Goal: Task Accomplishment & Management: Manage account settings

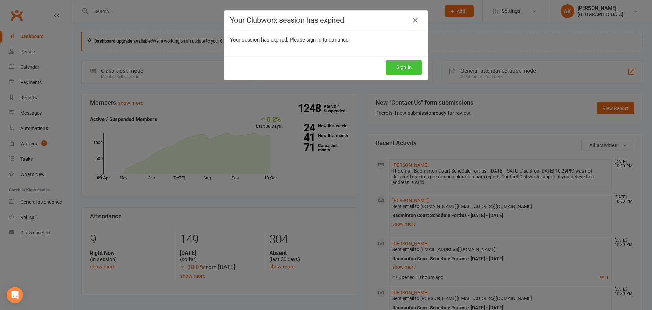
click at [404, 64] on button "Sign In" at bounding box center [404, 67] width 36 height 14
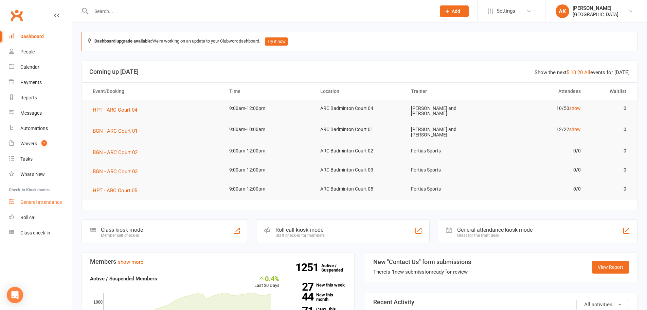
click at [41, 195] on link "General attendance" at bounding box center [40, 201] width 63 height 15
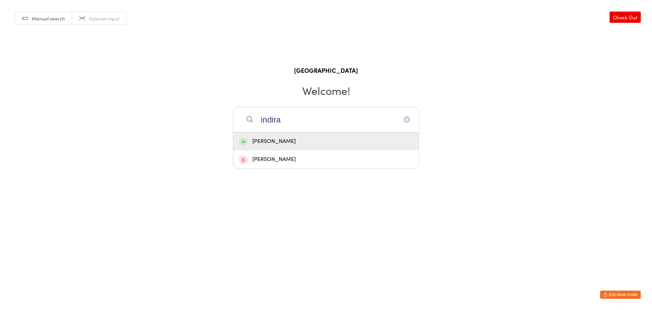
type input "indira"
click at [293, 146] on div "Indira Choudhary" at bounding box center [326, 141] width 186 height 18
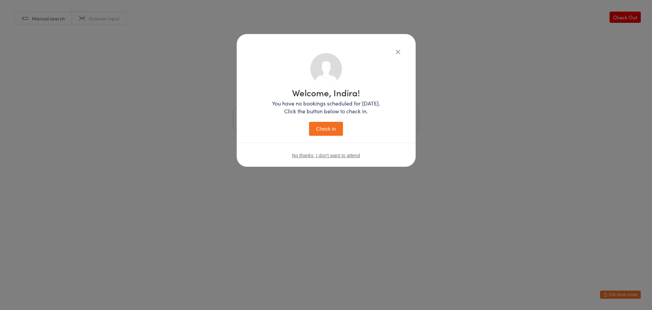
click at [323, 129] on button "Check in" at bounding box center [326, 129] width 34 height 14
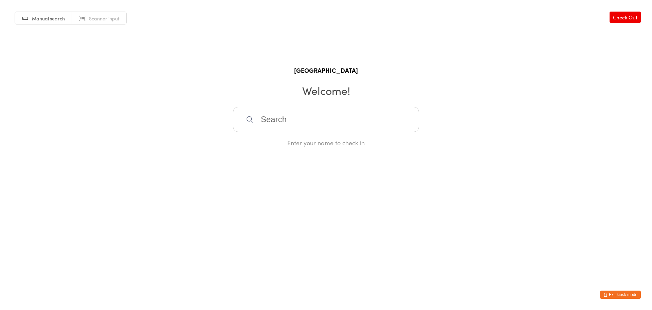
click at [145, 45] on div "Manual search Scanner input Check Out Fortius Sports Academy Welcome! Enter you…" at bounding box center [326, 73] width 652 height 147
click at [611, 295] on button "Exit kiosk mode" at bounding box center [620, 294] width 41 height 8
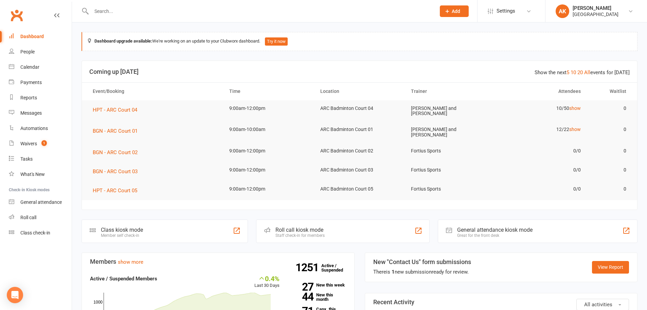
click at [41, 35] on div "Dashboard" at bounding box center [31, 36] width 23 height 5
click at [32, 35] on div "Dashboard" at bounding box center [31, 36] width 23 height 5
click at [29, 139] on link "Waivers 1" at bounding box center [40, 143] width 63 height 15
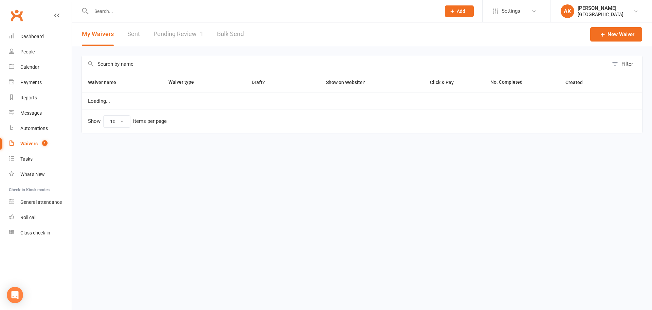
click at [180, 36] on link "Pending Review 1" at bounding box center [179, 33] width 50 height 23
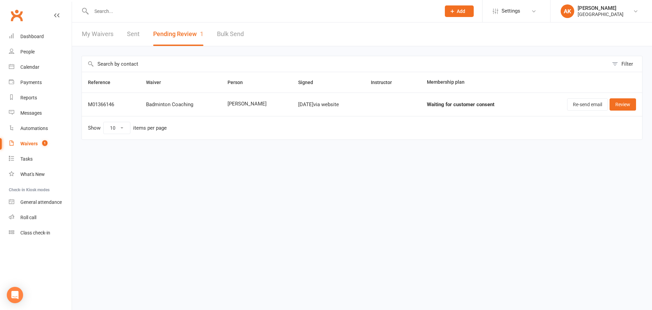
click at [91, 36] on link "My Waivers" at bounding box center [98, 33] width 32 height 23
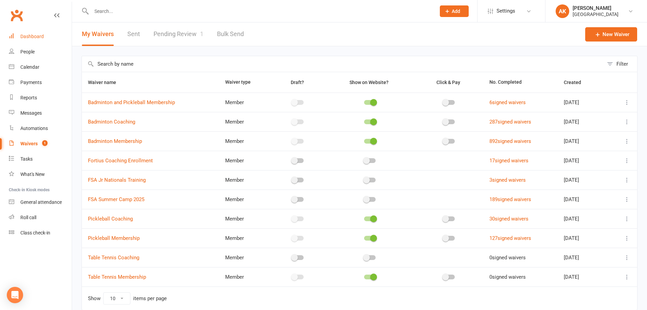
click at [32, 36] on div "Dashboard" at bounding box center [31, 36] width 23 height 5
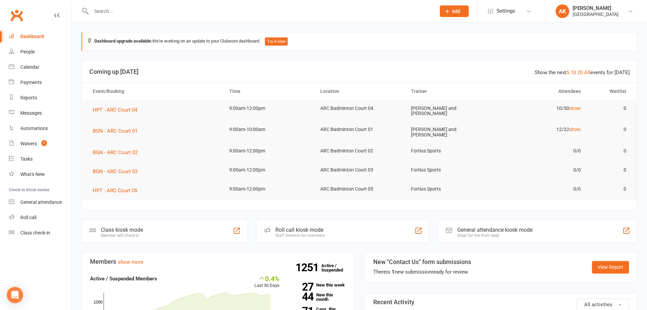
click at [137, 15] on input "text" at bounding box center [260, 11] width 342 height 10
type input "neeru agrawal"
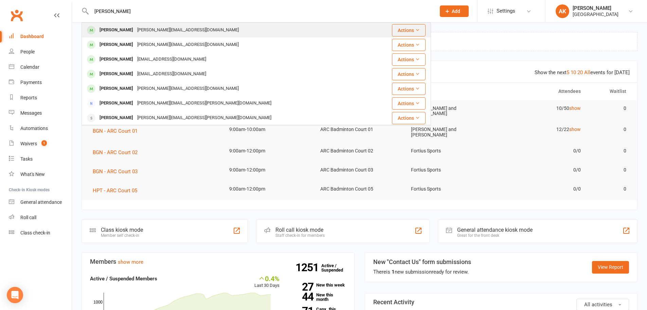
click at [152, 28] on div "Neeru.ajay1@gmail.com" at bounding box center [188, 30] width 106 height 10
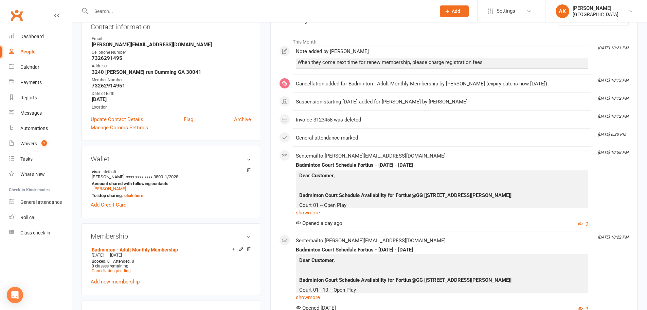
scroll to position [102, 0]
click at [102, 184] on strong "Account shared with following contacts" at bounding box center [170, 182] width 156 height 5
click at [102, 187] on link "Ajay AGRAWAL" at bounding box center [109, 187] width 33 height 5
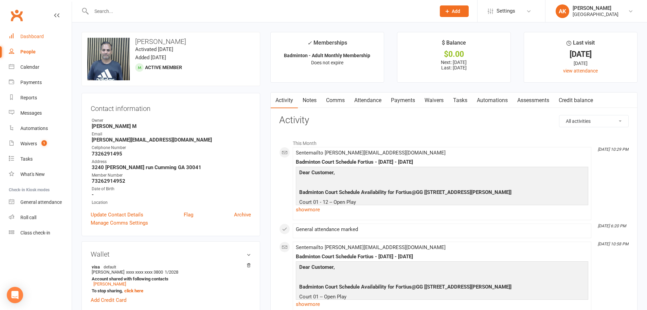
click at [34, 35] on div "Dashboard" at bounding box center [31, 36] width 23 height 5
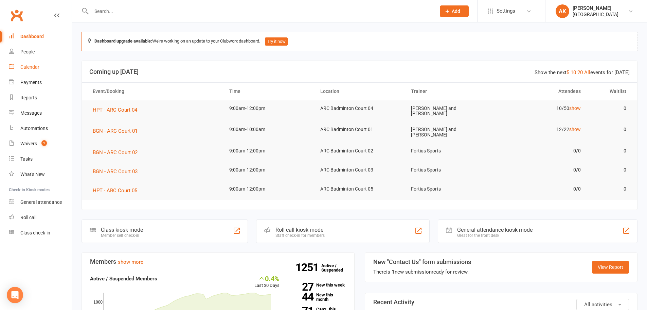
click at [31, 66] on div "Calendar" at bounding box center [29, 66] width 19 height 5
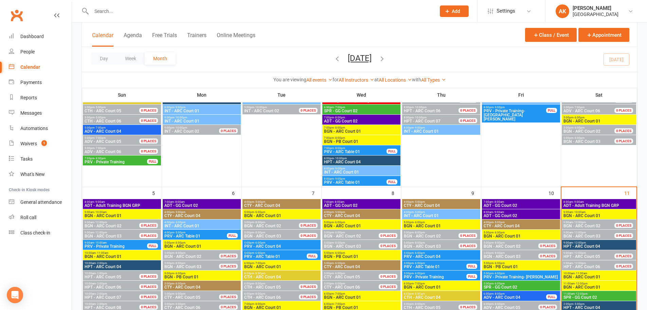
scroll to position [238, 0]
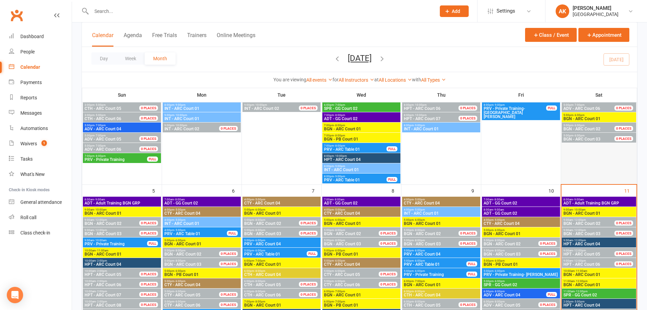
click at [597, 183] on div at bounding box center [599, 51] width 76 height 266
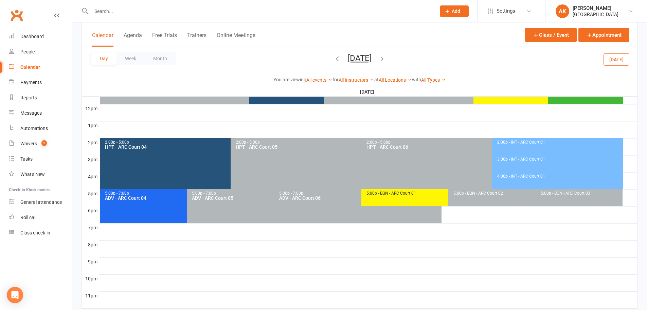
scroll to position [0, 0]
click at [369, 55] on button "Saturday, Oct 4, 2025" at bounding box center [360, 58] width 24 height 10
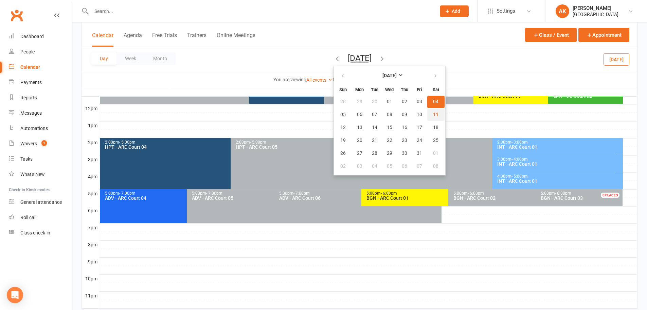
click at [427, 118] on button "11" at bounding box center [435, 114] width 17 height 12
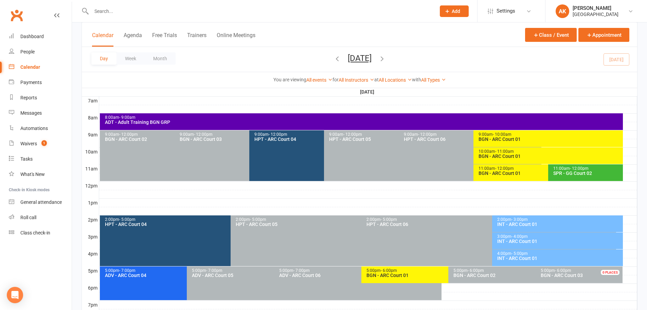
scroll to position [136, 0]
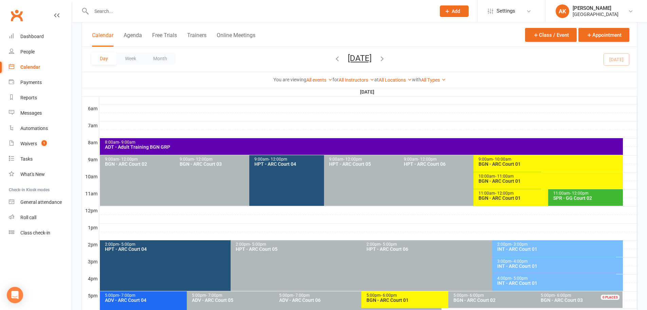
click at [498, 180] on div "BGN - ARC Court 01" at bounding box center [549, 180] width 143 height 5
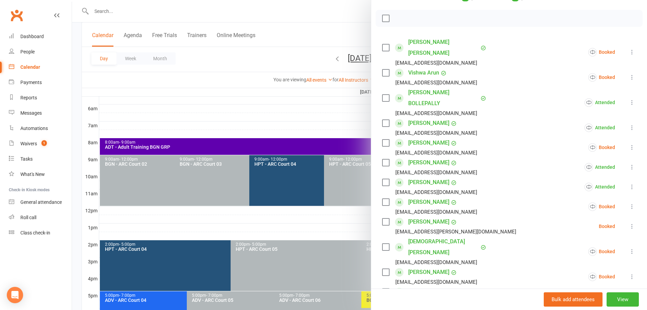
scroll to position [102, 0]
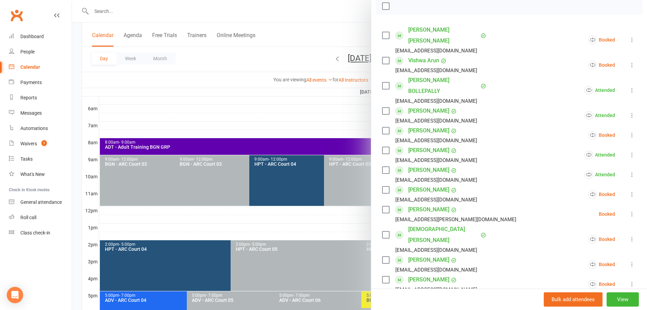
click at [629, 210] on icon at bounding box center [632, 213] width 7 height 7
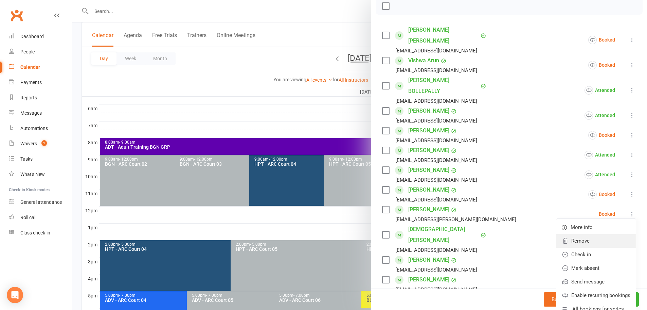
click at [580, 234] on link "Remove" at bounding box center [597, 241] width 80 height 14
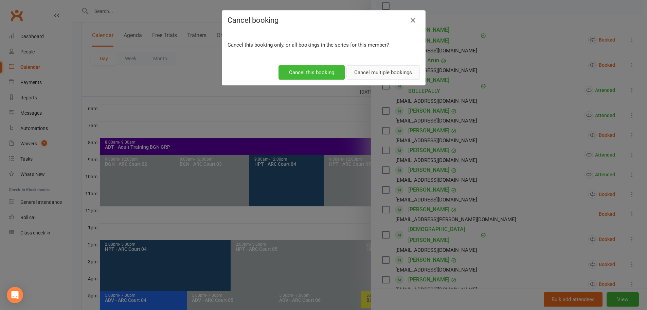
click at [374, 76] on button "Cancel multiple bookings" at bounding box center [383, 72] width 73 height 14
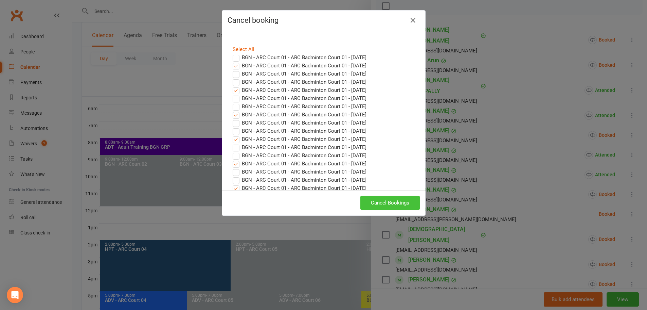
click at [403, 200] on button "Cancel Bookings" at bounding box center [389, 202] width 59 height 14
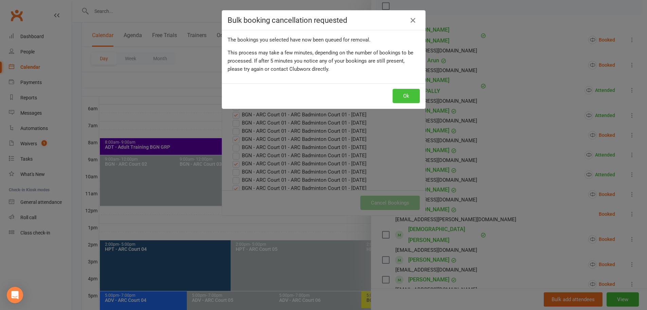
click at [402, 99] on button "Ok" at bounding box center [406, 96] width 27 height 14
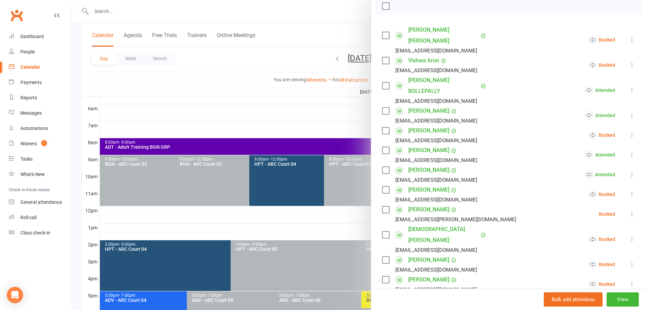
click at [331, 27] on div at bounding box center [359, 155] width 575 height 310
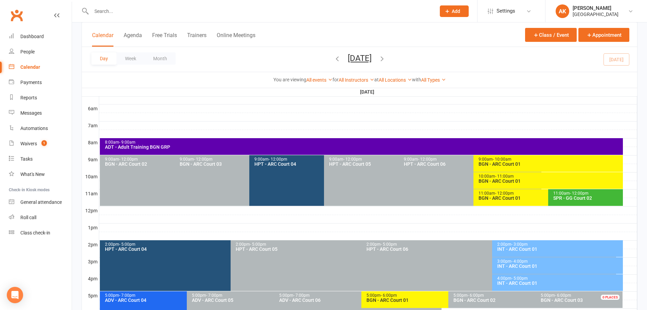
click at [521, 177] on div "10:00am - 11:00am" at bounding box center [549, 176] width 143 height 4
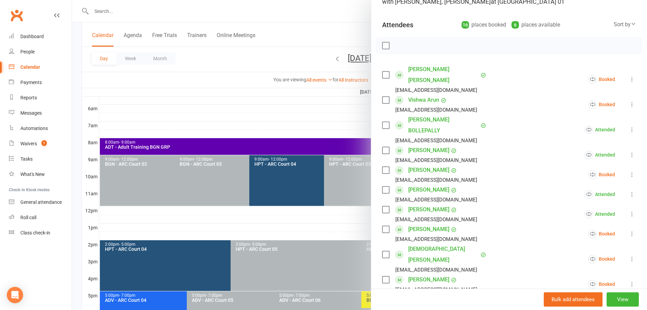
scroll to position [136, 0]
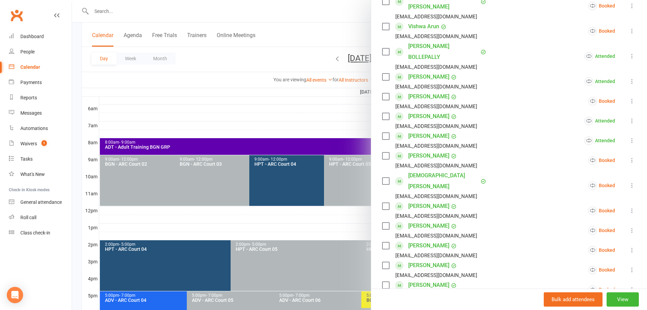
click at [312, 22] on div at bounding box center [359, 155] width 575 height 310
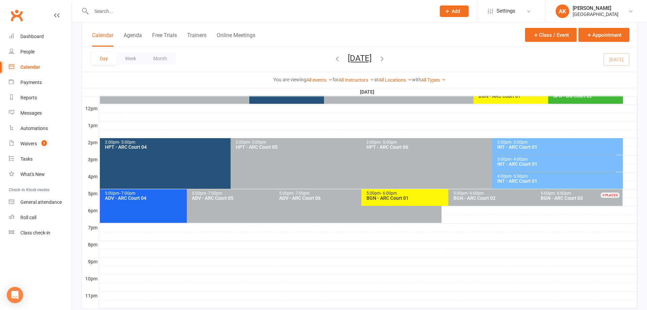
scroll to position [204, 0]
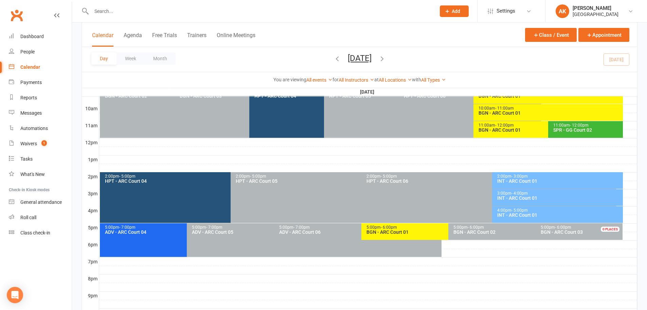
click at [540, 180] on div "INT - ARC Court 01" at bounding box center [559, 180] width 125 height 5
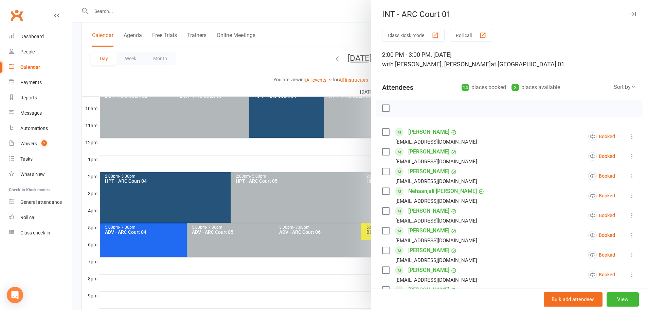
click at [355, 25] on div at bounding box center [359, 155] width 575 height 310
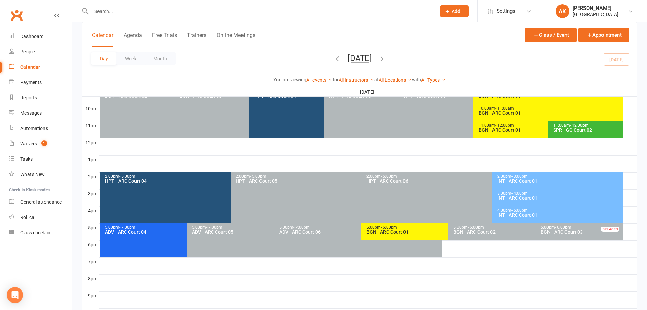
click at [524, 194] on span "- 4:00pm" at bounding box center [520, 193] width 16 height 5
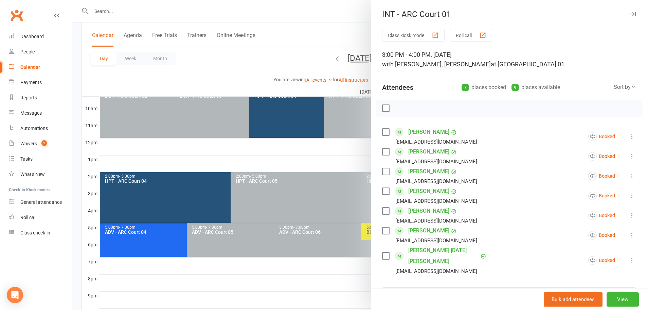
click at [354, 24] on div at bounding box center [359, 155] width 575 height 310
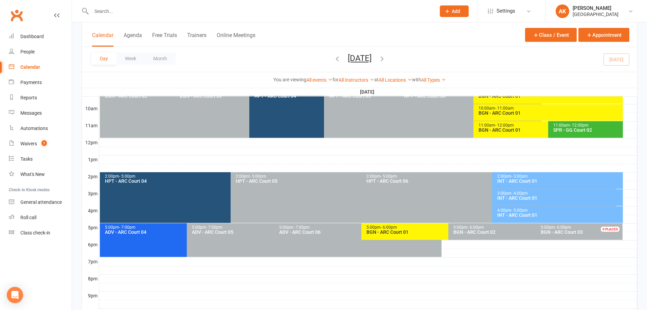
click at [542, 213] on div "INT - ARC Court 01" at bounding box center [559, 214] width 125 height 5
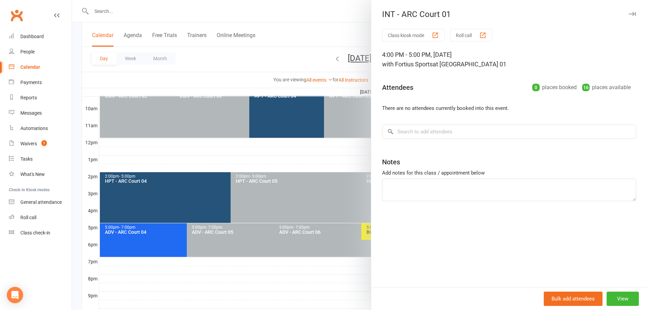
click at [345, 23] on div at bounding box center [359, 155] width 575 height 310
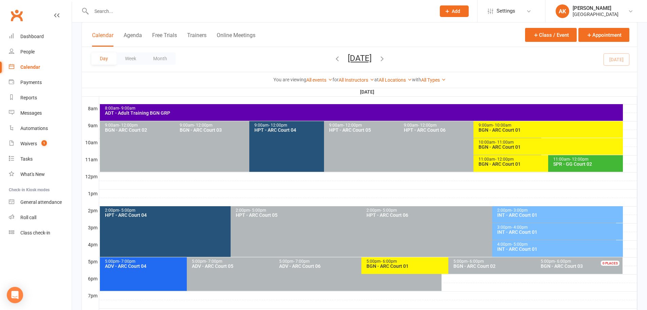
scroll to position [136, 0]
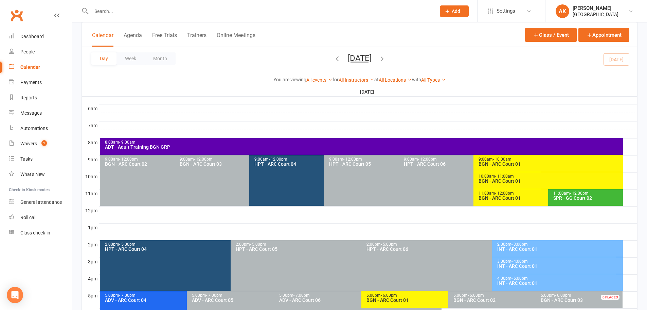
click at [154, 144] on div "ADT - Adult Training BGN GRP" at bounding box center [363, 146] width 517 height 5
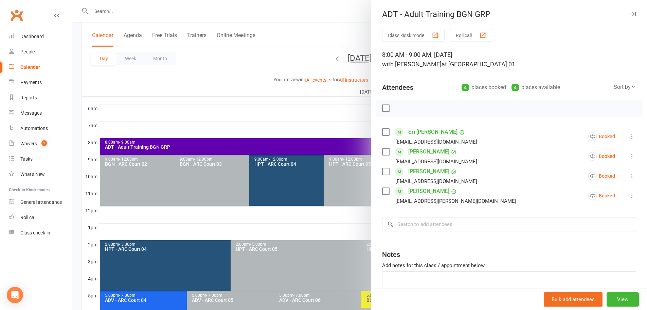
click at [335, 16] on div at bounding box center [359, 155] width 575 height 310
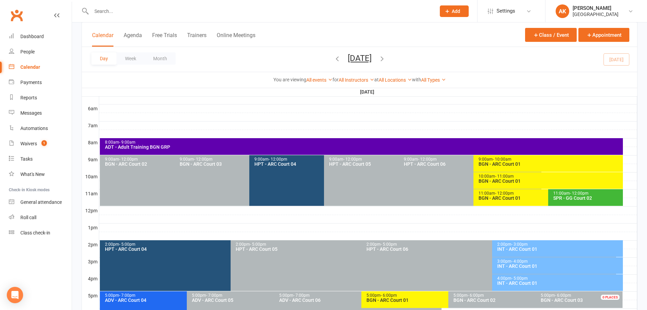
click at [304, 177] on div "9:00am - 12:00pm HPT - ARC Court 04" at bounding box center [320, 180] width 143 height 51
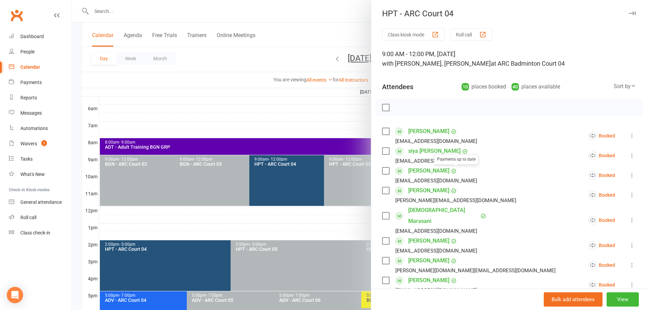
scroll to position [0, 0]
click at [340, 37] on div at bounding box center [359, 155] width 575 height 310
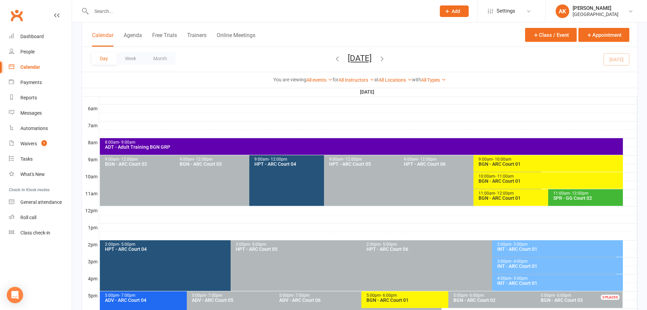
click at [468, 52] on div "Day Week Month Saturday, Oct 11, 2025 October 2025 Sun Mon Tue Wed Thu Fri Sat …" at bounding box center [360, 59] width 556 height 25
click at [288, 177] on div "9:00am - 12:00pm HPT - ARC Court 04" at bounding box center [320, 180] width 143 height 51
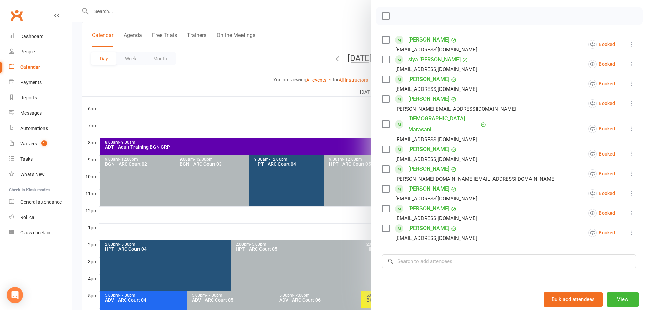
scroll to position [102, 0]
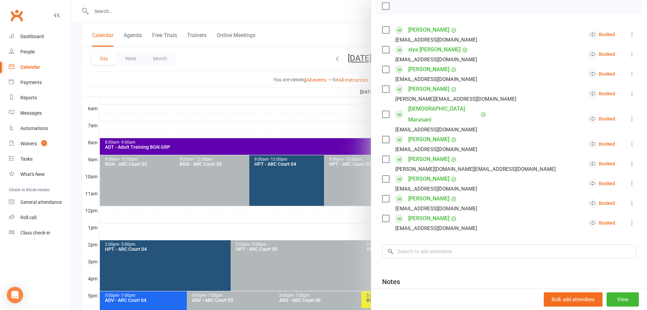
click at [343, 26] on div at bounding box center [359, 155] width 575 height 310
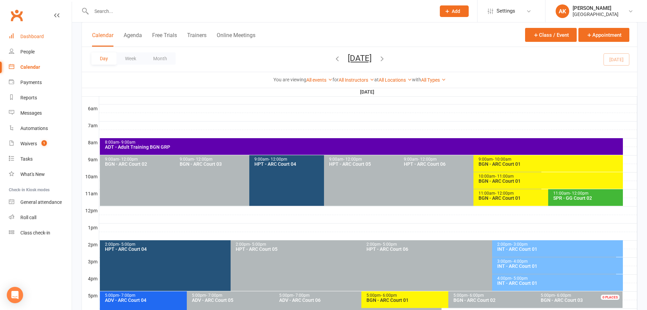
click at [29, 35] on div "Dashboard" at bounding box center [31, 36] width 23 height 5
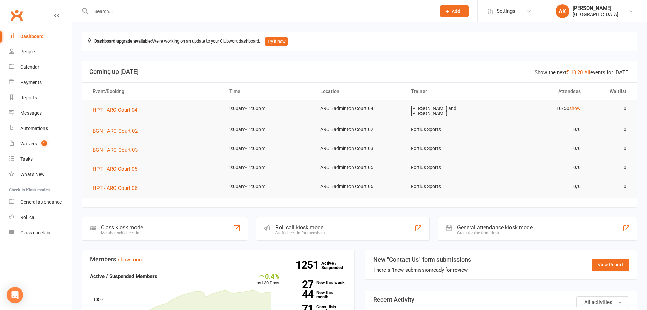
drag, startPoint x: 27, startPoint y: 36, endPoint x: 38, endPoint y: 20, distance: 19.6
click at [27, 36] on div "Dashboard" at bounding box center [31, 36] width 23 height 5
drag, startPoint x: 36, startPoint y: 31, endPoint x: 44, endPoint y: 2, distance: 30.7
click at [36, 31] on link "Dashboard" at bounding box center [40, 36] width 63 height 15
click at [35, 139] on link "Waivers 1" at bounding box center [40, 143] width 63 height 15
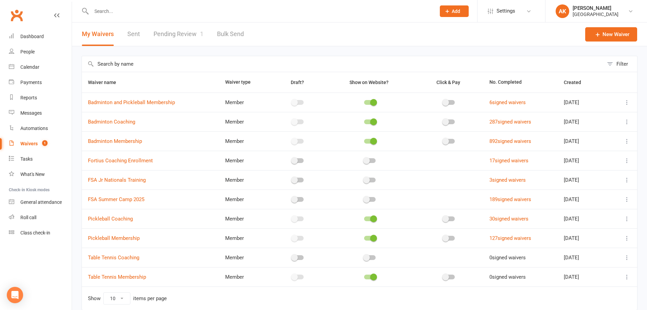
click at [169, 32] on link "Pending Review 1" at bounding box center [179, 33] width 50 height 23
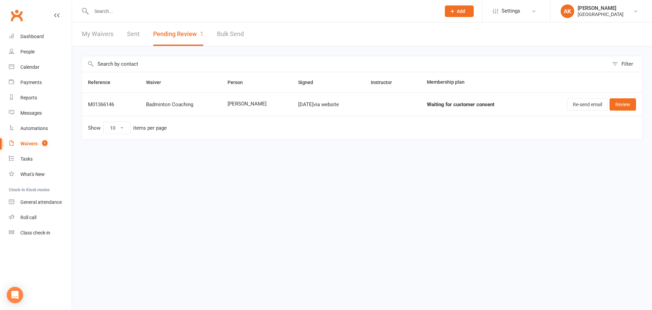
click at [132, 31] on link "Sent" at bounding box center [133, 33] width 13 height 23
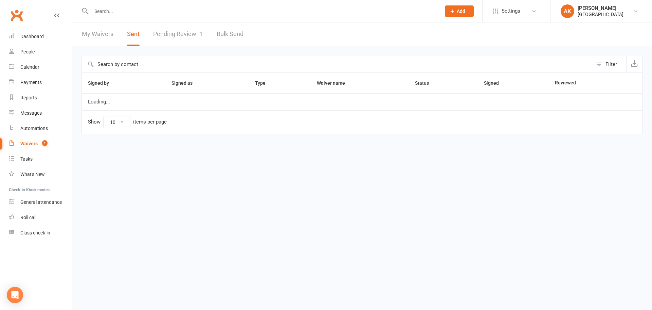
click at [92, 35] on link "My Waivers" at bounding box center [98, 33] width 32 height 23
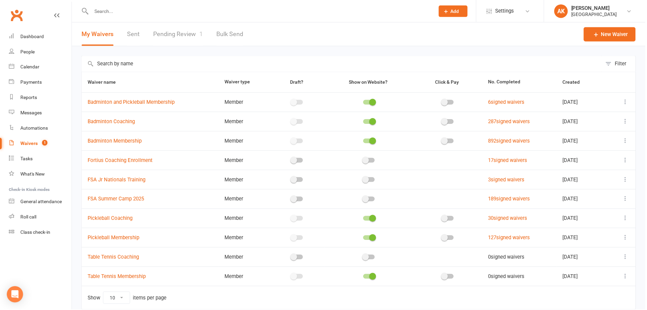
click at [191, 29] on link "Pending Review 1" at bounding box center [179, 33] width 50 height 23
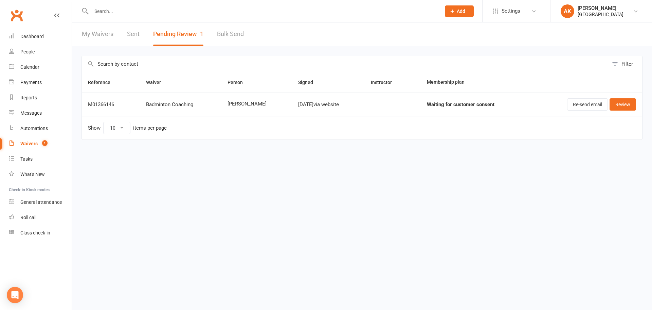
click at [91, 34] on link "My Waivers" at bounding box center [98, 33] width 32 height 23
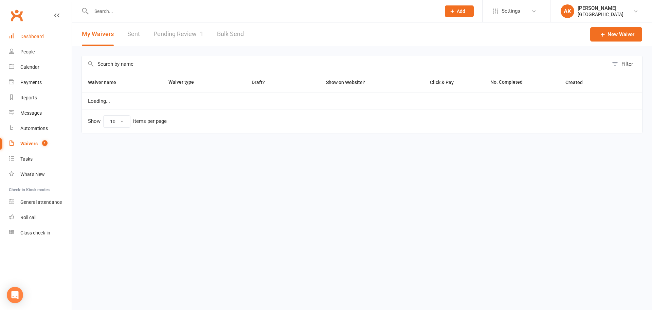
click at [45, 34] on link "Dashboard" at bounding box center [40, 36] width 63 height 15
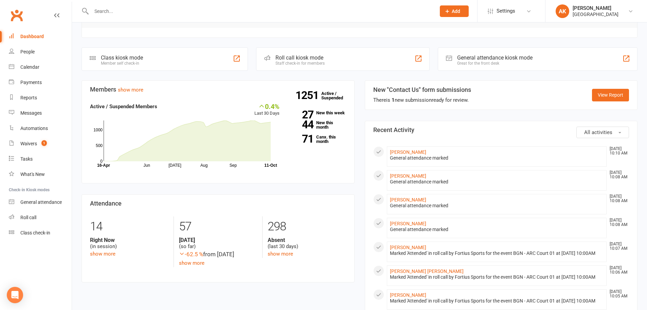
scroll to position [170, 0]
click at [23, 39] on div "Dashboard" at bounding box center [31, 36] width 23 height 5
click at [23, 38] on div "Dashboard" at bounding box center [31, 36] width 23 height 5
click at [212, 15] on input "text" at bounding box center [260, 11] width 342 height 10
type input "JIMMY"
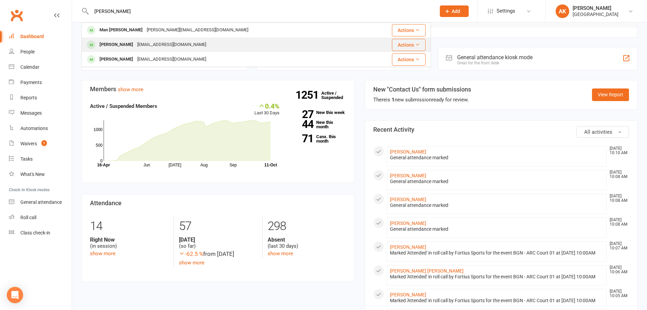
click at [172, 44] on div "kb0987837612@gmail.com" at bounding box center [171, 45] width 73 height 10
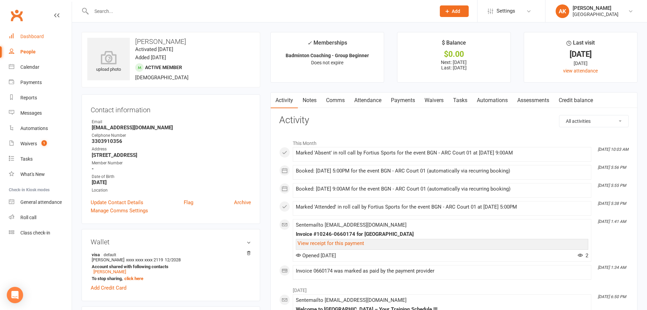
click at [40, 40] on link "Dashboard" at bounding box center [40, 36] width 63 height 15
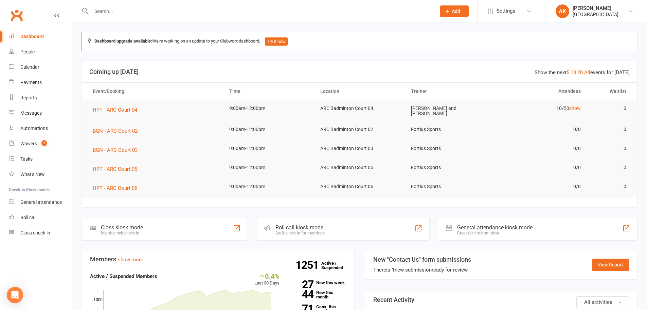
click at [30, 39] on link "Dashboard" at bounding box center [40, 36] width 63 height 15
click at [44, 39] on link "Dashboard" at bounding box center [40, 36] width 63 height 15
click at [160, 4] on div at bounding box center [257, 11] width 350 height 22
click at [161, 9] on input "text" at bounding box center [260, 11] width 342 height 10
type input "VIJAYANAND"
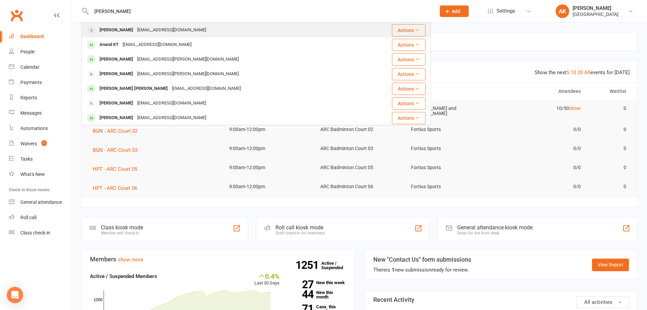
click at [156, 32] on div "vjsilvary@gmail.com" at bounding box center [171, 30] width 73 height 10
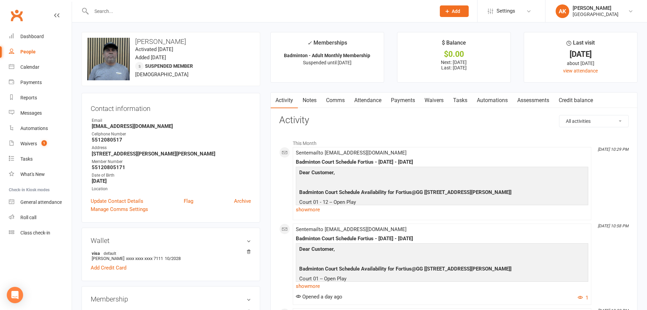
click at [334, 100] on link "Comms" at bounding box center [335, 100] width 28 height 16
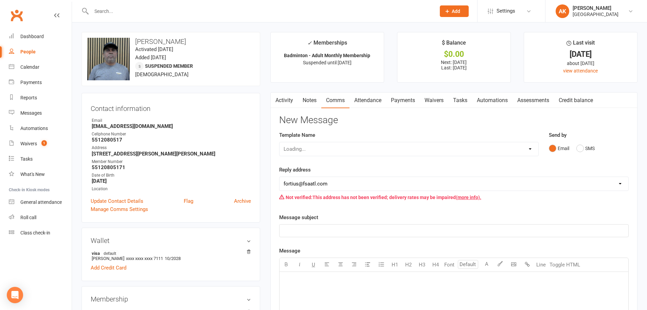
click at [363, 99] on link "Attendance" at bounding box center [368, 100] width 37 height 16
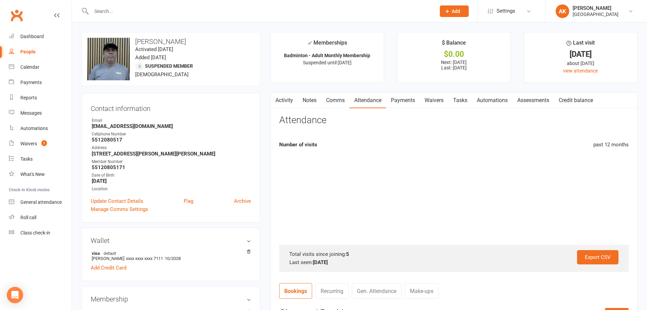
click at [422, 99] on link "Waivers" at bounding box center [434, 100] width 29 height 16
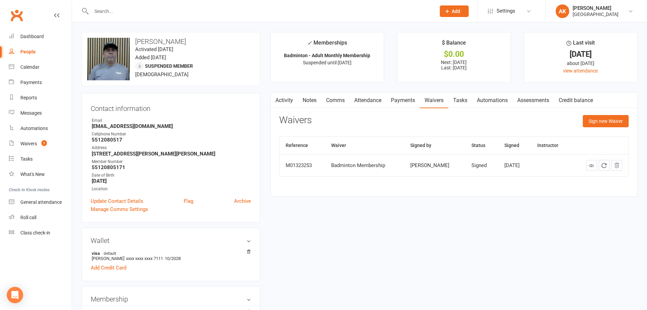
click at [394, 99] on link "Payments" at bounding box center [403, 100] width 34 height 16
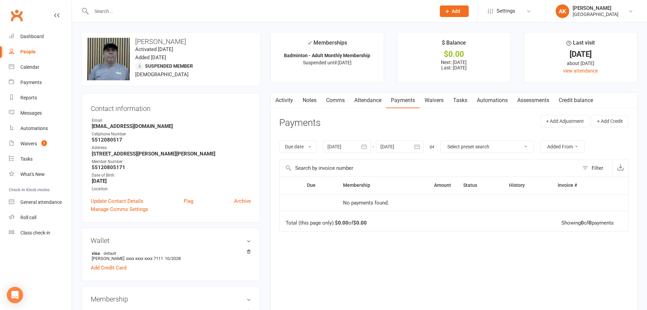
click at [290, 99] on link "Activity" at bounding box center [284, 100] width 27 height 16
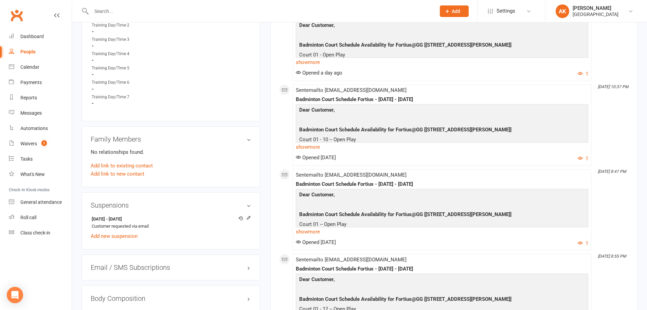
scroll to position [408, 0]
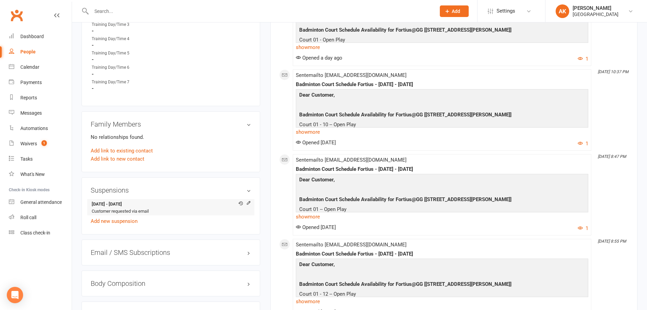
drag, startPoint x: 117, startPoint y: 205, endPoint x: 146, endPoint y: 206, distance: 28.9
click at [146, 206] on strong "30 Sep 2025 - 30 Nov 2025" at bounding box center [170, 203] width 156 height 7
click at [133, 219] on link "Add new suspension" at bounding box center [114, 221] width 47 height 6
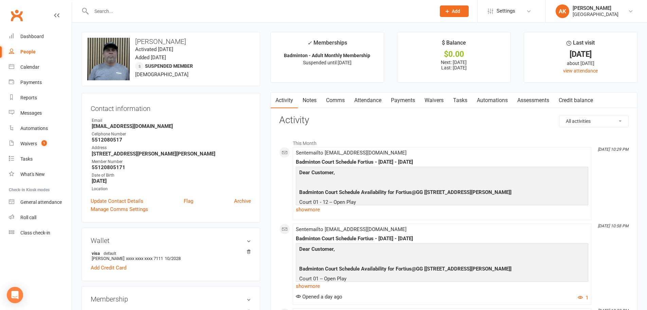
click at [403, 102] on link "Payments" at bounding box center [403, 100] width 34 height 16
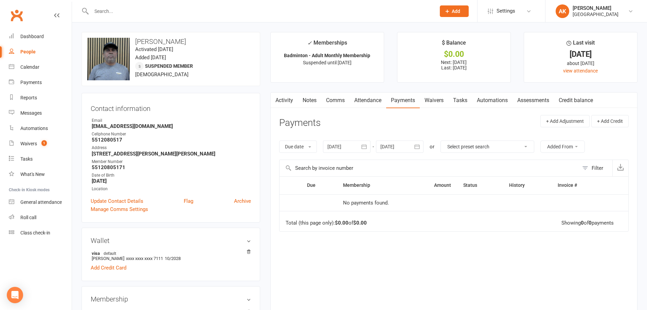
click at [365, 146] on icon "button" at bounding box center [364, 146] width 5 height 4
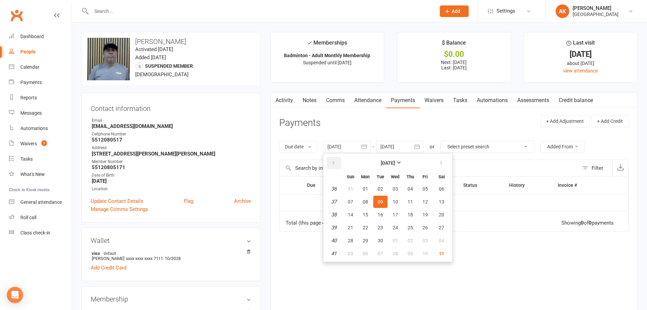
click at [339, 160] on button "button" at bounding box center [334, 163] width 15 height 12
click at [378, 187] on button "01" at bounding box center [380, 188] width 14 height 12
type input "01 Jul 2025"
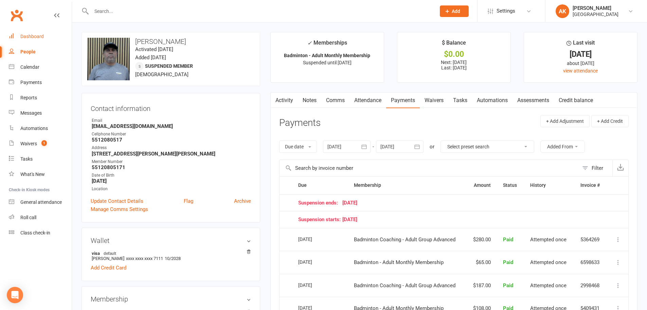
click at [23, 36] on div "Dashboard" at bounding box center [31, 36] width 23 height 5
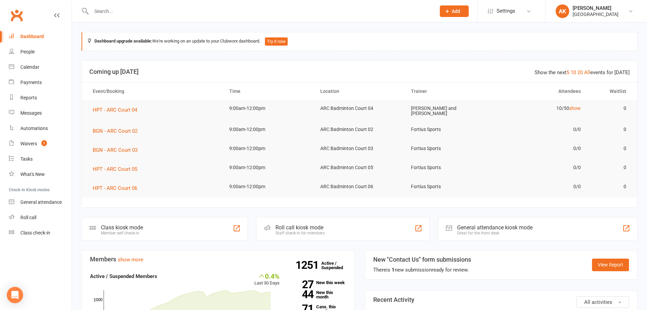
click at [141, 2] on div at bounding box center [257, 11] width 350 height 22
click at [146, 10] on input "text" at bounding box center [260, 11] width 342 height 10
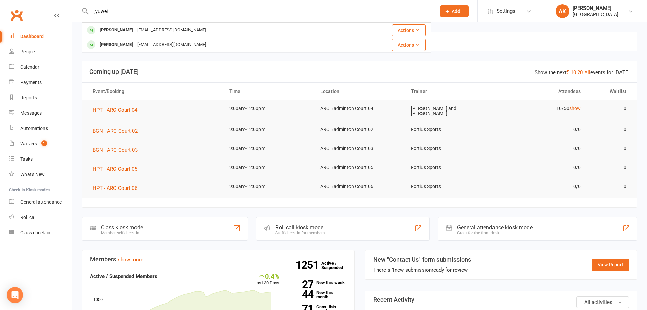
type input "jyuwei"
click at [147, 22] on div "JyunRuei Wang Wensamm@hotmail.com Actions Jyunsiou Wang Wensamm@hotmail.com Act…" at bounding box center [257, 37] width 350 height 30
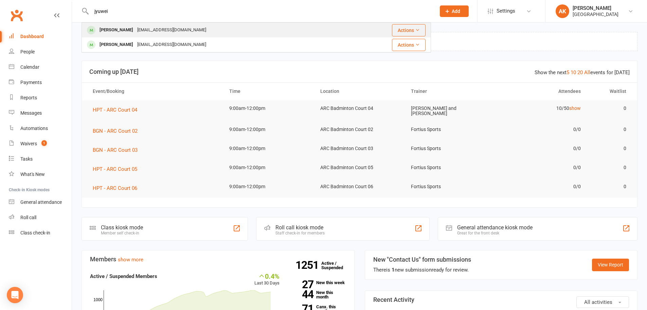
click at [147, 24] on div "JyunRuei Wang Wensamm@hotmail.com" at bounding box center [215, 30] width 267 height 14
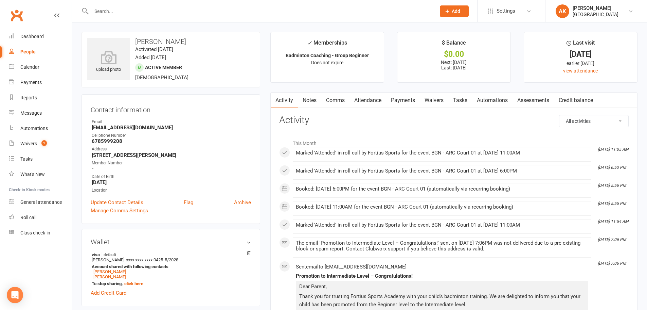
drag, startPoint x: 355, startPoint y: 97, endPoint x: 369, endPoint y: 100, distance: 14.0
click at [355, 97] on link "Attendance" at bounding box center [368, 100] width 37 height 16
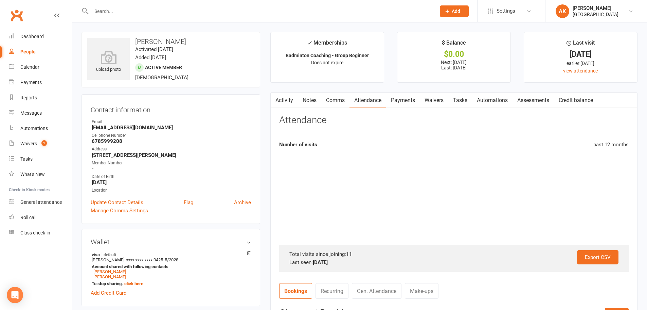
click at [404, 100] on link "Payments" at bounding box center [403, 100] width 34 height 16
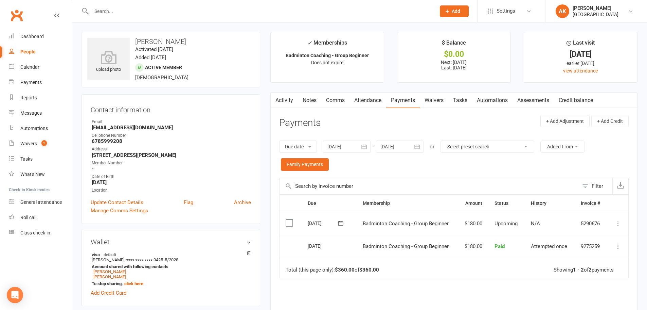
click at [368, 146] on icon "button" at bounding box center [364, 146] width 7 height 7
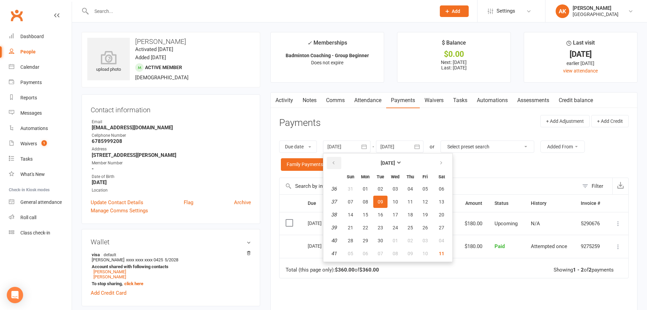
click at [339, 165] on button "button" at bounding box center [334, 163] width 15 height 12
click at [381, 186] on span "01" at bounding box center [380, 188] width 5 height 5
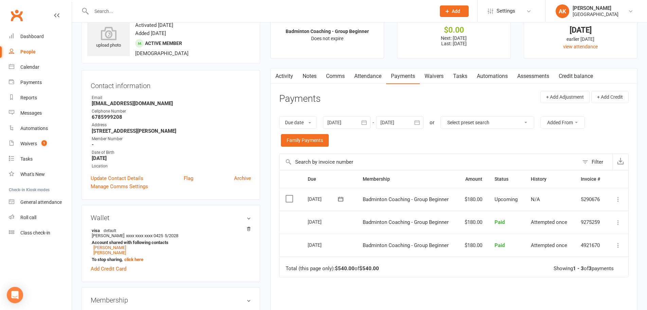
scroll to position [68, 0]
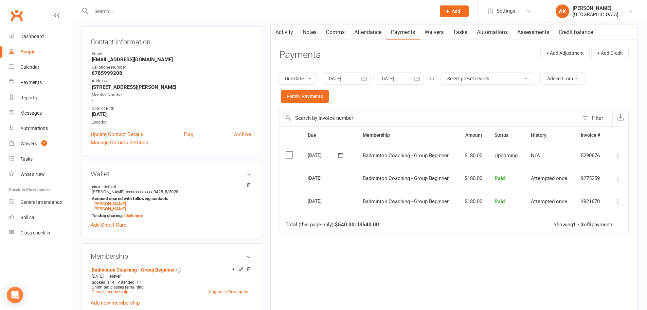
click at [365, 78] on icon "button" at bounding box center [364, 78] width 7 height 7
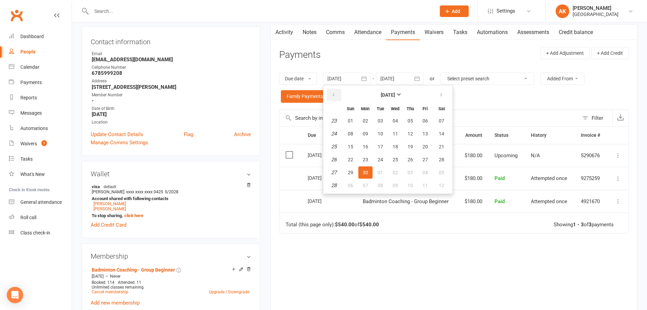
click at [334, 96] on icon "button" at bounding box center [333, 94] width 5 height 5
click at [386, 123] on button "01" at bounding box center [380, 120] width 14 height 12
type input "01 Apr 2025"
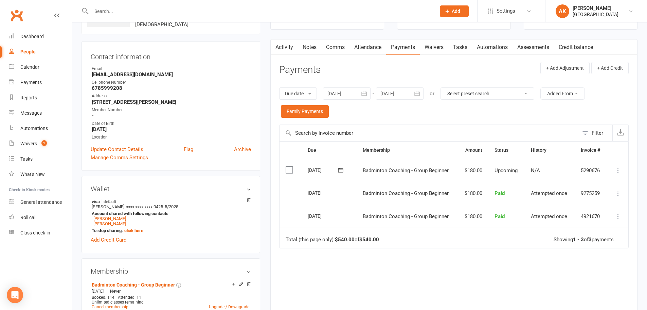
scroll to position [0, 0]
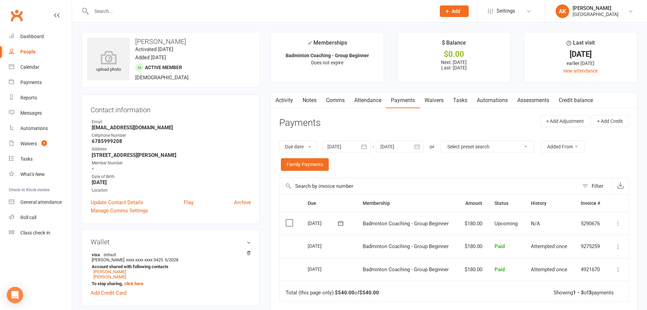
click at [280, 100] on link "Activity" at bounding box center [284, 100] width 27 height 16
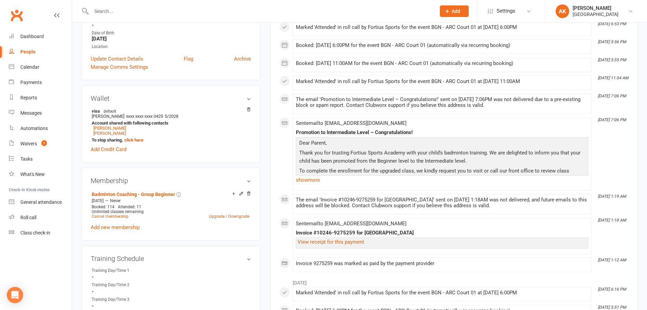
scroll to position [136, 0]
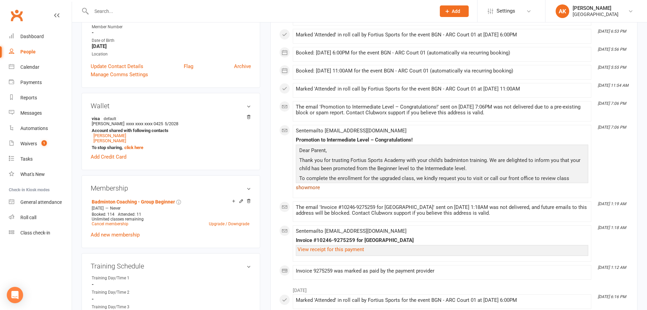
click at [312, 187] on link "show more" at bounding box center [442, 187] width 293 height 10
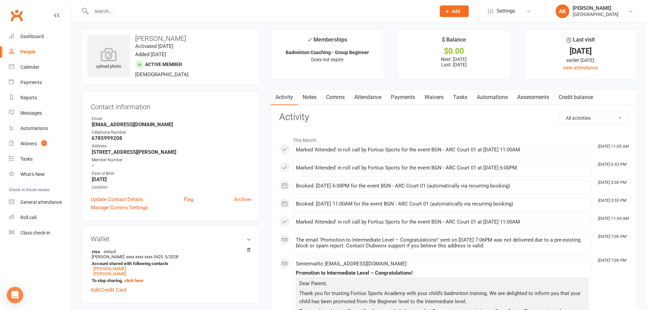
scroll to position [0, 0]
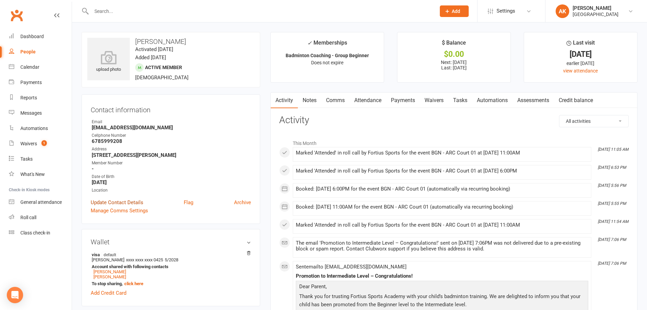
click at [121, 199] on link "Update Contact Details" at bounding box center [117, 202] width 53 height 8
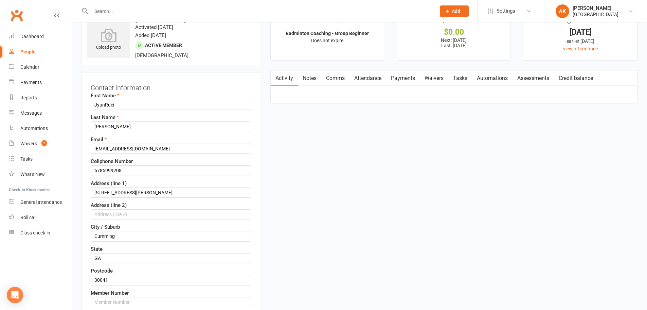
scroll to position [34, 0]
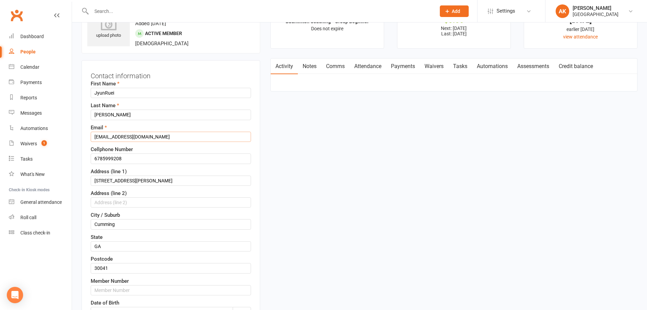
click at [157, 135] on input "Wensamm@hotmail.com" at bounding box center [171, 136] width 160 height 10
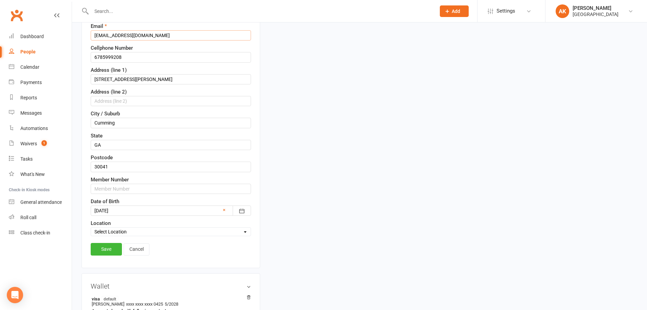
scroll to position [136, 0]
type input "ajwenlin@gmail.com"
click at [105, 246] on link "Save" at bounding box center [106, 248] width 31 height 12
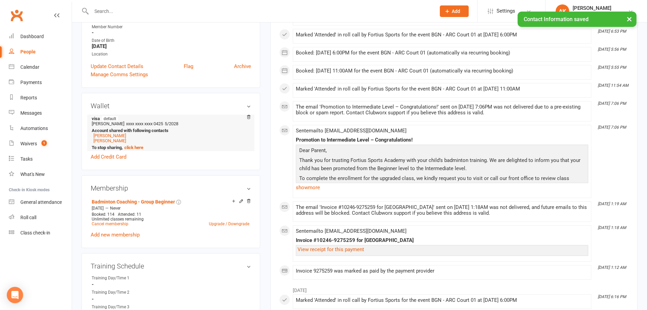
scroll to position [0, 0]
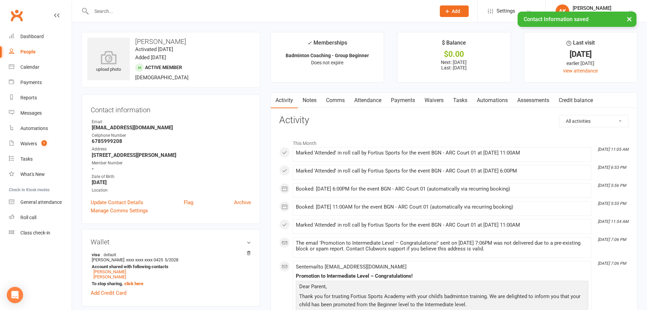
click at [121, 127] on strong "ajwenlin@gmail.com" at bounding box center [171, 127] width 159 height 6
copy render-form-field "ajwenlin@gmail.com"
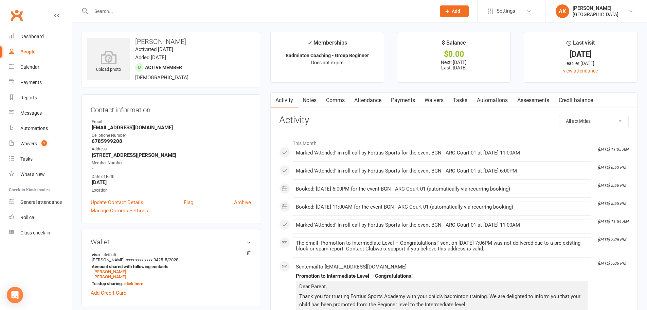
click at [126, 134] on div "Cellphone Number" at bounding box center [171, 135] width 159 height 6
click at [33, 32] on link "Dashboard" at bounding box center [40, 36] width 63 height 15
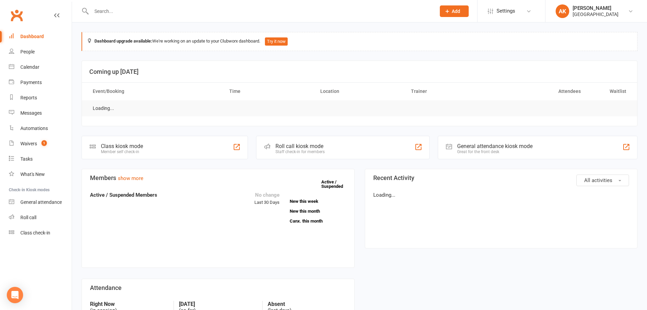
click at [99, 20] on div at bounding box center [257, 11] width 350 height 22
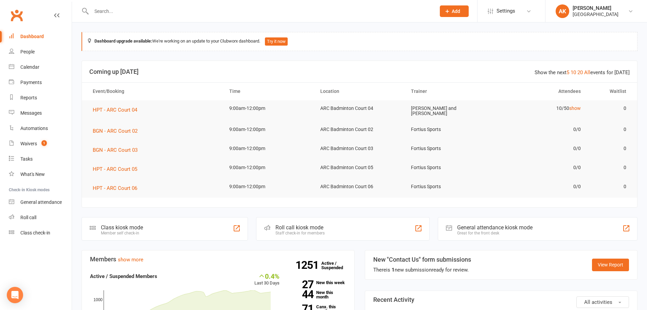
click at [106, 18] on div at bounding box center [257, 11] width 350 height 22
click at [116, 11] on input "text" at bounding box center [260, 11] width 342 height 10
type input "dylan"
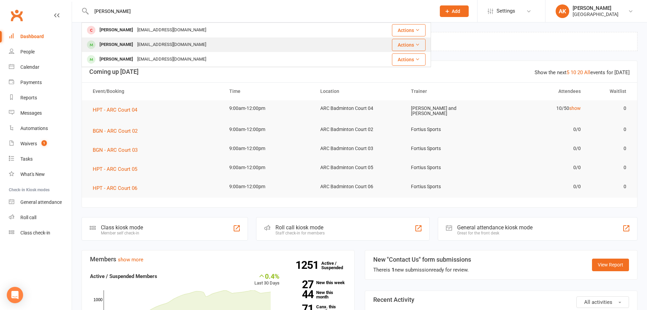
click at [146, 43] on div "Dsnijn2017@gmail.com" at bounding box center [171, 45] width 73 height 10
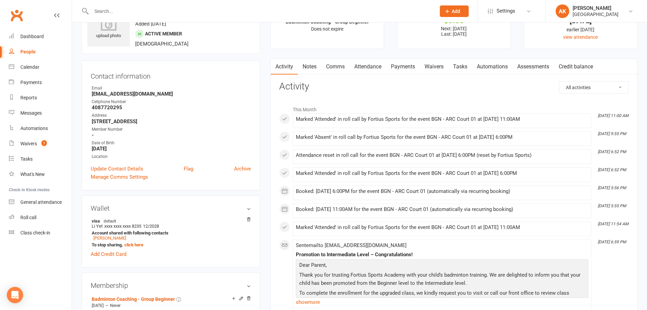
scroll to position [34, 0]
click at [340, 176] on div "Marked 'Attended' in roll call by Fortius Sports for the event BGN - ARC Court …" at bounding box center [442, 174] width 293 height 8
drag, startPoint x: 455, startPoint y: 135, endPoint x: 557, endPoint y: 139, distance: 101.7
click at [557, 139] on div "Marked 'Absent' in roll call by Fortius Sports for the event BGN - ARC Court 01…" at bounding box center [442, 137] width 293 height 6
click at [516, 137] on div "Marked 'Absent' in roll call by Fortius Sports for the event BGN - ARC Court 01…" at bounding box center [442, 137] width 293 height 6
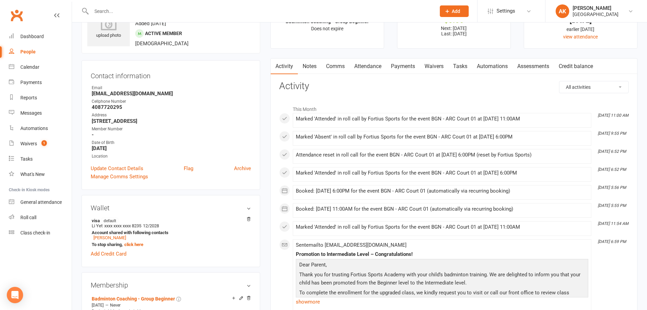
scroll to position [0, 0]
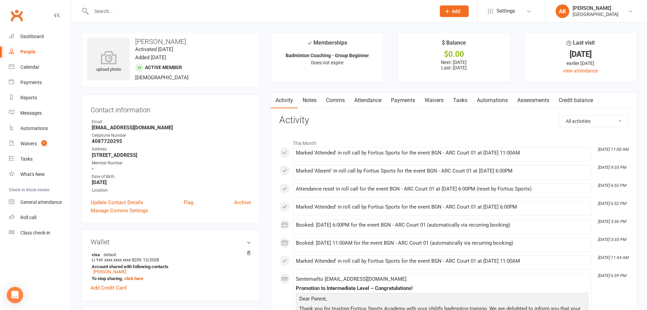
click at [141, 9] on input "text" at bounding box center [260, 11] width 342 height 10
type input "ishaan nuthalapati"
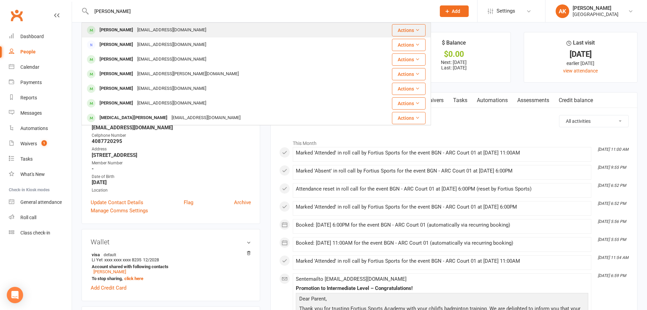
click at [135, 25] on div "Ishaan Nuthalapati nyugandhar@gmail.com" at bounding box center [231, 30] width 298 height 14
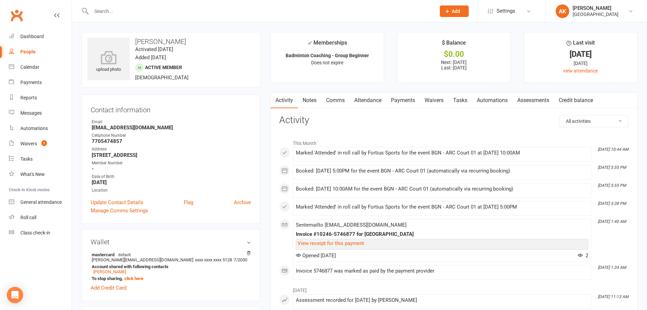
click at [374, 105] on link "Attendance" at bounding box center [368, 100] width 37 height 16
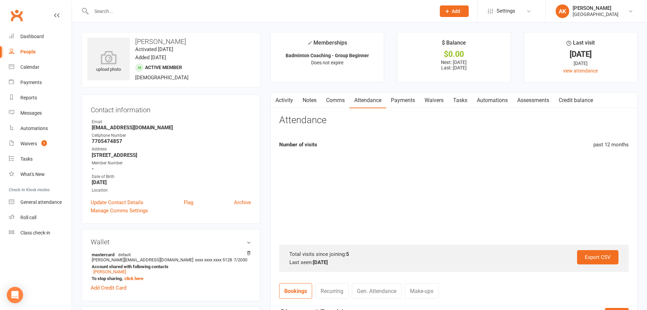
click at [410, 103] on link "Payments" at bounding box center [403, 100] width 34 height 16
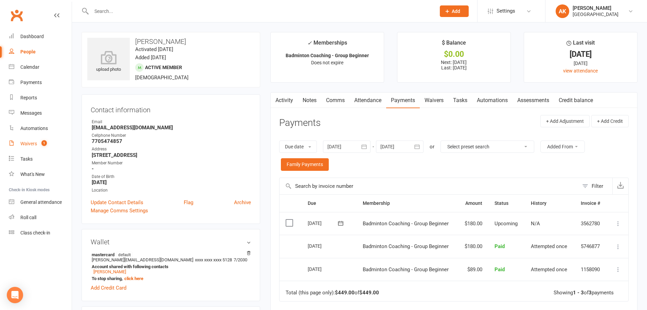
click at [22, 144] on div "Waivers" at bounding box center [28, 143] width 17 height 5
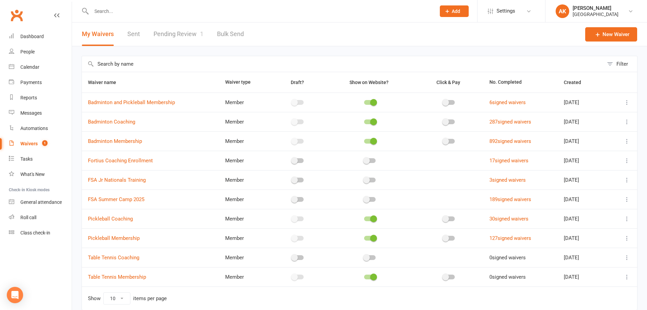
click at [164, 32] on link "Pending Review 1" at bounding box center [179, 33] width 50 height 23
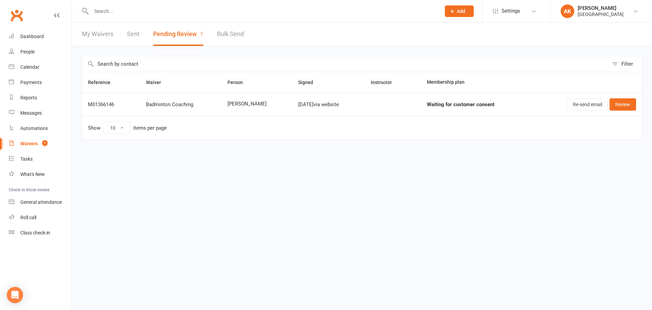
click at [99, 34] on link "My Waivers" at bounding box center [98, 33] width 32 height 23
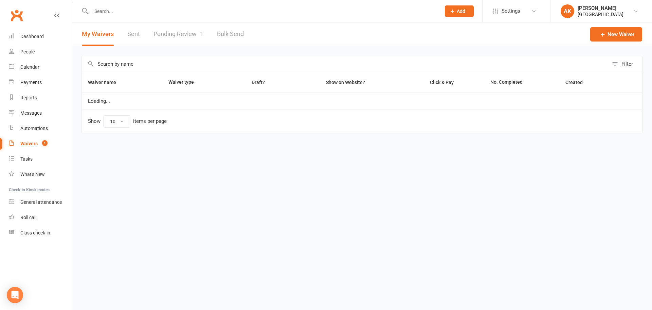
click at [171, 33] on link "Pending Review 1" at bounding box center [179, 33] width 50 height 23
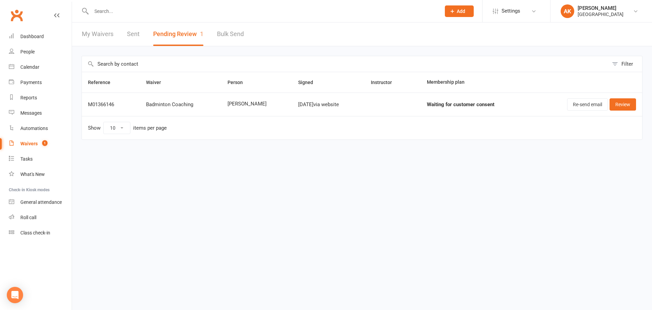
click at [104, 33] on link "My Waivers" at bounding box center [98, 33] width 32 height 23
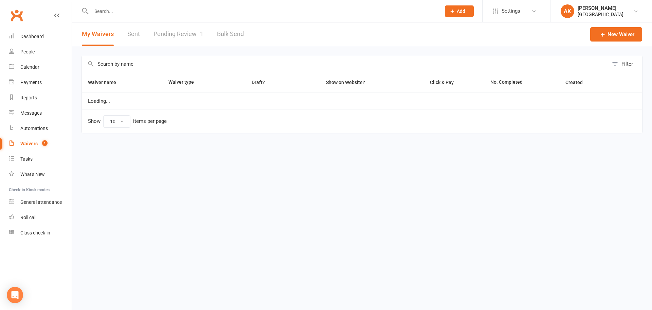
click at [173, 29] on link "Pending Review 1" at bounding box center [179, 33] width 50 height 23
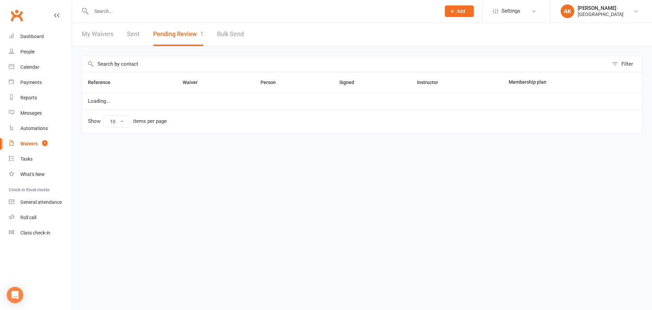
click at [105, 34] on link "My Waivers" at bounding box center [98, 33] width 32 height 23
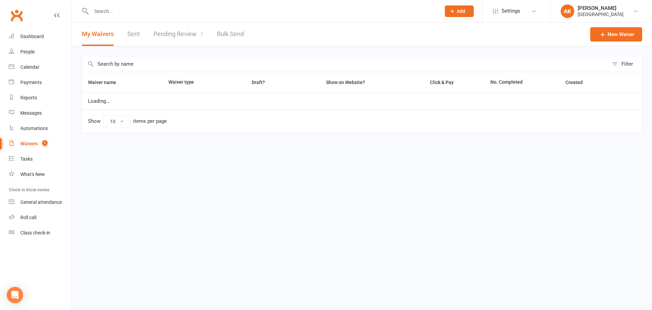
click at [157, 30] on link "Pending Review 1" at bounding box center [179, 33] width 50 height 23
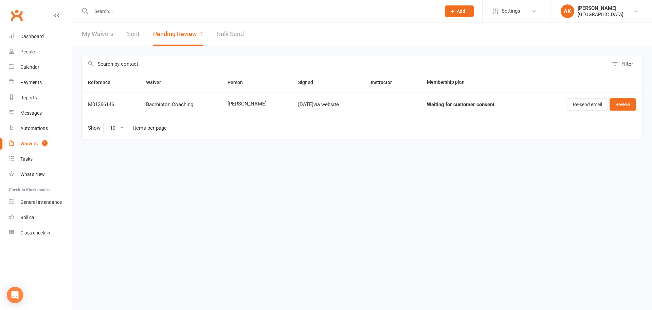
click at [103, 34] on link "My Waivers" at bounding box center [98, 33] width 32 height 23
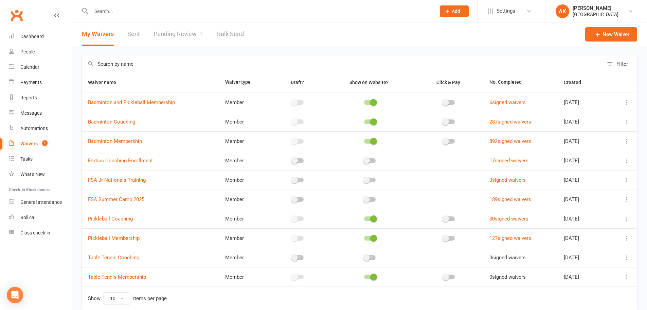
click at [180, 36] on link "Pending Review 1" at bounding box center [179, 33] width 50 height 23
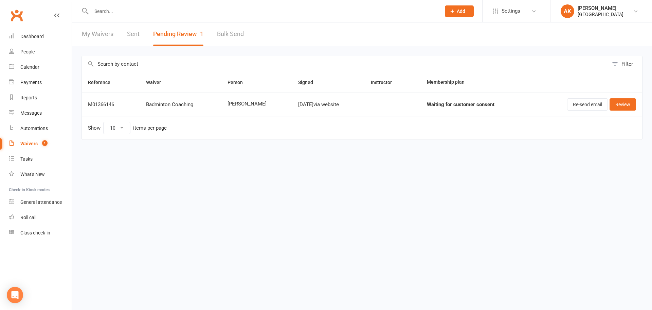
click at [232, 168] on html "Prospect Member Non-attending contact Class / event Appointment Task Bulk messa…" at bounding box center [326, 84] width 652 height 168
drag, startPoint x: 44, startPoint y: 37, endPoint x: 105, endPoint y: 42, distance: 61.0
click at [44, 37] on link "Dashboard" at bounding box center [40, 36] width 63 height 15
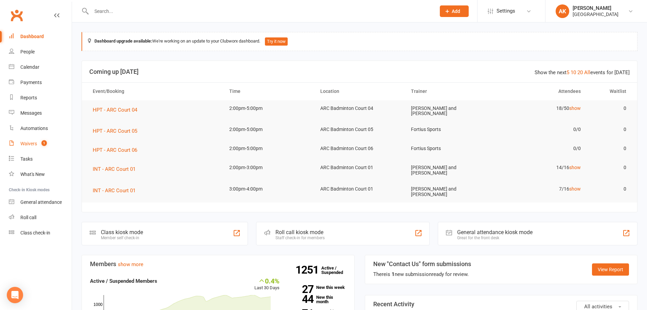
click at [30, 147] on link "Waivers 1" at bounding box center [40, 143] width 63 height 15
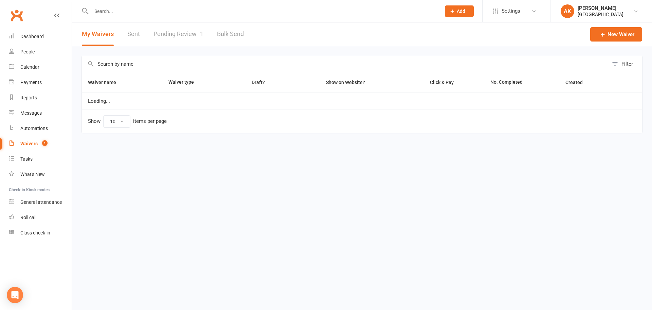
click at [182, 29] on link "Pending Review 1" at bounding box center [179, 33] width 50 height 23
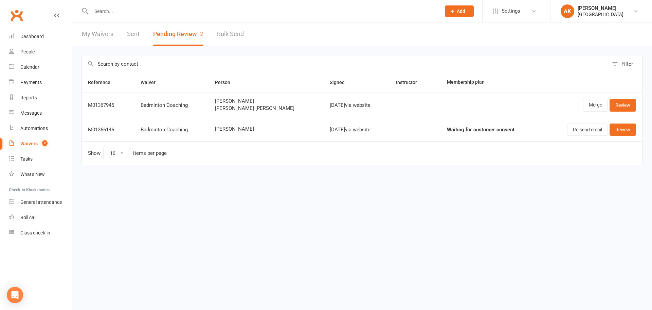
click at [133, 34] on link "Sent" at bounding box center [133, 33] width 13 height 23
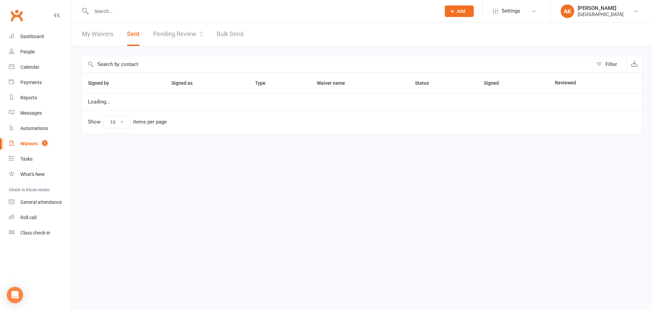
click at [178, 34] on link "Pending Review 2" at bounding box center [178, 33] width 50 height 23
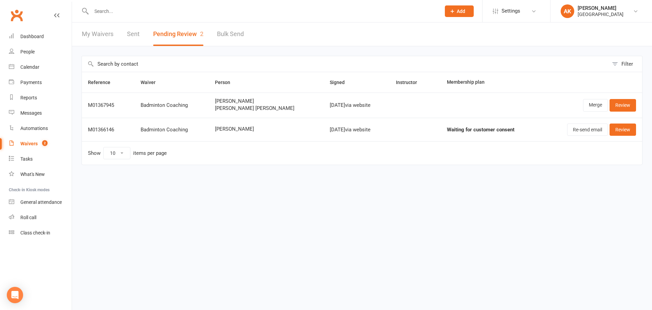
click at [138, 36] on link "Sent" at bounding box center [133, 33] width 13 height 23
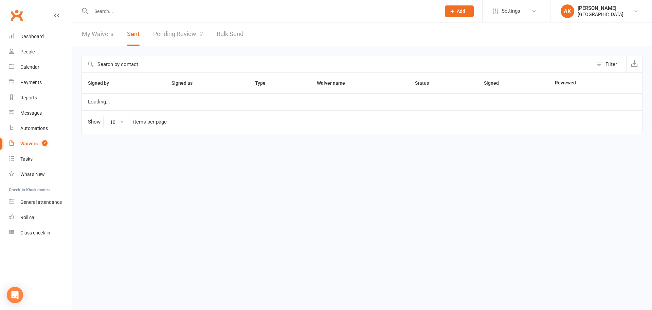
click at [175, 34] on link "Pending Review 2" at bounding box center [178, 33] width 50 height 23
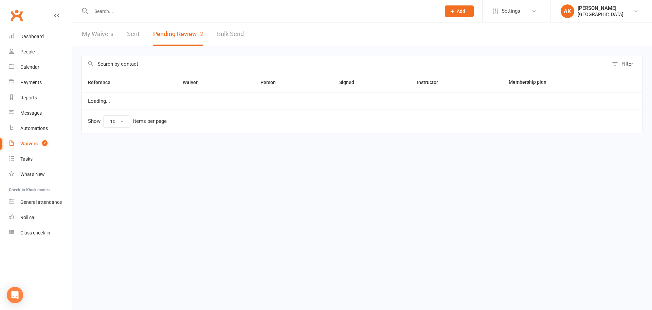
click at [91, 33] on link "My Waivers" at bounding box center [98, 33] width 32 height 23
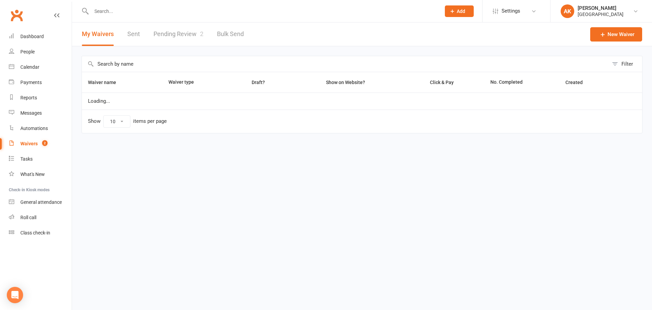
click at [184, 36] on link "Pending Review 2" at bounding box center [179, 33] width 50 height 23
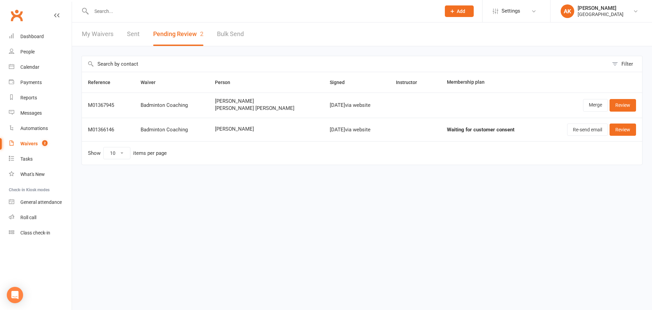
click at [127, 31] on link "Sent" at bounding box center [133, 33] width 13 height 23
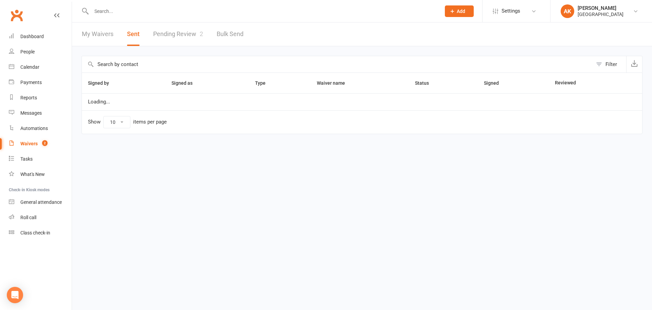
click at [189, 31] on link "Pending Review 2" at bounding box center [178, 33] width 50 height 23
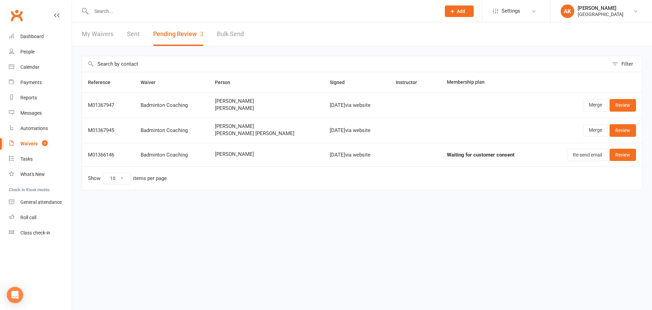
click at [101, 35] on link "My Waivers" at bounding box center [98, 33] width 32 height 23
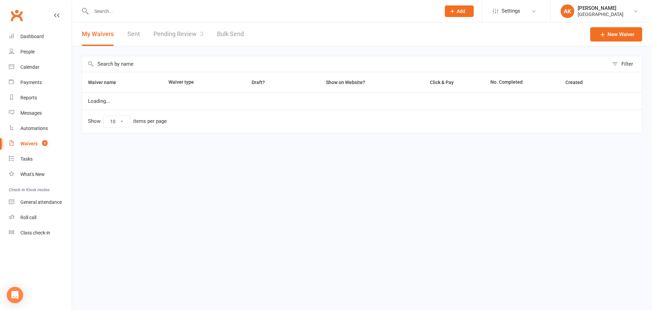
click at [169, 32] on link "Pending Review 3" at bounding box center [179, 33] width 50 height 23
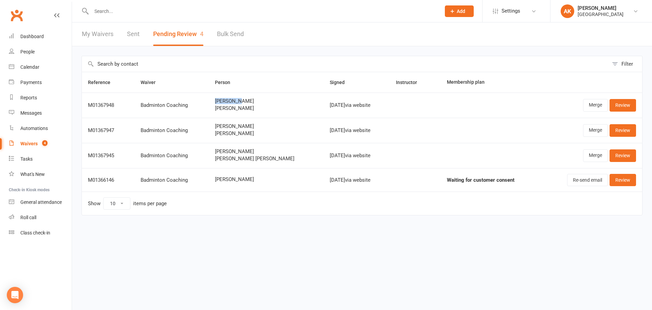
drag, startPoint x: 219, startPoint y: 101, endPoint x: 248, endPoint y: 101, distance: 28.2
click at [248, 101] on span "Alpa NAIK" at bounding box center [266, 101] width 103 height 6
drag, startPoint x: 224, startPoint y: 107, endPoint x: 258, endPoint y: 110, distance: 34.8
click at [258, 110] on span "[PERSON_NAME]" at bounding box center [266, 108] width 103 height 6
click at [245, 110] on span "[PERSON_NAME]" at bounding box center [266, 108] width 103 height 6
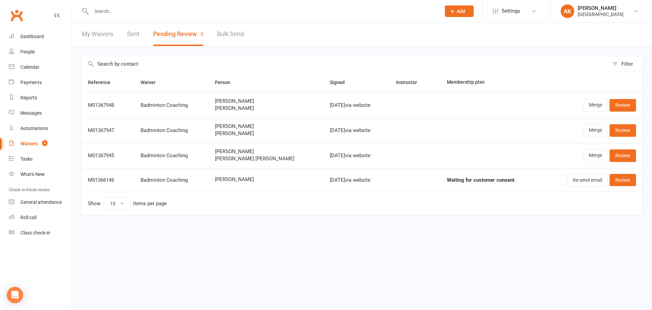
click at [239, 32] on link "Bulk Send" at bounding box center [230, 33] width 27 height 23
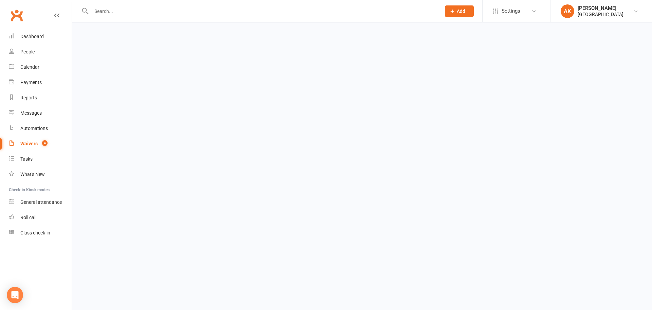
select select "active_members"
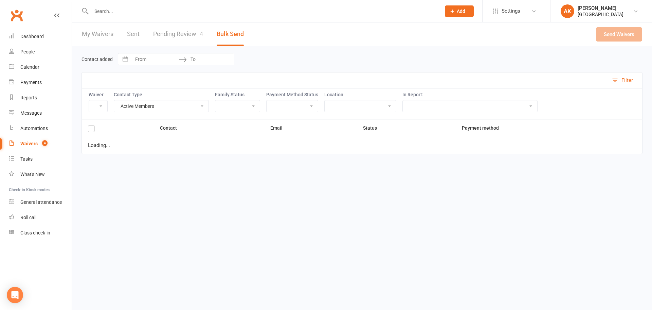
click at [180, 38] on link "Pending Review 4" at bounding box center [178, 33] width 50 height 23
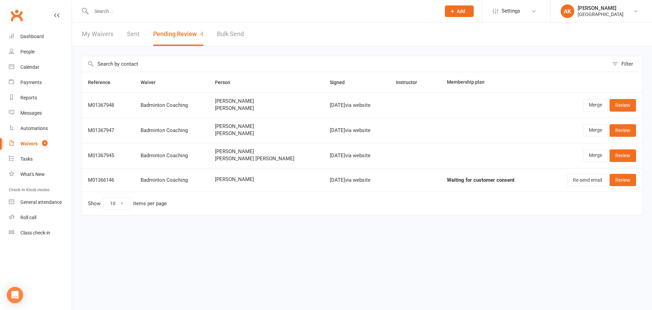
click at [308, 217] on div "Reference Waiver Person Signed Instructor Membership plan M01367948 Badminton C…" at bounding box center [362, 148] width 561 height 153
click at [253, 135] on span "[PERSON_NAME]" at bounding box center [266, 133] width 103 height 6
click at [249, 105] on span "[PERSON_NAME]" at bounding box center [266, 108] width 103 height 6
click at [624, 104] on link "Review" at bounding box center [623, 105] width 27 height 12
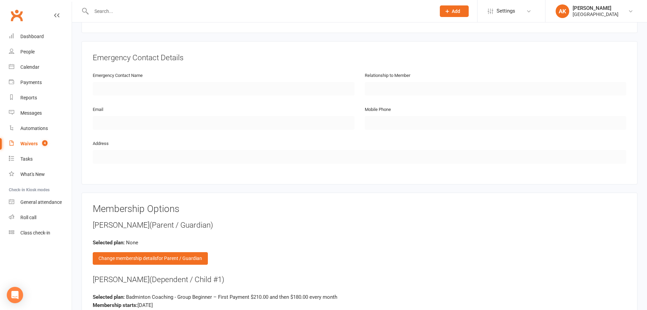
scroll to position [680, 0]
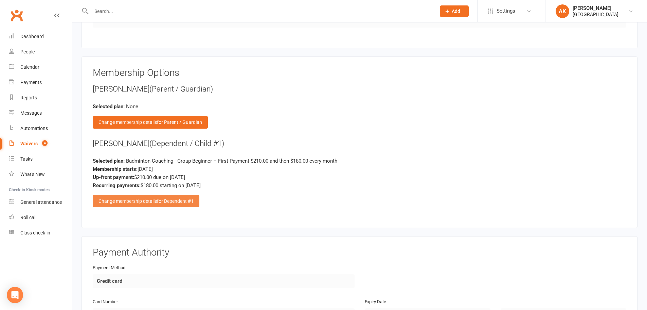
click at [141, 200] on div "Change membership details for Dependent #1" at bounding box center [146, 201] width 107 height 12
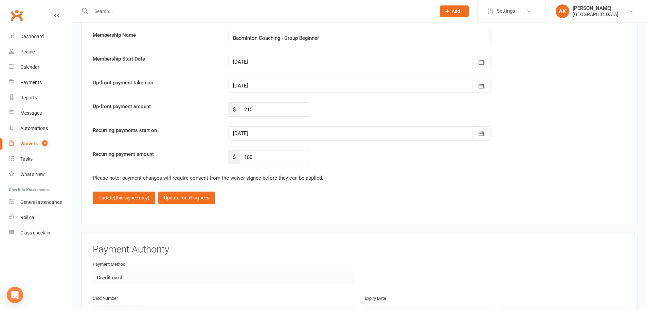
scroll to position [1529, 0]
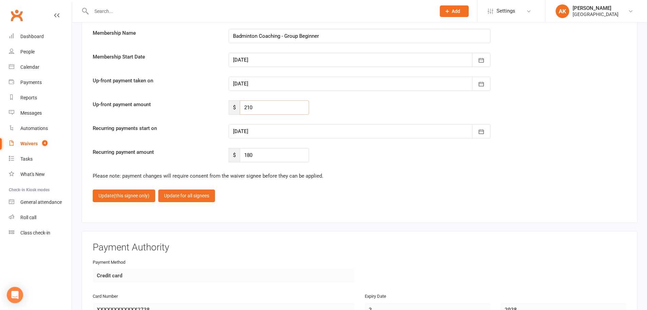
drag, startPoint x: 259, startPoint y: 108, endPoint x: 242, endPoint y: 108, distance: 17.3
click at [242, 108] on input "210" at bounding box center [274, 107] width 69 height 14
type input "142.5"
click at [281, 132] on div at bounding box center [360, 131] width 262 height 14
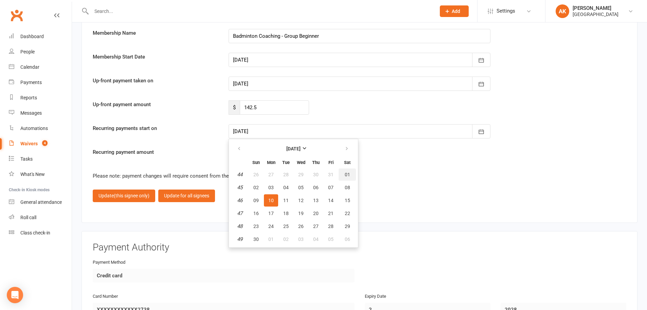
click at [349, 173] on span "01" at bounding box center [347, 174] width 5 height 5
type input "01 Nov 2025"
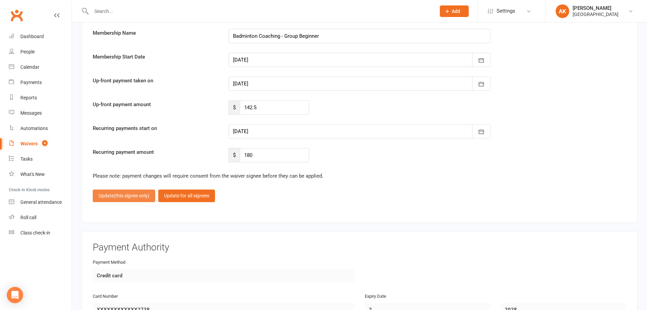
click at [121, 195] on span "(this signee only)" at bounding box center [132, 195] width 36 height 5
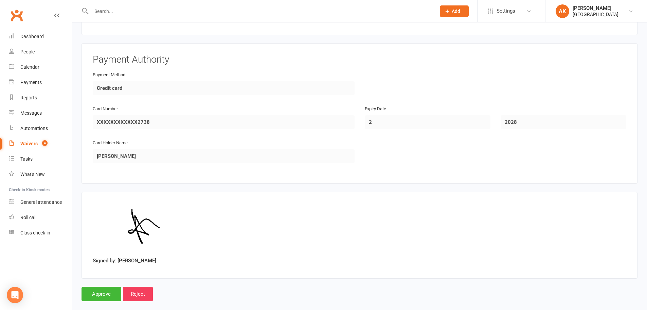
scroll to position [883, 0]
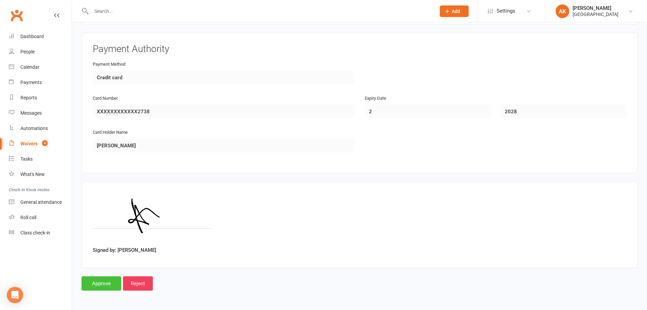
click at [115, 285] on input "Approve" at bounding box center [102, 283] width 40 height 14
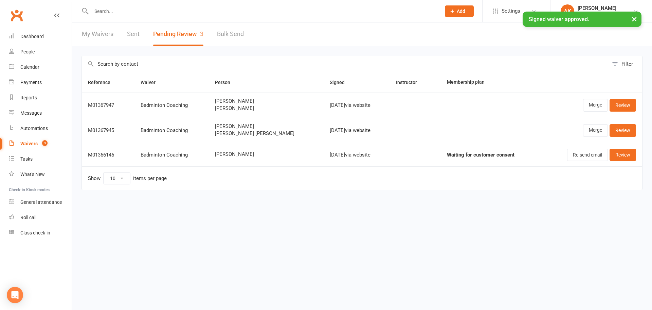
click at [96, 37] on link "My Waivers" at bounding box center [98, 33] width 32 height 23
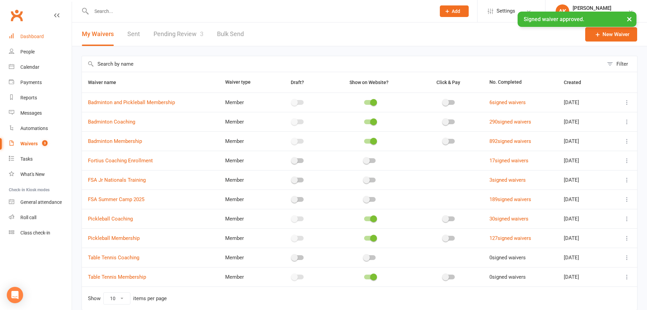
click at [39, 37] on div "Dashboard" at bounding box center [31, 36] width 23 height 5
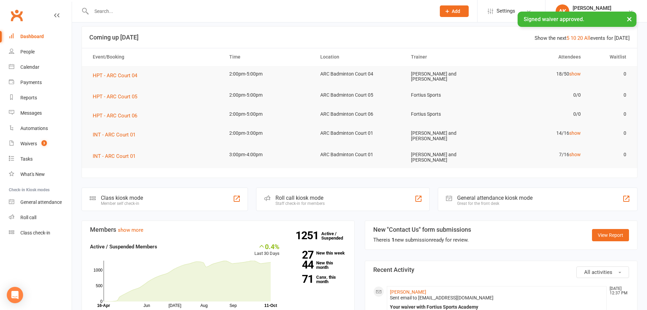
scroll to position [102, 0]
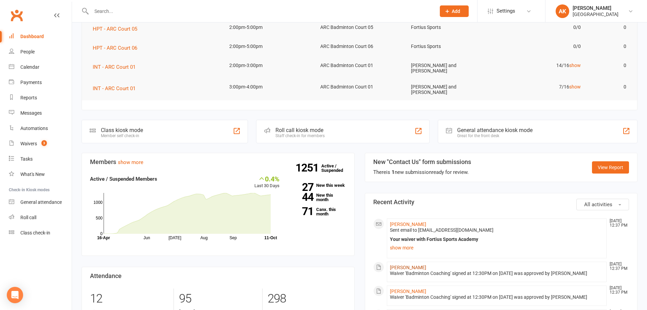
click at [402, 264] on link "[PERSON_NAME]" at bounding box center [408, 266] width 36 height 5
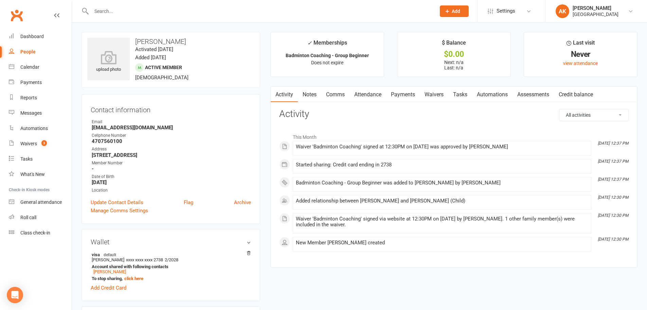
click at [143, 39] on h3 "[PERSON_NAME]" at bounding box center [170, 41] width 167 height 7
copy h3 "[PERSON_NAME]"
click at [37, 37] on div "Dashboard" at bounding box center [31, 36] width 23 height 5
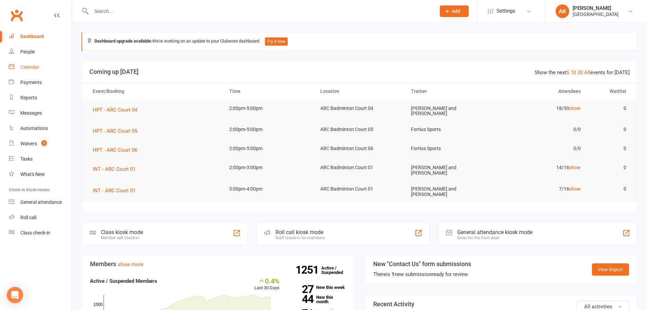
click at [32, 68] on div "Calendar" at bounding box center [29, 66] width 19 height 5
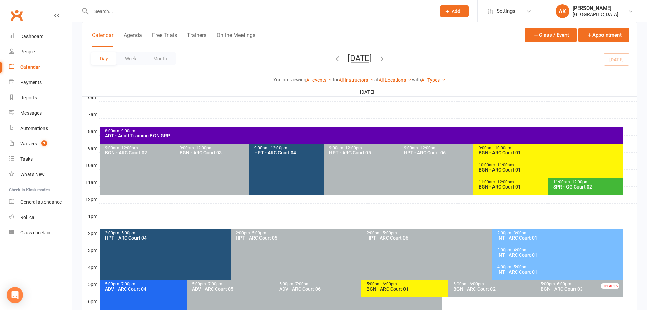
scroll to position [170, 0]
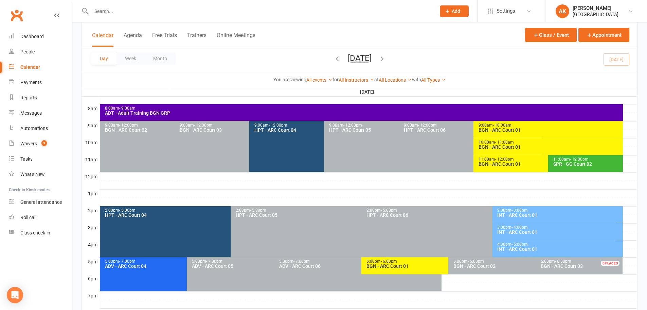
click at [334, 61] on icon "button" at bounding box center [337, 58] width 7 height 7
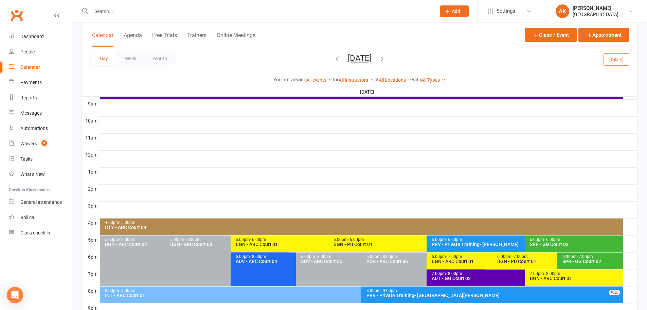
scroll to position [204, 0]
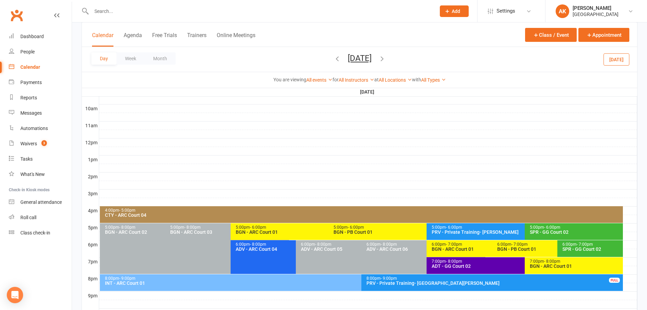
click at [139, 212] on div "CTY - ARC Court 04" at bounding box center [363, 214] width 517 height 5
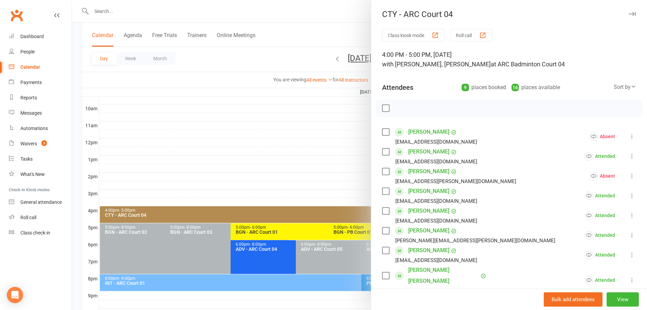
click at [285, 126] on div at bounding box center [359, 155] width 575 height 310
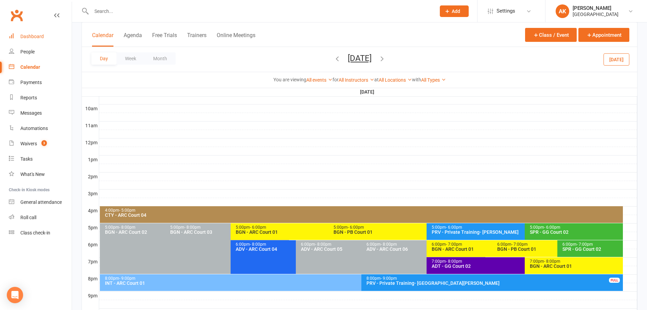
drag, startPoint x: 31, startPoint y: 30, endPoint x: 34, endPoint y: 34, distance: 5.4
click at [31, 31] on link "Dashboard" at bounding box center [40, 36] width 63 height 15
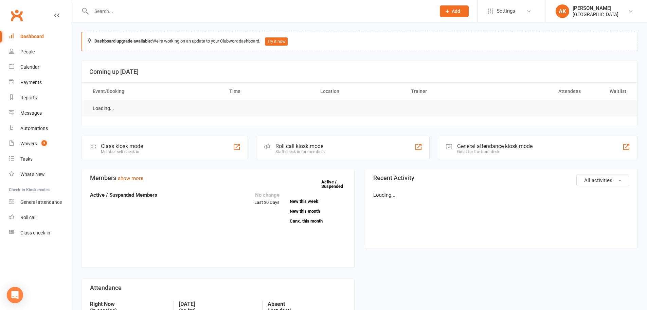
click at [34, 36] on div "Dashboard" at bounding box center [31, 36] width 23 height 5
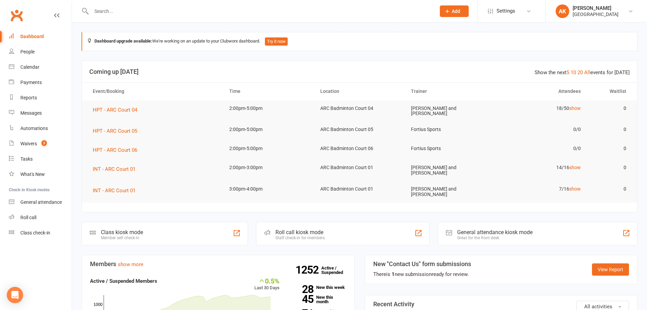
click at [139, 14] on input "text" at bounding box center [260, 11] width 342 height 10
type input "WANG"
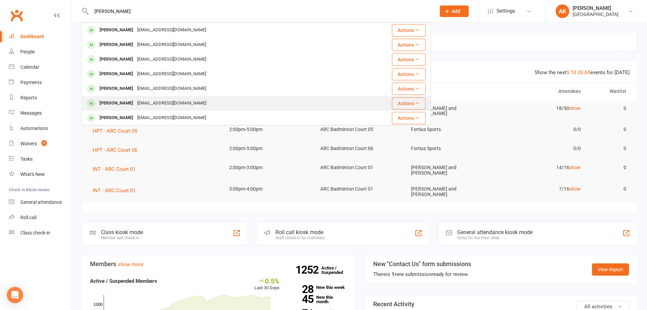
click at [148, 99] on div "ajwenlin@gmail.com" at bounding box center [171, 103] width 73 height 10
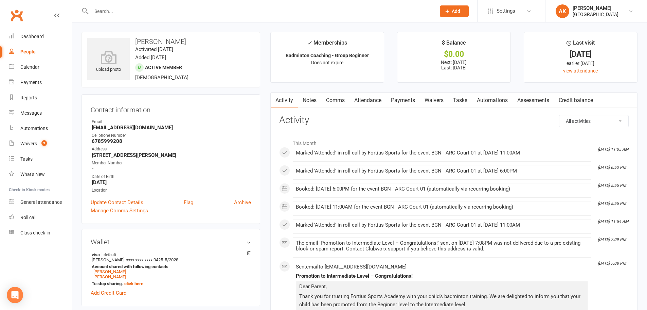
click at [354, 98] on link "Attendance" at bounding box center [368, 100] width 37 height 16
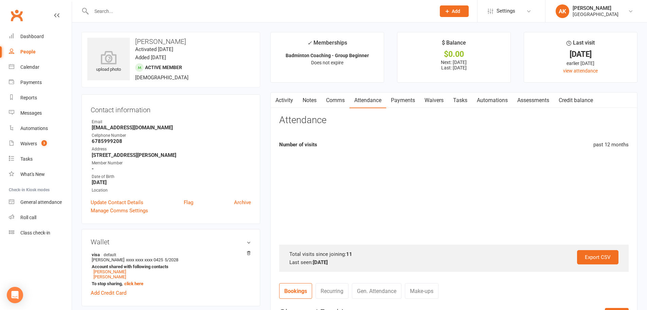
click at [401, 96] on link "Payments" at bounding box center [403, 100] width 34 height 16
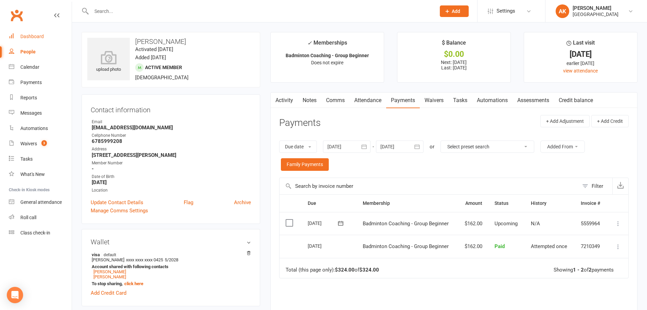
click at [42, 41] on link "Dashboard" at bounding box center [40, 36] width 63 height 15
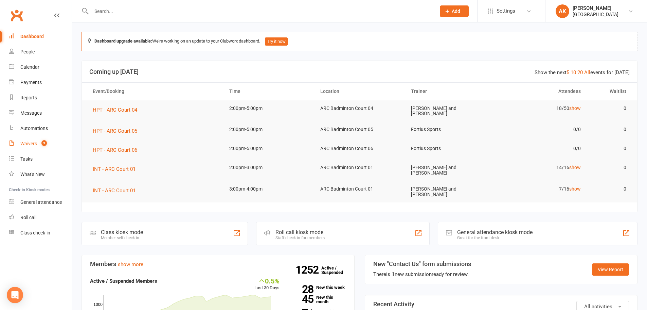
click at [33, 141] on div "Waivers" at bounding box center [28, 143] width 17 height 5
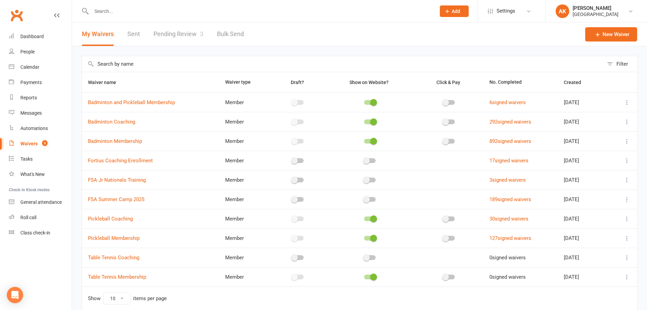
click at [178, 38] on link "Pending Review 3" at bounding box center [179, 33] width 50 height 23
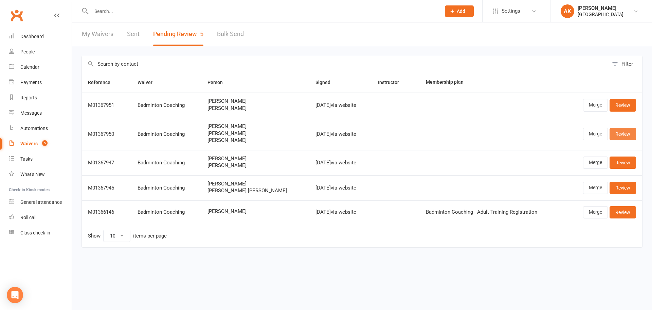
click at [621, 131] on link "Review" at bounding box center [623, 134] width 27 height 12
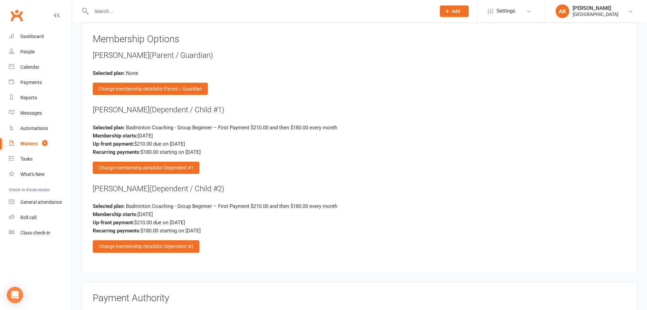
scroll to position [951, 0]
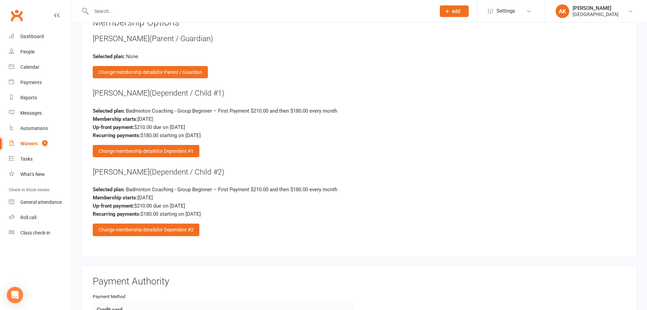
drag, startPoint x: 93, startPoint y: 170, endPoint x: 154, endPoint y: 170, distance: 60.5
click at [154, 170] on div "Aadhya Ganapathi (Dependent / Child #2)" at bounding box center [360, 171] width 534 height 11
copy div "[PERSON_NAME]"
click at [135, 179] on div "Aadhya Ganapathi (Dependent / Child #2) Selected plan: Badminton Coaching - Gro…" at bounding box center [360, 200] width 534 height 69
drag, startPoint x: 93, startPoint y: 92, endPoint x: 154, endPoint y: 91, distance: 61.5
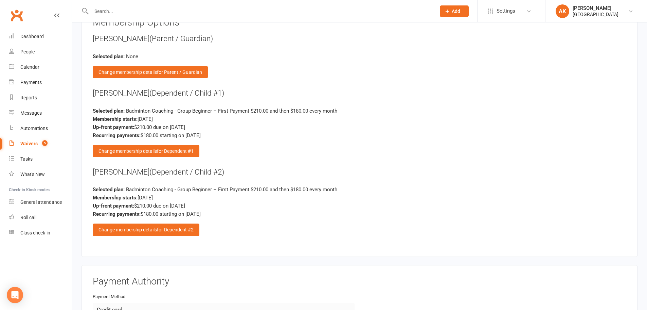
click at [154, 91] on div "Advaith Ganapathi (Dependent / Child #1)" at bounding box center [360, 93] width 534 height 11
copy div "[PERSON_NAME]"
click at [246, 96] on div "Advaith Ganapathi (Dependent / Child #1)" at bounding box center [360, 93] width 534 height 11
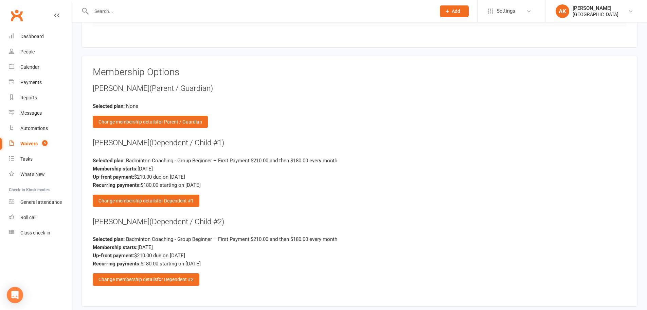
scroll to position [815, 0]
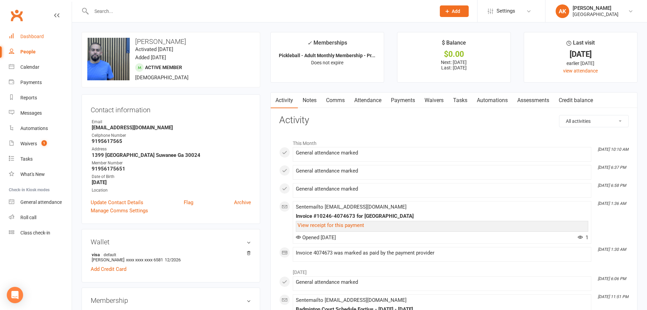
click at [37, 36] on div "Dashboard" at bounding box center [31, 36] width 23 height 5
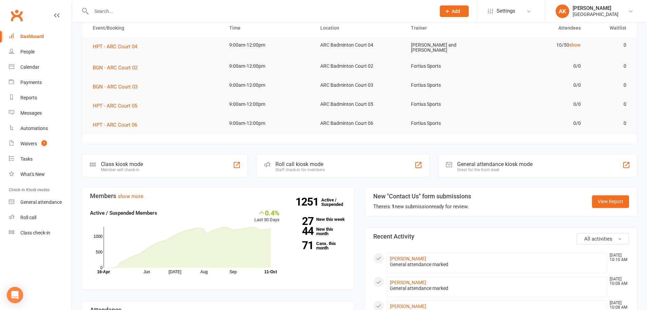
scroll to position [68, 0]
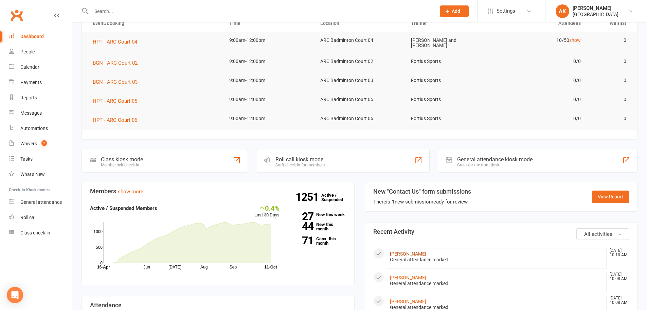
click at [412, 251] on link "[PERSON_NAME]" at bounding box center [408, 253] width 36 height 5
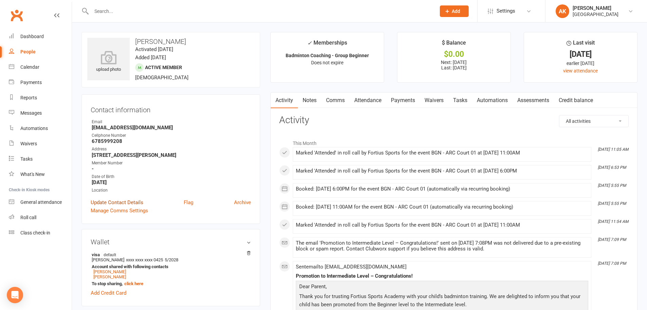
click at [123, 200] on link "Update Contact Details" at bounding box center [117, 202] width 53 height 8
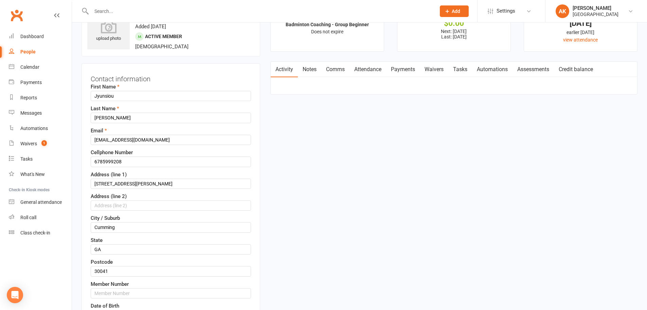
scroll to position [32, 0]
click at [168, 138] on input "[EMAIL_ADDRESS][DOMAIN_NAME]" at bounding box center [171, 139] width 160 height 10
paste input "[EMAIL_ADDRESS][DOMAIN_NAME]"
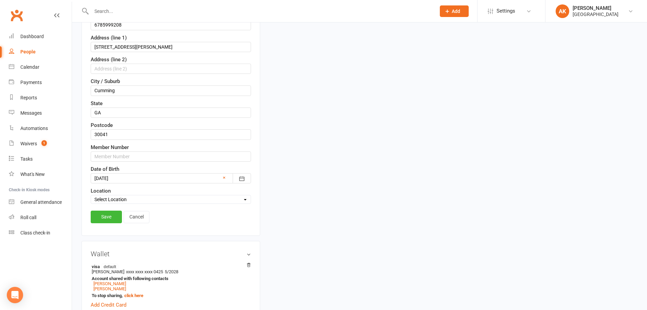
scroll to position [168, 0]
type input "[EMAIL_ADDRESS][DOMAIN_NAME]"
click at [110, 214] on link "Save" at bounding box center [106, 216] width 31 height 12
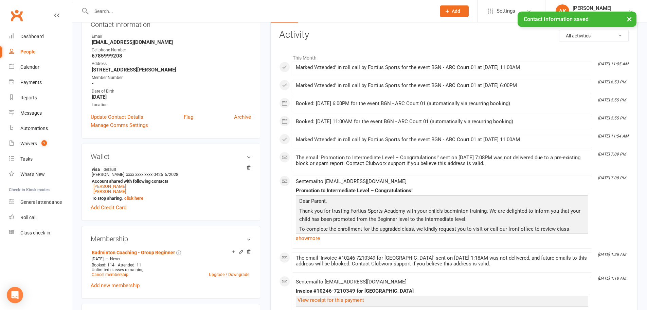
scroll to position [102, 0]
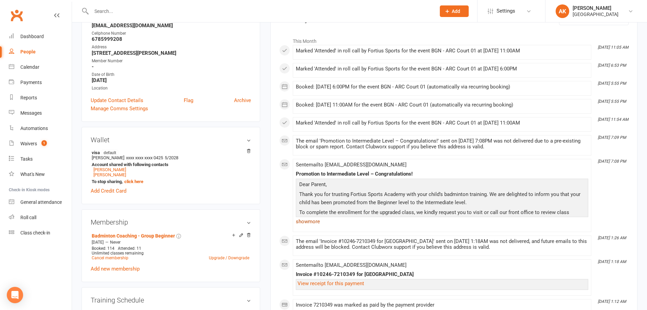
click at [312, 224] on link "show more" at bounding box center [442, 221] width 293 height 10
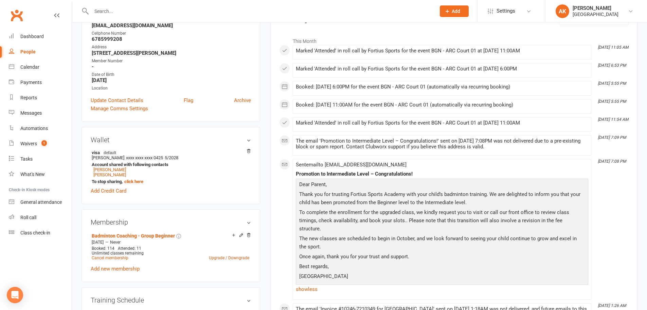
scroll to position [0, 0]
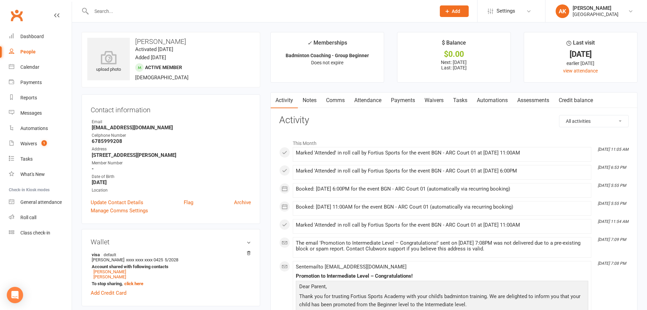
click at [139, 10] on input "text" at bounding box center [260, 11] width 342 height 10
type input "dylan"
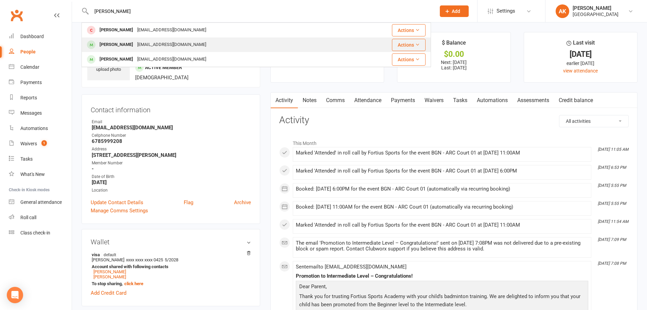
click at [141, 38] on div "Dylan Ng Dsnijn2017@gmail.com" at bounding box center [215, 45] width 267 height 14
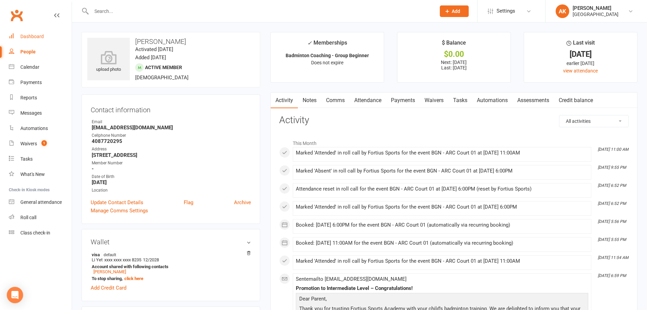
click at [36, 40] on link "Dashboard" at bounding box center [40, 36] width 63 height 15
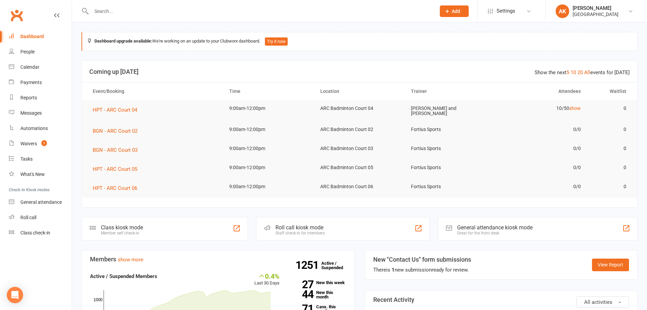
click at [189, 10] on input "text" at bounding box center [260, 11] width 342 height 10
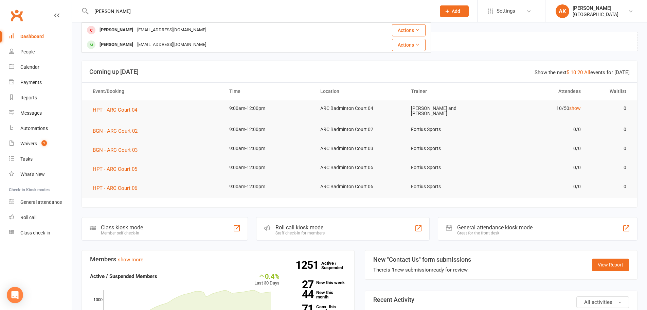
type input "[PERSON_NAME]"
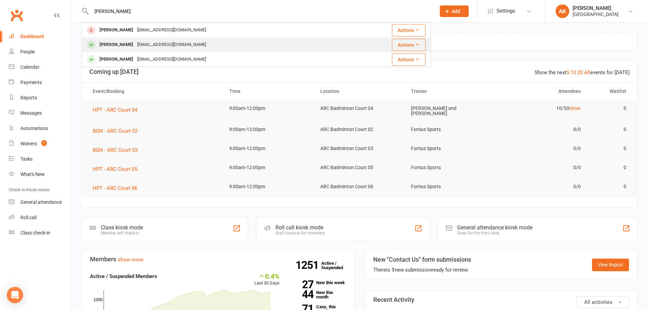
click at [172, 40] on div "[PERSON_NAME] [EMAIL_ADDRESS][DOMAIN_NAME]" at bounding box center [215, 45] width 267 height 14
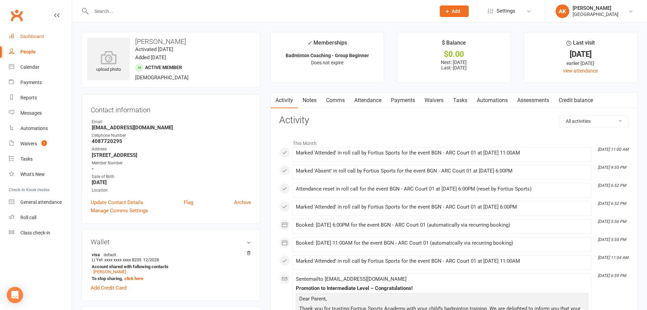
click at [38, 37] on div "Dashboard" at bounding box center [31, 36] width 23 height 5
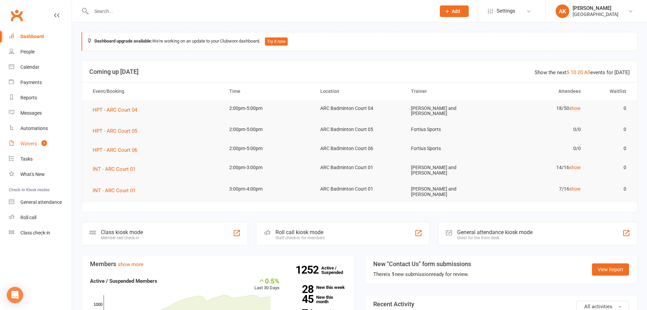
click at [34, 143] on div "Waivers" at bounding box center [28, 143] width 17 height 5
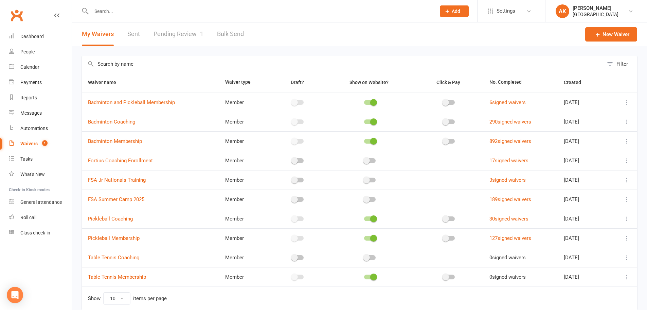
click at [190, 27] on link "Pending Review 1" at bounding box center [179, 33] width 50 height 23
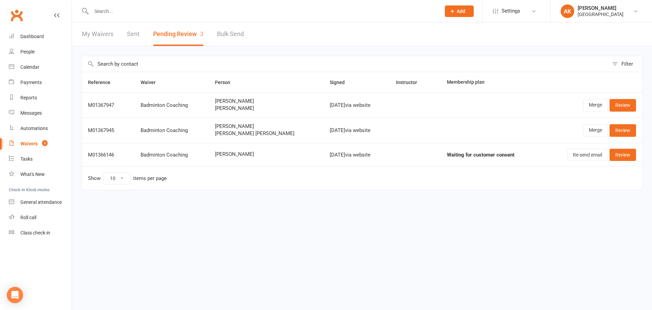
click at [102, 35] on link "My Waivers" at bounding box center [98, 33] width 32 height 23
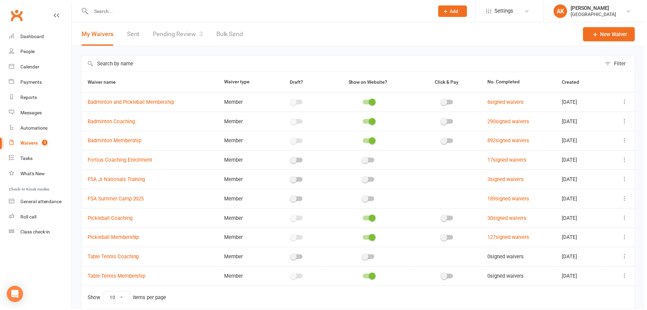
click at [183, 30] on link "Pending Review 3" at bounding box center [179, 33] width 50 height 23
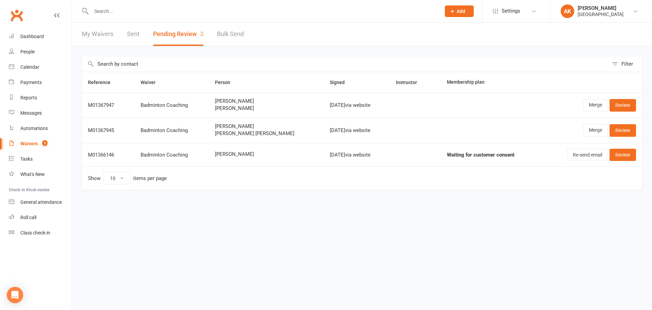
click at [95, 37] on link "My Waivers" at bounding box center [98, 33] width 32 height 23
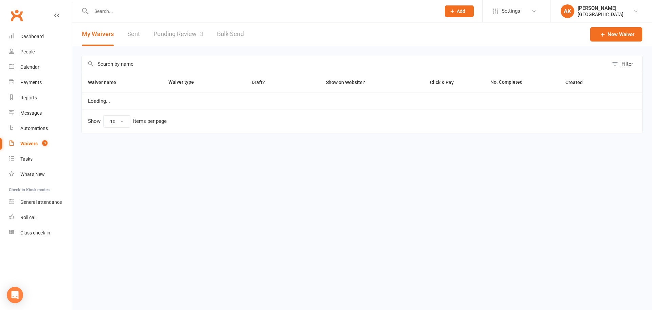
click at [159, 36] on link "Pending Review 3" at bounding box center [179, 33] width 50 height 23
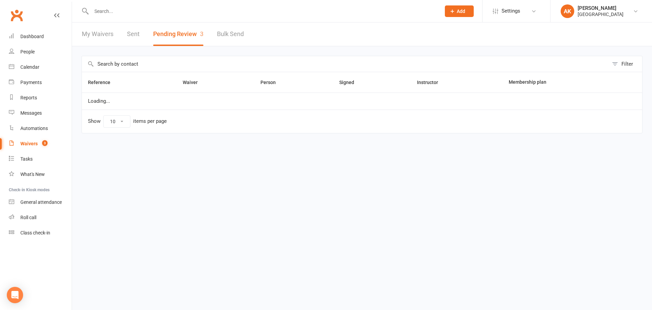
click at [159, 36] on button "Pending Review 3" at bounding box center [178, 33] width 50 height 23
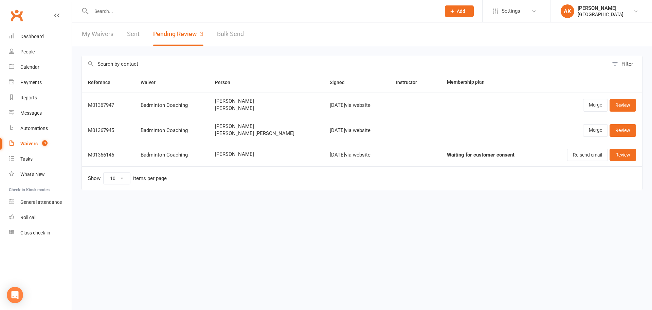
click at [238, 30] on link "Bulk Send" at bounding box center [230, 33] width 27 height 23
select select "active_members"
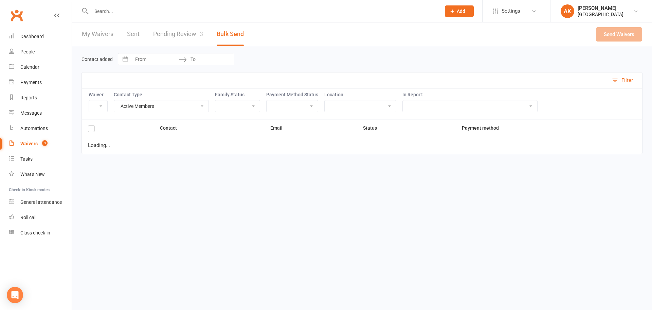
click at [180, 37] on link "Pending Review 3" at bounding box center [178, 33] width 50 height 23
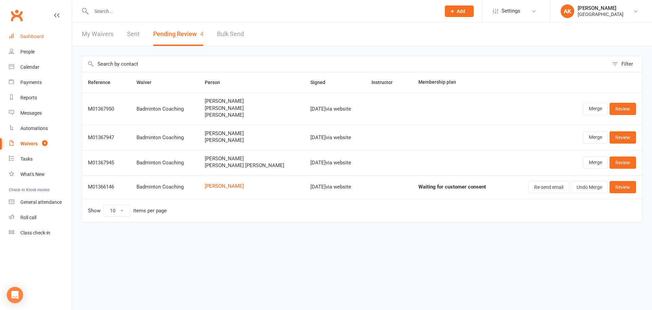
click at [51, 43] on link "Dashboard" at bounding box center [40, 36] width 63 height 15
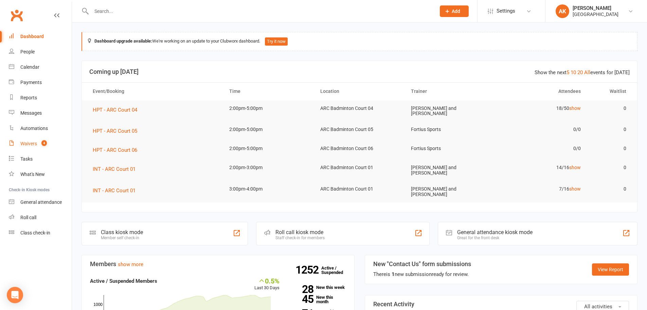
click at [30, 146] on div "Waivers" at bounding box center [28, 143] width 17 height 5
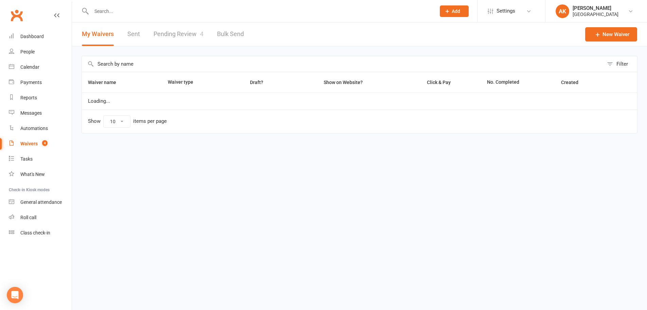
click at [155, 38] on link "Pending Review 4" at bounding box center [179, 33] width 50 height 23
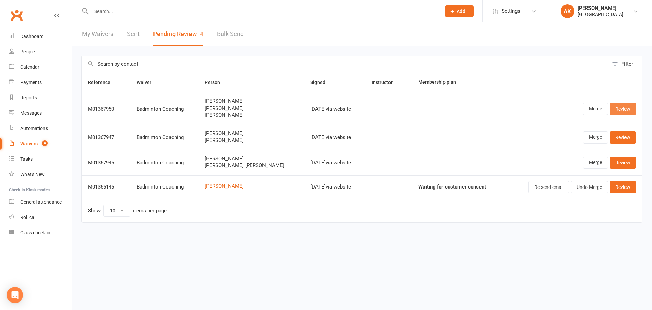
click at [625, 108] on link "Review" at bounding box center [623, 109] width 27 height 12
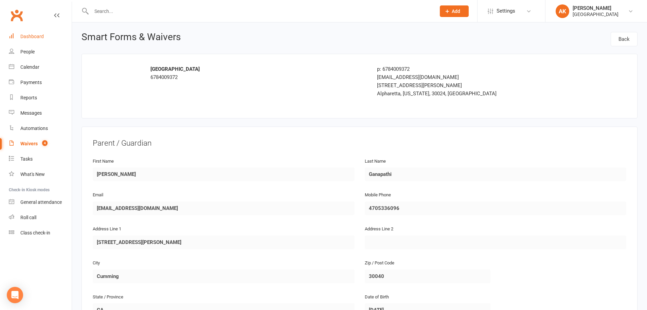
click at [33, 39] on link "Dashboard" at bounding box center [40, 36] width 63 height 15
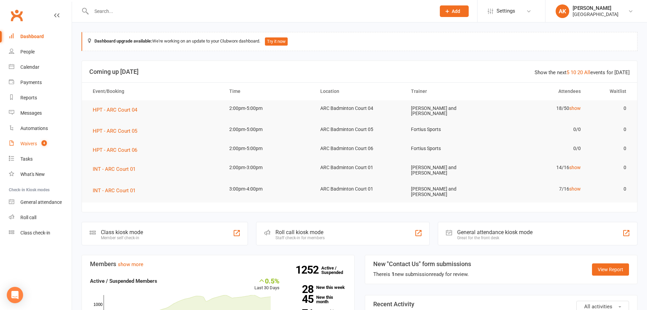
click at [36, 138] on link "Waivers 4" at bounding box center [40, 143] width 63 height 15
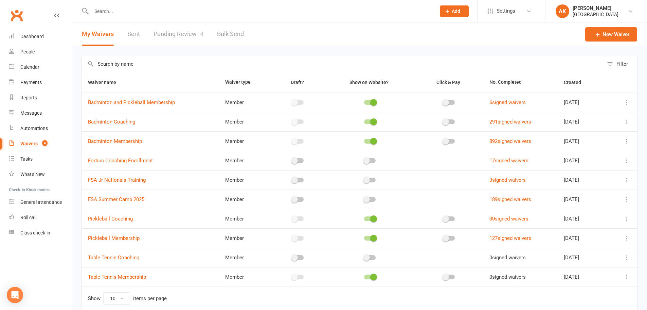
click at [165, 38] on link "Pending Review 4" at bounding box center [179, 33] width 50 height 23
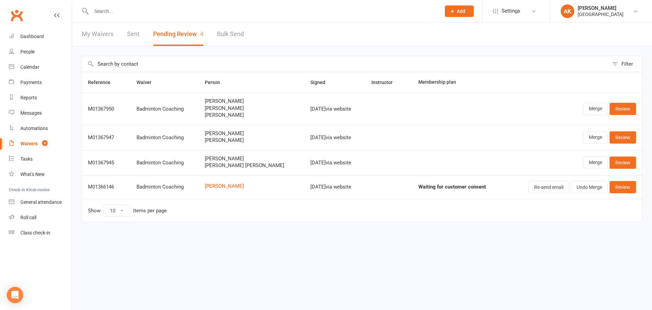
click at [212, 36] on div "My Waivers Sent Pending Review 4 Bulk Send" at bounding box center [163, 33] width 182 height 23
click at [185, 36] on button "Pending Review 4" at bounding box center [178, 33] width 50 height 23
click at [218, 32] on link "Bulk Send" at bounding box center [230, 33] width 27 height 23
select select "active_members"
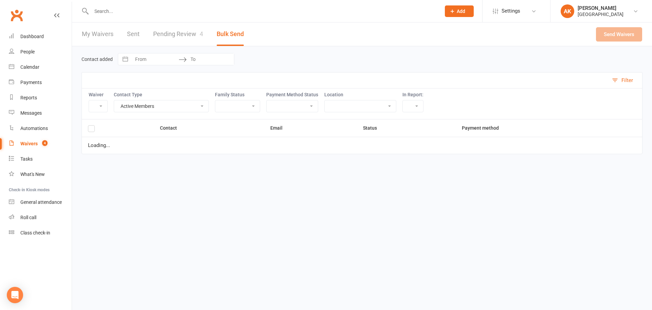
click at [187, 35] on link "Pending Review 4" at bounding box center [178, 33] width 50 height 23
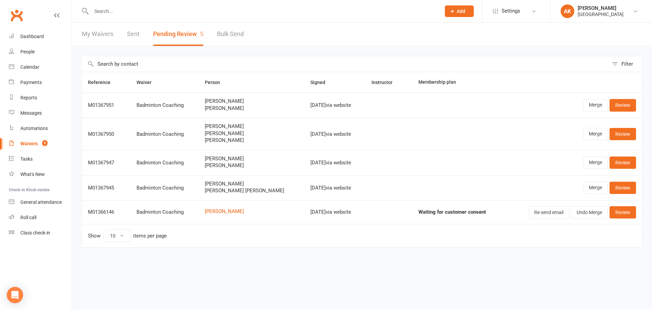
drag, startPoint x: 205, startPoint y: 110, endPoint x: 250, endPoint y: 110, distance: 44.8
click at [250, 110] on span "[PERSON_NAME]" at bounding box center [251, 108] width 93 height 6
click at [221, 106] on span "[PERSON_NAME]" at bounding box center [251, 108] width 93 height 6
drag, startPoint x: 210, startPoint y: 103, endPoint x: 239, endPoint y: 103, distance: 29.6
click at [241, 103] on span "[PERSON_NAME]" at bounding box center [251, 101] width 93 height 6
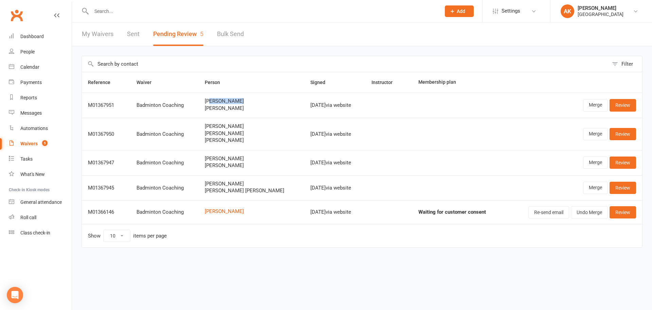
click at [227, 103] on span "[PERSON_NAME]" at bounding box center [251, 101] width 93 height 6
click at [94, 33] on link "My Waivers" at bounding box center [98, 33] width 32 height 23
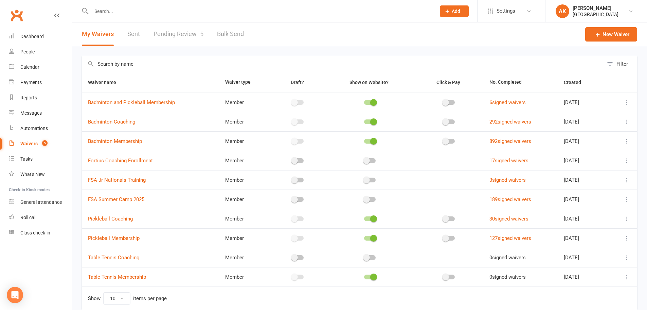
click at [177, 36] on link "Pending Review 5" at bounding box center [179, 33] width 50 height 23
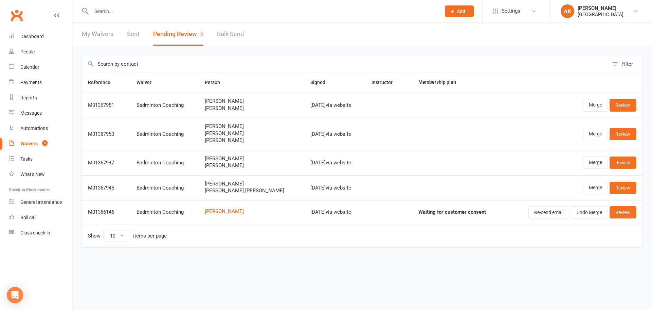
click at [103, 38] on link "My Waivers" at bounding box center [98, 33] width 32 height 23
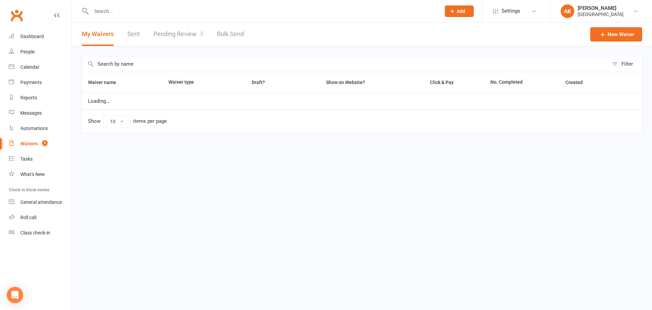
click at [163, 36] on link "Pending Review 5" at bounding box center [179, 33] width 50 height 23
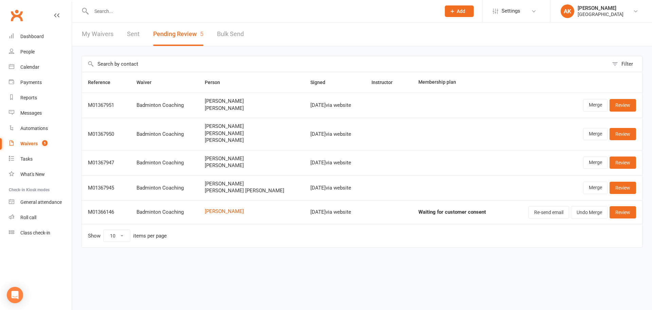
drag, startPoint x: 204, startPoint y: 107, endPoint x: 259, endPoint y: 106, distance: 54.4
click at [259, 106] on span "[PERSON_NAME]" at bounding box center [251, 108] width 93 height 6
copy span "[PERSON_NAME]"
click at [241, 120] on td "[PERSON_NAME] [PERSON_NAME] [PERSON_NAME]" at bounding box center [252, 134] width 106 height 32
click at [619, 104] on link "Review" at bounding box center [623, 105] width 27 height 12
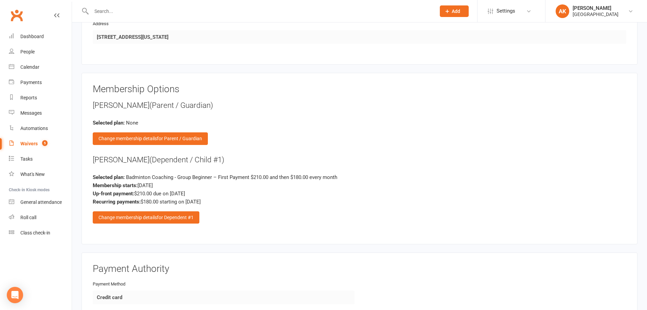
scroll to position [713, 0]
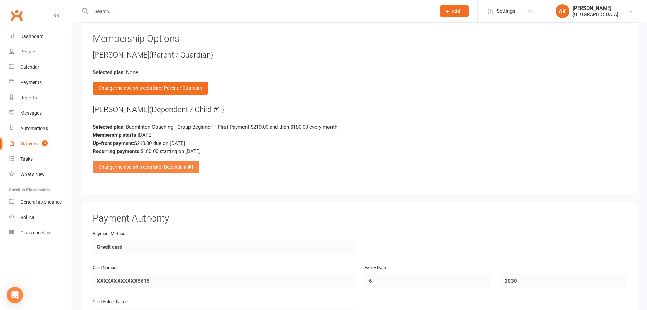
click at [163, 170] on div "Change membership details for Dependent #1" at bounding box center [146, 167] width 107 height 12
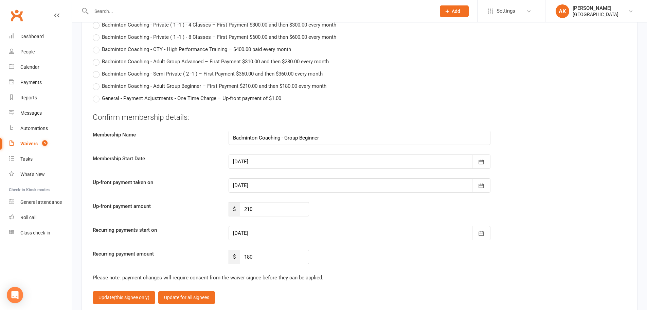
scroll to position [1427, 0]
drag, startPoint x: 263, startPoint y: 207, endPoint x: 241, endPoint y: 207, distance: 21.7
click at [241, 207] on input "210" at bounding box center [274, 209] width 69 height 14
type input "210"
click at [273, 228] on div at bounding box center [360, 233] width 262 height 14
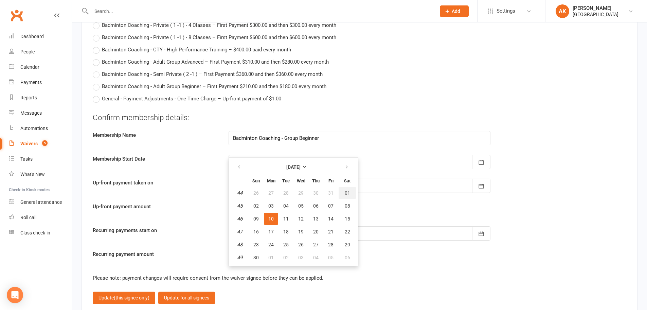
click at [351, 192] on button "01" at bounding box center [347, 193] width 17 height 12
type input "01 Nov 2025"
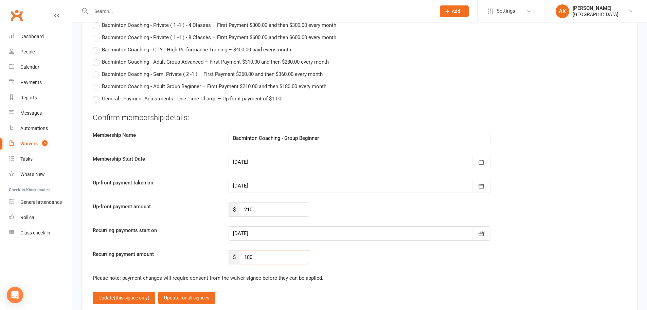
click at [259, 258] on input "180" at bounding box center [274, 257] width 69 height 14
type input "240"
click at [333, 141] on input "Badminton Coaching - Group Beginner" at bounding box center [360, 138] width 262 height 14
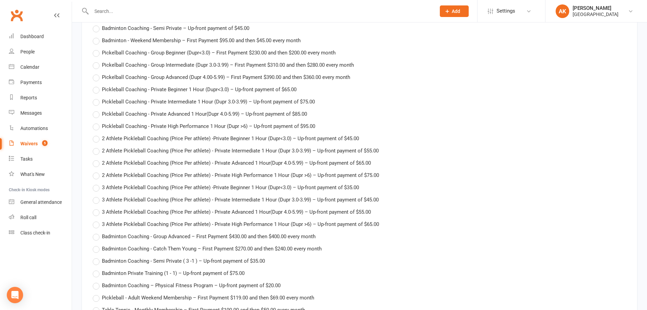
scroll to position [1019, 0]
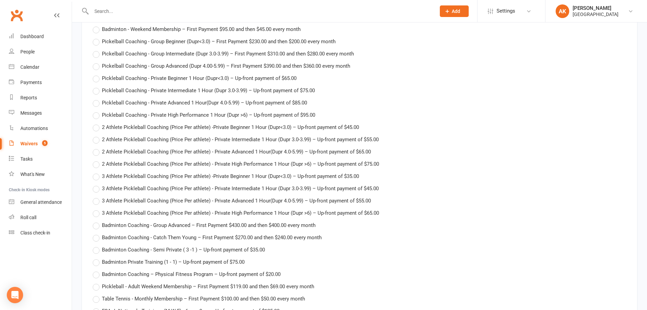
click at [182, 233] on span "Badminton Coaching - Catch Them Young – First Payment $270.00 and then $240.00 …" at bounding box center [212, 236] width 220 height 7
click at [97, 233] on input "Badminton Coaching - Catch Them Young – First Payment $270.00 and then $240.00 …" at bounding box center [95, 233] width 4 height 0
type input "Badminton Coaching - Catch Them Young"
type input "270"
type input "240"
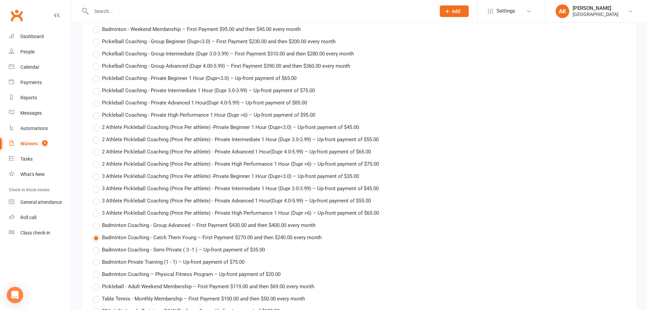
type input "11 Nov 2025"
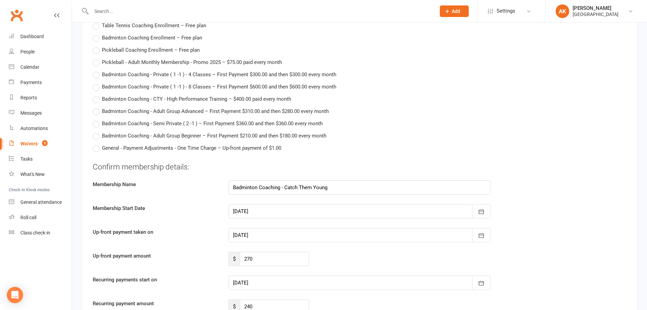
scroll to position [1427, 0]
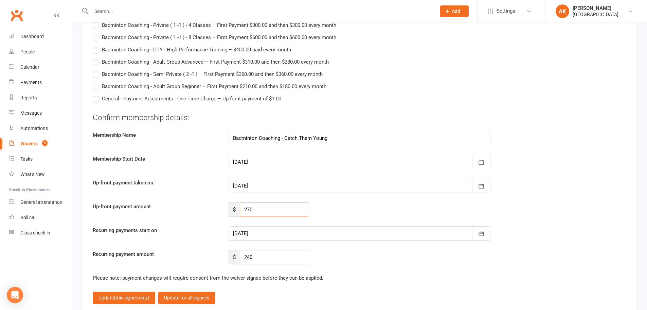
click at [256, 211] on input "270" at bounding box center [274, 209] width 69 height 14
type input "210"
click at [292, 226] on div at bounding box center [360, 233] width 262 height 14
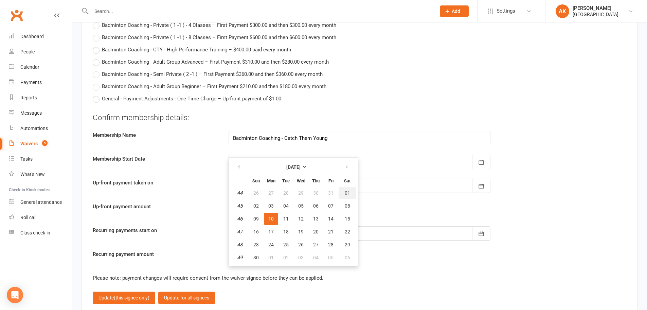
click at [345, 190] on span "01" at bounding box center [347, 192] width 5 height 5
type input "01 Nov 2025"
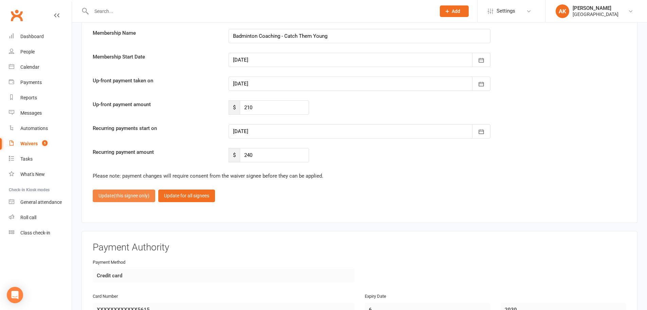
click at [124, 196] on span "(this signee only)" at bounding box center [132, 195] width 36 height 5
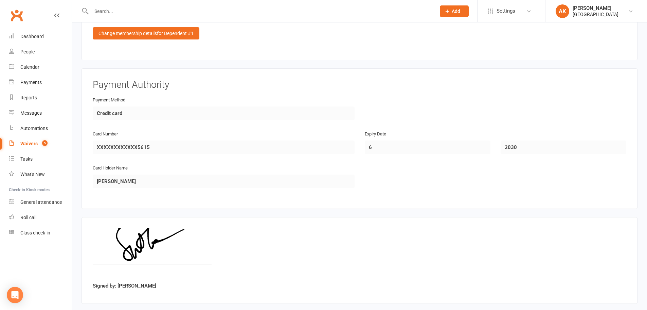
scroll to position [883, 0]
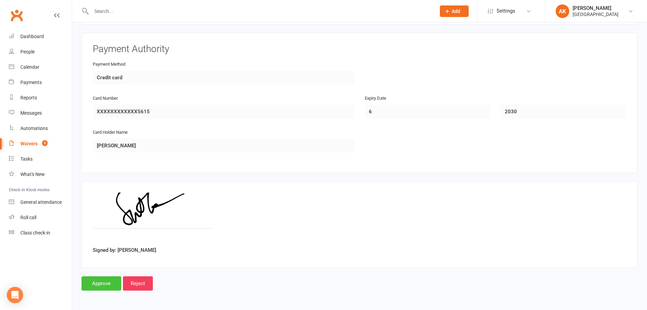
click at [96, 281] on input "Approve" at bounding box center [102, 283] width 40 height 14
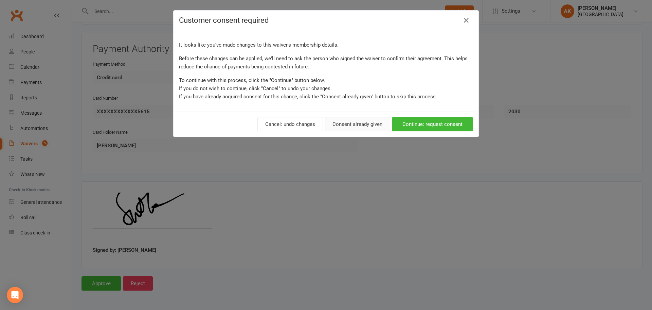
click at [365, 125] on button "Consent already given" at bounding box center [358, 124] width 66 height 14
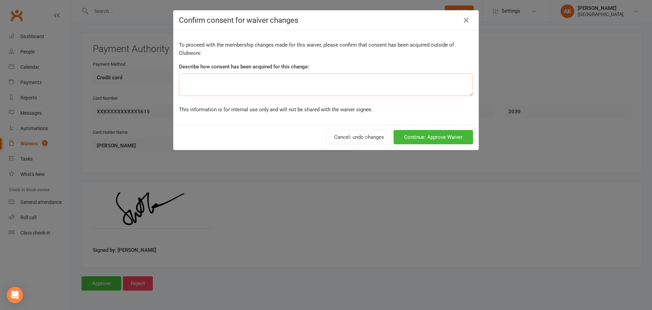
click at [335, 87] on textarea at bounding box center [326, 84] width 294 height 22
click at [182, 80] on textarea "sPOKE WITH PARENT IN PERSON" at bounding box center [326, 84] width 294 height 22
click at [275, 86] on textarea "SPOKE WITH PARENT IN PERSON" at bounding box center [326, 84] width 294 height 22
type textarea "SPOKE WITH PARENT IN PERSON"
click at [429, 138] on button "Continue: Approve Waiver" at bounding box center [434, 137] width 80 height 14
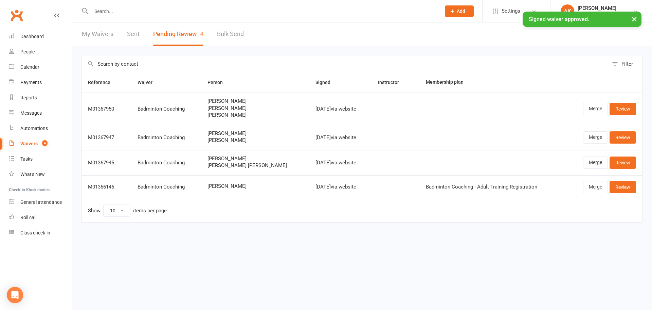
click at [106, 37] on link "My Waivers" at bounding box center [98, 33] width 32 height 23
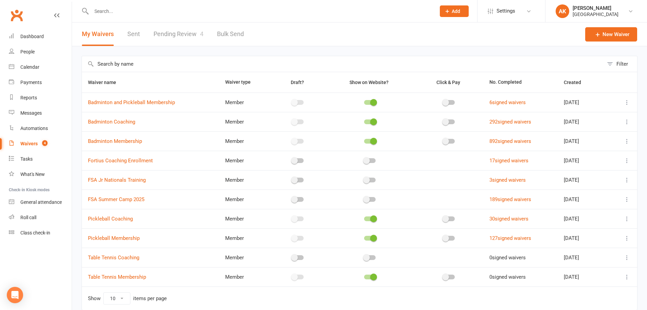
click at [165, 33] on link "Pending Review 4" at bounding box center [179, 33] width 50 height 23
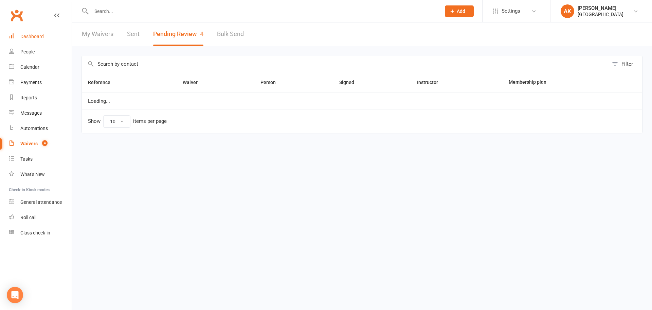
click at [46, 35] on link "Dashboard" at bounding box center [40, 36] width 63 height 15
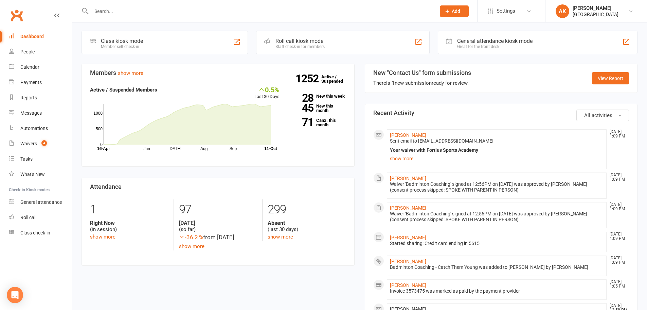
scroll to position [170, 0]
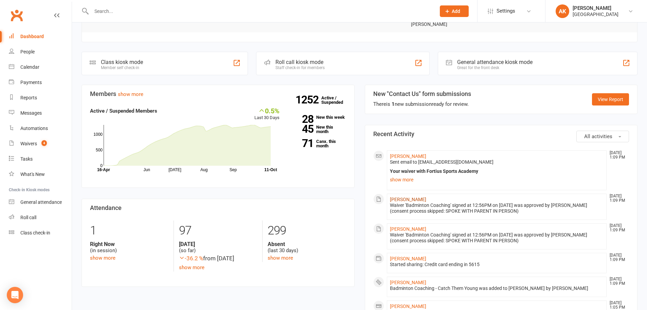
click at [415, 196] on link "[PERSON_NAME]" at bounding box center [408, 198] width 36 height 5
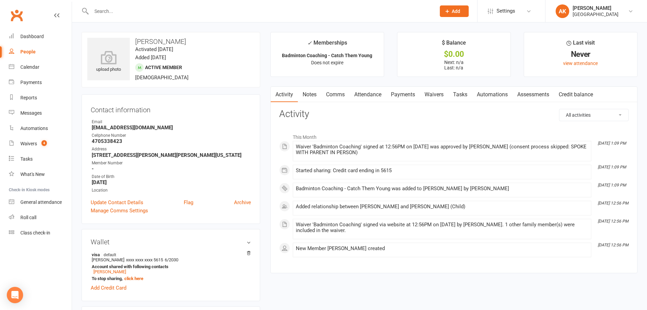
click at [318, 94] on link "Notes" at bounding box center [309, 95] width 23 height 16
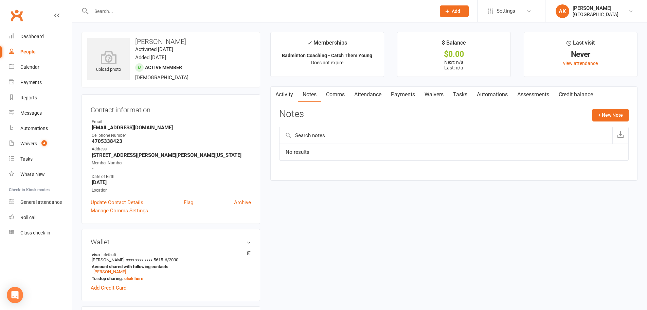
click at [348, 93] on link "Comms" at bounding box center [335, 95] width 28 height 16
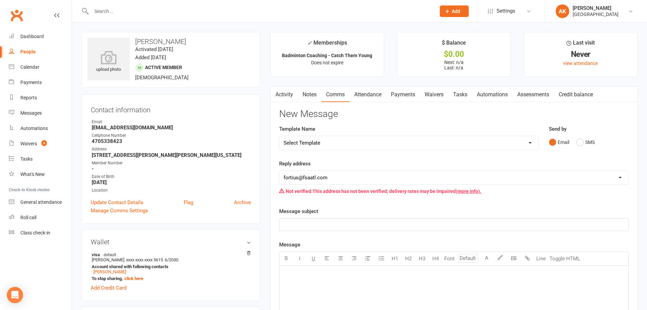
click at [364, 93] on link "Attendance" at bounding box center [368, 95] width 37 height 16
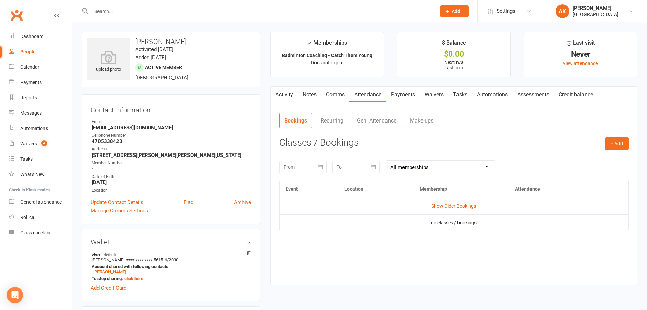
click at [395, 93] on link "Payments" at bounding box center [403, 95] width 34 height 16
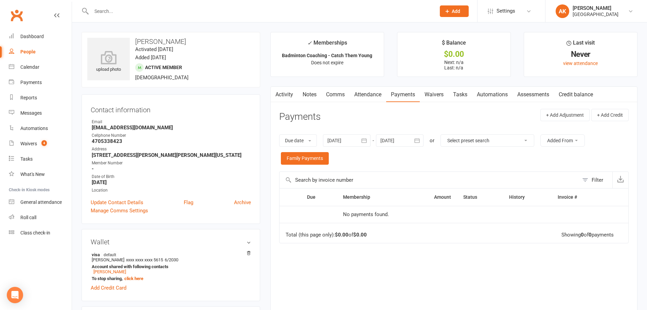
click at [276, 96] on button "button" at bounding box center [275, 94] width 8 height 15
click at [279, 96] on button "button" at bounding box center [275, 94] width 8 height 15
click at [46, 38] on link "Dashboard" at bounding box center [40, 36] width 63 height 15
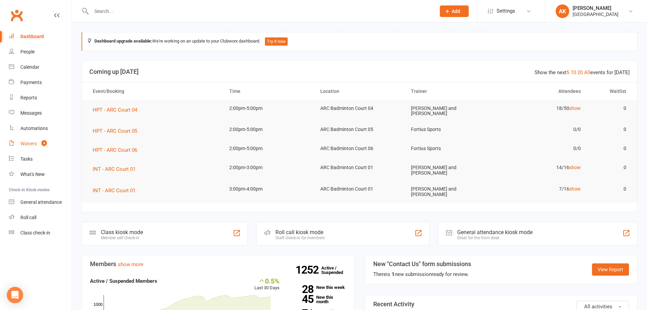
click at [28, 140] on link "Waivers 4" at bounding box center [40, 143] width 63 height 15
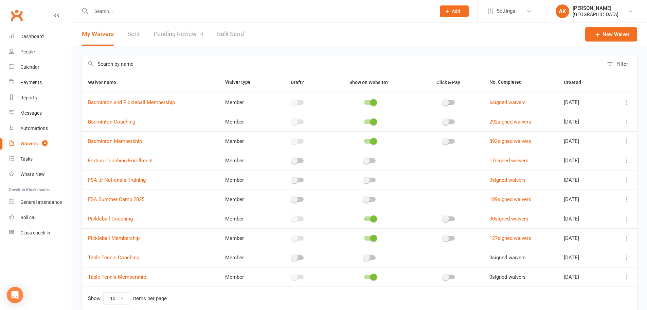
click at [180, 42] on link "Pending Review 4" at bounding box center [179, 33] width 50 height 23
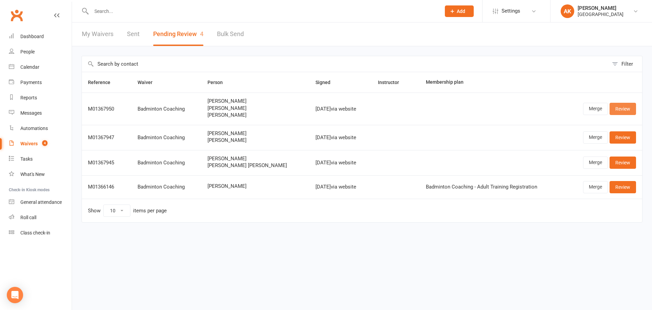
click at [622, 111] on link "Review" at bounding box center [623, 109] width 27 height 12
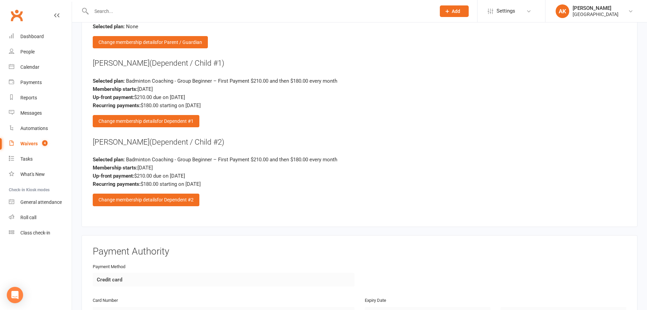
scroll to position [985, 0]
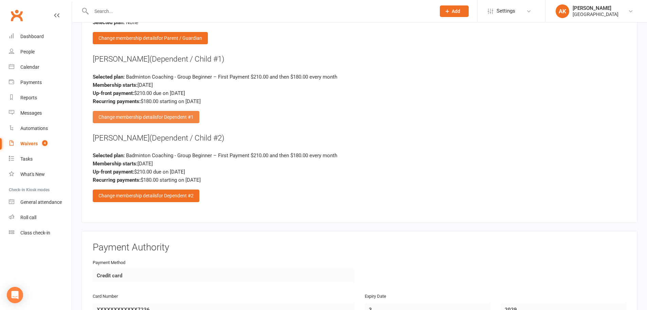
click at [177, 120] on div "Change membership details for Dependent #1" at bounding box center [146, 117] width 107 height 12
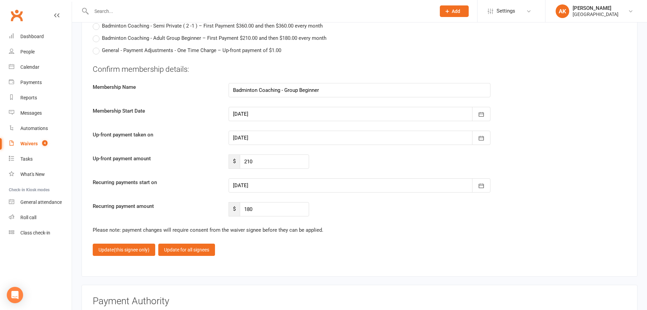
scroll to position [1699, 0]
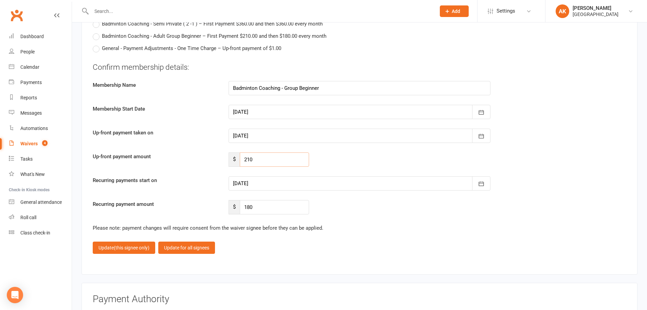
click at [259, 156] on input "210" at bounding box center [274, 159] width 69 height 14
click at [264, 158] on input "number" at bounding box center [274, 159] width 69 height 14
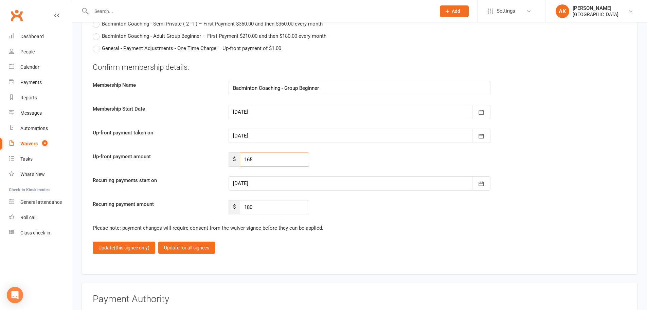
type input "165"
click at [266, 181] on div at bounding box center [360, 183] width 262 height 14
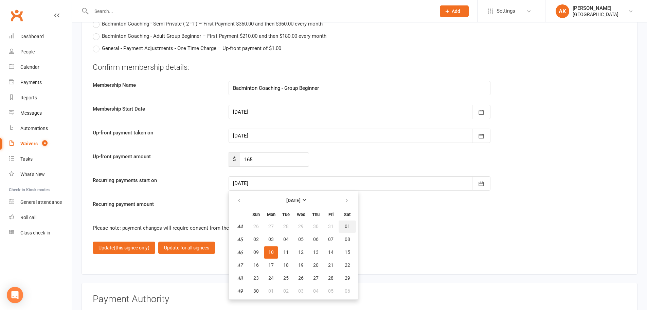
click at [346, 221] on button "01" at bounding box center [347, 226] width 17 height 12
type input "01 Nov 2025"
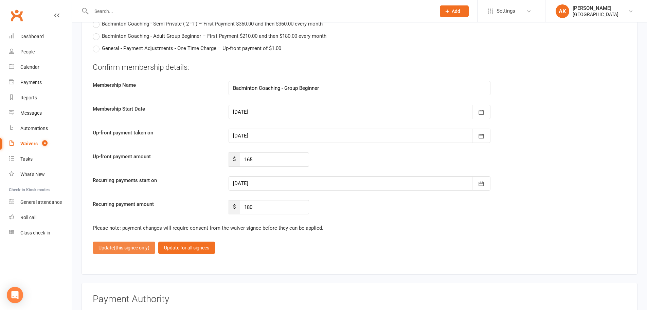
click at [133, 248] on span "(this signee only)" at bounding box center [132, 247] width 36 height 5
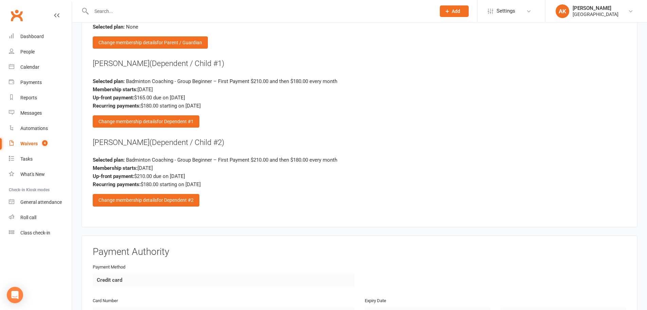
scroll to position [979, 0]
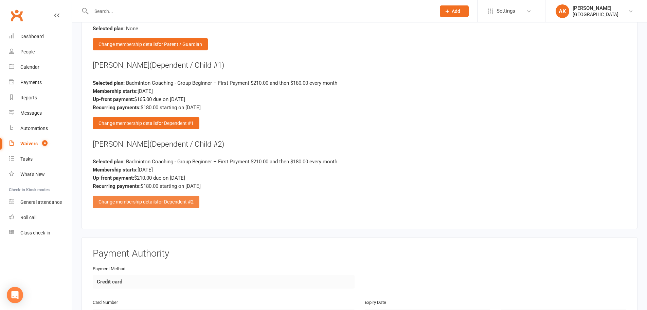
click at [154, 198] on div "Change membership details for Dependent #2" at bounding box center [146, 201] width 107 height 12
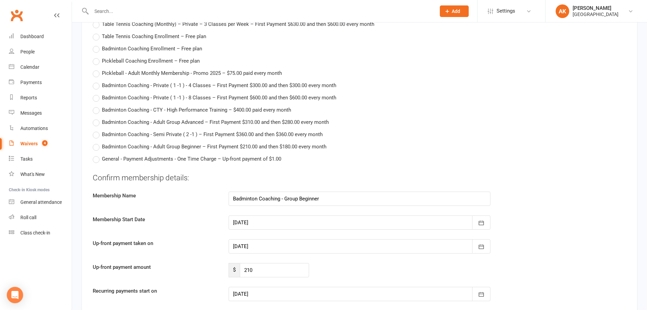
scroll to position [1659, 0]
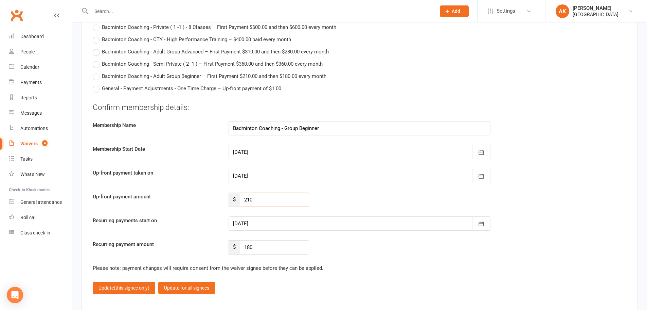
click at [268, 199] on input "210" at bounding box center [274, 199] width 69 height 14
click at [274, 220] on div at bounding box center [360, 223] width 262 height 14
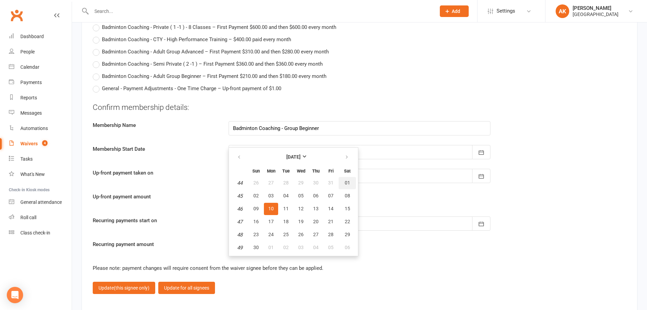
click at [345, 181] on span "01" at bounding box center [347, 182] width 5 height 5
type input "01 Nov 2025"
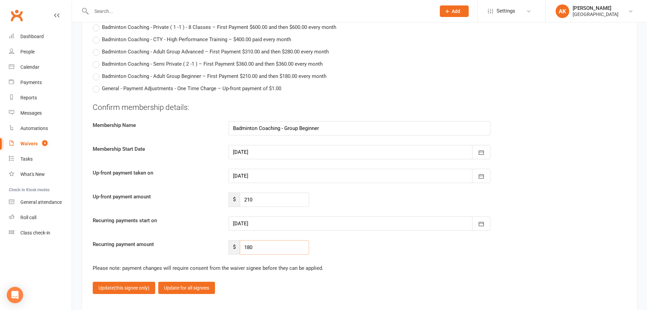
click at [266, 249] on input "180" at bounding box center [274, 247] width 69 height 14
type input "240"
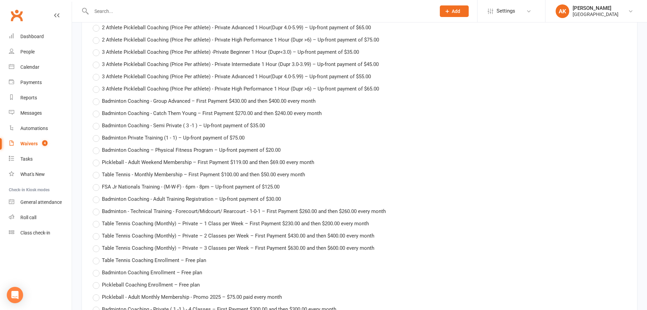
scroll to position [1353, 0]
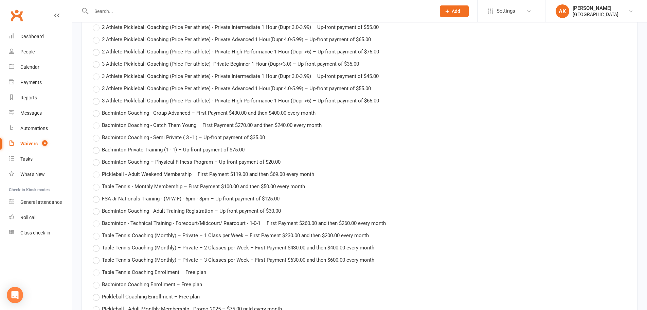
click at [245, 123] on span "Badminton Coaching - Catch Them Young – First Payment $270.00 and then $240.00 …" at bounding box center [212, 124] width 220 height 7
click at [97, 121] on input "Badminton Coaching - Catch Them Young – First Payment $270.00 and then $240.00 …" at bounding box center [95, 121] width 4 height 0
type input "Badminton Coaching - Catch Them Young"
type input "270"
type input "240"
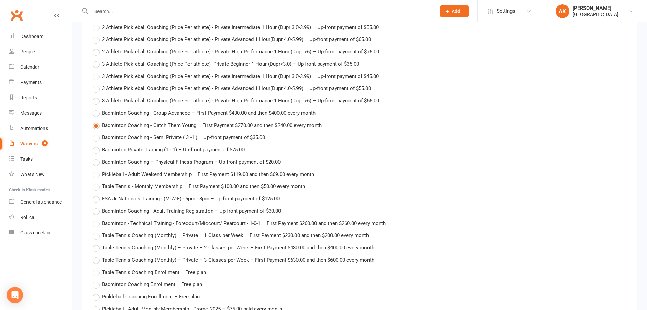
type input "11 Nov 2025"
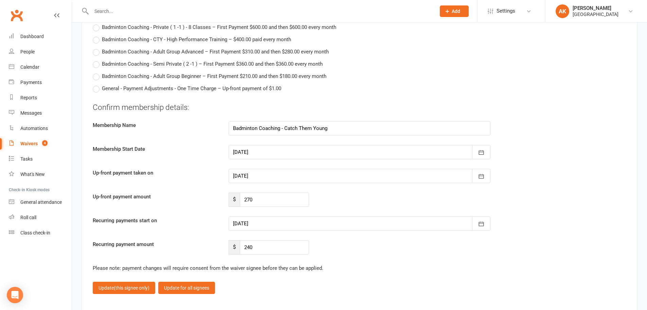
scroll to position [1761, 0]
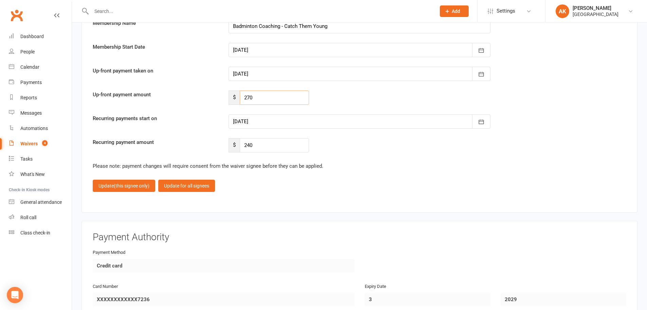
click at [262, 100] on input "270" at bounding box center [274, 97] width 69 height 14
type input "210"
click at [274, 119] on div at bounding box center [360, 121] width 262 height 14
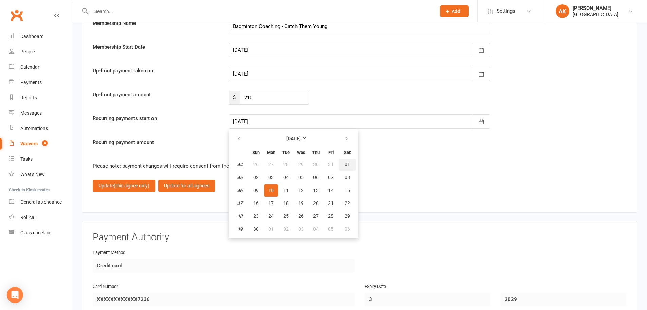
click at [347, 162] on span "01" at bounding box center [347, 163] width 5 height 5
type input "01 Nov 2025"
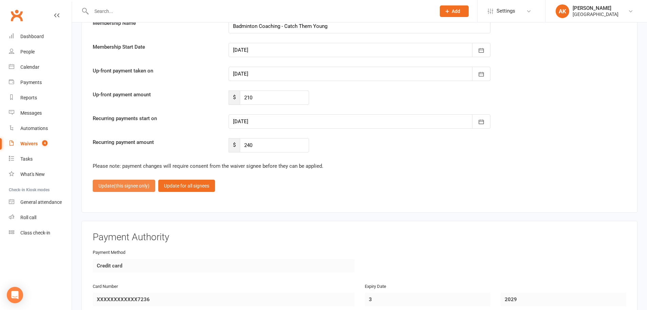
click at [142, 183] on span "(this signee only)" at bounding box center [132, 185] width 36 height 5
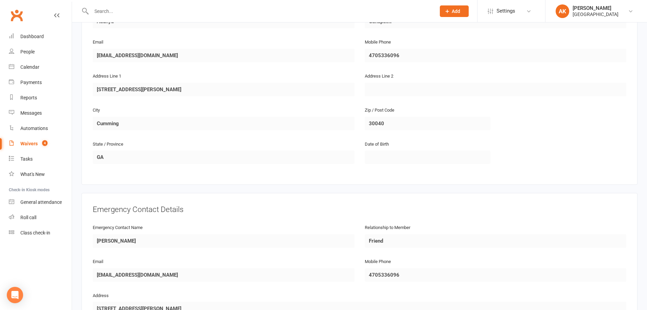
scroll to position [605, 0]
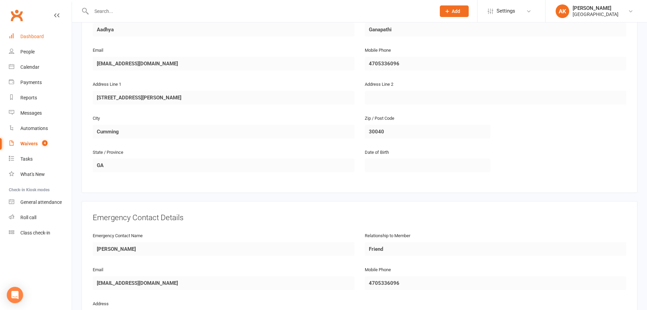
click at [35, 38] on div "Dashboard" at bounding box center [31, 36] width 23 height 5
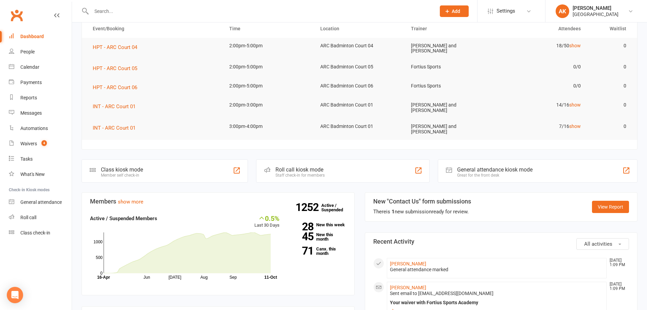
scroll to position [170, 0]
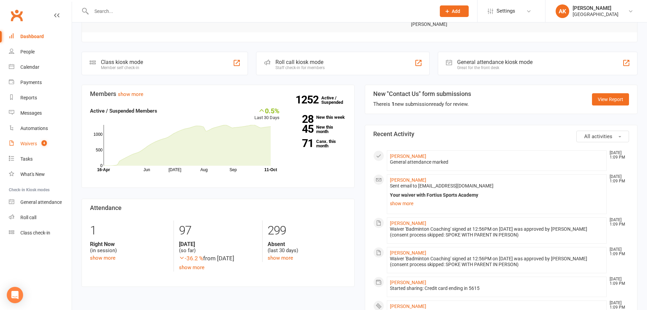
click at [30, 141] on div "Waivers" at bounding box center [28, 143] width 17 height 5
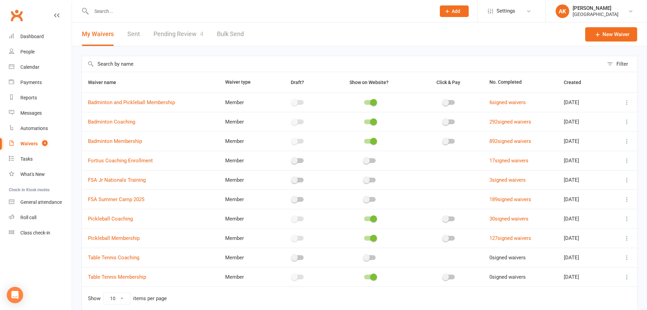
click at [176, 41] on link "Pending Review 4" at bounding box center [179, 33] width 50 height 23
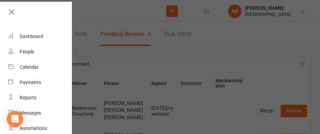
click at [276, 105] on div at bounding box center [160, 67] width 320 height 134
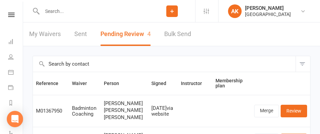
click at [262, 91] on th at bounding box center [280, 83] width 59 height 23
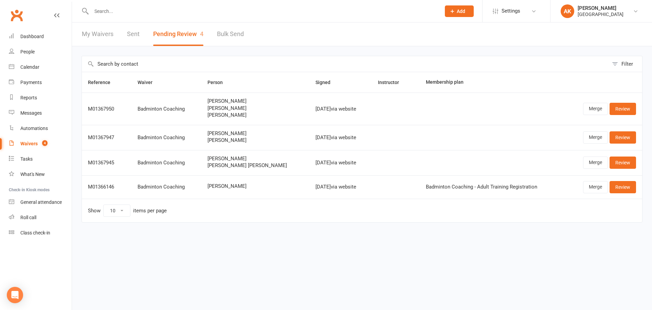
click at [238, 242] on html "Prospect Member Non-attending contact Class / event Appointment Task Bulk messa…" at bounding box center [326, 125] width 652 height 251
click at [47, 38] on link "Dashboard" at bounding box center [40, 36] width 63 height 15
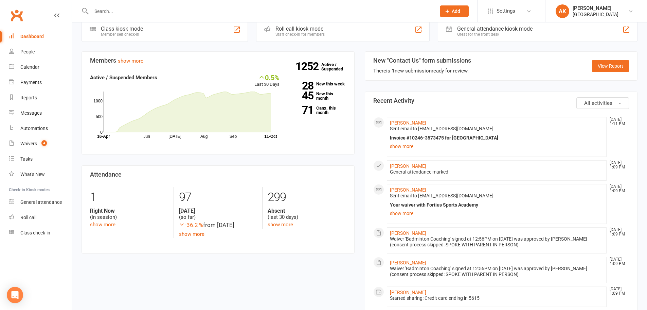
scroll to position [204, 0]
click at [417, 229] on link "[PERSON_NAME]" at bounding box center [408, 231] width 36 height 5
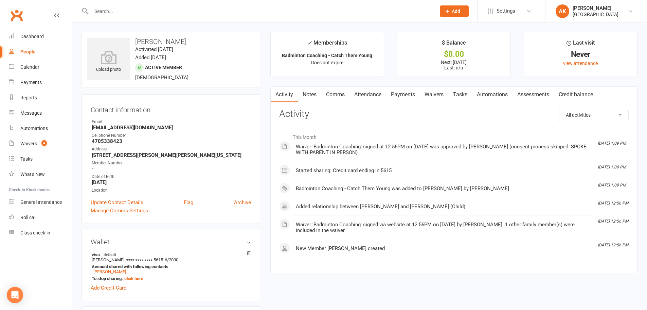
click at [349, 92] on link "Comms" at bounding box center [335, 95] width 28 height 16
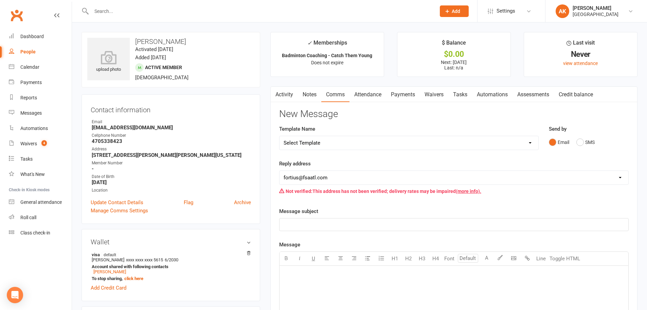
click at [369, 91] on link "Attendance" at bounding box center [368, 95] width 37 height 16
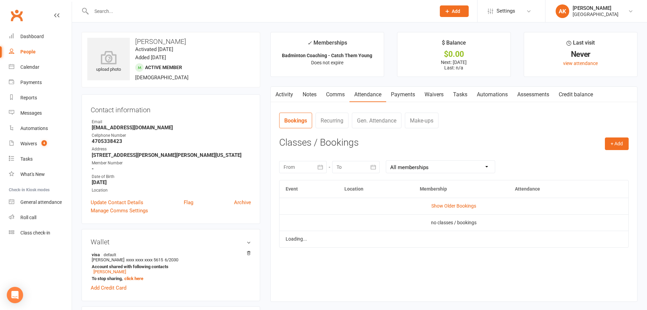
click at [402, 93] on link "Payments" at bounding box center [403, 95] width 34 height 16
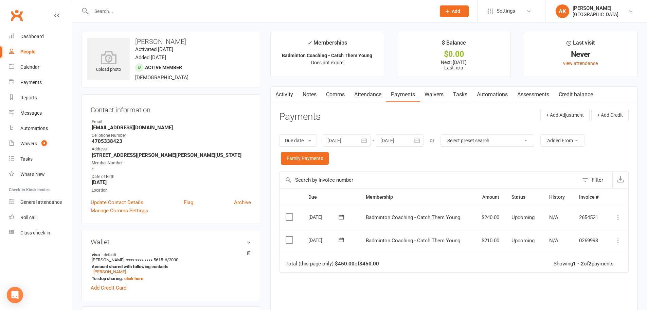
click at [617, 216] on icon at bounding box center [618, 217] width 7 height 7
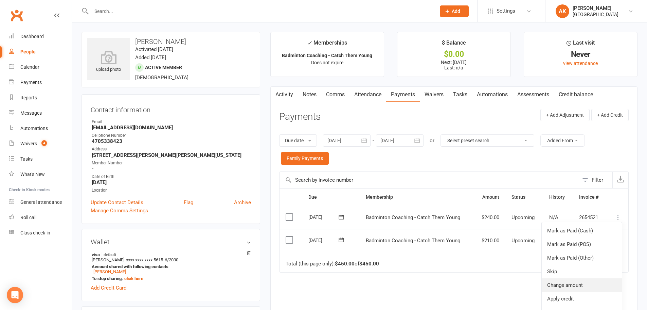
click at [563, 285] on link "Change amount" at bounding box center [582, 285] width 80 height 14
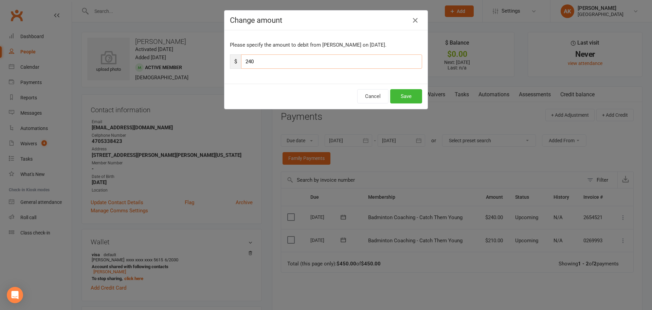
click at [308, 64] on input "240" at bounding box center [331, 61] width 181 height 14
type input "216"
click at [393, 94] on button "Save" at bounding box center [406, 96] width 32 height 14
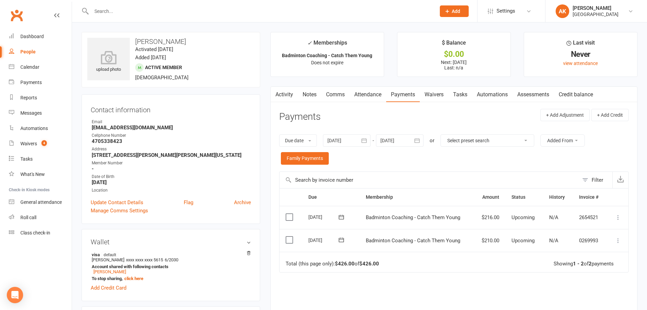
click at [418, 140] on icon "button" at bounding box center [417, 140] width 7 height 7
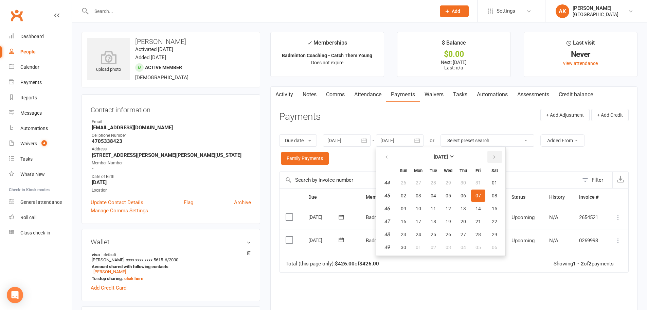
click at [496, 159] on icon "button" at bounding box center [494, 156] width 5 height 5
click at [426, 183] on button "01" at bounding box center [418, 182] width 14 height 12
type input "01 Dec 2025"
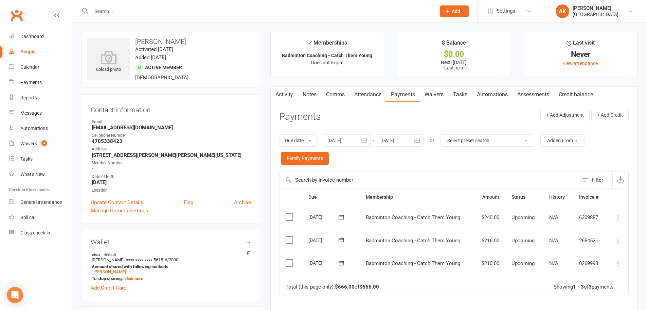
click at [619, 216] on icon at bounding box center [618, 217] width 7 height 7
click at [580, 281] on link "Change amount" at bounding box center [582, 285] width 80 height 14
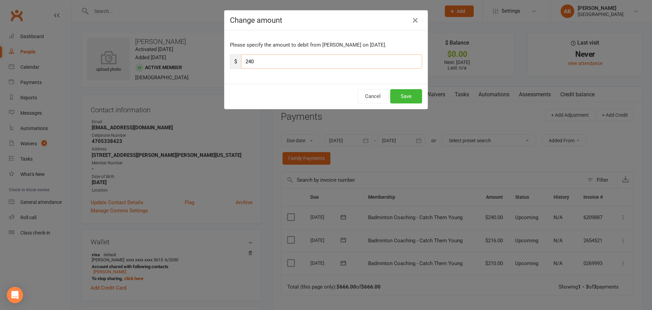
click at [285, 65] on input "240" at bounding box center [331, 61] width 181 height 14
type input "216"
click at [408, 92] on button "Save" at bounding box center [406, 96] width 32 height 14
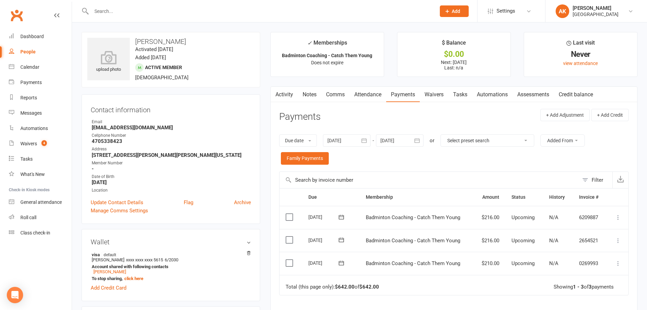
click at [282, 96] on link "Activity" at bounding box center [284, 95] width 27 height 16
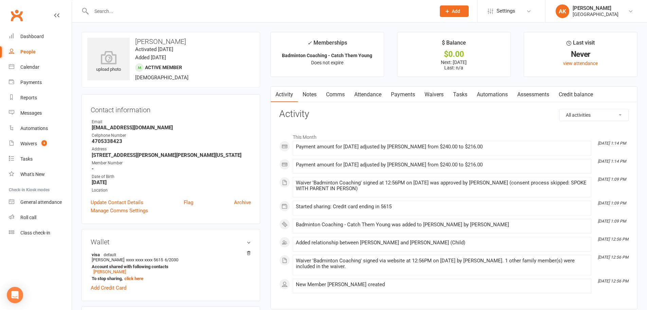
click at [304, 93] on link "Notes" at bounding box center [309, 95] width 23 height 16
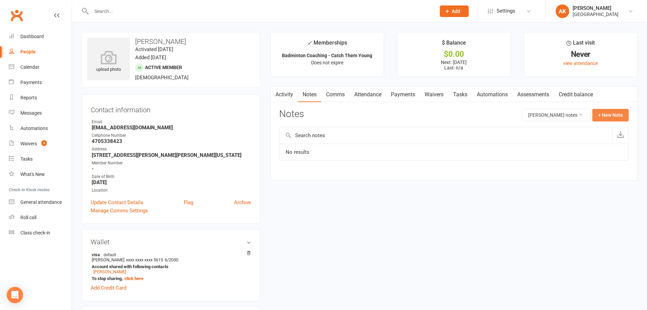
click at [601, 118] on button "+ New Note" at bounding box center [611, 115] width 36 height 12
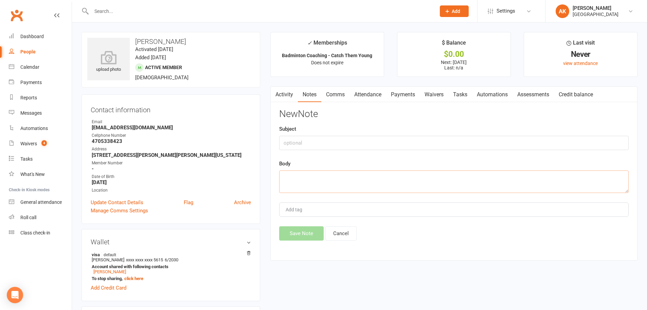
click at [339, 178] on textarea at bounding box center [454, 181] width 350 height 22
type textarea "p"
click at [293, 189] on textarea "Payment adjusted for Nov and Dec Reffered by" at bounding box center [454, 181] width 350 height 22
click at [329, 184] on textarea "Payment adjusted for Nov and Dec Referred by" at bounding box center [454, 181] width 350 height 22
click at [318, 185] on textarea "Payment adjusted for Nov and Dec Referred by Aadhya Ganapathi and Advaith Ganap…" at bounding box center [454, 181] width 350 height 22
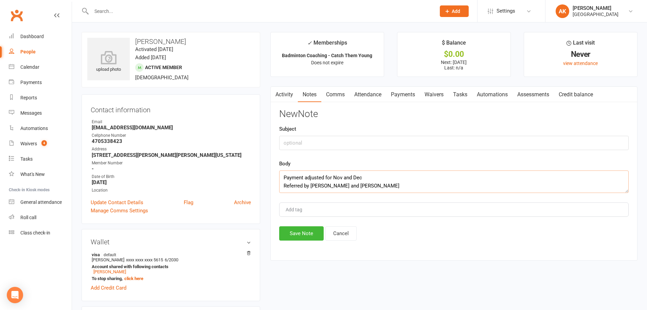
click at [318, 185] on textarea "Payment adjusted for Nov and Dec Referred by Aadhya Ganapathi and Advaith Ganap…" at bounding box center [454, 181] width 350 height 22
drag, startPoint x: 311, startPoint y: 186, endPoint x: 352, endPoint y: 184, distance: 41.2
click at [352, 184] on textarea "Payment adjusted for Nov and Dec Referred by Aadhya Ganapathi and Advaith Ganap…" at bounding box center [454, 181] width 350 height 22
paste textarea
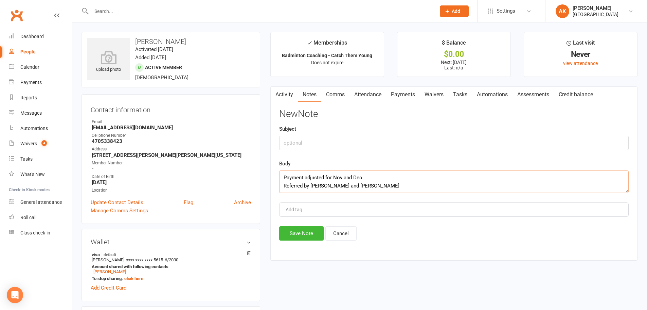
drag, startPoint x: 363, startPoint y: 185, endPoint x: 416, endPoint y: 186, distance: 52.7
click at [416, 186] on textarea "Payment adjusted for Nov and Dec Referred by Aadhya Ganapathi and Advaith Ganap…" at bounding box center [454, 181] width 350 height 22
paste textarea
type textarea "Payment adjusted for Nov and Dec Referred by Aadhya Ganapathi and Advaith Ganap…"
click at [357, 207] on div "Add tag" at bounding box center [454, 209] width 350 height 14
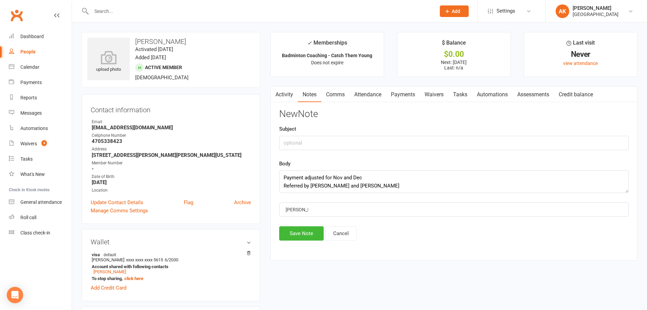
type input "akhila"
click at [301, 229] on button "Save Note" at bounding box center [301, 233] width 45 height 14
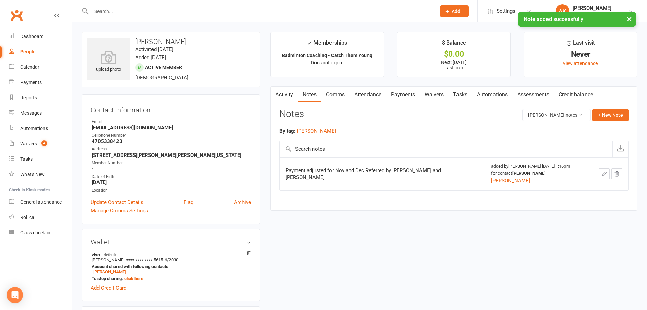
click at [279, 88] on button "button" at bounding box center [275, 94] width 8 height 15
click at [281, 90] on link "Activity" at bounding box center [284, 95] width 27 height 16
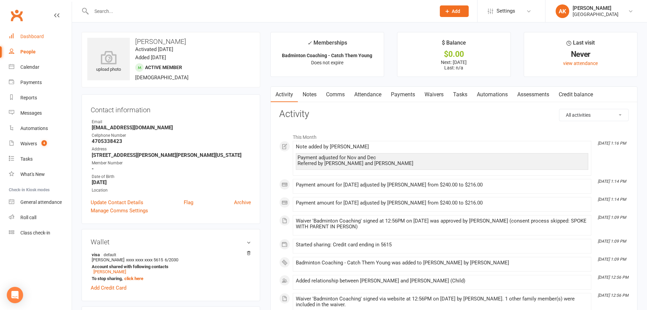
click at [50, 35] on link "Dashboard" at bounding box center [40, 36] width 63 height 15
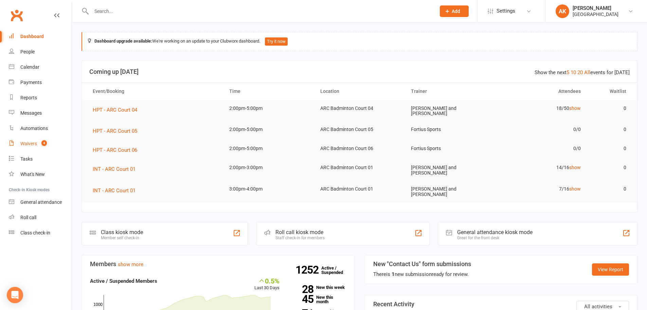
click at [30, 147] on link "Waivers 4" at bounding box center [40, 143] width 63 height 15
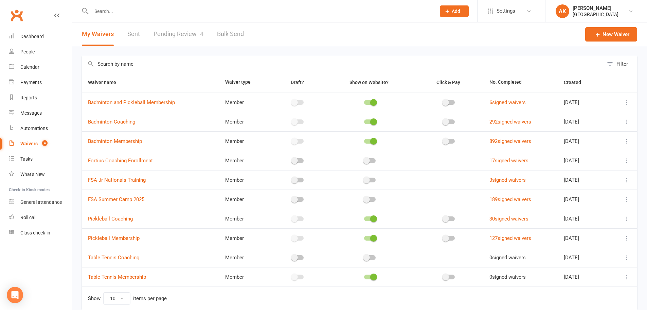
click at [168, 30] on link "Pending Review 4" at bounding box center [179, 33] width 50 height 23
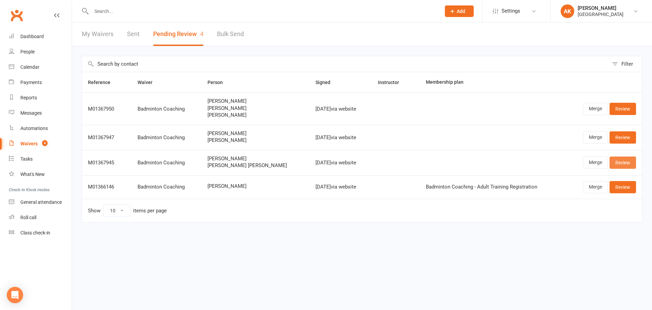
click at [625, 165] on link "Review" at bounding box center [623, 162] width 27 height 12
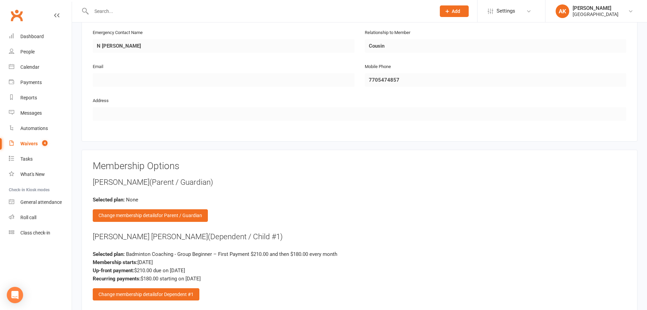
scroll to position [680, 0]
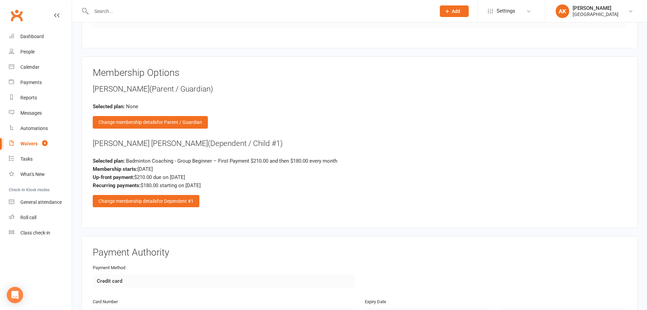
click at [156, 194] on div "Venkata Sanjit Sriram (Dependent / Child #1) Selected plan: Badminton Coaching …" at bounding box center [360, 172] width 534 height 69
click at [156, 198] on div "Change membership details for Dependent #1" at bounding box center [146, 201] width 107 height 12
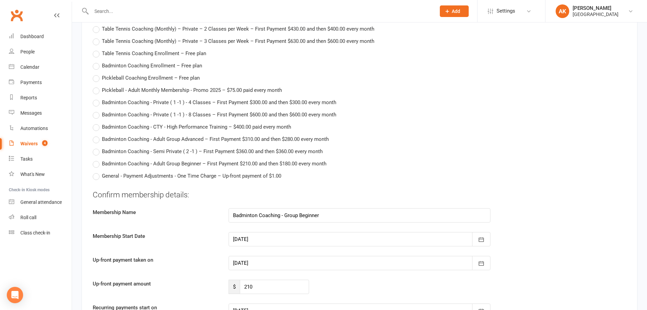
scroll to position [1461, 0]
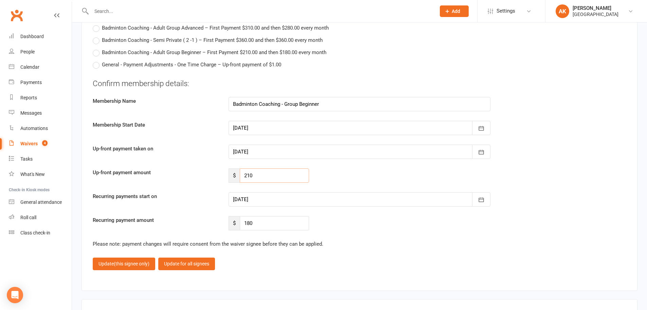
click at [263, 172] on input "210" at bounding box center [274, 175] width 69 height 14
type input "142.5"
click at [286, 196] on div at bounding box center [360, 199] width 262 height 14
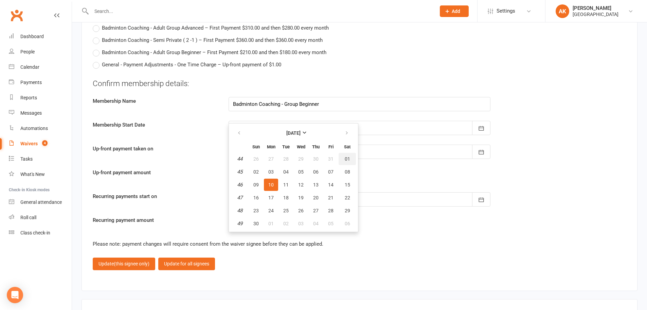
click at [352, 160] on button "01" at bounding box center [347, 159] width 17 height 12
type input "[DATE]"
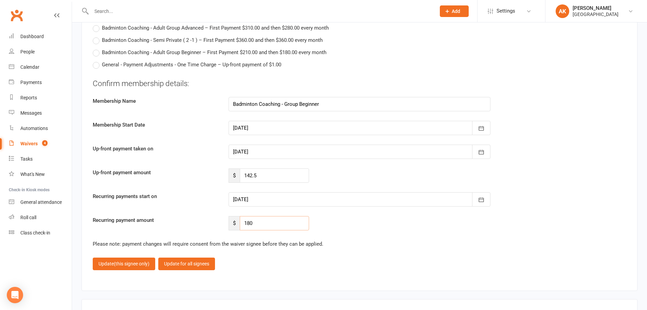
click at [267, 222] on input "180" at bounding box center [274, 223] width 69 height 14
click at [130, 265] on span "(this signee only)" at bounding box center [132, 263] width 36 height 5
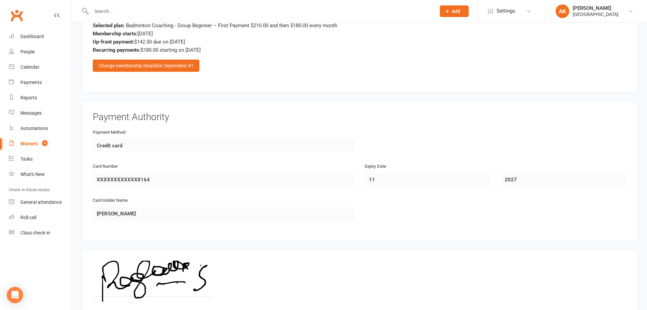
scroll to position [883, 0]
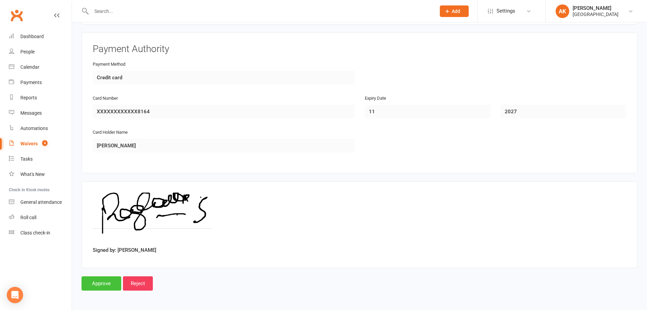
click at [105, 280] on input "Approve" at bounding box center [102, 283] width 40 height 14
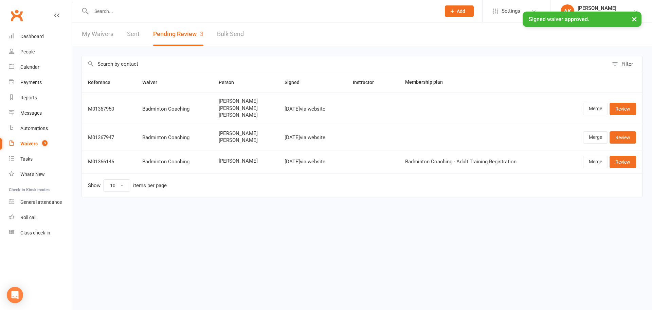
click at [95, 12] on div "× Signed waiver approved." at bounding box center [321, 12] width 643 height 0
click at [95, 31] on link "My Waivers" at bounding box center [98, 33] width 32 height 23
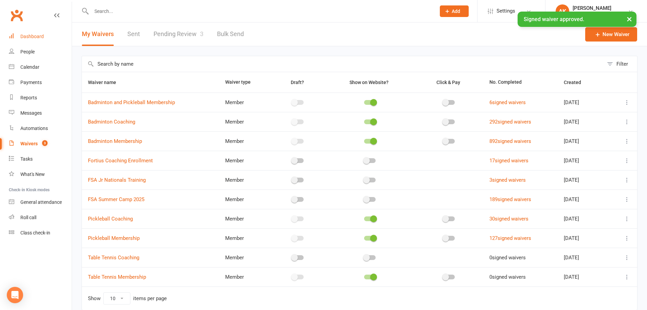
click at [43, 40] on link "Dashboard" at bounding box center [40, 36] width 63 height 15
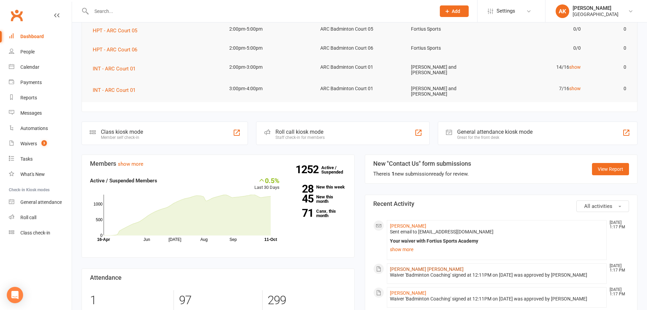
scroll to position [204, 0]
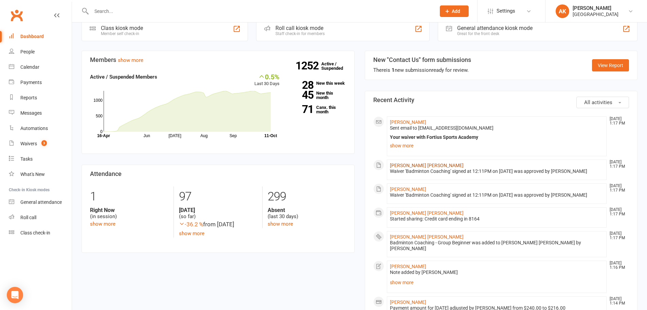
click at [408, 162] on link "[PERSON_NAME] [PERSON_NAME]" at bounding box center [427, 164] width 74 height 5
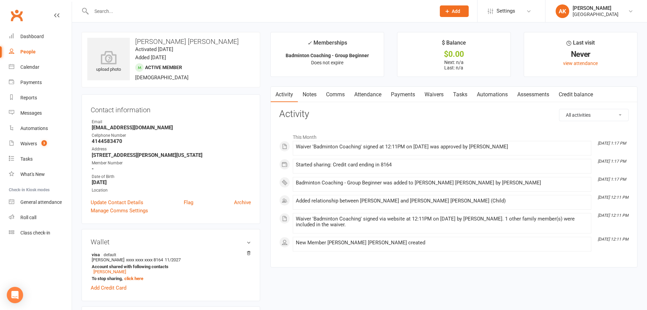
click at [158, 39] on h3 "[PERSON_NAME] [PERSON_NAME]" at bounding box center [170, 41] width 167 height 7
copy h3 "[PERSON_NAME] [PERSON_NAME]"
click at [33, 35] on div "Dashboard" at bounding box center [31, 36] width 23 height 5
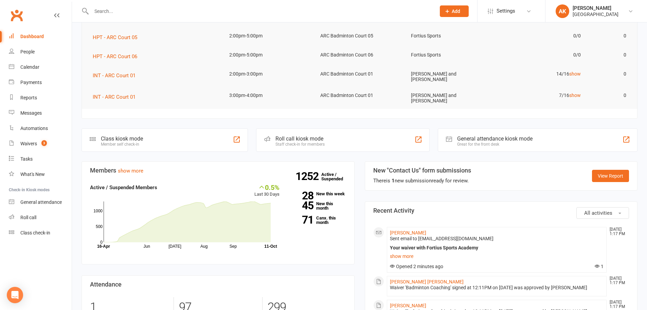
scroll to position [102, 0]
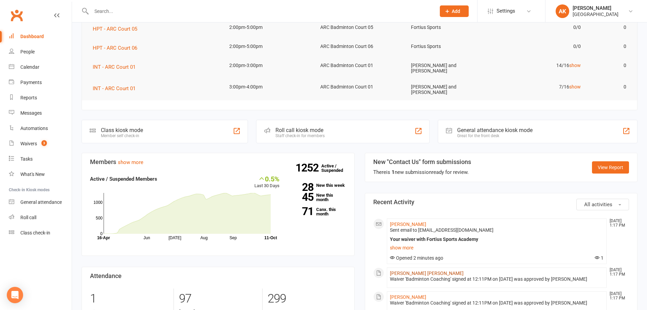
click at [415, 270] on link "[PERSON_NAME] [PERSON_NAME]" at bounding box center [427, 272] width 74 height 5
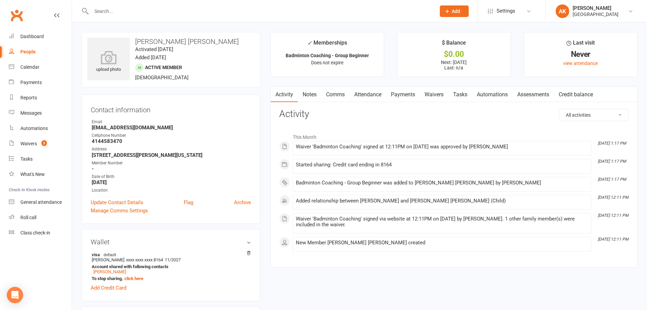
click at [366, 91] on link "Attendance" at bounding box center [368, 95] width 37 height 16
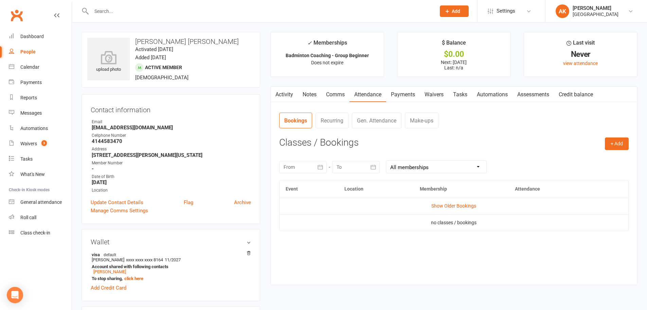
click at [398, 92] on link "Payments" at bounding box center [403, 95] width 34 height 16
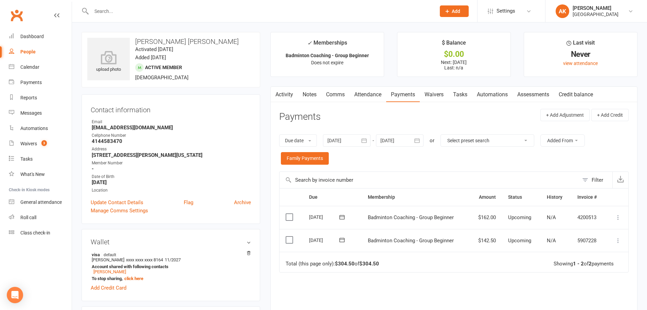
click at [311, 90] on link "Notes" at bounding box center [309, 95] width 23 height 16
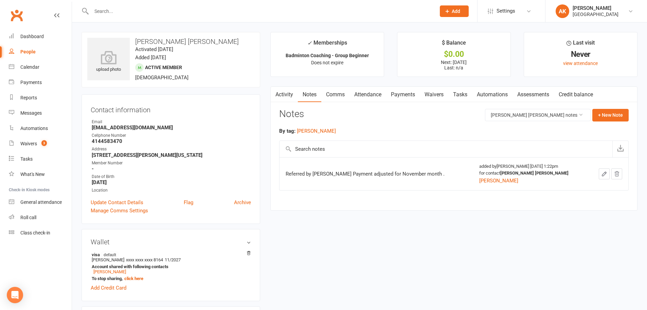
click at [291, 96] on link "Activity" at bounding box center [284, 95] width 27 height 16
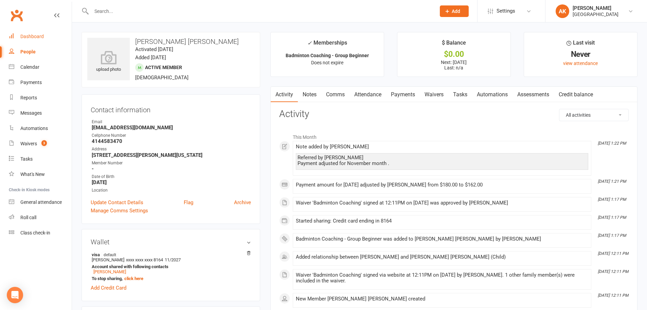
click at [38, 37] on div "Dashboard" at bounding box center [31, 36] width 23 height 5
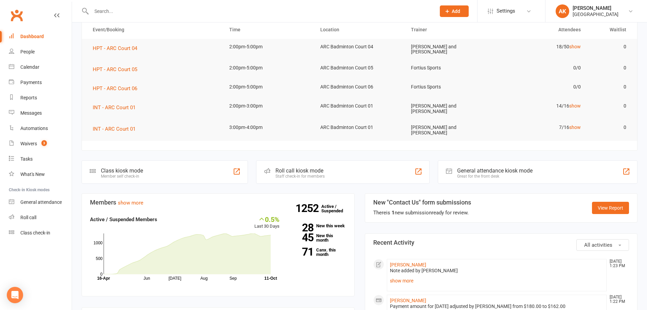
scroll to position [136, 0]
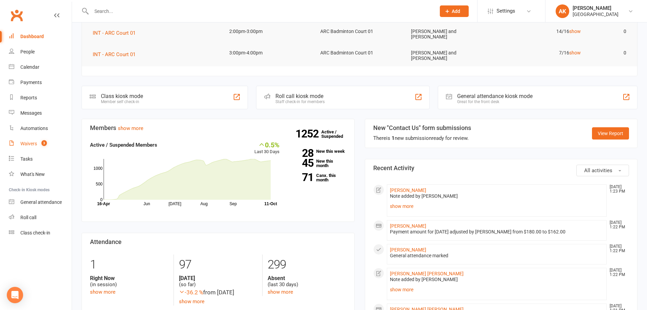
click at [35, 143] on div "Waivers" at bounding box center [28, 143] width 17 height 5
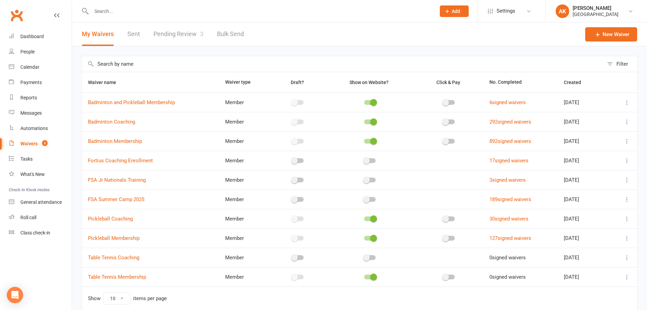
click at [174, 33] on link "Pending Review 3" at bounding box center [179, 33] width 50 height 23
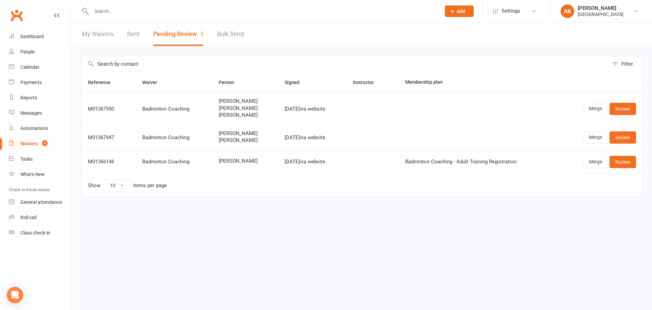
click at [105, 40] on link "My Waivers" at bounding box center [98, 33] width 32 height 23
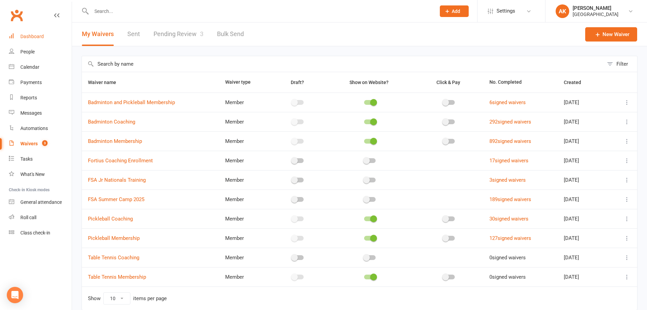
click at [33, 37] on div "Dashboard" at bounding box center [31, 36] width 23 height 5
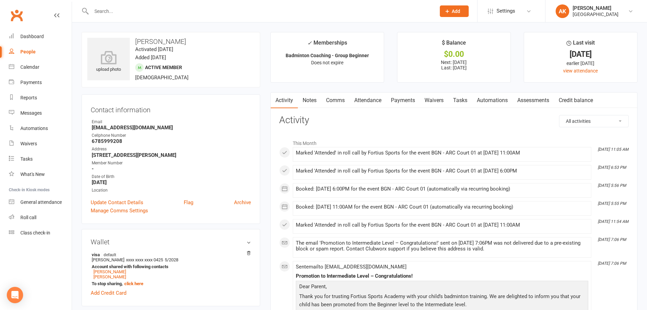
click at [404, 100] on link "Payments" at bounding box center [403, 100] width 34 height 16
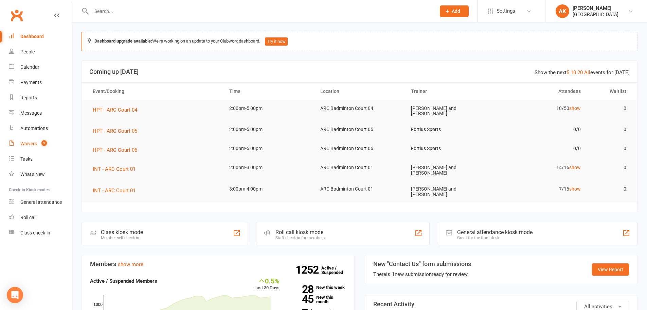
click at [34, 146] on div "Waivers" at bounding box center [28, 143] width 17 height 5
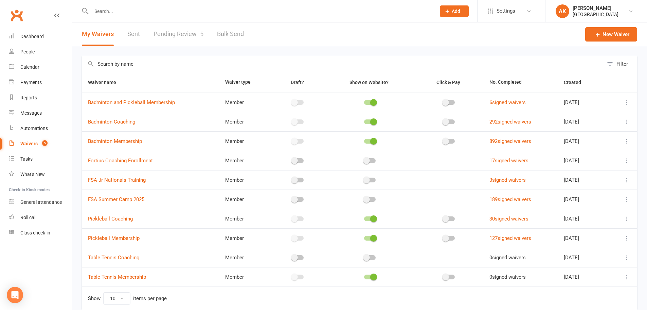
click at [186, 37] on link "Pending Review 5" at bounding box center [179, 33] width 50 height 23
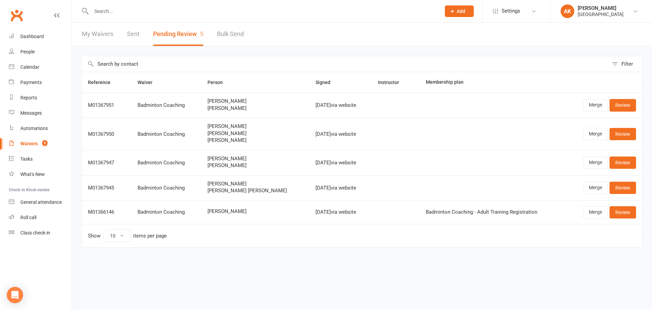
click at [221, 140] on span "[PERSON_NAME]" at bounding box center [256, 140] width 96 height 6
click at [221, 140] on span "Aadhya Ganapathi" at bounding box center [256, 140] width 96 height 6
copy span "Aadhya Ganapathi"
click at [225, 134] on span "Advaith Ganapathi" at bounding box center [256, 133] width 96 height 6
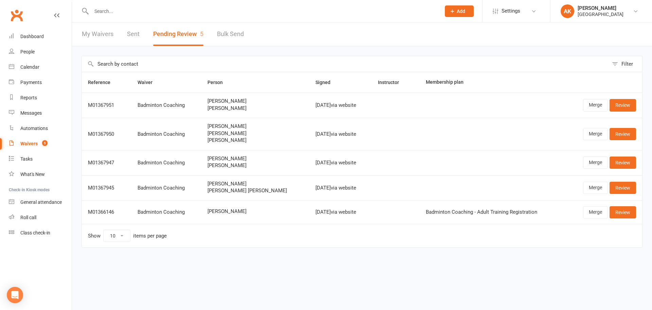
click at [225, 134] on span "Advaith Ganapathi" at bounding box center [256, 133] width 96 height 6
copy span "Advaith Ganapathi"
click at [310, 146] on td "Oct 11, 2025 via website" at bounding box center [341, 134] width 63 height 32
click at [25, 37] on div "Dashboard" at bounding box center [31, 36] width 23 height 5
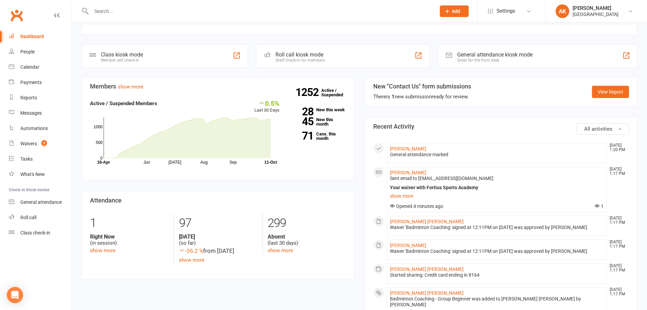
scroll to position [204, 0]
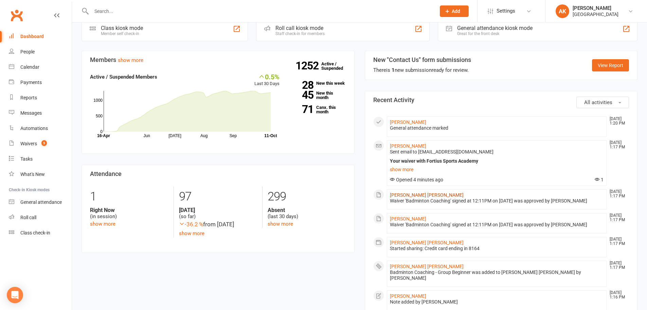
click at [416, 192] on link "[PERSON_NAME] [PERSON_NAME]" at bounding box center [427, 194] width 74 height 5
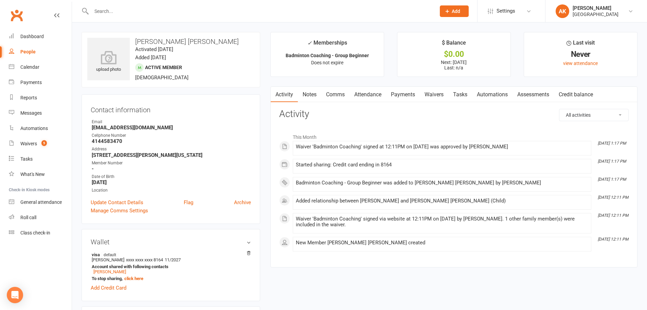
click at [369, 97] on link "Attendance" at bounding box center [368, 95] width 37 height 16
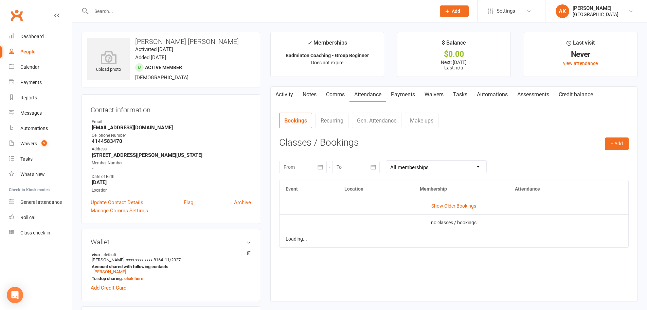
click at [391, 91] on link "Payments" at bounding box center [403, 95] width 34 height 16
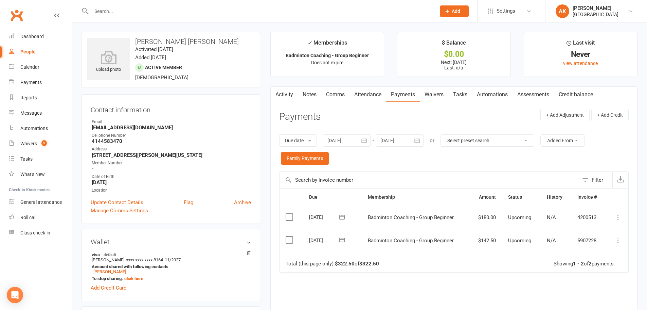
click at [617, 216] on icon at bounding box center [618, 217] width 7 height 7
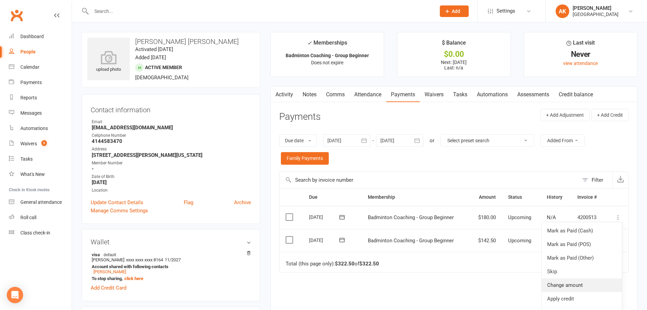
click at [564, 282] on link "Change amount" at bounding box center [582, 285] width 80 height 14
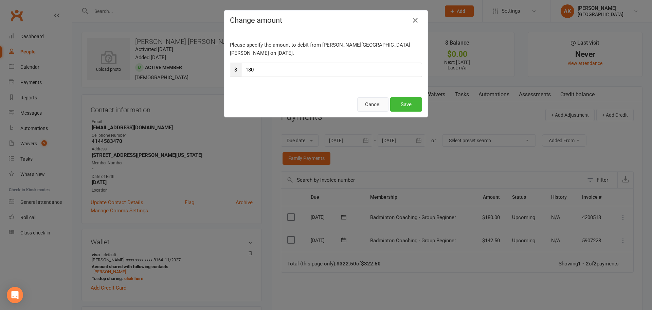
click at [365, 97] on button "Cancel" at bounding box center [372, 104] width 31 height 14
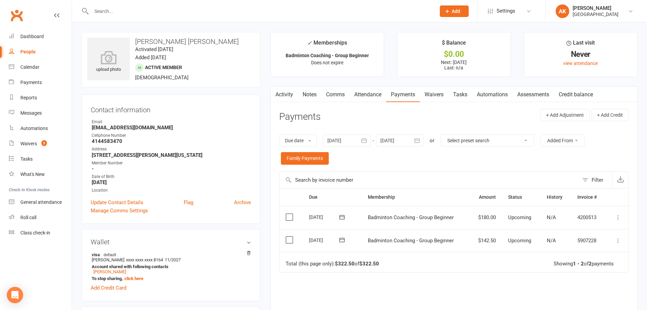
click at [617, 216] on icon at bounding box center [618, 217] width 7 height 7
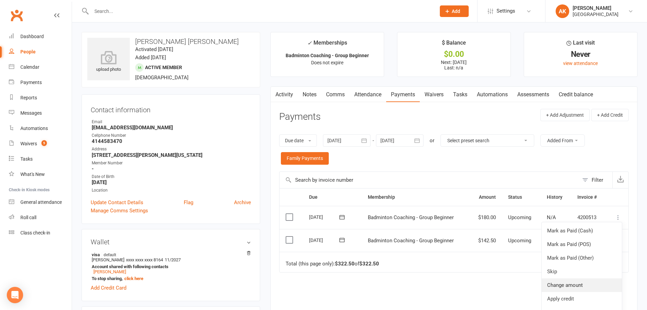
click at [575, 282] on link "Change amount" at bounding box center [582, 285] width 80 height 14
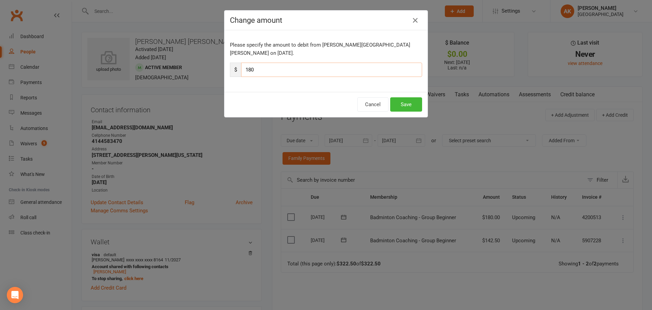
click at [331, 65] on input "180" at bounding box center [331, 70] width 181 height 14
type input "162"
click at [409, 97] on button "Save" at bounding box center [406, 104] width 32 height 14
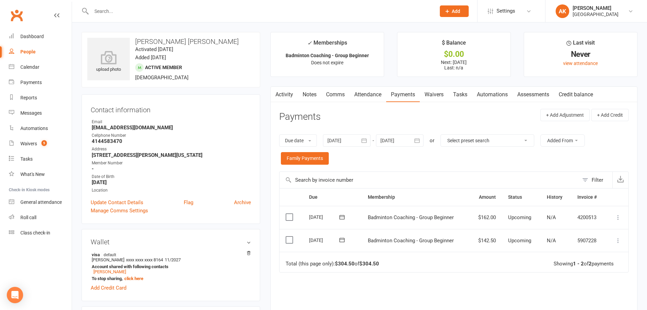
click at [296, 93] on link "Activity" at bounding box center [284, 95] width 27 height 16
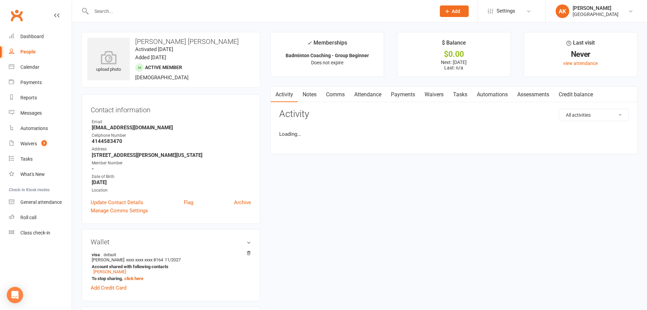
click at [317, 92] on link "Notes" at bounding box center [309, 95] width 23 height 16
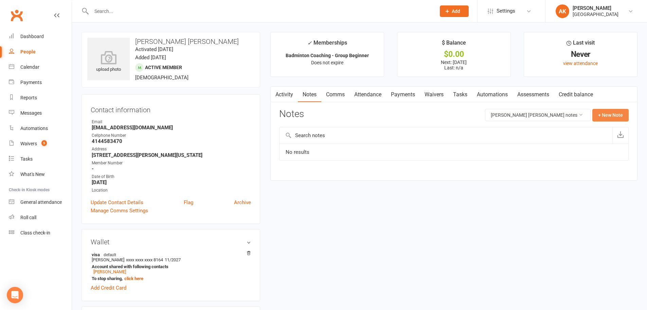
click at [621, 119] on button "+ New Note" at bounding box center [611, 115] width 36 height 12
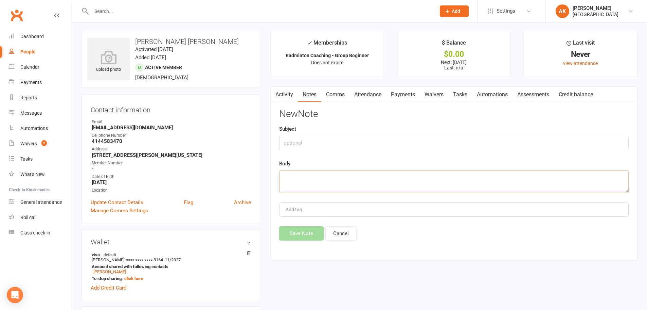
click at [426, 176] on textarea at bounding box center [454, 181] width 350 height 22
type textarea "r"
type textarea "Referred by Ishaan Nuthalapati Payment adjusted for November month ."
click at [338, 211] on div "Add tag" at bounding box center [454, 209] width 350 height 14
type input "akhila"
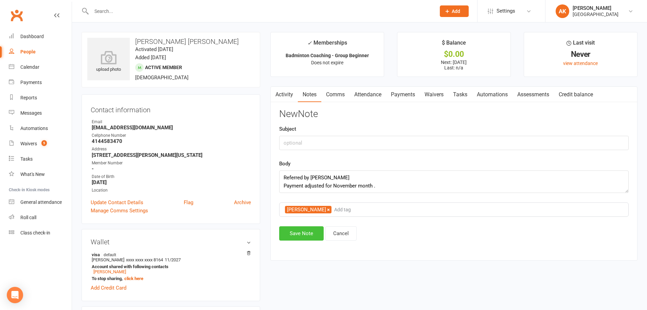
click at [298, 233] on button "Save Note" at bounding box center [301, 233] width 45 height 14
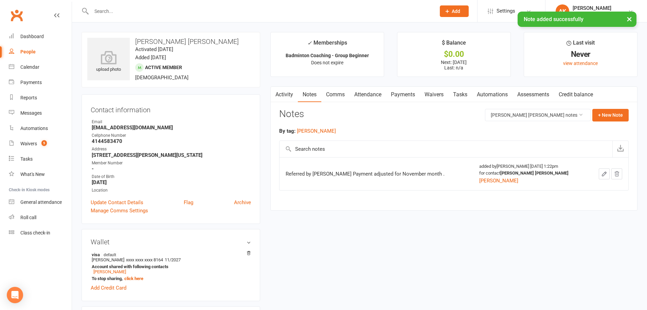
click at [282, 98] on link "Activity" at bounding box center [284, 95] width 27 height 16
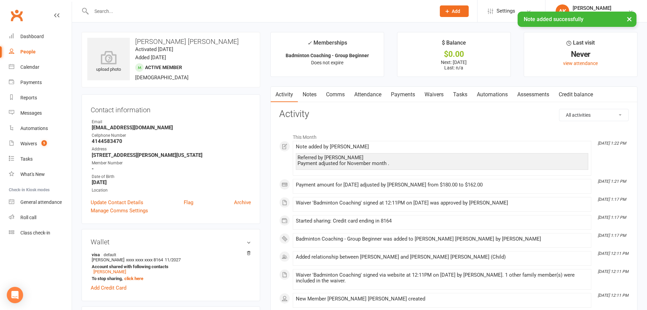
click at [367, 100] on link "Attendance" at bounding box center [368, 95] width 37 height 16
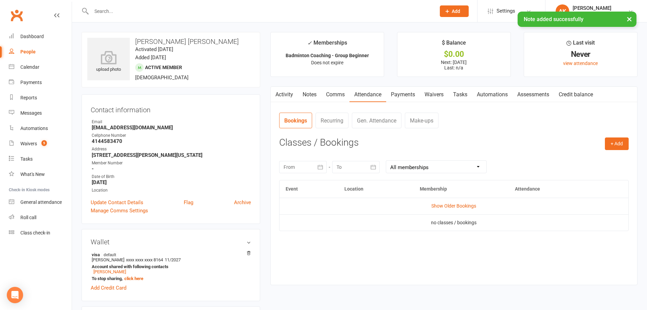
click at [394, 94] on link "Payments" at bounding box center [403, 95] width 34 height 16
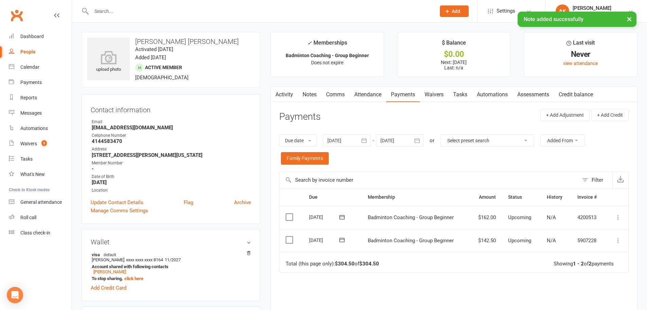
click at [170, 11] on input "text" at bounding box center [260, 11] width 342 height 10
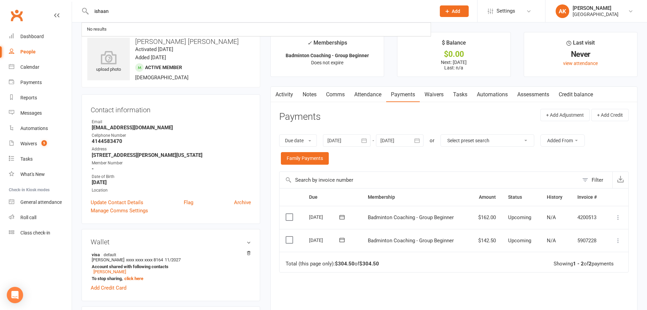
type input "ishaan"
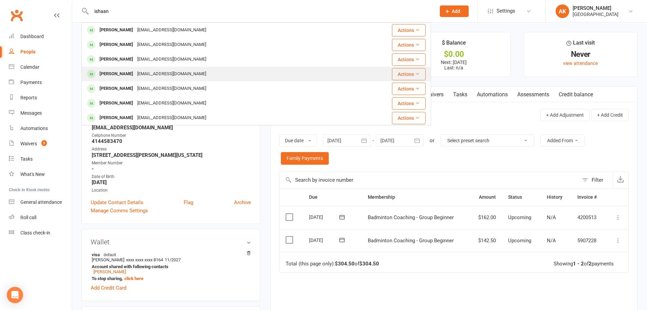
click at [135, 73] on div "Ishaan Nuthalapati" at bounding box center [117, 74] width 38 height 10
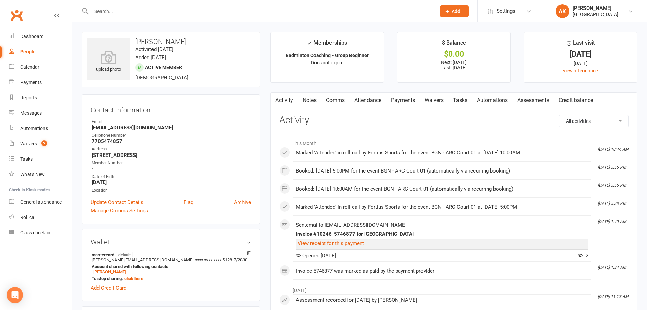
click at [312, 103] on link "Notes" at bounding box center [309, 100] width 23 height 16
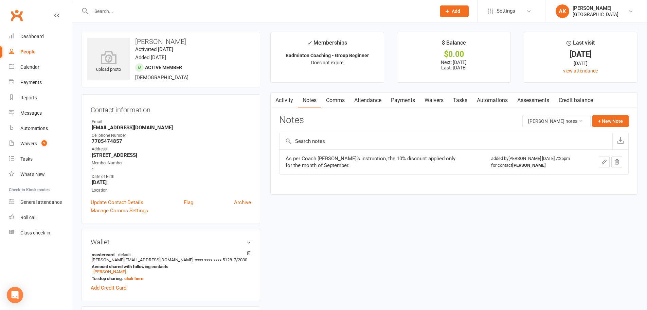
click at [345, 100] on link "Comms" at bounding box center [335, 100] width 28 height 16
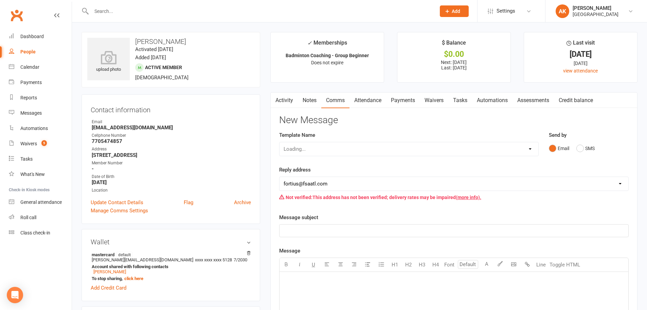
click at [369, 100] on link "Attendance" at bounding box center [368, 100] width 37 height 16
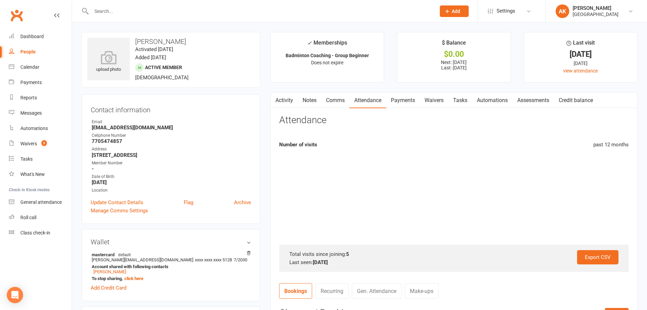
click at [400, 100] on link "Payments" at bounding box center [403, 100] width 34 height 16
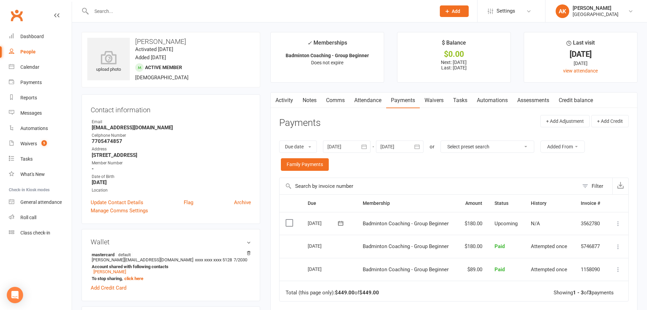
click at [312, 100] on link "Notes" at bounding box center [309, 100] width 23 height 16
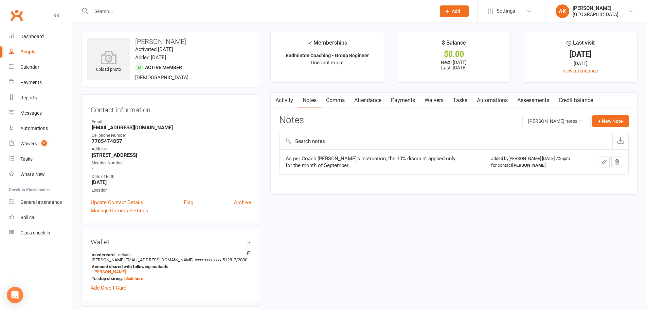
click at [385, 101] on link "Attendance" at bounding box center [368, 100] width 37 height 16
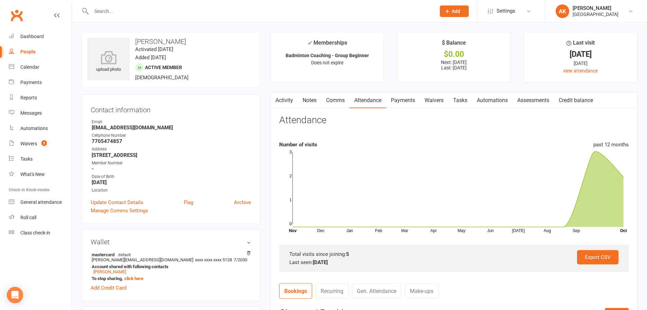
click at [397, 99] on link "Payments" at bounding box center [403, 100] width 34 height 16
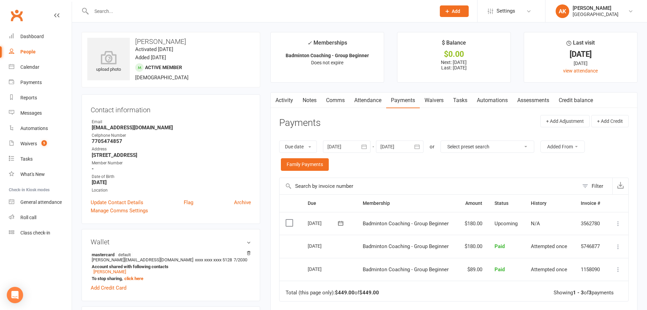
click at [621, 222] on icon at bounding box center [618, 223] width 7 height 7
click at [562, 286] on link "Change amount" at bounding box center [582, 291] width 80 height 14
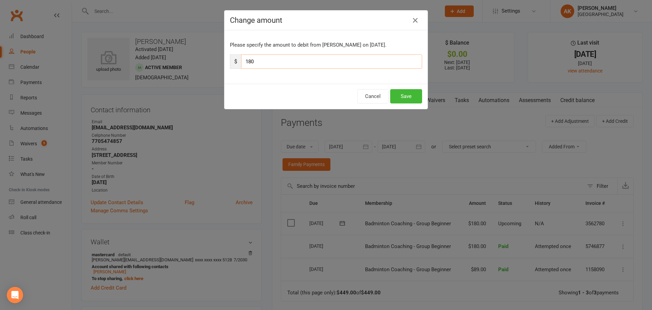
click at [272, 65] on input "180" at bounding box center [331, 61] width 181 height 14
type input "162"
click at [397, 96] on button "Save" at bounding box center [406, 96] width 32 height 14
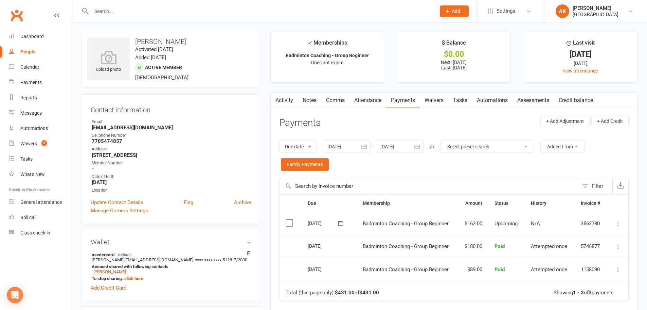
click at [313, 101] on link "Notes" at bounding box center [309, 100] width 23 height 16
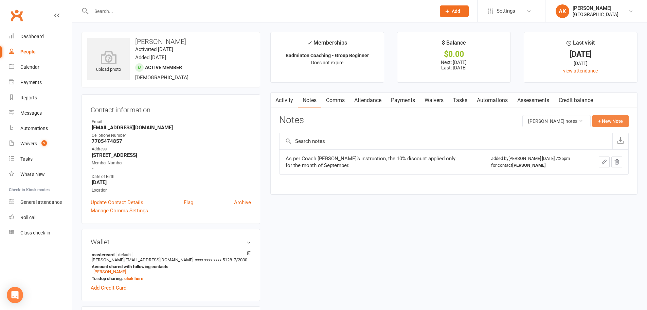
click at [616, 121] on button "+ New Note" at bounding box center [611, 121] width 36 height 12
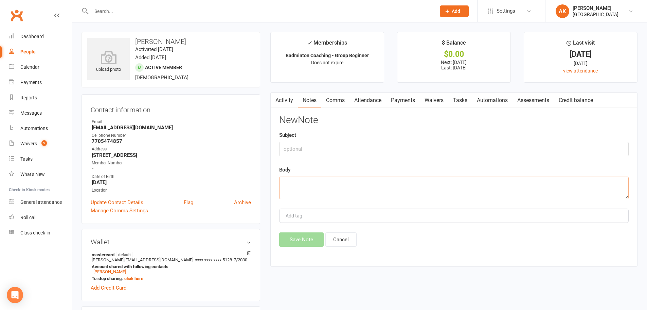
click at [306, 179] on textarea at bounding box center [454, 187] width 350 height 22
type textarea "a"
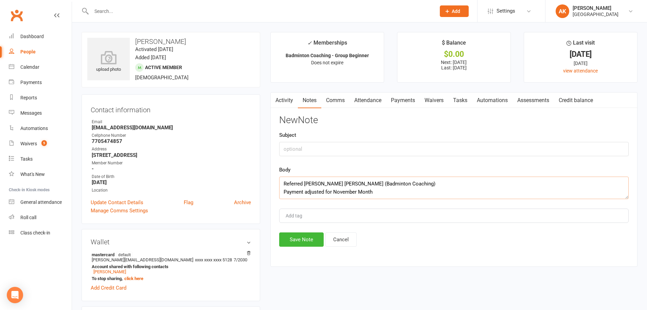
type textarea "Referred Venkata Sanjit Sriram (Badminton Coaching) Payment adjusted for Novemb…"
click at [306, 214] on input "Add tag" at bounding box center [297, 215] width 24 height 8
type input "akhila"
click at [297, 240] on button "Save Note" at bounding box center [301, 239] width 45 height 14
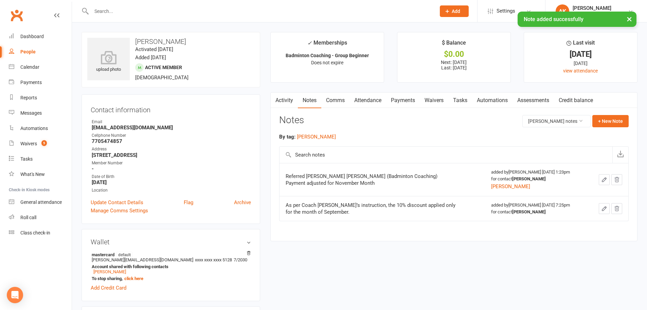
click at [372, 97] on link "Attendance" at bounding box center [368, 100] width 37 height 16
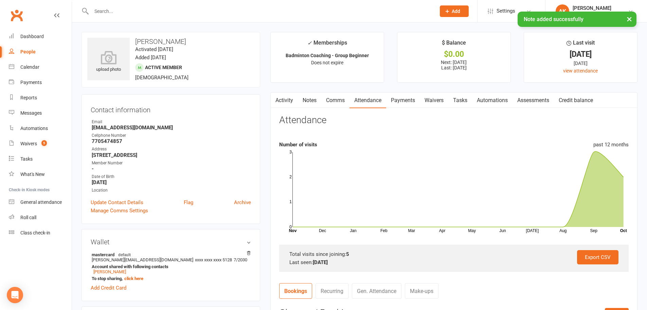
click at [402, 97] on link "Payments" at bounding box center [403, 100] width 34 height 16
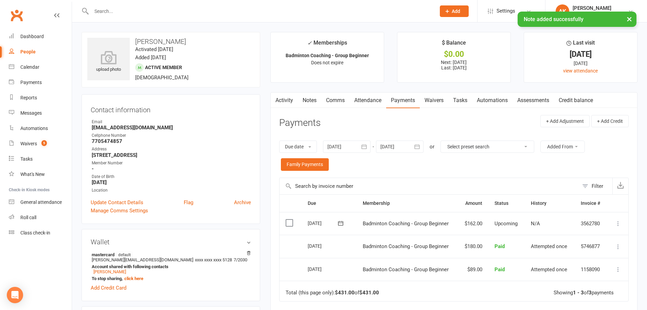
click at [291, 101] on link "Activity" at bounding box center [284, 100] width 27 height 16
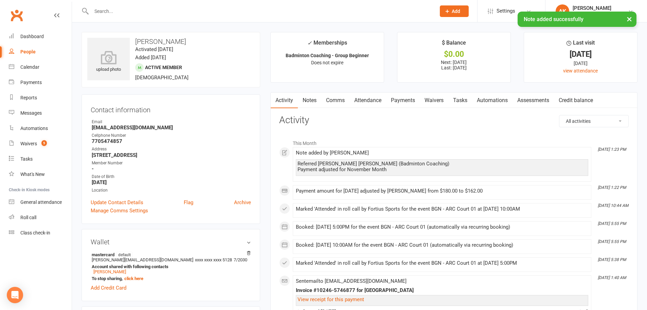
click at [306, 99] on link "Notes" at bounding box center [309, 100] width 23 height 16
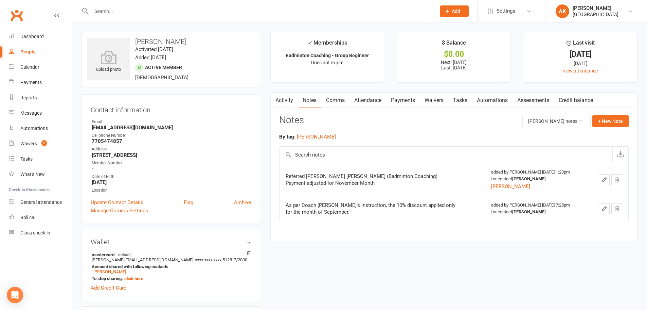
click at [333, 101] on link "Comms" at bounding box center [335, 100] width 28 height 16
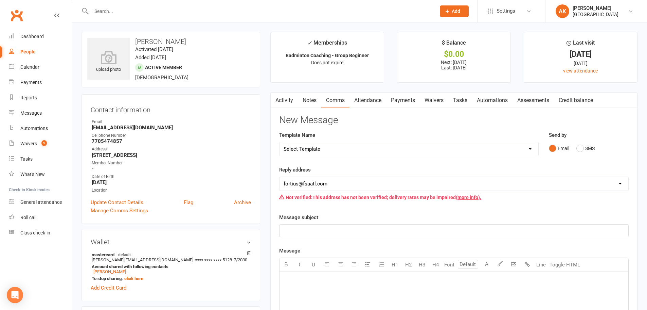
click at [368, 102] on link "Attendance" at bounding box center [368, 100] width 37 height 16
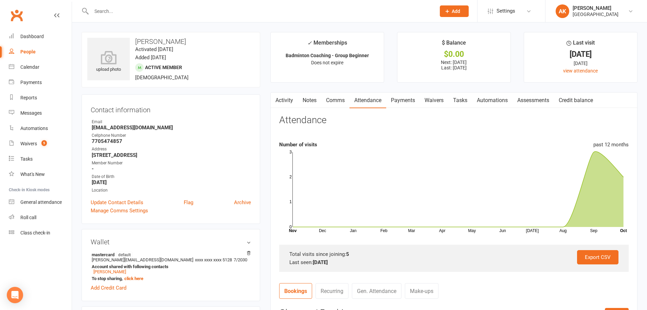
drag, startPoint x: 404, startPoint y: 100, endPoint x: 390, endPoint y: 103, distance: 13.9
click at [402, 100] on link "Payments" at bounding box center [403, 100] width 34 height 16
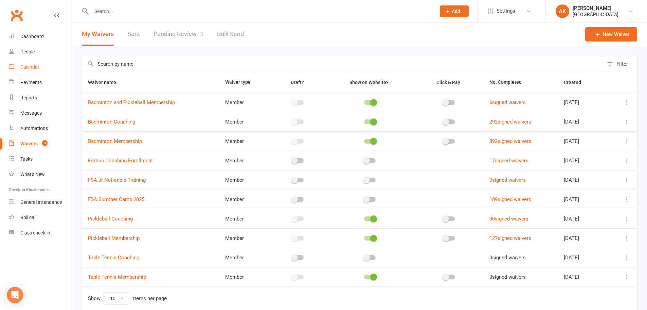
click at [33, 66] on div "Calendar" at bounding box center [29, 66] width 19 height 5
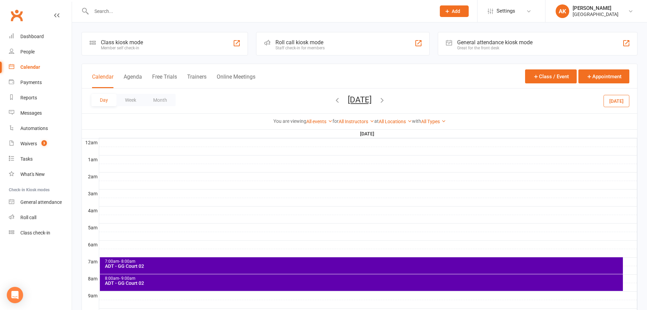
click at [386, 100] on icon "button" at bounding box center [381, 99] width 7 height 7
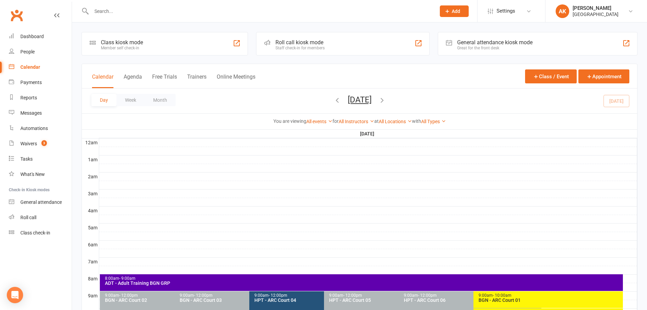
click at [378, 99] on span "[DATE] [DATE] Sun Mon Tue Wed Thu Fri Sat 28 29 30 01 02 03 04 05 06 07 08 09 1…" at bounding box center [359, 101] width 37 height 12
click at [386, 99] on icon "button" at bounding box center [381, 99] width 7 height 7
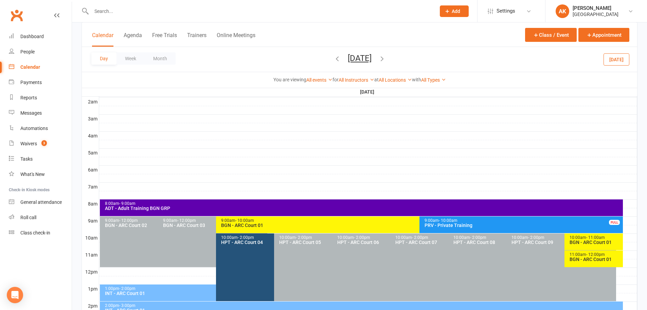
scroll to position [102, 0]
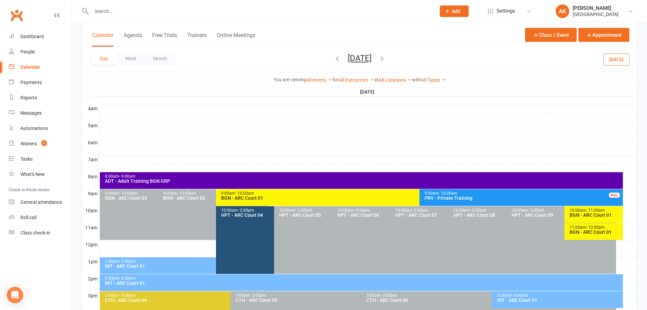
click at [271, 197] on div "BGN - ARC Court 01" at bounding box center [418, 197] width 394 height 5
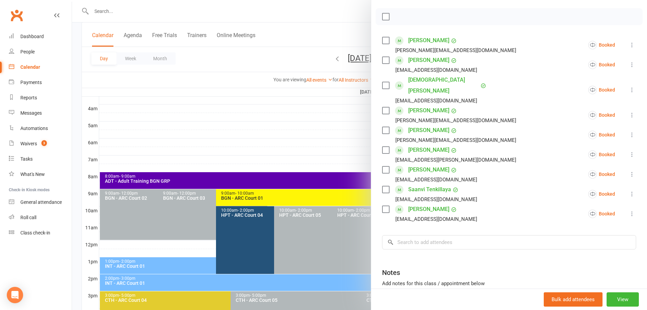
scroll to position [138, 0]
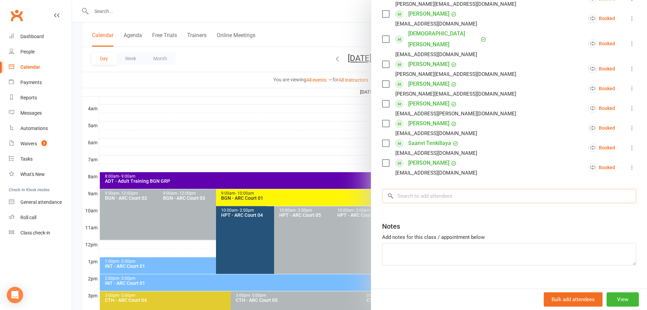
click at [427, 189] on input "search" at bounding box center [509, 196] width 254 height 14
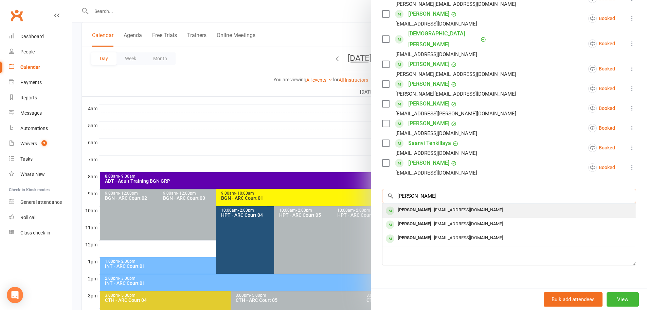
type input "[PERSON_NAME]"
click at [434, 207] on span "[EMAIL_ADDRESS][DOMAIN_NAME]" at bounding box center [468, 209] width 69 height 5
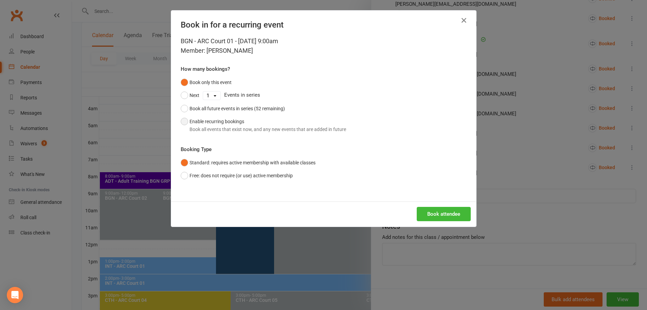
click at [216, 122] on button "Enable recurring bookings Book all events that exist now, and any new events th…" at bounding box center [263, 125] width 165 height 21
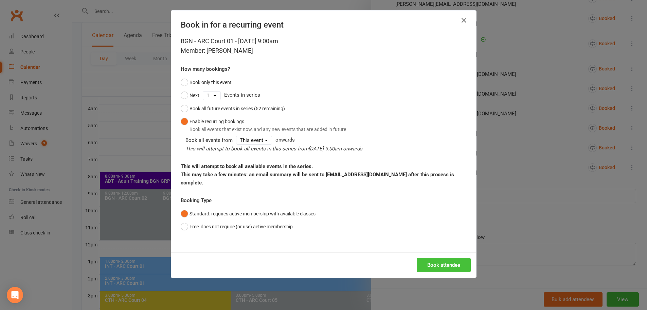
click at [436, 258] on button "Book attendee" at bounding box center [444, 265] width 54 height 14
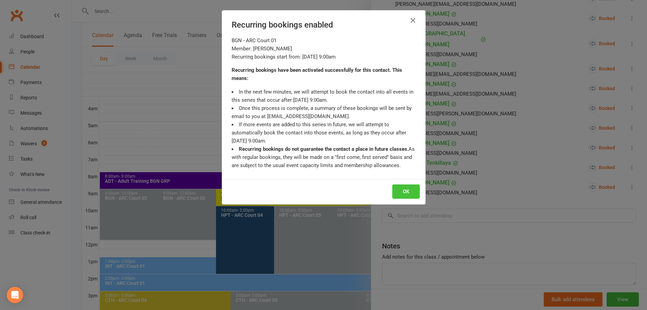
click at [401, 188] on button "OK" at bounding box center [406, 191] width 28 height 14
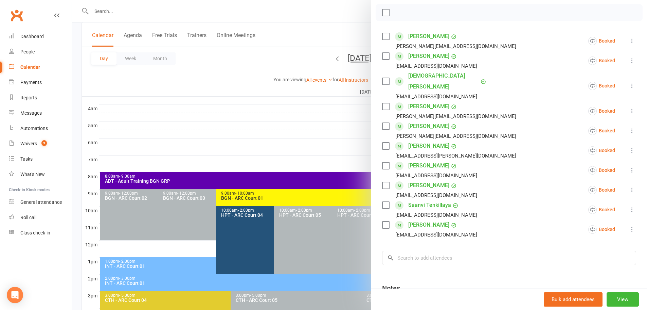
scroll to position [36, 0]
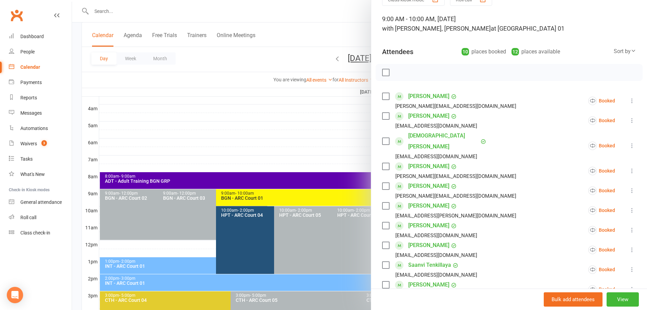
click at [332, 32] on div at bounding box center [359, 155] width 575 height 310
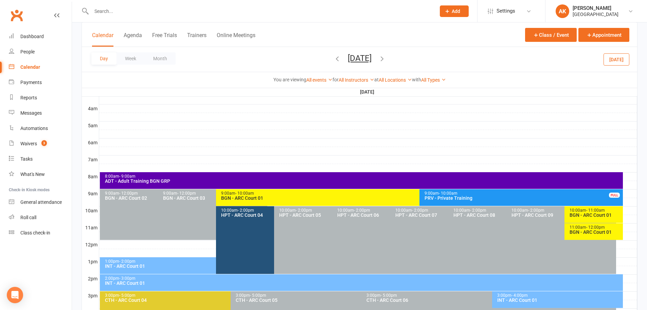
click at [386, 60] on icon "button" at bounding box center [381, 58] width 7 height 7
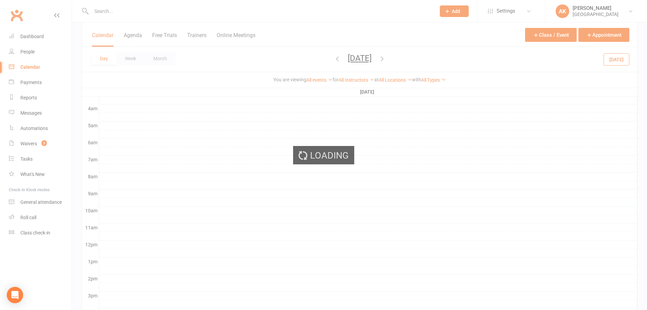
click at [409, 58] on ui-view "Prospect Member Non-attending contact Class / event Appointment Task Bulk messa…" at bounding box center [323, 177] width 647 height 554
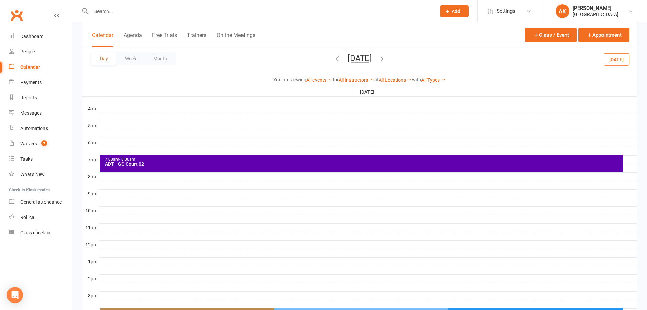
click at [386, 58] on icon "button" at bounding box center [381, 58] width 7 height 7
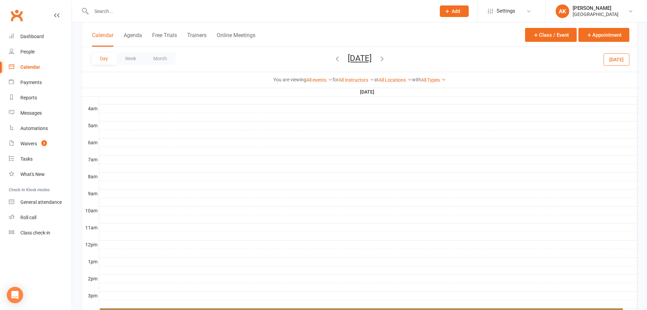
click at [386, 58] on icon "button" at bounding box center [381, 58] width 7 height 7
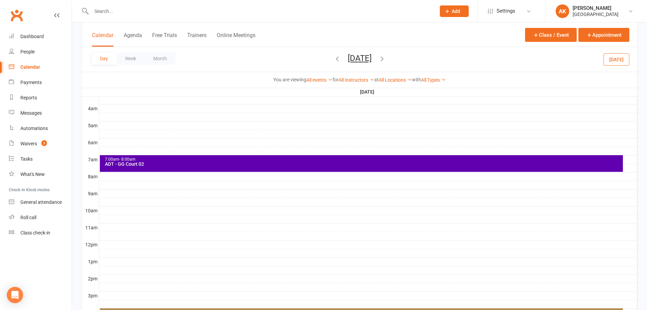
click at [386, 58] on icon "button" at bounding box center [381, 58] width 7 height 7
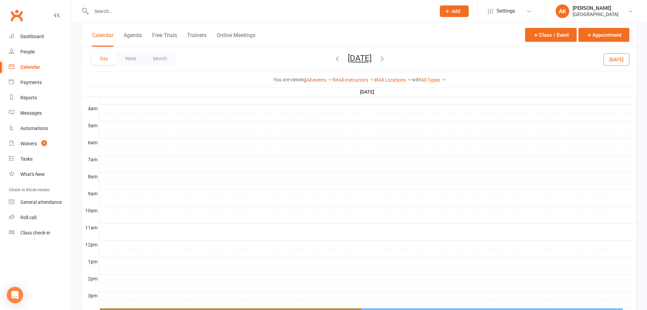
click at [386, 59] on icon "button" at bounding box center [381, 58] width 7 height 7
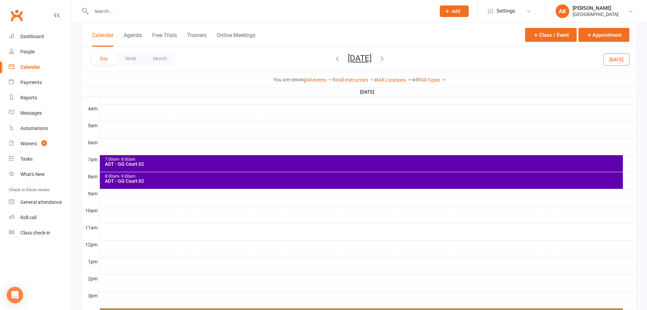
click at [386, 58] on icon "button" at bounding box center [381, 58] width 7 height 7
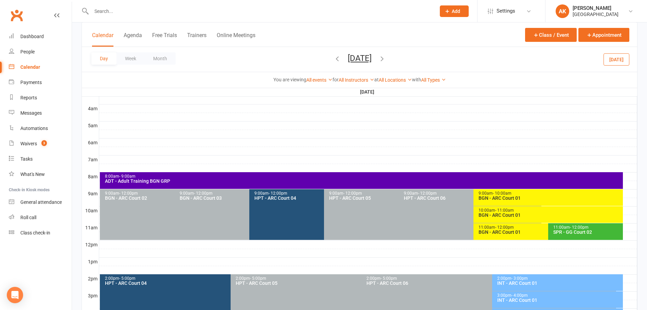
scroll to position [170, 0]
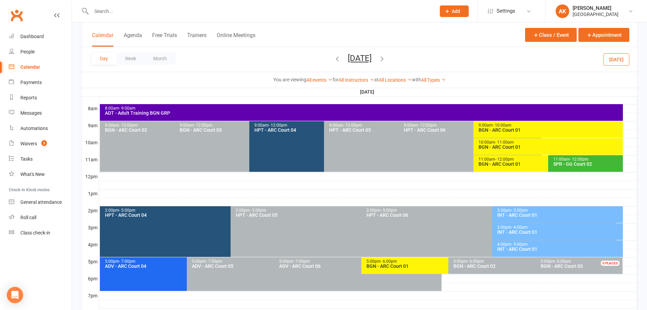
click at [520, 128] on div "BGN - ARC Court 01" at bounding box center [549, 129] width 143 height 5
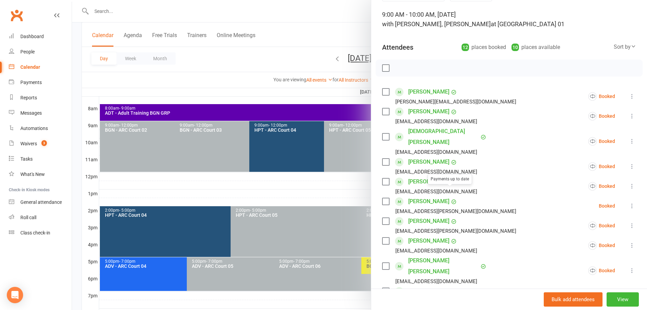
scroll to position [102, 0]
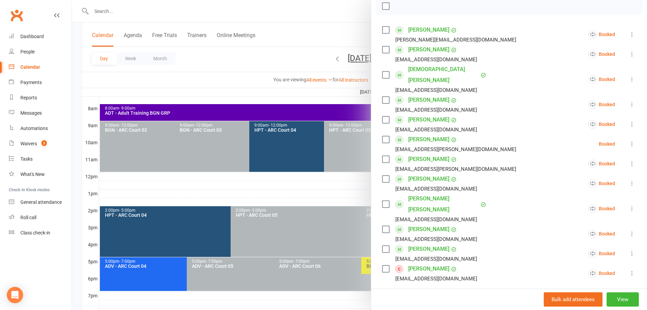
click at [428, 294] on input "search" at bounding box center [509, 301] width 254 height 14
type input "[PERSON_NAME]"
click at [434, 309] on span "[EMAIL_ADDRESS][DOMAIN_NAME]" at bounding box center [468, 315] width 69 height 5
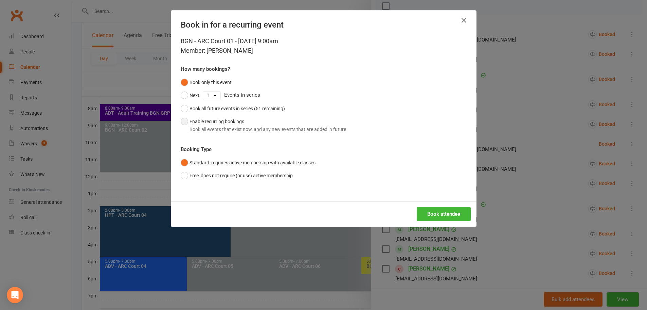
click at [226, 128] on div "Book all events that exist now, and any new events that are added in future" at bounding box center [268, 128] width 157 height 7
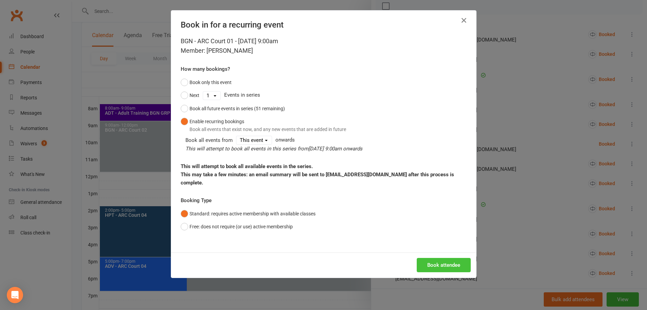
click at [440, 259] on button "Book attendee" at bounding box center [444, 265] width 54 height 14
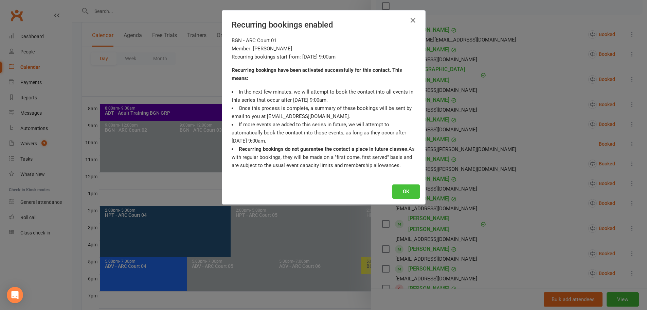
click at [403, 195] on button "OK" at bounding box center [406, 191] width 28 height 14
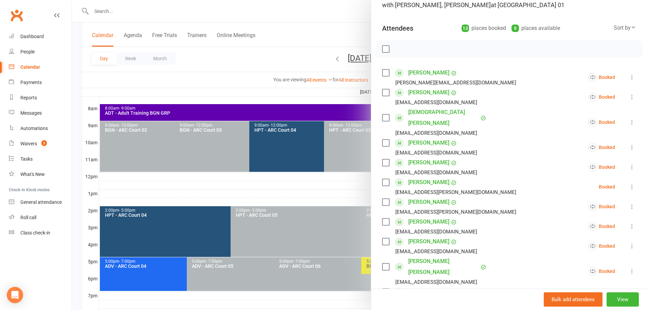
scroll to position [0, 0]
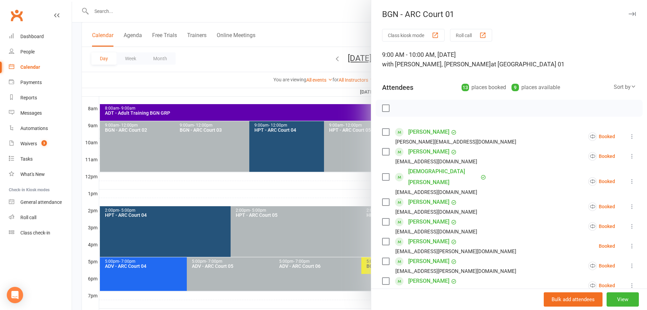
click at [311, 15] on div at bounding box center [359, 155] width 575 height 310
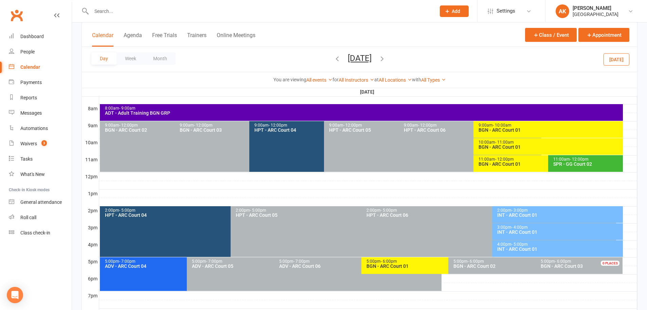
click at [496, 131] on div "BGN - ARC Court 01" at bounding box center [549, 129] width 143 height 5
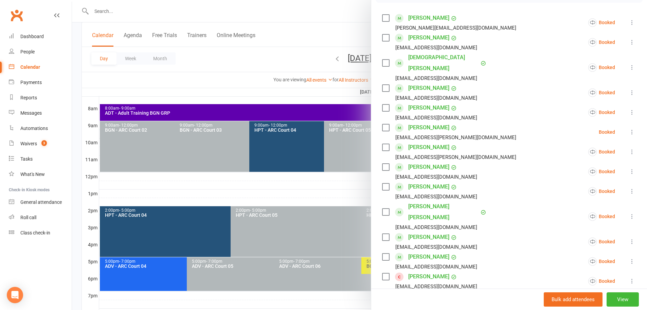
scroll to position [102, 0]
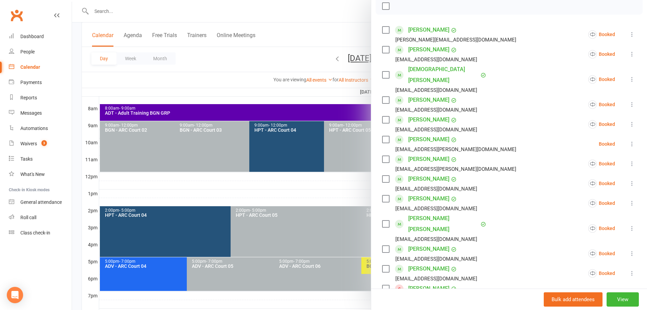
click at [341, 20] on div at bounding box center [359, 155] width 575 height 310
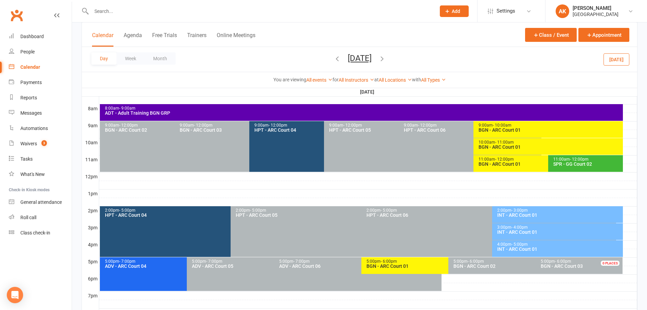
click at [386, 59] on icon "button" at bounding box center [381, 58] width 7 height 7
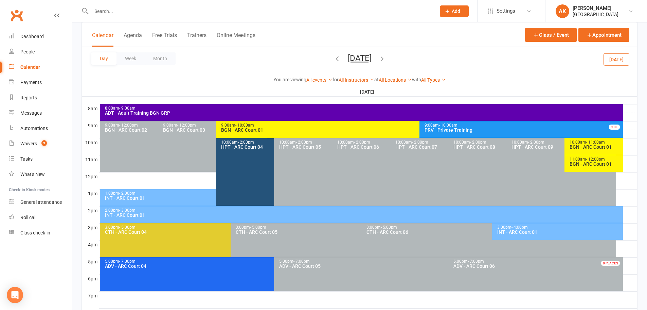
click at [286, 124] on div "9:00am - 10:00am" at bounding box center [418, 125] width 394 height 4
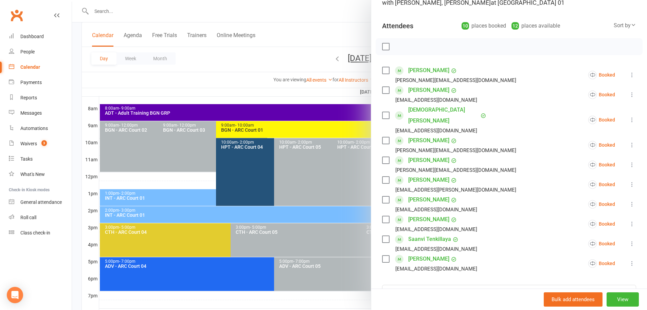
scroll to position [68, 0]
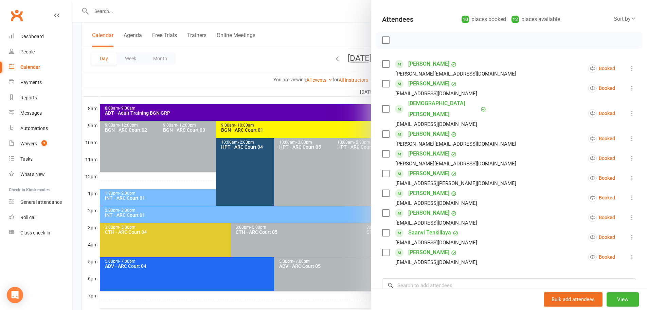
click at [344, 31] on div at bounding box center [359, 155] width 575 height 310
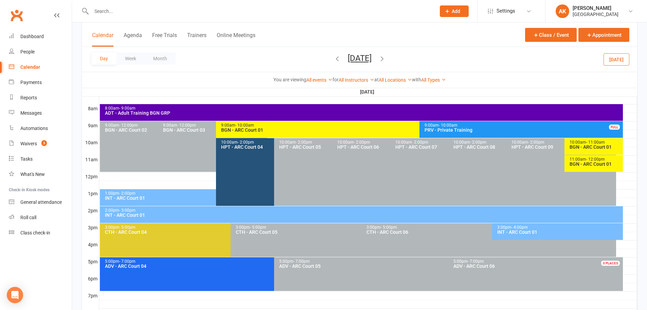
click at [361, 58] on button "[DATE]" at bounding box center [360, 58] width 24 height 10
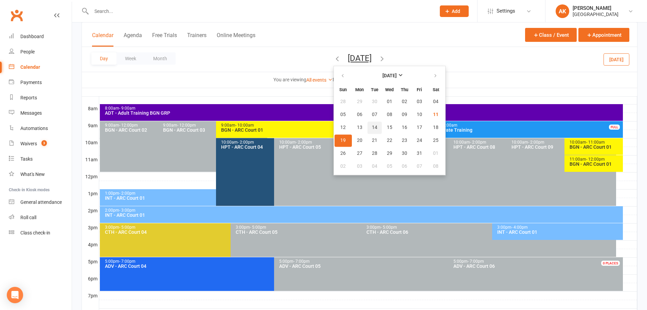
click at [372, 127] on span "14" at bounding box center [374, 127] width 5 height 5
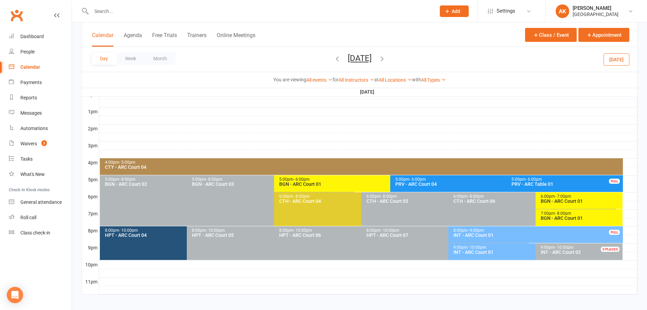
scroll to position [256, 0]
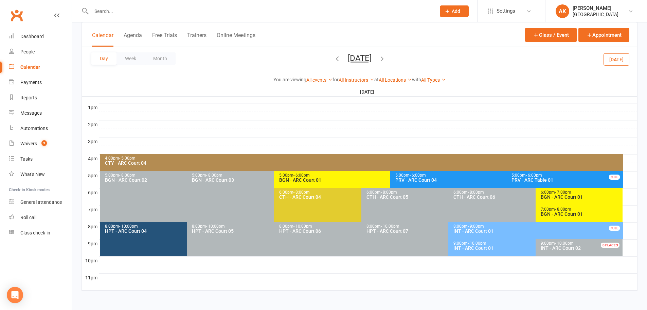
click at [572, 214] on div "BGN - ARC Court 01" at bounding box center [581, 213] width 81 height 5
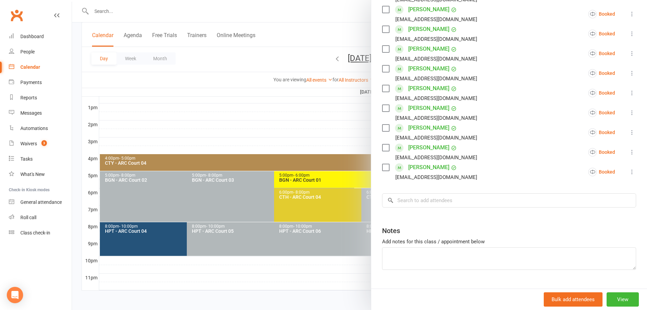
scroll to position [216, 0]
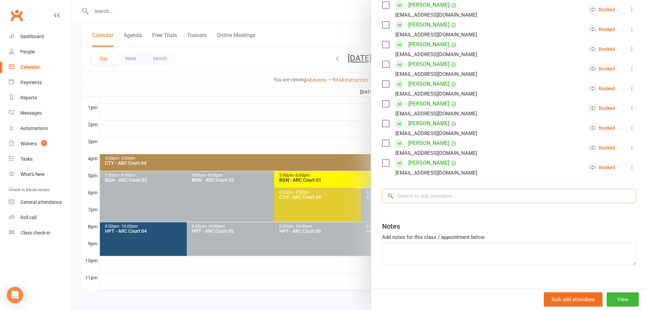
click at [426, 189] on input "search" at bounding box center [509, 196] width 254 height 14
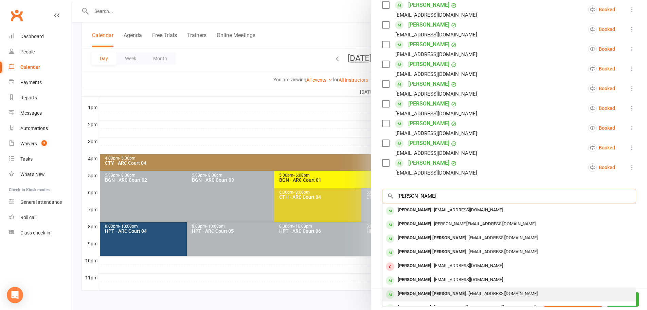
type input "[PERSON_NAME]"
click at [429, 287] on div "[PERSON_NAME] [PERSON_NAME] [EMAIL_ADDRESS][DOMAIN_NAME]" at bounding box center [509, 294] width 253 height 14
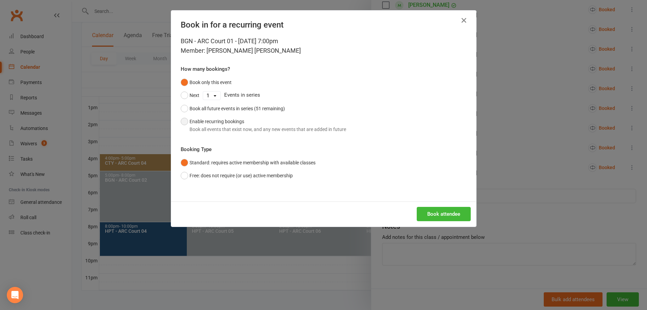
click at [212, 121] on button "Enable recurring bookings Book all events that exist now, and any new events th…" at bounding box center [263, 125] width 165 height 21
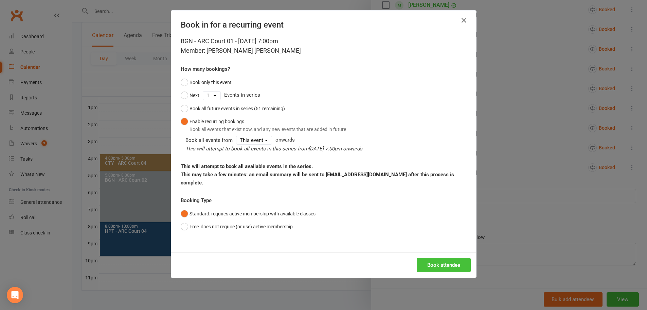
click at [433, 258] on button "Book attendee" at bounding box center [444, 265] width 54 height 14
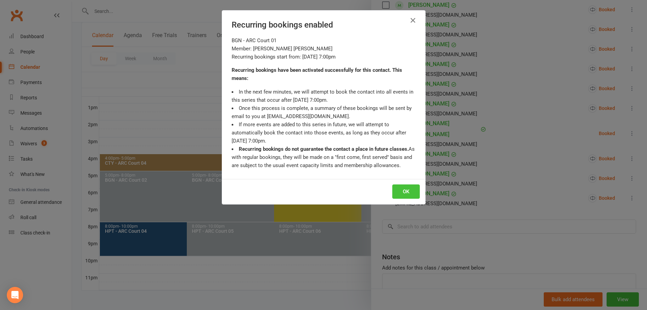
click at [401, 187] on button "OK" at bounding box center [406, 191] width 28 height 14
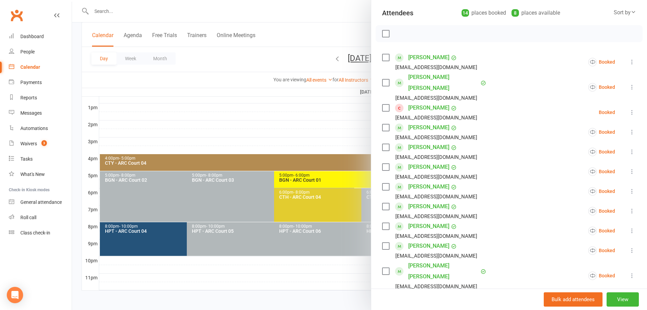
scroll to position [0, 0]
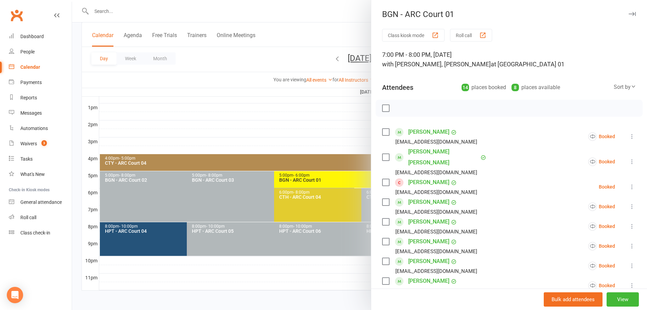
click at [339, 33] on div at bounding box center [359, 155] width 575 height 310
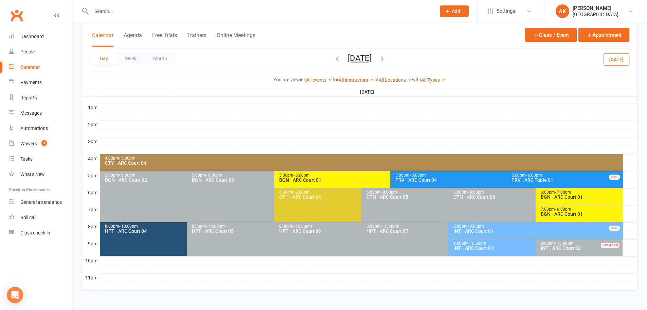
click at [386, 62] on icon "button" at bounding box center [381, 58] width 7 height 7
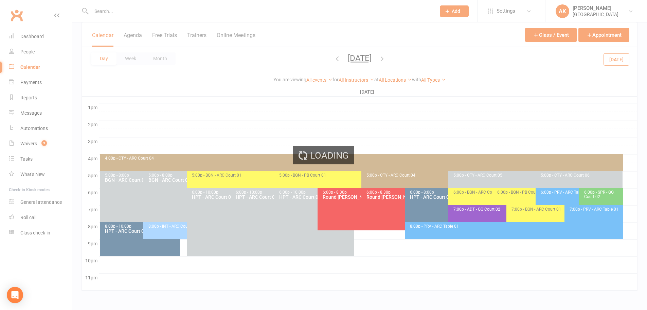
click at [378, 61] on span "[DATE] [DATE] Sun Mon Tue Wed Thu Fri Sat 28 29 30 01 02 03 04 05 06 07 08 09 1…" at bounding box center [359, 59] width 37 height 12
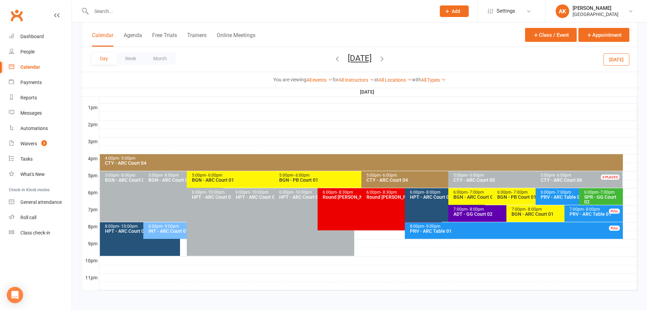
click at [386, 59] on icon "button" at bounding box center [381, 58] width 7 height 7
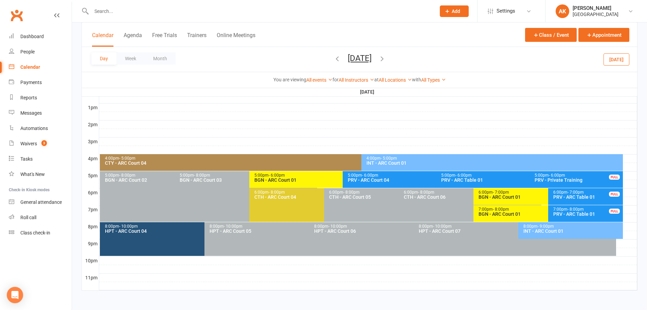
click at [386, 60] on icon "button" at bounding box center [381, 58] width 7 height 7
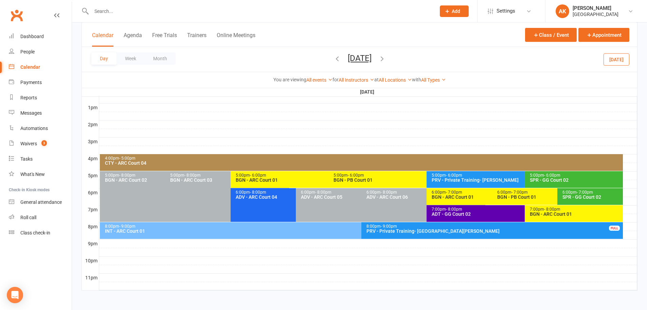
click at [410, 59] on div "Day Week Month [DATE] [DATE] Sun Mon Tue Wed Thu Fri Sat 28 29 30 01 02 03 04 0…" at bounding box center [360, 59] width 556 height 25
click at [386, 58] on icon "button" at bounding box center [381, 58] width 7 height 7
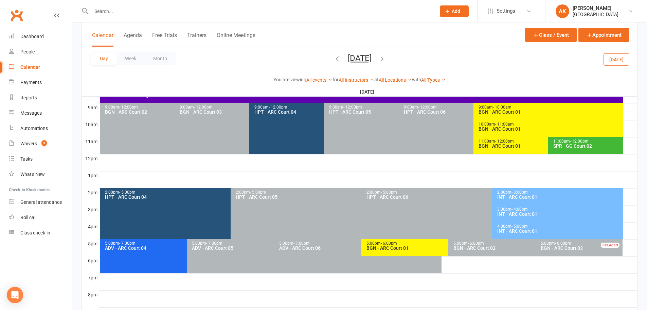
scroll to position [154, 0]
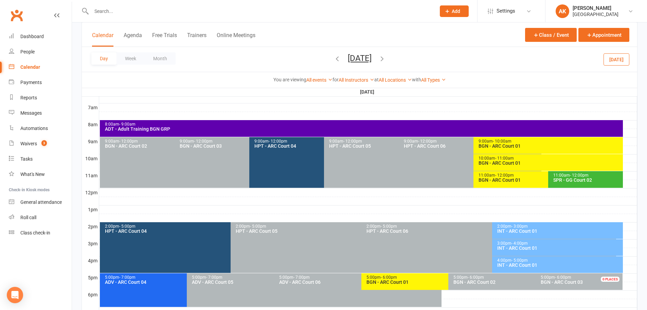
click at [514, 160] on div "BGN - ARC Court 01" at bounding box center [549, 162] width 143 height 5
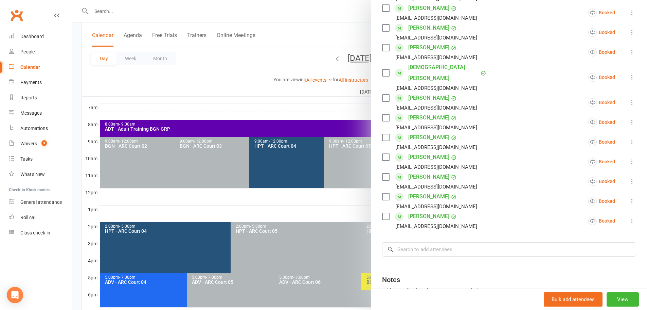
scroll to position [272, 0]
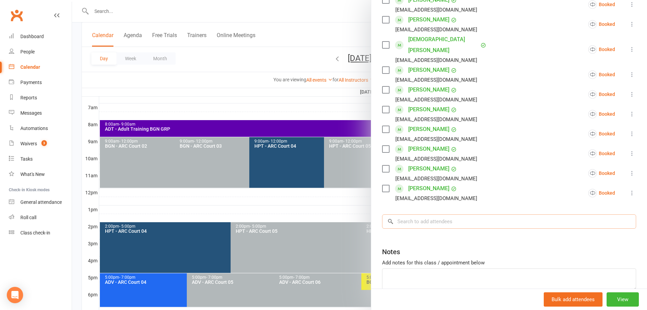
click at [415, 214] on input "search" at bounding box center [509, 221] width 254 height 14
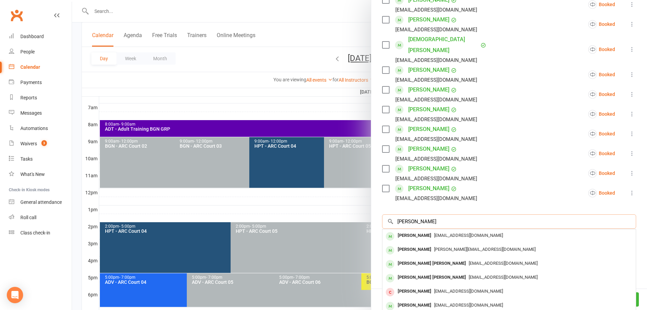
type input "[PERSON_NAME]"
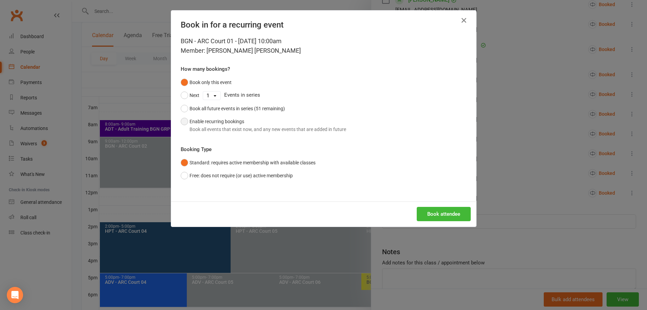
click at [219, 125] on div "Book all events that exist now, and any new events that are added in future" at bounding box center [268, 128] width 157 height 7
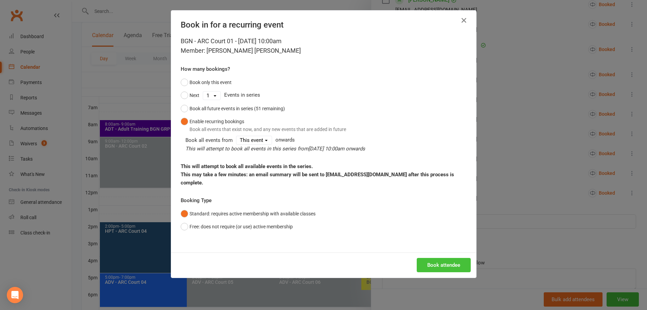
click at [446, 260] on button "Book attendee" at bounding box center [444, 265] width 54 height 14
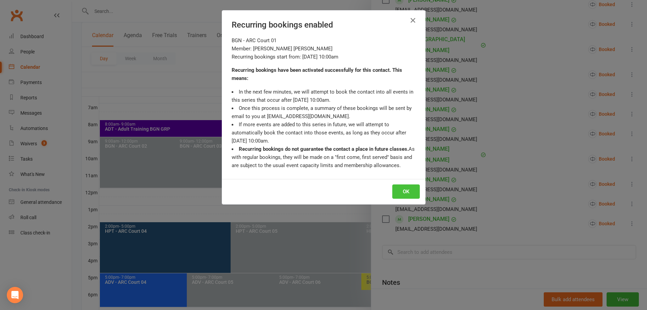
click at [404, 194] on button "OK" at bounding box center [406, 191] width 28 height 14
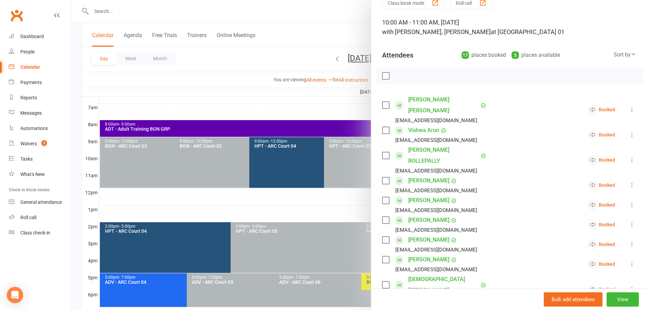
scroll to position [0, 0]
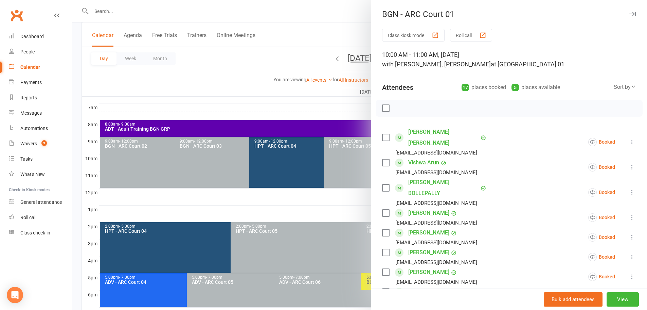
click at [314, 19] on div at bounding box center [359, 155] width 575 height 310
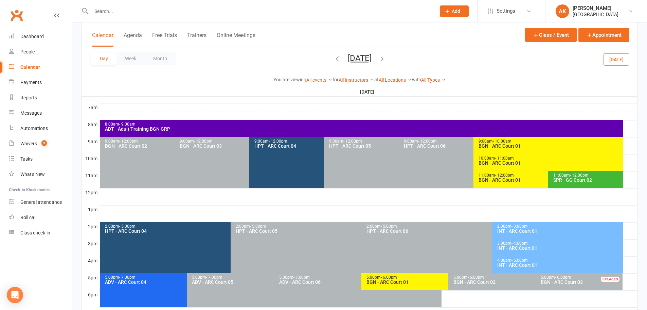
click at [348, 57] on button "[DATE]" at bounding box center [360, 58] width 24 height 10
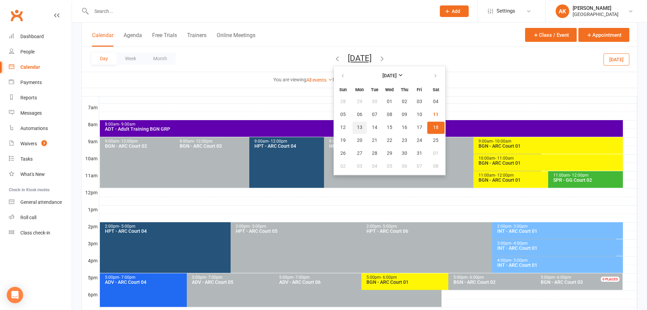
click at [357, 127] on span "13" at bounding box center [359, 127] width 5 height 5
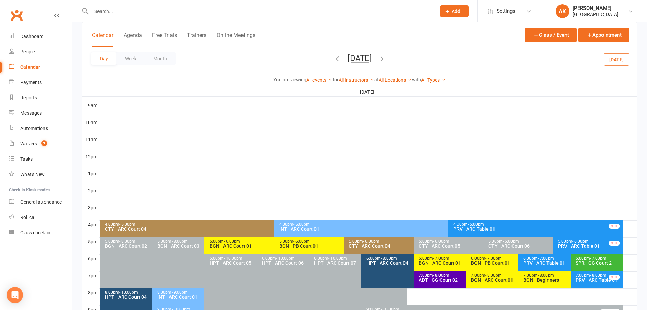
scroll to position [256, 0]
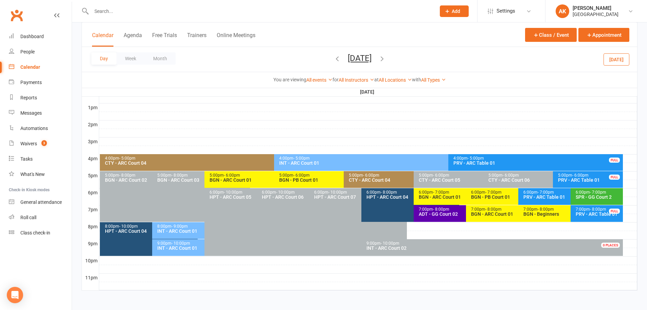
click at [377, 180] on div "CTY - ARC Court 04" at bounding box center [412, 179] width 127 height 5
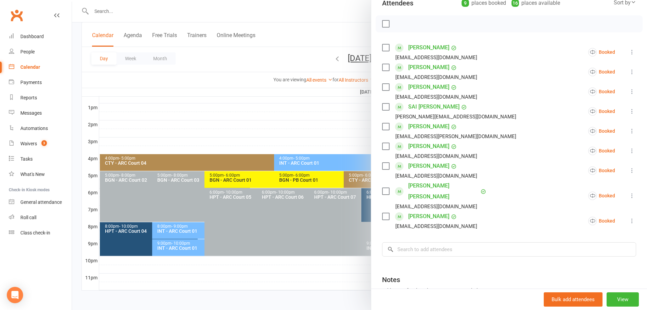
scroll to position [102, 0]
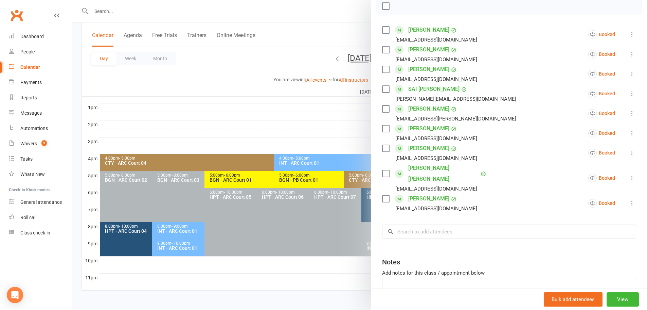
click at [418, 228] on div "Class kiosk mode Roll call 5:00 PM - 6:00 PM, [DATE] with [PERSON_NAME], Heymar…" at bounding box center [509, 131] width 276 height 408
click at [418, 225] on input "search" at bounding box center [509, 231] width 254 height 14
type input "d"
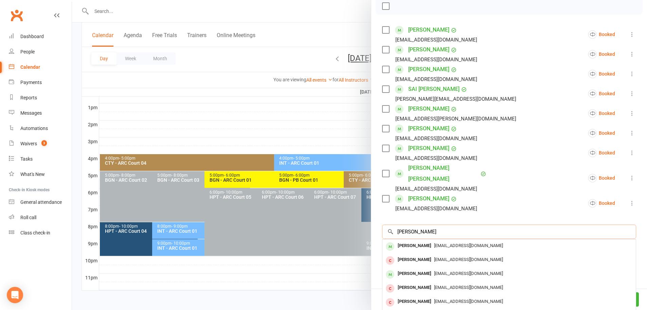
click at [403, 224] on input "siddhanth" at bounding box center [509, 231] width 254 height 14
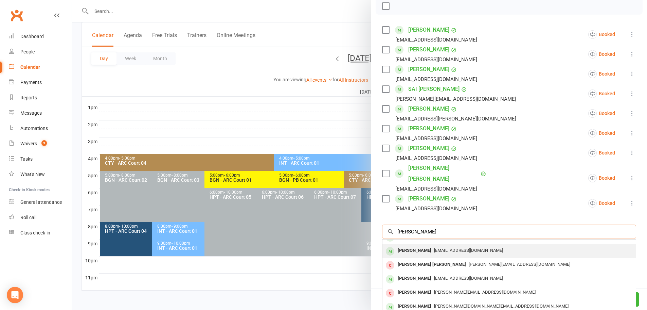
scroll to position [37, 0]
type input "sidhanth"
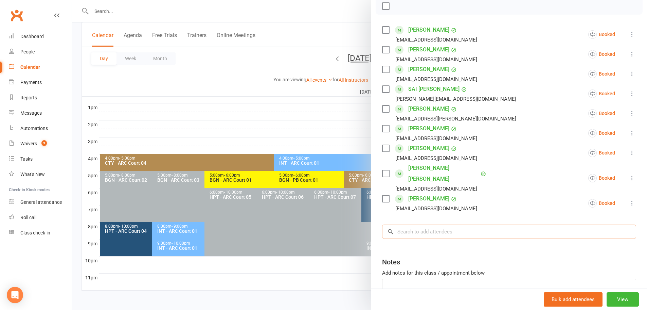
click at [434, 224] on input "search" at bounding box center [509, 231] width 254 height 14
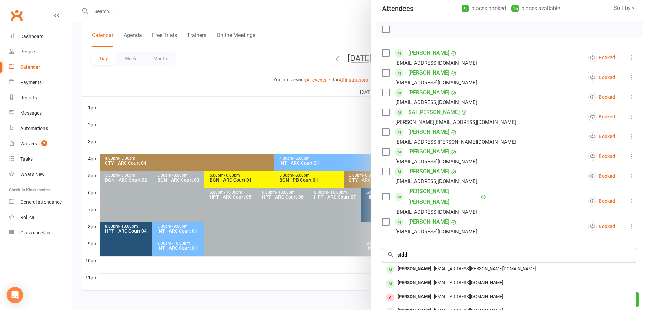
scroll to position [70, 0]
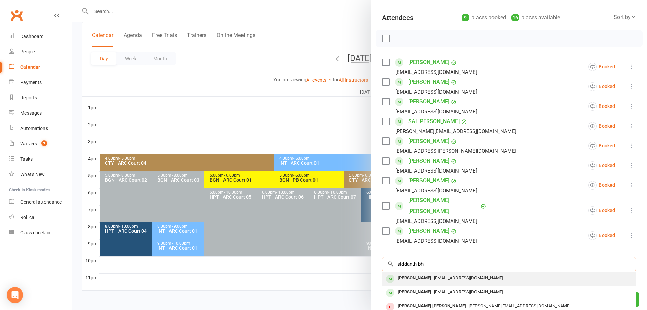
type input "siddanth bh"
click at [425, 273] on div "[PERSON_NAME]" at bounding box center [414, 278] width 39 height 10
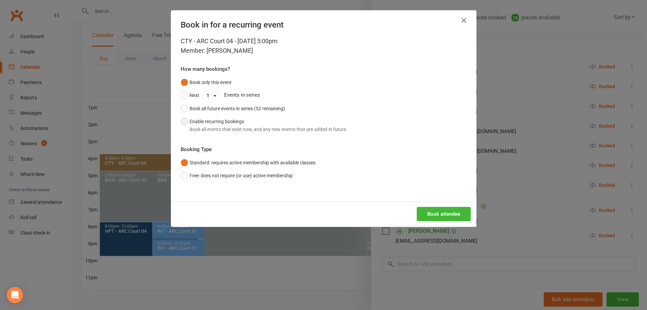
click at [218, 128] on div "Book all events that exist now, and any new events that are added in future" at bounding box center [268, 128] width 157 height 7
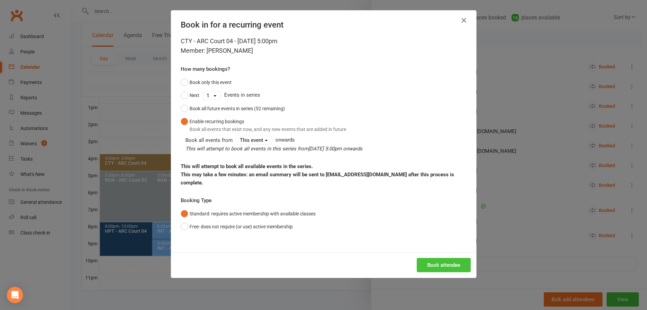
click at [425, 258] on button "Book attendee" at bounding box center [444, 265] width 54 height 14
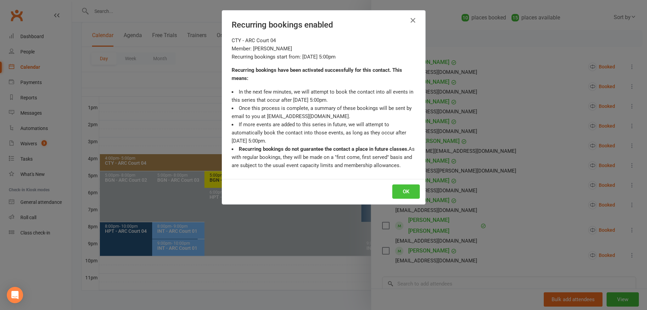
click at [398, 192] on button "OK" at bounding box center [406, 191] width 28 height 14
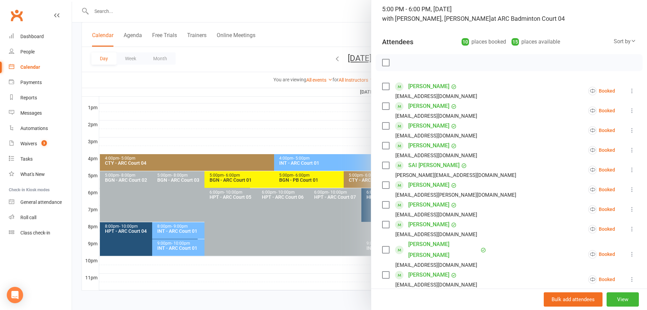
scroll to position [2, 0]
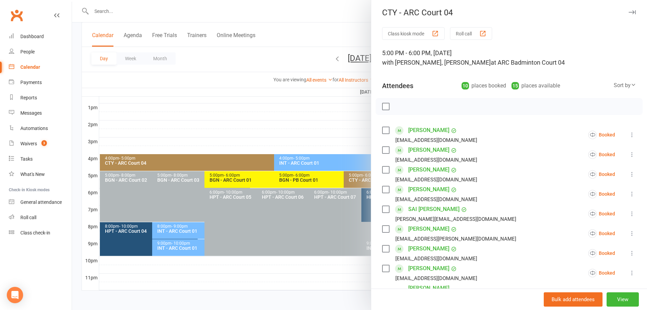
click at [349, 31] on div at bounding box center [359, 155] width 575 height 310
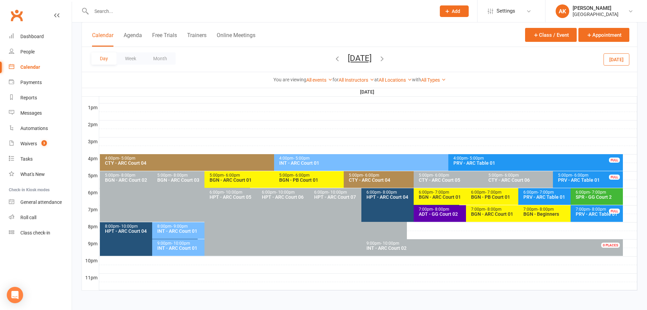
click at [370, 178] on div "CTY - ARC Court 04" at bounding box center [412, 179] width 127 height 5
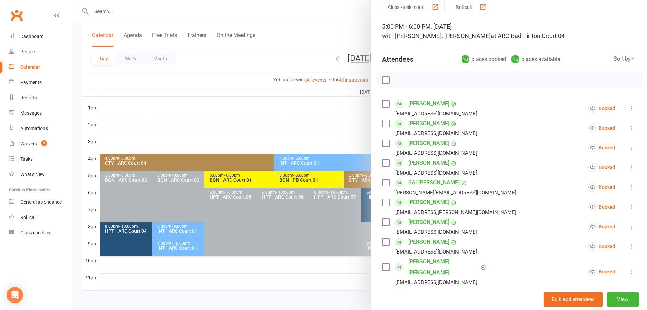
scroll to position [68, 0]
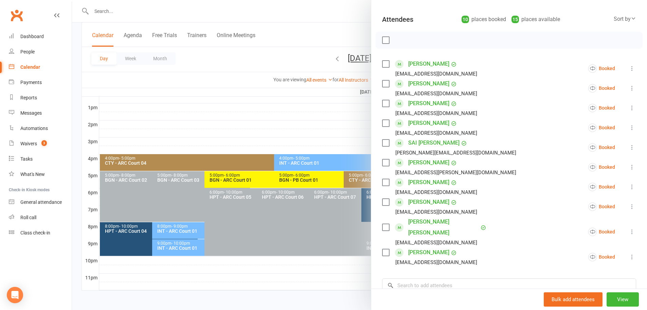
click at [322, 7] on div at bounding box center [359, 155] width 575 height 310
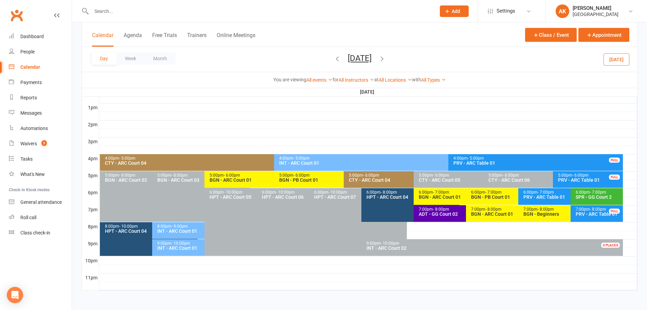
click at [386, 58] on icon "button" at bounding box center [381, 58] width 7 height 7
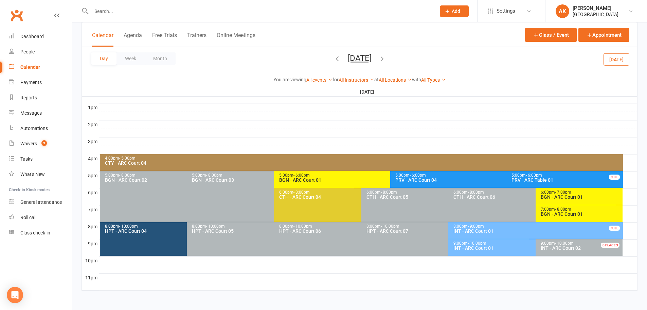
click at [386, 58] on icon "button" at bounding box center [381, 58] width 7 height 7
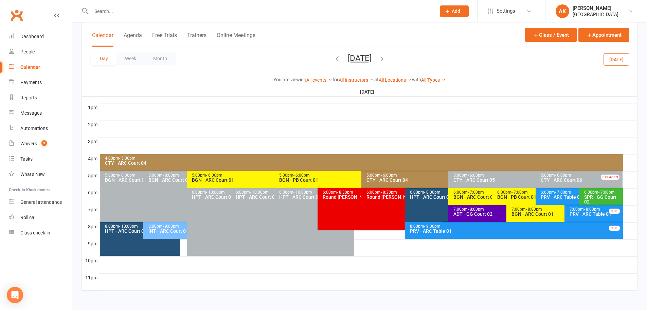
click at [385, 177] on div "CTY - ARC Court 04" at bounding box center [446, 179] width 161 height 5
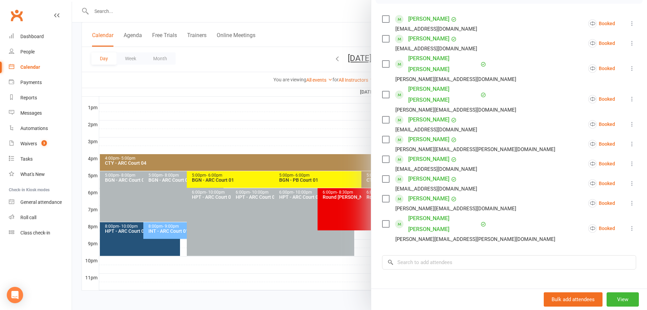
scroll to position [136, 0]
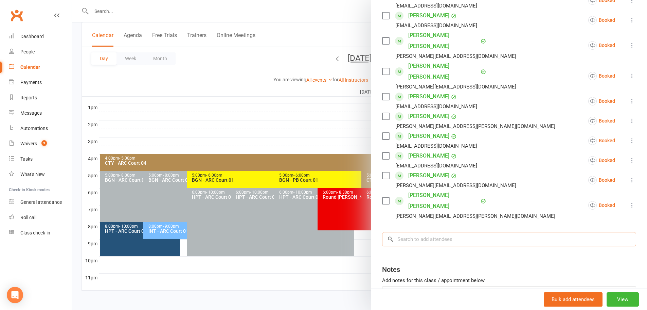
click at [425, 232] on input "search" at bounding box center [509, 239] width 254 height 14
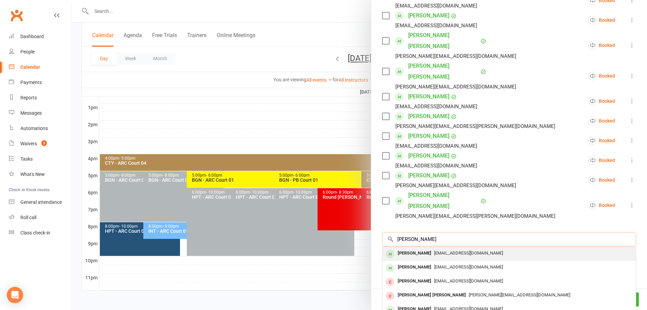
type input "siddhanth bhas"
click at [423, 248] on div "[PERSON_NAME]" at bounding box center [414, 253] width 39 height 10
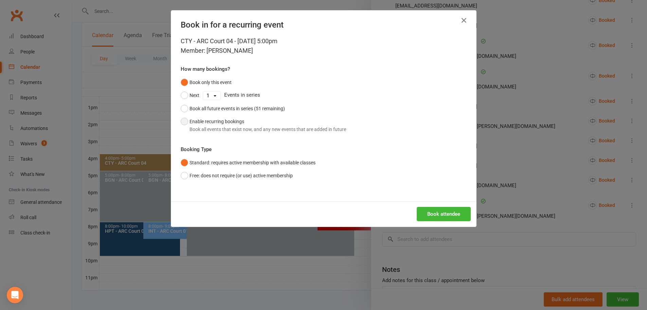
click at [218, 128] on div "Book all events that exist now, and any new events that are added in future" at bounding box center [268, 128] width 157 height 7
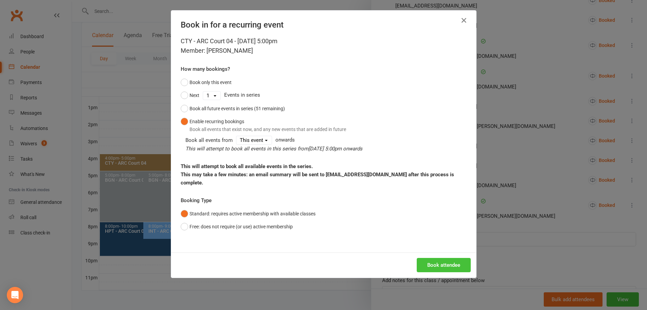
click at [440, 258] on button "Book attendee" at bounding box center [444, 265] width 54 height 14
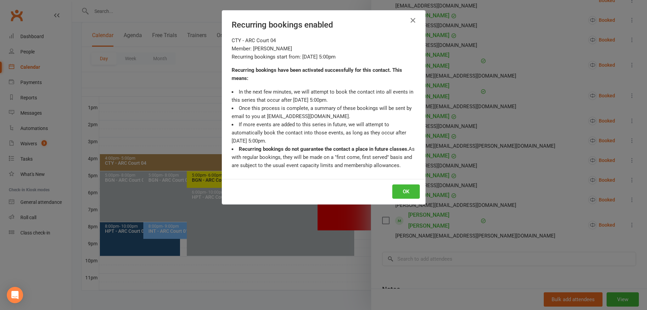
scroll to position [156, 0]
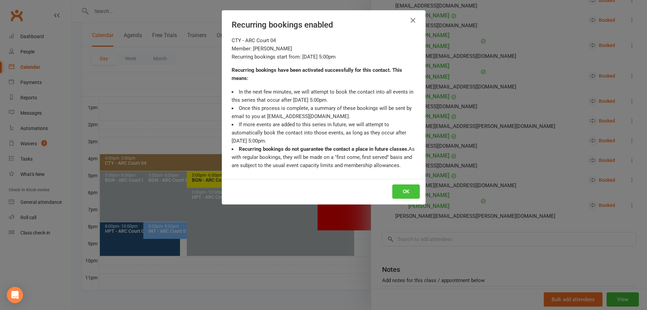
click at [408, 188] on button "OK" at bounding box center [406, 191] width 28 height 14
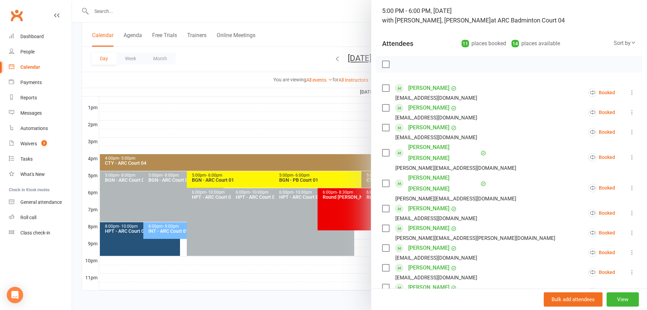
scroll to position [20, 0]
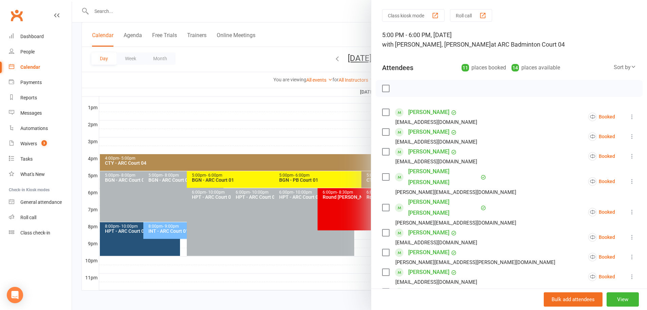
click at [348, 13] on div at bounding box center [359, 155] width 575 height 310
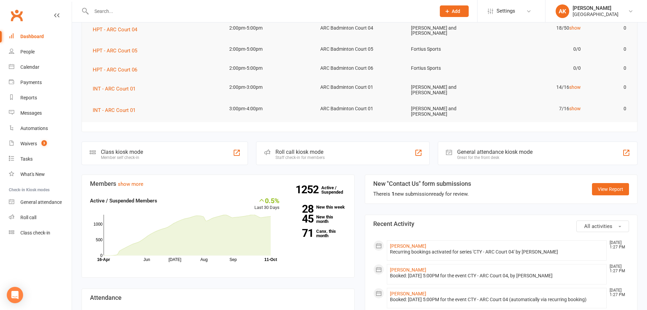
scroll to position [34, 0]
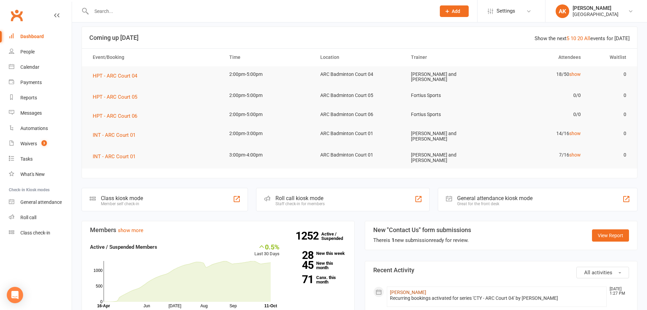
click at [416, 289] on link "[PERSON_NAME]" at bounding box center [408, 291] width 36 height 5
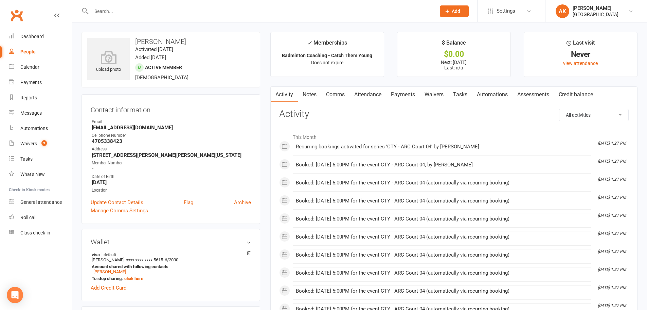
click at [311, 95] on link "Notes" at bounding box center [309, 95] width 23 height 16
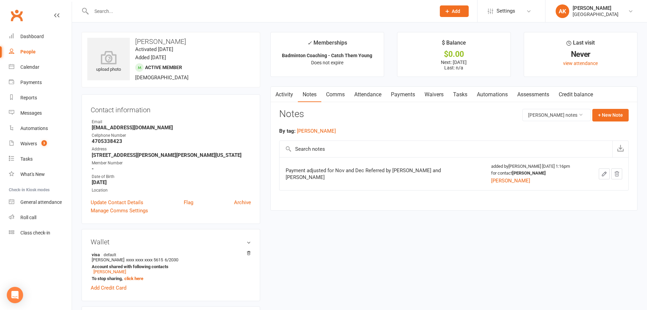
click at [338, 96] on link "Comms" at bounding box center [335, 95] width 28 height 16
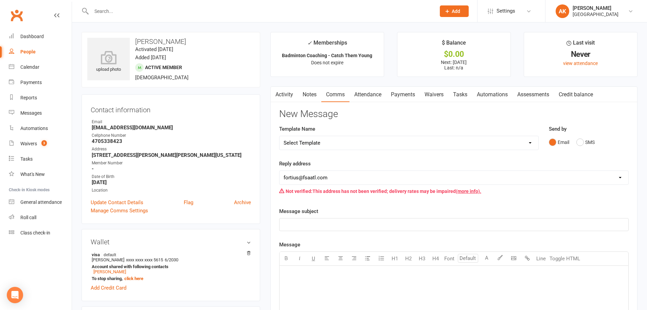
click at [358, 143] on select "Select Template [Email] Badminton Court Schedule [SMS] [Default template - revi…" at bounding box center [409, 143] width 259 height 14
select select "26"
click at [280, 136] on select "Select Template [Email] Badminton Court Schedule [SMS] [Default template - revi…" at bounding box center [409, 143] width 259 height 14
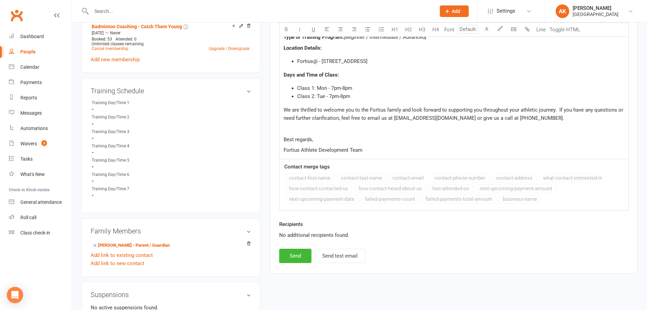
scroll to position [204, 0]
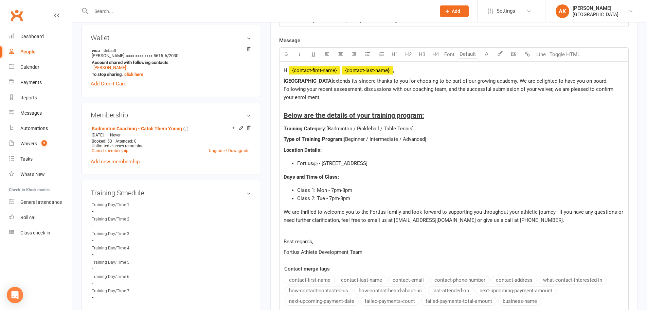
drag, startPoint x: 346, startPoint y: 139, endPoint x: 433, endPoint y: 139, distance: 87.3
click at [433, 139] on p "Type of Training Program: [Beginner / Intermediate / Advanced]" at bounding box center [454, 139] width 341 height 8
drag, startPoint x: 352, startPoint y: 126, endPoint x: 419, endPoint y: 128, distance: 67.0
click at [419, 128] on p "Training Category: [Badminton / Pickleball / Table Tennis]" at bounding box center [454, 128] width 341 height 8
click at [326, 189] on span "Class 1: Mon - 7pm-8pm" at bounding box center [324, 190] width 55 height 6
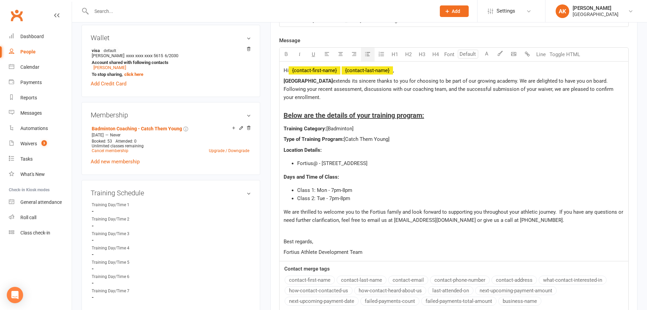
click at [332, 188] on span "Class 1: Mon - 7pm-8pm" at bounding box center [324, 190] width 55 height 6
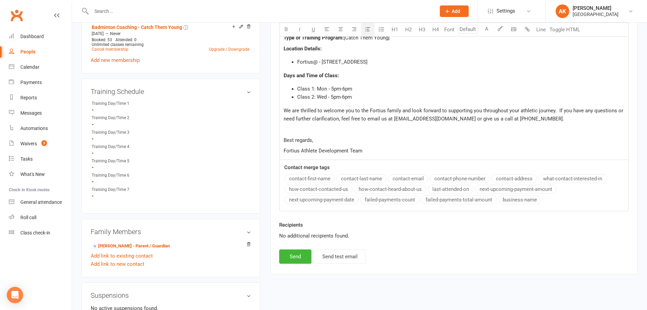
scroll to position [306, 0]
click at [302, 256] on button "Send" at bounding box center [295, 255] width 32 height 14
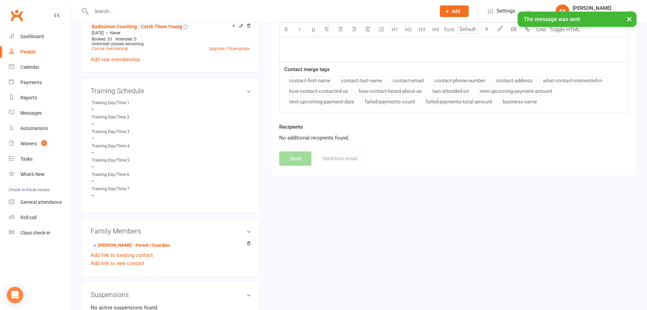
select select
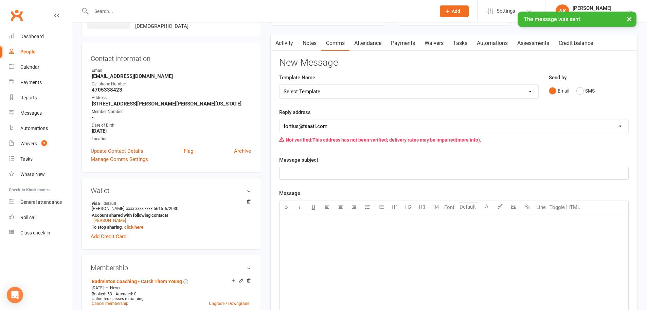
scroll to position [0, 0]
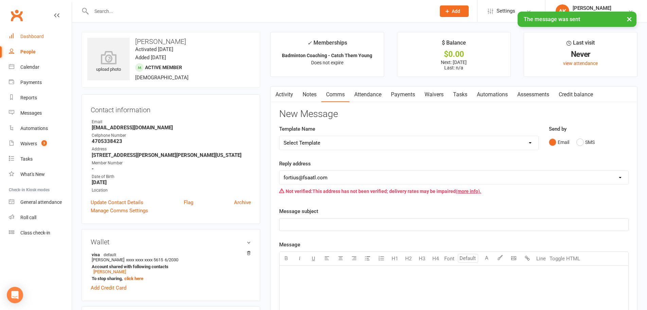
click at [34, 43] on link "Dashboard" at bounding box center [40, 36] width 63 height 15
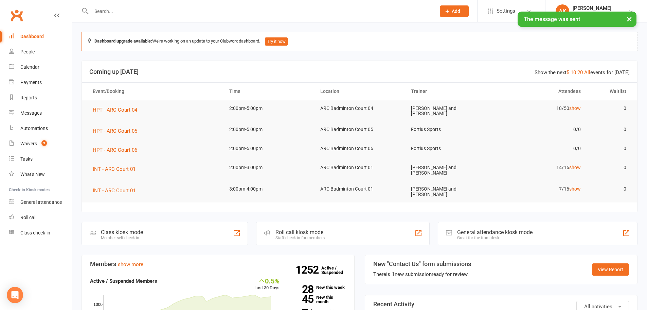
click at [134, 8] on input "text" at bounding box center [260, 11] width 342 height 10
type input "venkata"
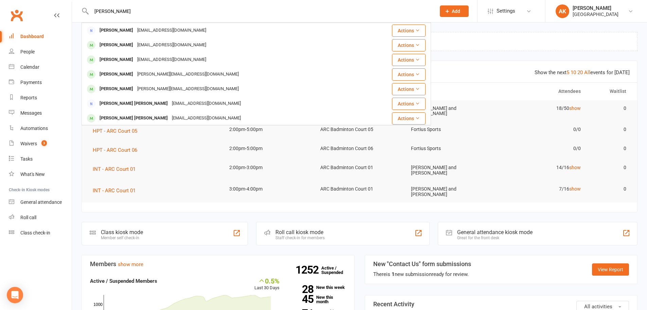
scroll to position [136, 0]
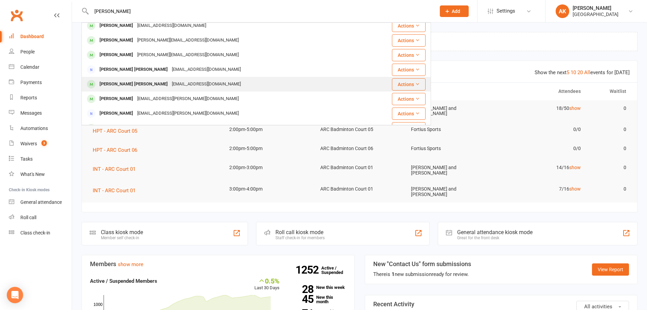
click at [141, 85] on div "[PERSON_NAME] [PERSON_NAME]" at bounding box center [134, 84] width 72 height 10
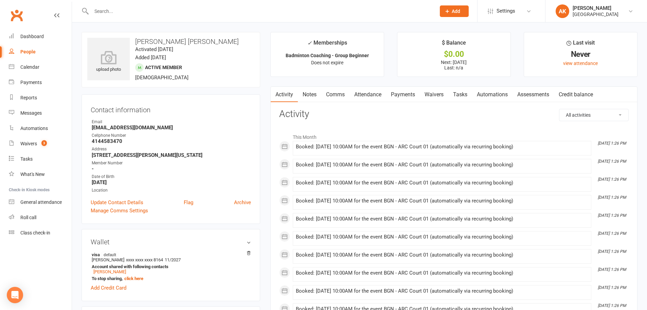
click at [336, 91] on link "Comms" at bounding box center [335, 95] width 28 height 16
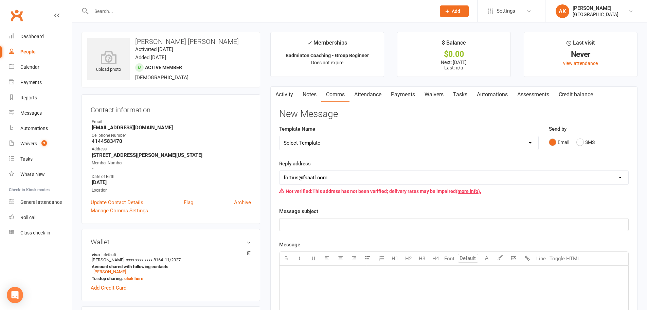
click at [342, 141] on select "Select Template [Email] Badminton Court Schedule [SMS] [Default template - revi…" at bounding box center [409, 143] width 259 height 14
select select "26"
click at [280, 136] on select "Select Template [Email] Badminton Court Schedule [SMS] [Default template - revi…" at bounding box center [409, 143] width 259 height 14
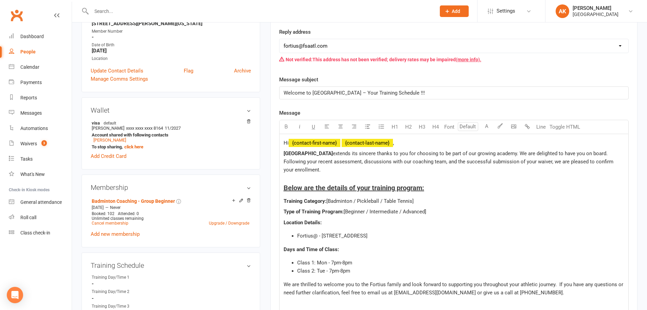
scroll to position [170, 0]
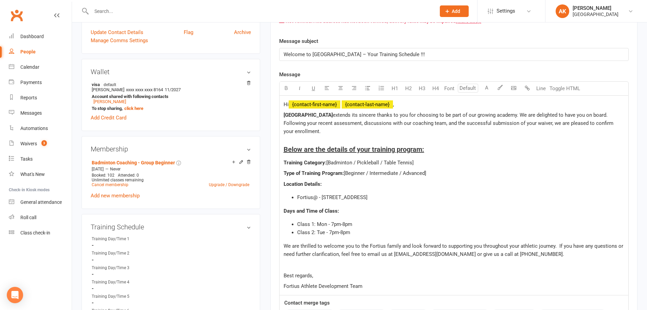
drag, startPoint x: 352, startPoint y: 160, endPoint x: 421, endPoint y: 160, distance: 68.6
click at [421, 160] on p "Training Category: [Badminton / Pickleball / Table Tennis]" at bounding box center [454, 162] width 341 height 8
drag, startPoint x: 365, startPoint y: 173, endPoint x: 442, endPoint y: 171, distance: 77.1
click at [442, 171] on p "Type of Training Program: [Beginner / Intermediate / Advanced]" at bounding box center [454, 173] width 341 height 8
click at [325, 223] on span "Class 1: Mon - 7pm-8pm" at bounding box center [324, 224] width 55 height 6
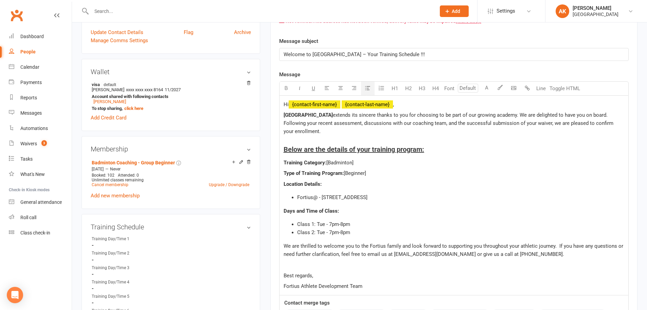
click at [324, 231] on span "Class 2: Tue - 7pm-8pm" at bounding box center [323, 232] width 53 height 6
click at [357, 232] on li "Class 2: Sat - 7pm-8pm" at bounding box center [460, 232] width 327 height 8
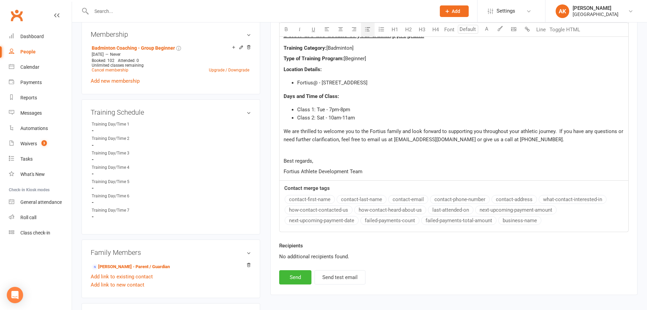
scroll to position [306, 0]
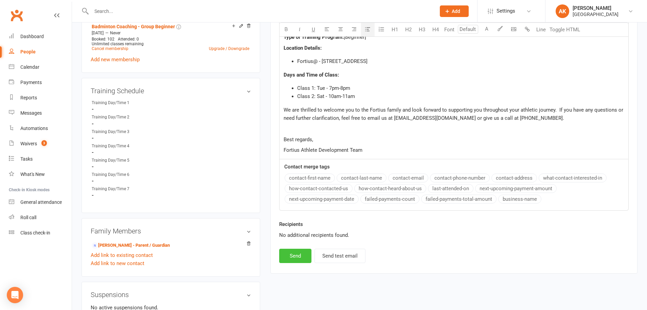
click at [295, 252] on button "Send" at bounding box center [295, 255] width 32 height 14
select select
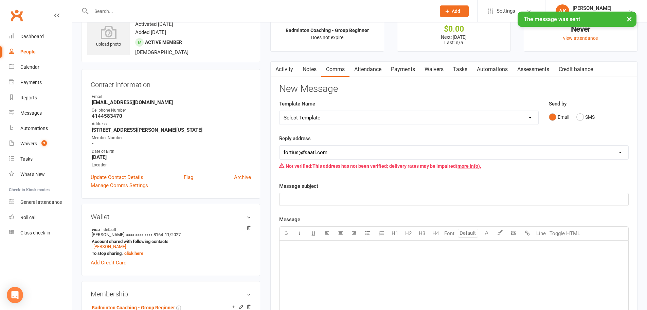
scroll to position [0, 0]
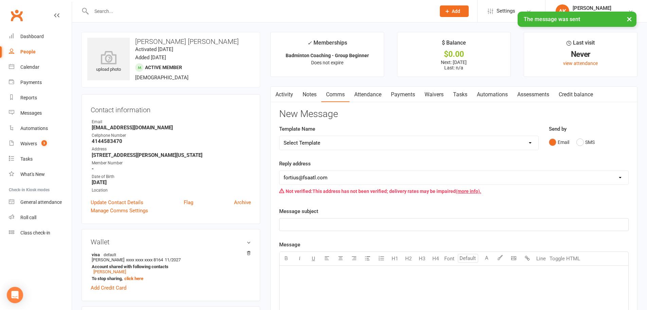
click at [281, 91] on link "Activity" at bounding box center [284, 95] width 27 height 16
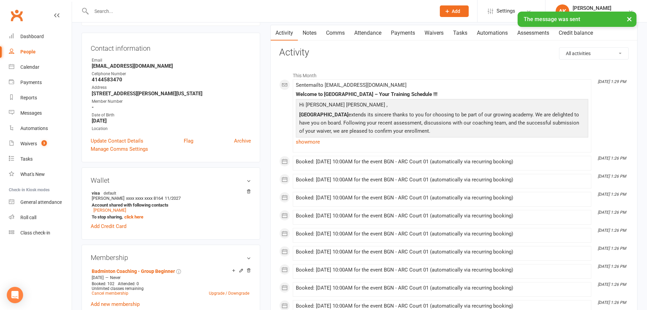
scroll to position [68, 0]
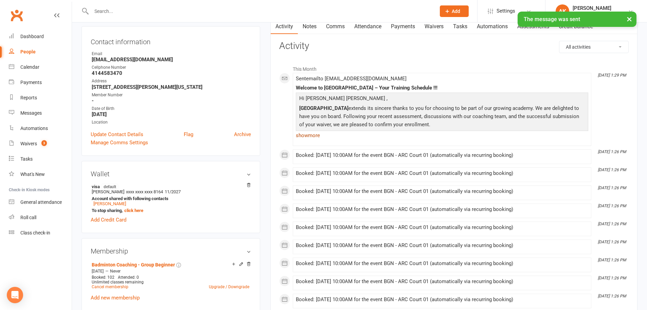
click at [306, 134] on link "show more" at bounding box center [442, 135] width 293 height 10
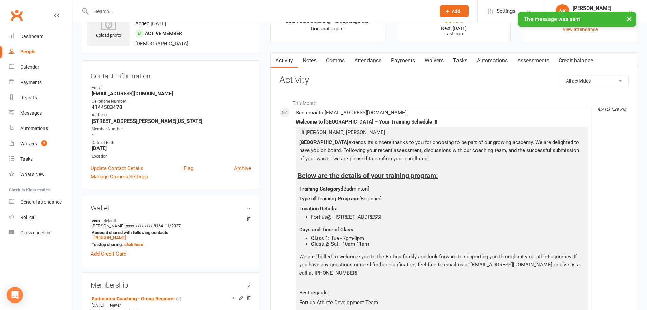
scroll to position [0, 0]
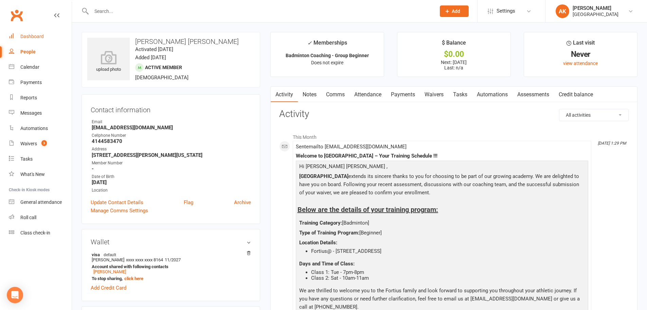
click at [45, 40] on link "Dashboard" at bounding box center [40, 36] width 63 height 15
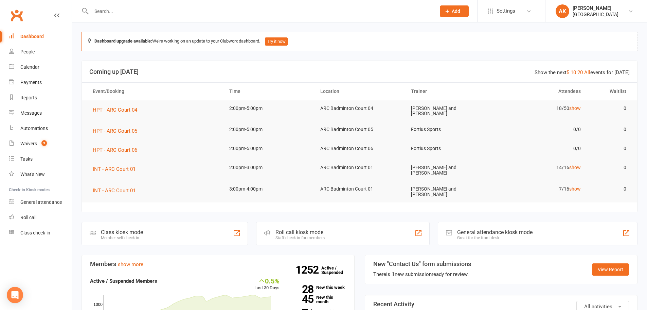
click at [172, 12] on input "text" at bounding box center [260, 11] width 342 height 10
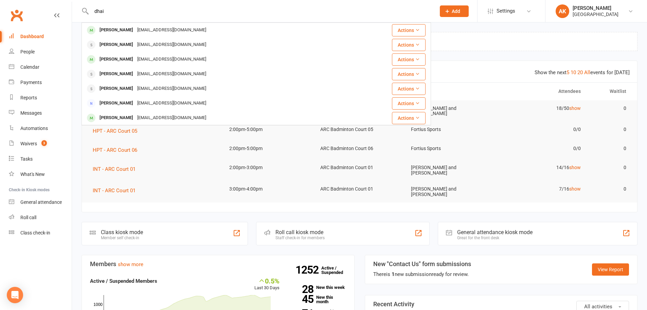
type input "dhai"
click at [175, 22] on div "Dhairya Naik alpanaik77@gmail.com Actions Kunal Dhawan Kunal.dhawan@gmail.com A…" at bounding box center [257, 73] width 350 height 103
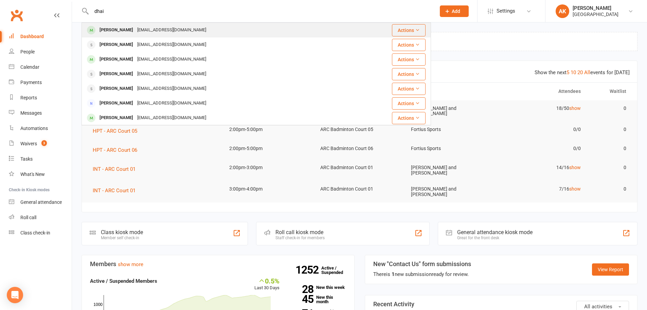
click at [175, 29] on div "alpanaik77@gmail.com" at bounding box center [171, 30] width 73 height 10
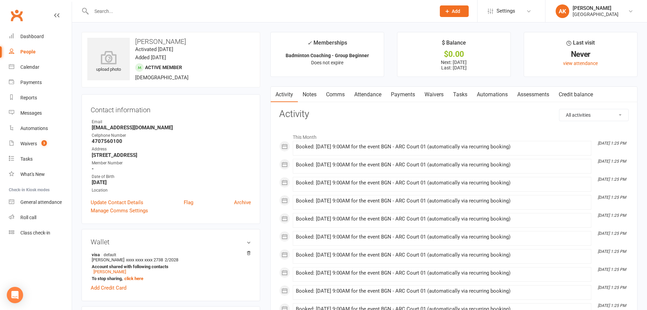
click at [334, 93] on link "Comms" at bounding box center [335, 95] width 28 height 16
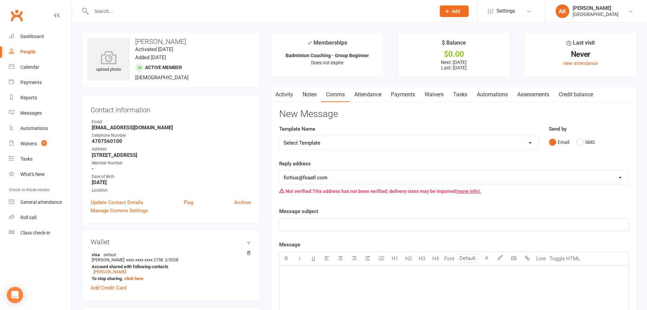
click at [351, 142] on select "Select Template [Email] Badminton Court Schedule [SMS] [Default template - revi…" at bounding box center [409, 143] width 259 height 14
select select "26"
click at [280, 136] on select "Select Template [Email] Badminton Court Schedule [SMS] [Default template - revi…" at bounding box center [409, 143] width 259 height 14
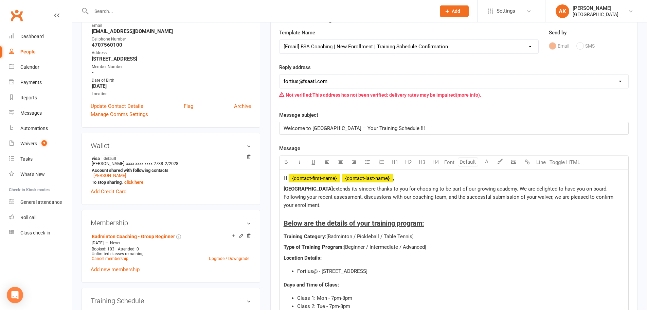
scroll to position [136, 0]
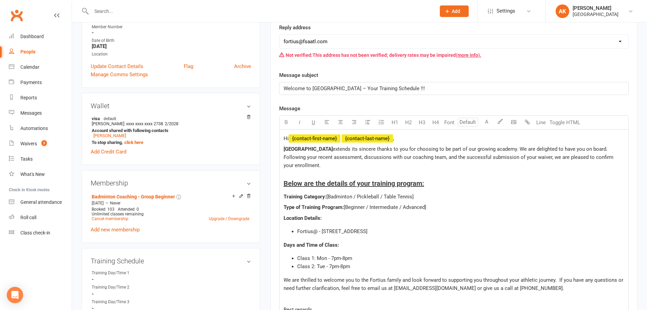
drag, startPoint x: 353, startPoint y: 195, endPoint x: 434, endPoint y: 197, distance: 81.2
click at [434, 197] on p "Training Category: [Badminton / Pickleball / Table Tennis]" at bounding box center [454, 196] width 341 height 8
drag, startPoint x: 366, startPoint y: 207, endPoint x: 441, endPoint y: 208, distance: 74.4
click at [441, 208] on p "Type of Training Program: [Beginner / Intermediate / Advanced]" at bounding box center [454, 207] width 341 height 8
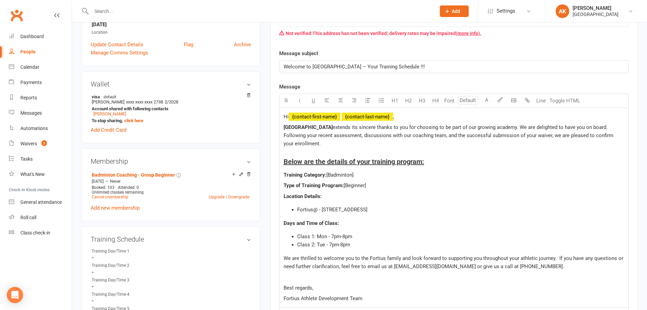
scroll to position [204, 0]
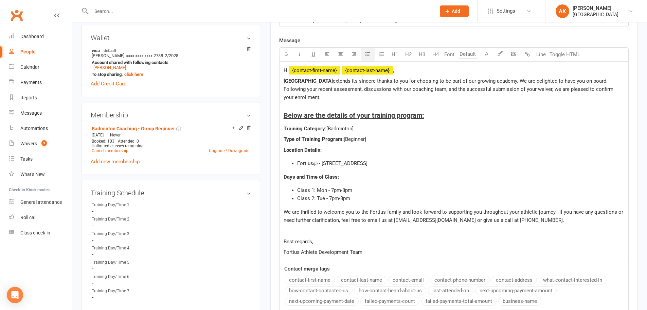
click at [325, 191] on span "Class 1: Mon - 7pm-8pm" at bounding box center [324, 190] width 55 height 6
click at [324, 198] on span "Class 2: Tue - 7pm-8pm" at bounding box center [323, 198] width 53 height 6
click at [331, 189] on span "Class 1: Sat - 7pm-8pm" at bounding box center [323, 190] width 52 height 6
click at [364, 200] on li "Class 2: Sun - 7pm-8pm" at bounding box center [460, 198] width 327 height 8
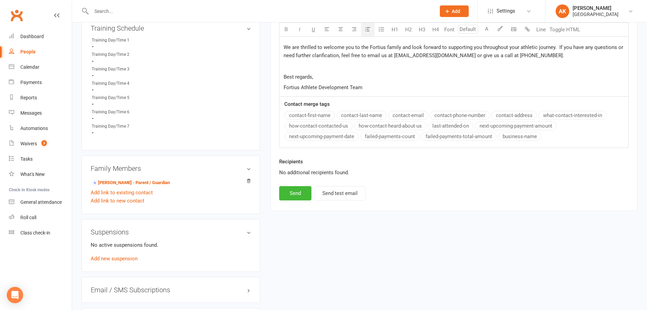
scroll to position [408, 0]
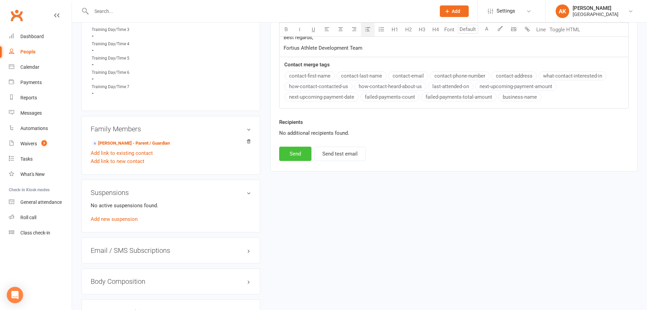
click at [287, 158] on button "Send" at bounding box center [295, 153] width 32 height 14
select select
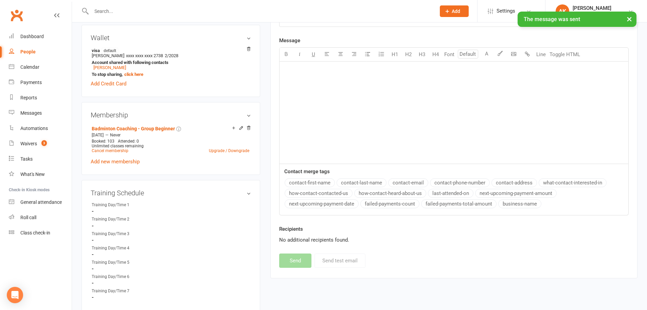
scroll to position [34, 0]
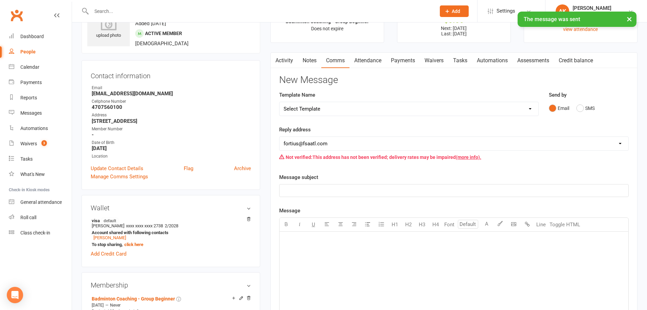
click at [285, 61] on link "Activity" at bounding box center [284, 61] width 27 height 16
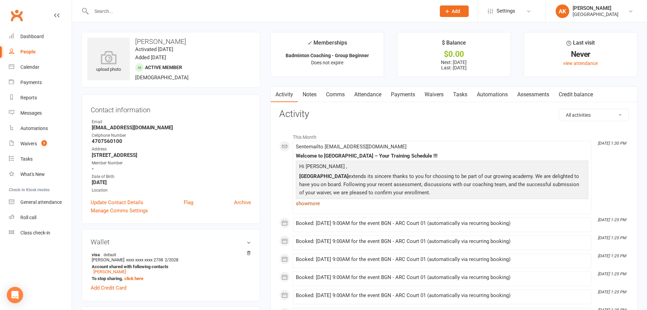
click at [317, 202] on link "show more" at bounding box center [442, 203] width 293 height 10
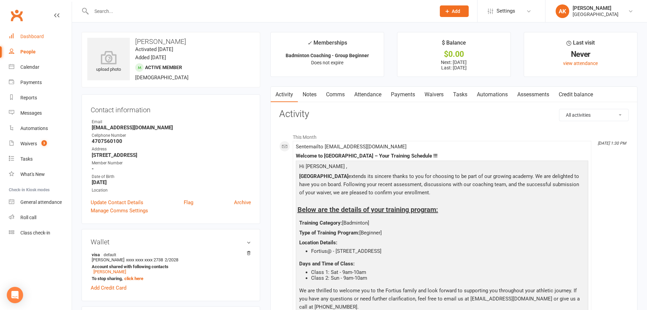
click at [40, 39] on div "Dashboard" at bounding box center [31, 36] width 23 height 5
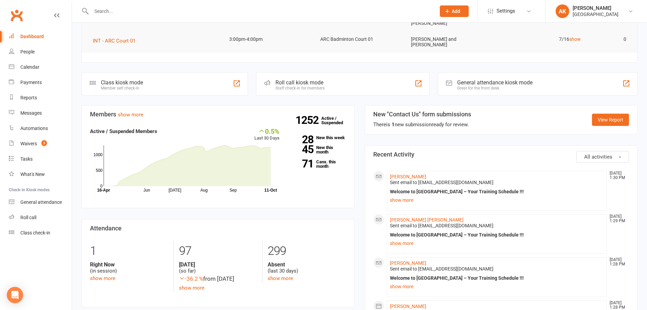
scroll to position [136, 0]
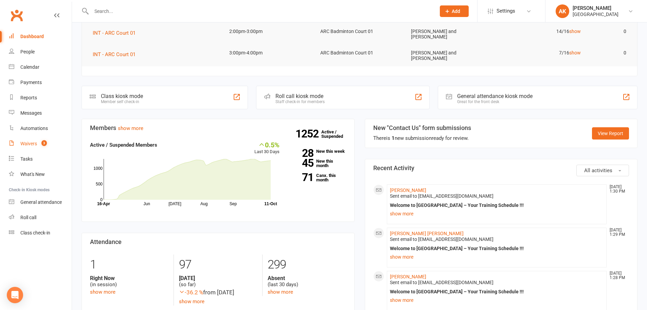
click at [24, 141] on div "Waivers" at bounding box center [28, 143] width 17 height 5
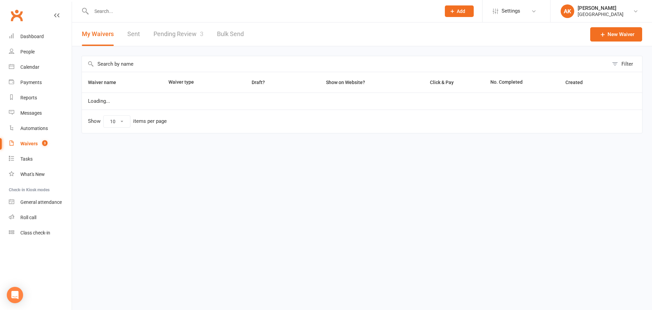
click at [178, 32] on link "Pending Review 3" at bounding box center [179, 33] width 50 height 23
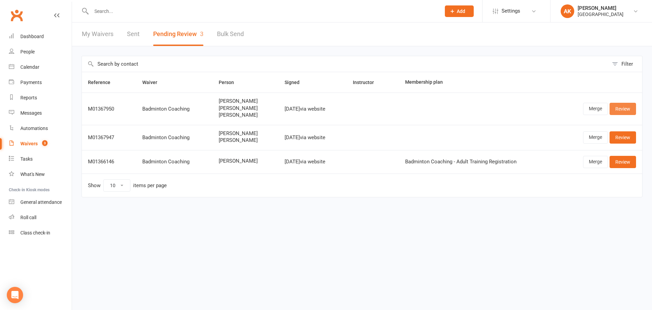
click at [627, 108] on link "Review" at bounding box center [623, 109] width 27 height 12
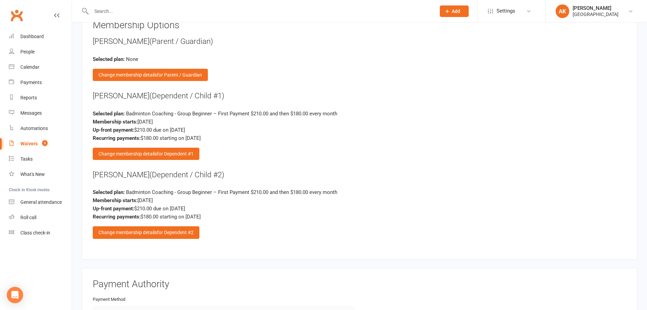
scroll to position [951, 0]
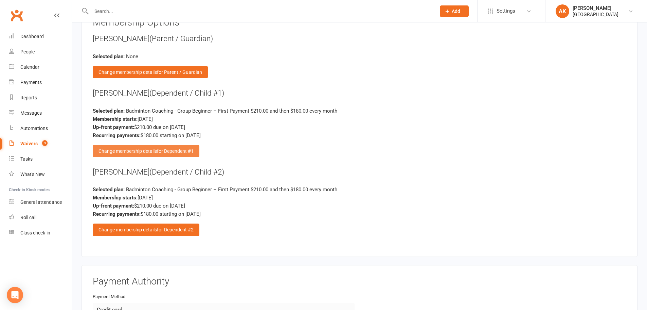
click at [158, 150] on span "for Dependent #1" at bounding box center [175, 150] width 37 height 5
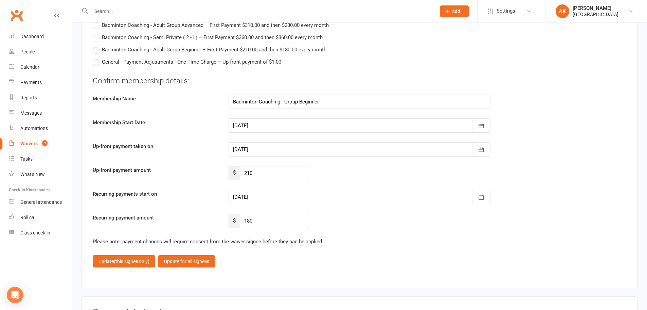
scroll to position [1733, 0]
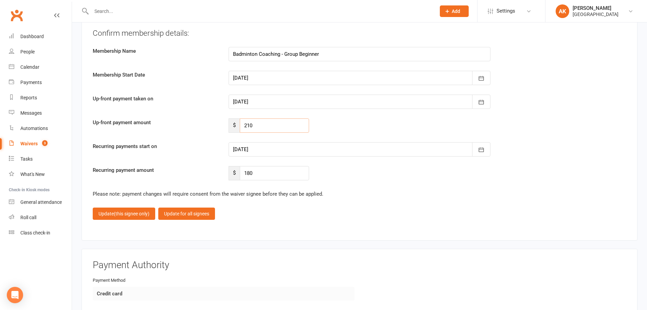
drag, startPoint x: 259, startPoint y: 127, endPoint x: 236, endPoint y: 125, distance: 23.2
click at [236, 125] on div "$ 210" at bounding box center [269, 125] width 81 height 14
type input "148.5"
click at [284, 148] on div at bounding box center [360, 149] width 262 height 14
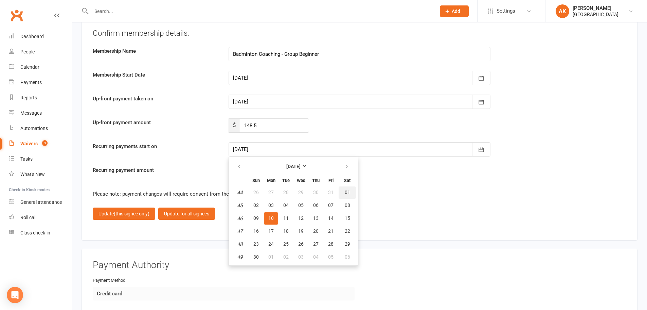
click at [343, 192] on button "01" at bounding box center [347, 192] width 17 height 12
type input "01 Nov 2025"
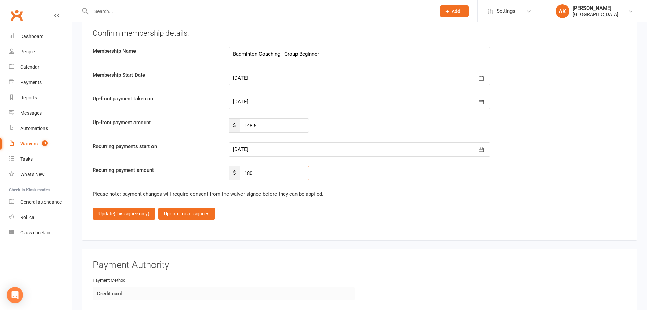
click at [267, 174] on input "180" at bounding box center [274, 173] width 69 height 14
type input "162"
click at [107, 215] on button "Update (this signee only)" at bounding box center [124, 213] width 63 height 12
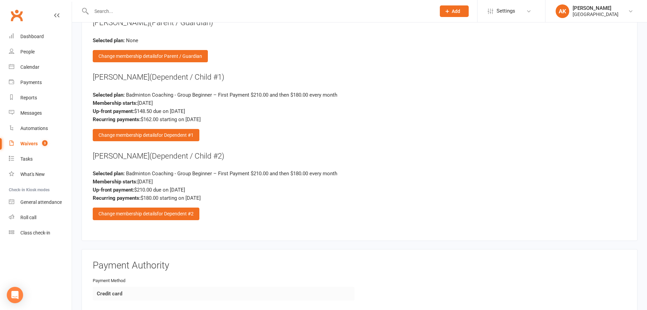
scroll to position [979, 0]
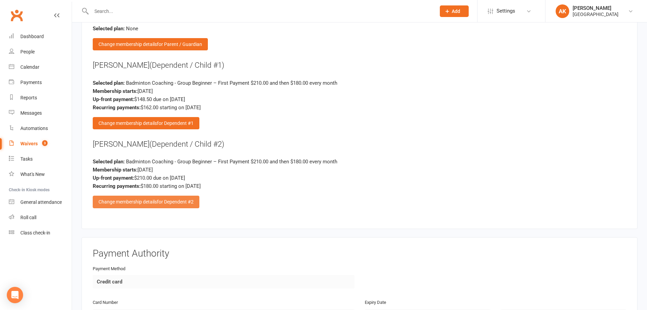
click at [149, 196] on div "Change membership details for Dependent #2" at bounding box center [146, 201] width 107 height 12
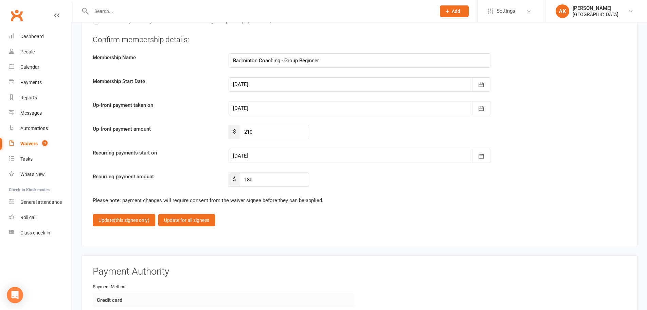
scroll to position [1727, 0]
click at [267, 132] on input "210" at bounding box center [274, 131] width 69 height 14
type input "189"
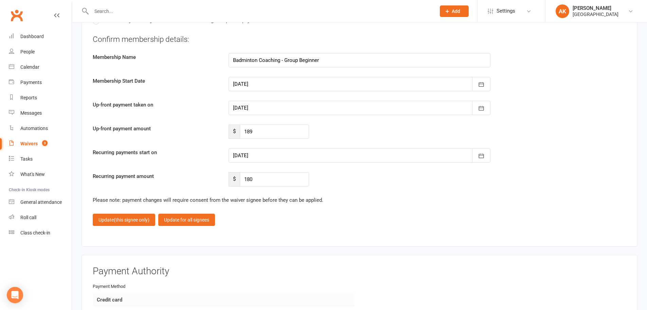
click at [281, 152] on div at bounding box center [360, 155] width 262 height 14
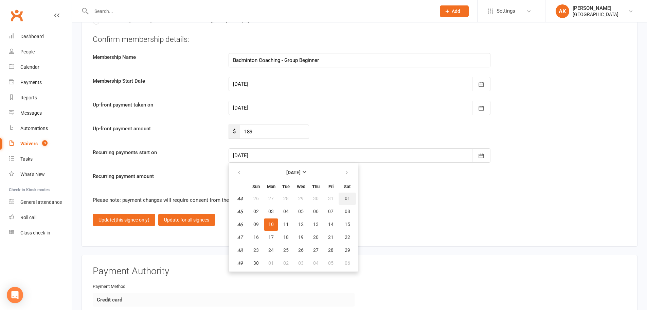
click at [348, 196] on span "01" at bounding box center [347, 197] width 5 height 5
type input "[DATE]"
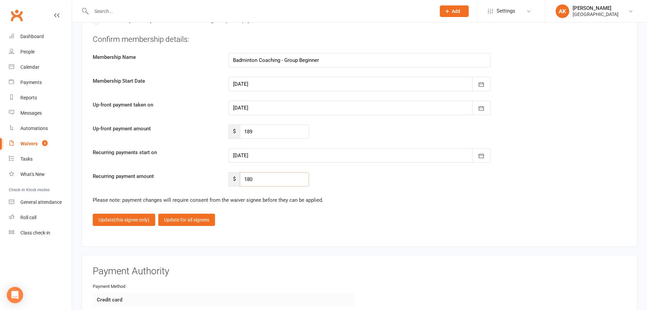
click at [280, 183] on input "180" at bounding box center [274, 179] width 69 height 14
type input "216"
click at [123, 221] on span "(this signee only)" at bounding box center [132, 219] width 36 height 5
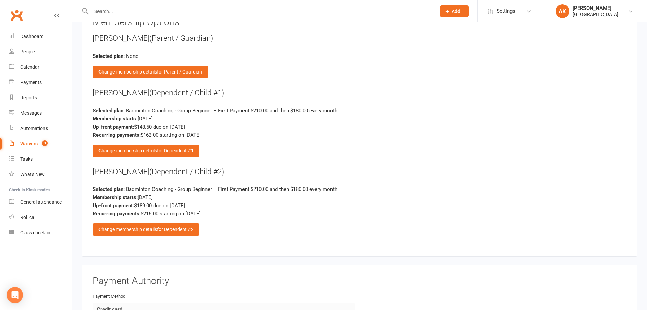
scroll to position [945, 0]
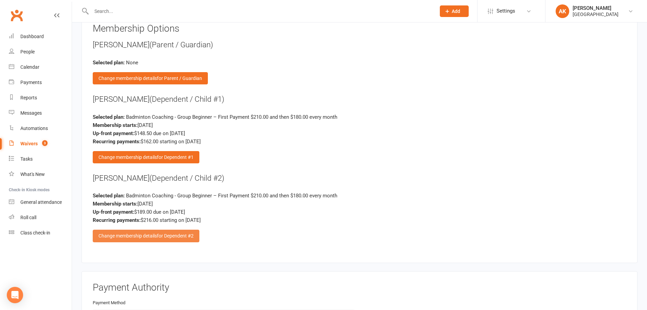
click at [148, 231] on div "Change membership details for Dependent #2" at bounding box center [146, 235] width 107 height 12
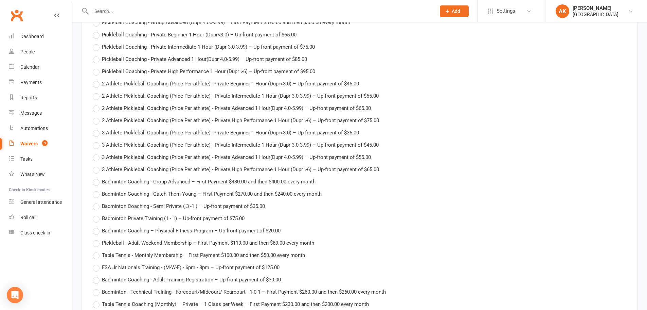
scroll to position [1285, 0]
click at [197, 191] on span "Badminton Coaching - Catch Them Young – First Payment $270.00 and then $240.00 …" at bounding box center [212, 192] width 220 height 7
click at [97, 189] on input "Badminton Coaching - Catch Them Young – First Payment $270.00 and then $240.00 …" at bounding box center [95, 189] width 4 height 0
type input "Badminton Coaching - Catch Them Young"
type input "270"
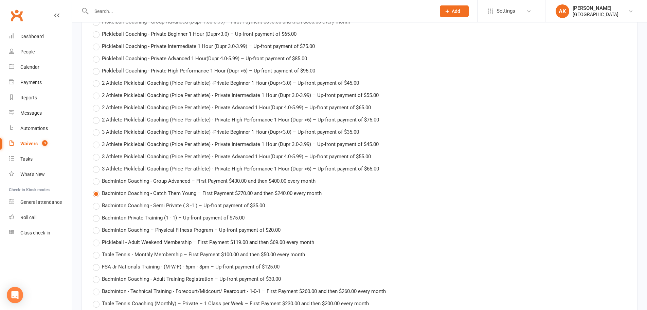
type input "240"
type input "11 Nov 2025"
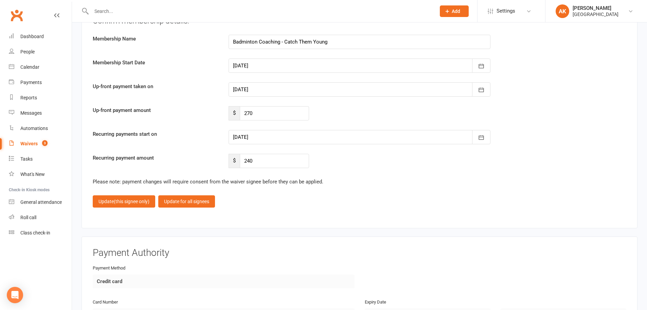
scroll to position [1659, 0]
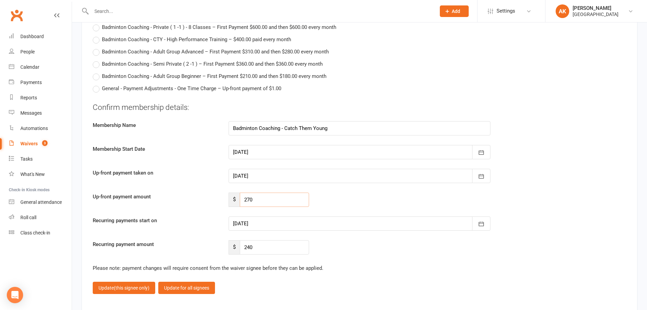
click at [258, 199] on input "270" at bounding box center [274, 199] width 69 height 14
click at [373, 280] on fieldset "Confirm membership details: Membership Name Badminton Coaching - Catch Them You…" at bounding box center [360, 198] width 534 height 192
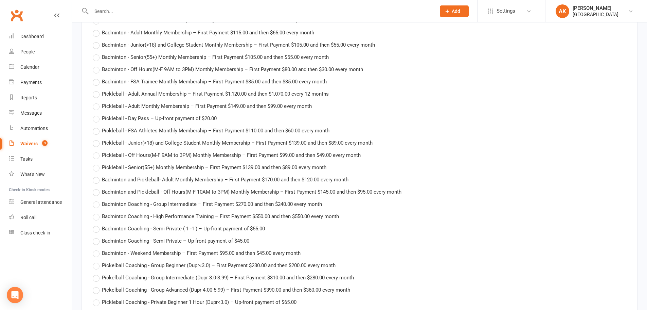
scroll to position [1081, 0]
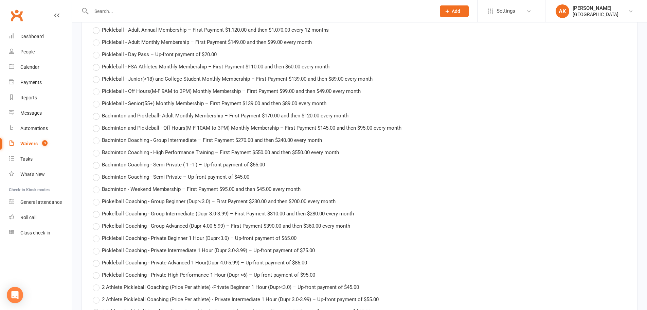
click at [464, 238] on div "Pickleball Coaching - Private Beginner 1 Hour (Dupr<3.0) – Up-front payment of …" at bounding box center [360, 238] width 534 height 8
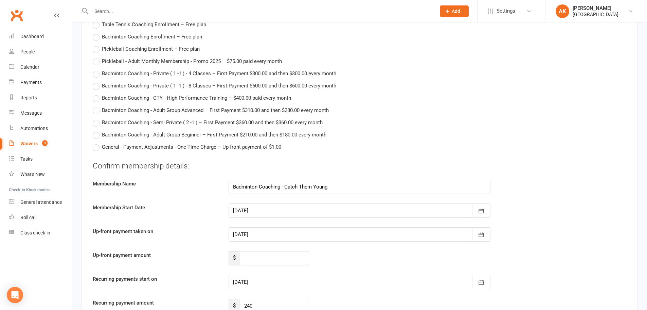
scroll to position [1659, 0]
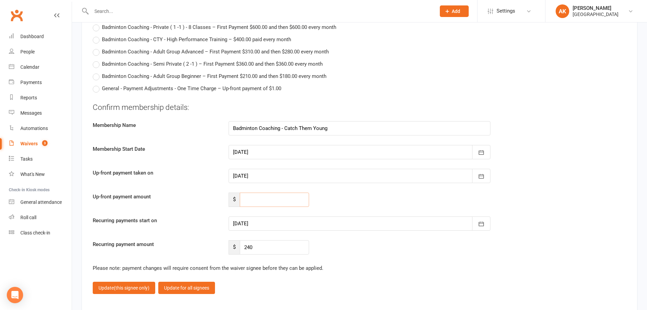
click at [261, 200] on input "number" at bounding box center [274, 199] width 69 height 14
type input "192"
click at [265, 221] on div at bounding box center [360, 223] width 262 height 14
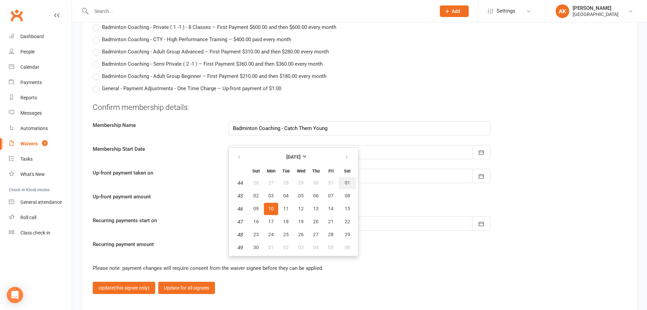
click at [343, 182] on button "01" at bounding box center [347, 183] width 17 height 12
type input "01 Nov 2025"
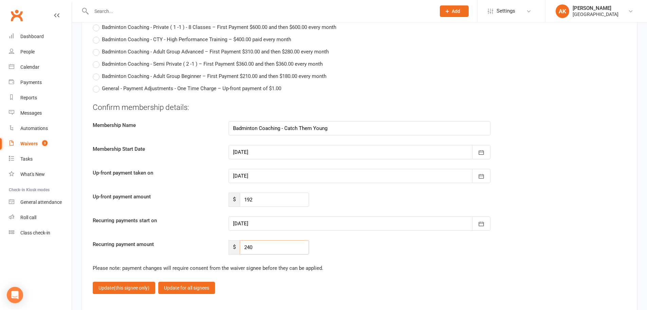
click at [264, 247] on input "240" at bounding box center [274, 247] width 69 height 14
type input "216"
click at [129, 285] on span "(this signee only)" at bounding box center [132, 287] width 36 height 5
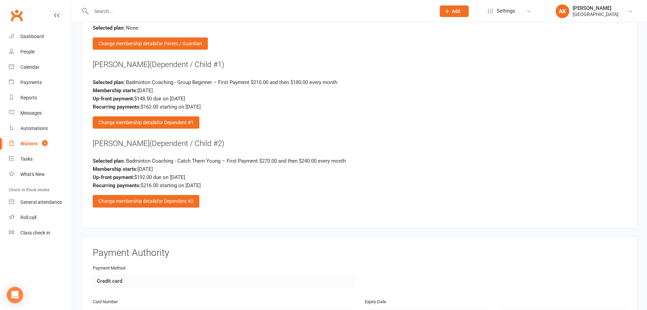
scroll to position [979, 0]
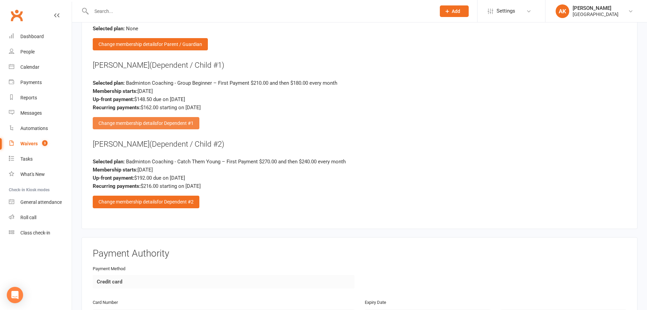
click at [164, 122] on span "for Dependent #1" at bounding box center [175, 122] width 37 height 5
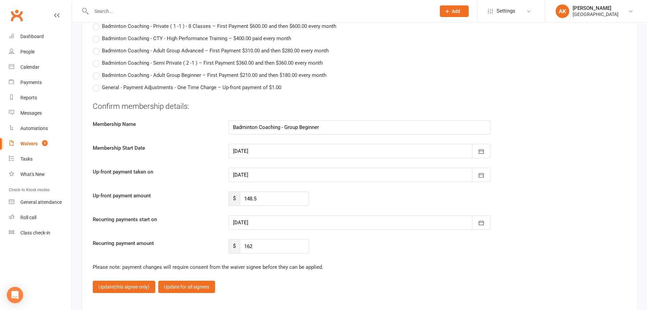
scroll to position [1693, 0]
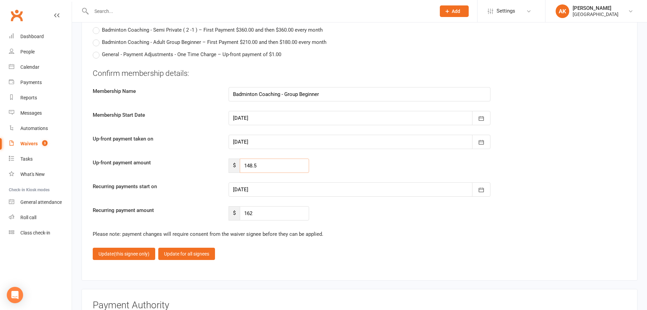
click at [269, 166] on input "148.5" at bounding box center [274, 165] width 69 height 14
type input "151.5"
click at [105, 253] on button "Update (this signee only)" at bounding box center [124, 253] width 63 height 12
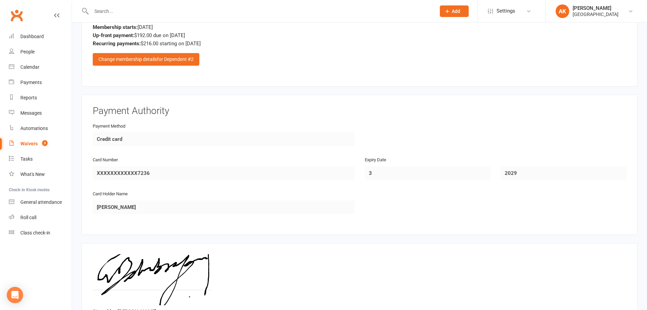
scroll to position [1183, 0]
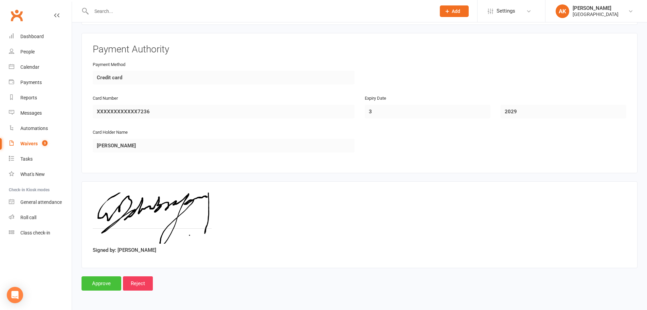
click at [103, 280] on input "Approve" at bounding box center [102, 283] width 40 height 14
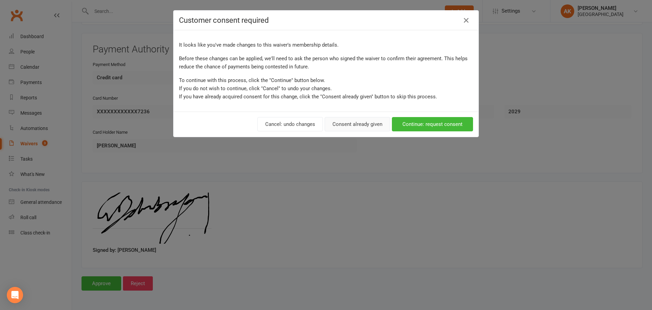
click at [363, 124] on button "Consent already given" at bounding box center [358, 124] width 66 height 14
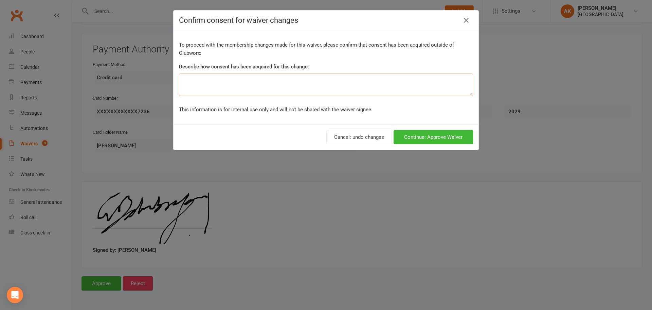
click at [345, 81] on textarea at bounding box center [326, 84] width 294 height 22
type textarea "Spoke with parents in person"
click at [400, 138] on button "Continue: Approve Waiver" at bounding box center [434, 137] width 80 height 14
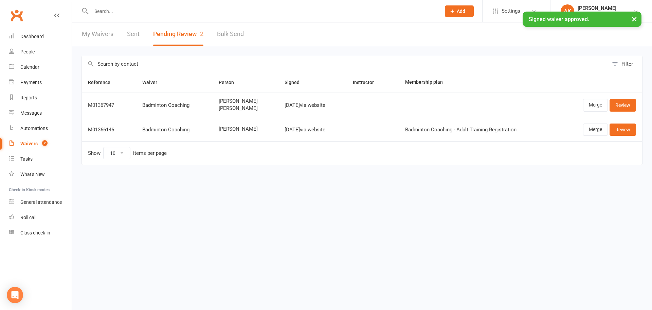
click at [95, 34] on link "My Waivers" at bounding box center [98, 33] width 32 height 23
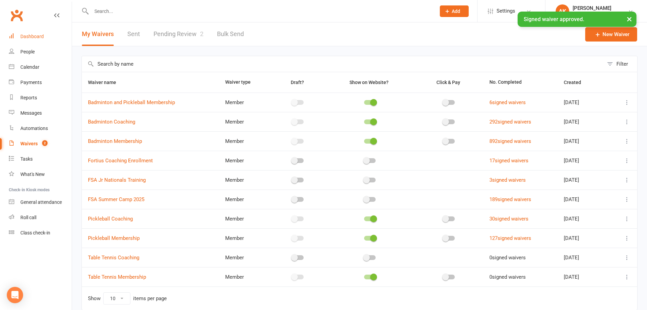
click at [29, 37] on div "Dashboard" at bounding box center [31, 36] width 23 height 5
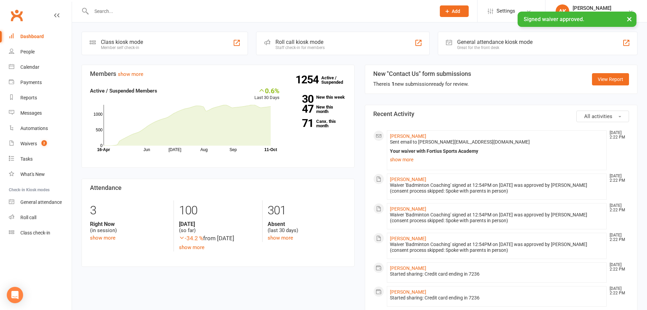
scroll to position [204, 0]
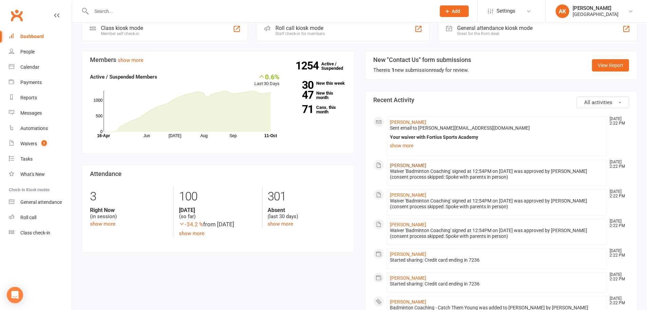
click at [406, 162] on link "Aadhya Ganapathi" at bounding box center [408, 164] width 36 height 5
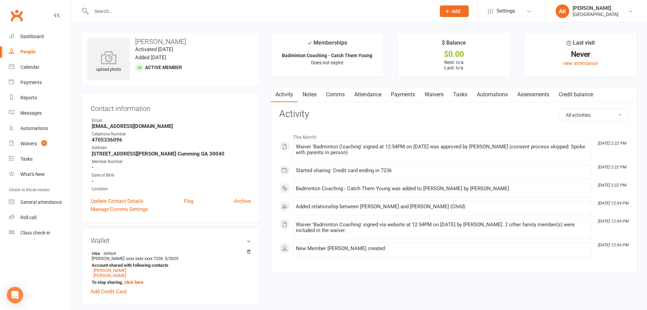
click at [346, 83] on main "✓ Memberships Badminton Coaching - Catch Them Young Does not expire $ Balance $…" at bounding box center [453, 156] width 377 height 248
click at [347, 98] on link "Comms" at bounding box center [335, 95] width 28 height 16
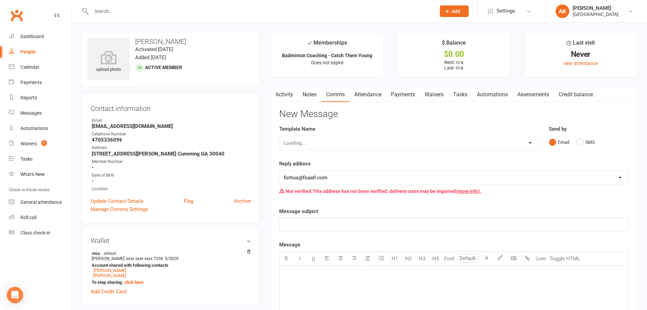
click at [389, 97] on link "Payments" at bounding box center [403, 95] width 34 height 16
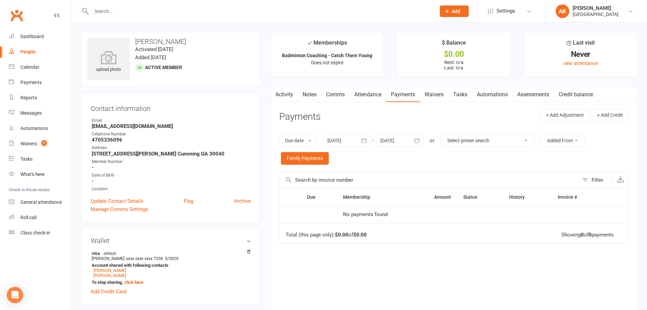
click at [412, 94] on link "Payments" at bounding box center [403, 95] width 34 height 16
click at [420, 140] on icon "button" at bounding box center [417, 140] width 7 height 7
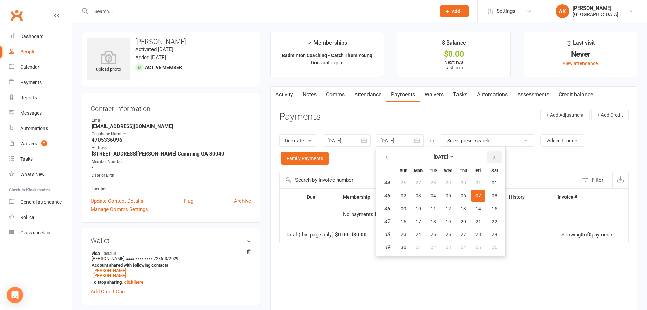
click at [502, 155] on button "button" at bounding box center [495, 157] width 15 height 12
click at [498, 156] on button "button" at bounding box center [495, 157] width 15 height 12
click at [401, 183] on button "01" at bounding box center [403, 182] width 14 height 12
type input "01 Feb 2026"
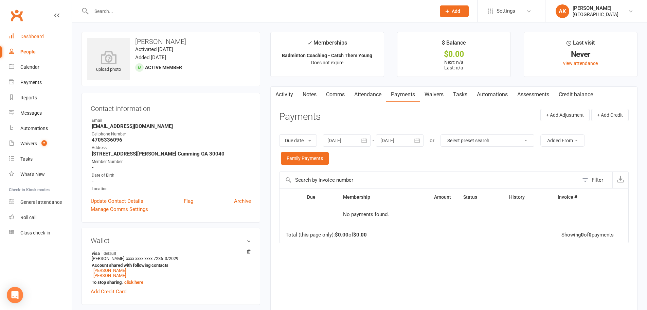
click at [44, 39] on link "Dashboard" at bounding box center [40, 36] width 63 height 15
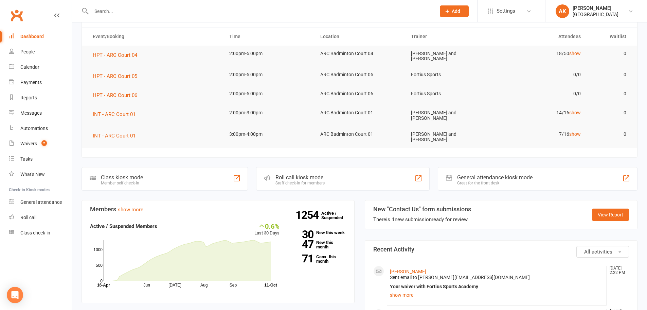
scroll to position [136, 0]
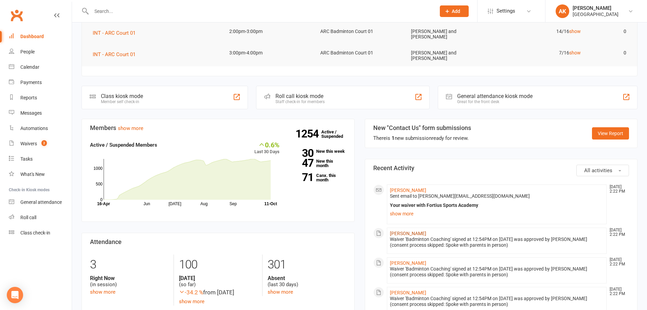
click at [408, 230] on link "Aadhya Ganapathi" at bounding box center [408, 232] width 36 height 5
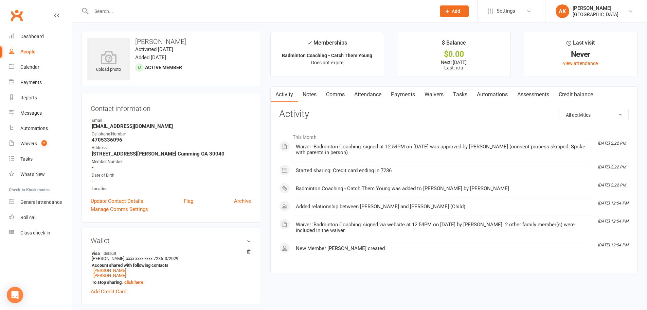
click at [376, 98] on link "Attendance" at bounding box center [368, 95] width 37 height 16
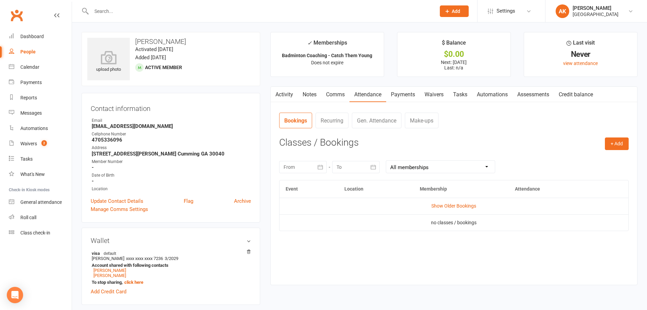
click at [398, 92] on link "Payments" at bounding box center [403, 95] width 34 height 16
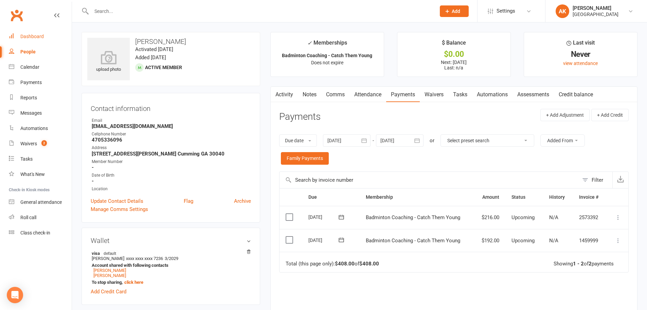
click at [30, 39] on div "Dashboard" at bounding box center [31, 36] width 23 height 5
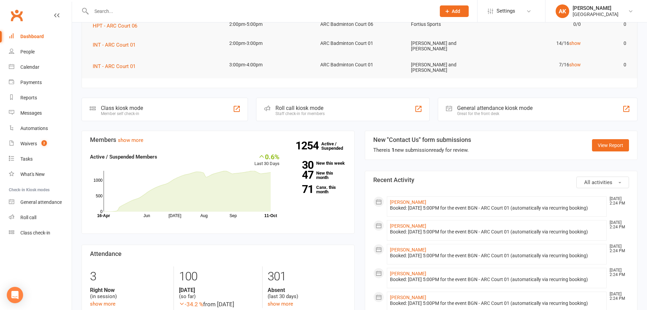
scroll to position [136, 0]
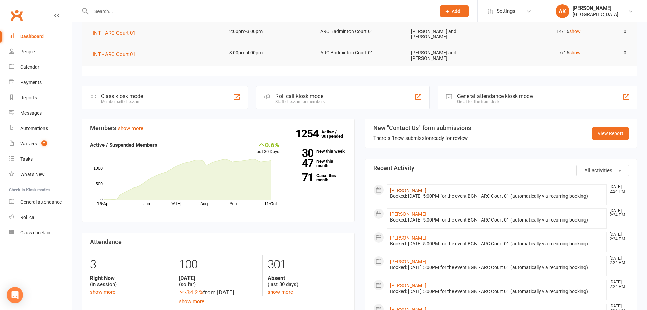
click at [418, 187] on link "Advaith Ganapathi" at bounding box center [408, 189] width 36 height 5
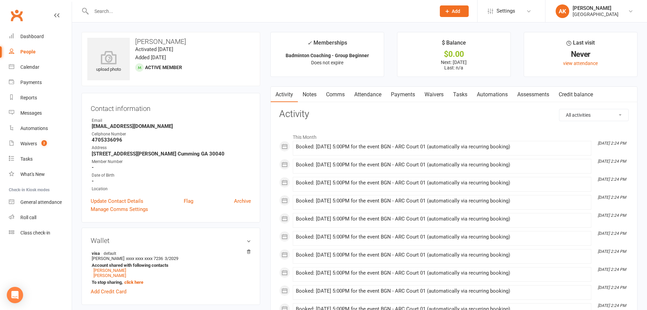
click at [333, 92] on link "Comms" at bounding box center [335, 95] width 28 height 16
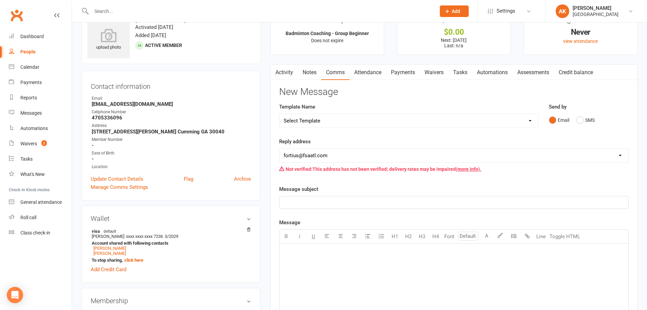
scroll to position [34, 0]
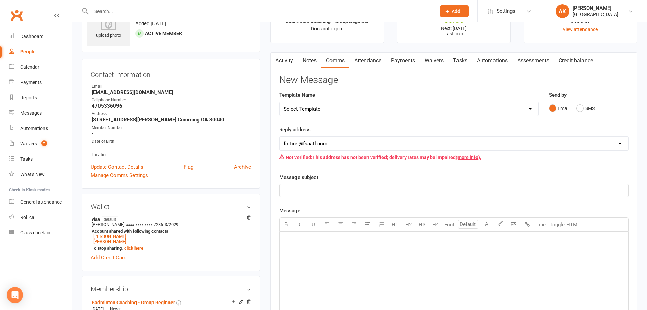
click at [352, 105] on select "Select Template [Email] Badminton Court Schedule [SMS] [Default template - revi…" at bounding box center [409, 109] width 259 height 14
select select "26"
click at [280, 102] on select "Select Template [Email] Badminton Court Schedule [SMS] [Default template - revi…" at bounding box center [409, 109] width 259 height 14
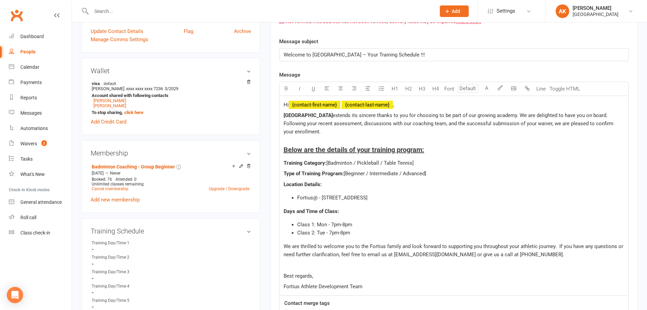
scroll to position [170, 0]
drag, startPoint x: 353, startPoint y: 163, endPoint x: 428, endPoint y: 165, distance: 74.8
click at [428, 165] on p "Training Category: [Badminton / Pickleball / Table Tennis]" at bounding box center [454, 162] width 341 height 8
drag, startPoint x: 366, startPoint y: 172, endPoint x: 437, endPoint y: 172, distance: 70.7
click at [437, 172] on p "Type of Training Program: [Beginner / Intermediate / Advanced]" at bounding box center [454, 173] width 341 height 8
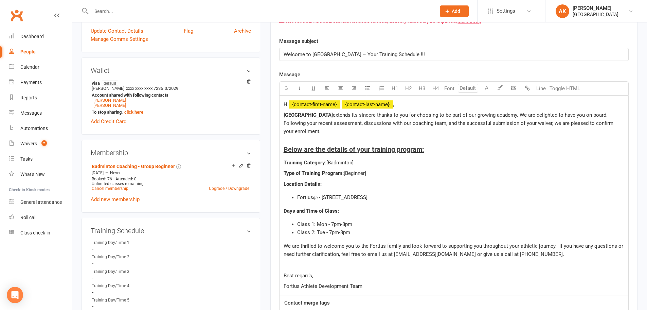
click at [332, 222] on span "Class 1: Mon - 7pm-8pm" at bounding box center [324, 224] width 55 height 6
click at [344, 224] on span "Class 1: Mon - 5pm-8pm" at bounding box center [324, 224] width 55 height 6
click at [324, 232] on span "Class 2: Tue - 7pm-8pm" at bounding box center [323, 232] width 53 height 6
click at [333, 230] on span "Class 2: Wed - 7pm-8pm" at bounding box center [324, 232] width 55 height 6
click at [345, 232] on span "Class 2: Wed - 5pm-8pm" at bounding box center [324, 232] width 55 height 6
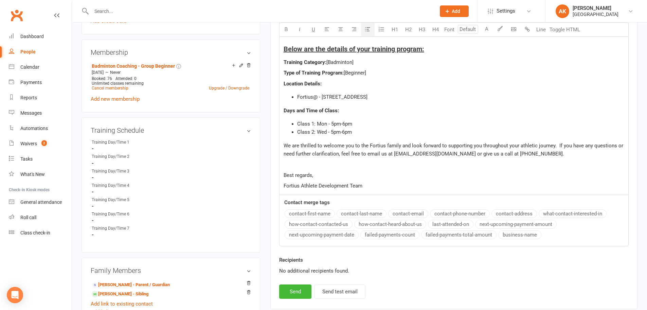
scroll to position [272, 0]
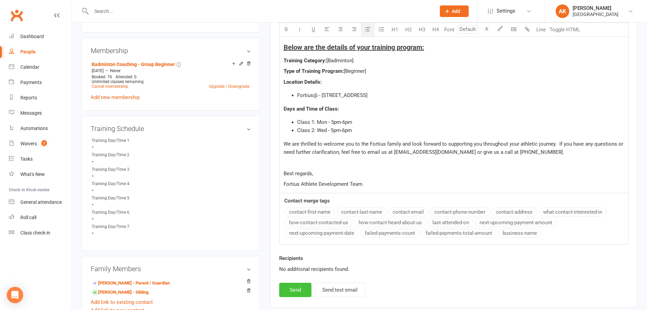
click at [294, 290] on button "Send" at bounding box center [295, 289] width 32 height 14
select select
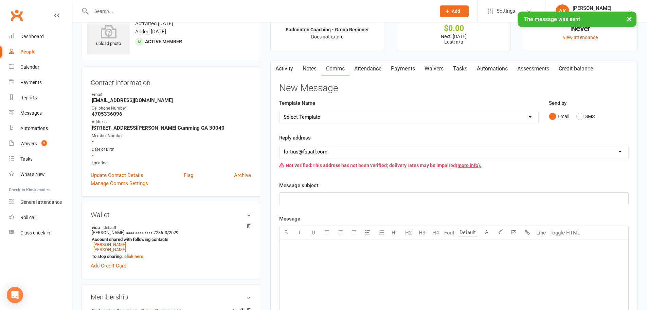
scroll to position [0, 0]
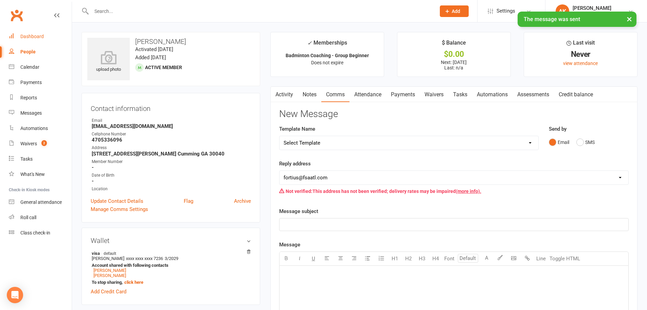
click at [37, 34] on div "Dashboard" at bounding box center [31, 36] width 23 height 5
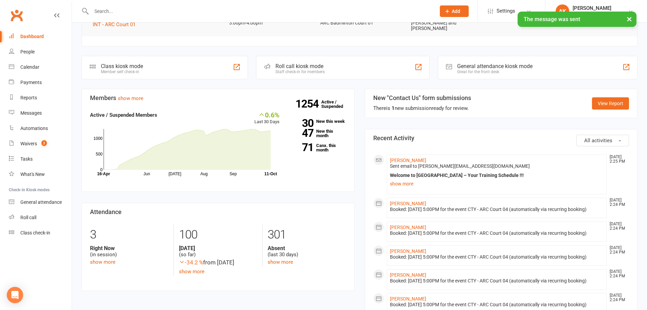
scroll to position [170, 0]
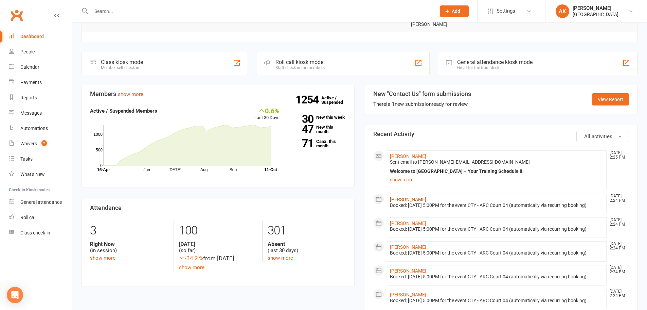
click at [412, 196] on link "Aadhya Ganapathi" at bounding box center [408, 198] width 36 height 5
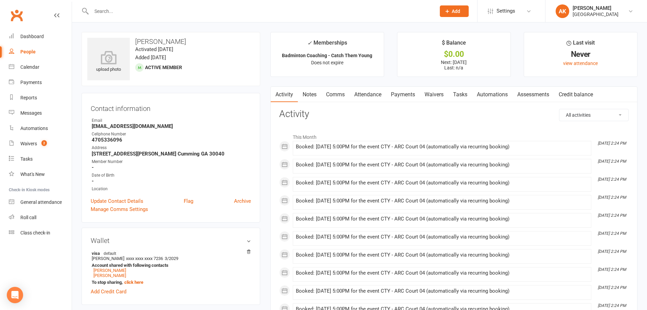
click at [347, 96] on link "Comms" at bounding box center [335, 95] width 28 height 16
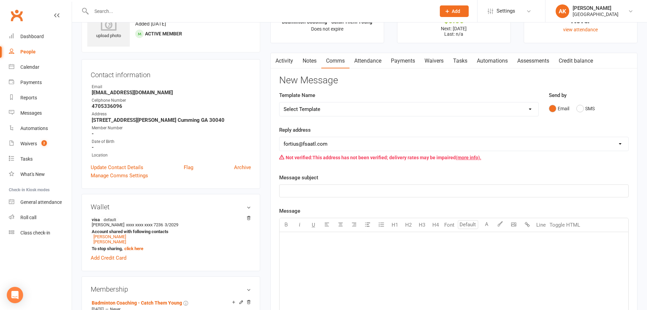
scroll to position [34, 0]
click at [331, 109] on select "Select Template [Email] Badminton Court Schedule [SMS] [Default template - revi…" at bounding box center [409, 109] width 259 height 14
select select "26"
click at [280, 102] on select "Select Template [Email] Badminton Court Schedule [SMS] [Default template - revi…" at bounding box center [409, 109] width 259 height 14
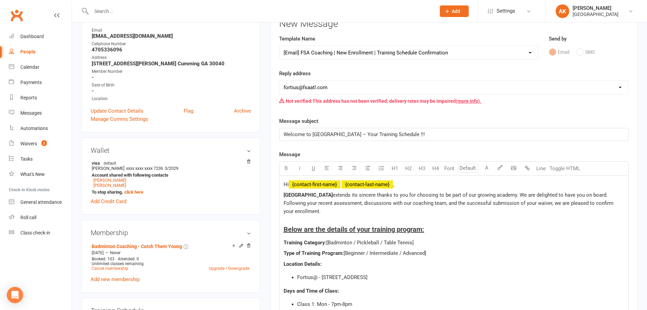
scroll to position [204, 0]
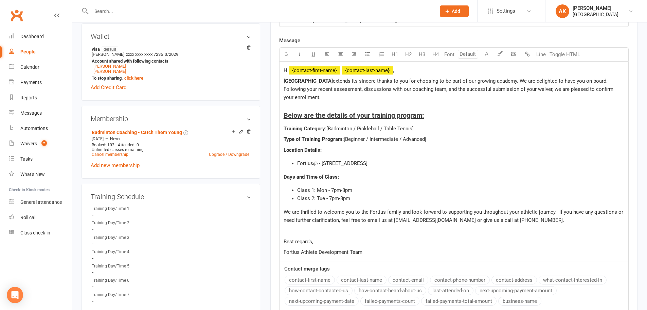
drag, startPoint x: 353, startPoint y: 127, endPoint x: 423, endPoint y: 128, distance: 70.4
click at [423, 128] on p "Training Category: [Badminton / Pickleball / Table Tennis]" at bounding box center [454, 128] width 341 height 8
drag, startPoint x: 346, startPoint y: 137, endPoint x: 433, endPoint y: 136, distance: 86.3
click at [433, 136] on p "Type of Training Program: [Beginner / Intermediate / Advanced]" at bounding box center [454, 139] width 341 height 8
click at [333, 187] on span "Class 1: Mon - 7pm-8pm" at bounding box center [324, 190] width 55 height 6
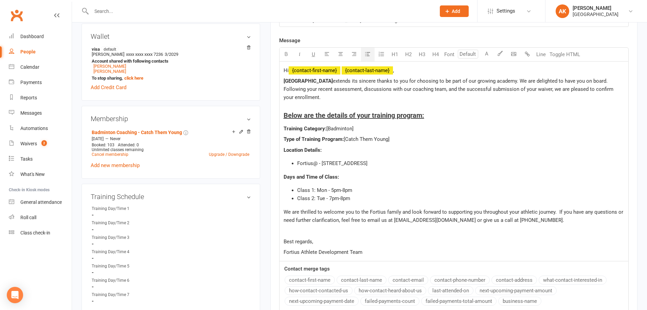
click at [343, 187] on span "Class 1: Mon - 5pm-8pm" at bounding box center [324, 190] width 55 height 6
click at [325, 199] on span "Class 2: Tue - 7pm-8pm" at bounding box center [323, 198] width 53 height 6
click at [332, 197] on span "Class 2: Wed - 7pm-8pm" at bounding box center [324, 198] width 55 height 6
click at [343, 197] on span "Class 2: Wed - 5pm-8pm" at bounding box center [324, 198] width 55 height 6
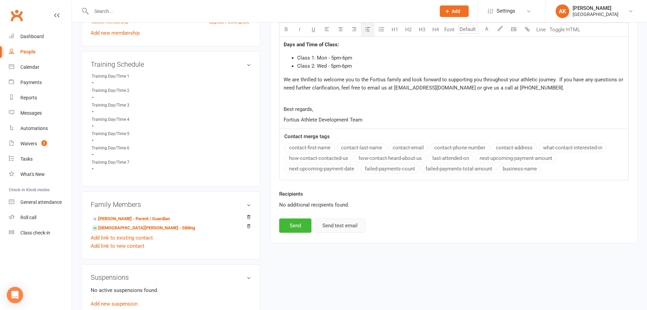
scroll to position [340, 0]
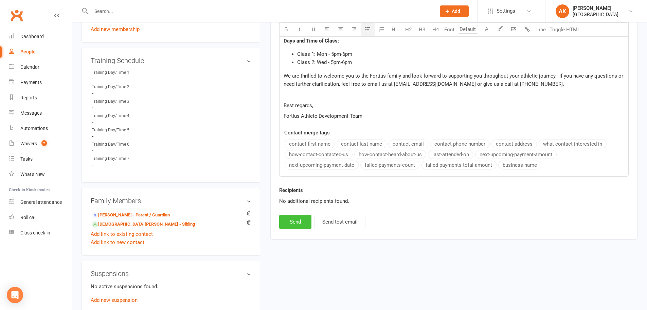
click at [295, 217] on button "Send" at bounding box center [295, 221] width 32 height 14
select select
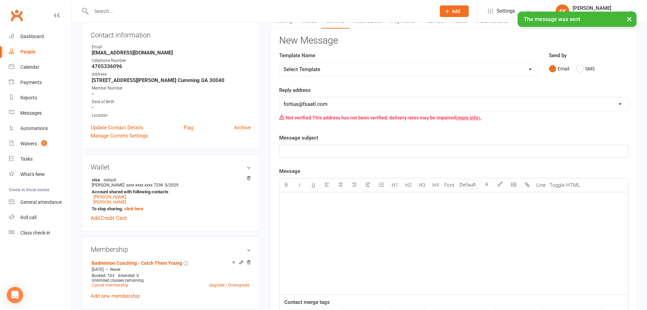
scroll to position [0, 0]
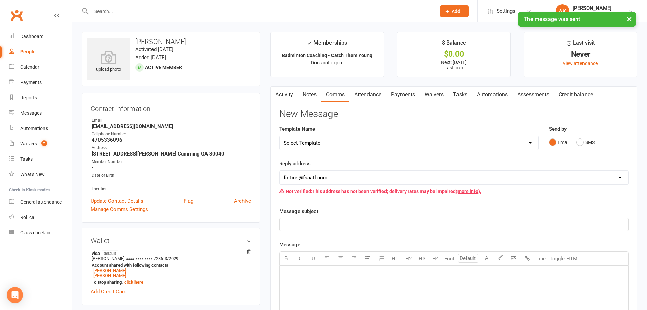
click at [280, 91] on link "Activity" at bounding box center [284, 95] width 27 height 16
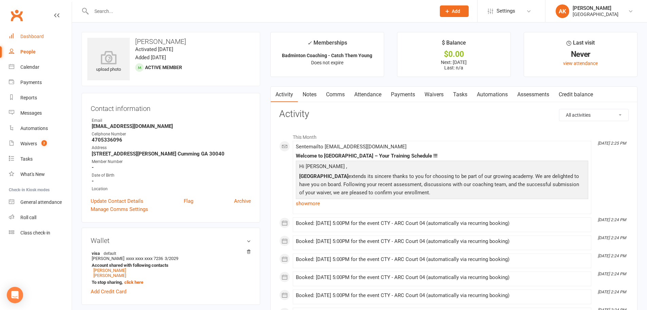
click at [33, 32] on link "Dashboard" at bounding box center [40, 36] width 63 height 15
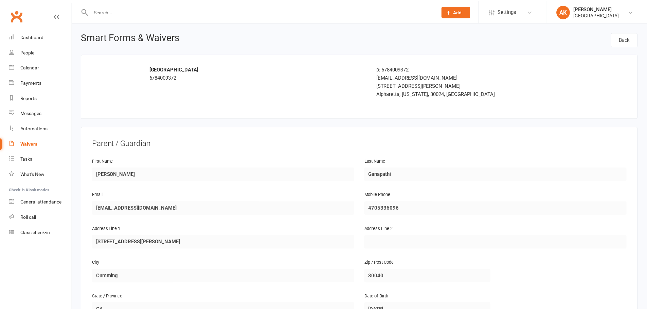
scroll to position [979, 0]
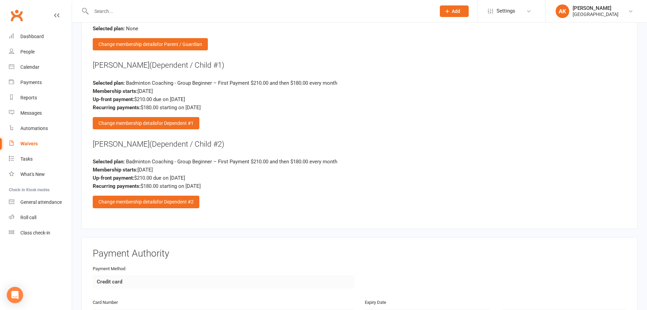
click at [308, 11] on input "text" at bounding box center [260, 11] width 342 height 10
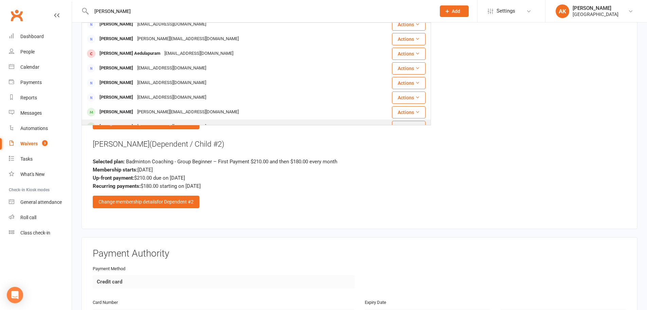
scroll to position [0, 0]
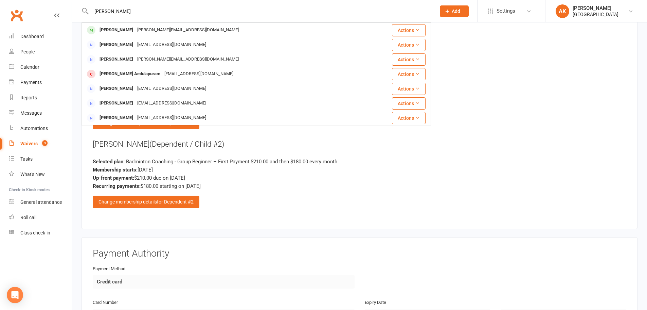
click at [166, 13] on input "[PERSON_NAME]" at bounding box center [260, 11] width 342 height 10
type input "[PERSON_NAME]"
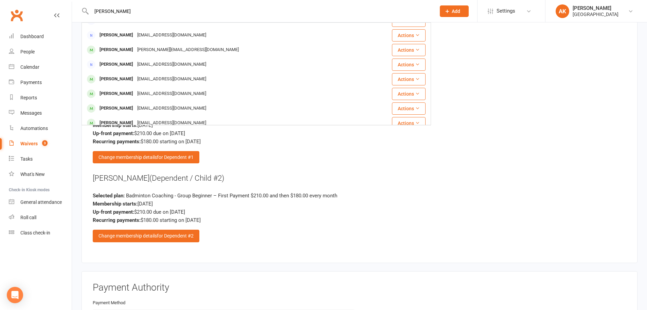
scroll to position [34, 0]
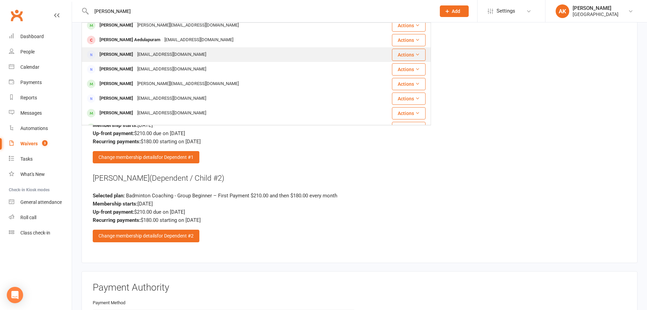
click at [178, 55] on div "[EMAIL_ADDRESS][DOMAIN_NAME]" at bounding box center [171, 55] width 73 height 10
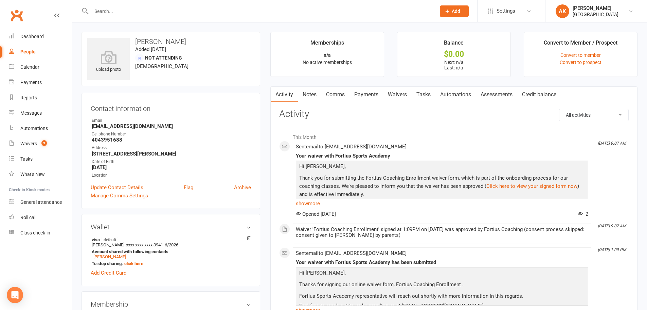
click at [355, 88] on link "Payments" at bounding box center [367, 95] width 34 height 16
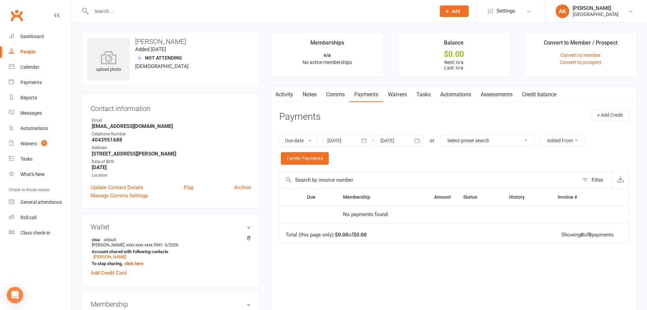
click at [396, 91] on link "Waivers" at bounding box center [397, 95] width 29 height 16
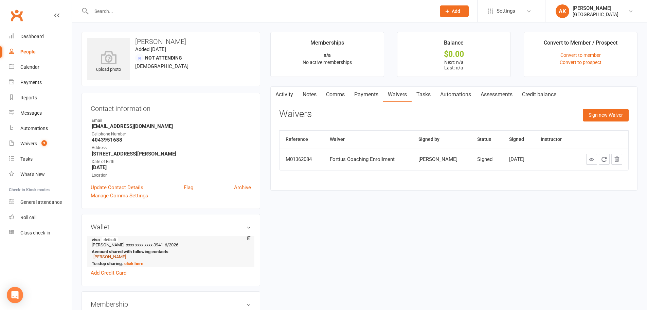
click at [112, 255] on link "[PERSON_NAME]" at bounding box center [109, 256] width 33 height 5
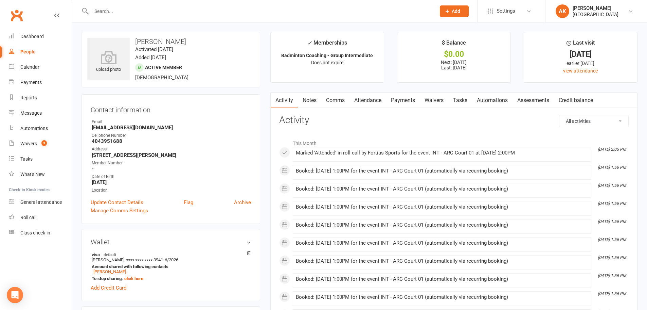
click at [446, 104] on link "Waivers" at bounding box center [434, 100] width 29 height 16
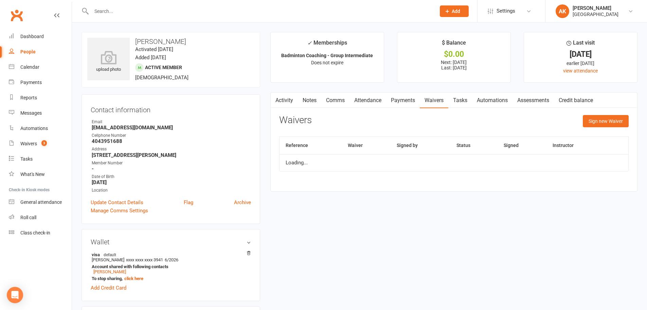
click at [463, 101] on link "Tasks" at bounding box center [460, 100] width 24 height 16
click at [507, 102] on link "Automations" at bounding box center [492, 100] width 40 height 16
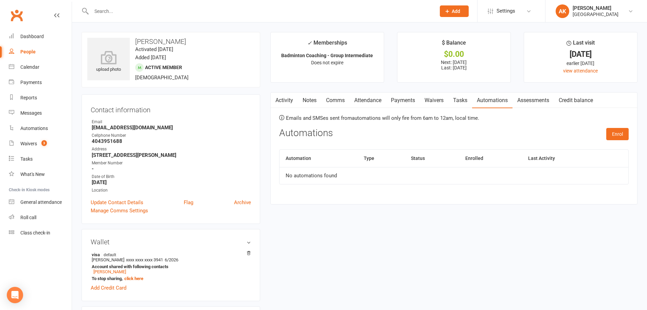
click at [535, 103] on link "Assessments" at bounding box center [533, 100] width 41 height 16
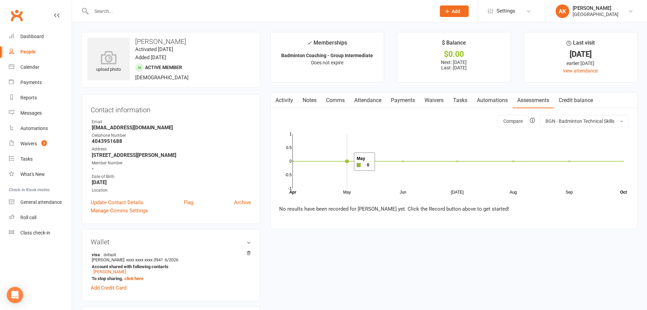
click at [346, 161] on rect at bounding box center [458, 161] width 331 height 54
click at [290, 101] on link "Activity" at bounding box center [284, 100] width 27 height 16
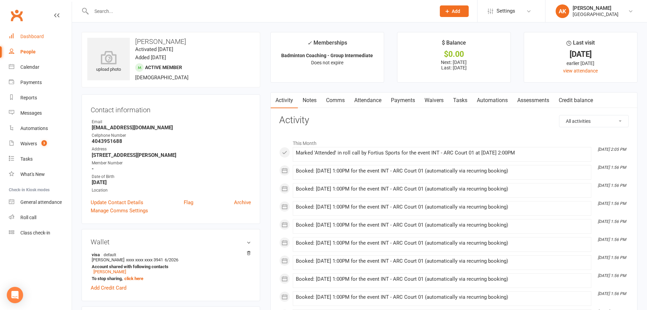
click at [43, 38] on link "Dashboard" at bounding box center [40, 36] width 63 height 15
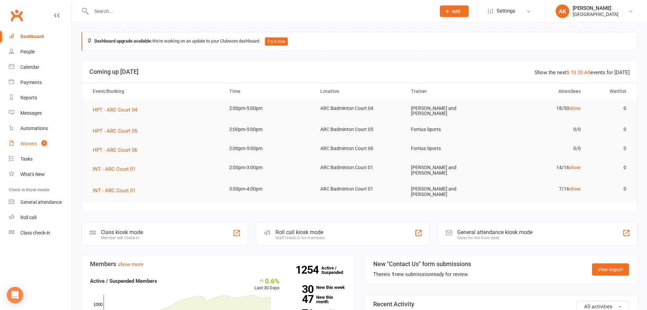
click at [24, 140] on link "Waivers 3" at bounding box center [40, 143] width 63 height 15
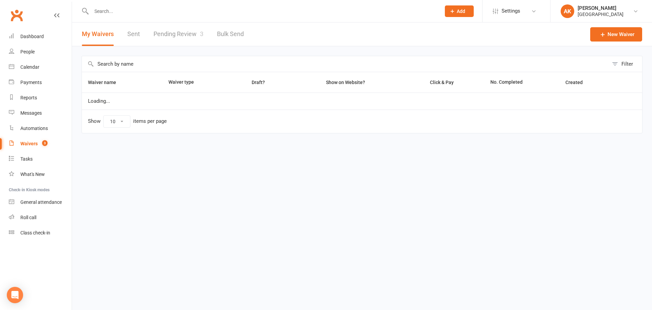
click at [161, 33] on link "Pending Review 3" at bounding box center [179, 33] width 50 height 23
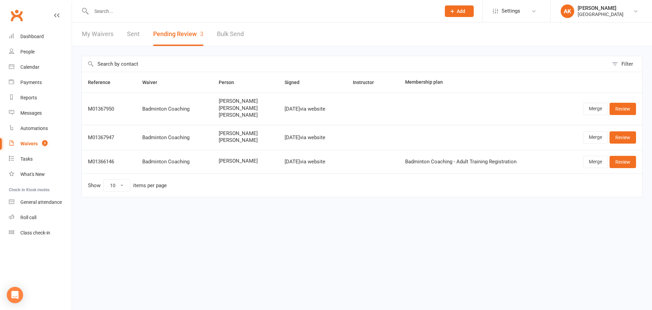
drag, startPoint x: 209, startPoint y: 109, endPoint x: 257, endPoint y: 106, distance: 48.4
click at [257, 106] on span "[PERSON_NAME]" at bounding box center [246, 108] width 54 height 6
click at [242, 111] on div "Balasubramanyam Ganapathi Advaith Ganapathi Aadhya Ganapathi" at bounding box center [246, 108] width 54 height 20
click at [47, 34] on link "Dashboard" at bounding box center [40, 36] width 63 height 15
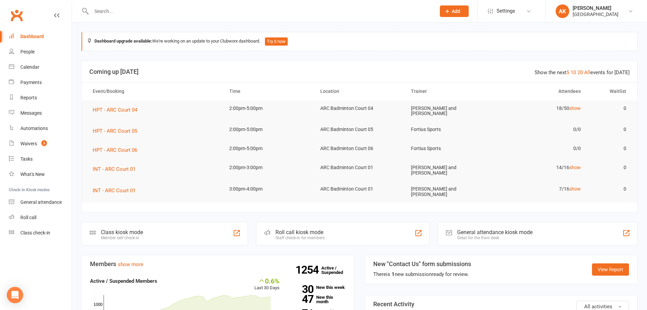
click at [146, 14] on input "text" at bounding box center [260, 11] width 342 height 10
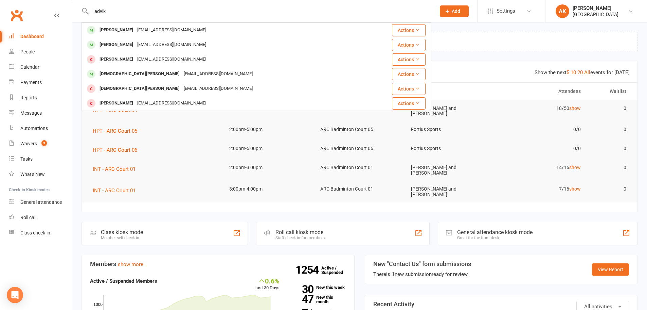
type input "advik"
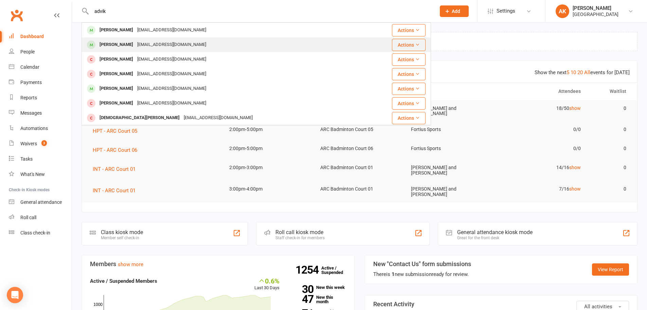
click at [145, 41] on div "sujeshke2003@gmail.com" at bounding box center [171, 45] width 73 height 10
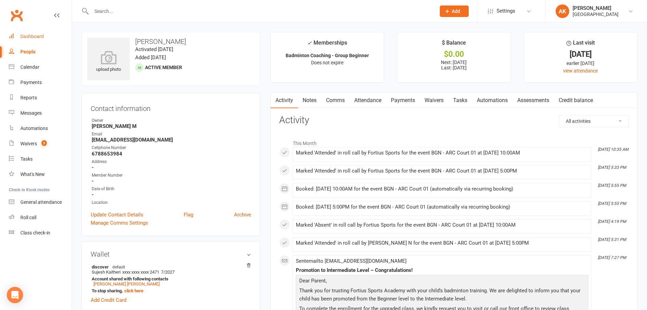
click at [23, 39] on div "Dashboard" at bounding box center [31, 36] width 23 height 5
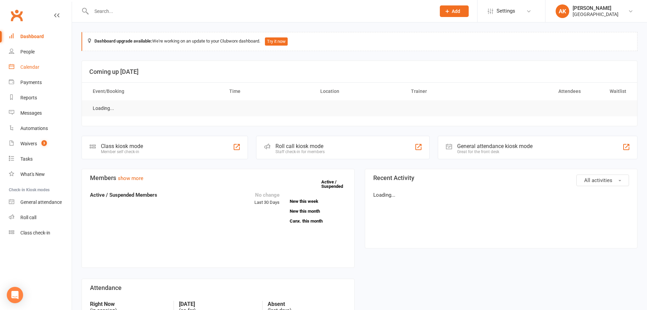
click at [27, 68] on div "Calendar" at bounding box center [29, 66] width 19 height 5
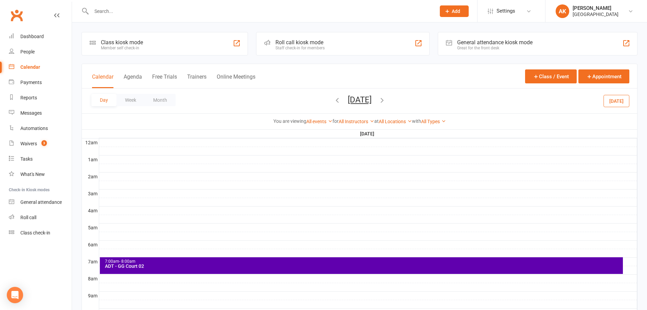
click at [386, 99] on icon "button" at bounding box center [381, 99] width 7 height 7
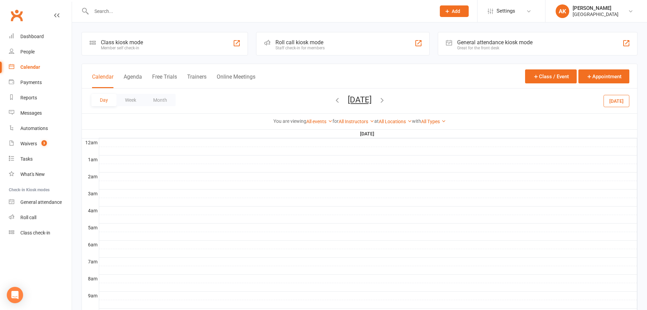
click at [386, 98] on icon "button" at bounding box center [381, 99] width 7 height 7
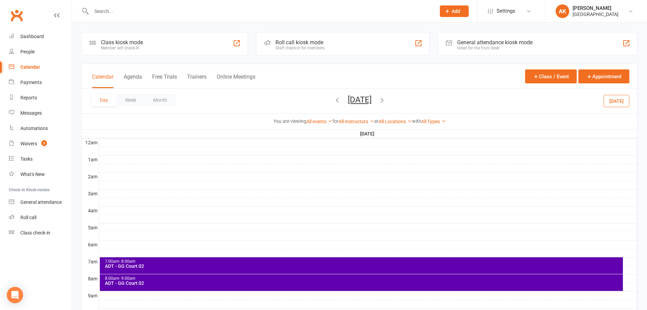
click at [348, 102] on button "Friday, Oct 17, 2025" at bounding box center [360, 100] width 24 height 10
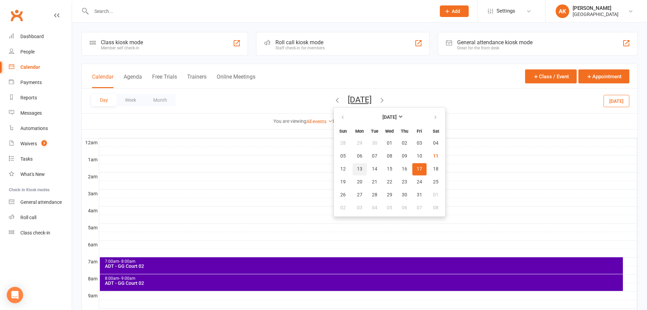
click at [357, 167] on span "13" at bounding box center [359, 168] width 5 height 5
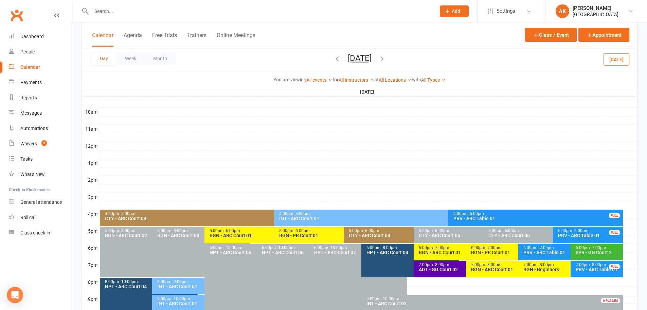
scroll to position [238, 0]
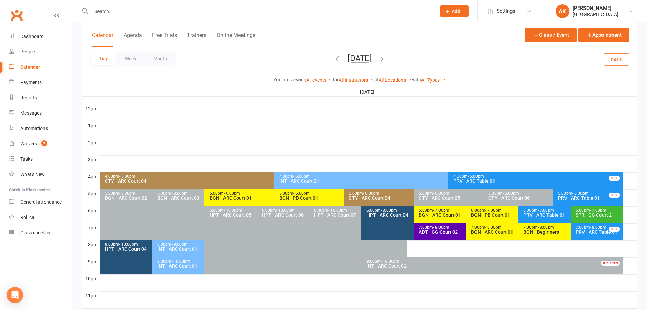
click at [233, 198] on div "BGN - ARC Court 01" at bounding box center [272, 197] width 127 height 5
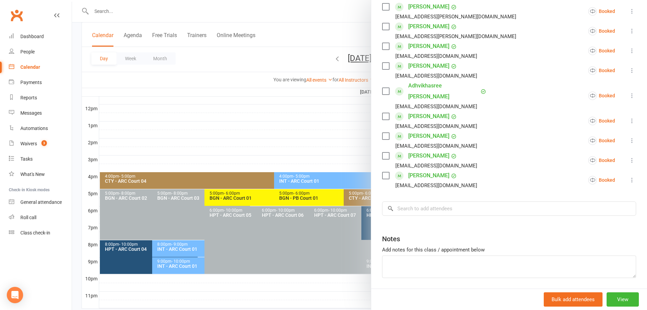
scroll to position [170, 0]
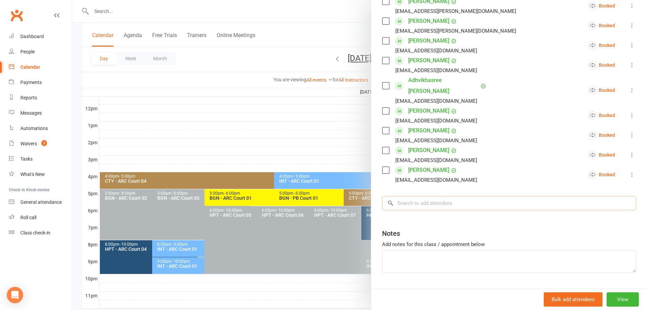
click at [426, 196] on input "search" at bounding box center [509, 203] width 254 height 14
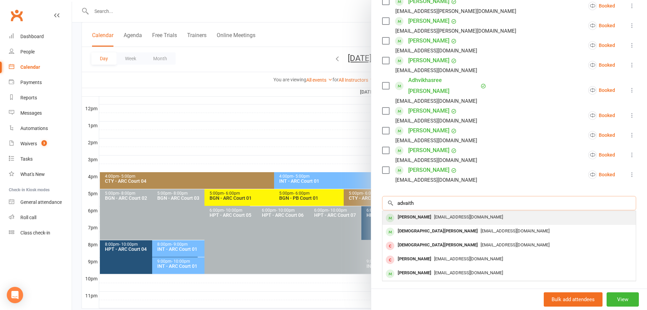
type input "advaith"
click at [427, 212] on div "Advaith Ganapathi" at bounding box center [414, 217] width 39 height 10
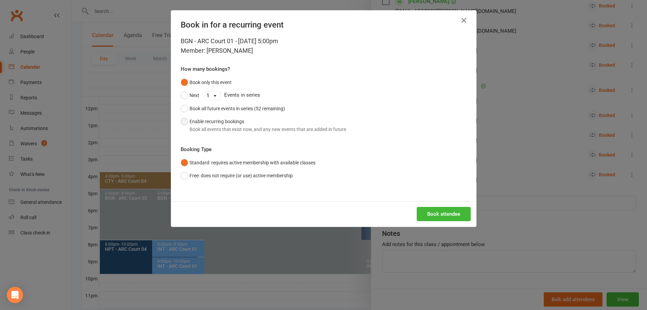
click at [223, 125] on button "Enable recurring bookings Book all events that exist now, and any new events th…" at bounding box center [263, 125] width 165 height 21
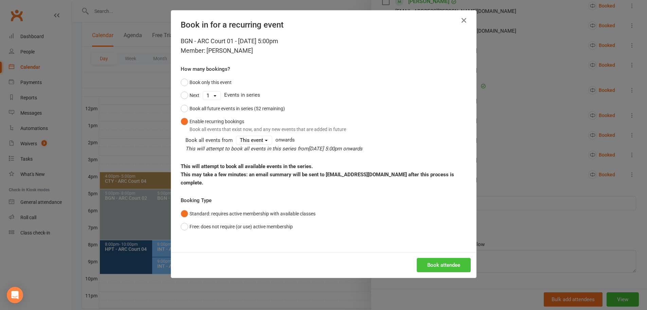
click at [448, 258] on button "Book attendee" at bounding box center [444, 265] width 54 height 14
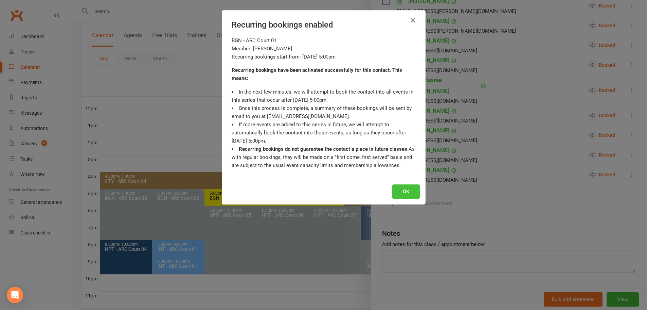
click at [408, 194] on button "OK" at bounding box center [406, 191] width 28 height 14
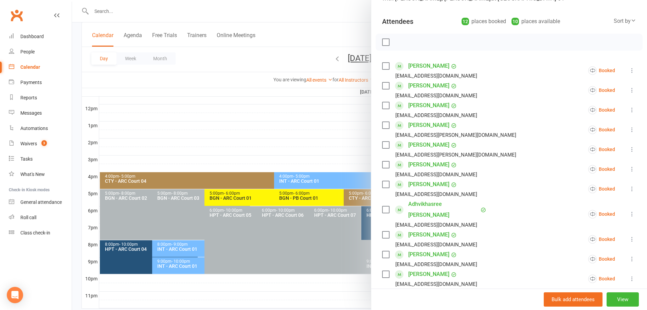
scroll to position [54, 0]
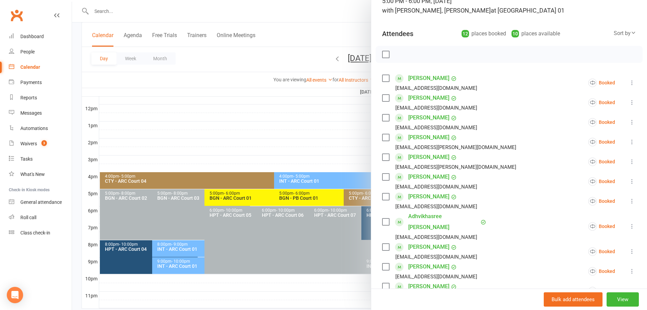
click at [339, 29] on div at bounding box center [359, 155] width 575 height 310
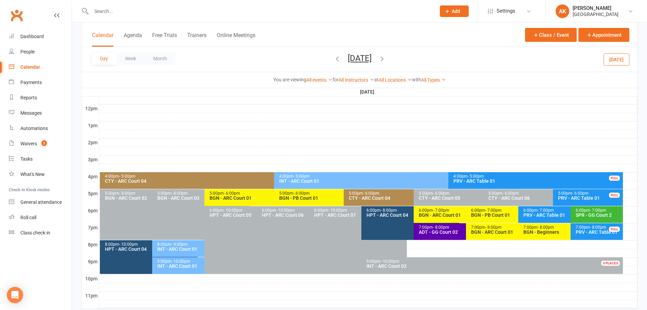
click at [386, 58] on icon "button" at bounding box center [381, 58] width 7 height 7
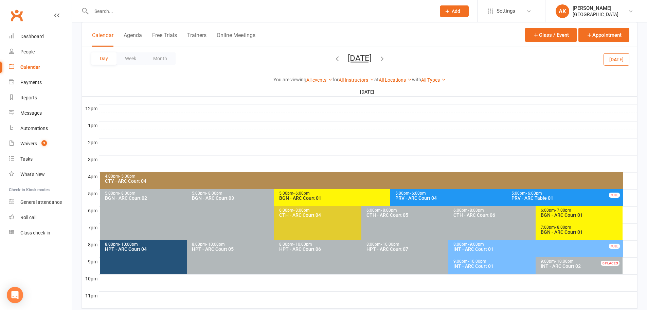
click at [386, 58] on icon "button" at bounding box center [381, 58] width 7 height 7
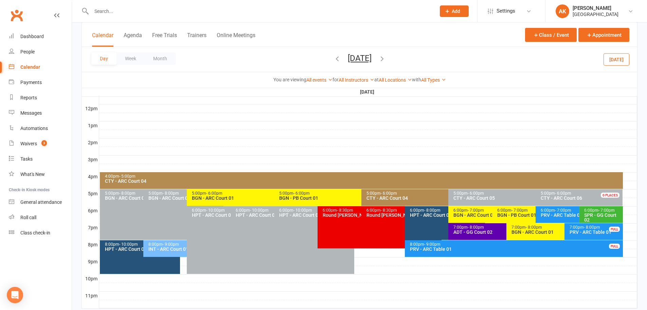
click at [216, 194] on span "- 6:00pm" at bounding box center [214, 193] width 16 height 5
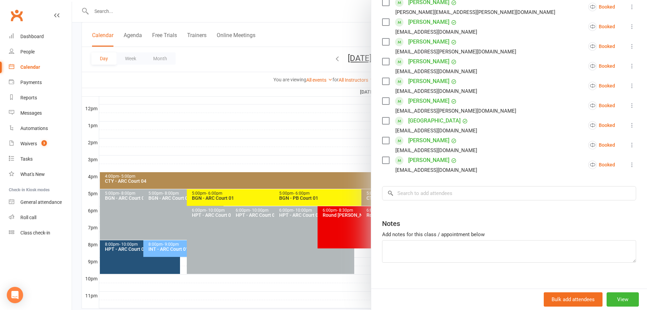
scroll to position [197, 0]
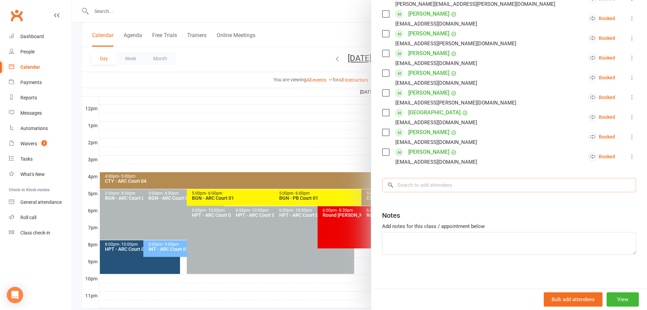
click at [436, 189] on input "search" at bounding box center [509, 185] width 254 height 14
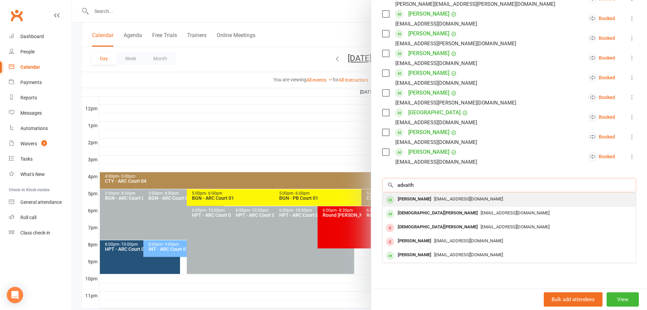
type input "advaith"
click at [419, 203] on div "Advaith Ganapathi" at bounding box center [414, 199] width 39 height 10
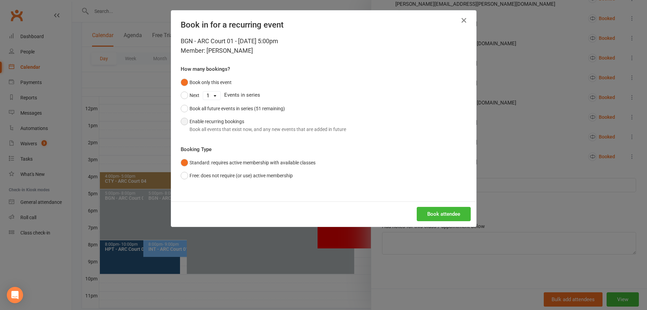
click at [212, 124] on button "Enable recurring bookings Book all events that exist now, and any new events th…" at bounding box center [263, 125] width 165 height 21
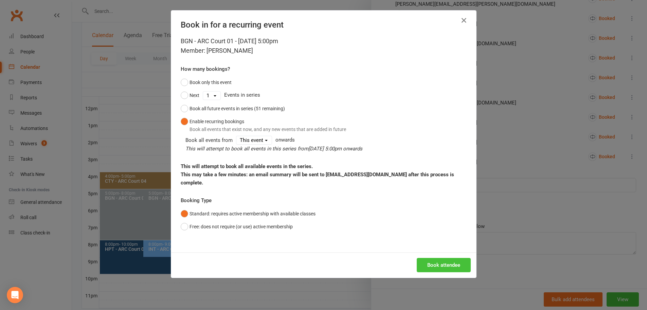
click at [445, 258] on button "Book attendee" at bounding box center [444, 265] width 54 height 14
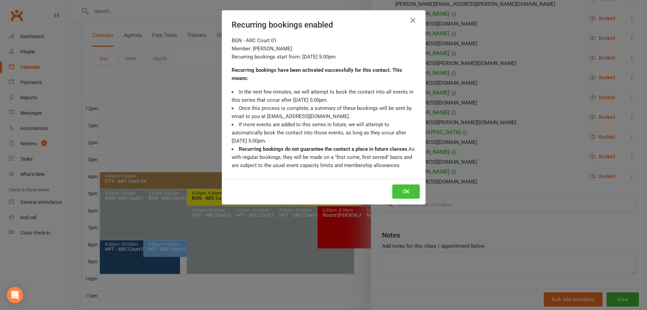
click at [399, 188] on button "OK" at bounding box center [406, 191] width 28 height 14
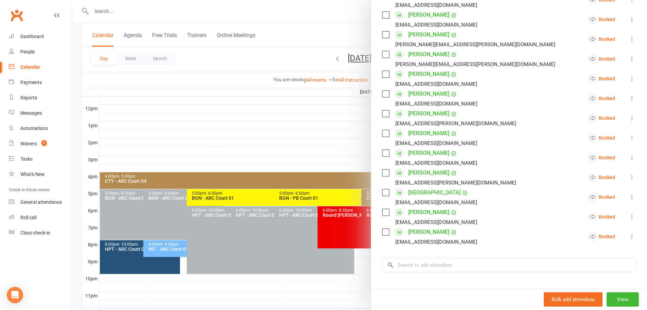
scroll to position [27, 0]
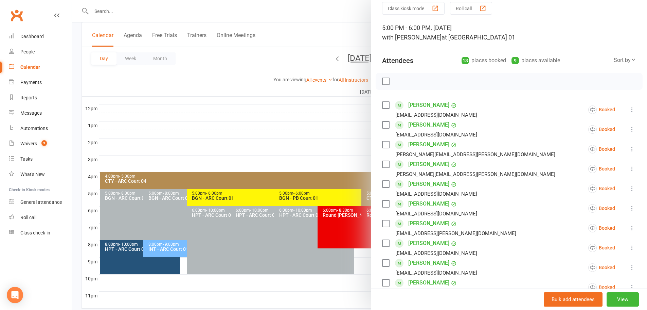
click at [330, 28] on div at bounding box center [359, 155] width 575 height 310
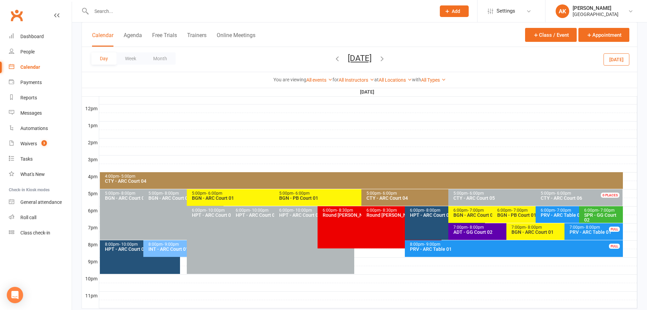
click at [334, 58] on icon "button" at bounding box center [337, 58] width 7 height 7
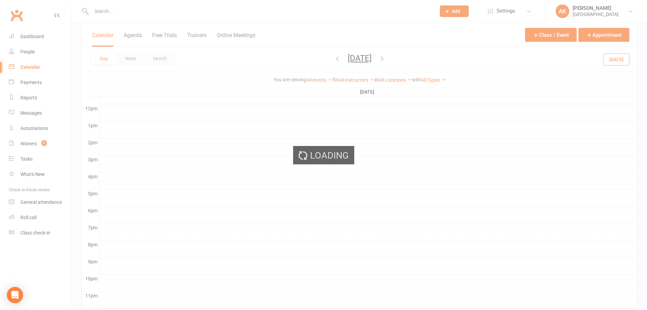
click at [303, 58] on div "Day Week Month Tuesday, Oct 14, 2025 October 2025 Sun Mon Tue Wed Thu Fri Sat 2…" at bounding box center [360, 59] width 556 height 25
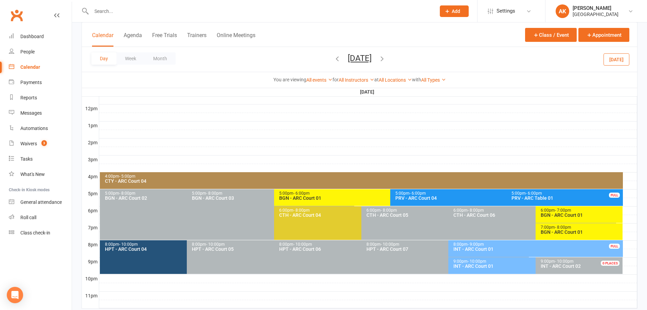
click at [334, 57] on icon "button" at bounding box center [337, 58] width 7 height 7
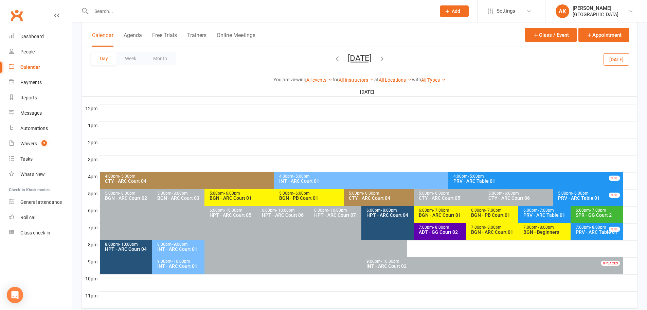
click at [352, 194] on div "5:00pm - 6:00pm" at bounding box center [412, 193] width 127 height 4
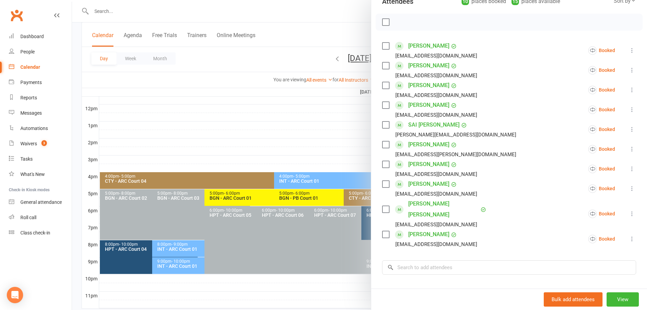
scroll to position [102, 0]
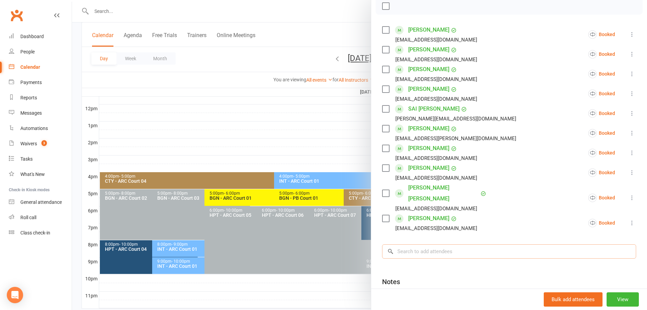
click at [440, 244] on input "search" at bounding box center [509, 251] width 254 height 14
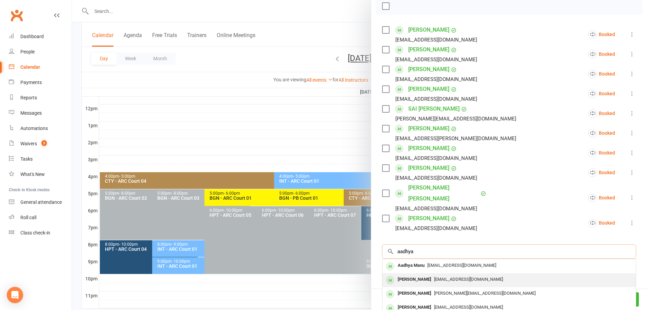
type input "aadhya"
click at [427, 274] on div "Aadhya Ganapathi" at bounding box center [414, 279] width 39 height 10
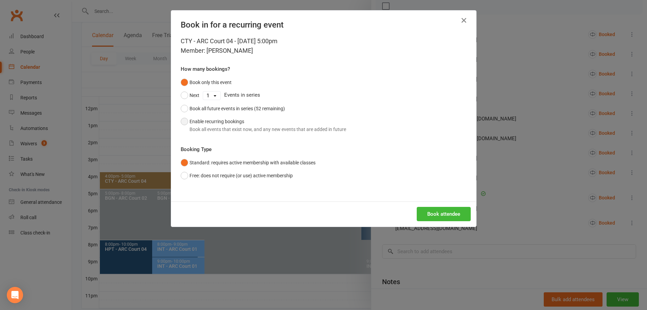
click at [210, 121] on button "Enable recurring bookings Book all events that exist now, and any new events th…" at bounding box center [263, 125] width 165 height 21
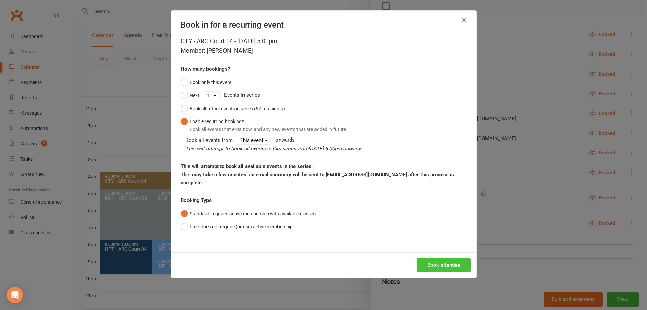
click at [448, 258] on button "Book attendee" at bounding box center [444, 265] width 54 height 14
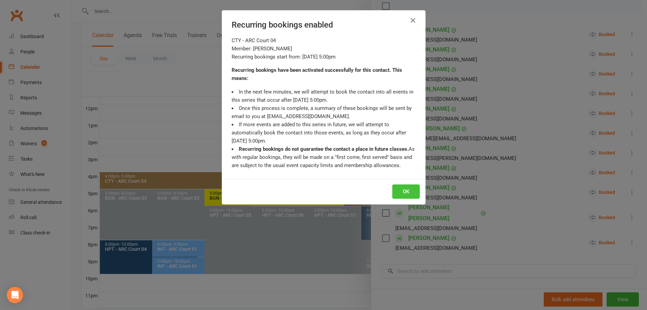
click at [402, 193] on button "OK" at bounding box center [406, 191] width 28 height 14
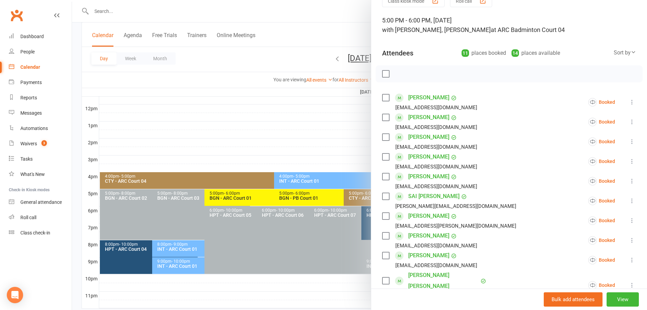
scroll to position [34, 0]
click at [358, 29] on div at bounding box center [359, 155] width 575 height 310
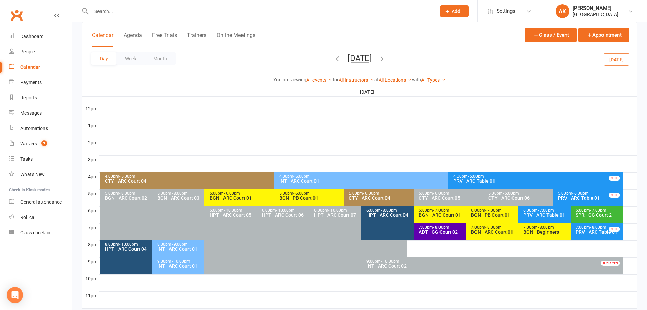
click at [378, 59] on span "Monday, Oct 13, 2025 October 2025 Sun Mon Tue Wed Thu Fri Sat 28 29 30 01 02 03…" at bounding box center [359, 59] width 37 height 12
click at [386, 58] on icon "button" at bounding box center [381, 58] width 7 height 7
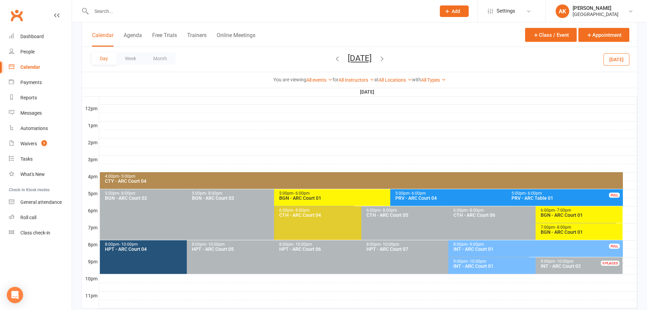
click at [386, 58] on icon "button" at bounding box center [381, 58] width 7 height 7
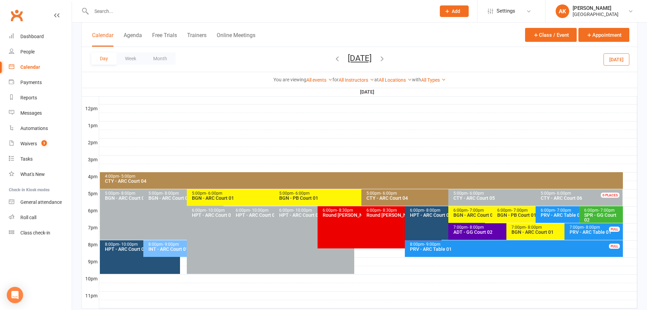
click at [375, 193] on div "5:00pm - 6:00pm" at bounding box center [446, 193] width 161 height 4
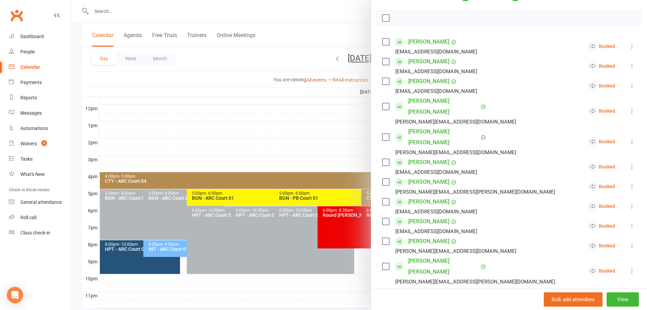
scroll to position [102, 0]
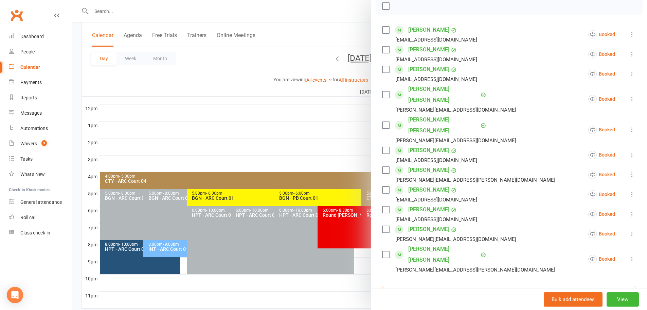
click at [420, 285] on input "search" at bounding box center [509, 292] width 254 height 14
type input "aadhya"
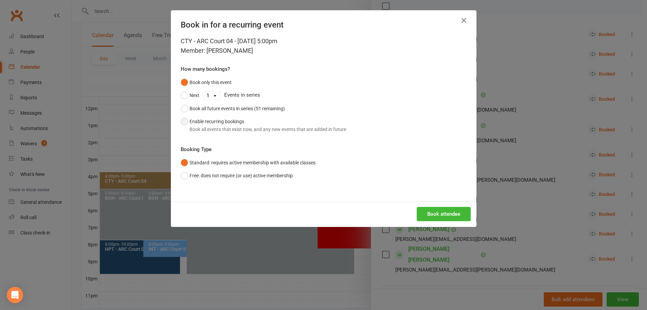
click at [251, 120] on button "Enable recurring bookings Book all events that exist now, and any new events th…" at bounding box center [263, 125] width 165 height 21
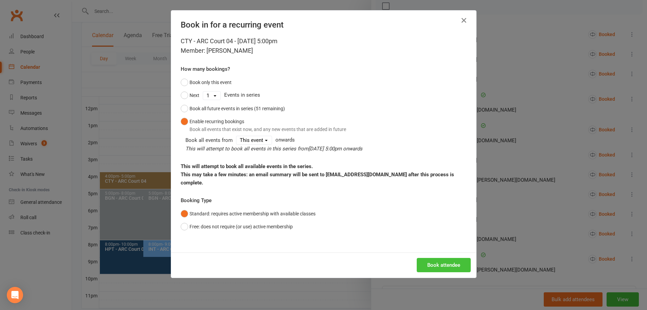
click at [446, 258] on button "Book attendee" at bounding box center [444, 265] width 54 height 14
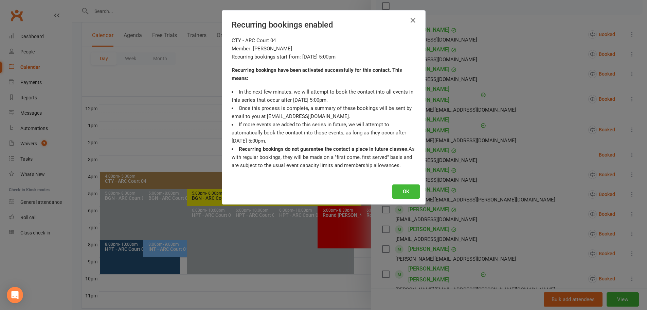
click at [394, 183] on div "OK" at bounding box center [323, 191] width 203 height 25
click at [396, 188] on button "OK" at bounding box center [406, 191] width 28 height 14
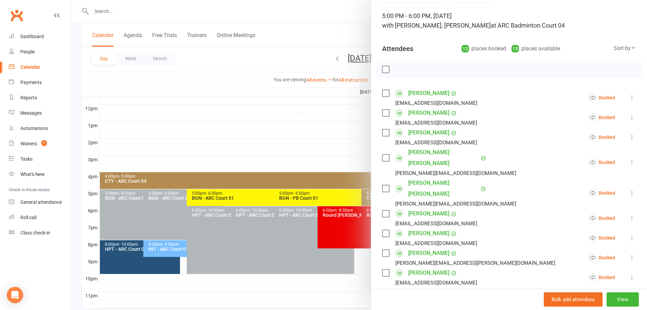
scroll to position [0, 0]
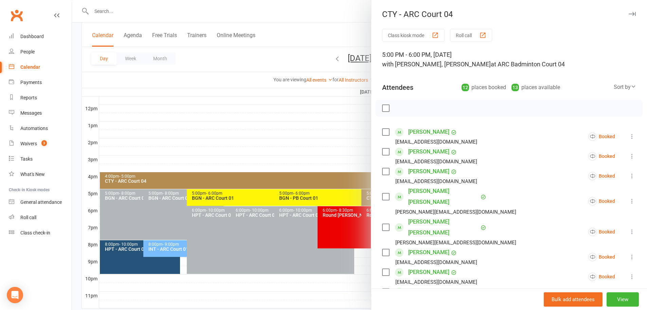
click at [332, 33] on div at bounding box center [359, 155] width 575 height 310
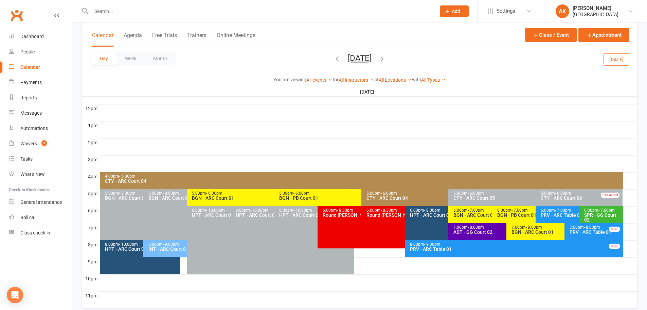
click at [29, 65] on div "Calendar" at bounding box center [30, 66] width 20 height 5
click at [38, 32] on link "Dashboard" at bounding box center [40, 36] width 63 height 15
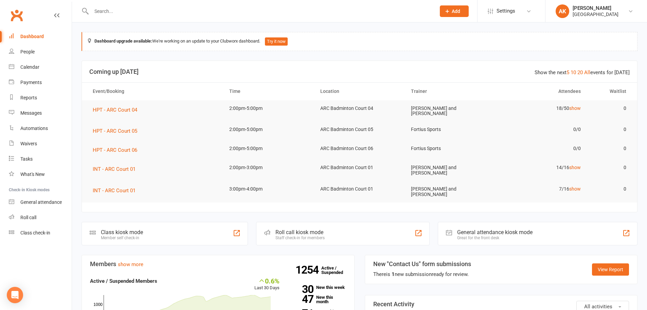
click at [108, 13] on input "text" at bounding box center [260, 11] width 342 height 10
type input "[PERSON_NAME]"
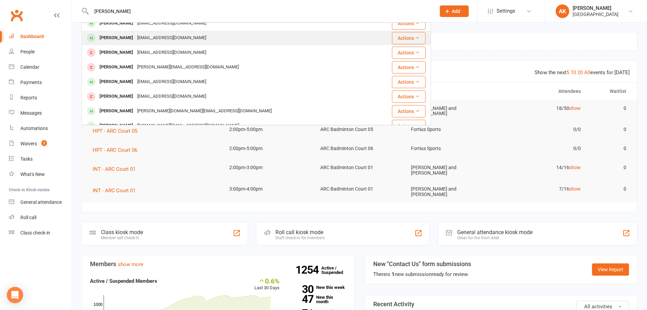
scroll to position [170, 0]
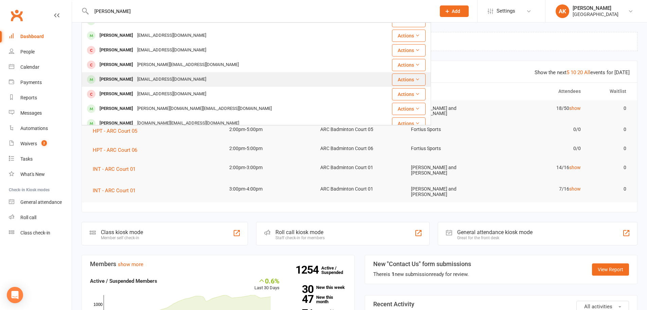
click at [119, 84] on div "[PERSON_NAME]" at bounding box center [117, 79] width 38 height 10
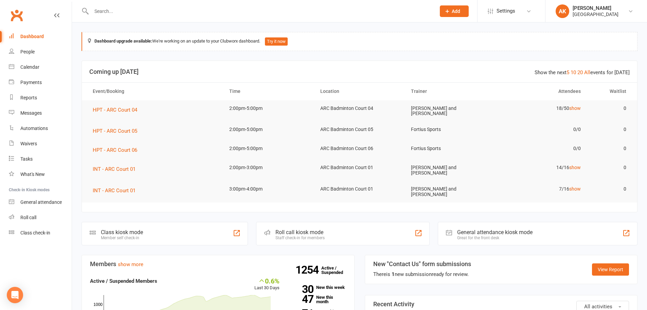
click at [162, 11] on input "text" at bounding box center [260, 11] width 342 height 10
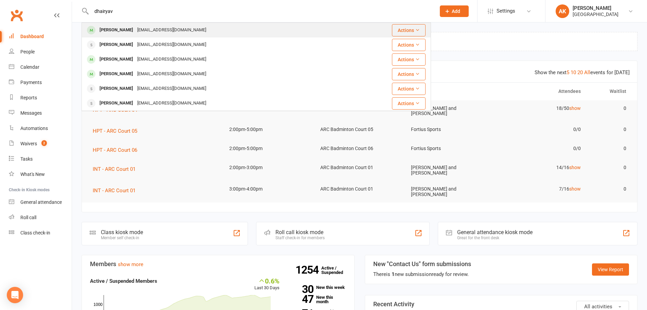
type input "dhairyav"
click at [161, 24] on div "[PERSON_NAME] [EMAIL_ADDRESS][DOMAIN_NAME]" at bounding box center [215, 30] width 267 height 14
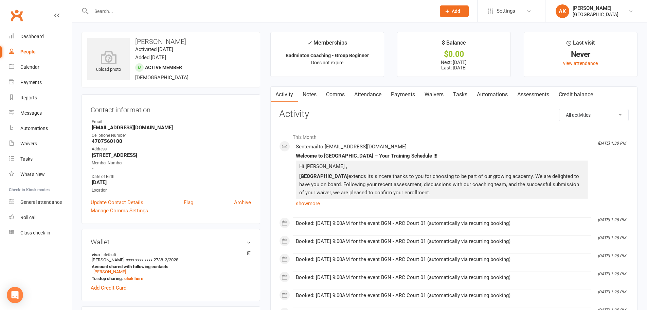
click at [141, 16] on div at bounding box center [257, 11] width 350 height 22
click at [147, 8] on input "text" at bounding box center [260, 11] width 342 height 10
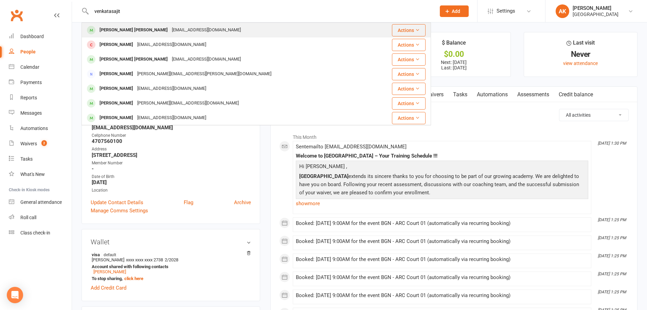
type input "venkatasajit"
click at [142, 31] on div "[PERSON_NAME] [PERSON_NAME]" at bounding box center [134, 30] width 72 height 10
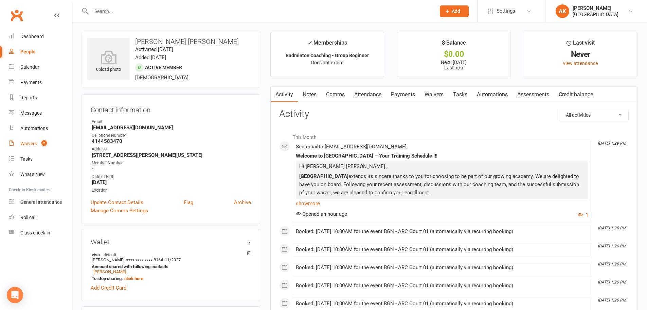
click at [31, 147] on link "Waivers 2" at bounding box center [40, 143] width 63 height 15
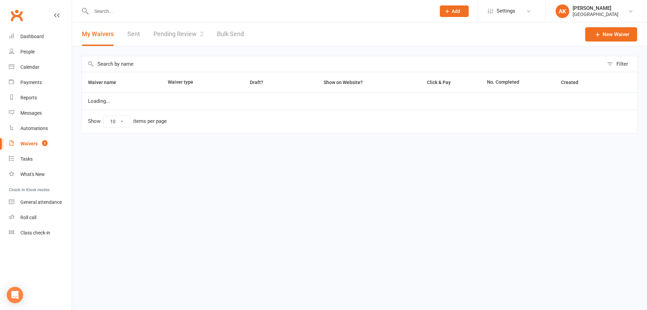
click at [190, 38] on link "Pending Review 2" at bounding box center [179, 33] width 50 height 23
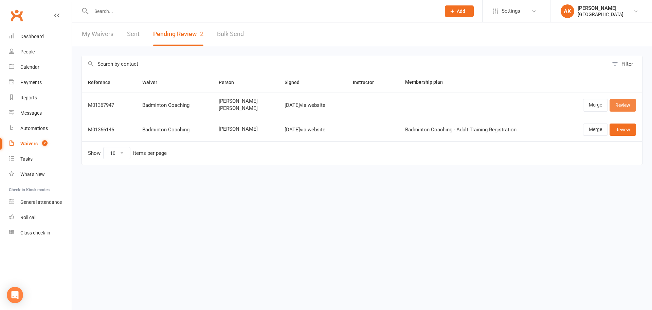
click at [628, 105] on link "Review" at bounding box center [623, 105] width 27 height 12
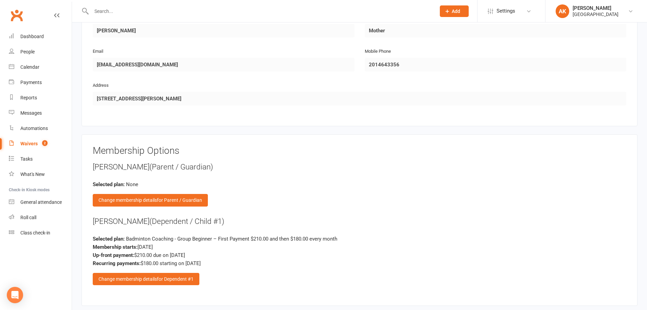
scroll to position [612, 0]
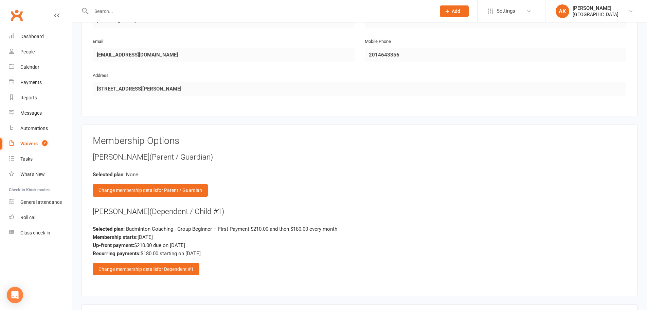
drag, startPoint x: 146, startPoint y: 209, endPoint x: 93, endPoint y: 211, distance: 53.0
click at [93, 211] on div "[PERSON_NAME] (Dependent / Child #1)" at bounding box center [360, 211] width 534 height 11
copy div "[PERSON_NAME]"
click at [152, 274] on div "Change membership details for Dependent #1" at bounding box center [146, 269] width 107 height 12
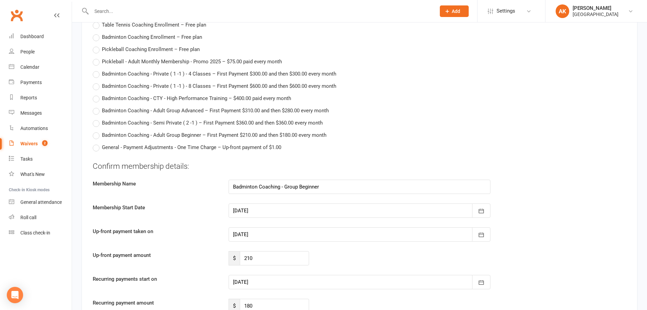
scroll to position [1427, 0]
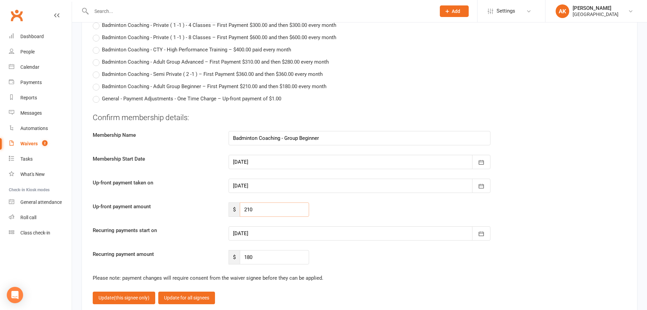
click at [266, 208] on input "210" at bounding box center [274, 209] width 69 height 14
type input "97.5"
click at [274, 237] on div at bounding box center [360, 233] width 262 height 14
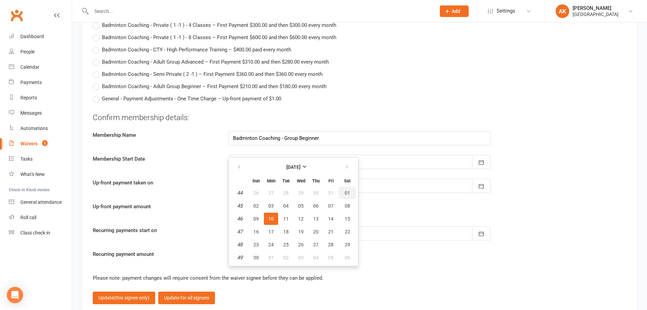
click at [346, 194] on span "01" at bounding box center [347, 192] width 5 height 5
type input "[DATE]"
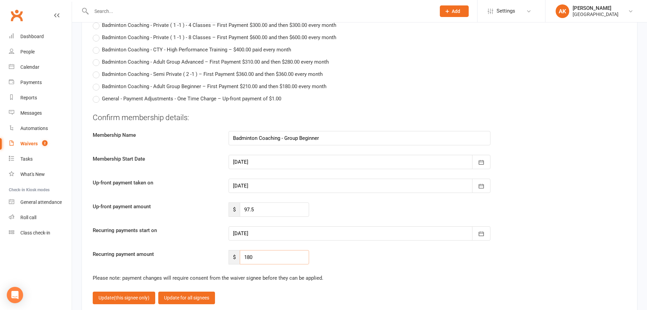
click at [270, 255] on input "180" at bounding box center [274, 257] width 69 height 14
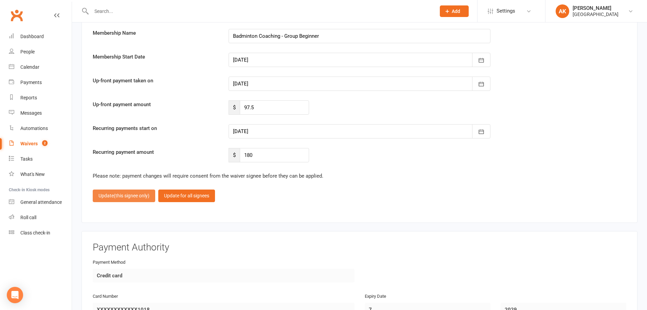
click at [127, 197] on span "(this signee only)" at bounding box center [132, 195] width 36 height 5
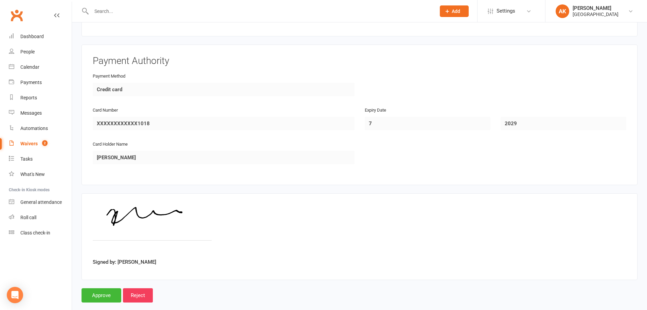
scroll to position [883, 0]
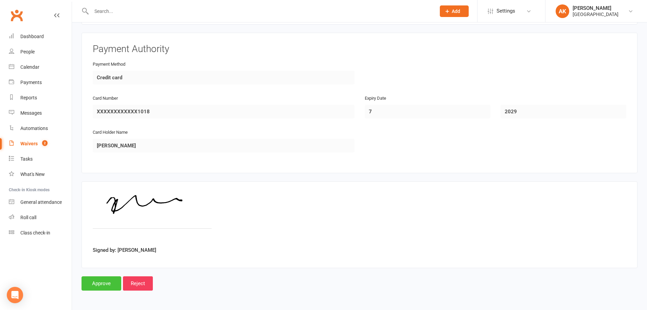
click at [109, 277] on input "Approve" at bounding box center [102, 283] width 40 height 14
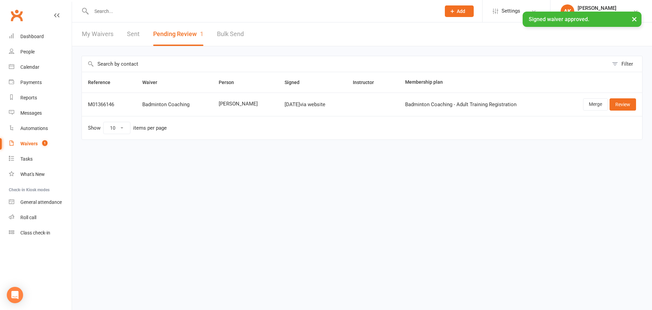
click at [99, 34] on link "My Waivers" at bounding box center [98, 33] width 32 height 23
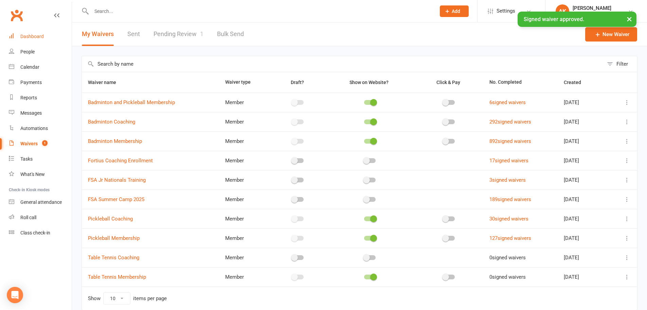
click at [45, 36] on link "Dashboard" at bounding box center [40, 36] width 63 height 15
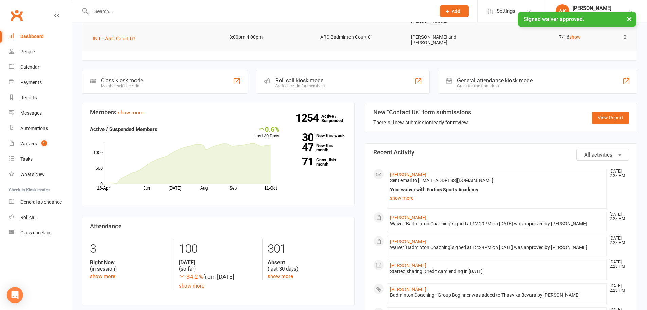
scroll to position [170, 0]
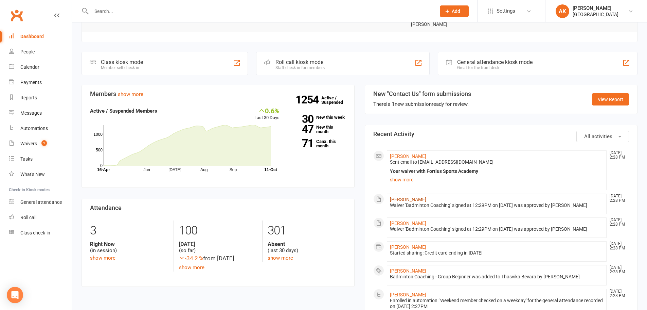
click at [400, 196] on link "[PERSON_NAME]" at bounding box center [408, 198] width 36 height 5
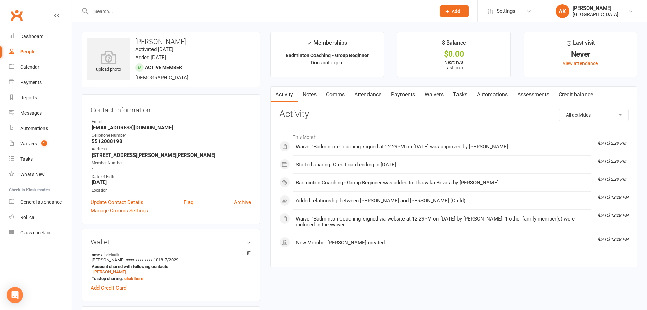
click at [292, 93] on link "Activity" at bounding box center [284, 95] width 27 height 16
click at [38, 70] on link "Calendar" at bounding box center [40, 66] width 63 height 15
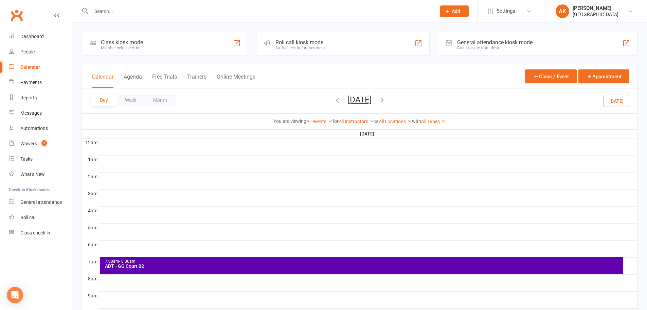
click at [353, 102] on button "[DATE]" at bounding box center [360, 100] width 24 height 10
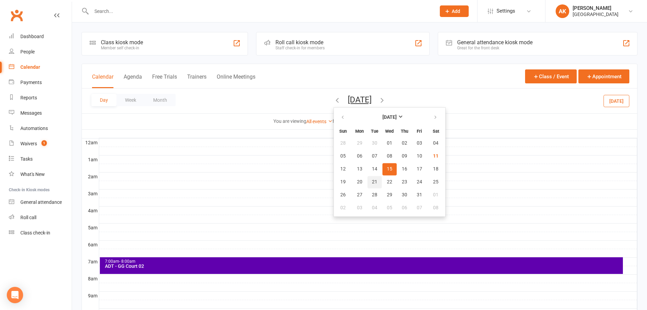
click at [368, 180] on button "21" at bounding box center [375, 182] width 14 height 12
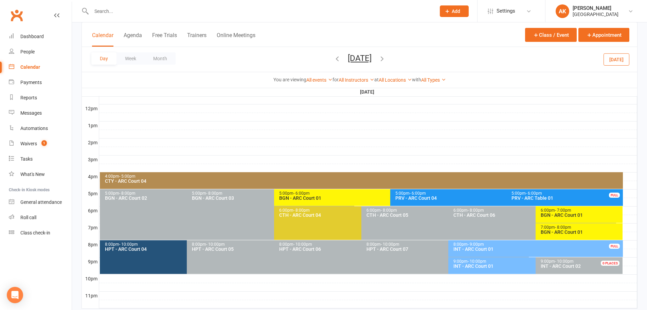
scroll to position [256, 0]
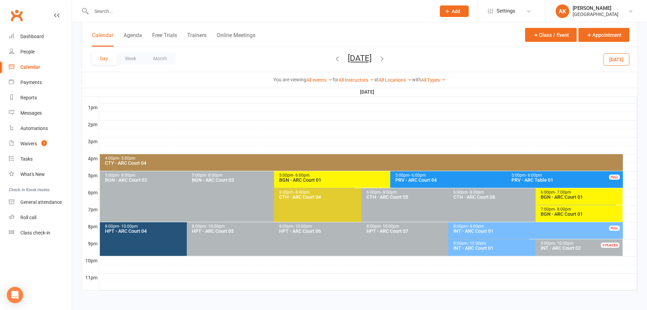
click at [567, 213] on div "BGN - ARC Court 01" at bounding box center [581, 213] width 81 height 5
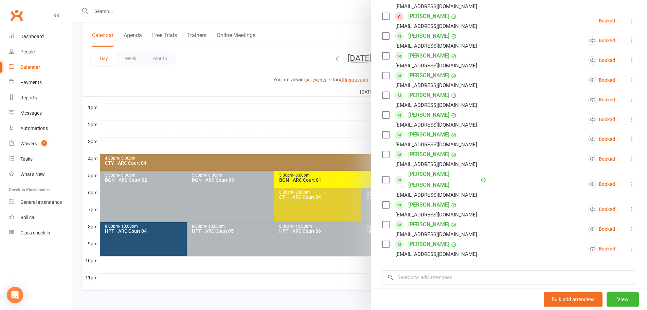
scroll to position [168, 0]
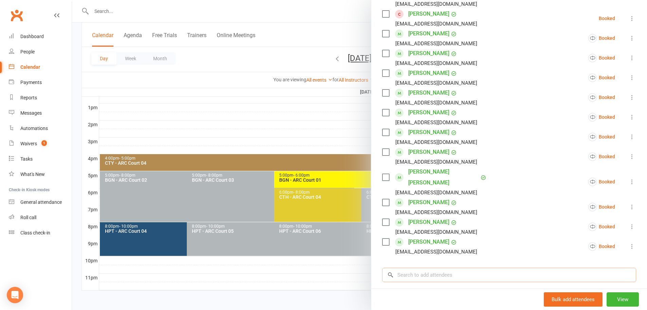
click at [423, 267] on input "search" at bounding box center [509, 274] width 254 height 14
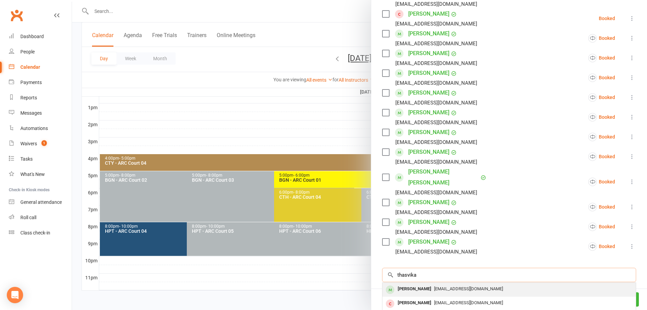
type input "thasvika"
click at [425, 284] on div "[PERSON_NAME]" at bounding box center [414, 289] width 39 height 10
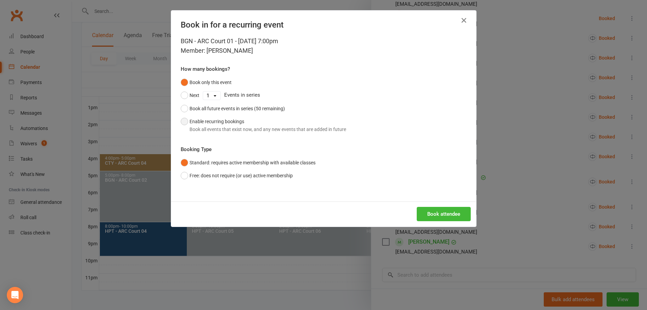
click at [227, 128] on div "Book all events that exist now, and any new events that are added in future" at bounding box center [268, 128] width 157 height 7
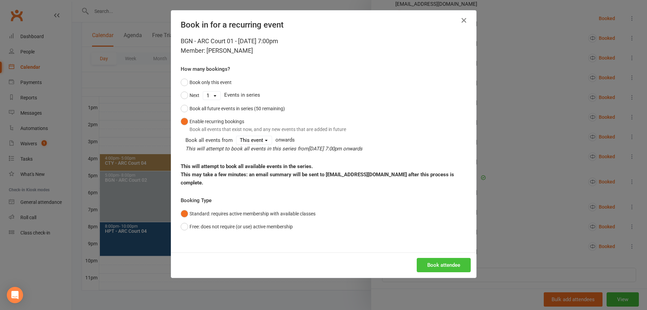
click at [431, 258] on button "Book attendee" at bounding box center [444, 265] width 54 height 14
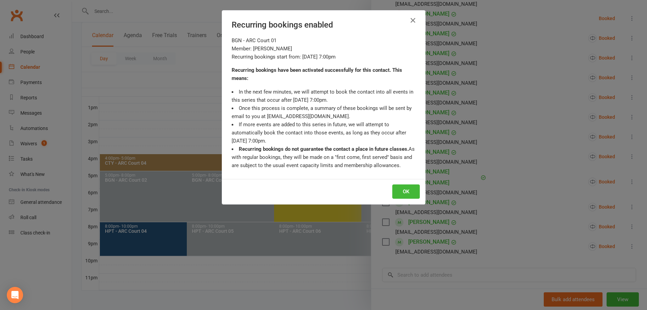
scroll to position [188, 0]
click at [406, 197] on button "OK" at bounding box center [406, 191] width 28 height 14
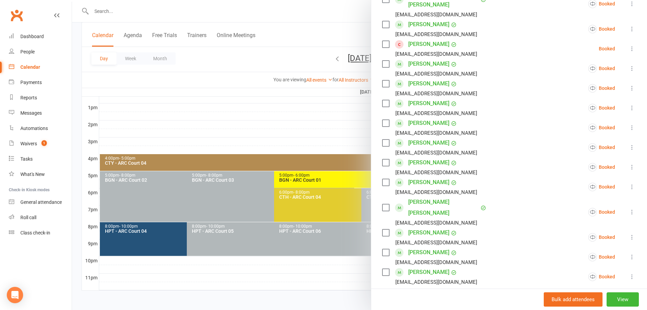
scroll to position [18, 0]
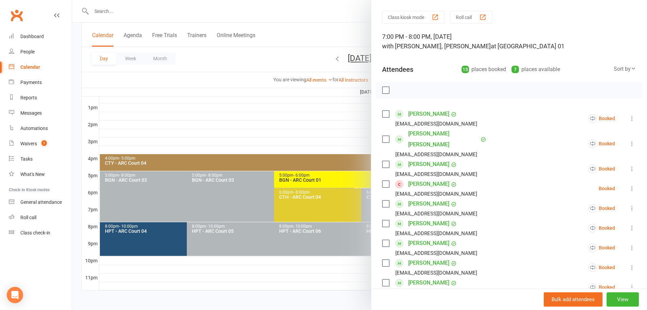
click at [354, 30] on div at bounding box center [359, 155] width 575 height 310
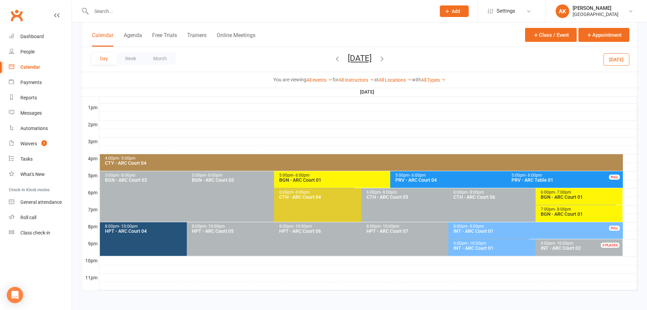
click at [576, 216] on div "BGN - ARC Court 01" at bounding box center [581, 213] width 81 height 5
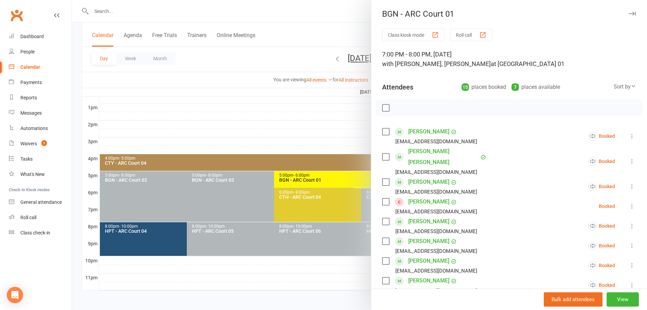
scroll to position [0, 0]
click at [332, 16] on div at bounding box center [359, 155] width 575 height 310
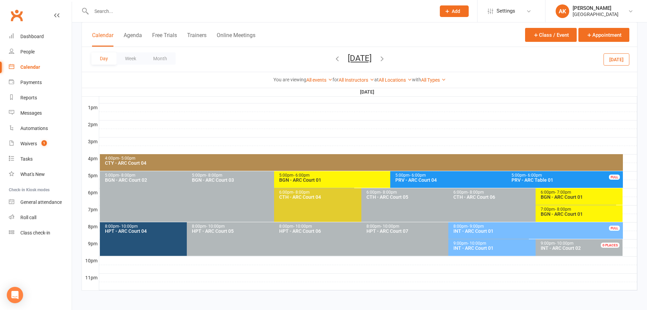
click at [378, 56] on span "Tuesday, Oct 21, 2025 October 2025 Sun Mon Tue Wed Thu Fri Sat 28 29 30 01 02 0…" at bounding box center [359, 59] width 37 height 12
click at [386, 57] on icon "button" at bounding box center [381, 58] width 7 height 7
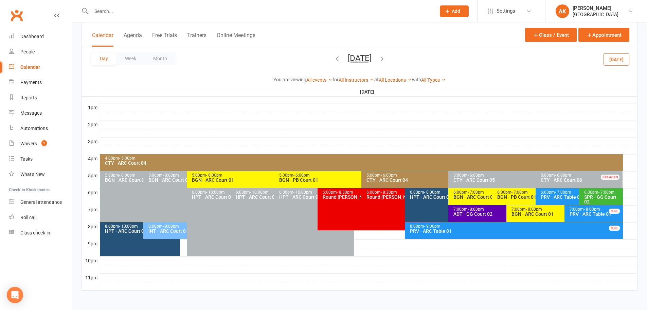
click at [386, 57] on icon "button" at bounding box center [381, 58] width 7 height 7
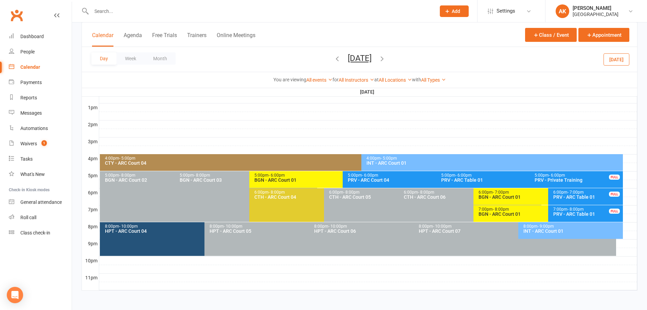
click at [386, 59] on icon "button" at bounding box center [381, 58] width 7 height 7
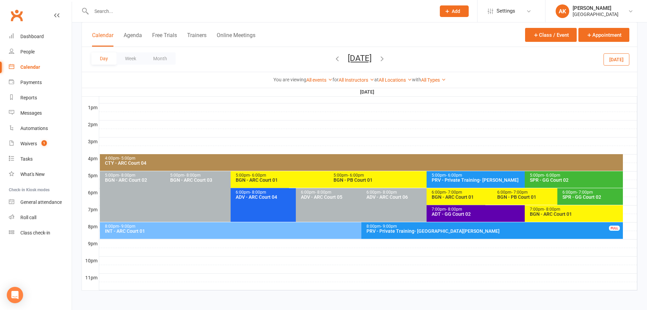
click at [386, 58] on icon "button" at bounding box center [381, 58] width 7 height 7
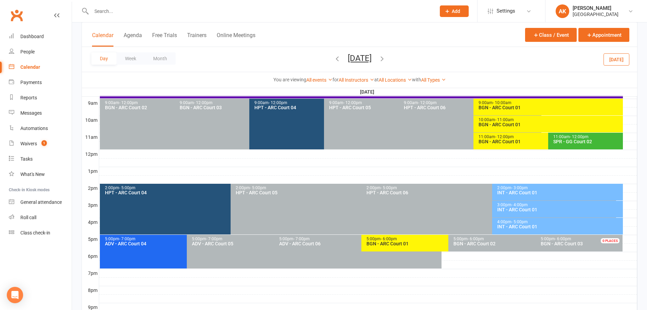
scroll to position [188, 0]
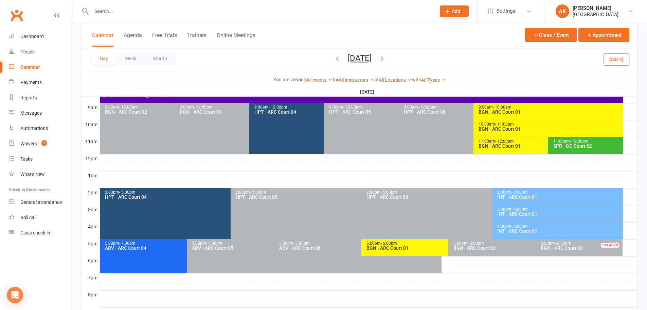
click at [496, 127] on div "BGN - ARC Court 01" at bounding box center [549, 128] width 143 height 5
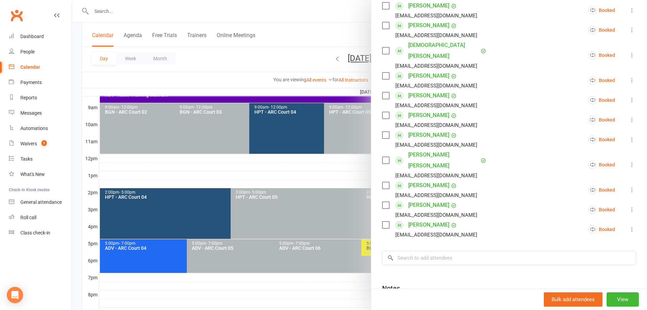
scroll to position [272, 0]
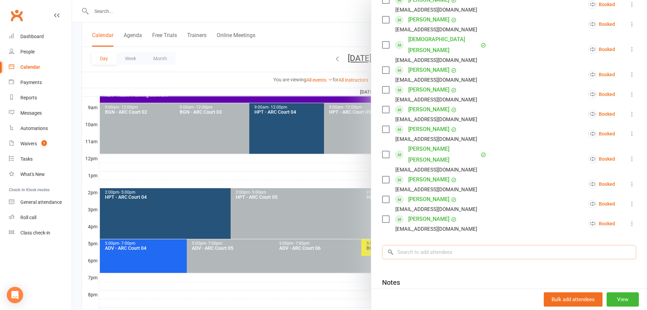
click at [423, 245] on input "search" at bounding box center [509, 252] width 254 height 14
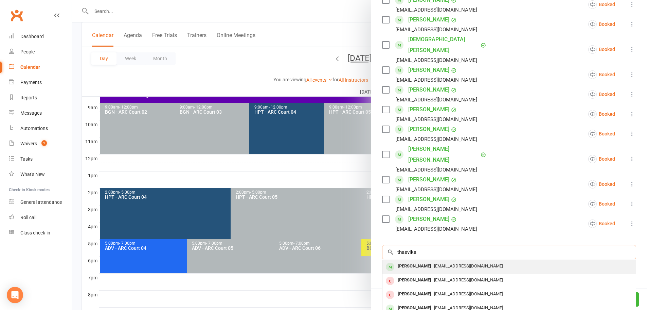
type input "thasvika"
click at [422, 261] on div "[PERSON_NAME]" at bounding box center [414, 266] width 39 height 10
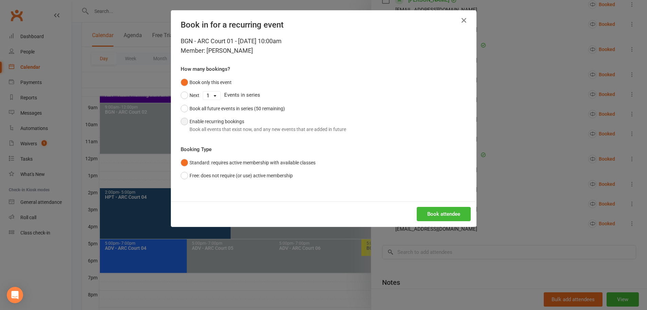
click at [212, 120] on button "Enable recurring bookings Book all events that exist now, and any new events th…" at bounding box center [263, 125] width 165 height 21
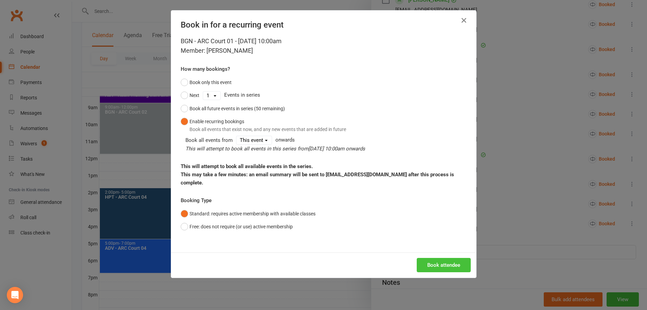
click at [430, 258] on button "Book attendee" at bounding box center [444, 265] width 54 height 14
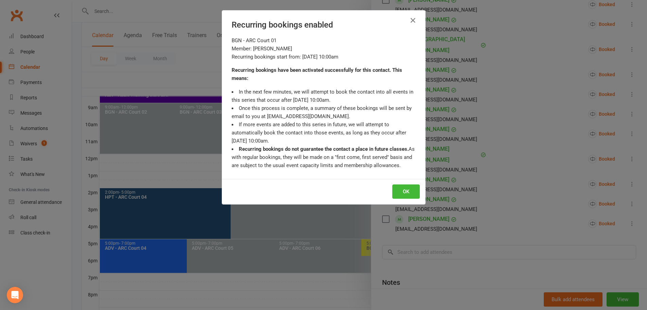
scroll to position [292, 0]
click at [404, 191] on button "OK" at bounding box center [406, 191] width 28 height 14
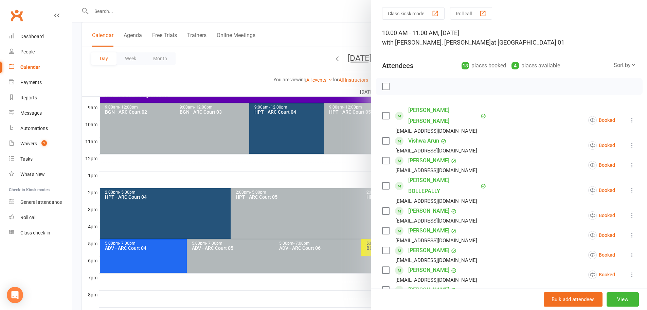
scroll to position [20, 0]
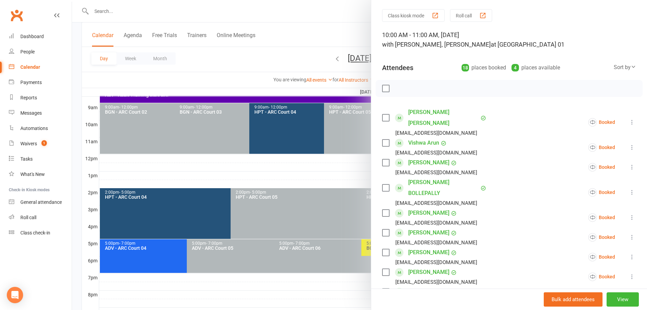
click at [343, 23] on div at bounding box center [359, 155] width 575 height 310
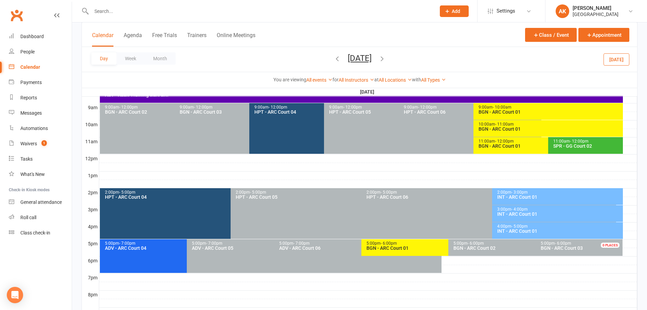
click at [523, 127] on div "BGN - ARC Court 01" at bounding box center [549, 128] width 143 height 5
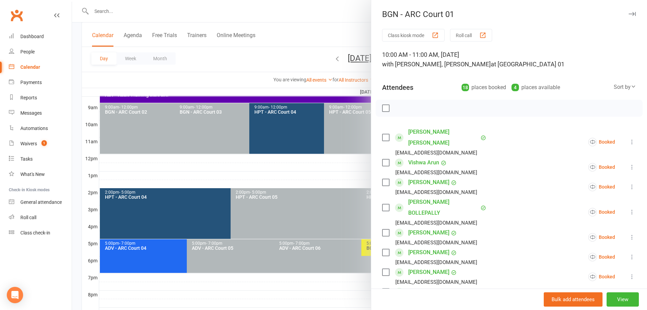
click at [315, 29] on div at bounding box center [359, 155] width 575 height 310
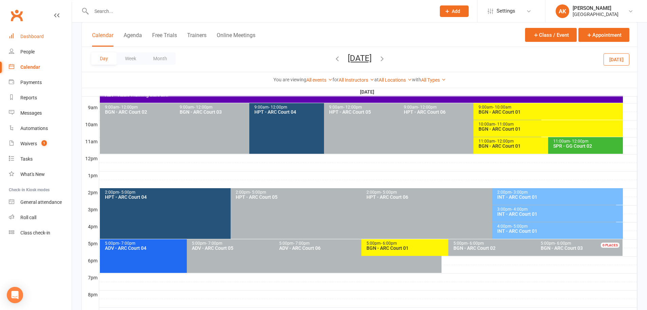
click at [31, 38] on div "Dashboard" at bounding box center [31, 36] width 23 height 5
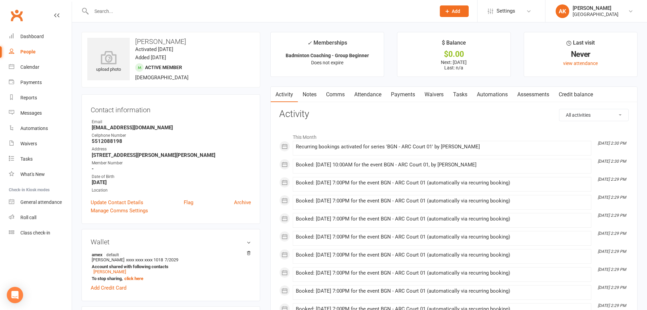
click at [335, 92] on link "Comms" at bounding box center [335, 95] width 28 height 16
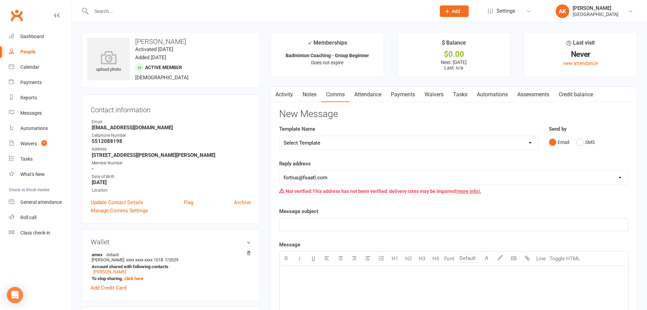
click at [333, 143] on select "Select Template [Email] Badminton Court Schedule [SMS] [Default template - revi…" at bounding box center [409, 143] width 259 height 14
select select "26"
click at [280, 136] on select "Select Template [Email] Badminton Court Schedule [SMS] [Default template - revi…" at bounding box center [409, 143] width 259 height 14
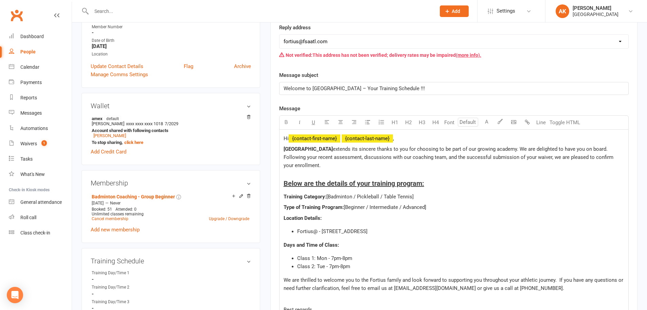
scroll to position [170, 0]
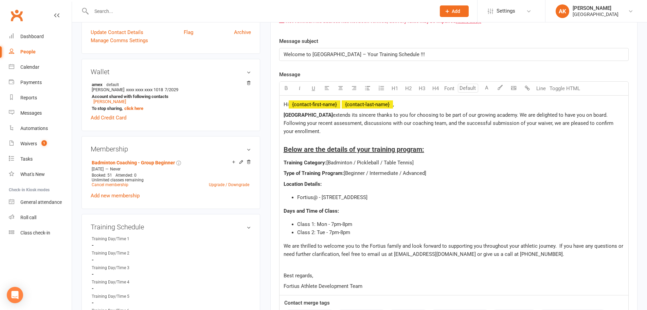
drag, startPoint x: 353, startPoint y: 162, endPoint x: 436, endPoint y: 161, distance: 83.6
click at [436, 161] on p "Training Category: [Badminton / Pickleball / Table Tennis]" at bounding box center [454, 162] width 341 height 8
drag, startPoint x: 366, startPoint y: 171, endPoint x: 429, endPoint y: 172, distance: 63.5
click at [426, 172] on span "[Beginner / Intermediate / Advanced]" at bounding box center [385, 173] width 83 height 6
click at [327, 224] on span "Class 1: Mon - 7pm-8pm" at bounding box center [324, 224] width 55 height 6
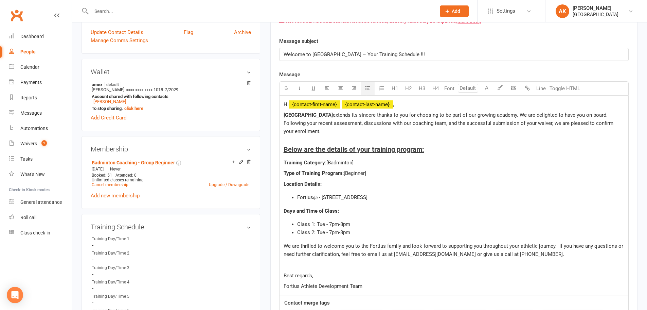
click at [325, 231] on span "Class 2: Tue - 7pm-8pm" at bounding box center [323, 232] width 53 height 6
click at [331, 230] on span "Class 2: Sat - 7pm-8pm" at bounding box center [323, 232] width 52 height 6
click at [376, 232] on li "Class 2: Sat - 10am-11am" at bounding box center [460, 232] width 327 height 8
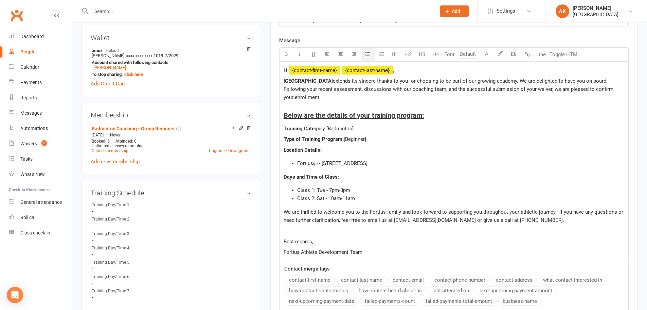
click at [376, 232] on p at bounding box center [454, 230] width 341 height 8
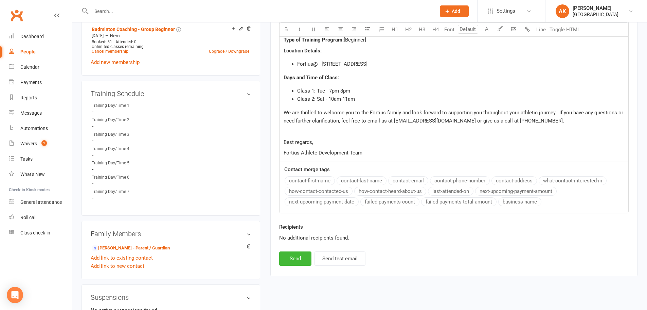
scroll to position [306, 0]
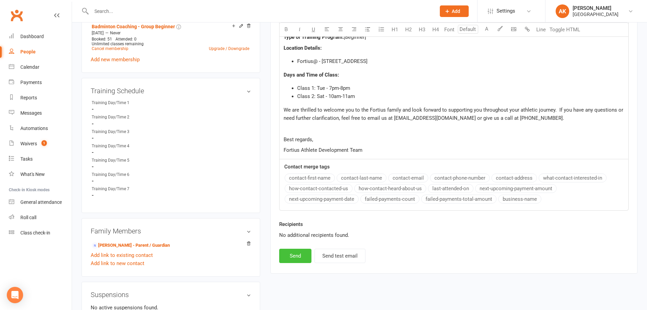
click at [299, 257] on button "Send" at bounding box center [295, 255] width 32 height 14
select select
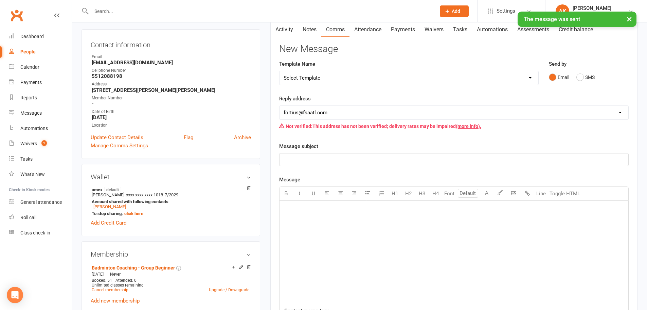
scroll to position [0, 0]
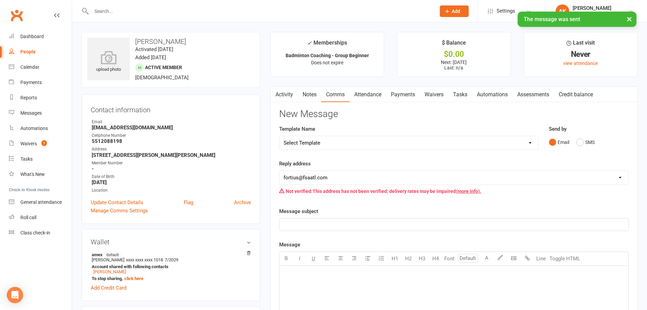
click at [288, 96] on link "Activity" at bounding box center [284, 95] width 27 height 16
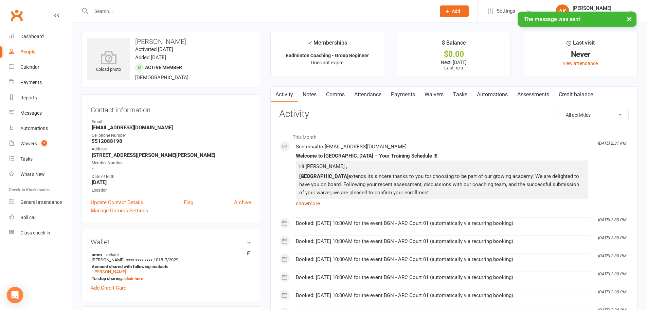
click at [309, 205] on link "show more" at bounding box center [442, 203] width 293 height 10
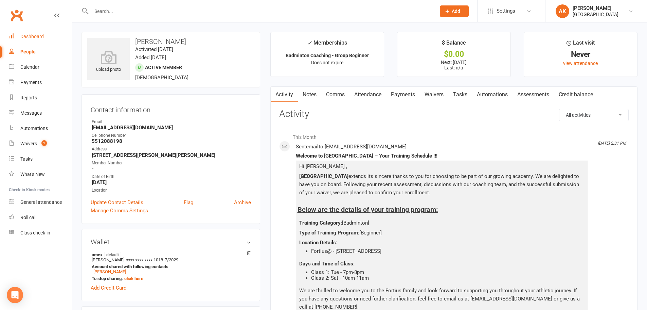
click at [39, 35] on div "Dashboard" at bounding box center [31, 36] width 23 height 5
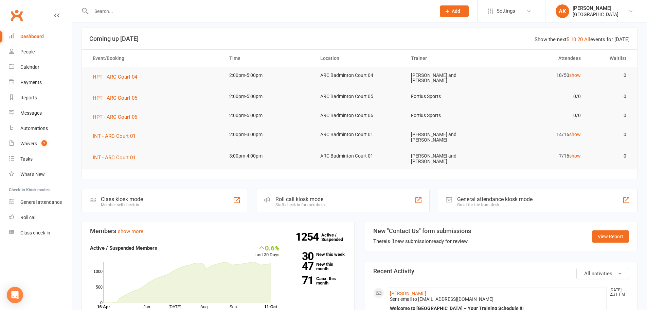
scroll to position [102, 0]
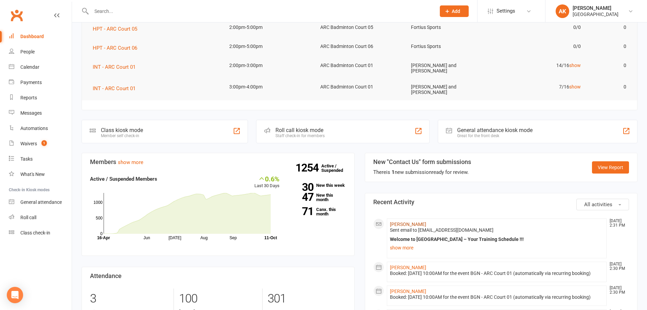
click at [411, 221] on link "[PERSON_NAME]" at bounding box center [408, 223] width 36 height 5
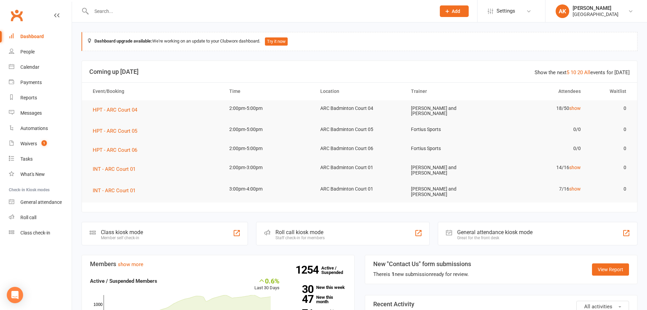
click at [122, 11] on input "text" at bounding box center [260, 11] width 342 height 10
type input "dylan"
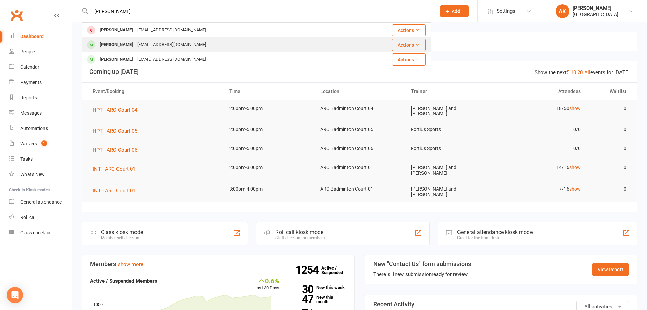
click at [135, 42] on div "[EMAIL_ADDRESS][DOMAIN_NAME]" at bounding box center [171, 45] width 73 height 10
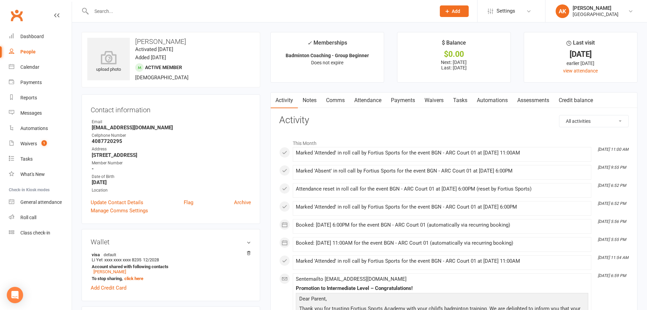
click at [330, 95] on link "Comms" at bounding box center [335, 100] width 28 height 16
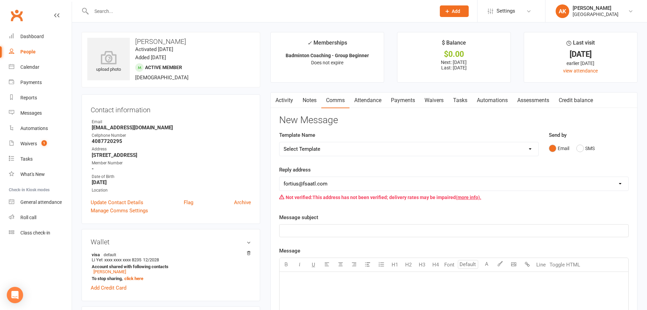
click at [377, 96] on link "Attendance" at bounding box center [368, 100] width 37 height 16
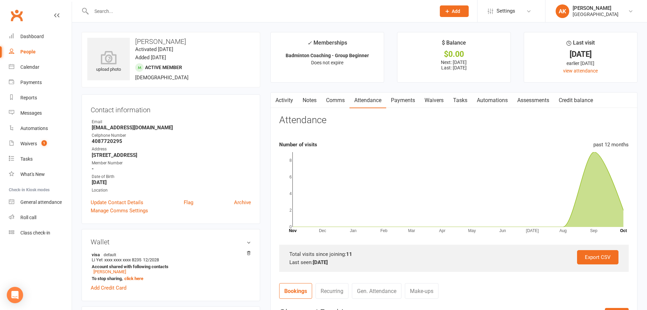
click at [393, 95] on link "Payments" at bounding box center [403, 100] width 34 height 16
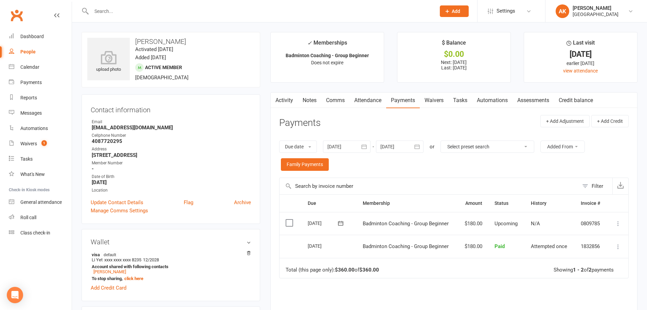
click at [371, 300] on div "Due Contact Membership Amount Status History Invoice # Select this 01 Nov 2025 …" at bounding box center [454, 280] width 350 height 172
click at [286, 103] on link "Activity" at bounding box center [284, 100] width 27 height 16
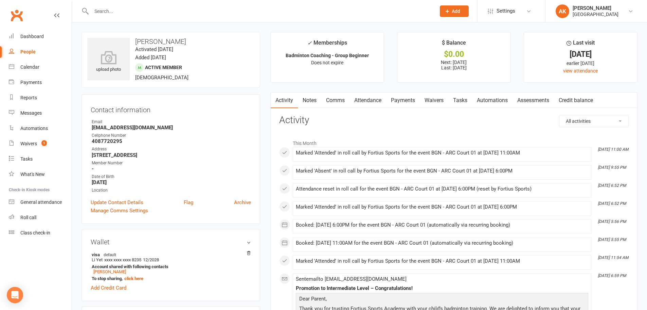
click at [303, 94] on link "Notes" at bounding box center [309, 100] width 23 height 16
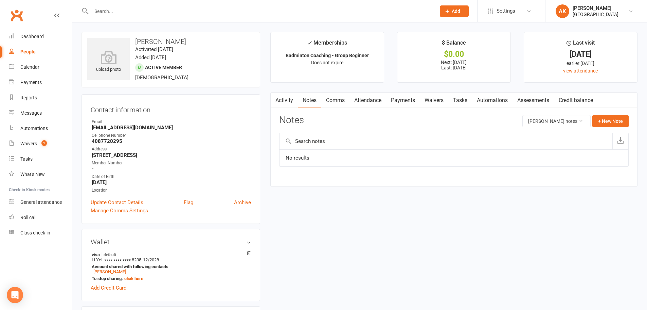
click at [334, 100] on link "Comms" at bounding box center [335, 100] width 28 height 16
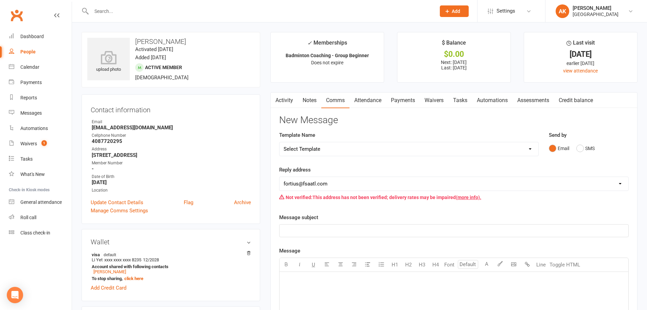
click at [365, 98] on link "Attendance" at bounding box center [368, 100] width 37 height 16
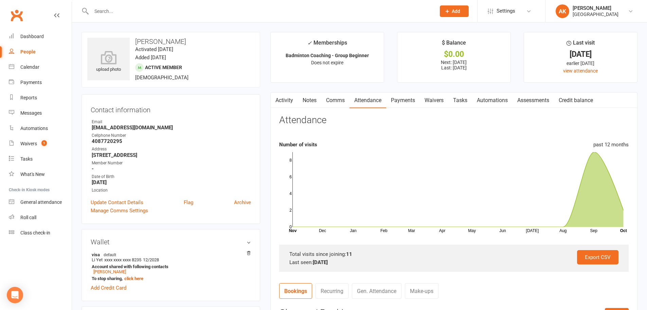
click at [399, 96] on link "Payments" at bounding box center [403, 100] width 34 height 16
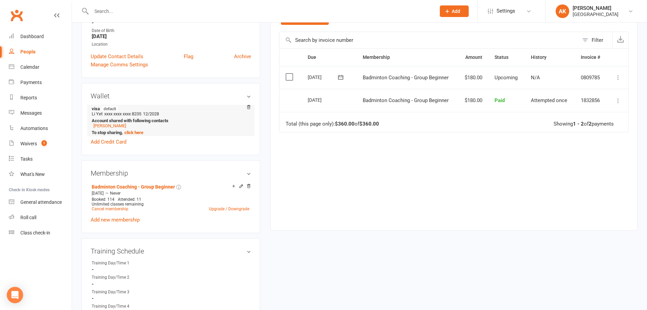
scroll to position [204, 0]
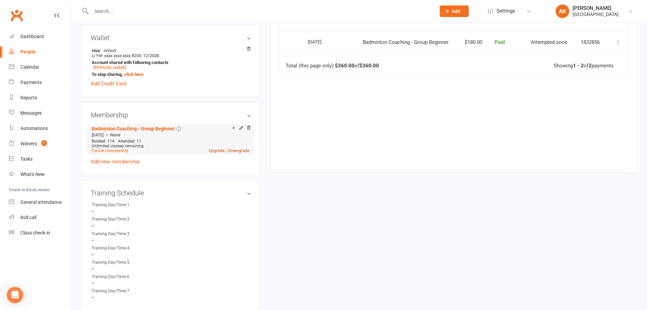
click at [214, 151] on link "Upgrade / Downgrade" at bounding box center [229, 150] width 40 height 5
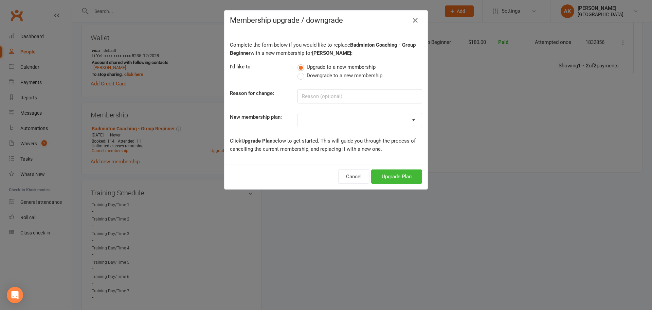
click at [332, 117] on select "Badminton - Adult Annual Membership Badminton - Adult Monthly Membership Badmin…" at bounding box center [360, 120] width 124 height 14
select select "16"
click at [298, 113] on select "Badminton - Adult Annual Membership Badminton - Adult Monthly Membership Badmin…" at bounding box center [360, 120] width 124 height 14
click at [392, 179] on button "Upgrade Plan" at bounding box center [396, 176] width 51 height 14
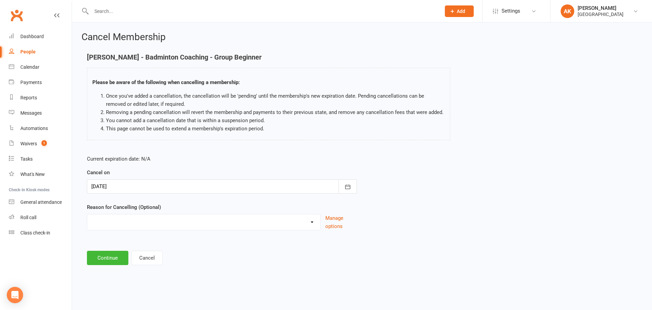
click at [154, 227] on select "Coaches Request Coaching is Complete Coach Request Customer requested via email…" at bounding box center [203, 221] width 233 height 14
select select "2"
click at [87, 214] on select "Coaches Request Coaching is Complete Coach Request Customer requested via email…" at bounding box center [203, 221] width 233 height 14
click at [112, 258] on button "Continue" at bounding box center [107, 257] width 41 height 14
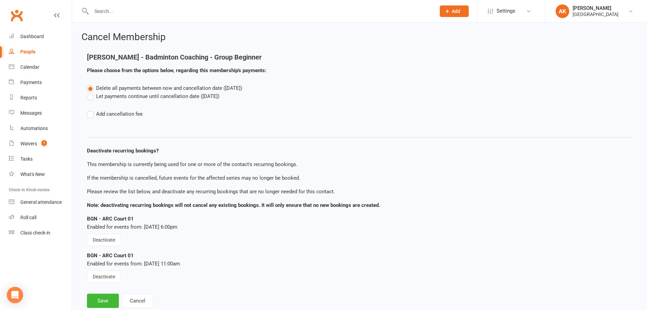
click at [125, 96] on label "Let payments continue until cancellation date (Oct 11, 2025)" at bounding box center [153, 96] width 133 height 8
click at [91, 92] on input "Let payments continue until cancellation date (Oct 11, 2025)" at bounding box center [89, 92] width 4 height 0
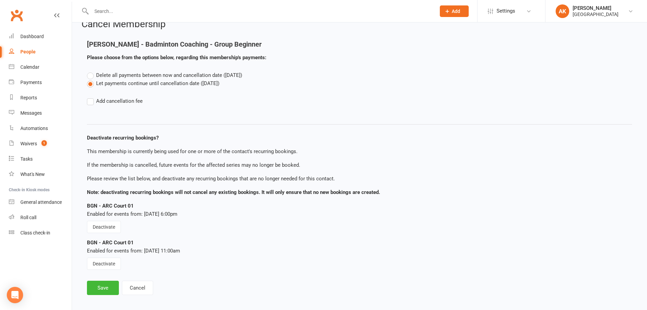
scroll to position [19, 0]
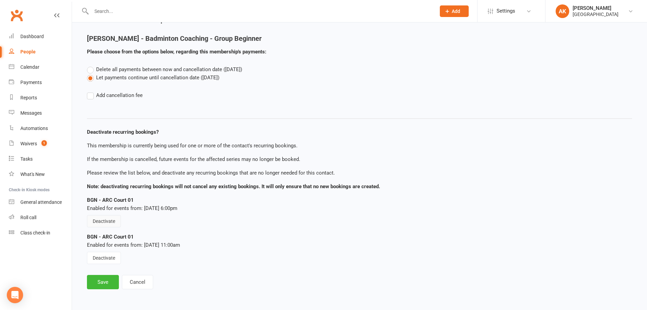
click at [107, 219] on button "Deactivate" at bounding box center [104, 221] width 34 height 12
click at [105, 257] on button "Deactivate" at bounding box center [104, 257] width 34 height 12
click at [100, 280] on button "Save" at bounding box center [103, 282] width 32 height 14
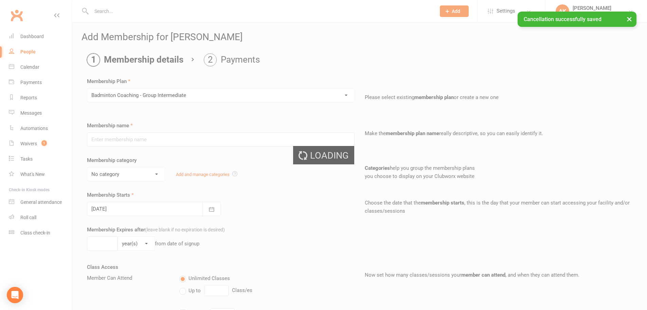
type input "Badminton Coaching - Group Intermediate"
select select "2"
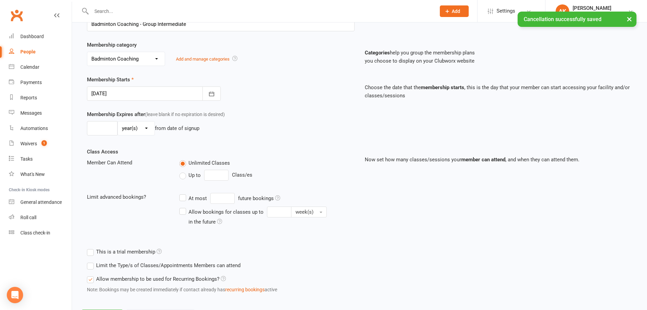
scroll to position [149, 0]
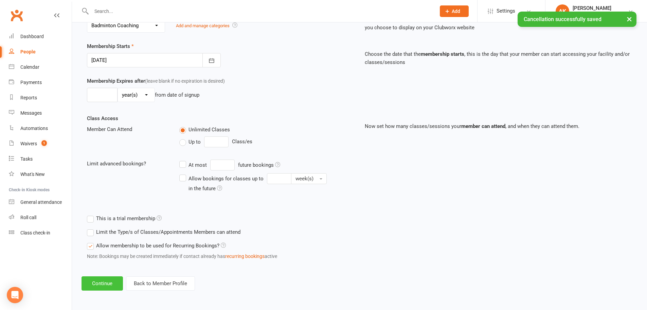
click at [108, 277] on button "Continue" at bounding box center [102, 283] width 41 height 14
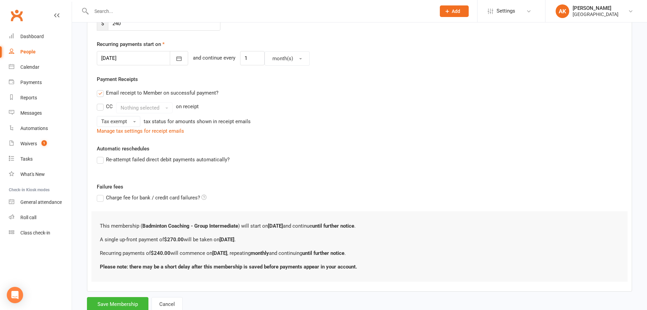
scroll to position [0, 0]
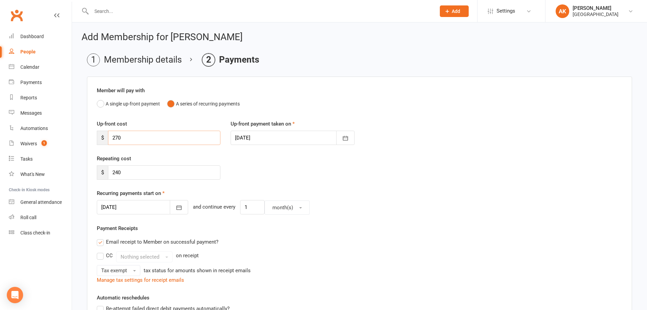
click at [139, 139] on input "270" at bounding box center [164, 137] width 112 height 14
type input "105"
click at [137, 173] on input "240" at bounding box center [164, 172] width 112 height 14
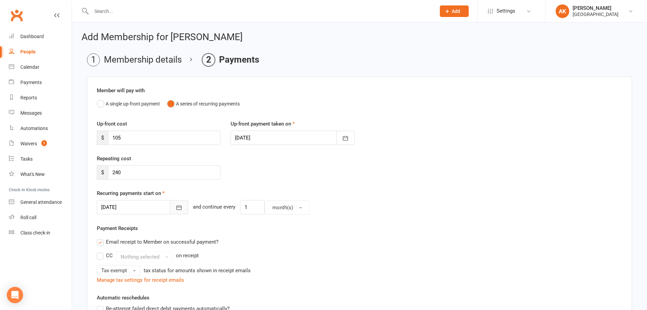
click at [170, 205] on button "button" at bounding box center [179, 207] width 18 height 14
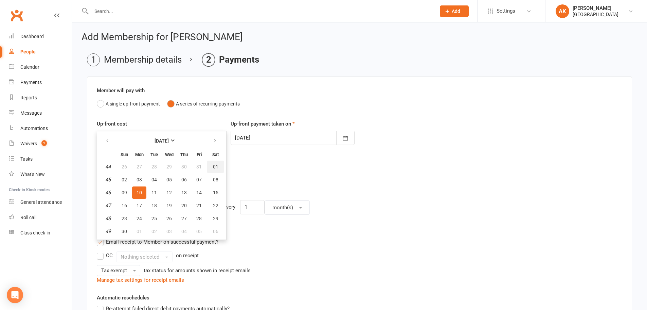
click at [210, 170] on button "01" at bounding box center [215, 166] width 17 height 12
type input "01 Nov 2025"
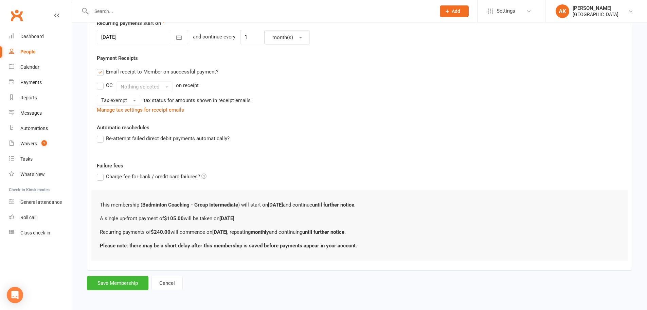
scroll to position [171, 0]
click at [111, 278] on button "Save Membership" at bounding box center [117, 282] width 61 height 14
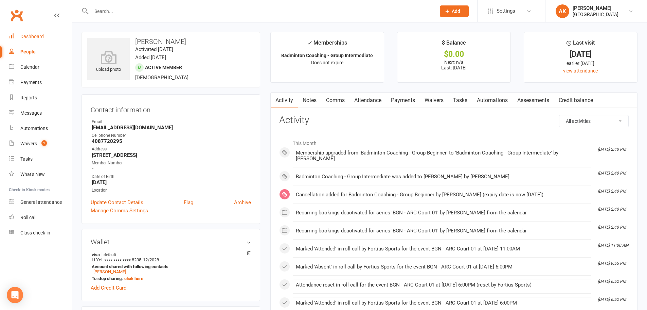
click at [25, 37] on div "Dashboard" at bounding box center [31, 36] width 23 height 5
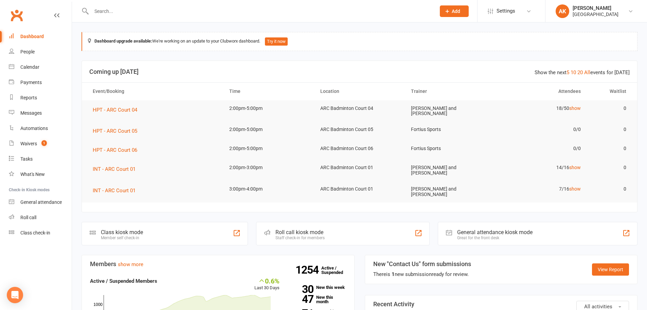
click at [178, 13] on input "text" at bounding box center [260, 11] width 342 height 10
type input "dylan"
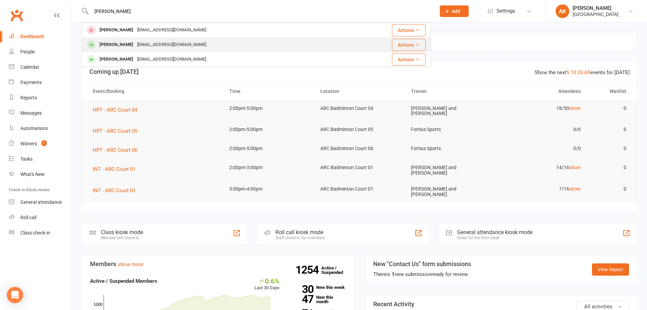
click at [154, 41] on div "Dsnijn2017@gmail.com" at bounding box center [171, 45] width 73 height 10
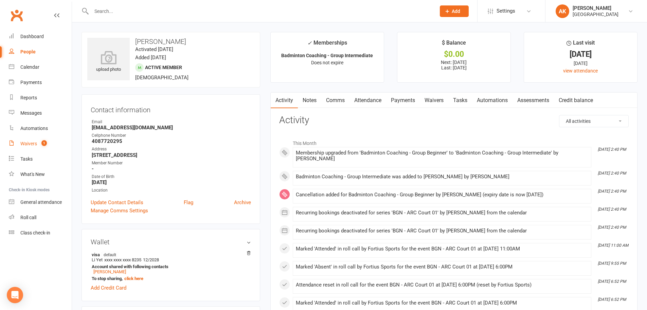
click at [34, 141] on div "Waivers" at bounding box center [28, 143] width 17 height 5
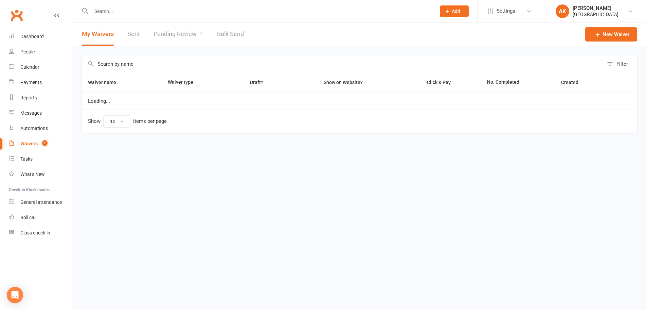
click at [177, 33] on link "Pending Review 1" at bounding box center [179, 33] width 50 height 23
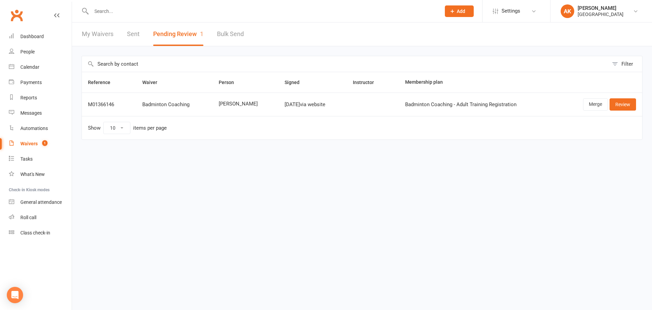
click at [104, 36] on link "My Waivers" at bounding box center [98, 33] width 32 height 23
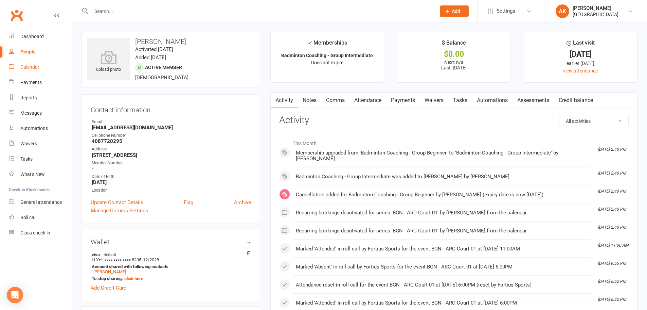
click at [29, 66] on div "Calendar" at bounding box center [29, 66] width 19 height 5
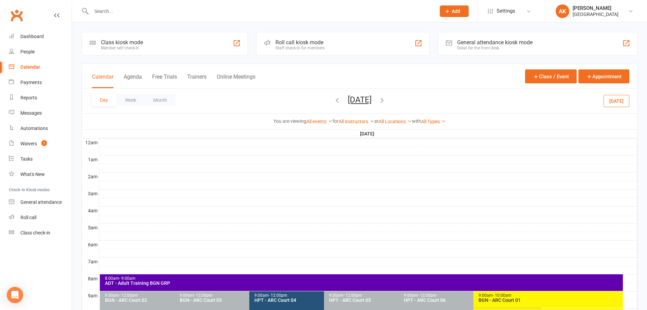
click at [348, 100] on button "[DATE]" at bounding box center [360, 100] width 24 height 10
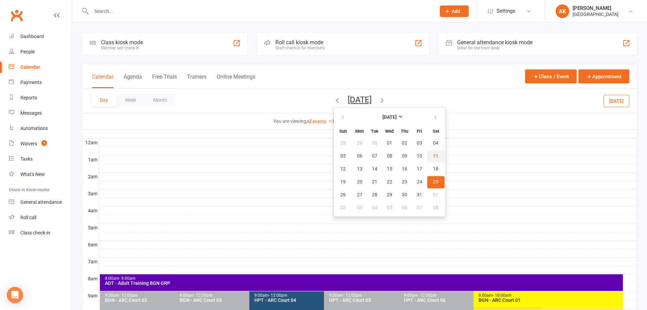
click at [433, 158] on span "11" at bounding box center [435, 155] width 5 height 5
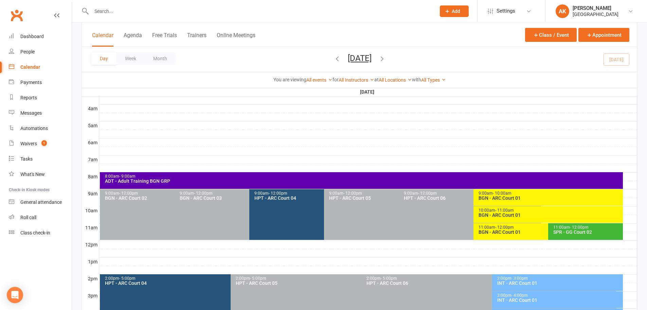
scroll to position [136, 0]
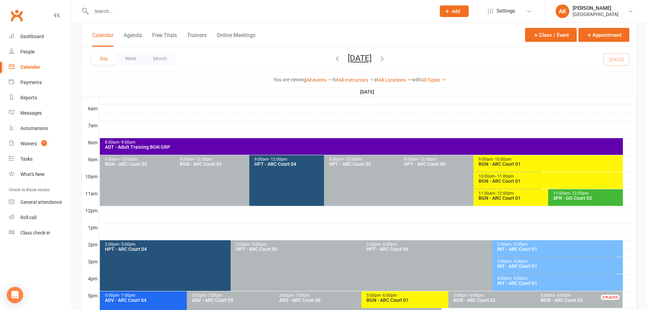
click at [348, 59] on button "[DATE]" at bounding box center [360, 58] width 24 height 10
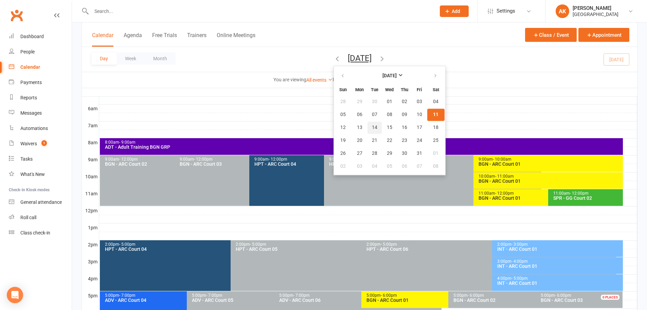
click at [372, 126] on span "14" at bounding box center [374, 127] width 5 height 5
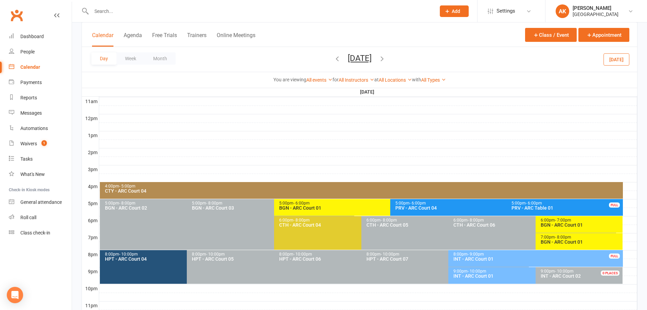
scroll to position [238, 0]
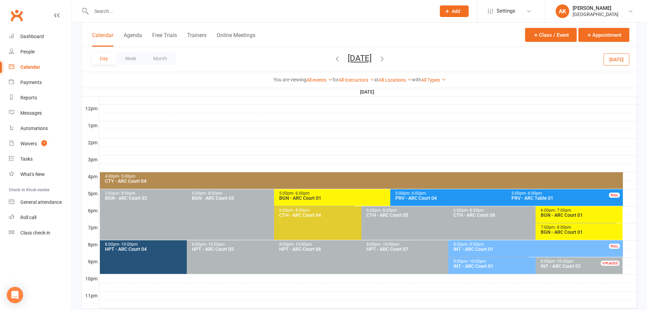
click at [559, 217] on div "BGN - ARC Court 01" at bounding box center [581, 214] width 81 height 5
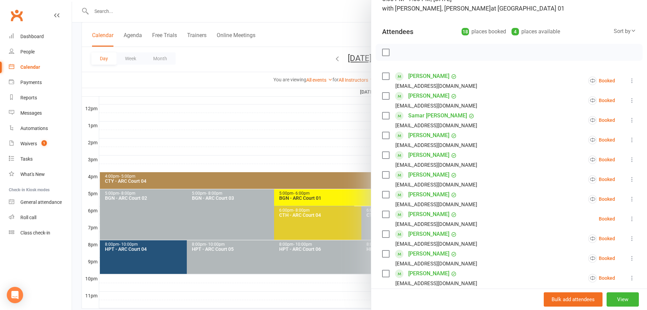
scroll to position [68, 0]
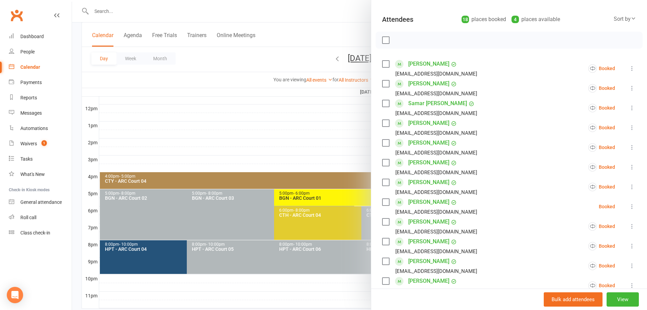
click at [629, 209] on icon at bounding box center [632, 206] width 7 height 7
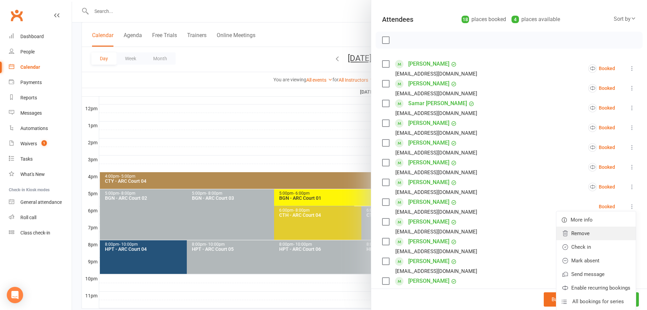
click at [589, 236] on link "Remove" at bounding box center [597, 233] width 80 height 14
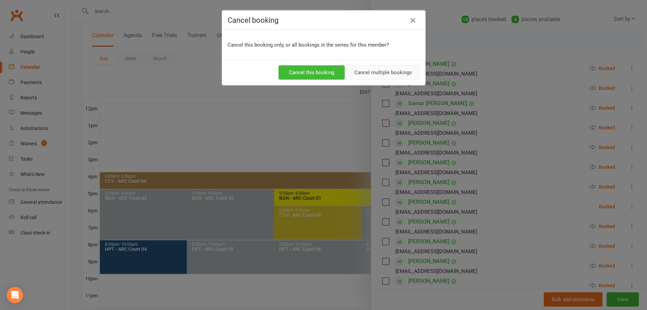
click at [390, 73] on button "Cancel multiple bookings" at bounding box center [383, 72] width 73 height 14
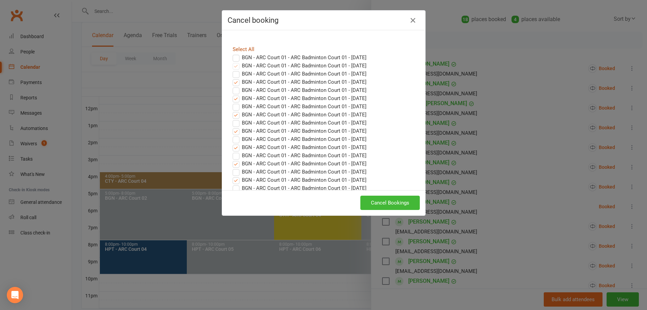
click at [242, 49] on link "Select All" at bounding box center [244, 49] width 22 height 6
click at [398, 202] on button "Cancel Bookings" at bounding box center [389, 202] width 59 height 14
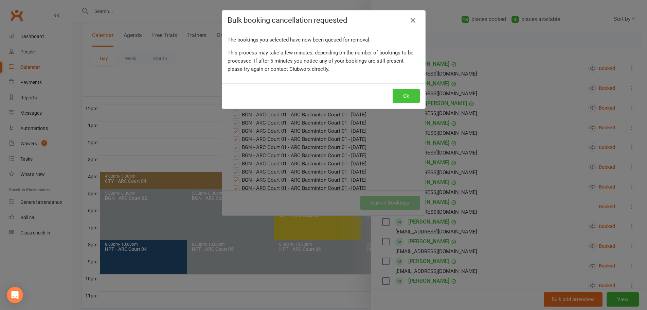
click at [400, 93] on button "Ok" at bounding box center [406, 96] width 27 height 14
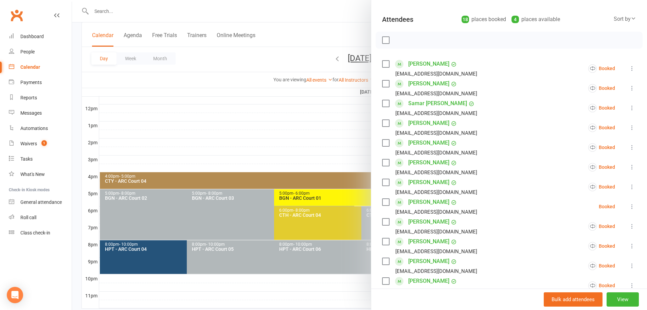
click at [348, 25] on div at bounding box center [359, 155] width 575 height 310
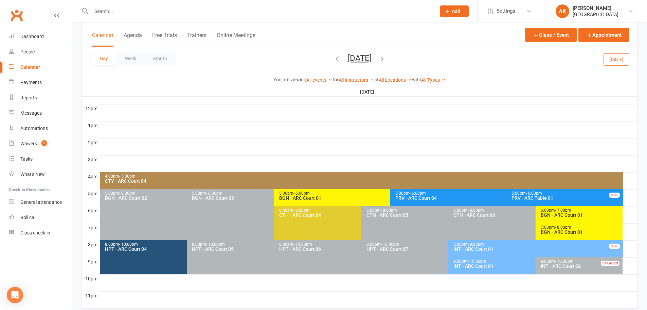
click at [569, 215] on div "BGN - ARC Court 01" at bounding box center [581, 214] width 81 height 5
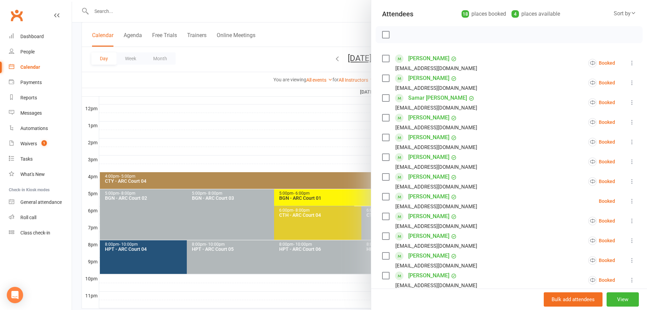
scroll to position [102, 0]
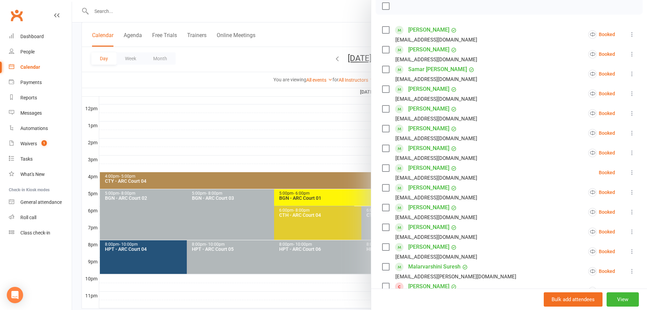
click at [629, 175] on icon at bounding box center [632, 172] width 7 height 7
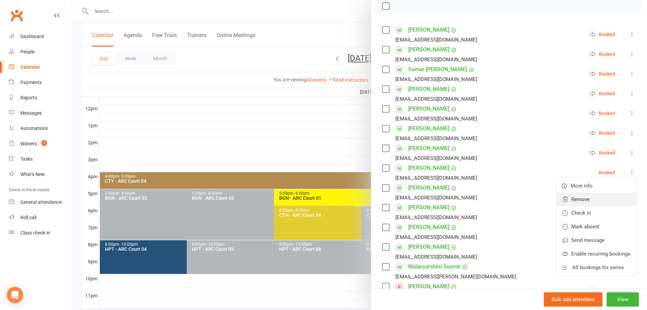
click at [570, 196] on link "Remove" at bounding box center [597, 199] width 80 height 14
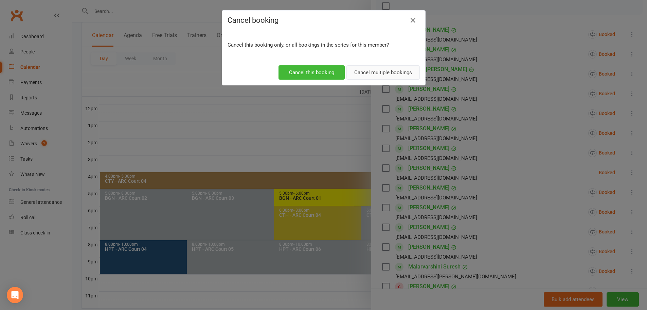
click at [363, 75] on button "Cancel multiple bookings" at bounding box center [383, 72] width 73 height 14
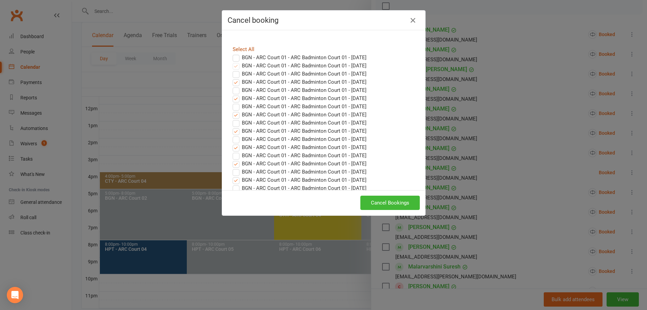
click at [234, 49] on link "Select All" at bounding box center [244, 49] width 22 height 6
click at [388, 201] on button "Cancel Bookings" at bounding box center [389, 202] width 59 height 14
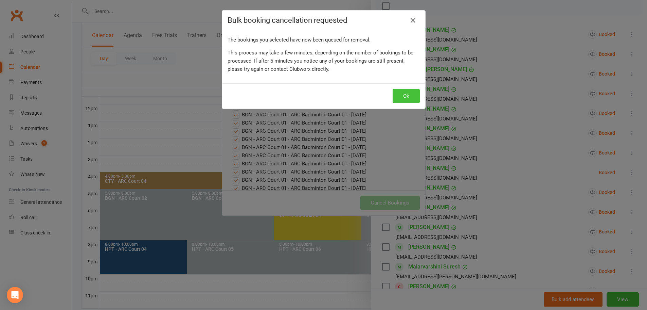
click at [393, 99] on button "Ok" at bounding box center [406, 96] width 27 height 14
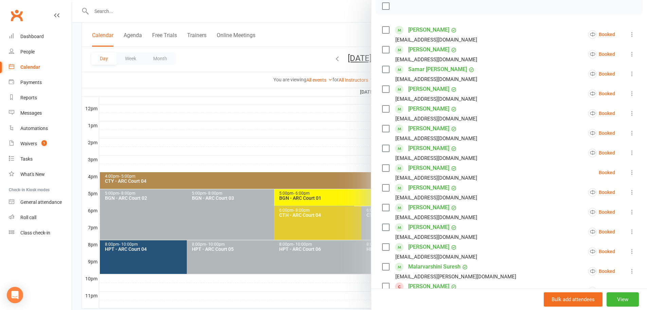
click at [341, 26] on div at bounding box center [359, 155] width 575 height 310
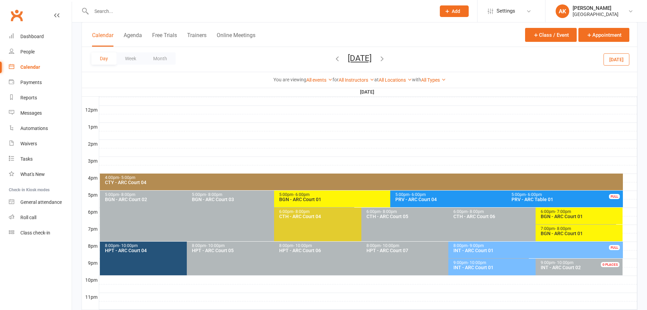
scroll to position [236, 0]
click at [561, 207] on div "6:00pm - 7:00pm BGN - [GEOGRAPHIC_DATA] 01" at bounding box center [579, 215] width 87 height 17
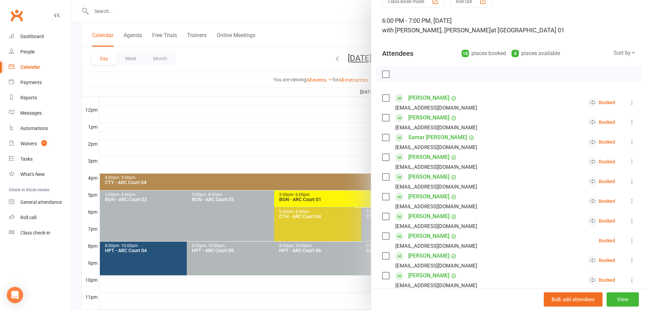
scroll to position [68, 0]
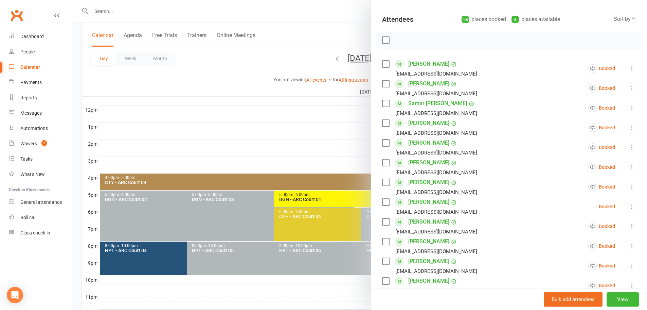
click at [629, 206] on icon at bounding box center [632, 206] width 7 height 7
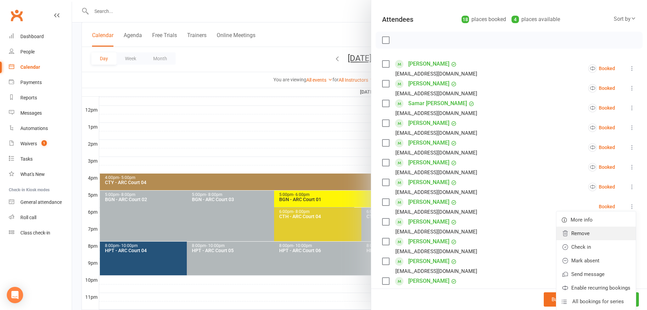
click at [588, 230] on link "Remove" at bounding box center [597, 233] width 80 height 14
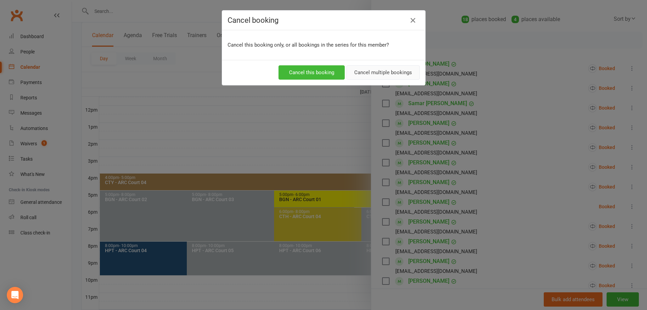
click at [370, 73] on button "Cancel multiple bookings" at bounding box center [383, 72] width 73 height 14
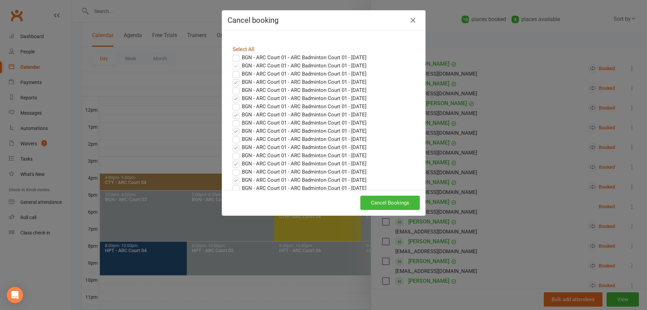
click at [243, 49] on link "Select All" at bounding box center [244, 49] width 22 height 6
click at [384, 205] on button "Cancel Bookings" at bounding box center [389, 202] width 59 height 14
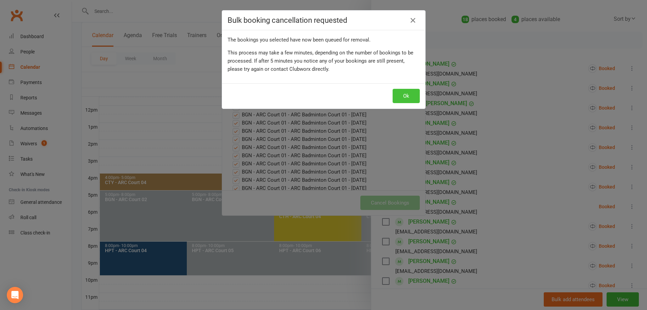
click at [401, 93] on button "Ok" at bounding box center [406, 96] width 27 height 14
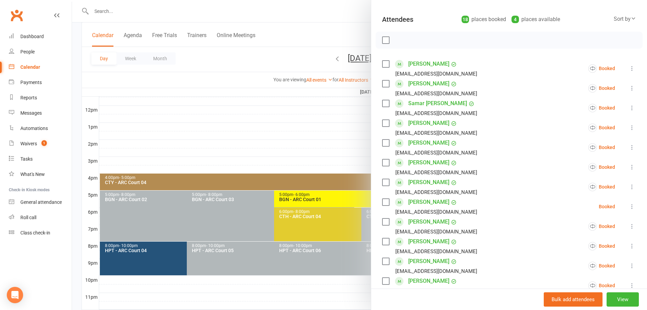
click at [330, 25] on div at bounding box center [359, 155] width 575 height 310
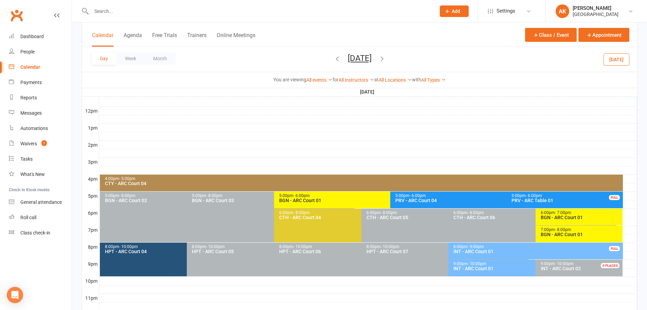
scroll to position [256, 0]
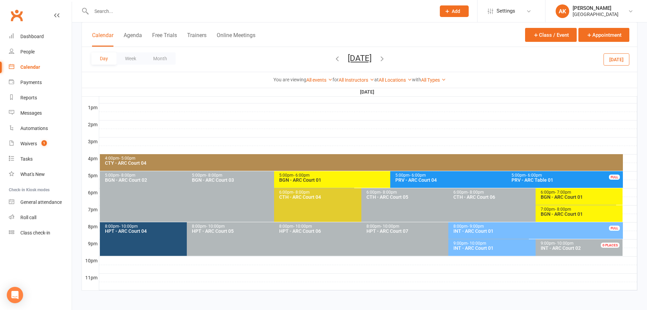
click at [555, 191] on span "- 7:00pm" at bounding box center [563, 192] width 16 height 5
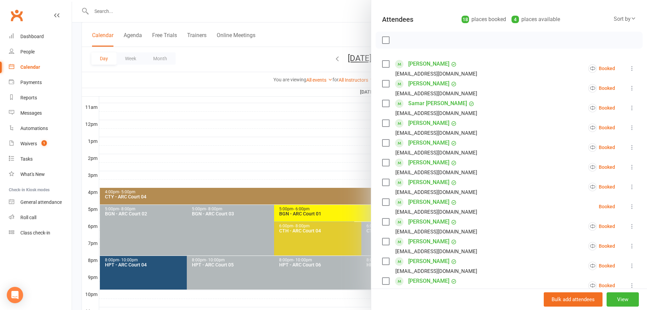
scroll to position [222, 0]
click at [336, 34] on div at bounding box center [359, 155] width 575 height 310
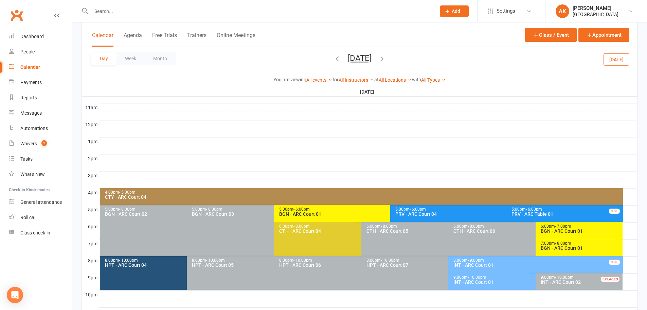
click at [348, 55] on button "[DATE]" at bounding box center [360, 58] width 24 height 10
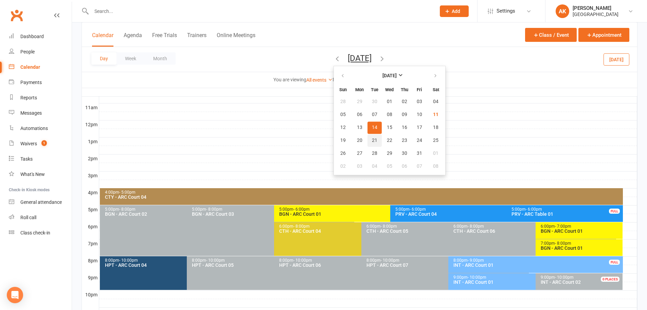
click at [368, 138] on button "21" at bounding box center [375, 140] width 14 height 12
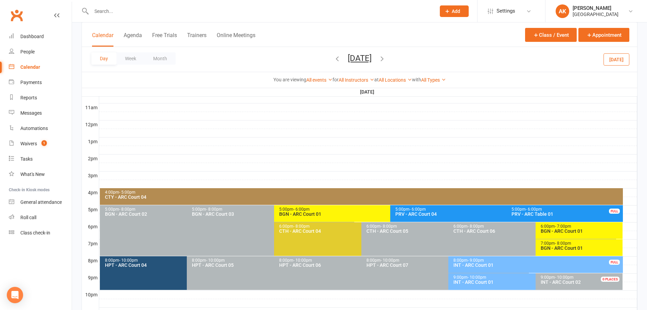
click at [562, 227] on span "- 7:00pm" at bounding box center [563, 226] width 16 height 5
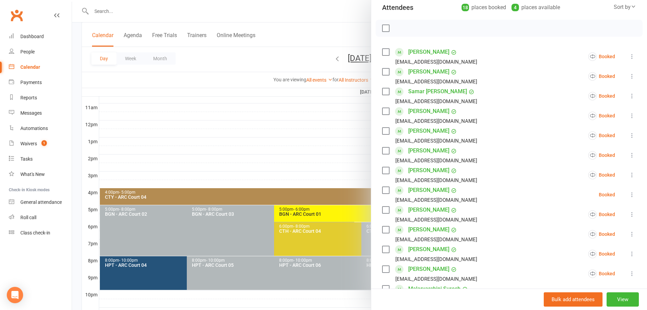
scroll to position [68, 0]
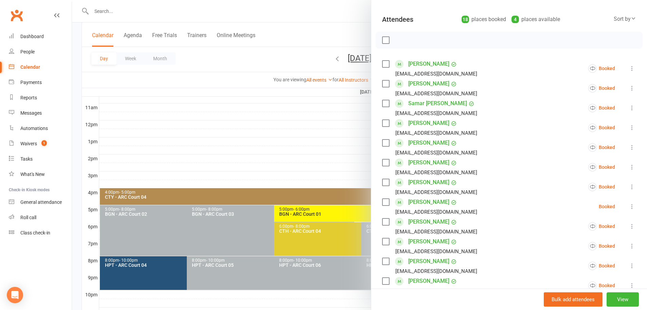
click at [629, 204] on icon at bounding box center [632, 206] width 7 height 7
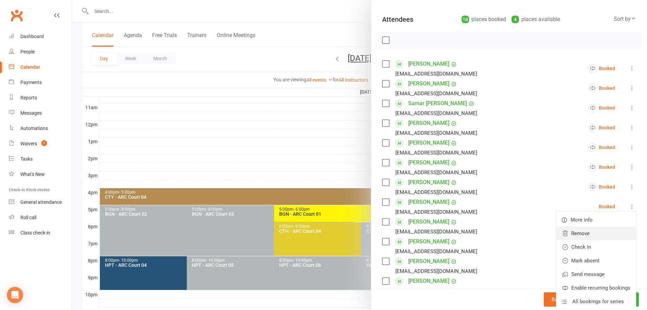
click at [584, 233] on link "Remove" at bounding box center [597, 233] width 80 height 14
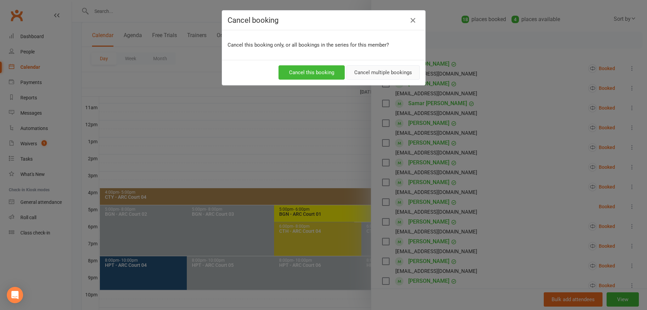
click at [353, 72] on button "Cancel multiple bookings" at bounding box center [383, 72] width 73 height 14
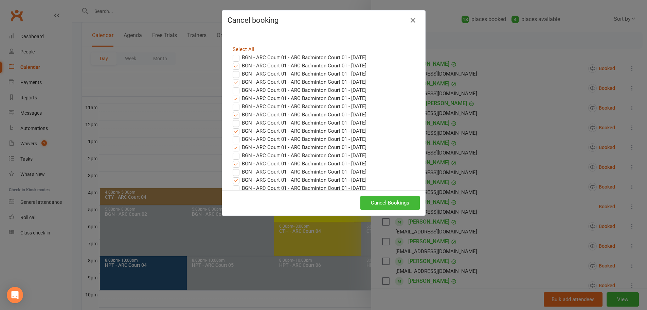
click at [240, 47] on link "Select All" at bounding box center [244, 49] width 22 height 6
click at [235, 82] on label "BGN - ARC Court 01 - ARC Badminton Court 01 - Oct 21, 2025" at bounding box center [300, 82] width 134 height 8
click at [235, 73] on label "BGN - ARC Court 01 - ARC Badminton Court 01 - Oct 18, 2025" at bounding box center [300, 74] width 134 height 8
click at [232, 70] on input "BGN - ARC Court 01 - ARC Badminton Court 01 - Oct 18, 2025" at bounding box center [230, 70] width 4 height 0
click at [234, 66] on label "BGN - ARC Court 01 - ARC Badminton Court 01 - Oct 14, 2025" at bounding box center [300, 65] width 134 height 8
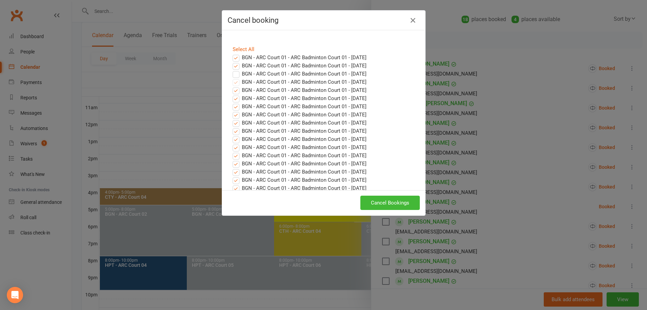
click at [232, 61] on input "BGN - ARC Court 01 - ARC Badminton Court 01 - Oct 14, 2025" at bounding box center [230, 61] width 4 height 0
click at [233, 73] on label "BGN - ARC Court 01 - ARC Badminton Court 01 - [DATE]" at bounding box center [300, 74] width 134 height 8
click at [232, 70] on input "BGN - ARC Court 01 - ARC Badminton Court 01 - [DATE]" at bounding box center [230, 70] width 4 height 0
click at [233, 64] on label "BGN - ARC Court 01 - ARC Badminton Court 01 - [DATE]" at bounding box center [300, 65] width 134 height 8
click at [232, 61] on input "BGN - ARC Court 01 - ARC Badminton Court 01 - Oct 14, 2025" at bounding box center [230, 61] width 4 height 0
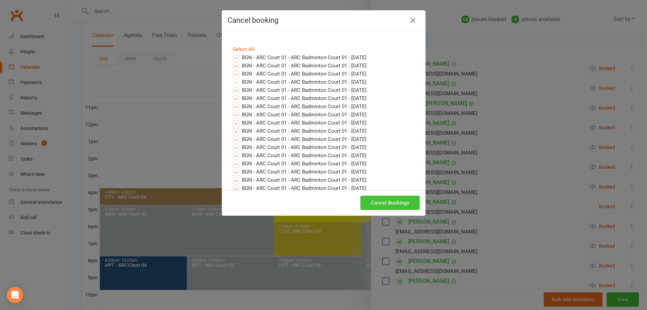
click at [395, 202] on button "Cancel Bookings" at bounding box center [389, 202] width 59 height 14
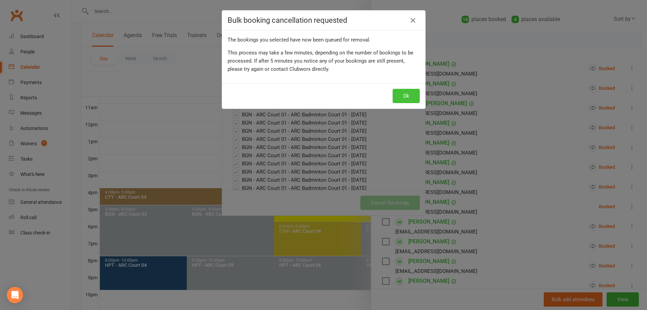
click at [395, 96] on button "Ok" at bounding box center [406, 96] width 27 height 14
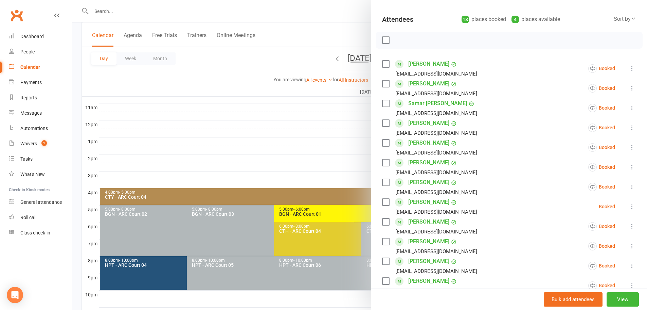
click at [334, 21] on div at bounding box center [359, 155] width 575 height 310
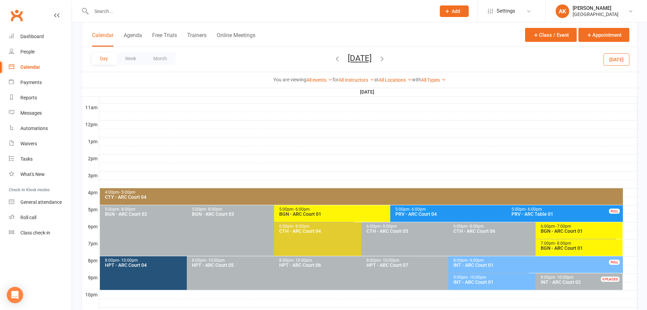
scroll to position [256, 0]
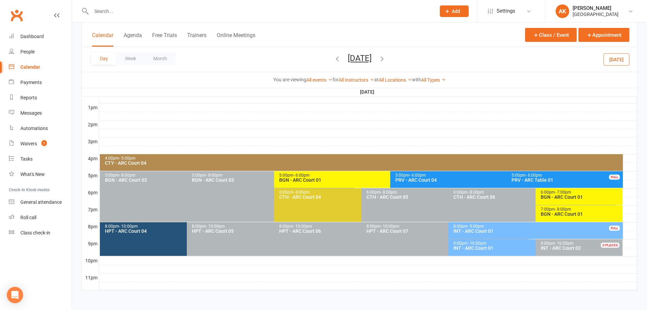
click at [338, 50] on div "Day Week Month [DATE] [DATE] Sun Mon Tue Wed Thu Fri Sat 28 29 30 01 02 03 04 0…" at bounding box center [360, 59] width 556 height 25
click at [348, 55] on button "[DATE]" at bounding box center [360, 58] width 24 height 10
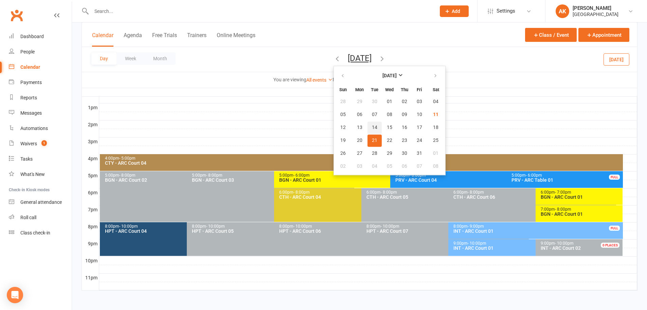
click at [372, 125] on span "14" at bounding box center [374, 127] width 5 height 5
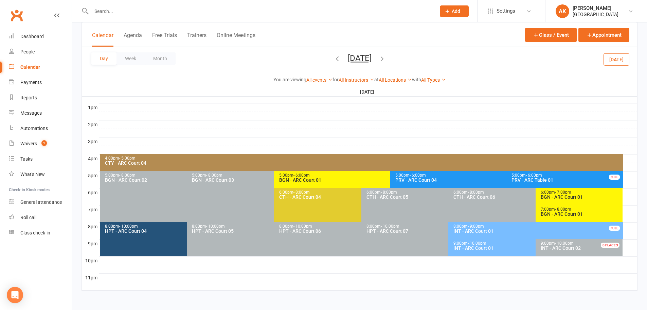
click at [559, 196] on div "BGN - ARC Court 01" at bounding box center [581, 196] width 81 height 5
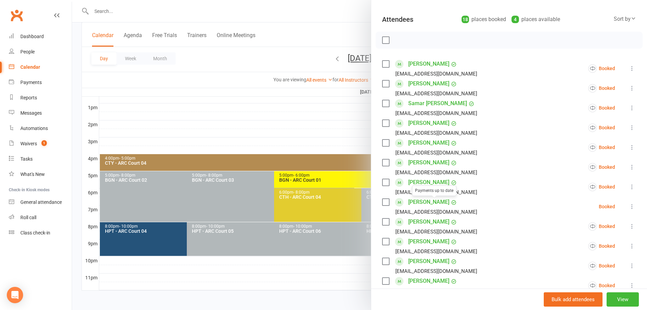
scroll to position [0, 0]
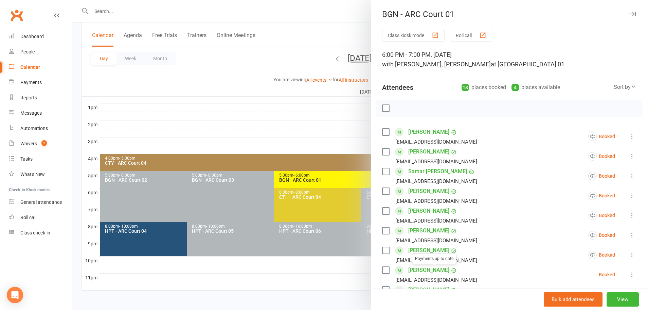
click at [316, 24] on div at bounding box center [359, 155] width 575 height 310
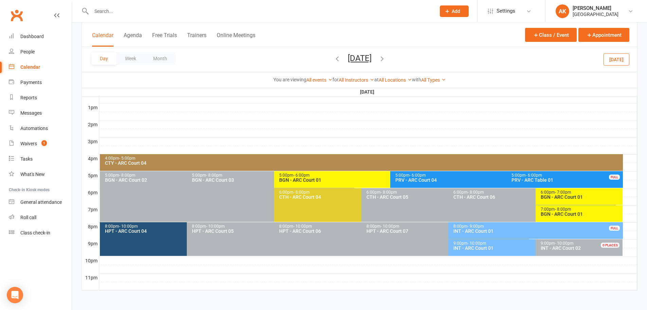
click at [365, 59] on button "[DATE]" at bounding box center [360, 58] width 24 height 10
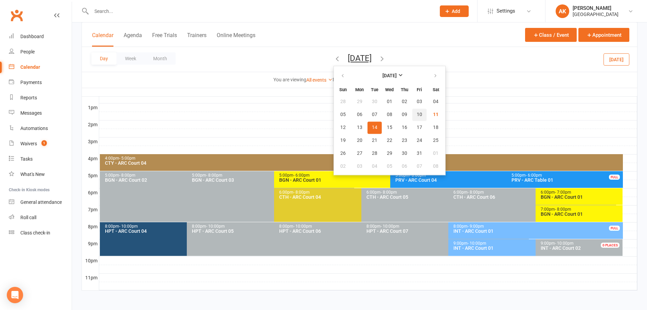
click at [412, 115] on button "10" at bounding box center [419, 114] width 14 height 12
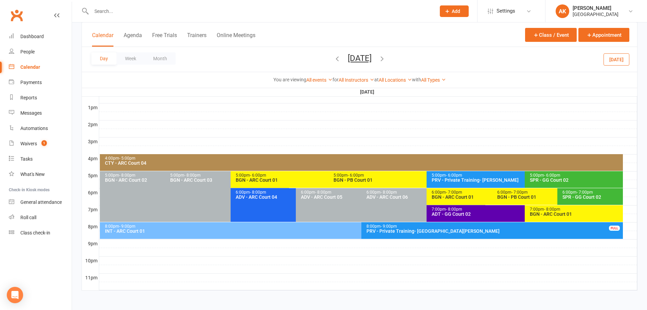
click at [254, 198] on div "ADV - ARC Court 04" at bounding box center [294, 196] width 118 height 5
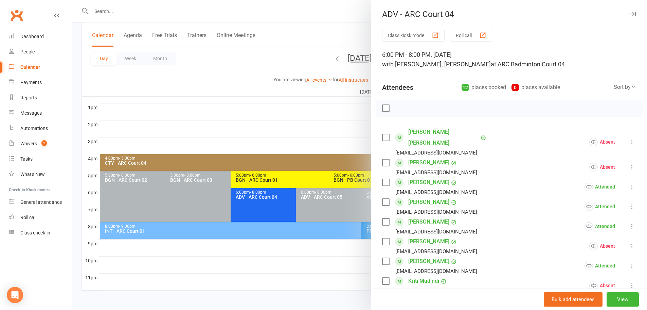
click at [292, 8] on div at bounding box center [359, 155] width 575 height 310
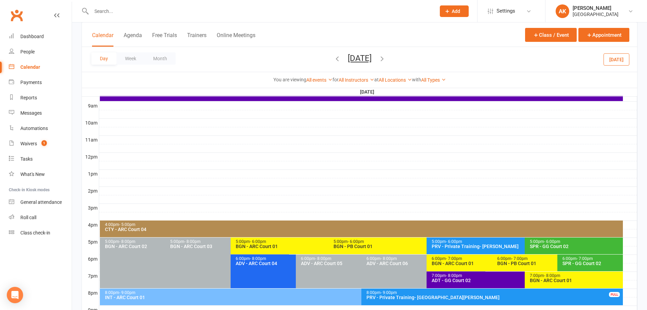
scroll to position [256, 0]
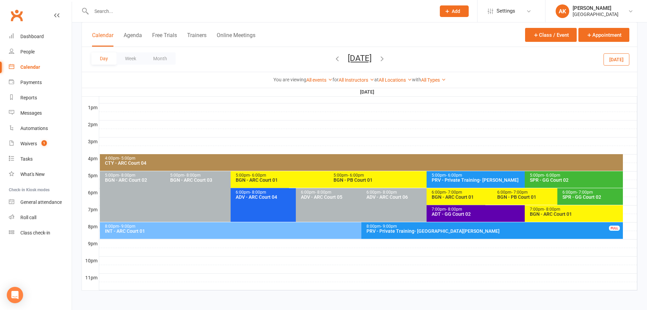
click at [258, 205] on div "6:00pm - 8:00pm ADV - ARC Court 04 FULL" at bounding box center [293, 205] width 124 height 34
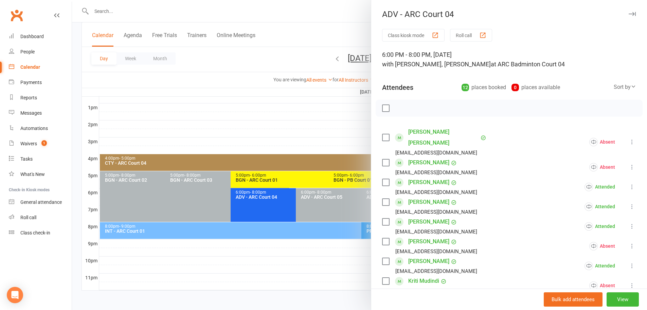
click at [347, 28] on div at bounding box center [359, 155] width 575 height 310
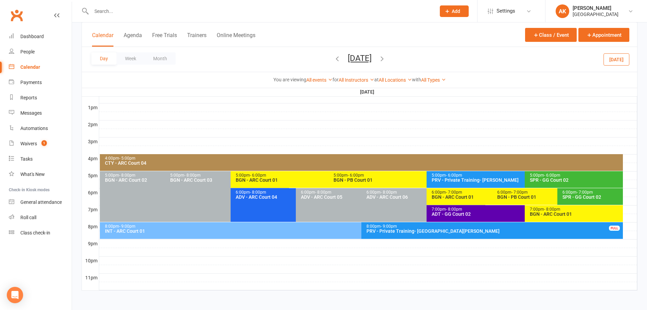
click at [269, 204] on div "6:00pm - 8:00pm ADV - ARC Court 04 FULL" at bounding box center [293, 205] width 124 height 34
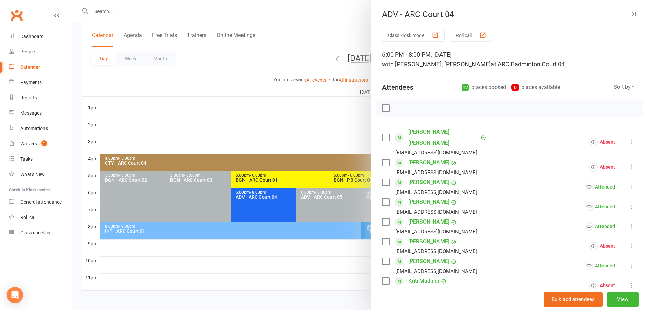
click at [345, 8] on div at bounding box center [359, 155] width 575 height 310
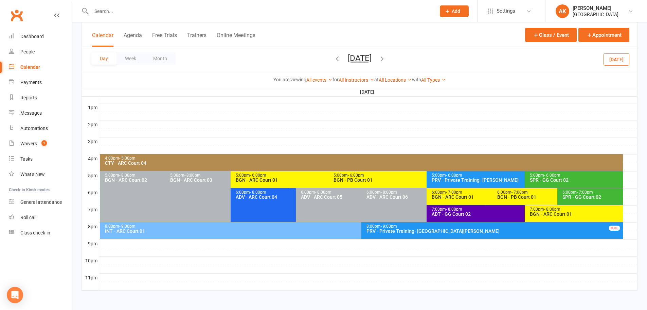
click at [386, 61] on icon "button" at bounding box center [381, 58] width 7 height 7
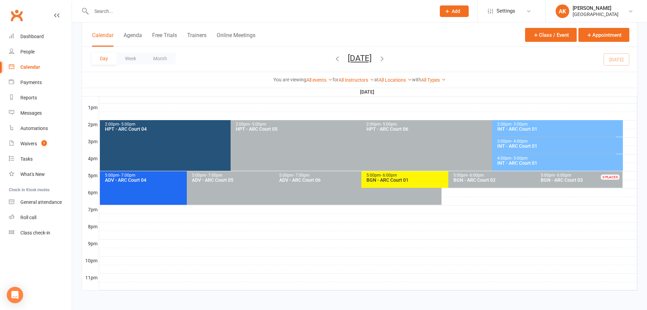
click at [145, 186] on div "5:00pm - 7:00pm ADV - ARC Court 04 FULL" at bounding box center [184, 188] width 168 height 34
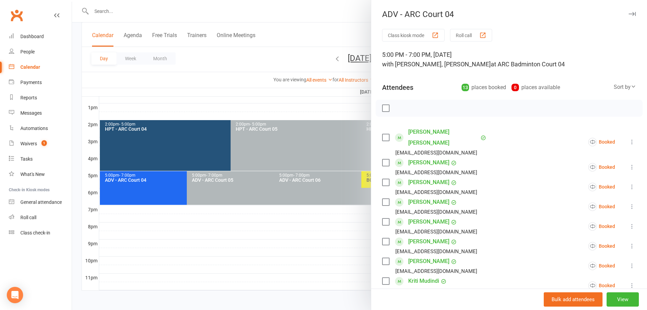
click at [337, 25] on div at bounding box center [359, 155] width 575 height 310
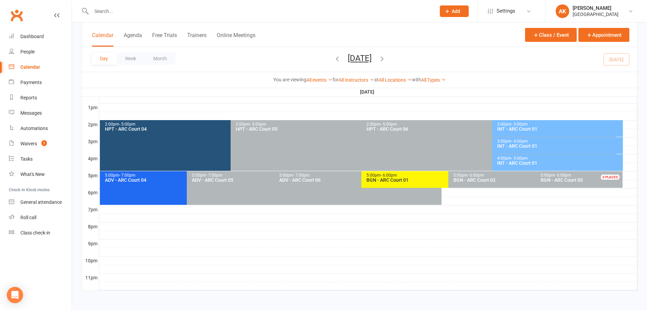
click at [133, 183] on div "5:00pm - 7:00pm ADV - ARC Court 04 FULL" at bounding box center [184, 188] width 168 height 34
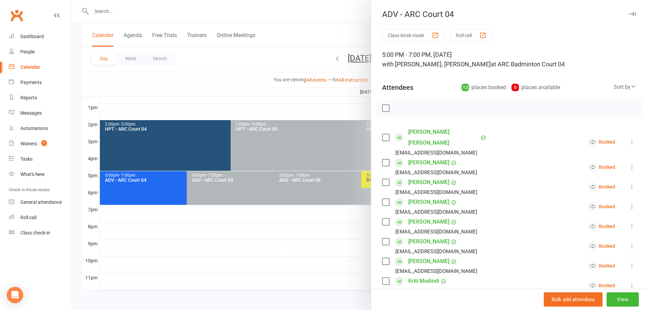
click at [320, 19] on div at bounding box center [359, 155] width 575 height 310
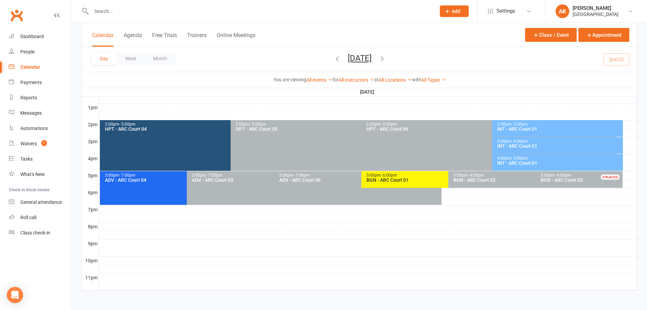
click at [378, 56] on span "Saturday, Oct 11, 2025 October 2025 Sun Mon Tue Wed Thu Fri Sat 28 29 30 01 02 …" at bounding box center [359, 59] width 37 height 12
click at [386, 58] on icon "button" at bounding box center [381, 58] width 7 height 7
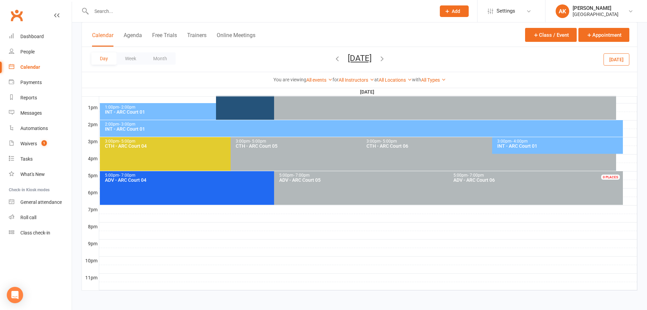
click at [166, 191] on div "5:00pm - 7:00pm ADV - ARC Court 04 FULL" at bounding box center [271, 188] width 342 height 34
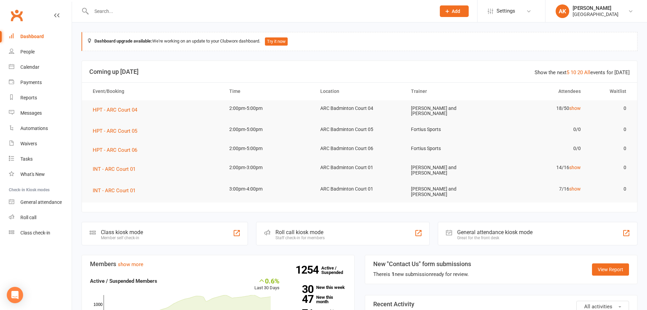
click at [117, 14] on input "text" at bounding box center [260, 11] width 342 height 10
type input "[PERSON_NAME]"
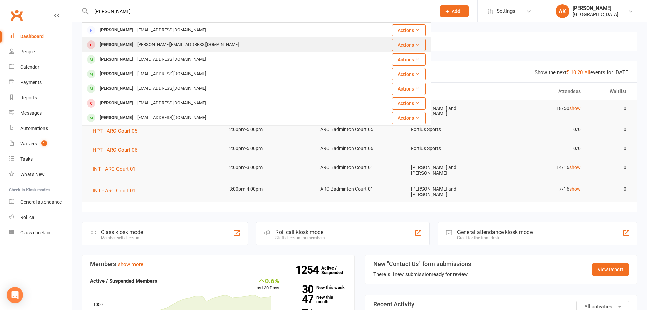
click at [127, 46] on div "[PERSON_NAME]" at bounding box center [117, 45] width 38 height 10
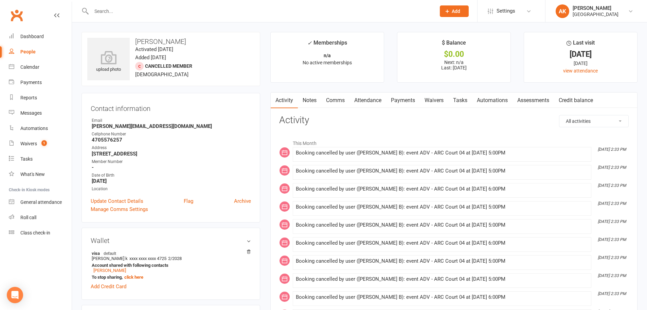
click at [341, 103] on link "Comms" at bounding box center [335, 100] width 28 height 16
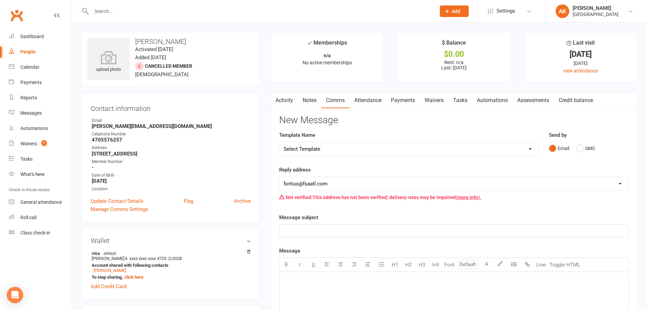
click at [382, 100] on link "Attendance" at bounding box center [368, 100] width 37 height 16
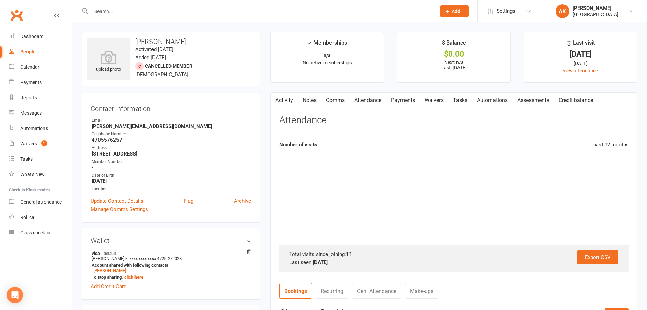
click at [289, 101] on link "Activity" at bounding box center [284, 100] width 27 height 16
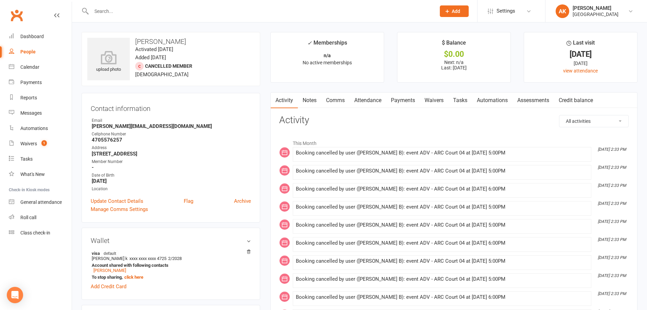
click at [366, 97] on link "Attendance" at bounding box center [368, 100] width 37 height 16
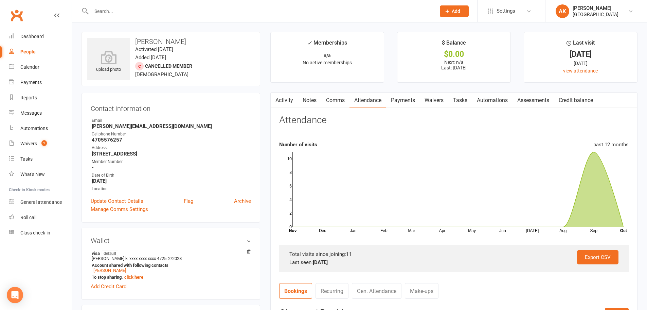
click at [400, 99] on link "Payments" at bounding box center [403, 100] width 34 height 16
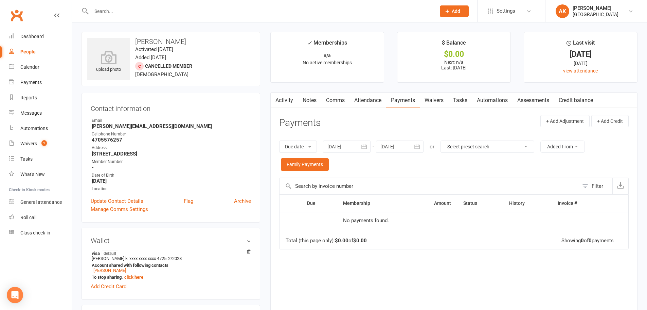
click at [414, 146] on button "button" at bounding box center [417, 146] width 12 height 12
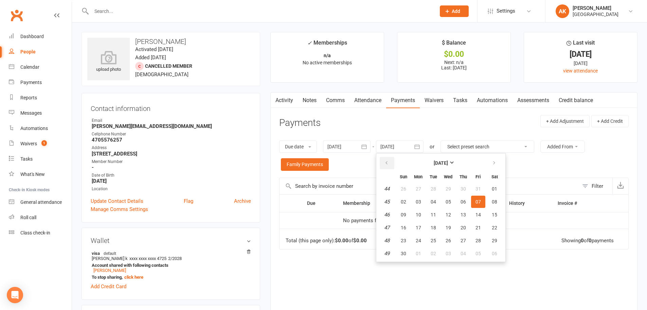
click at [383, 163] on button "button" at bounding box center [387, 163] width 15 height 12
click at [424, 189] on button "01" at bounding box center [418, 188] width 14 height 12
type input "01 Sep 2025"
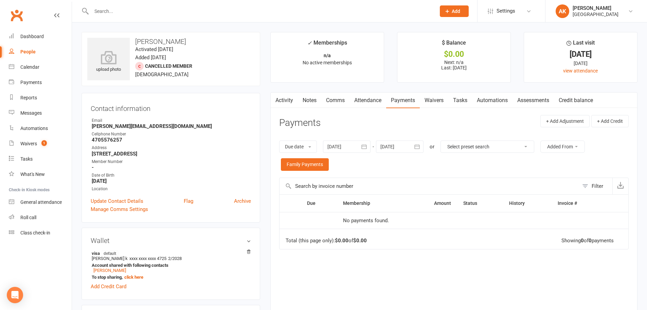
click at [365, 145] on icon "button" at bounding box center [364, 146] width 5 height 4
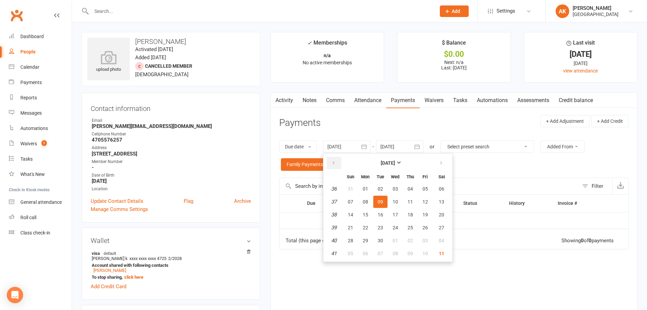
click at [337, 161] on button "button" at bounding box center [334, 163] width 15 height 12
click at [406, 190] on button "01" at bounding box center [410, 188] width 14 height 12
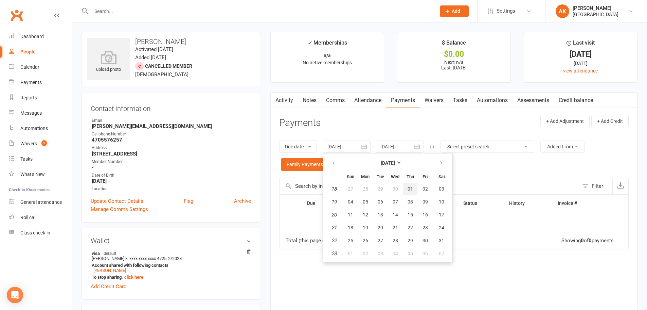
type input "01 May 2025"
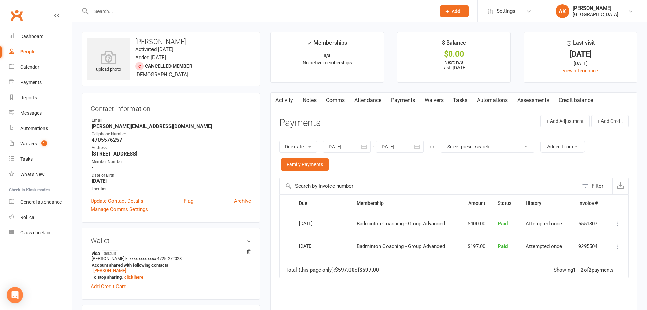
click at [417, 147] on icon "button" at bounding box center [417, 146] width 7 height 7
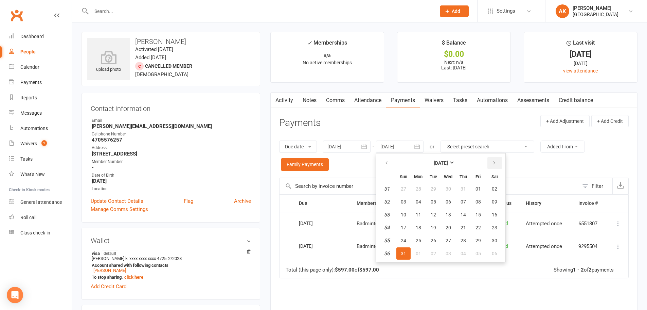
click at [489, 162] on button "button" at bounding box center [495, 163] width 15 height 12
click at [454, 189] on button "01" at bounding box center [448, 188] width 14 height 12
type input "01 Oct 2025"
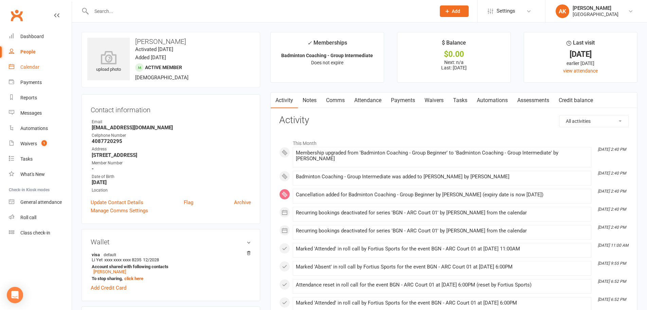
click at [29, 67] on div "Calendar" at bounding box center [29, 66] width 19 height 5
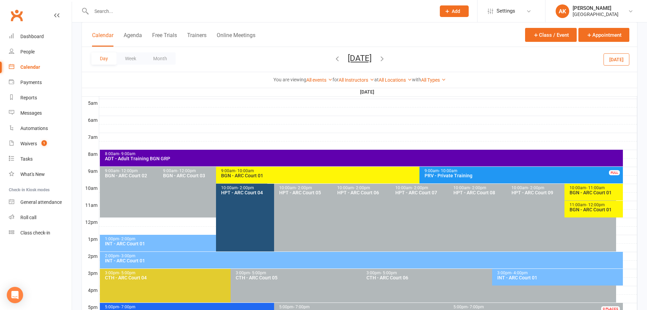
scroll to position [136, 0]
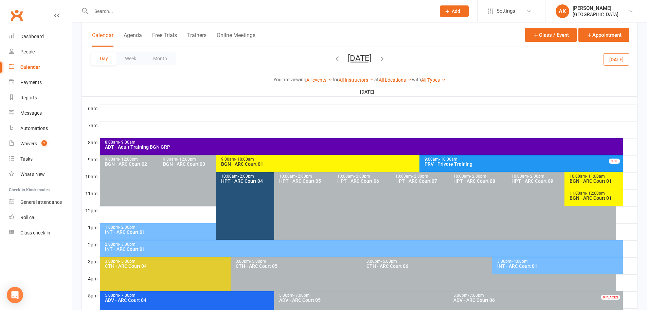
click at [355, 58] on button "[DATE]" at bounding box center [360, 58] width 24 height 10
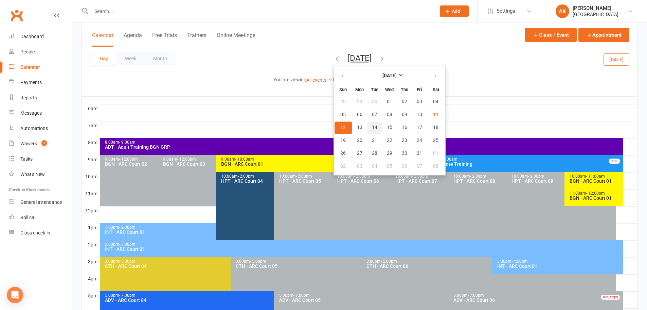
click at [372, 130] on span "14" at bounding box center [374, 127] width 5 height 5
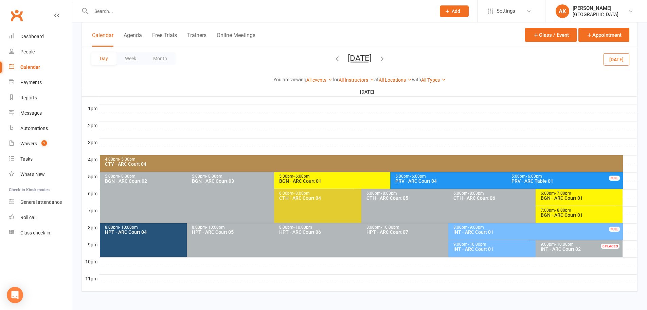
scroll to position [256, 0]
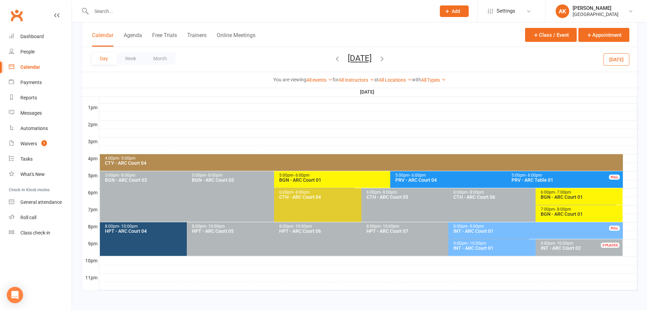
click at [554, 196] on div "BGN - ARC Court 01" at bounding box center [581, 196] width 81 height 5
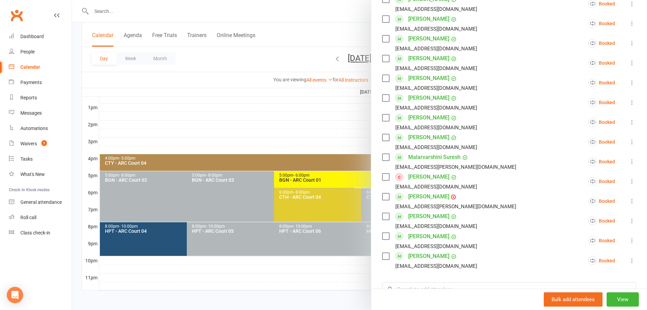
scroll to position [204, 0]
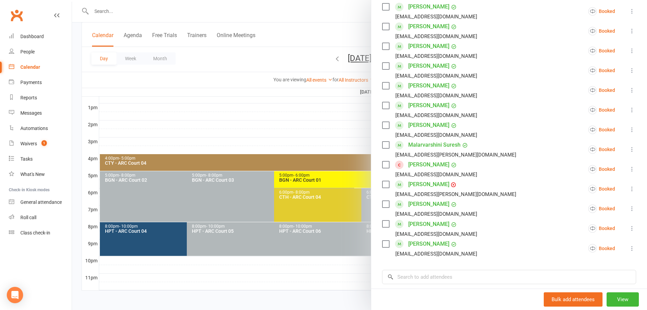
click at [629, 231] on icon at bounding box center [632, 228] width 7 height 7
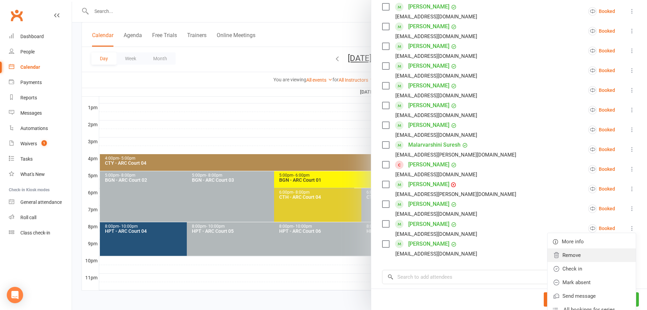
click at [577, 257] on link "Remove" at bounding box center [592, 255] width 88 height 14
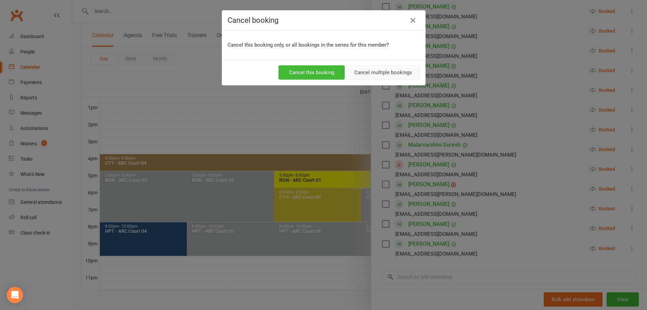
click at [375, 73] on button "Cancel multiple bookings" at bounding box center [383, 72] width 73 height 14
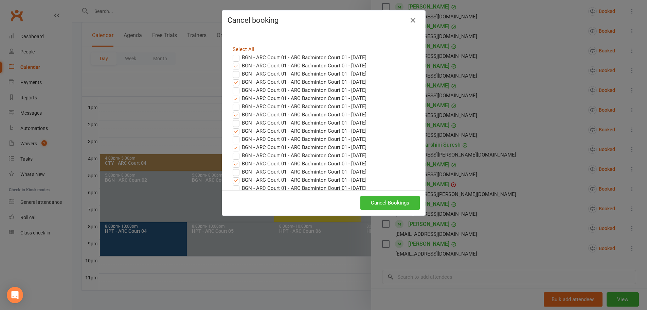
click at [235, 48] on link "Select All" at bounding box center [244, 49] width 22 height 6
click at [385, 201] on button "Cancel Bookings" at bounding box center [389, 202] width 59 height 14
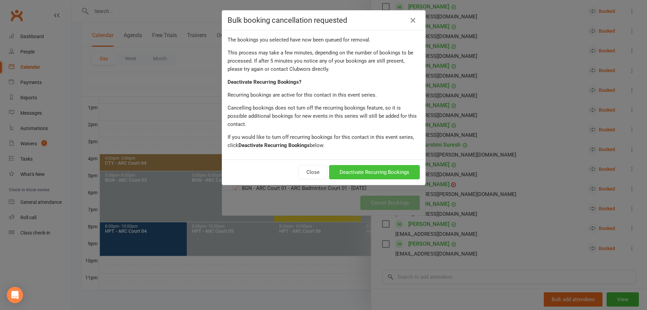
click at [388, 165] on button "Deactivate Recurring Bookings" at bounding box center [374, 172] width 91 height 14
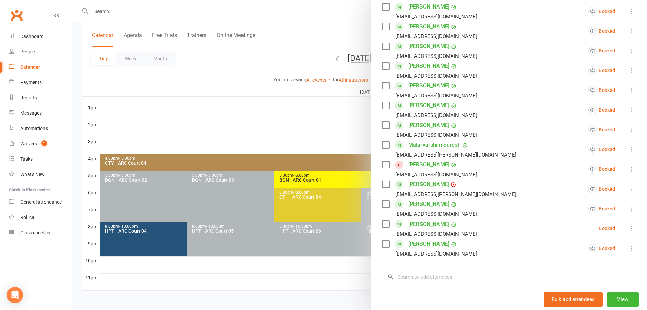
click at [629, 248] on icon at bounding box center [632, 248] width 7 height 7
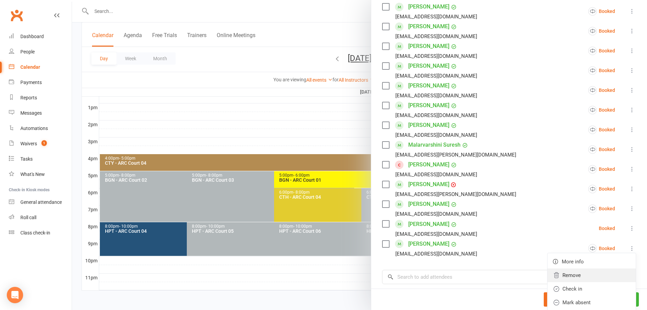
click at [578, 272] on link "Remove" at bounding box center [592, 275] width 88 height 14
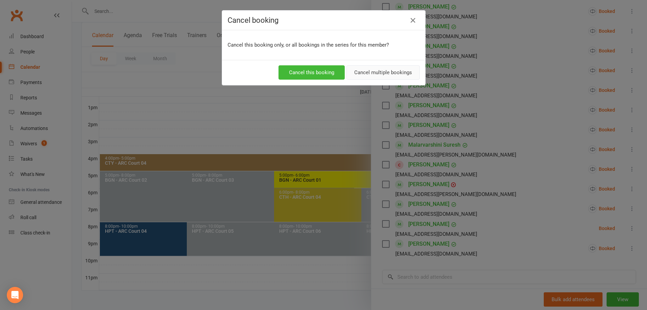
click at [365, 68] on button "Cancel multiple bookings" at bounding box center [383, 72] width 73 height 14
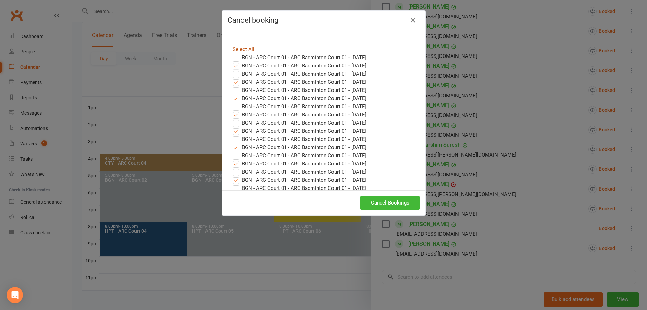
click at [247, 51] on link "Select All" at bounding box center [244, 49] width 22 height 6
click at [376, 205] on button "Cancel Bookings" at bounding box center [389, 202] width 59 height 14
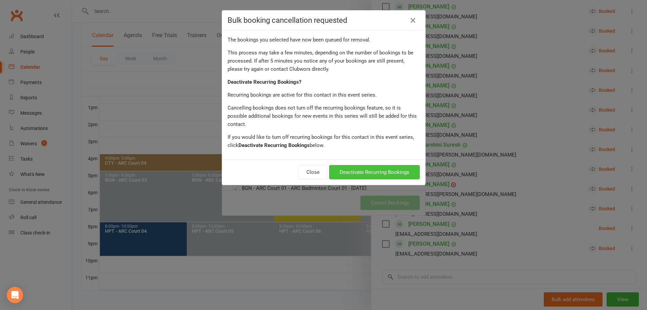
click at [377, 165] on button "Deactivate Recurring Bookings" at bounding box center [374, 172] width 91 height 14
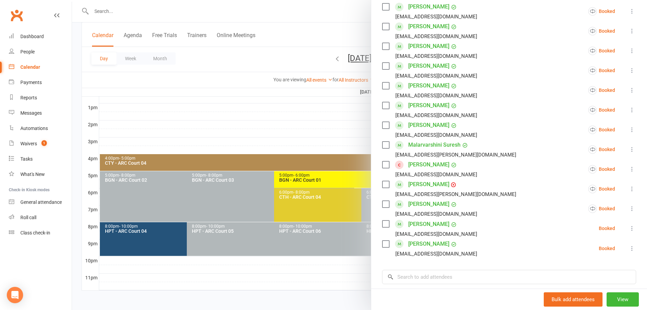
click at [332, 31] on div at bounding box center [359, 155] width 575 height 310
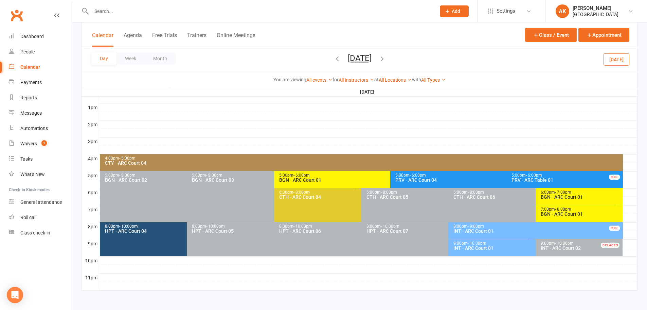
click at [595, 193] on div "6:00pm - 7:00pm" at bounding box center [581, 192] width 81 height 4
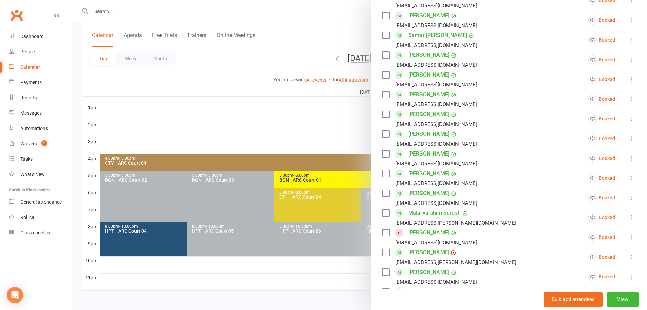
scroll to position [296, 0]
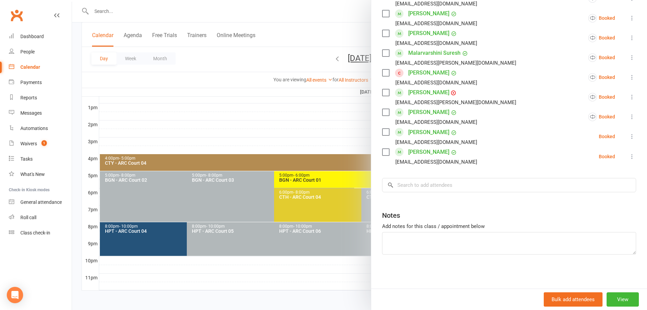
click at [305, 12] on div at bounding box center [359, 155] width 575 height 310
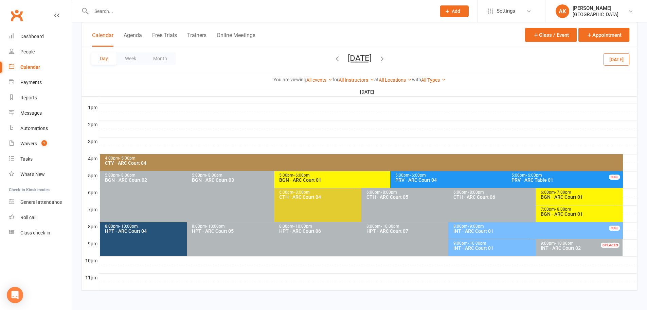
click at [348, 59] on button "[DATE]" at bounding box center [360, 58] width 24 height 10
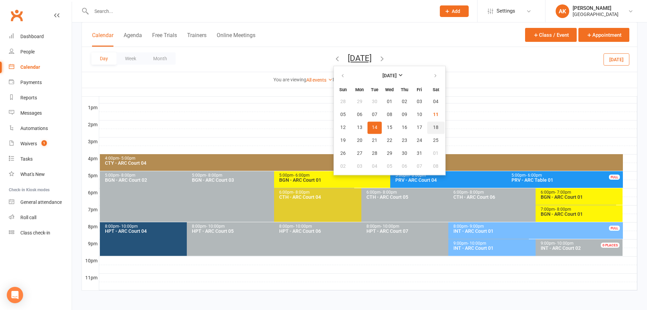
click at [427, 126] on button "18" at bounding box center [435, 127] width 17 height 12
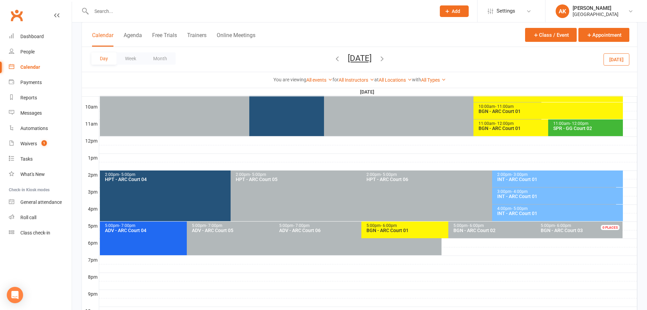
scroll to position [154, 0]
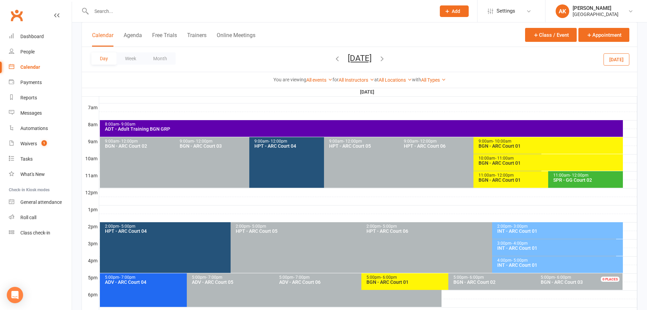
click at [495, 175] on span "- 12:00pm" at bounding box center [504, 175] width 19 height 5
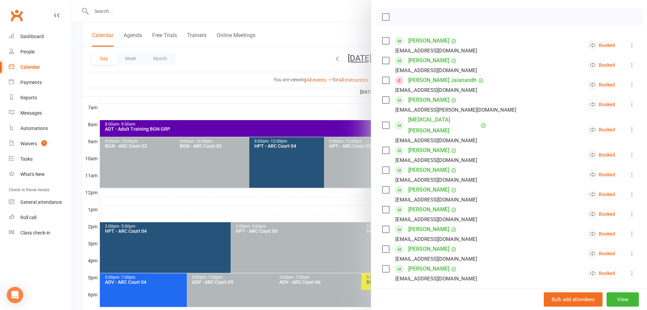
scroll to position [102, 0]
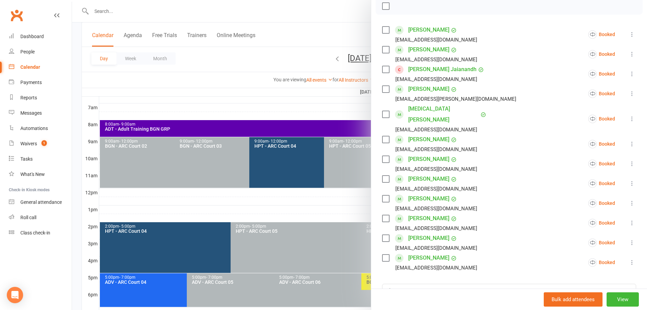
click at [629, 239] on icon at bounding box center [632, 242] width 7 height 7
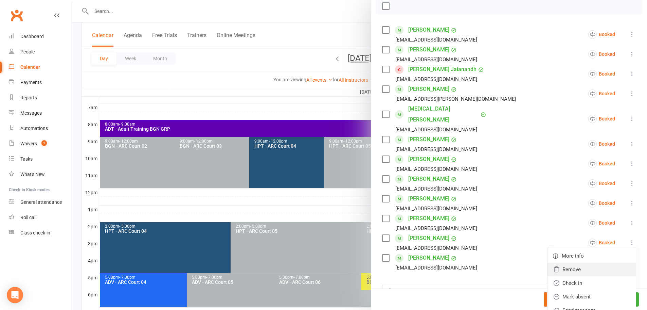
click at [576, 262] on link "Remove" at bounding box center [592, 269] width 88 height 14
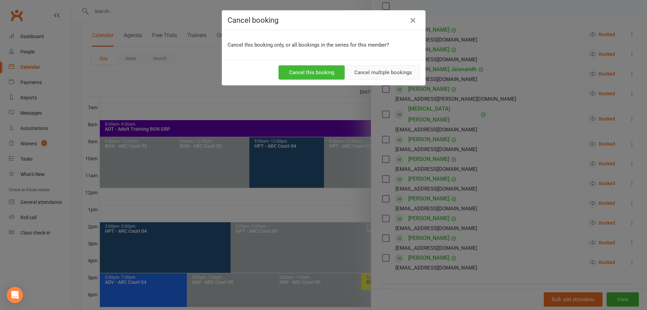
click at [368, 74] on button "Cancel multiple bookings" at bounding box center [383, 72] width 73 height 14
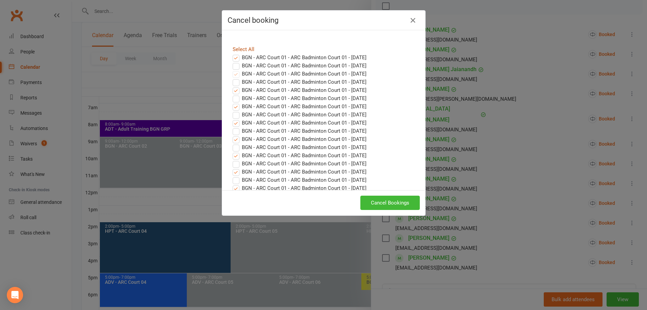
click at [239, 47] on link "Select All" at bounding box center [244, 49] width 22 height 6
click at [386, 200] on button "Cancel Bookings" at bounding box center [389, 202] width 59 height 14
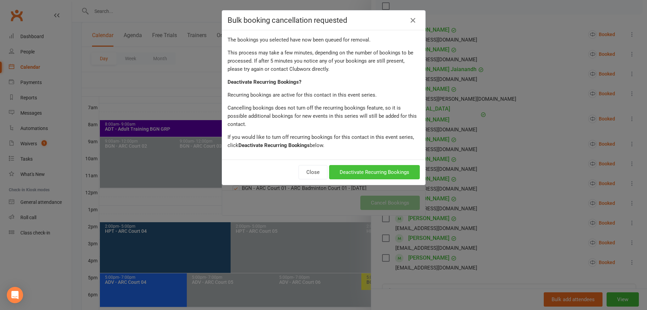
click at [383, 168] on button "Deactivate Recurring Bookings" at bounding box center [374, 172] width 91 height 14
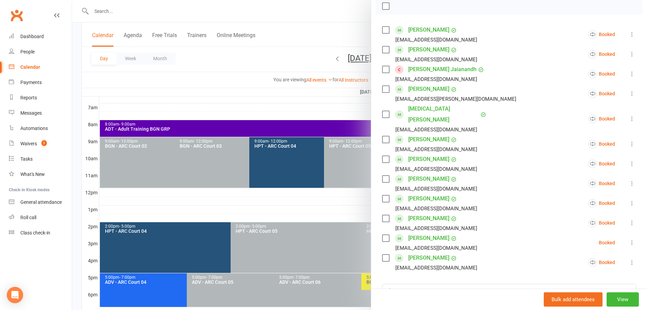
click at [629, 259] on icon at bounding box center [632, 262] width 7 height 7
click at [571, 282] on link "Remove" at bounding box center [592, 289] width 88 height 14
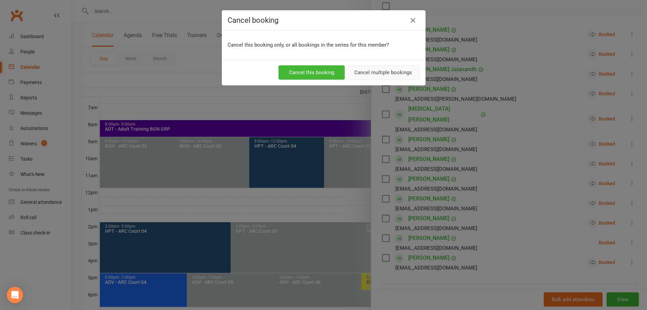
click at [371, 73] on button "Cancel multiple bookings" at bounding box center [383, 72] width 73 height 14
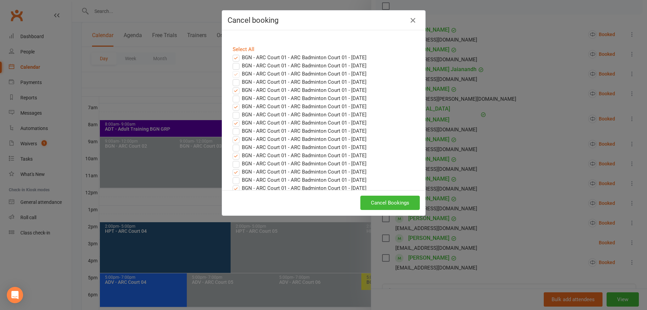
click at [227, 45] on div "Select All BGN - ARC Court 01 - ARC Badminton Court 01 - Oct 11, 2025 BGN - ARC…" at bounding box center [323, 110] width 203 height 160
click at [233, 48] on link "Select All" at bounding box center [244, 49] width 22 height 6
click at [381, 199] on button "Cancel Bookings" at bounding box center [389, 202] width 59 height 14
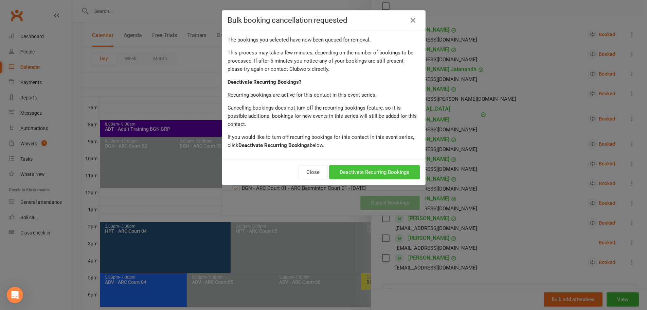
click at [384, 166] on button "Deactivate Recurring Bookings" at bounding box center [374, 172] width 91 height 14
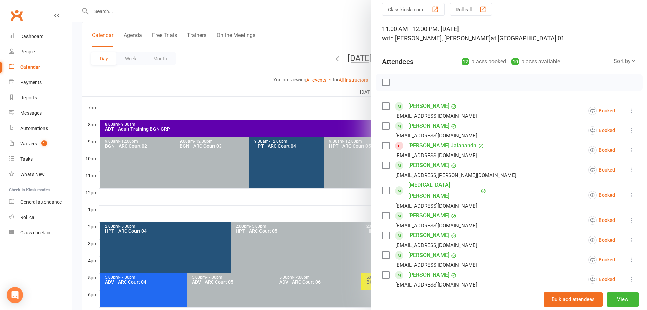
scroll to position [0, 0]
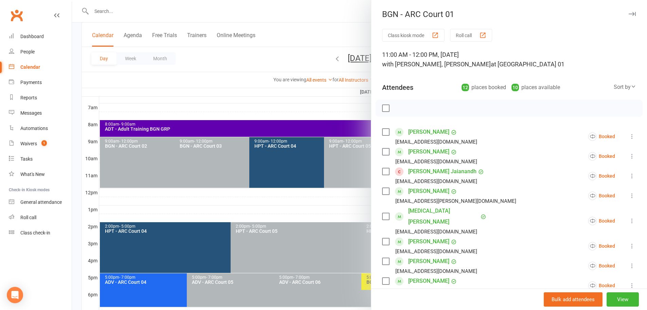
click at [324, 10] on div at bounding box center [359, 155] width 575 height 310
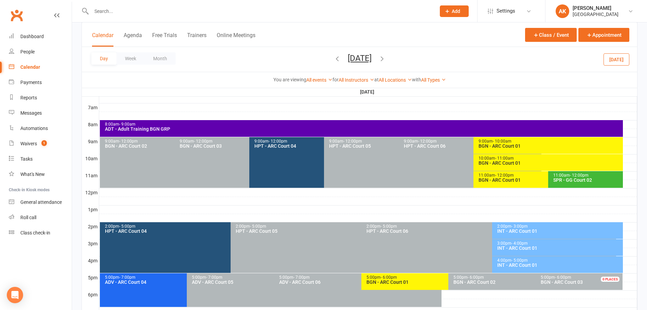
click at [360, 53] on button "[DATE]" at bounding box center [360, 58] width 24 height 10
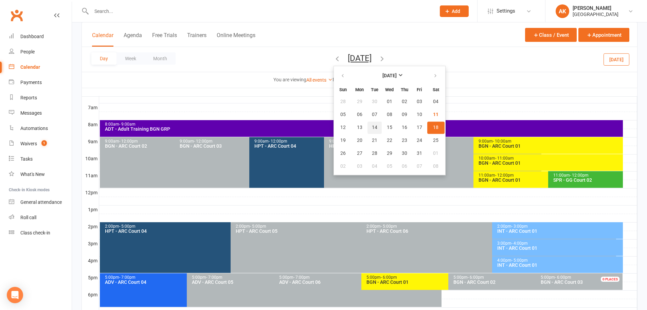
click at [372, 125] on span "14" at bounding box center [374, 127] width 5 height 5
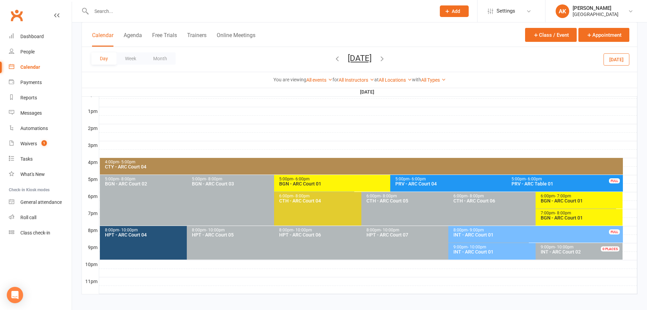
scroll to position [256, 0]
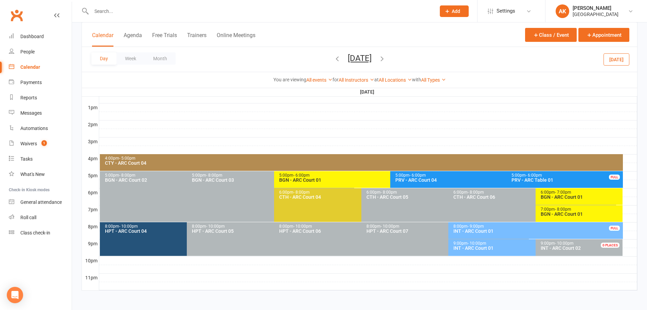
click at [563, 196] on div "BGN - ARC Court 01" at bounding box center [581, 196] width 81 height 5
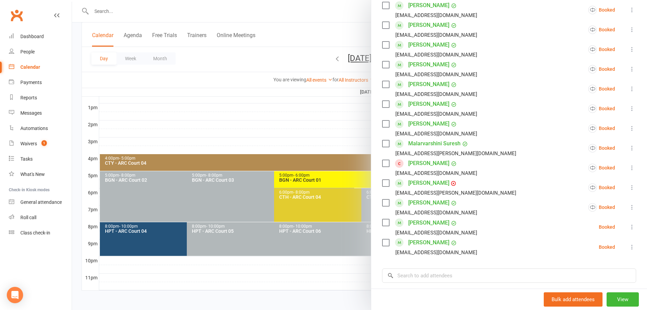
scroll to position [170, 0]
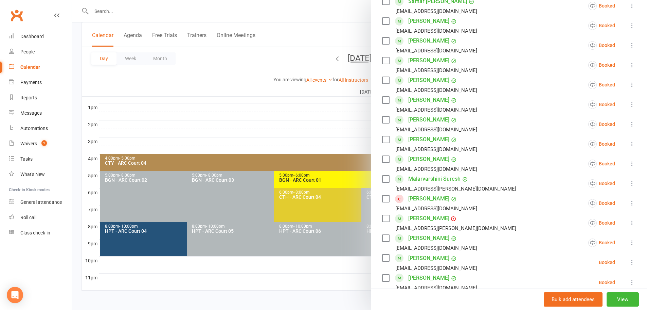
click at [316, 24] on div at bounding box center [359, 155] width 575 height 310
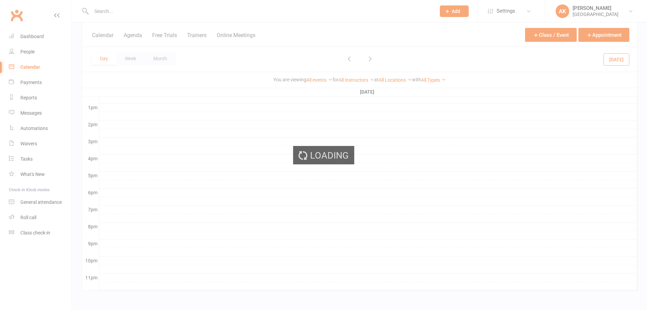
scroll to position [256, 0]
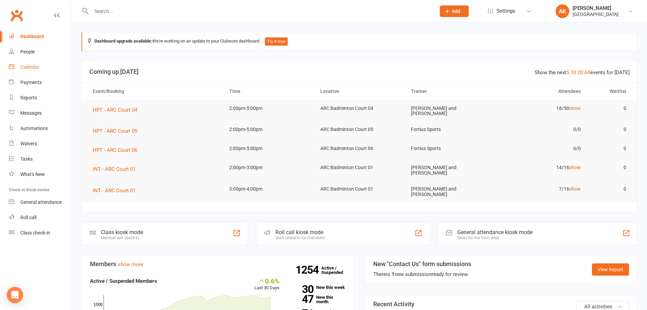
click at [24, 68] on div "Calendar" at bounding box center [29, 66] width 19 height 5
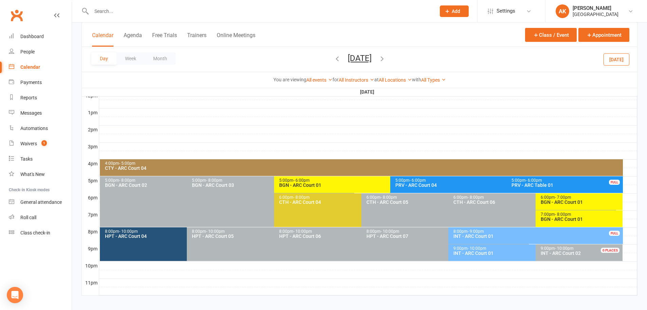
scroll to position [256, 0]
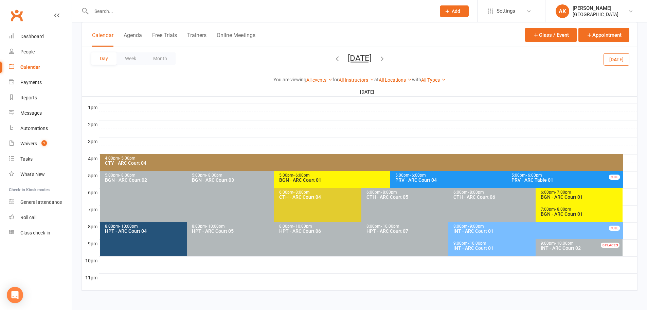
click at [561, 194] on div "BGN - ARC Court 01" at bounding box center [581, 196] width 81 height 5
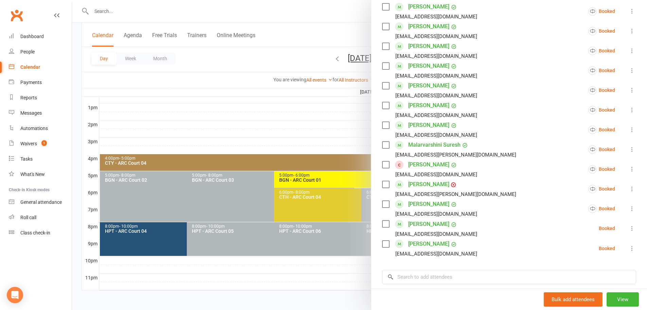
scroll to position [238, 0]
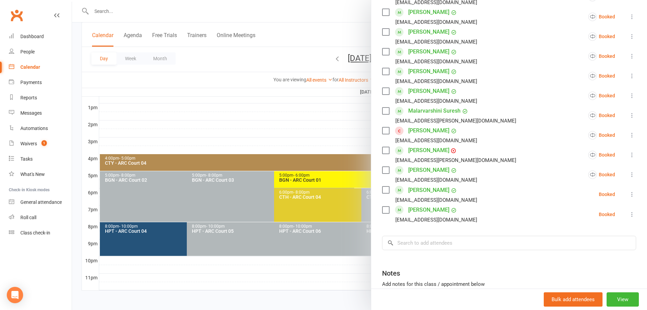
click at [629, 192] on icon at bounding box center [632, 194] width 7 height 7
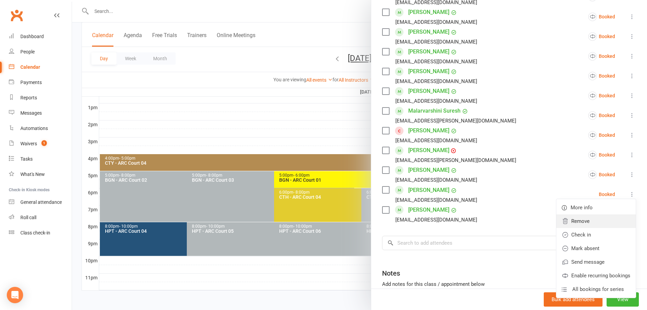
click at [584, 219] on link "Remove" at bounding box center [597, 221] width 80 height 14
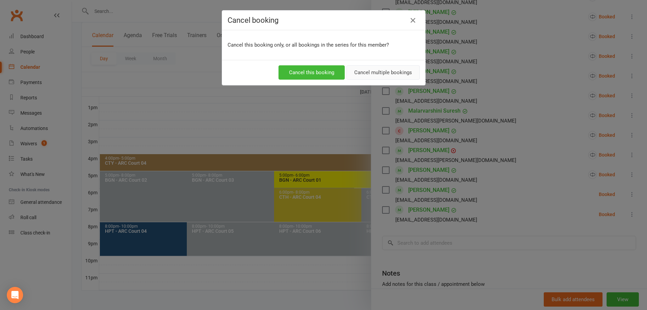
click at [383, 69] on button "Cancel multiple bookings" at bounding box center [383, 72] width 73 height 14
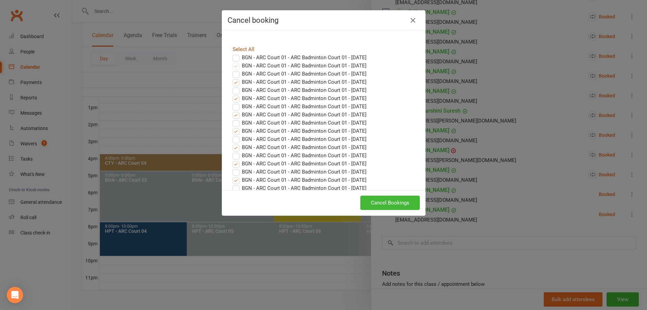
click at [243, 48] on link "Select All" at bounding box center [244, 49] width 22 height 6
click at [398, 202] on button "Cancel Bookings" at bounding box center [389, 202] width 59 height 14
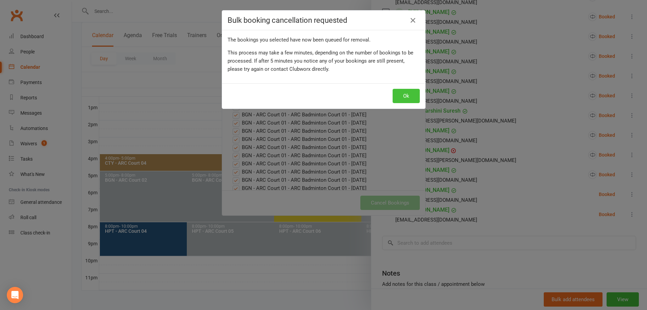
click at [398, 94] on button "Ok" at bounding box center [406, 96] width 27 height 14
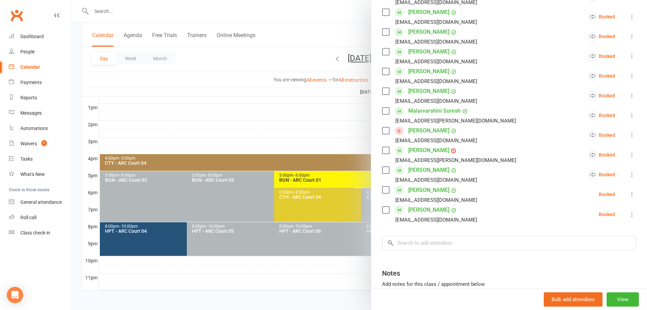
click at [615, 215] on li "Jyunsiou Wang ajwenlin@gmail.com Booked More info Remove Check in Mark absent S…" at bounding box center [509, 214] width 254 height 20
click at [629, 214] on icon at bounding box center [632, 214] width 7 height 7
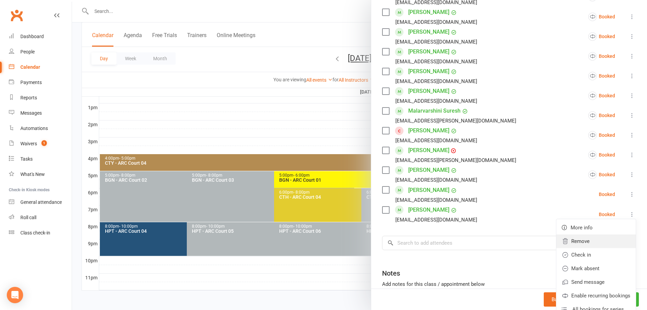
click at [581, 240] on link "Remove" at bounding box center [597, 241] width 80 height 14
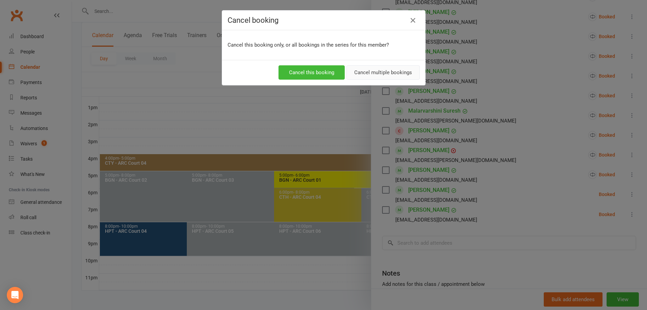
click at [377, 74] on button "Cancel multiple bookings" at bounding box center [383, 72] width 73 height 14
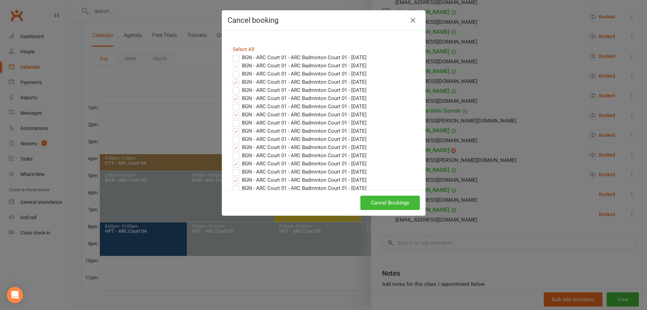
click at [248, 49] on link "Select All" at bounding box center [244, 49] width 22 height 6
click at [383, 202] on button "Cancel Bookings" at bounding box center [389, 202] width 59 height 14
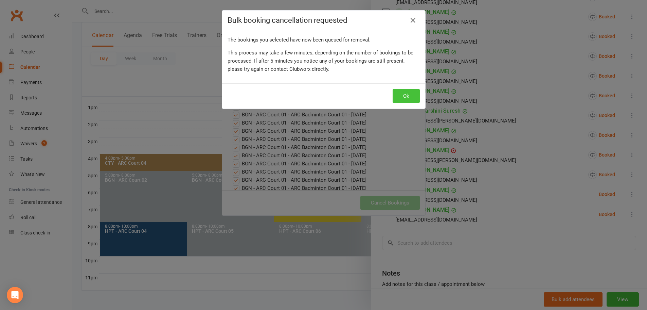
click at [400, 95] on button "Ok" at bounding box center [406, 96] width 27 height 14
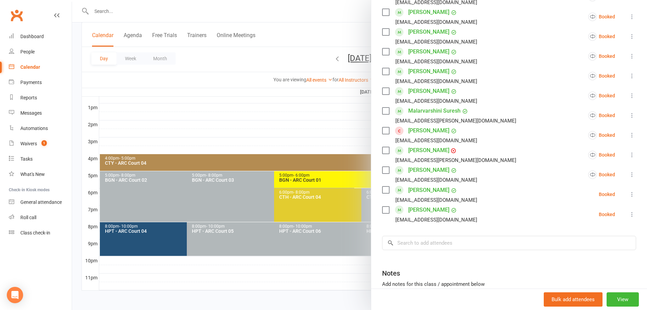
click at [338, 15] on div at bounding box center [359, 155] width 575 height 310
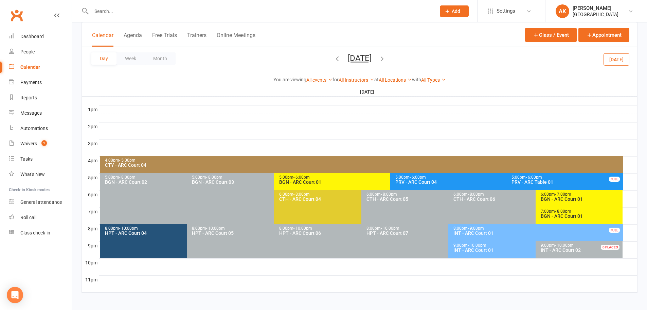
scroll to position [256, 0]
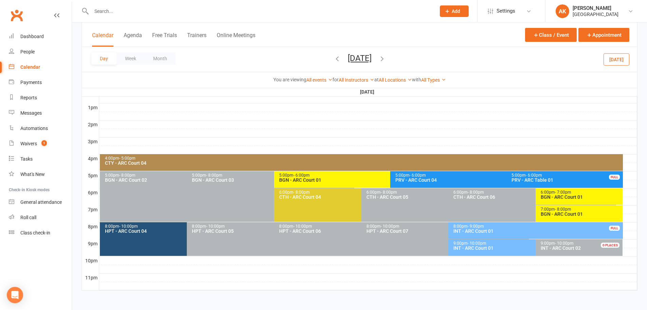
click at [567, 192] on span "- 7:00pm" at bounding box center [563, 192] width 16 height 5
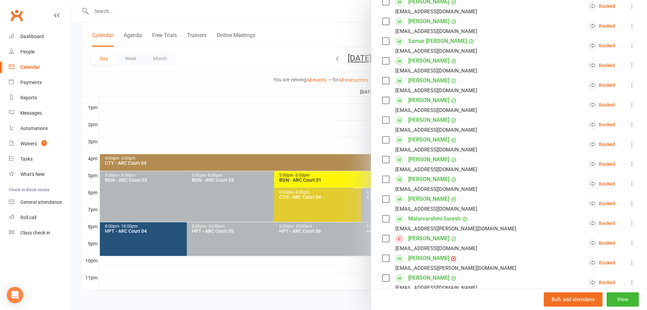
scroll to position [102, 0]
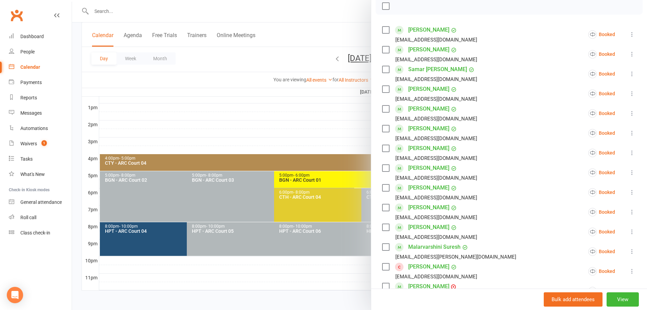
click at [344, 28] on div at bounding box center [359, 155] width 575 height 310
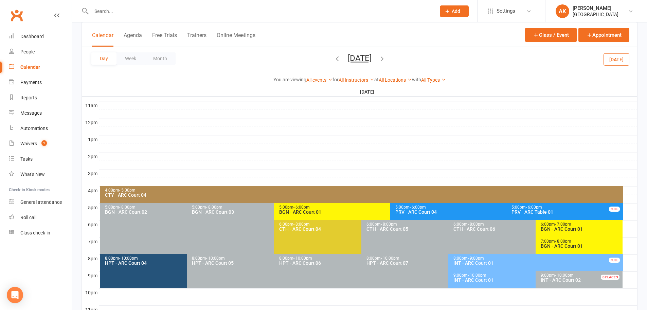
scroll to position [256, 0]
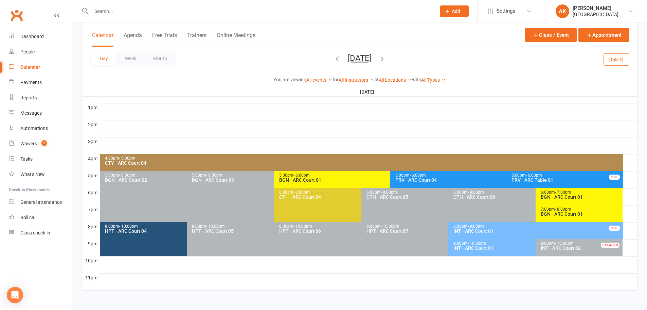
click at [572, 190] on div "6:00pm - 7:00pm" at bounding box center [581, 192] width 81 height 4
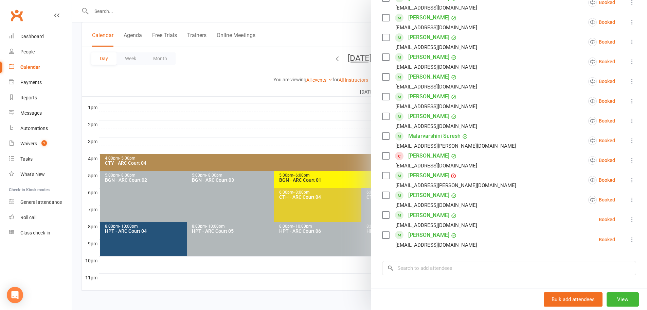
scroll to position [92, 0]
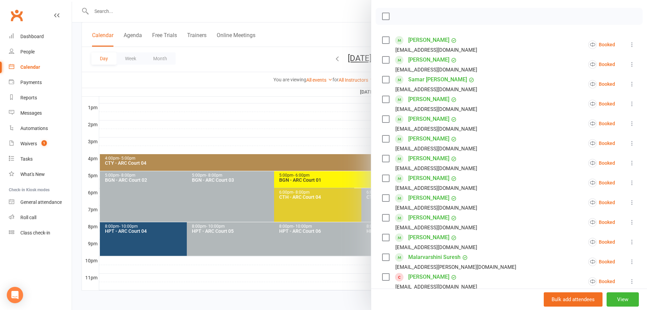
click at [320, 25] on div at bounding box center [359, 155] width 575 height 310
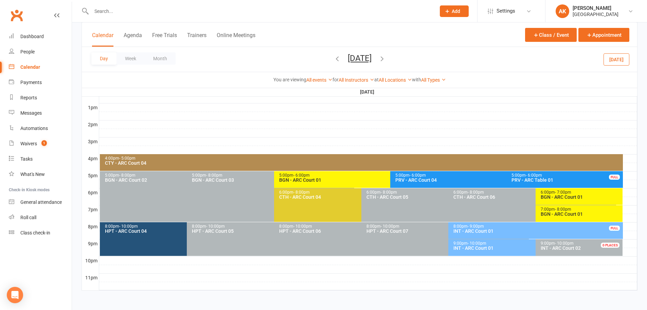
click at [583, 197] on div "BGN - ARC Court 01" at bounding box center [581, 196] width 81 height 5
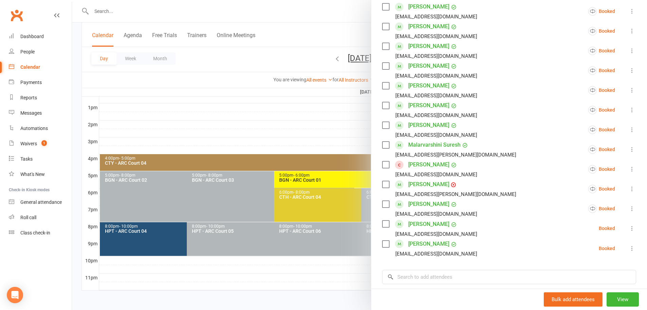
scroll to position [68, 0]
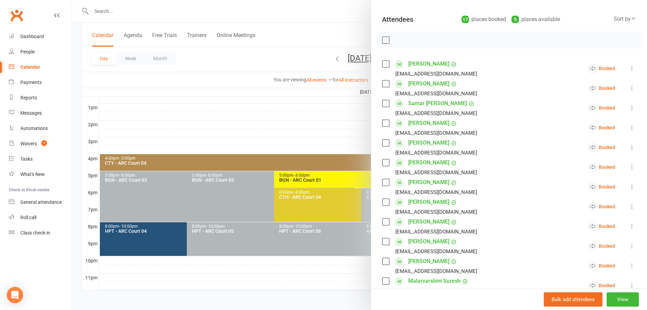
click at [319, 21] on div at bounding box center [359, 155] width 575 height 310
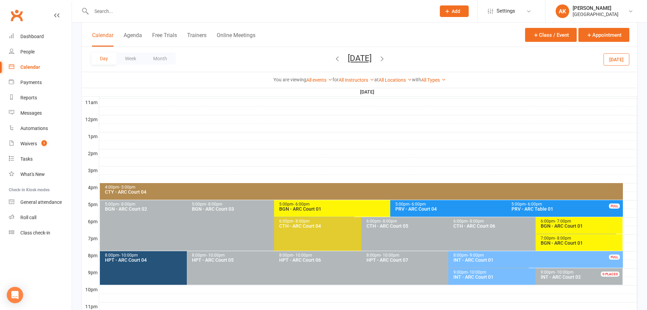
scroll to position [256, 0]
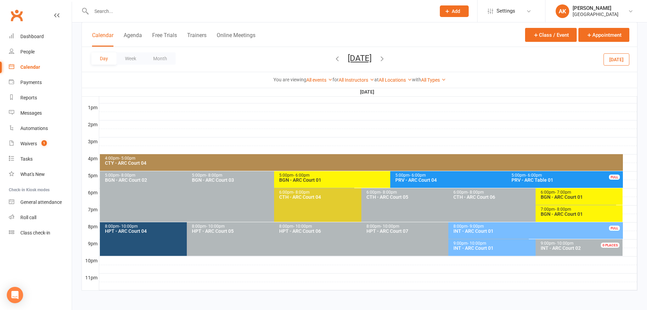
click at [567, 199] on div "BGN - ARC Court 01" at bounding box center [581, 196] width 81 height 5
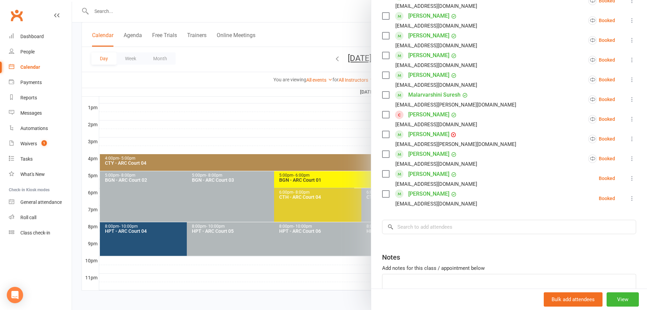
scroll to position [272, 0]
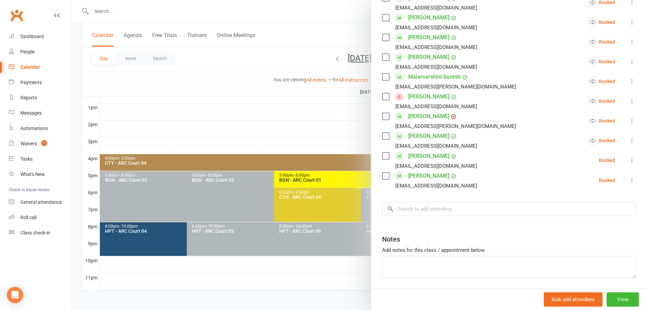
click at [629, 161] on icon at bounding box center [632, 160] width 7 height 7
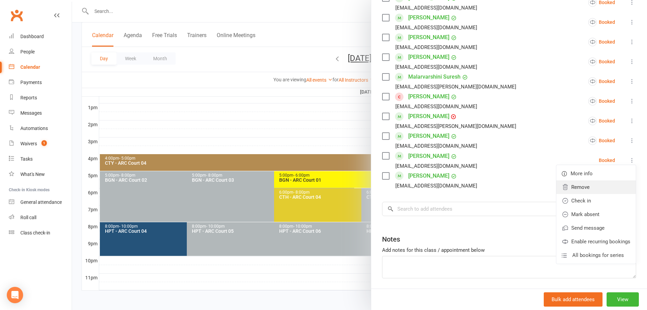
click at [583, 182] on link "Remove" at bounding box center [597, 187] width 80 height 14
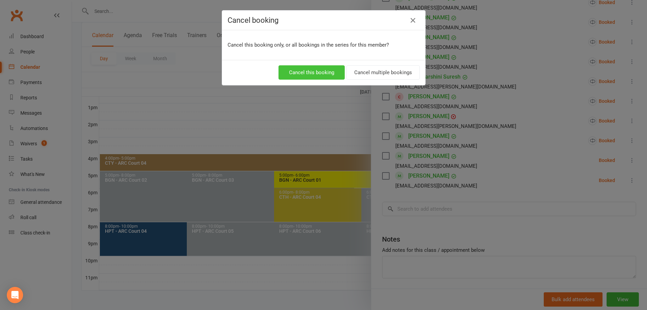
click at [315, 72] on button "Cancel this booking" at bounding box center [312, 72] width 66 height 14
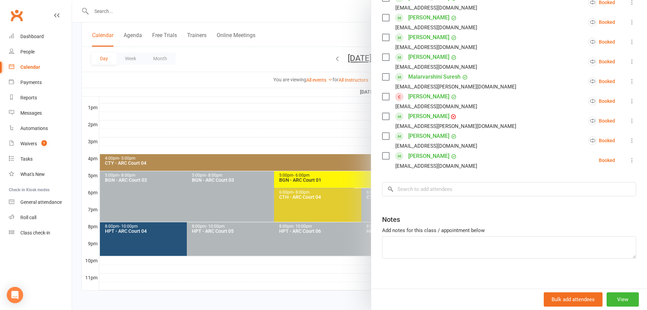
click at [629, 162] on icon at bounding box center [632, 160] width 7 height 7
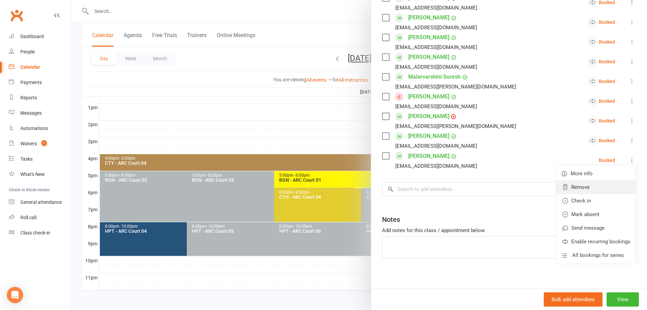
click at [595, 181] on link "Remove" at bounding box center [597, 187] width 80 height 14
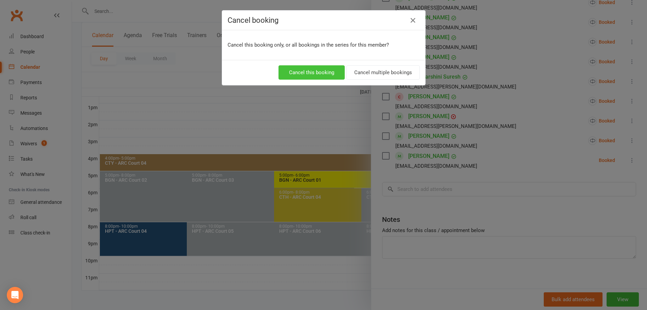
click at [312, 76] on button "Cancel this booking" at bounding box center [312, 72] width 66 height 14
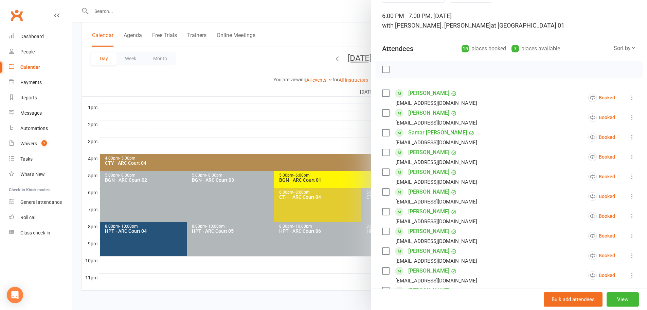
scroll to position [0, 0]
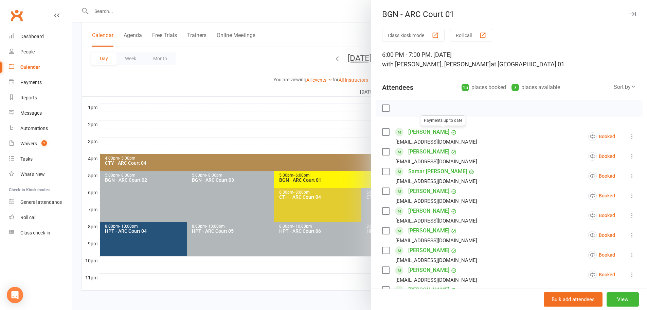
click at [338, 35] on div at bounding box center [359, 155] width 575 height 310
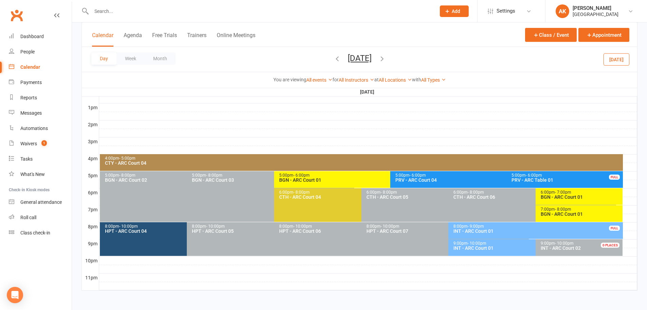
click at [367, 62] on button "[DATE]" at bounding box center [360, 58] width 24 height 10
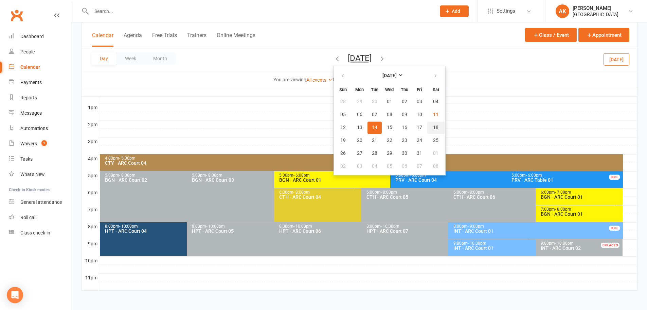
click at [433, 126] on span "18" at bounding box center [435, 127] width 5 height 5
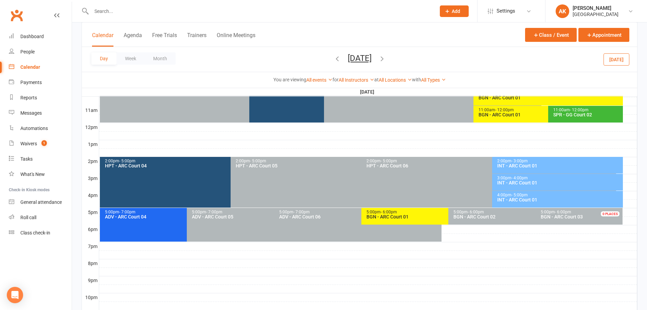
scroll to position [188, 0]
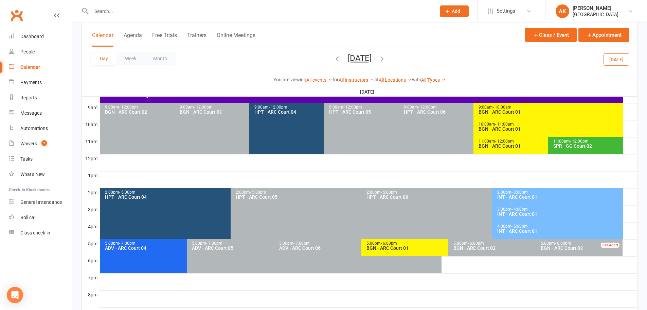
click at [499, 146] on div "BGN - ARC Court 01" at bounding box center [546, 145] width 137 height 5
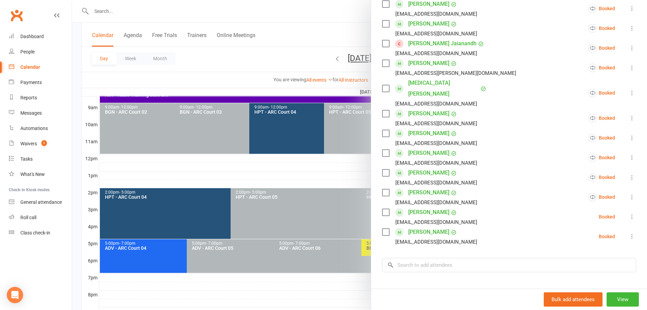
scroll to position [136, 0]
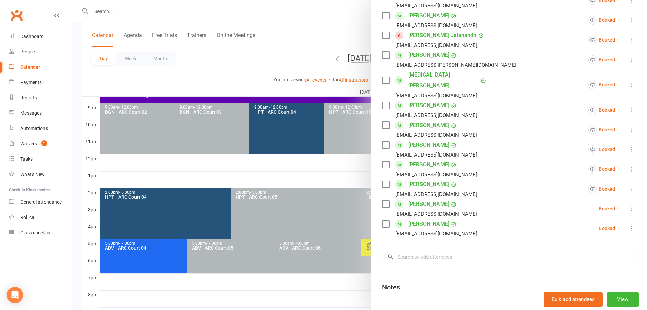
click at [629, 205] on icon at bounding box center [632, 208] width 7 height 7
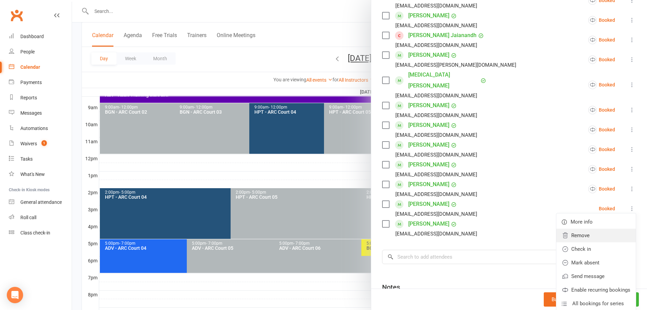
click at [584, 228] on link "Remove" at bounding box center [597, 235] width 80 height 14
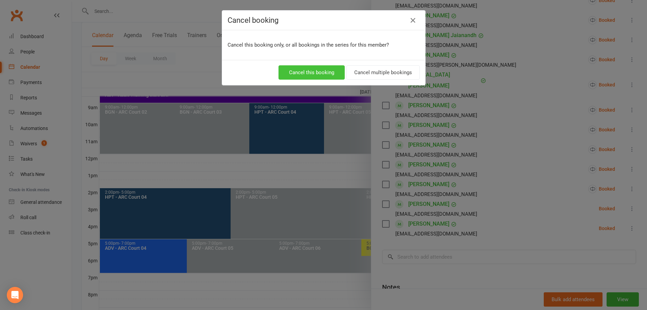
click at [306, 70] on button "Cancel this booking" at bounding box center [312, 72] width 66 height 14
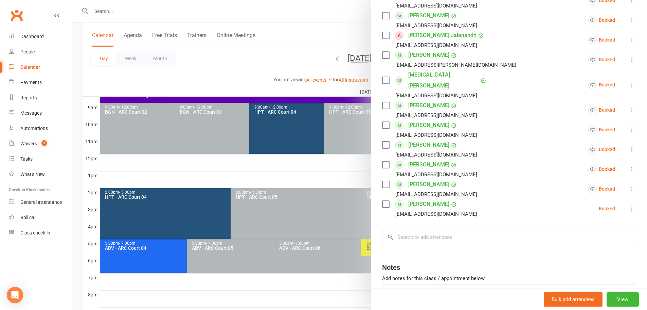
click at [629, 205] on icon at bounding box center [632, 208] width 7 height 7
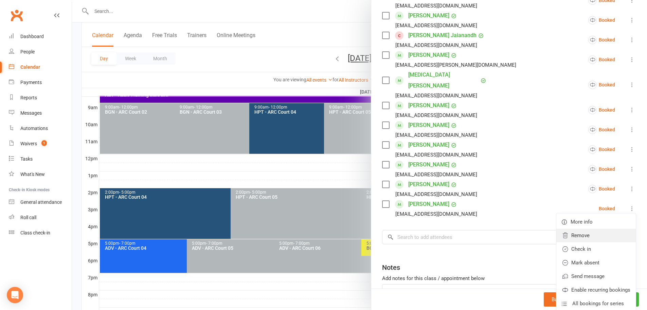
click at [581, 228] on link "Remove" at bounding box center [597, 235] width 80 height 14
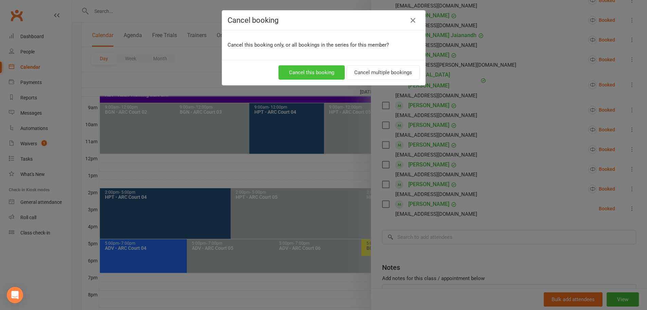
click at [334, 74] on button "Cancel this booking" at bounding box center [312, 72] width 66 height 14
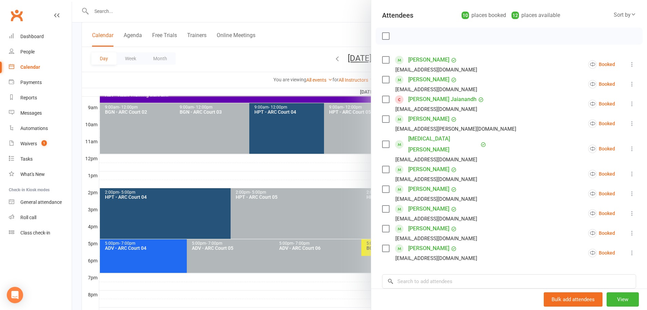
scroll to position [0, 0]
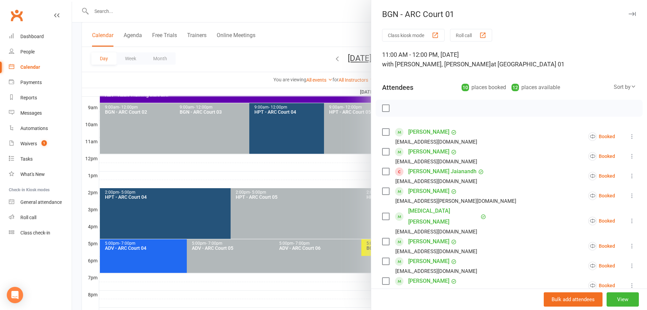
click at [314, 26] on div at bounding box center [359, 155] width 575 height 310
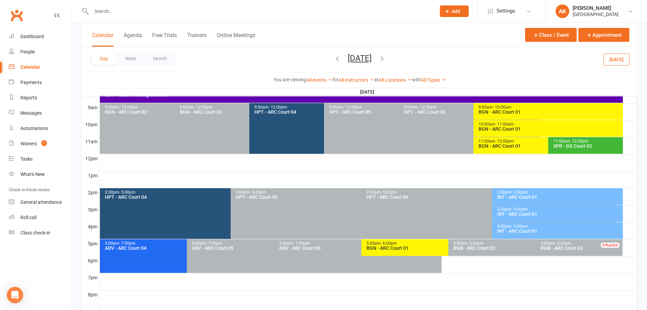
click at [358, 60] on button "Saturday, Oct 18, 2025" at bounding box center [360, 58] width 24 height 10
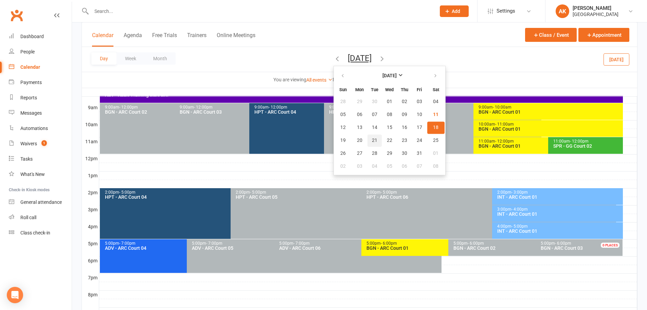
click at [372, 138] on span "21" at bounding box center [374, 140] width 5 height 5
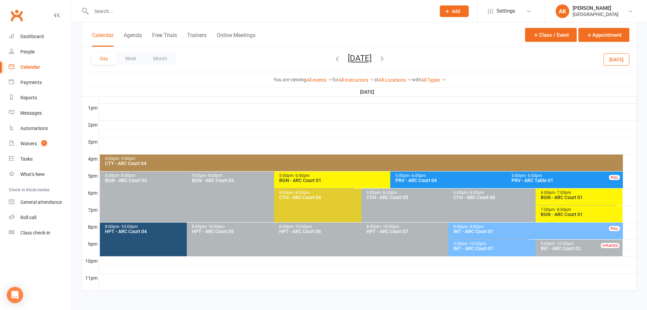
scroll to position [256, 0]
click at [555, 198] on div "BGN - ARC Court 01" at bounding box center [581, 196] width 81 height 5
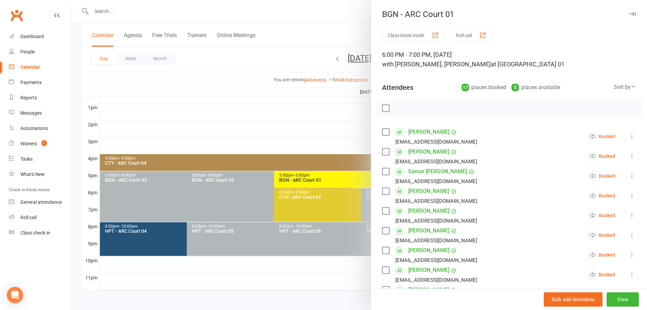
scroll to position [204, 0]
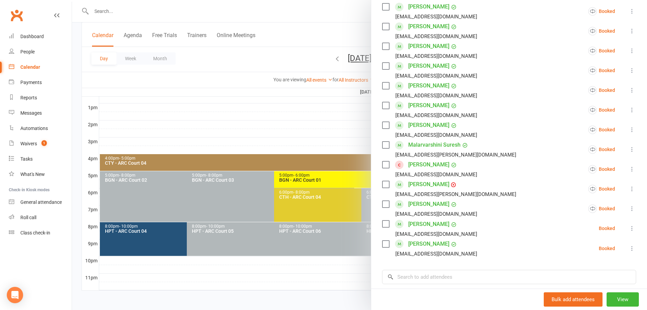
click at [629, 229] on icon at bounding box center [632, 228] width 7 height 7
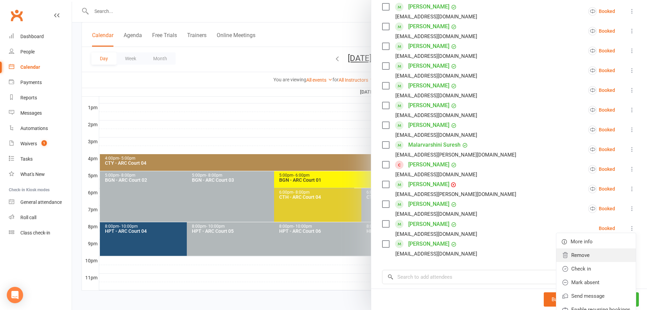
click at [583, 252] on link "Remove" at bounding box center [597, 255] width 80 height 14
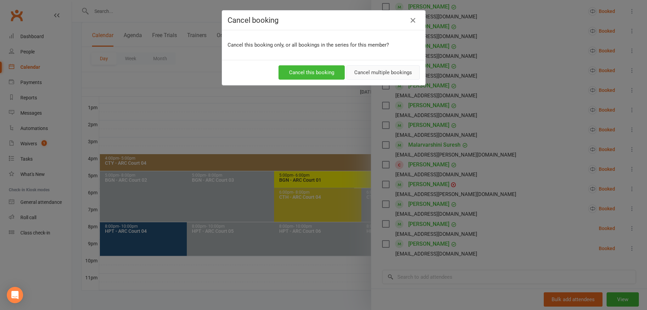
click at [371, 73] on button "Cancel multiple bookings" at bounding box center [383, 72] width 73 height 14
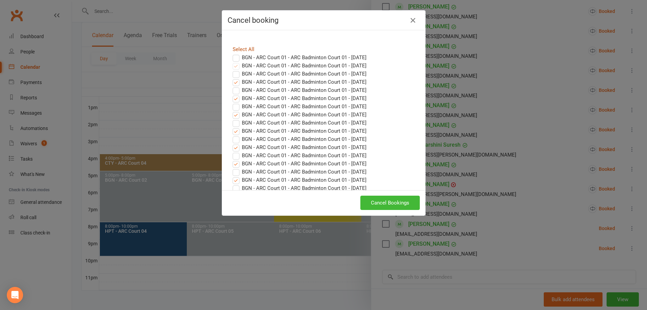
click at [241, 47] on link "Select All" at bounding box center [244, 49] width 22 height 6
click at [392, 201] on button "Cancel Bookings" at bounding box center [389, 202] width 59 height 14
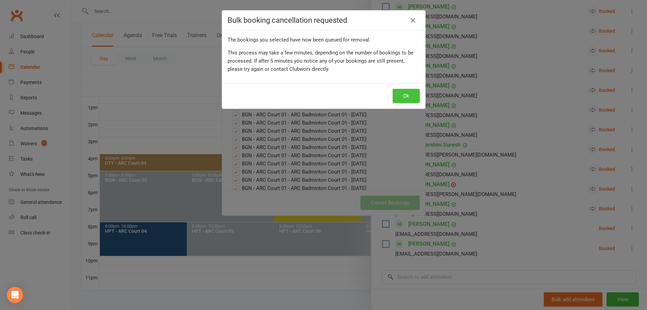
click at [394, 93] on button "Ok" at bounding box center [406, 96] width 27 height 14
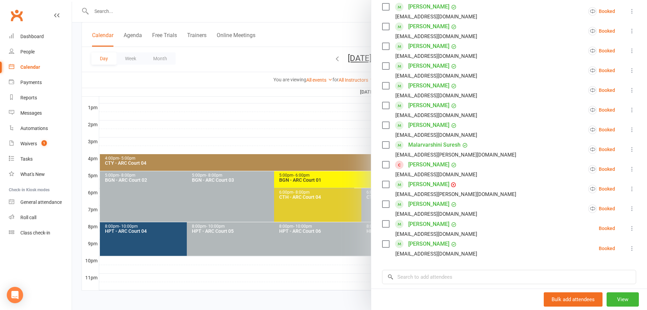
click at [629, 245] on icon at bounding box center [632, 248] width 7 height 7
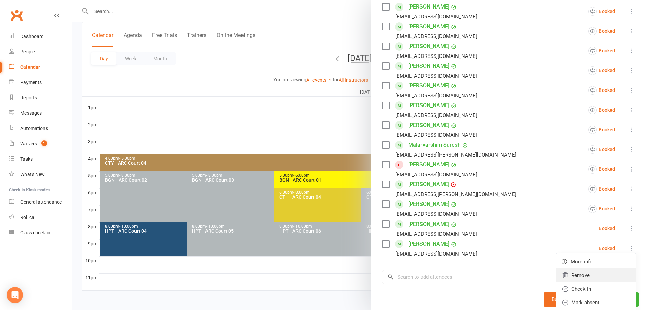
click at [584, 268] on link "Remove" at bounding box center [597, 275] width 80 height 14
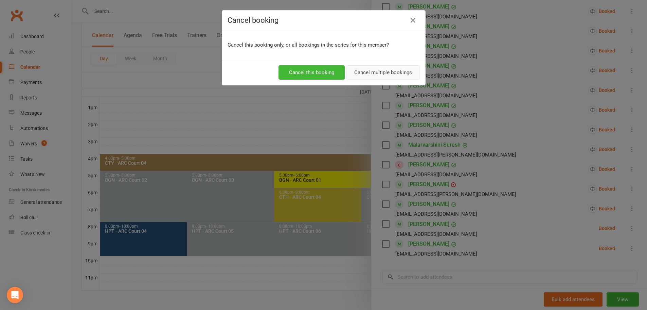
click at [380, 71] on button "Cancel multiple bookings" at bounding box center [383, 72] width 73 height 14
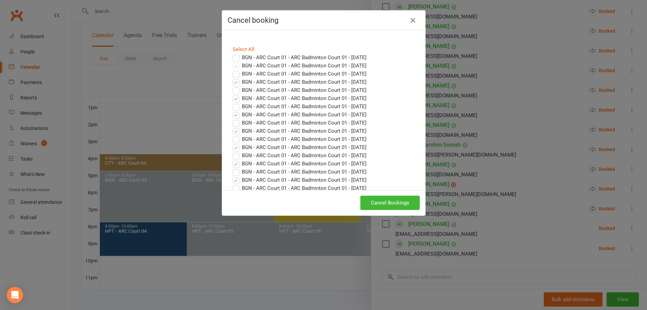
click at [238, 46] on div "Select All" at bounding box center [324, 49] width 192 height 8
click at [243, 48] on link "Select All" at bounding box center [244, 49] width 22 height 6
click at [398, 199] on button "Cancel Bookings" at bounding box center [389, 202] width 59 height 14
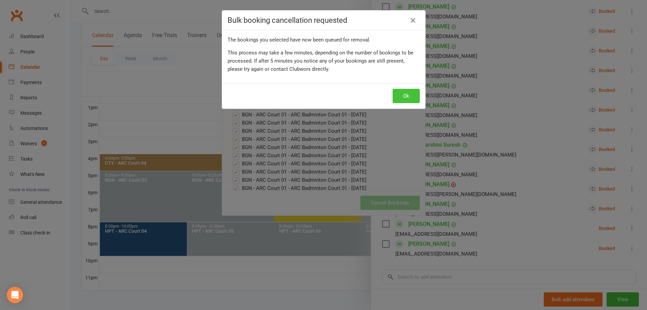
click at [404, 95] on button "Ok" at bounding box center [406, 96] width 27 height 14
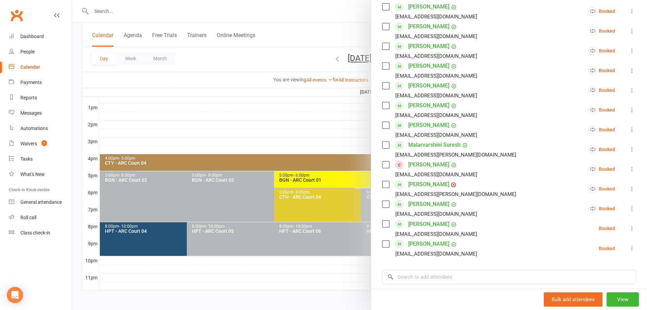
click at [345, 21] on div at bounding box center [359, 155] width 575 height 310
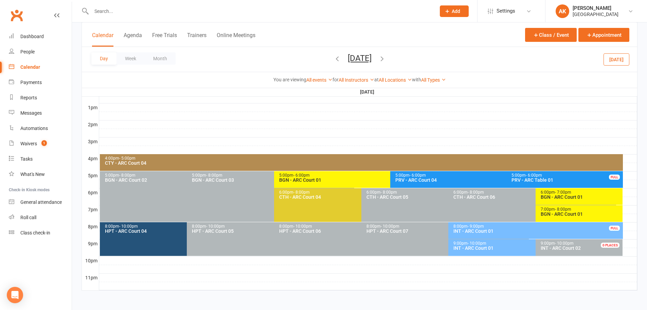
click at [576, 196] on div "BGN - ARC Court 01" at bounding box center [581, 196] width 81 height 5
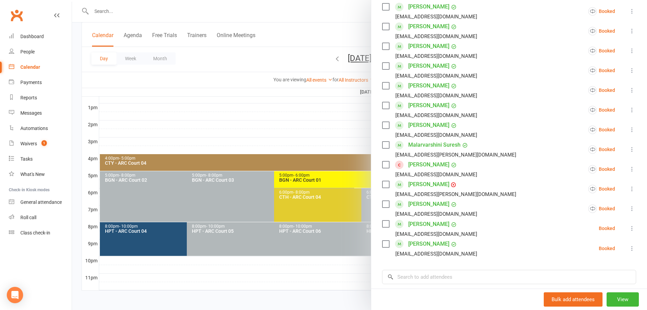
scroll to position [34, 0]
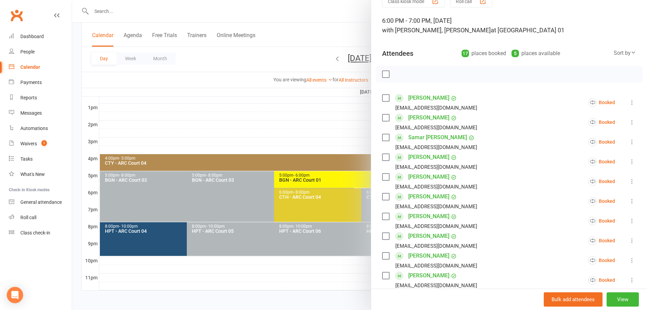
click at [315, 31] on div at bounding box center [359, 155] width 575 height 310
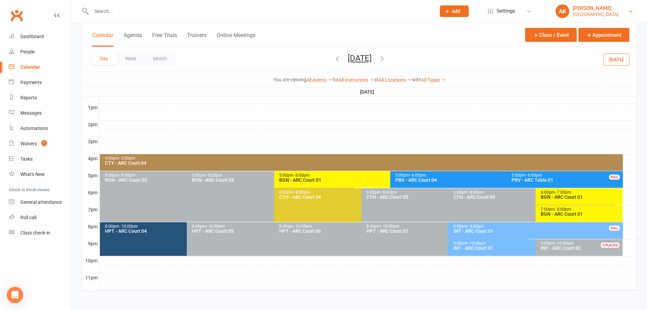
click at [608, 14] on div "[GEOGRAPHIC_DATA]" at bounding box center [596, 14] width 46 height 6
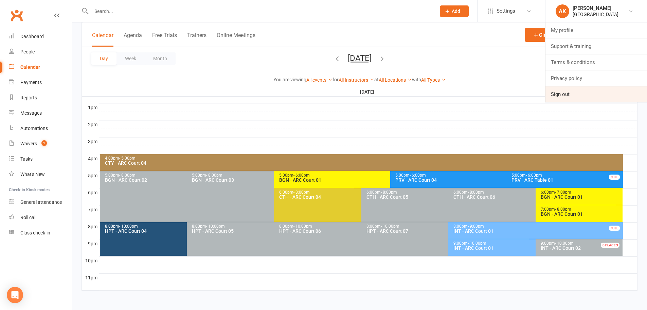
click at [575, 93] on link "Sign out" at bounding box center [597, 94] width 102 height 16
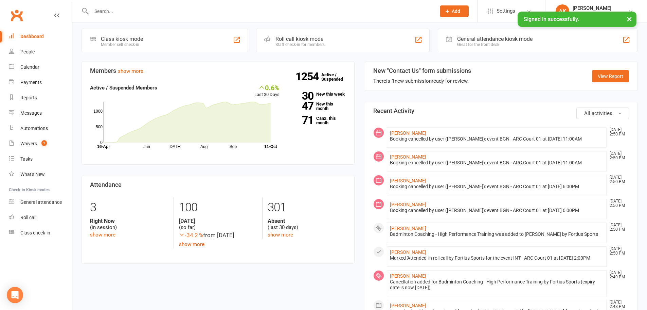
scroll to position [204, 0]
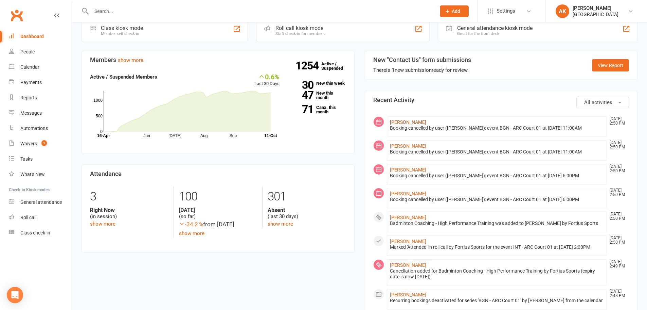
click at [405, 119] on link "[PERSON_NAME]" at bounding box center [408, 121] width 36 height 5
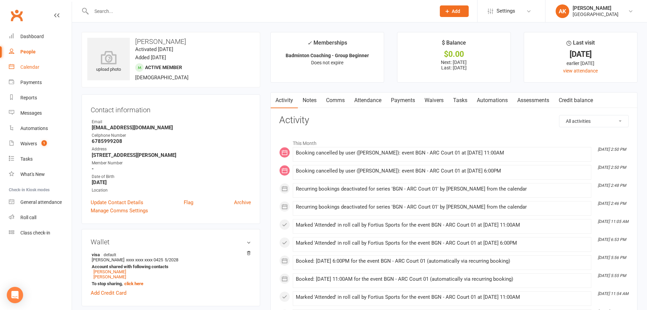
click at [36, 63] on link "Calendar" at bounding box center [40, 66] width 63 height 15
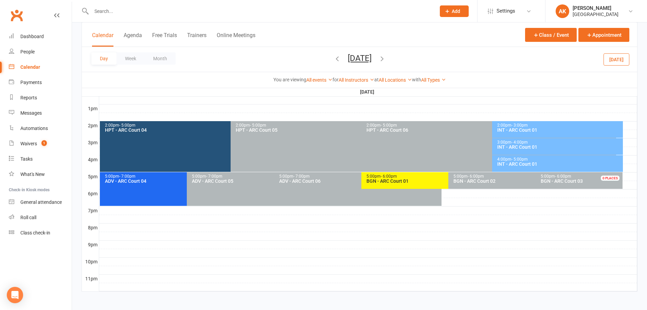
click at [351, 54] on button "Saturday, Oct 4, 2025" at bounding box center [360, 58] width 24 height 10
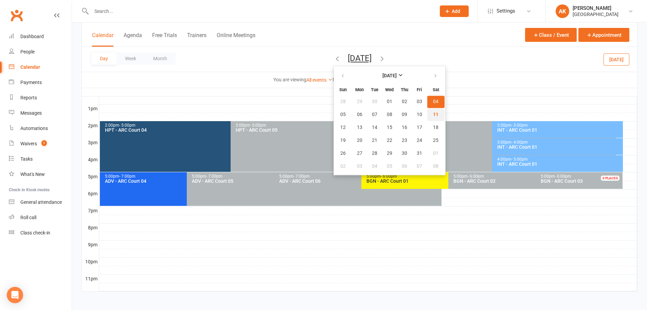
click at [433, 117] on span "11" at bounding box center [435, 114] width 5 height 5
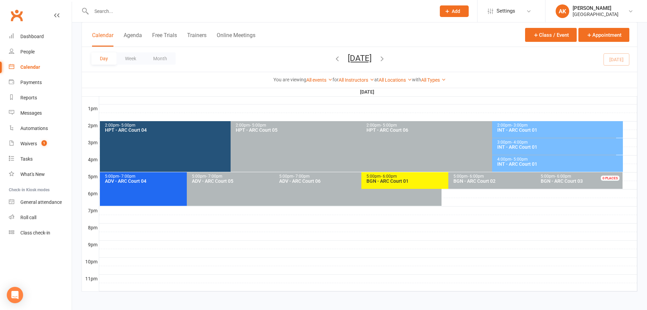
click at [373, 63] on span "Saturday, Oct 11, 2025 October 2025 Sun Mon Tue Wed Thu Fri Sat 28 29 30 01 02 …" at bounding box center [359, 59] width 37 height 12
click at [364, 51] on div "Day Week Month Saturday, Oct 11, 2025 October 2025 Sun Mon Tue Wed Thu Fri Sat …" at bounding box center [360, 59] width 556 height 25
click at [360, 66] on div "Day Week Month Saturday, Oct 11, 2025 October 2025 Sun Mon Tue Wed Thu Fri Sat …" at bounding box center [360, 59] width 556 height 25
click at [361, 62] on button "Saturday, Oct 11, 2025" at bounding box center [360, 58] width 24 height 10
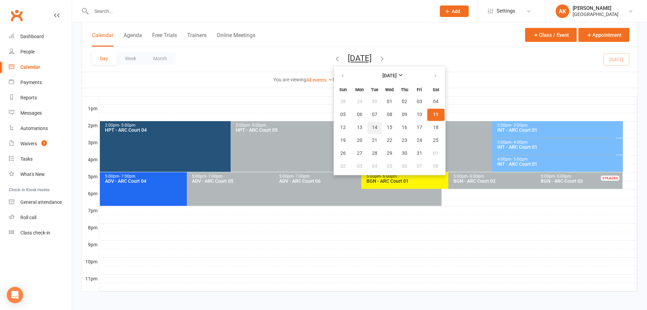
click at [368, 123] on button "14" at bounding box center [375, 127] width 14 height 12
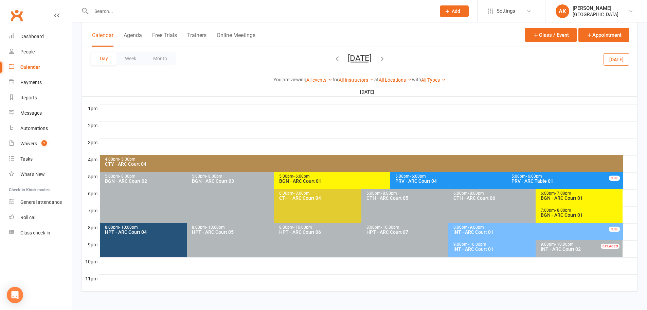
click at [554, 197] on div "BGN - ARC Court 01" at bounding box center [581, 197] width 81 height 5
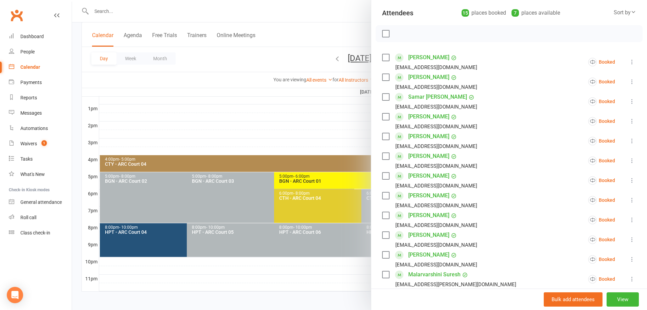
scroll to position [34, 0]
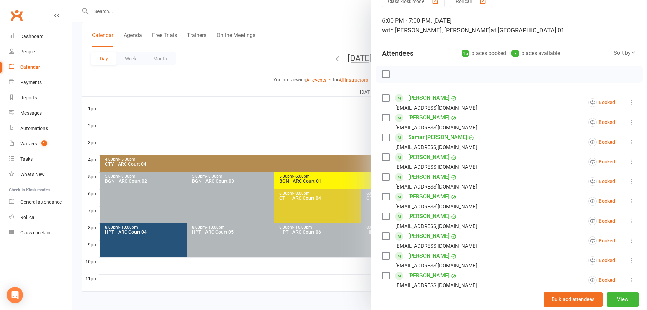
click at [338, 35] on div at bounding box center [359, 155] width 575 height 310
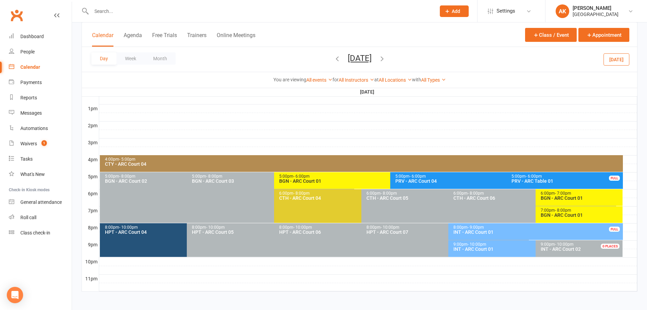
click at [372, 61] on button "Tuesday, Oct 14, 2025" at bounding box center [360, 58] width 24 height 10
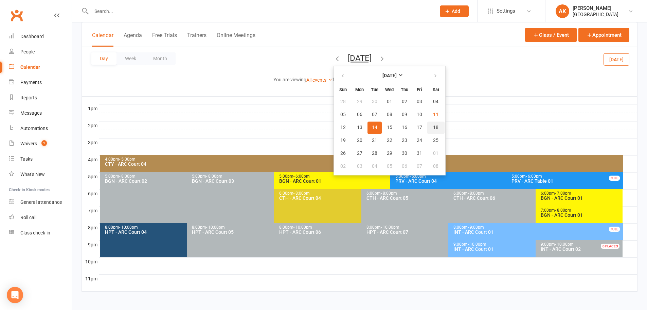
click at [433, 125] on span "18" at bounding box center [435, 127] width 5 height 5
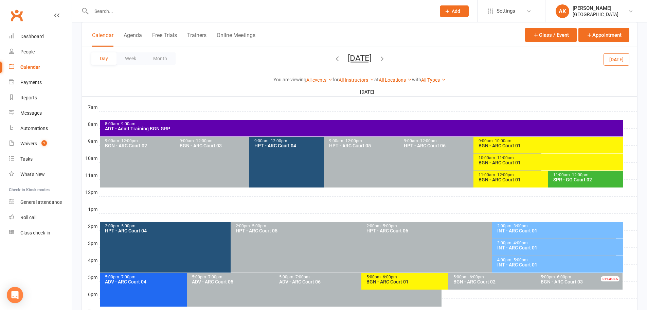
scroll to position [153, 0]
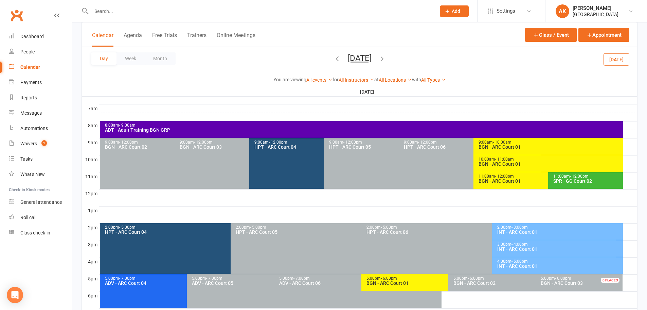
click at [504, 177] on span "- 12:00pm" at bounding box center [504, 176] width 19 height 5
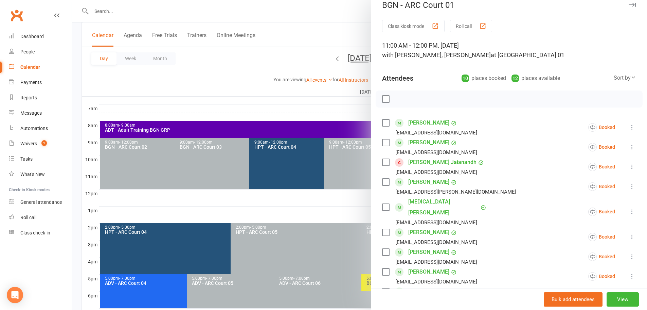
scroll to position [0, 0]
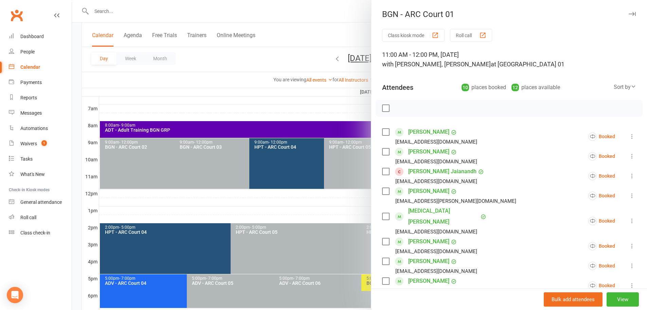
click at [335, 22] on div at bounding box center [359, 155] width 575 height 310
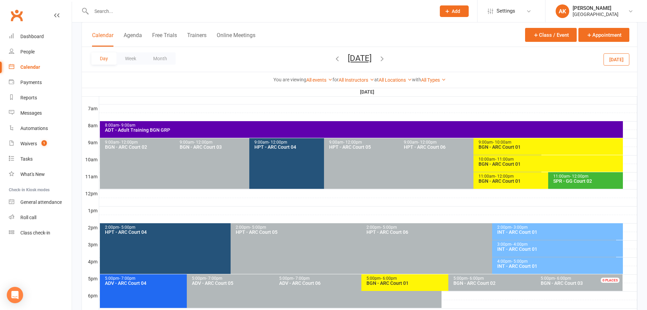
click at [354, 61] on button "Saturday, Oct 18, 2025" at bounding box center [360, 58] width 24 height 10
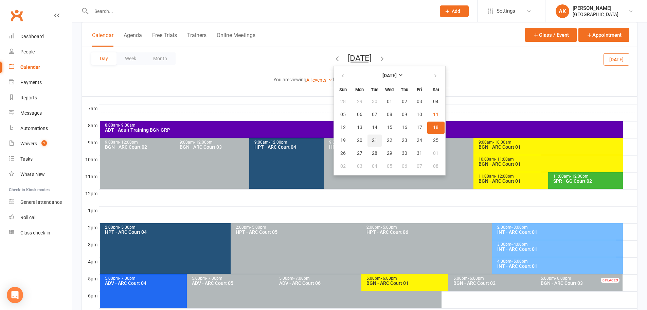
click at [368, 141] on button "21" at bounding box center [375, 140] width 14 height 12
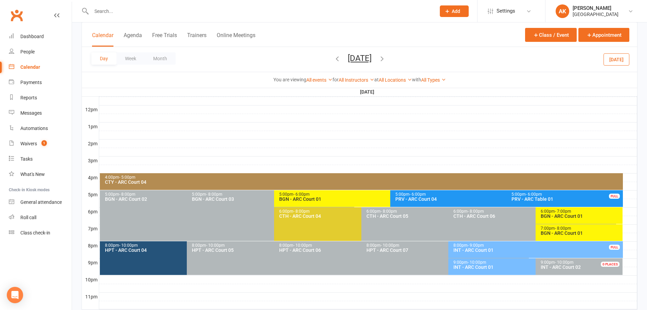
scroll to position [256, 0]
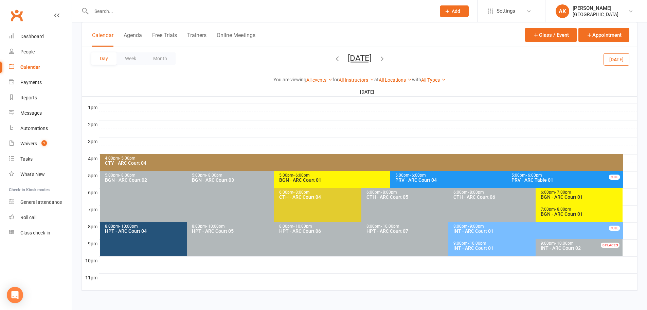
click at [560, 198] on div "BGN - ARC Court 01" at bounding box center [581, 196] width 81 height 5
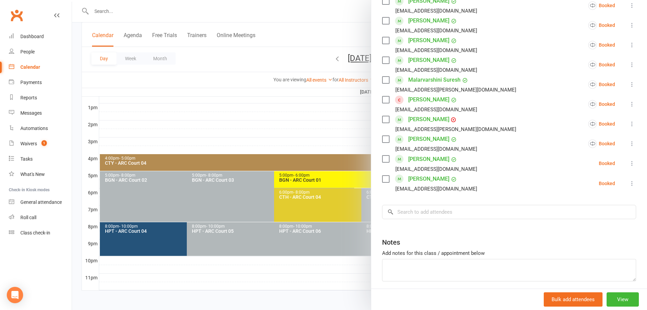
scroll to position [272, 0]
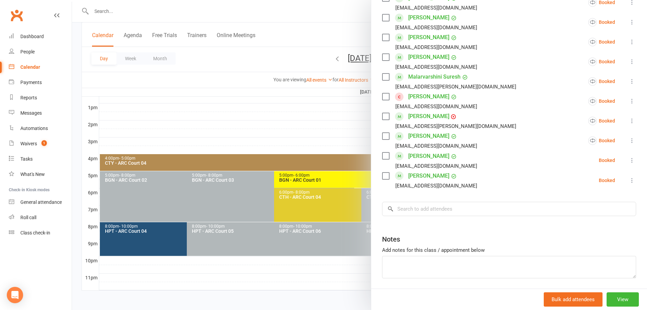
click at [385, 157] on label at bounding box center [385, 155] width 7 height 7
click at [386, 172] on label at bounding box center [385, 175] width 7 height 7
click at [427, 181] on div "ajwenlin@gmail.com" at bounding box center [436, 185] width 82 height 9
click at [427, 188] on div "ajwenlin@gmail.com" at bounding box center [436, 185] width 82 height 9
click at [322, 19] on div at bounding box center [359, 155] width 575 height 310
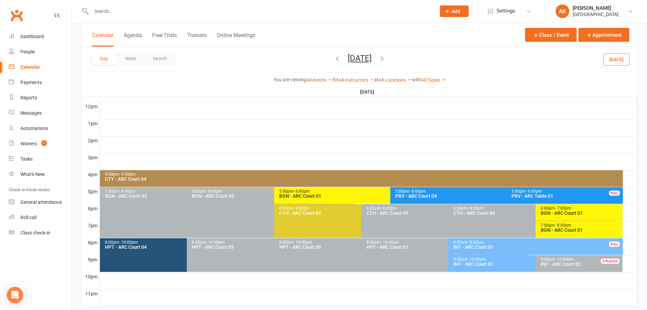
scroll to position [256, 0]
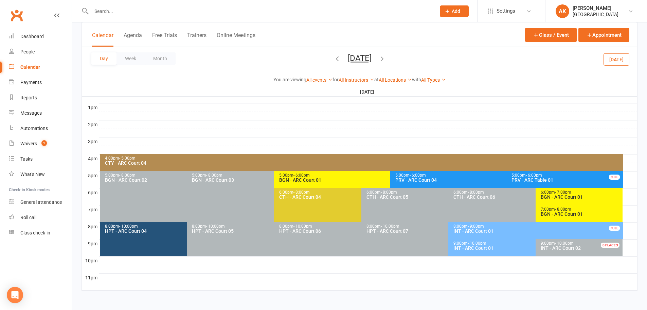
click at [559, 195] on div "BGN - ARC Court 01" at bounding box center [581, 196] width 81 height 5
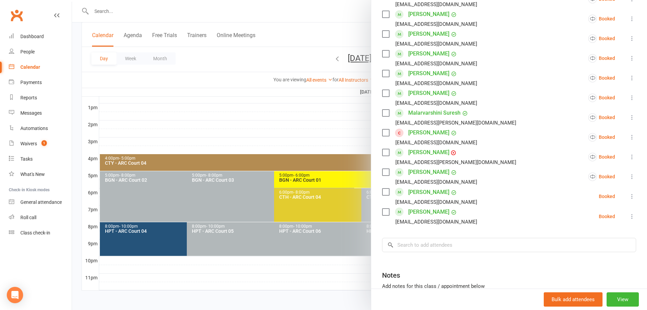
scroll to position [238, 0]
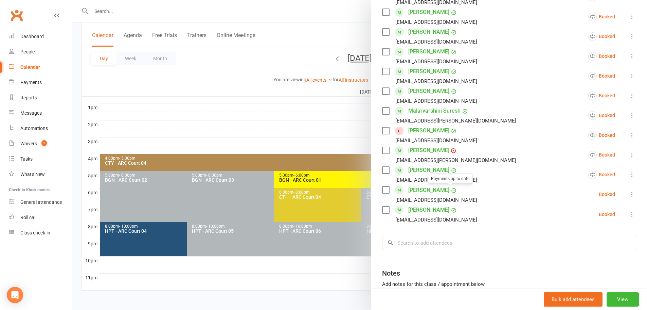
click at [452, 190] on circle at bounding box center [454, 190] width 4 height 4
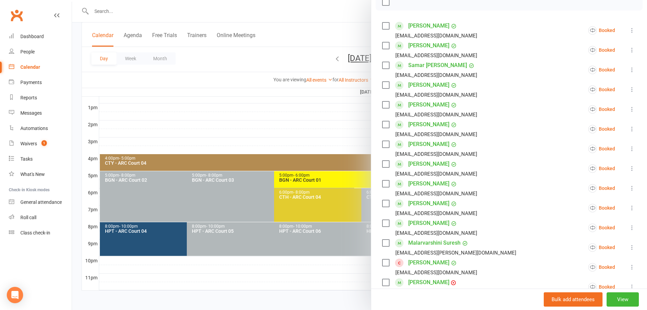
scroll to position [102, 0]
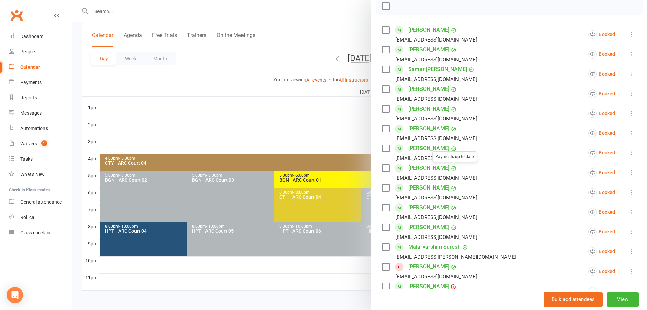
click at [315, 31] on div at bounding box center [359, 155] width 575 height 310
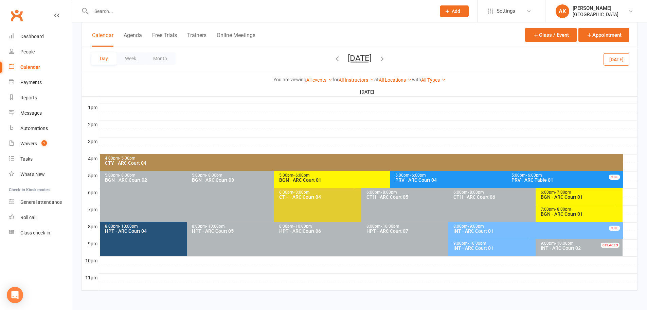
click at [372, 61] on button "Tuesday, Oct 21, 2025" at bounding box center [360, 58] width 24 height 10
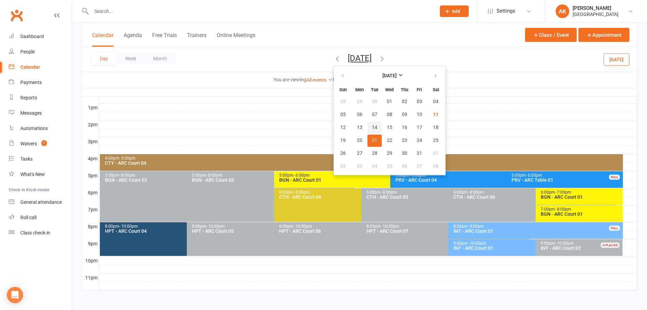
click at [372, 128] on span "14" at bounding box center [374, 127] width 5 height 5
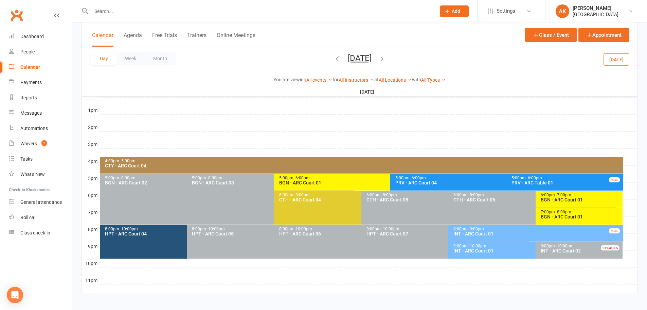
scroll to position [256, 0]
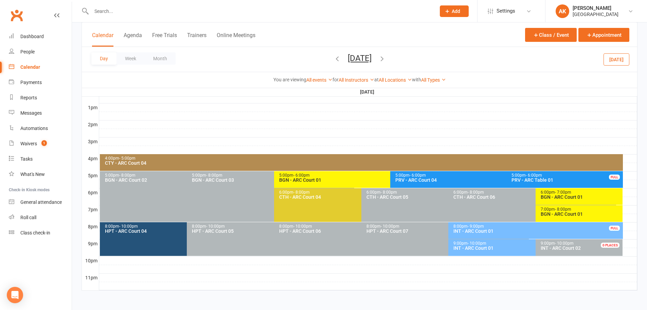
click at [481, 251] on div "9:00pm - 10:00pm INT - ARC Court 01" at bounding box center [532, 247] width 168 height 17
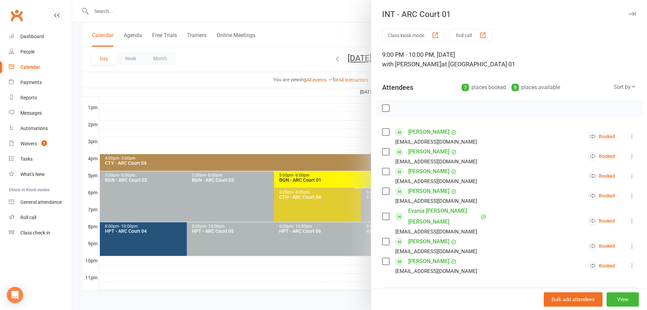
scroll to position [68, 0]
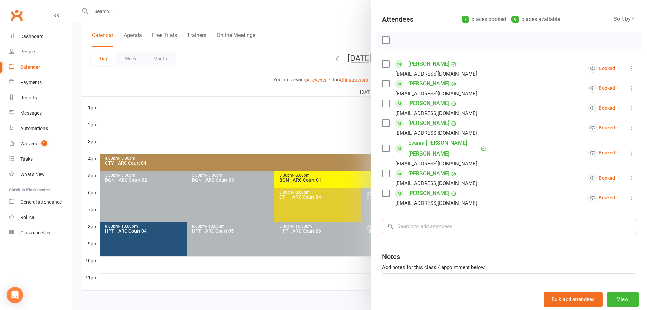
click at [438, 219] on input "search" at bounding box center [509, 226] width 254 height 14
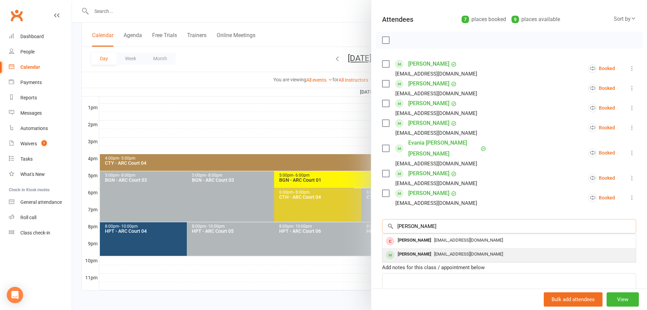
type input "dylan"
click at [415, 249] on div "[PERSON_NAME]" at bounding box center [414, 254] width 39 height 10
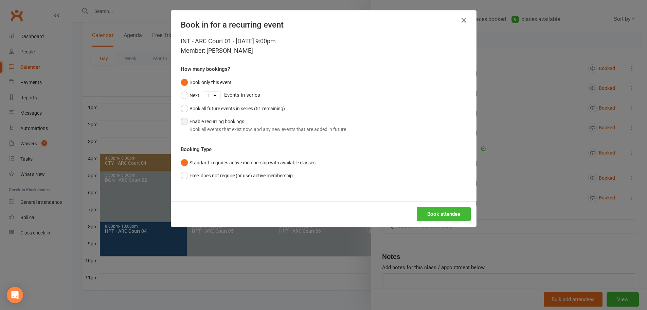
click at [224, 126] on div "Book all events that exist now, and any new events that are added in future" at bounding box center [268, 128] width 157 height 7
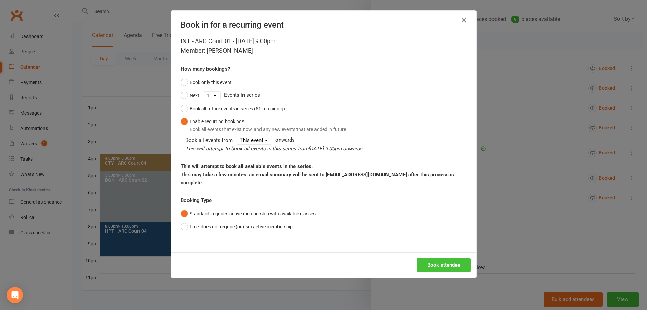
click at [443, 258] on button "Book attendee" at bounding box center [444, 265] width 54 height 14
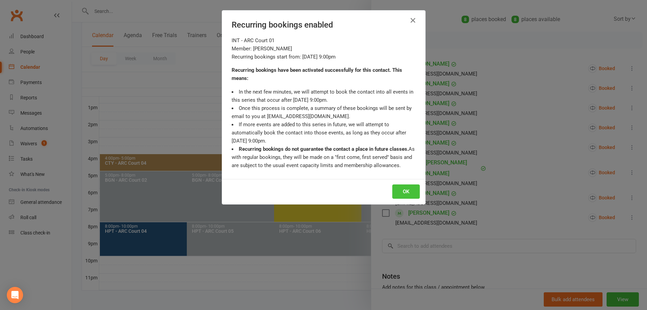
click at [403, 196] on button "OK" at bounding box center [406, 191] width 28 height 14
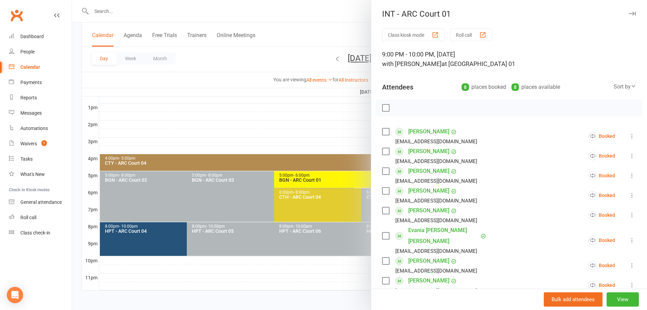
scroll to position [0, 0]
click at [321, 26] on div at bounding box center [359, 155] width 575 height 310
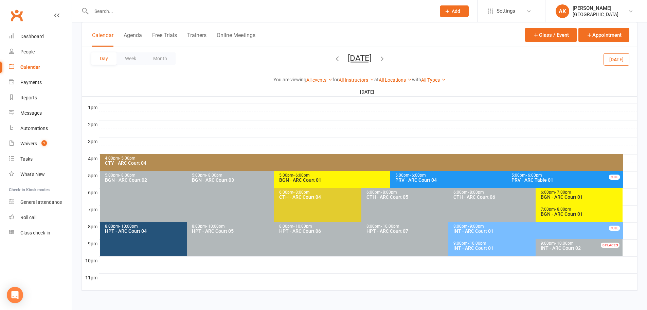
click at [372, 58] on button "Tuesday, Oct 14, 2025" at bounding box center [360, 58] width 24 height 10
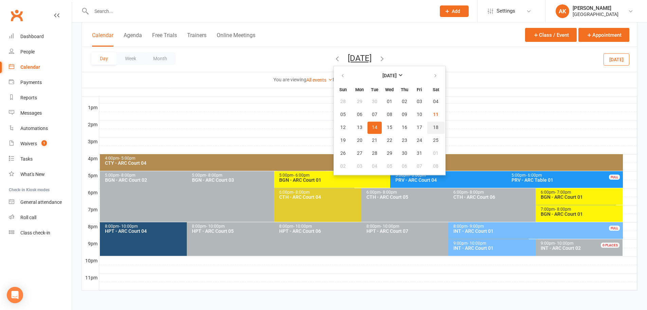
click at [433, 128] on span "18" at bounding box center [435, 127] width 5 height 5
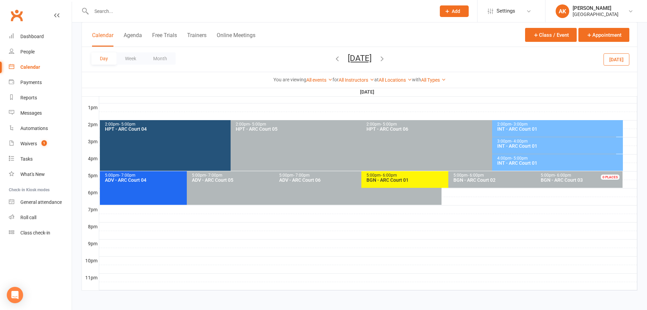
click at [523, 147] on div "INT - ARC Court 01" at bounding box center [559, 145] width 125 height 5
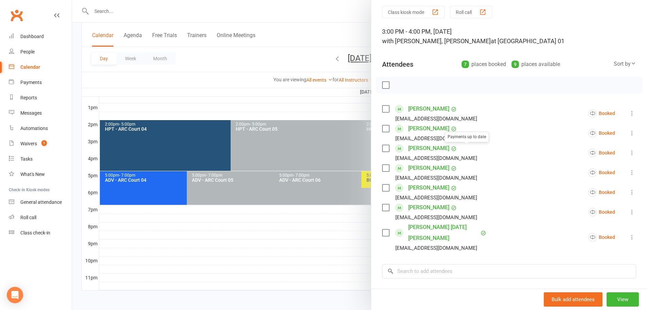
scroll to position [34, 0]
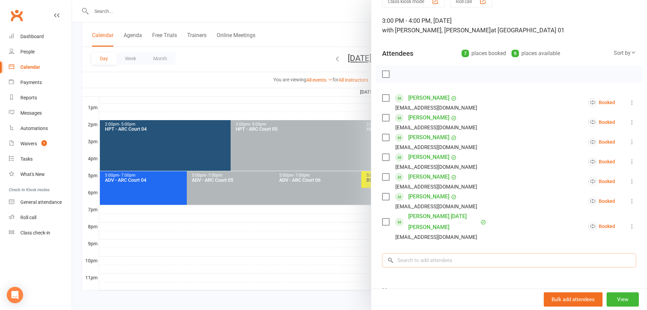
click at [447, 253] on input "search" at bounding box center [509, 260] width 254 height 14
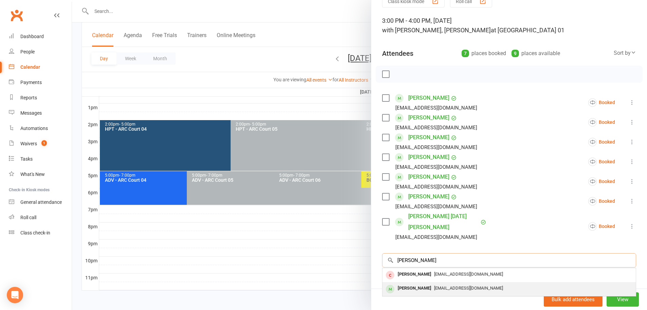
type input "dylan"
click at [421, 283] on div "Dsnijn2017@gmail.com" at bounding box center [509, 288] width 248 height 10
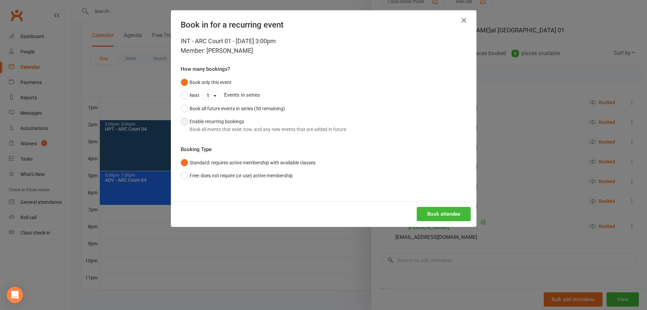
click at [217, 125] on div "Book all events that exist now, and any new events that are added in future" at bounding box center [268, 128] width 157 height 7
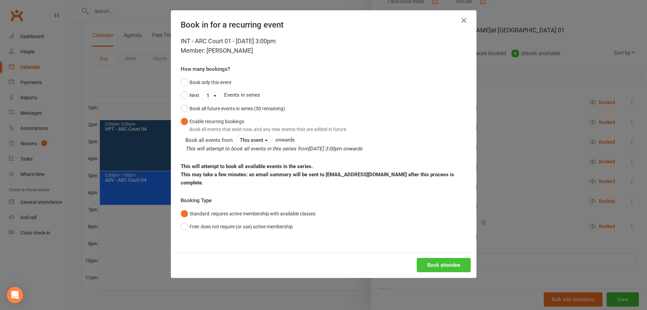
click at [433, 258] on button "Book attendee" at bounding box center [444, 265] width 54 height 14
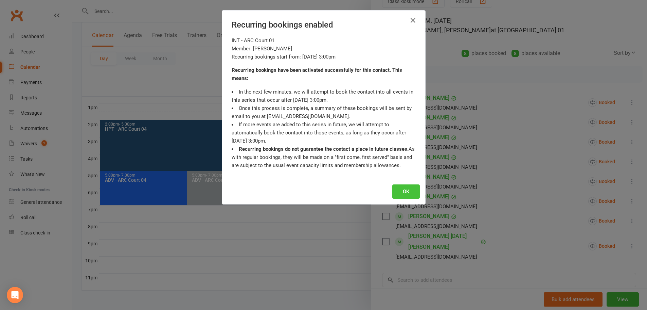
click at [406, 194] on button "OK" at bounding box center [406, 191] width 28 height 14
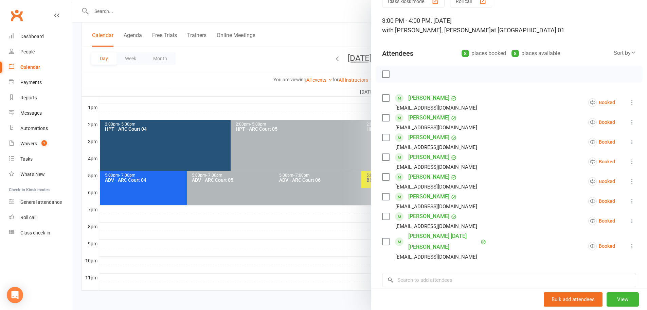
click at [357, 30] on div at bounding box center [359, 155] width 575 height 310
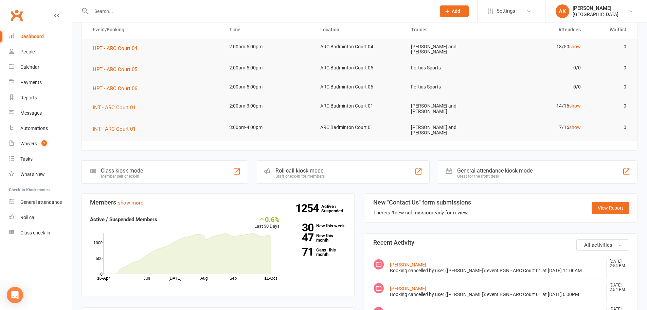
scroll to position [57, 0]
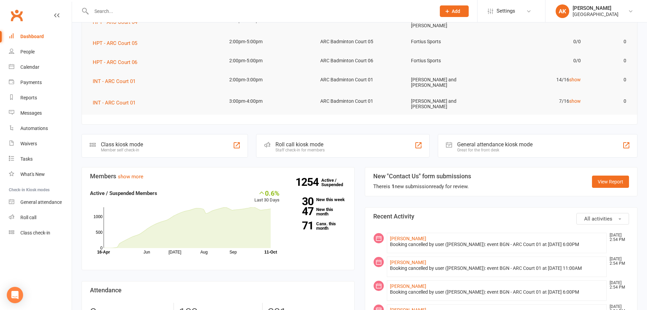
scroll to position [159, 0]
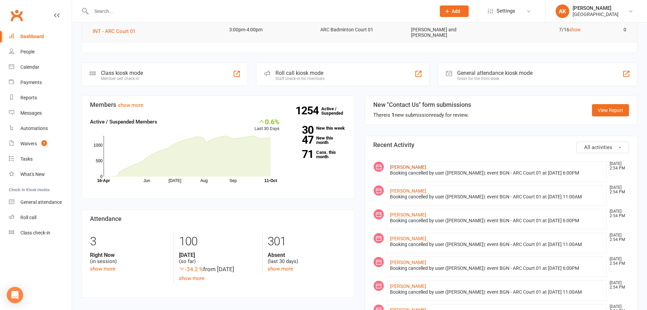
click at [394, 164] on link "[PERSON_NAME]" at bounding box center [408, 166] width 36 height 5
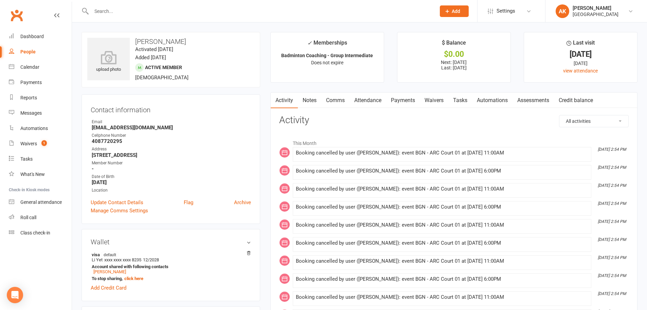
click at [305, 96] on link "Notes" at bounding box center [309, 100] width 23 height 16
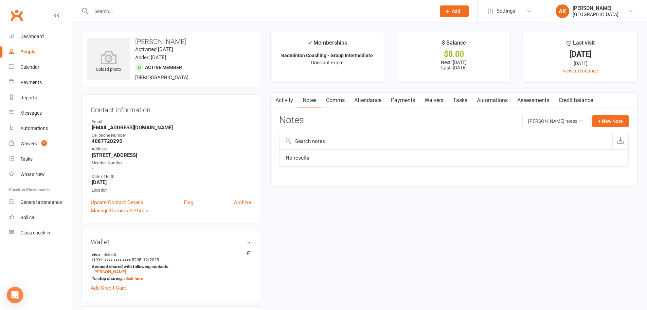
click at [341, 96] on link "Comms" at bounding box center [335, 100] width 28 height 16
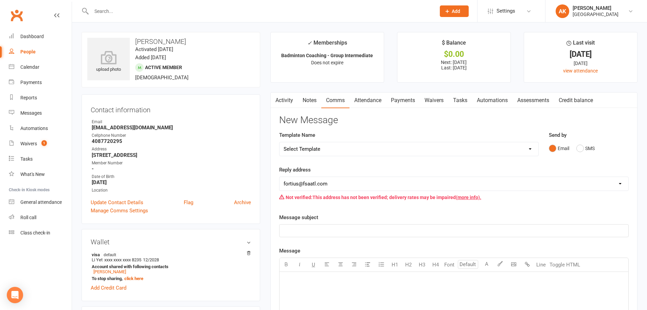
click at [282, 96] on link "Activity" at bounding box center [284, 100] width 27 height 16
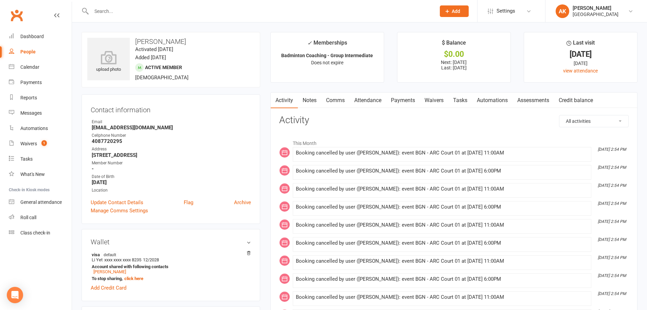
drag, startPoint x: 317, startPoint y: 104, endPoint x: 324, endPoint y: 103, distance: 7.2
click at [317, 104] on link "Notes" at bounding box center [309, 100] width 23 height 16
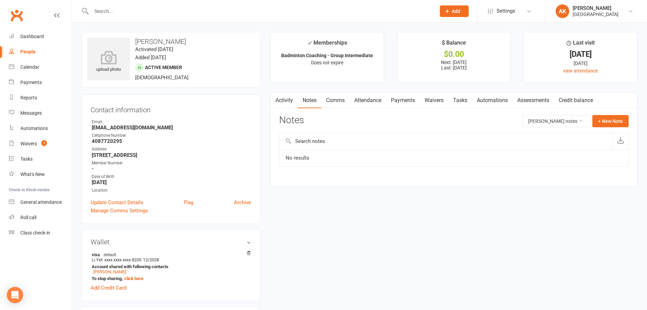
click at [338, 101] on link "Comms" at bounding box center [335, 100] width 28 height 16
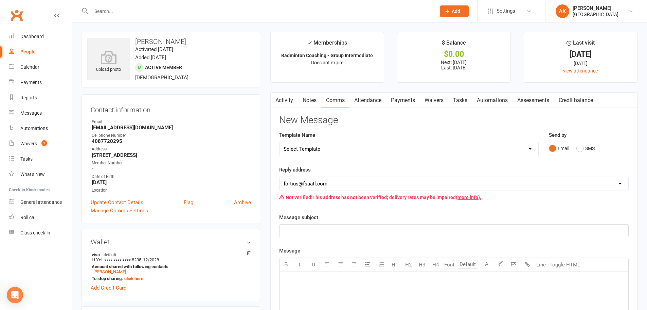
click at [338, 149] on select "Select Template [Email] Badminton Court Schedule [SMS] [Default template - revi…" at bounding box center [409, 149] width 259 height 14
click at [280, 142] on select "Select Template [Email] Badminton Court Schedule [SMS] [Default template - revi…" at bounding box center [409, 149] width 259 height 14
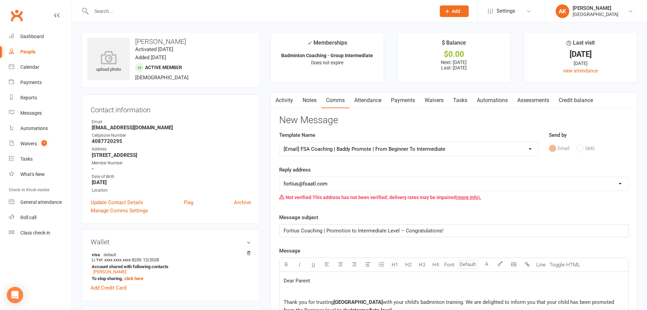
click at [365, 146] on select "Select Template [Email] Badminton Court Schedule [SMS] [Default template - revi…" at bounding box center [409, 149] width 259 height 14
select select "26"
click at [280, 142] on select "Select Template [Email] Badminton Court Schedule [SMS] [Default template - revi…" at bounding box center [409, 149] width 259 height 14
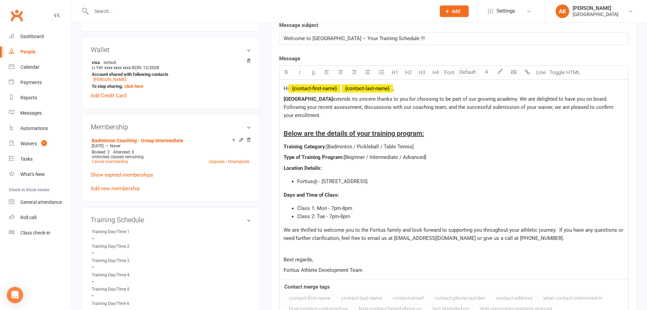
scroll to position [204, 0]
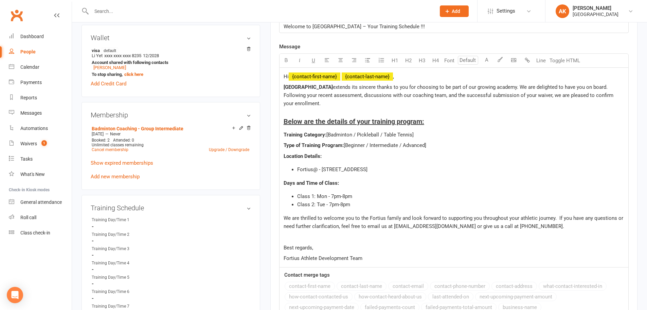
click at [375, 134] on span "[Badminton / Pickleball / Table Tennis]" at bounding box center [370, 134] width 87 height 6
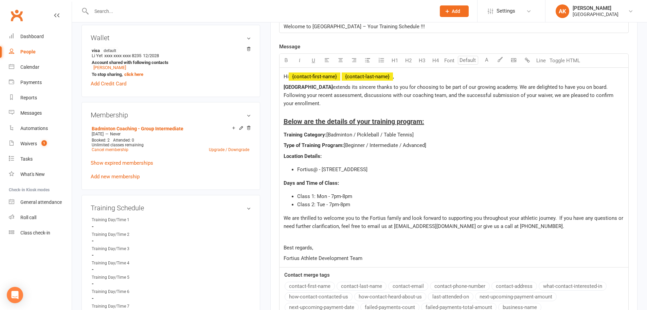
drag, startPoint x: 353, startPoint y: 134, endPoint x: 431, endPoint y: 133, distance: 78.1
click at [431, 133] on p "Training Category: [Badminton / Pickleball / Table Tennis]" at bounding box center [454, 134] width 341 height 8
click at [367, 144] on span "[Beginner / Intermediate / Advanced]" at bounding box center [385, 145] width 83 height 6
drag, startPoint x: 370, startPoint y: 145, endPoint x: 347, endPoint y: 142, distance: 22.7
click at [347, 142] on p "Type of Training Program: [Beginner / Intermediate / Advanced]" at bounding box center [454, 145] width 341 height 8
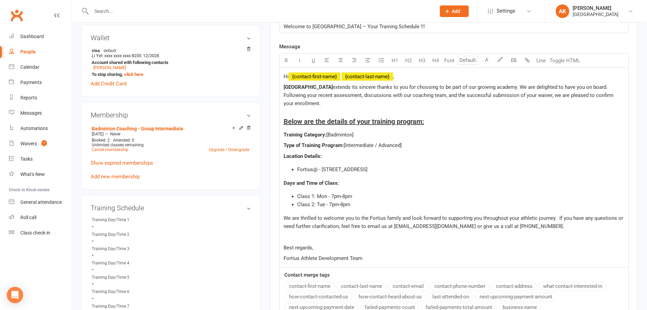
drag, startPoint x: 412, startPoint y: 143, endPoint x: 375, endPoint y: 144, distance: 37.4
click at [375, 144] on p "Type of Training Program: [Intermediate / Advanced]" at bounding box center [454, 145] width 341 height 8
click at [369, 187] on p "Days and Time of Class:" at bounding box center [454, 183] width 341 height 8
click at [326, 197] on span "Class 1: Mon - 7pm-8pm" at bounding box center [324, 196] width 55 height 6
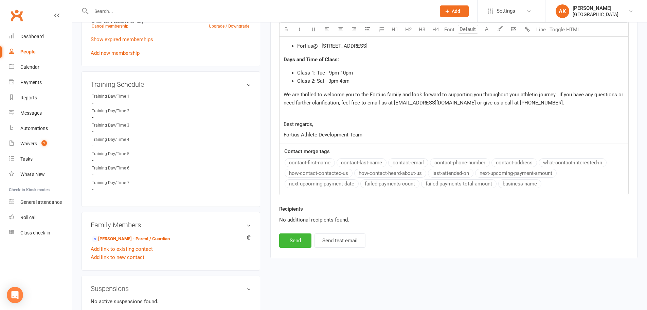
scroll to position [340, 0]
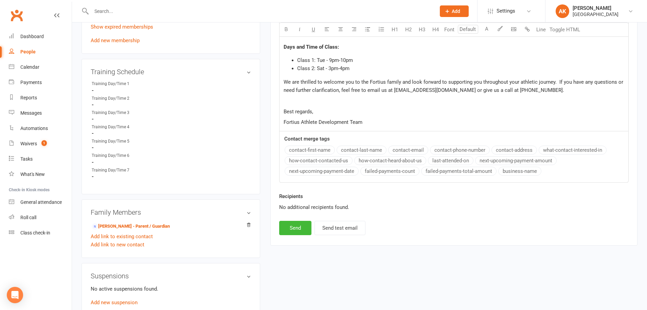
click at [293, 232] on button "Send" at bounding box center [295, 228] width 32 height 14
select select
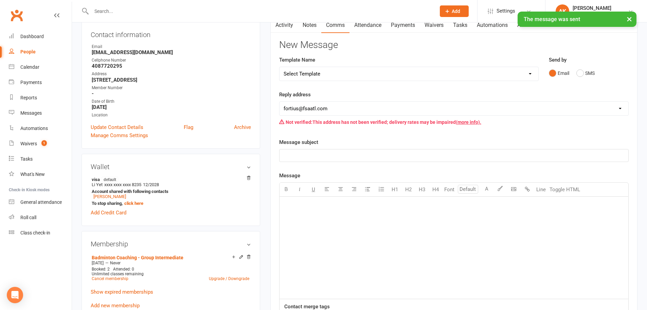
scroll to position [0, 0]
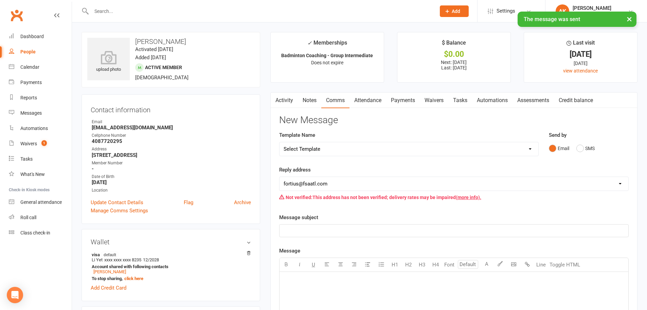
click at [286, 99] on link "Activity" at bounding box center [284, 100] width 27 height 16
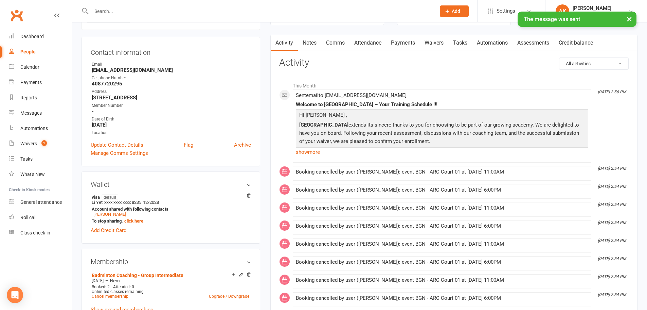
scroll to position [34, 0]
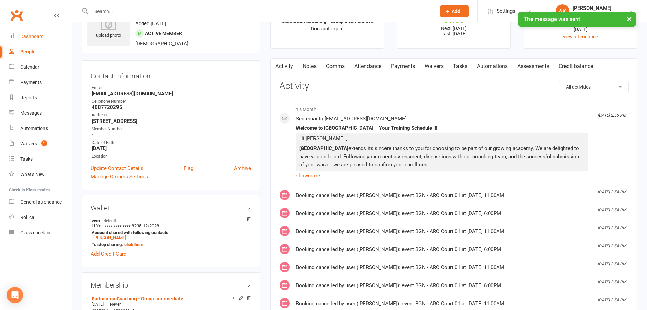
click at [26, 36] on div "Dashboard" at bounding box center [31, 36] width 23 height 5
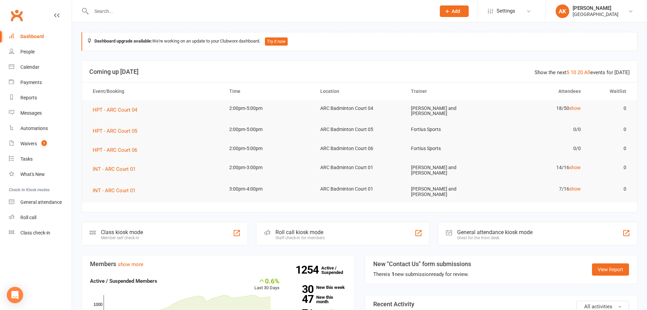
click at [174, 11] on input "text" at bounding box center [260, 11] width 342 height 10
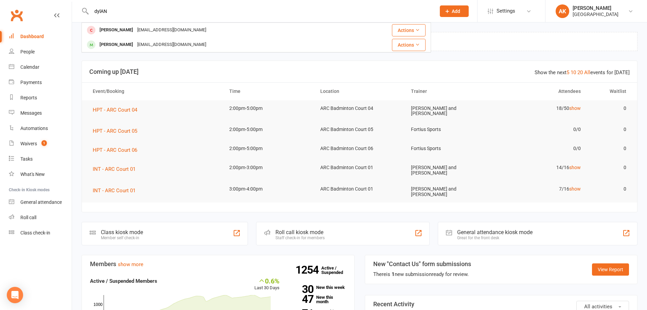
type input "dylAN"
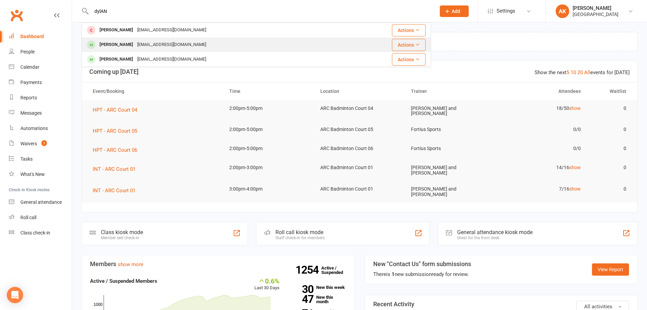
click at [138, 39] on div "[PERSON_NAME] [EMAIL_ADDRESS][DOMAIN_NAME]" at bounding box center [215, 45] width 267 height 14
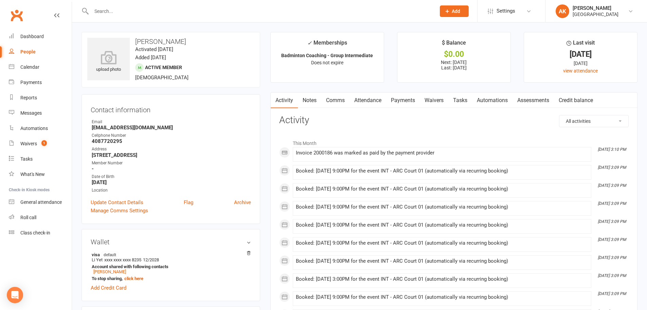
click at [334, 94] on link "Comms" at bounding box center [335, 100] width 28 height 16
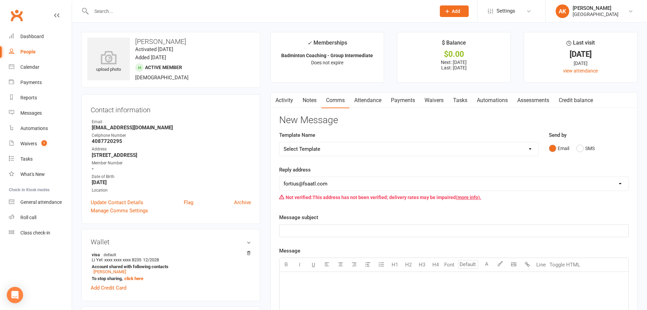
click at [367, 97] on link "Attendance" at bounding box center [368, 100] width 37 height 16
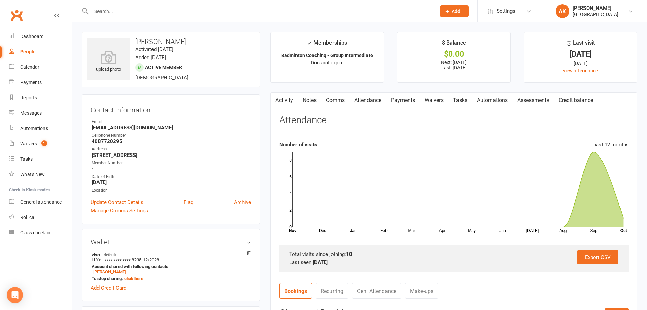
click at [279, 99] on button "button" at bounding box center [275, 99] width 8 height 15
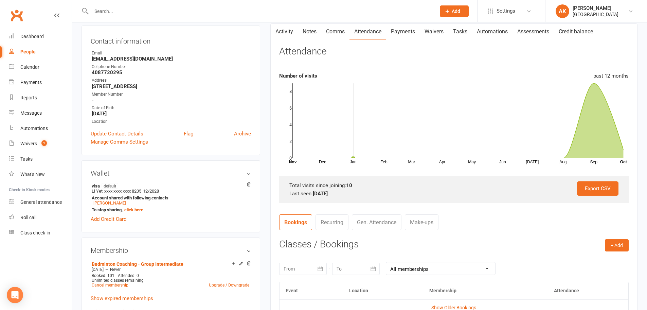
scroll to position [68, 0]
click at [289, 36] on link "Activity" at bounding box center [284, 32] width 27 height 16
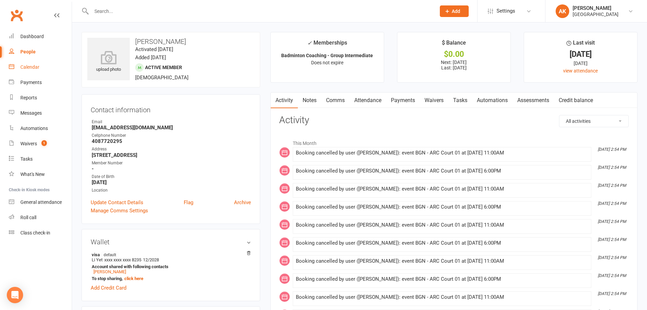
click at [30, 68] on div "Calendar" at bounding box center [29, 66] width 19 height 5
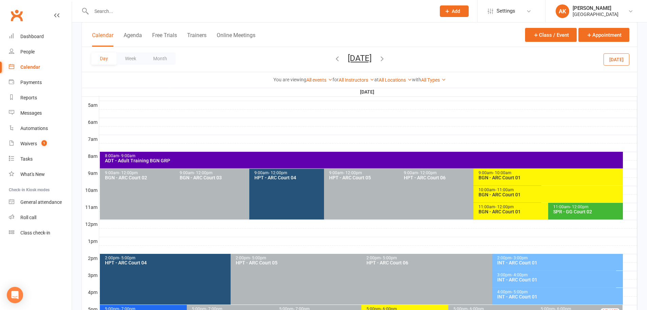
scroll to position [136, 0]
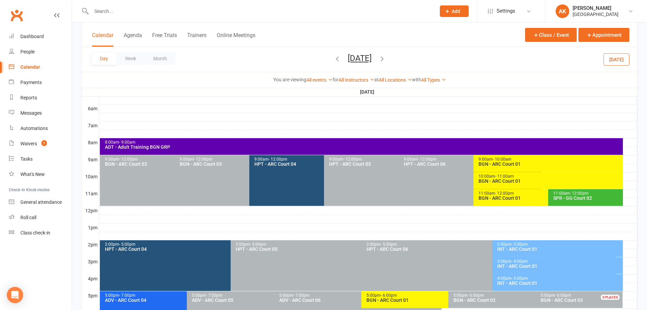
click at [348, 59] on button "[DATE]" at bounding box center [360, 58] width 24 height 10
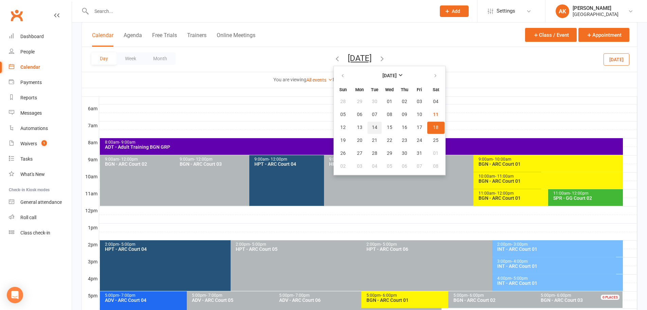
click at [372, 127] on span "14" at bounding box center [374, 127] width 5 height 5
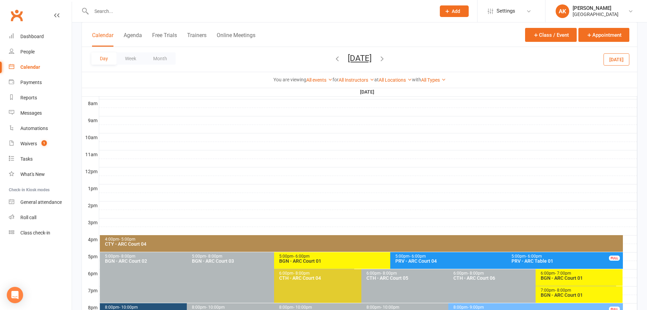
scroll to position [256, 0]
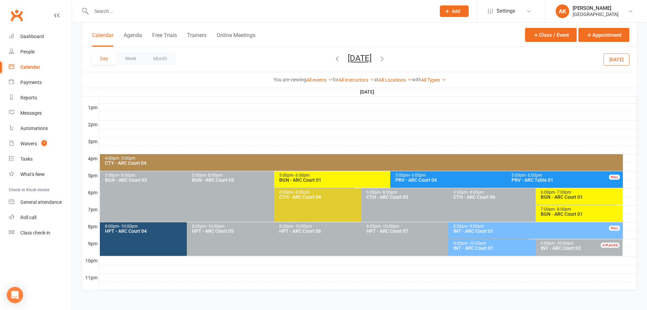
click at [492, 247] on div "INT - ARC Court 01" at bounding box center [533, 247] width 161 height 5
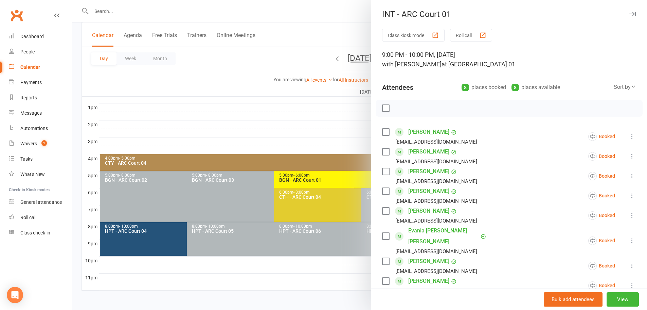
click at [333, 17] on div at bounding box center [359, 155] width 575 height 310
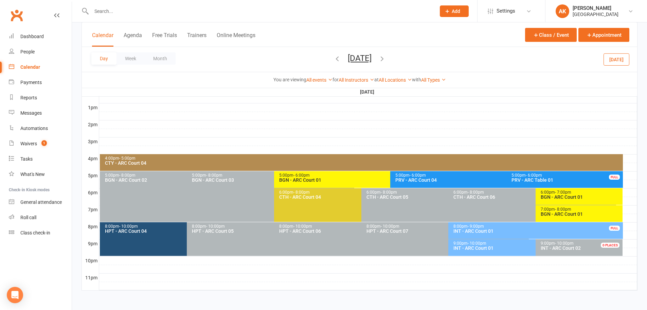
click at [372, 60] on button "[DATE]" at bounding box center [360, 58] width 24 height 10
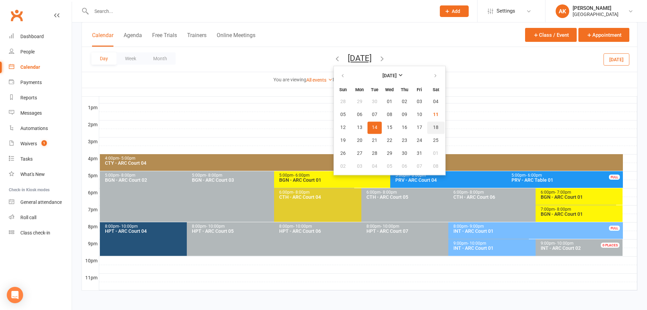
click at [433, 128] on span "18" at bounding box center [435, 127] width 5 height 5
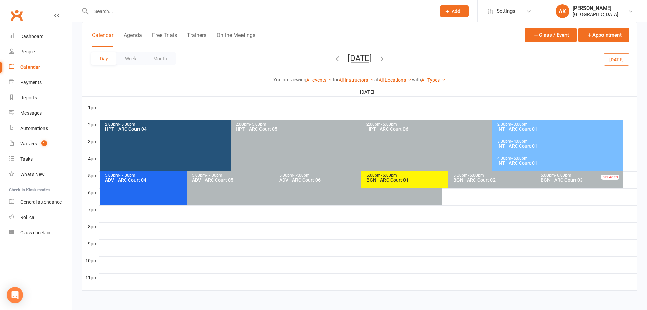
click at [518, 144] on div "INT - ARC Court 01" at bounding box center [559, 145] width 125 height 5
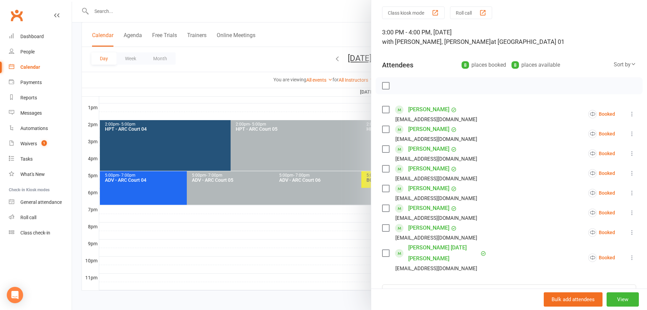
scroll to position [34, 0]
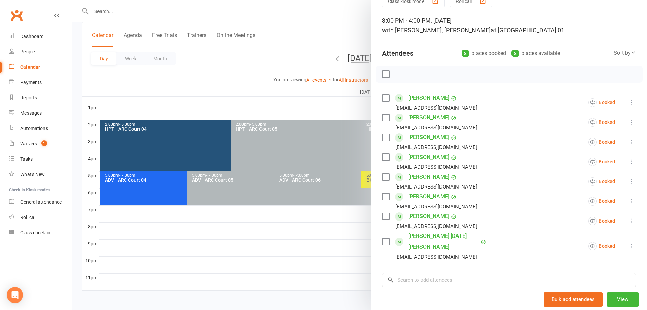
click at [345, 30] on div at bounding box center [359, 155] width 575 height 310
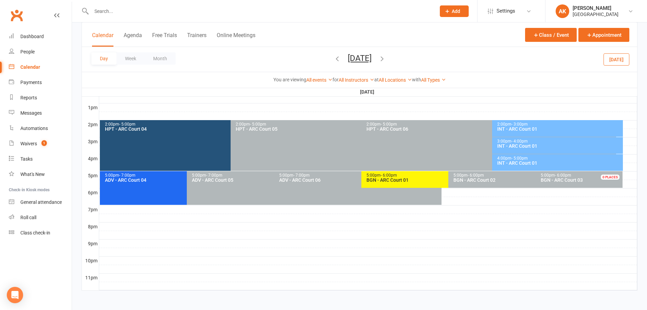
click at [348, 57] on button "[DATE]" at bounding box center [360, 58] width 24 height 10
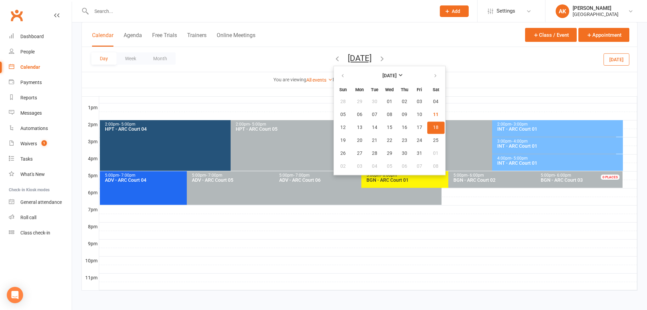
click at [401, 32] on div "Calendar Agenda Free Trials Trainers Online Meetings Class / Event Appointment" at bounding box center [360, 34] width 556 height 24
click at [453, 201] on div at bounding box center [368, 201] width 538 height 8
click at [422, 133] on div "2:00pm - 5:00pm HPT - ARC Court 06 0 PLACES" at bounding box center [489, 145] width 255 height 51
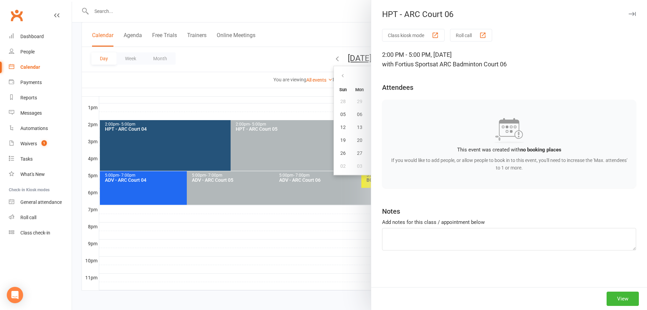
drag, startPoint x: 345, startPoint y: 7, endPoint x: 350, endPoint y: 18, distance: 11.4
click at [346, 14] on div at bounding box center [359, 155] width 575 height 310
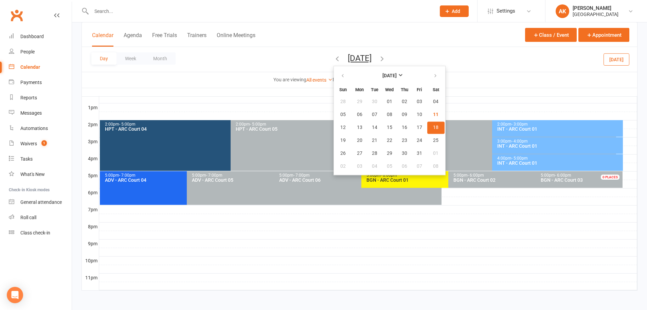
click at [372, 58] on button "[DATE]" at bounding box center [360, 58] width 24 height 10
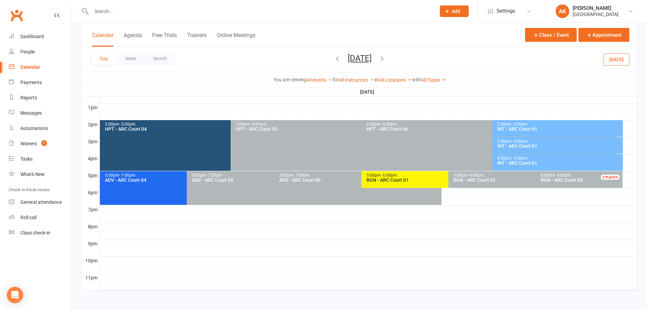
click at [518, 128] on div "INT - ARC Court 01" at bounding box center [559, 128] width 125 height 5
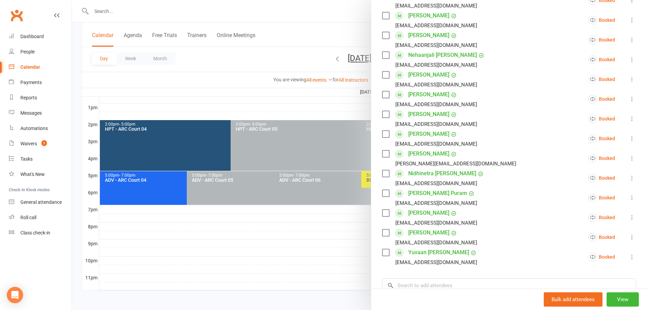
scroll to position [102, 0]
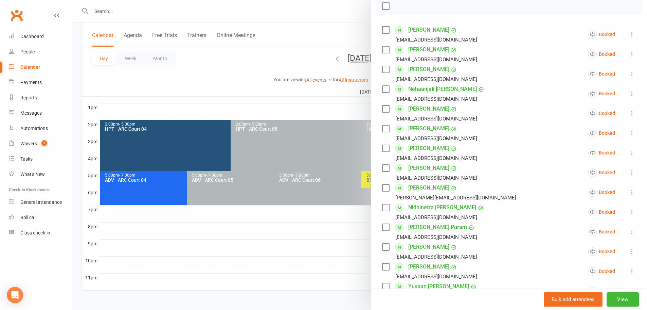
click at [629, 113] on icon at bounding box center [632, 113] width 7 height 7
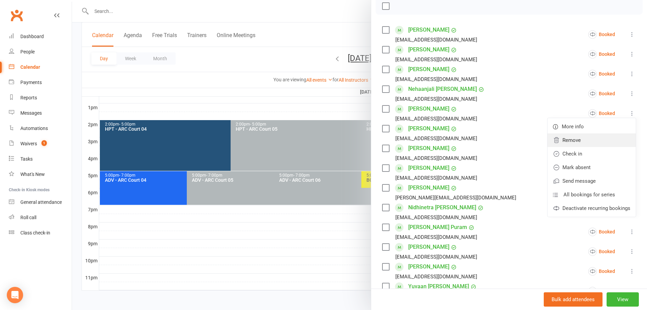
click at [587, 139] on link "Remove" at bounding box center [592, 140] width 88 height 14
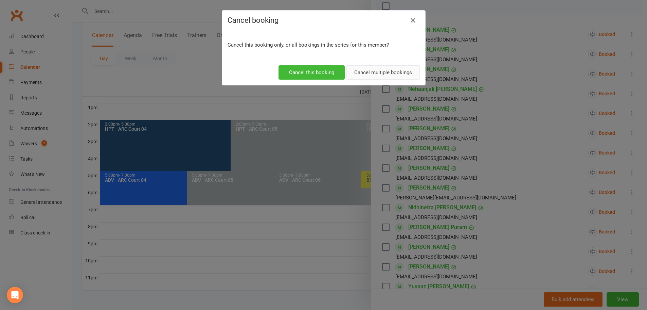
click at [393, 69] on button "Cancel multiple bookings" at bounding box center [383, 72] width 73 height 14
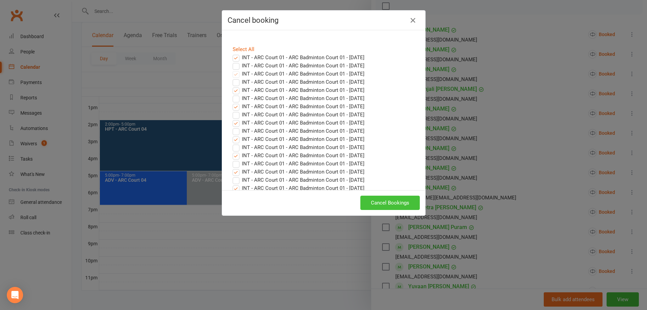
click at [389, 202] on button "Cancel Bookings" at bounding box center [389, 202] width 59 height 14
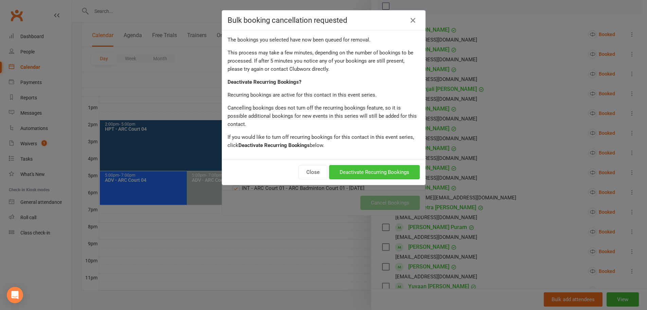
click at [381, 165] on button "Deactivate Recurring Bookings" at bounding box center [374, 172] width 91 height 14
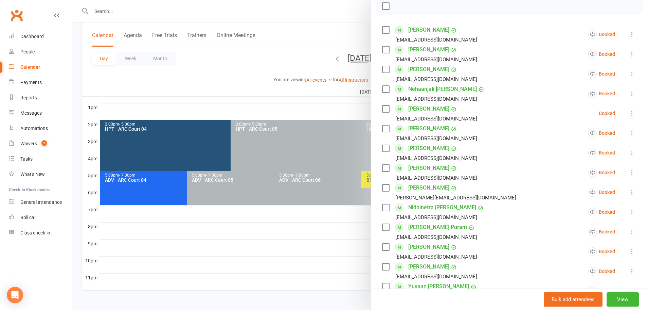
click at [346, 34] on div at bounding box center [359, 155] width 575 height 310
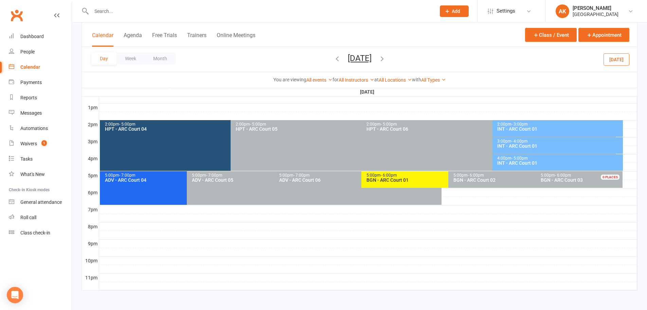
click at [517, 126] on div "INT - ARC Court 01" at bounding box center [559, 128] width 125 height 5
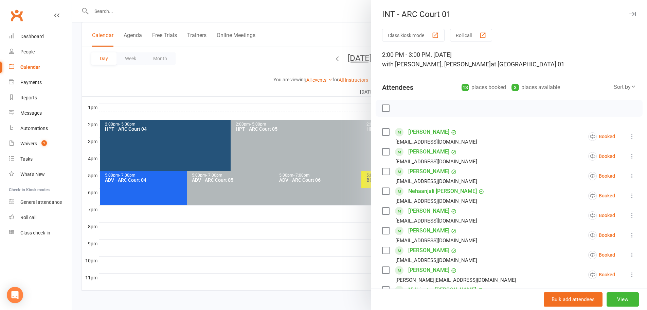
click at [342, 42] on div at bounding box center [359, 155] width 575 height 310
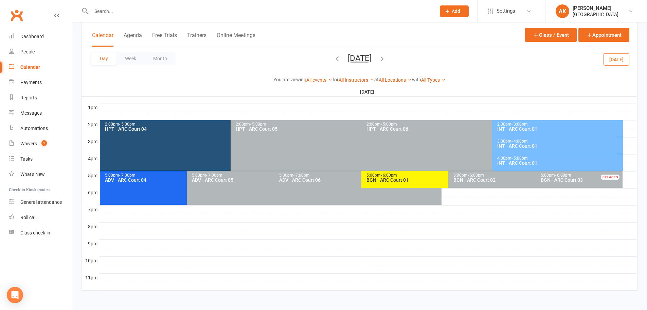
click at [360, 58] on button "[DATE]" at bounding box center [360, 58] width 24 height 10
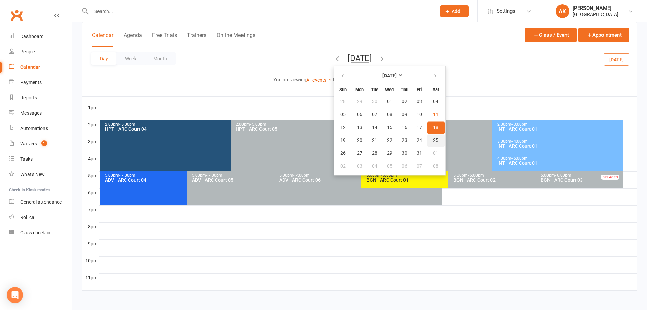
click at [427, 139] on button "25" at bounding box center [435, 140] width 17 height 12
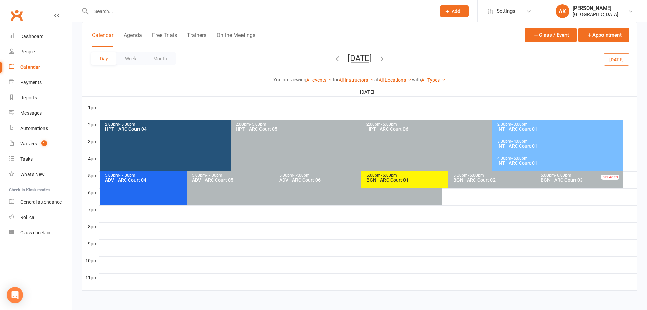
click at [516, 127] on div "INT - ARC Court 01" at bounding box center [559, 128] width 125 height 5
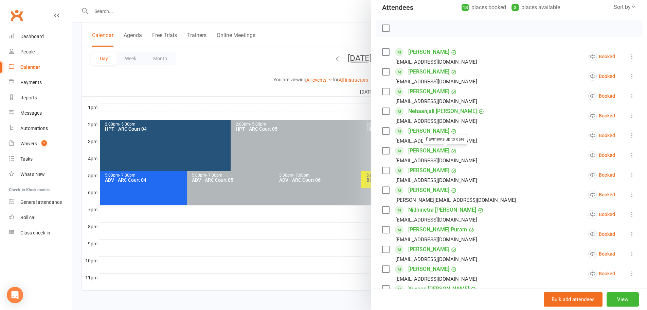
scroll to position [68, 0]
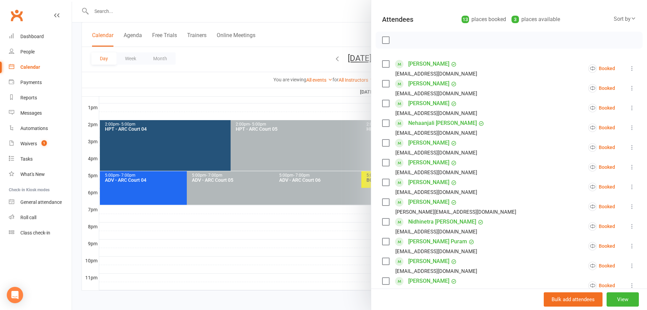
click at [339, 36] on div at bounding box center [359, 155] width 575 height 310
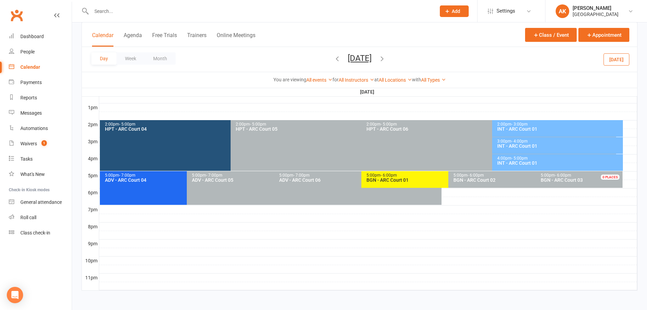
click at [348, 61] on button "Saturday, Oct 25, 2025" at bounding box center [360, 58] width 24 height 10
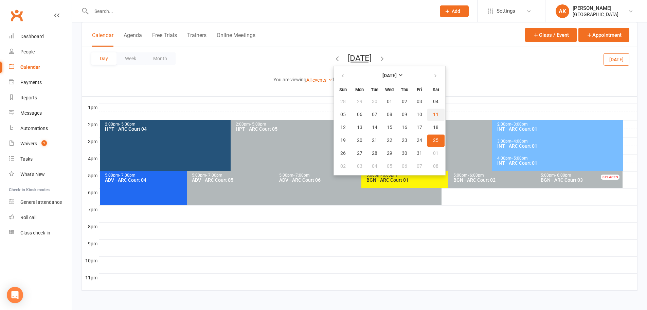
click at [427, 119] on button "11" at bounding box center [435, 114] width 17 height 12
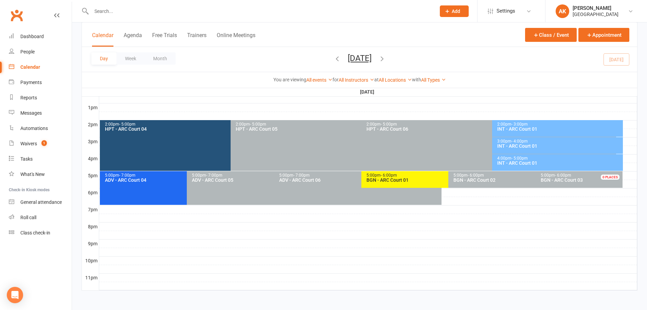
click at [372, 61] on button "Saturday, Oct 11, 2025" at bounding box center [360, 58] width 24 height 10
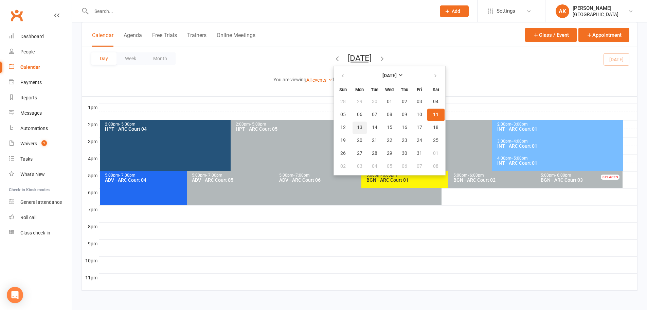
click at [357, 128] on span "13" at bounding box center [359, 127] width 5 height 5
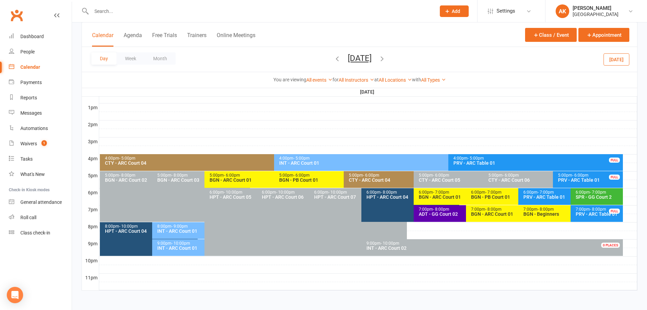
click at [323, 162] on div "INT - ARC Court 01" at bounding box center [447, 162] width 336 height 5
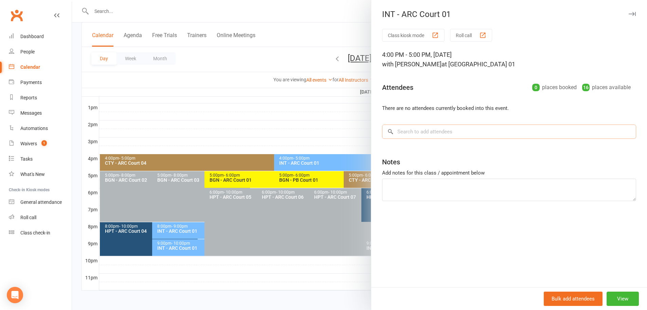
click at [448, 127] on input "search" at bounding box center [509, 131] width 254 height 14
click at [338, 28] on div at bounding box center [359, 155] width 575 height 310
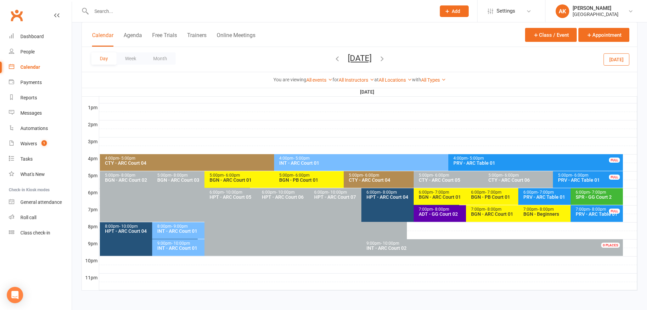
click at [348, 62] on button "Monday, Oct 13, 2025" at bounding box center [360, 58] width 24 height 10
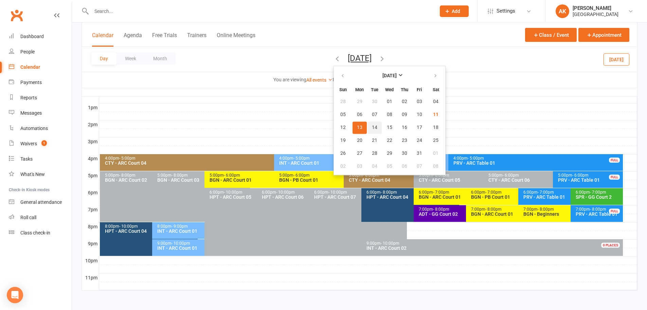
click at [372, 128] on span "14" at bounding box center [374, 127] width 5 height 5
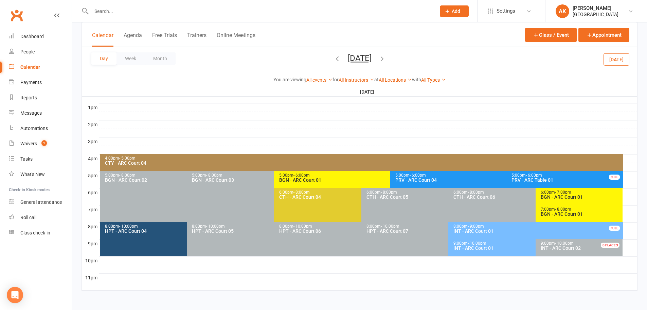
click at [475, 242] on span "- 10:00pm" at bounding box center [477, 243] width 19 height 5
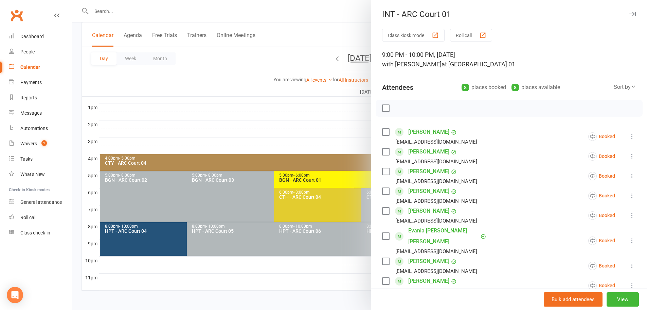
scroll to position [34, 0]
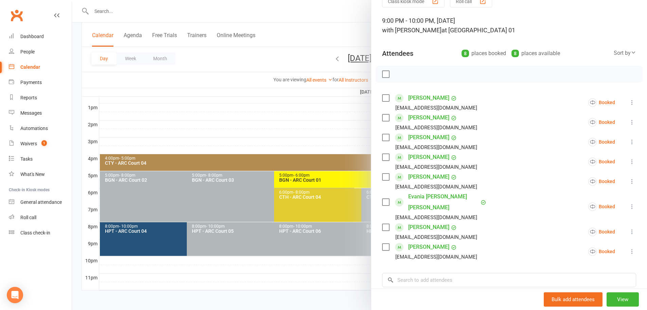
click at [336, 36] on div at bounding box center [359, 155] width 575 height 310
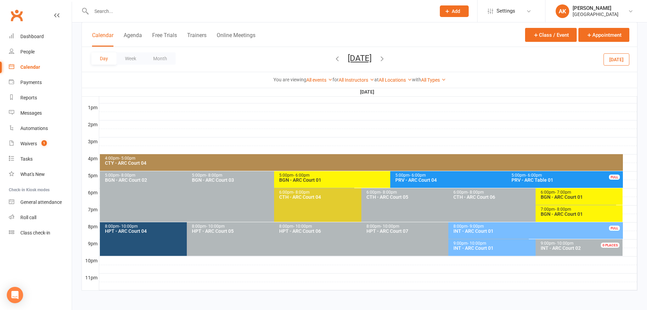
click at [386, 59] on icon "button" at bounding box center [381, 58] width 7 height 7
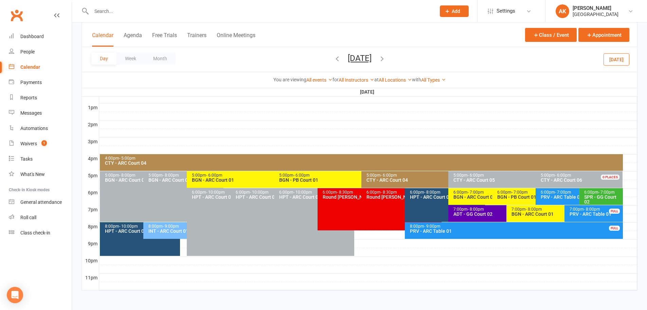
click at [372, 58] on button "Wednesday, Oct 15, 2025" at bounding box center [360, 58] width 24 height 10
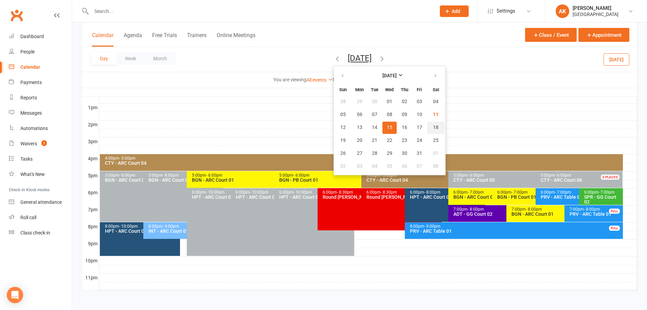
click at [433, 130] on span "18" at bounding box center [435, 127] width 5 height 5
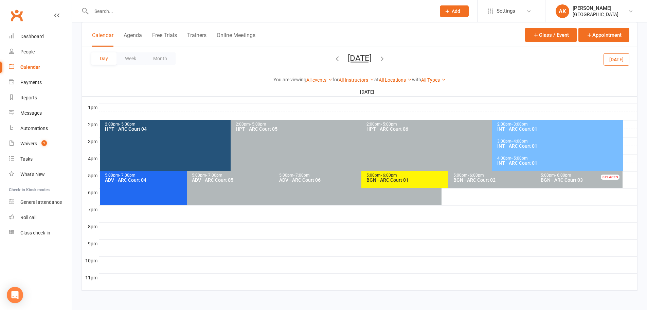
scroll to position [222, 0]
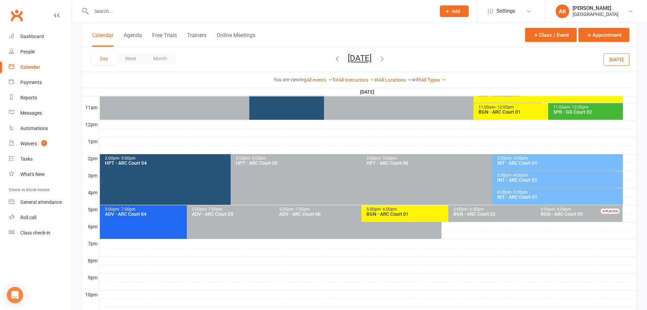
click at [508, 172] on div "3:00pm - 4:00pm INT - ARC Court 01" at bounding box center [557, 179] width 131 height 17
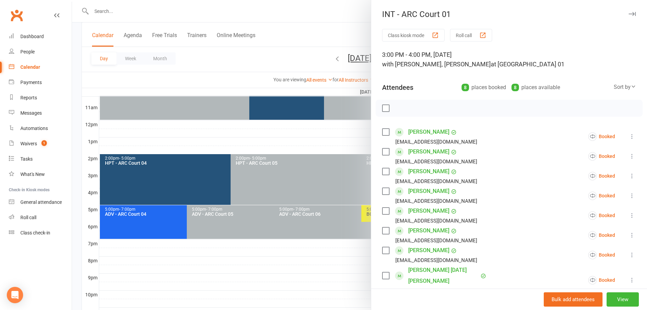
click at [300, 32] on div at bounding box center [359, 155] width 575 height 310
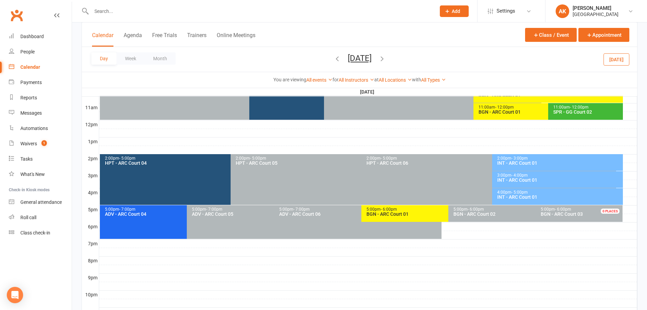
click at [348, 60] on button "Saturday, Oct 18, 2025" at bounding box center [360, 58] width 24 height 10
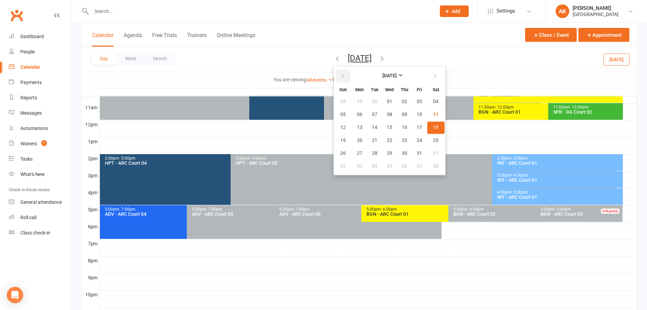
click at [340, 75] on icon "button" at bounding box center [342, 75] width 5 height 5
click at [328, 26] on div "Calendar Agenda Free Trials Trainers Online Meetings Class / Event Appointment" at bounding box center [360, 34] width 556 height 24
click at [338, 18] on div at bounding box center [257, 11] width 350 height 22
click at [348, 56] on button "Saturday, Oct 18, 2025" at bounding box center [360, 58] width 24 height 10
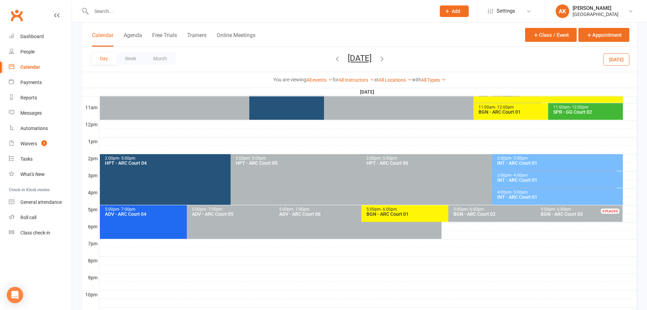
click at [348, 58] on button "Saturday, Oct 18, 2025" at bounding box center [360, 58] width 24 height 10
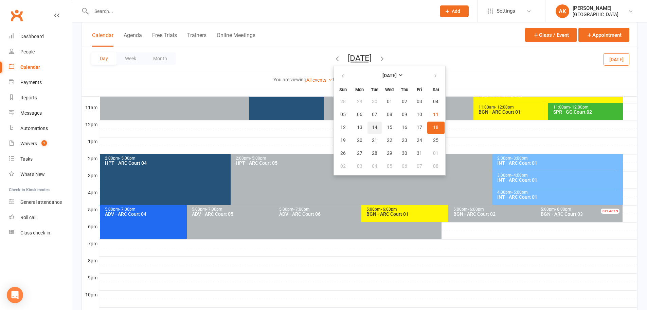
click at [372, 125] on span "14" at bounding box center [374, 127] width 5 height 5
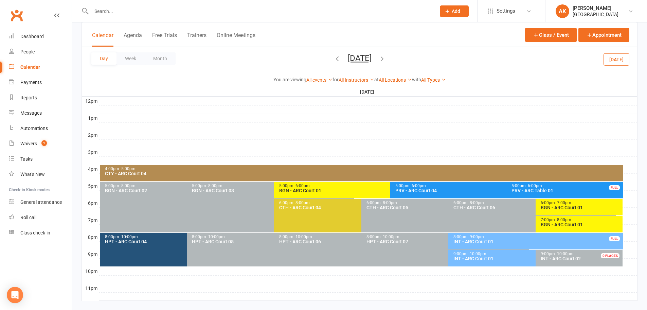
scroll to position [256, 0]
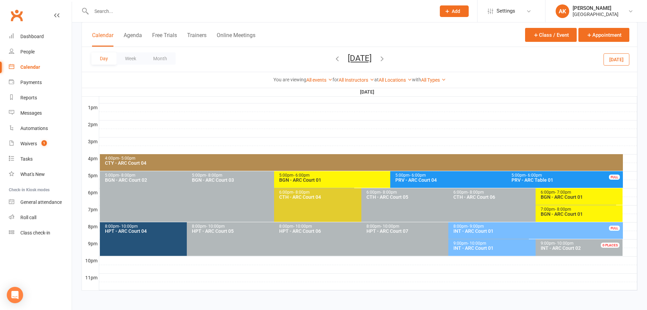
click at [562, 192] on span "- 7:00pm" at bounding box center [563, 192] width 16 height 5
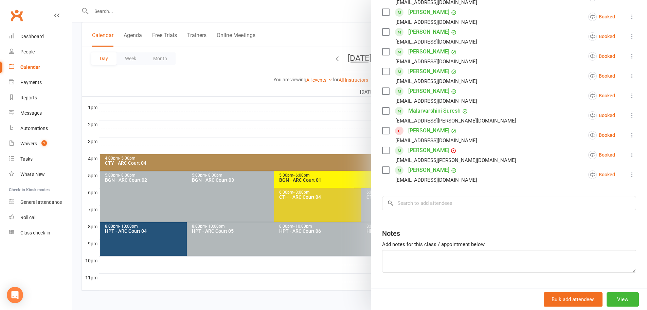
scroll to position [102, 0]
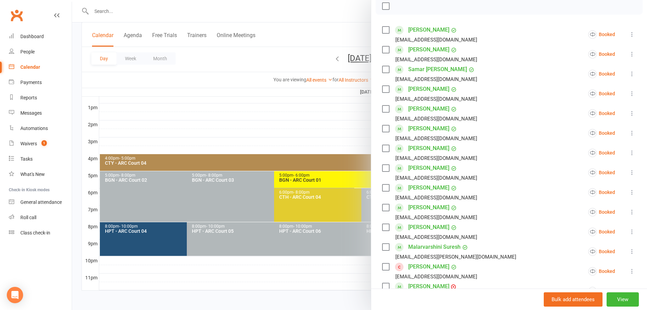
click at [330, 24] on div at bounding box center [359, 155] width 575 height 310
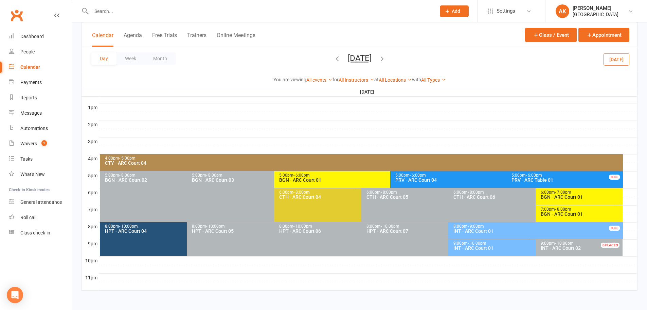
click at [366, 61] on button "Tuesday, Oct 14, 2025" at bounding box center [360, 58] width 24 height 10
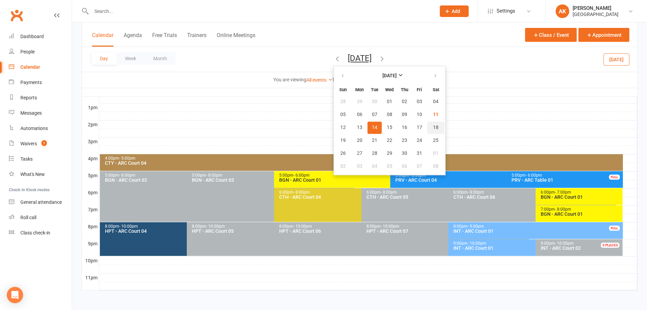
click at [433, 127] on span "18" at bounding box center [435, 127] width 5 height 5
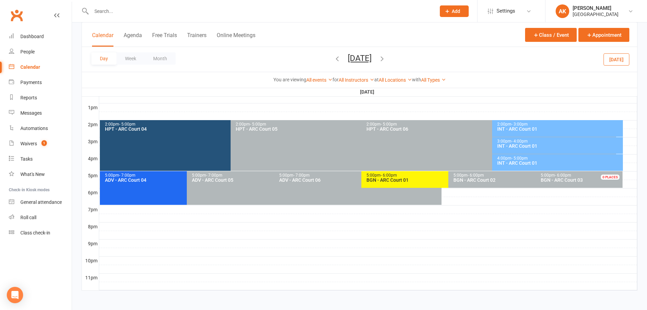
click at [396, 176] on span "- 6:00pm" at bounding box center [389, 175] width 16 height 5
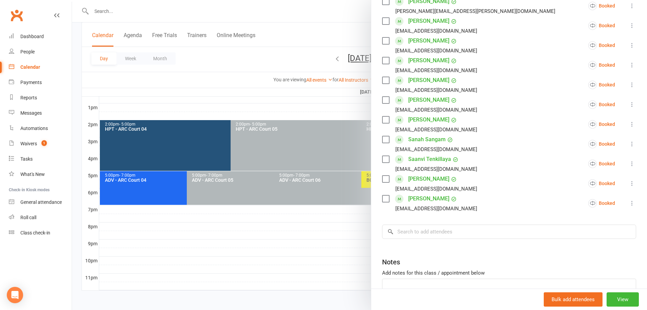
scroll to position [0, 0]
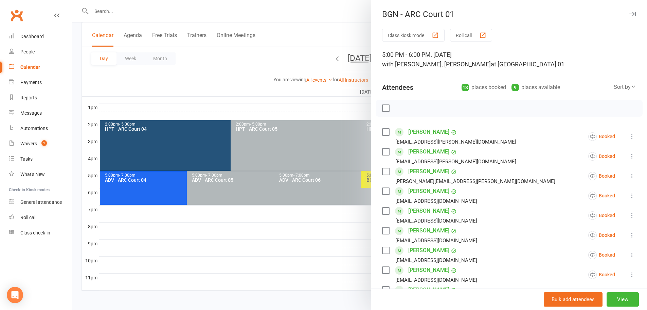
click at [343, 9] on div at bounding box center [359, 155] width 575 height 310
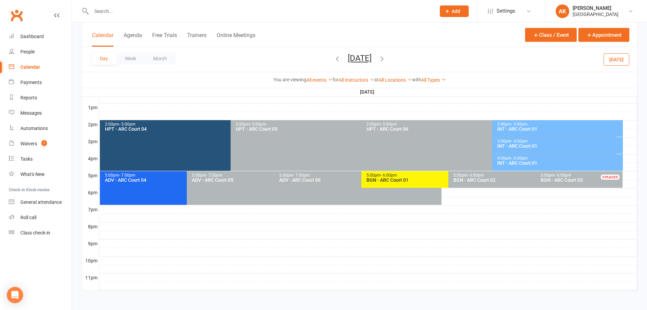
click at [351, 63] on span "Saturday, Oct 18, 2025 October 2025 Sun Mon Tue Wed Thu Fri Sat 28 29 30 01 02 …" at bounding box center [359, 59] width 37 height 12
click at [351, 61] on button "Saturday, Oct 18, 2025" at bounding box center [360, 58] width 24 height 10
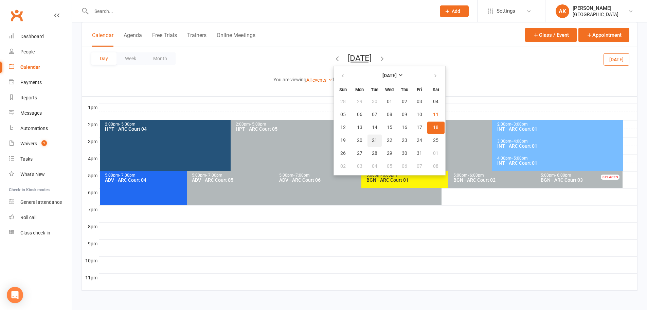
click at [372, 139] on span "21" at bounding box center [374, 140] width 5 height 5
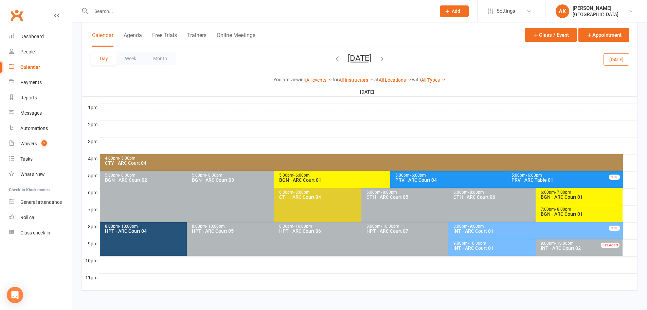
click at [304, 174] on span "- 6:00pm" at bounding box center [302, 175] width 16 height 5
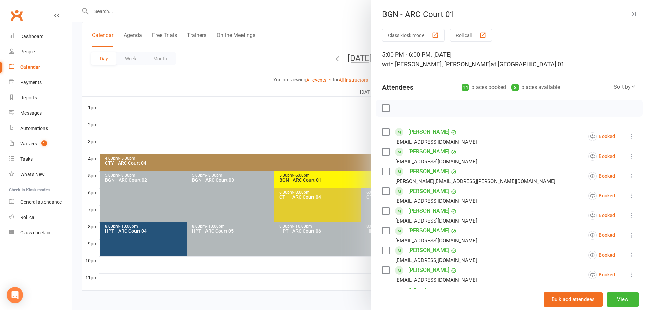
click at [330, 38] on div at bounding box center [359, 155] width 575 height 310
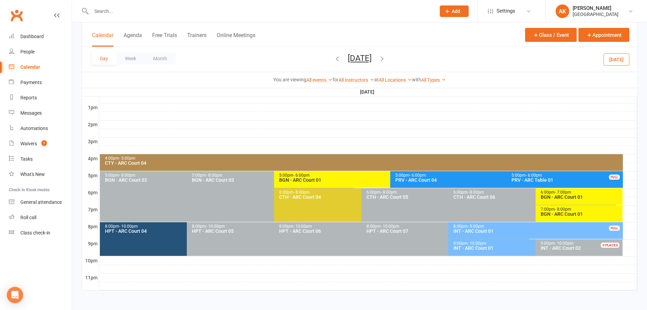
click at [562, 192] on span "- 7:00pm" at bounding box center [563, 192] width 16 height 5
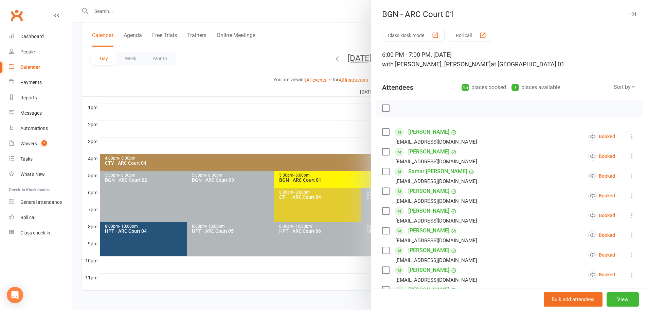
click at [323, 20] on div at bounding box center [359, 155] width 575 height 310
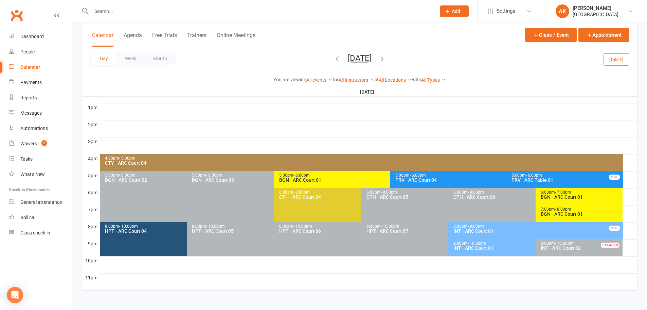
click at [550, 213] on div "BGN - ARC Court 01" at bounding box center [581, 213] width 81 height 5
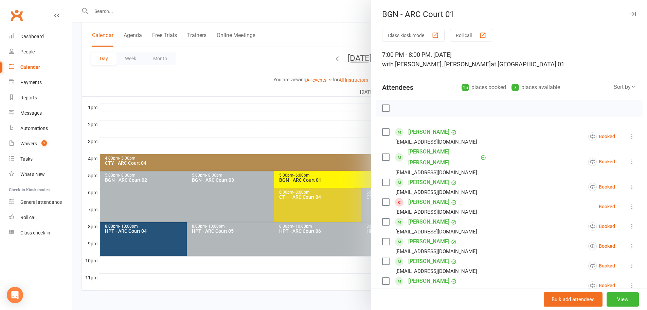
click at [353, 31] on div at bounding box center [359, 155] width 575 height 310
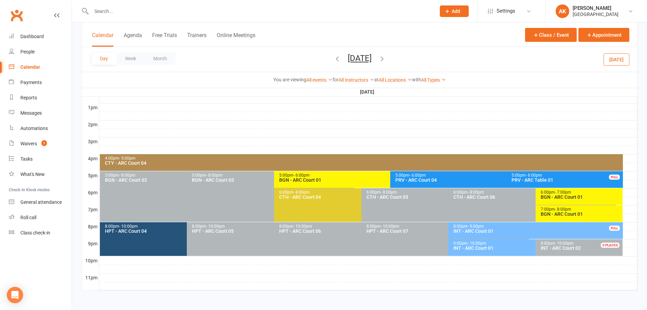
click at [558, 196] on div "BGN - ARC Court 01" at bounding box center [581, 196] width 81 height 5
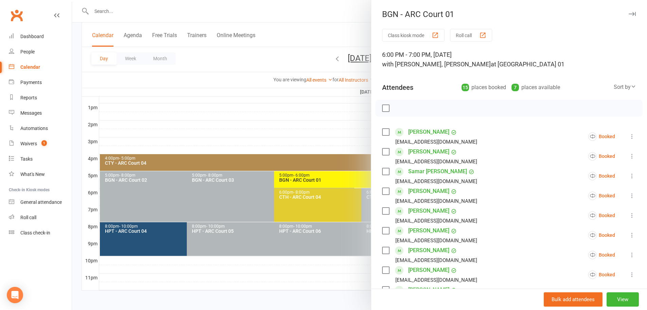
click at [319, 19] on div at bounding box center [359, 155] width 575 height 310
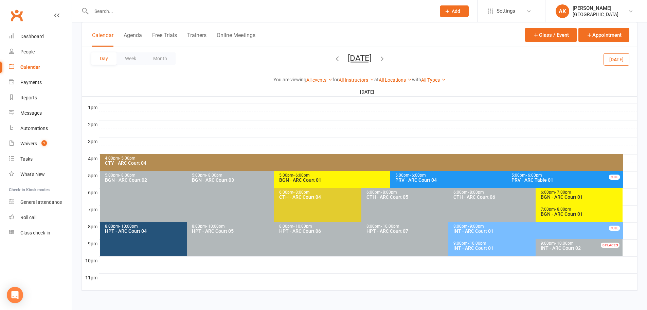
click at [571, 211] on div "BGN - ARC Court 01" at bounding box center [581, 213] width 81 height 5
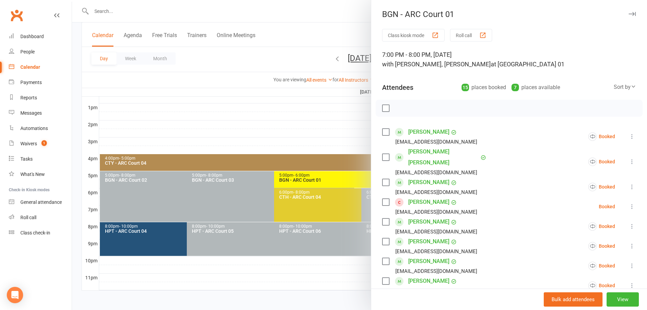
click at [351, 30] on div at bounding box center [359, 155] width 575 height 310
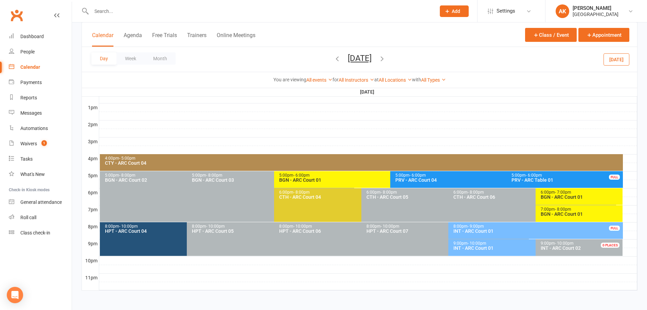
click at [577, 194] on div "BGN - ARC Court 01" at bounding box center [581, 196] width 81 height 5
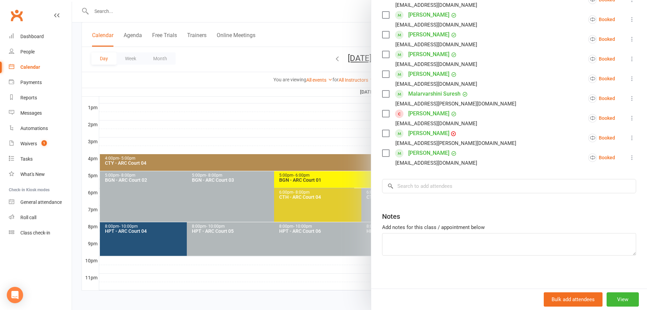
scroll to position [256, 0]
click at [335, 6] on div at bounding box center [359, 155] width 575 height 310
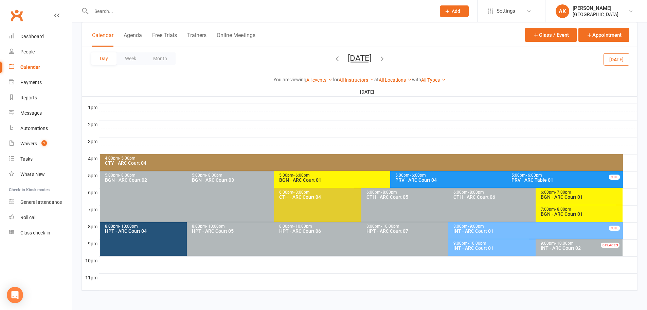
click at [348, 56] on button "Tuesday, Oct 21, 2025" at bounding box center [360, 58] width 24 height 10
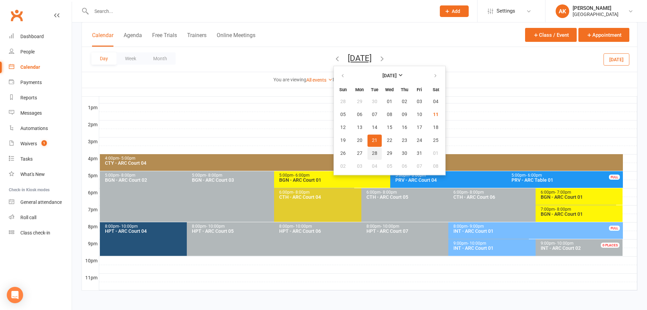
click at [372, 151] on span "28" at bounding box center [374, 153] width 5 height 5
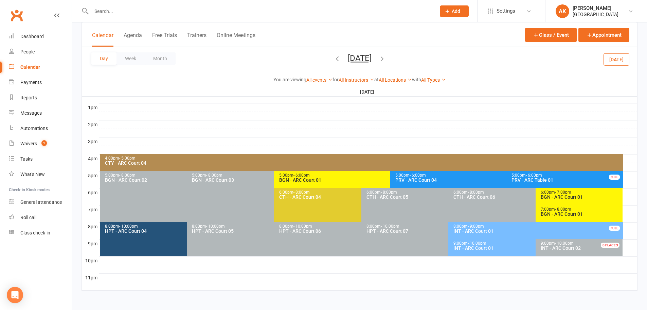
click at [348, 58] on button "Tuesday, Oct 28, 2025" at bounding box center [360, 58] width 24 height 10
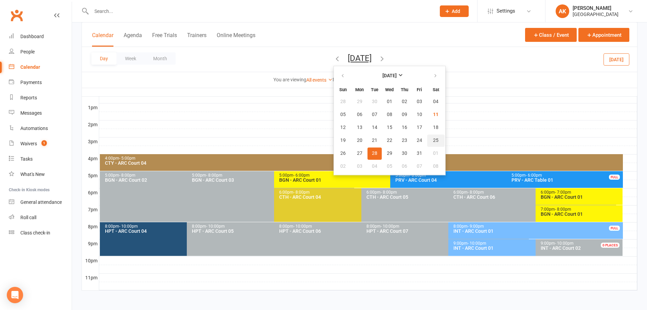
click at [433, 140] on span "25" at bounding box center [435, 140] width 5 height 5
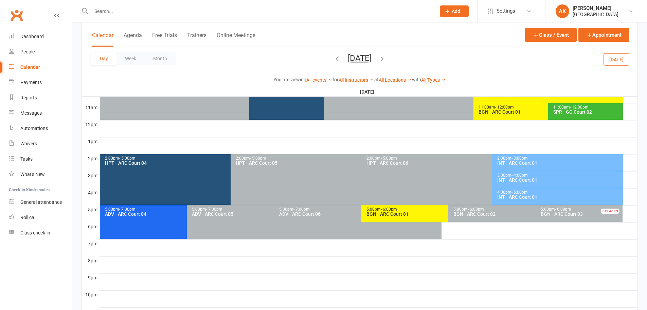
click at [135, 7] on input "text" at bounding box center [260, 11] width 342 height 10
type input "RTUTHVIK"
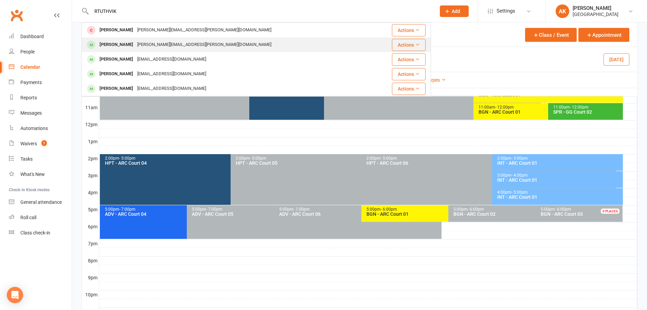
click at [136, 41] on div "[PERSON_NAME][EMAIL_ADDRESS][PERSON_NAME][DOMAIN_NAME]" at bounding box center [204, 45] width 138 height 10
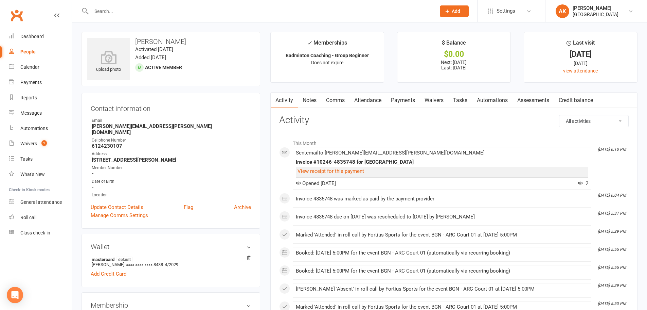
click at [169, 12] on input "text" at bounding box center [260, 11] width 342 height 10
type input "JAIVIK"
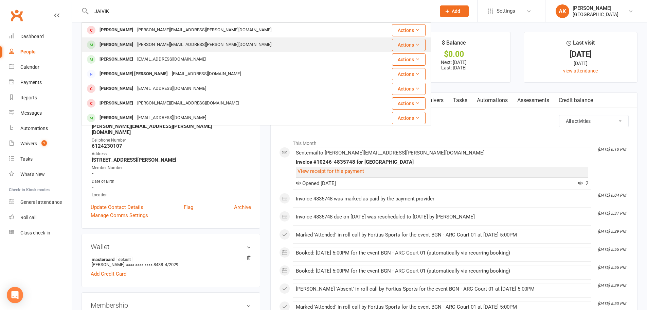
click at [148, 44] on div "[PERSON_NAME][EMAIL_ADDRESS][PERSON_NAME][DOMAIN_NAME]" at bounding box center [204, 45] width 138 height 10
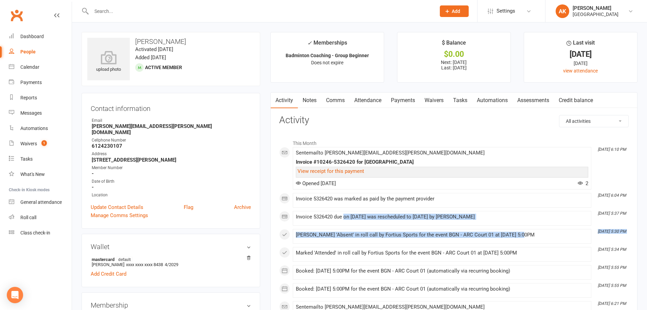
drag, startPoint x: 346, startPoint y: 214, endPoint x: 504, endPoint y: 225, distance: 158.7
click at [515, 227] on div "This Month [DATE] 6:10 PM Sent email to [PERSON_NAME][EMAIL_ADDRESS][PERSON_NAM…" at bounding box center [454, 277] width 350 height 282
click at [365, 101] on link "Attendance" at bounding box center [368, 100] width 37 height 16
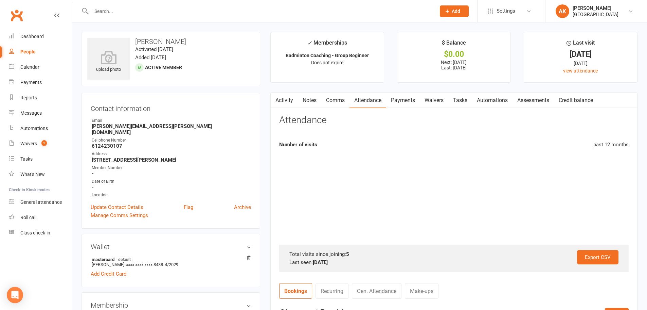
click at [403, 101] on link "Payments" at bounding box center [403, 100] width 34 height 16
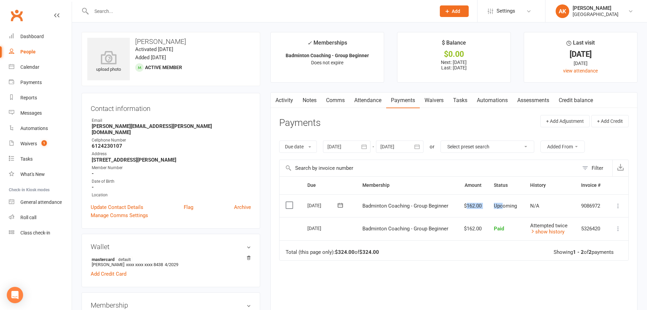
drag, startPoint x: 473, startPoint y: 206, endPoint x: 503, endPoint y: 205, distance: 30.3
click at [503, 205] on tr "Select this [DATE] [PERSON_NAME] Badminton Coaching - Group Beginner $162.00 Up…" at bounding box center [454, 205] width 349 height 23
click at [471, 206] on td "$162.00" at bounding box center [472, 205] width 31 height 23
click at [306, 101] on link "Notes" at bounding box center [309, 100] width 23 height 16
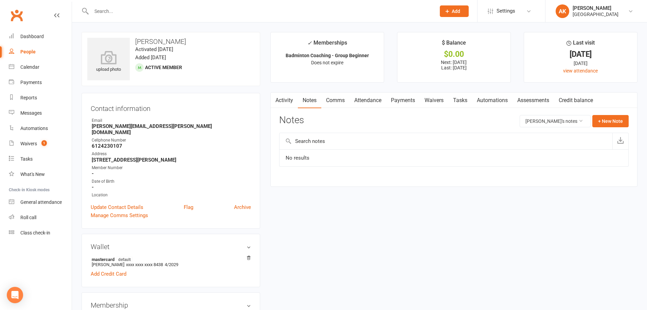
click at [382, 102] on link "Attendance" at bounding box center [368, 100] width 37 height 16
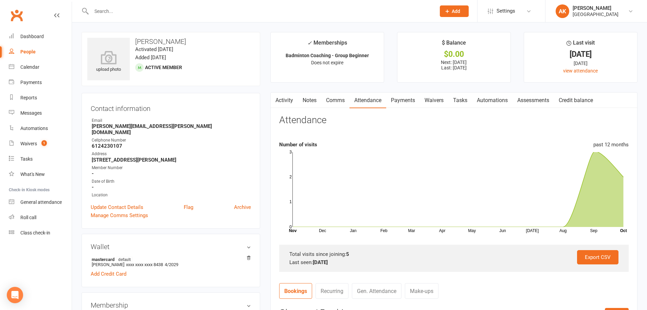
click at [412, 102] on link "Payments" at bounding box center [403, 100] width 34 height 16
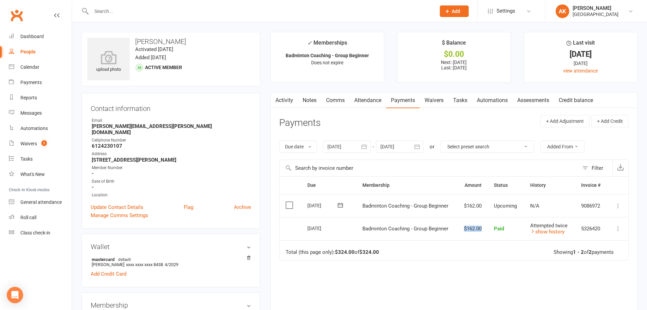
drag, startPoint x: 462, startPoint y: 228, endPoint x: 483, endPoint y: 226, distance: 21.5
click at [483, 226] on td "$162.00" at bounding box center [472, 228] width 31 height 23
click at [366, 147] on icon "button" at bounding box center [364, 146] width 7 height 7
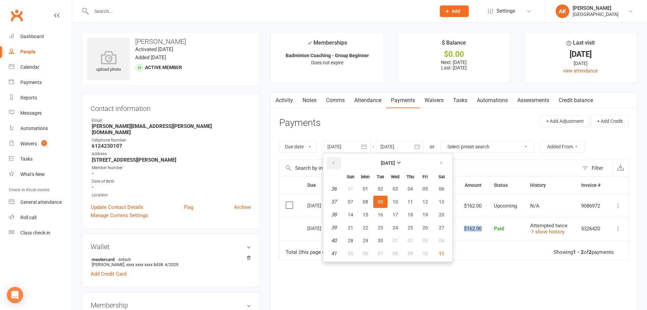
click at [339, 160] on button "button" at bounding box center [334, 163] width 15 height 12
click at [356, 187] on button "01" at bounding box center [350, 188] width 14 height 12
type input "01 Jun 2025"
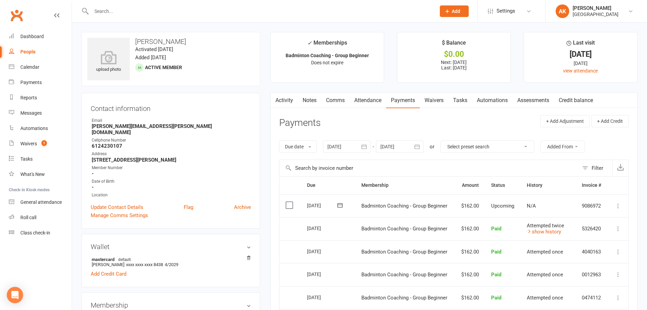
click at [219, 19] on div at bounding box center [257, 11] width 350 height 22
click at [222, 15] on input "text" at bounding box center [260, 11] width 342 height 10
type input "mithun"
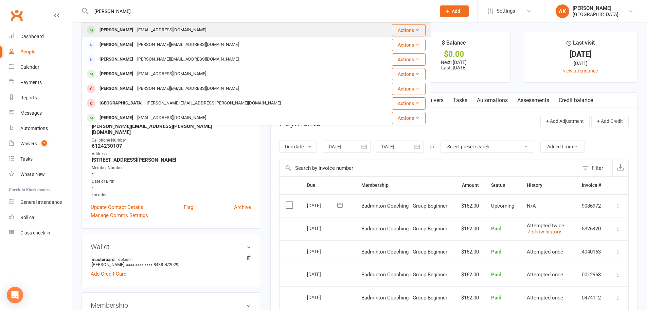
click at [176, 23] on div "Mithun Gopinath gopisakthivel@gmail.com" at bounding box center [228, 30] width 292 height 14
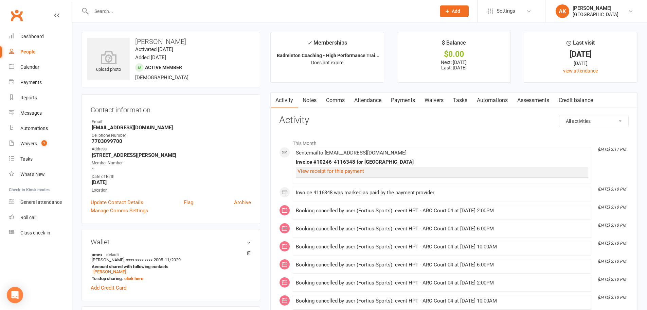
click at [373, 96] on link "Attendance" at bounding box center [368, 100] width 37 height 16
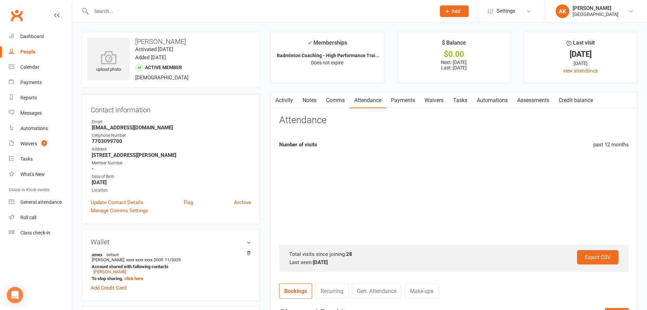
click at [408, 98] on link "Payments" at bounding box center [403, 100] width 34 height 16
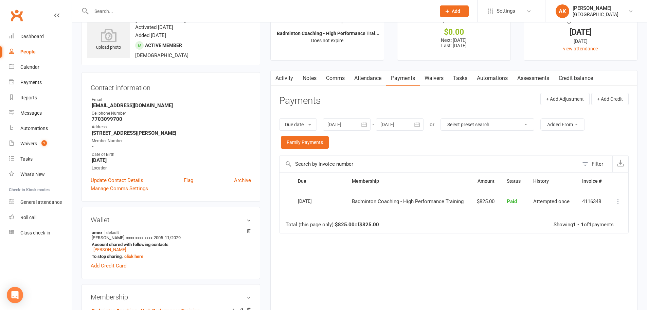
scroll to position [34, 0]
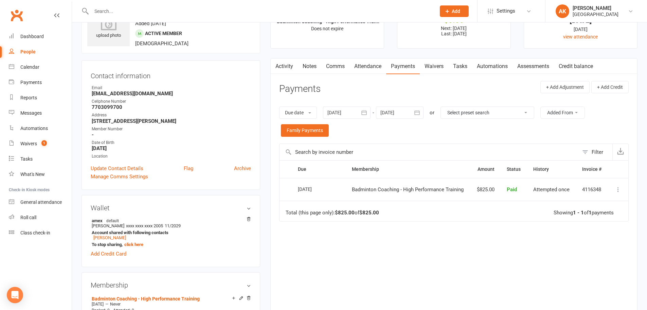
click at [367, 111] on icon "button" at bounding box center [364, 112] width 5 height 4
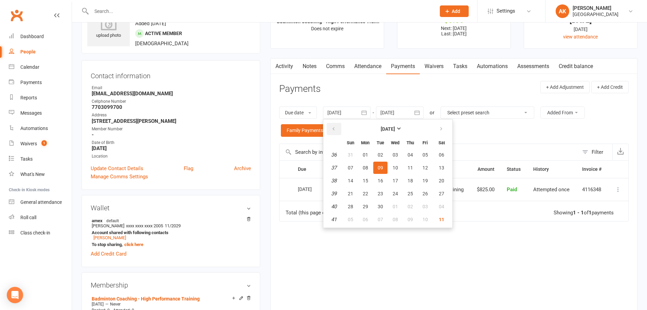
click at [338, 126] on button "button" at bounding box center [334, 129] width 15 height 12
click at [355, 155] on button "01" at bounding box center [350, 154] width 14 height 12
type input "01 Jun 2025"
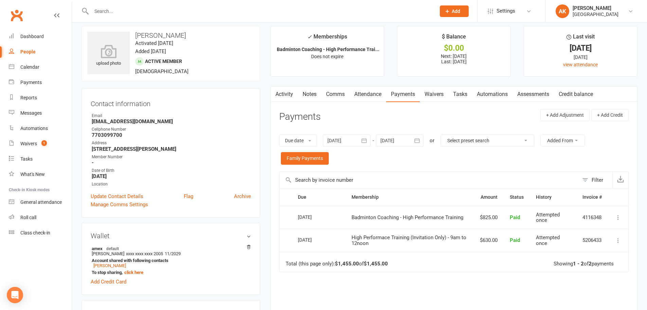
scroll to position [0, 0]
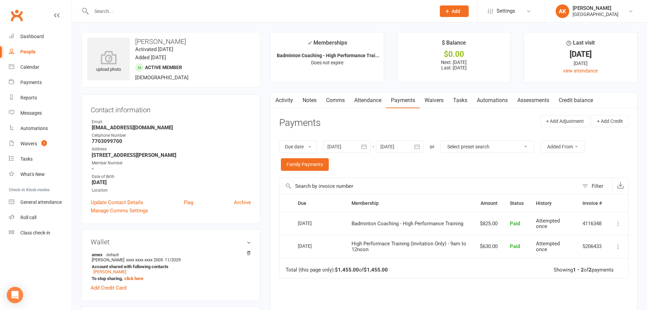
click at [367, 141] on button "button" at bounding box center [364, 146] width 12 height 12
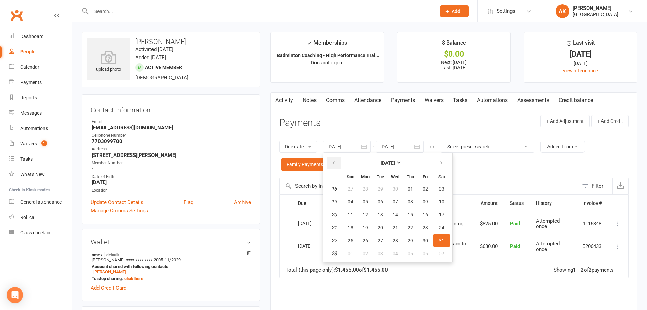
click at [333, 159] on button "button" at bounding box center [334, 163] width 15 height 12
click at [466, 304] on div "Due Contact Membership Amount Status History Invoice # Select this 11 Oct 2025 …" at bounding box center [454, 280] width 350 height 172
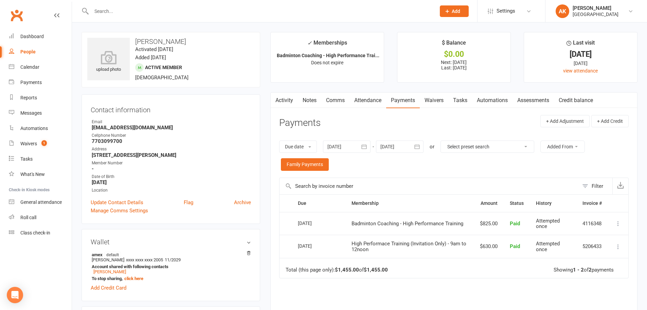
click at [283, 102] on link "Activity" at bounding box center [284, 100] width 27 height 16
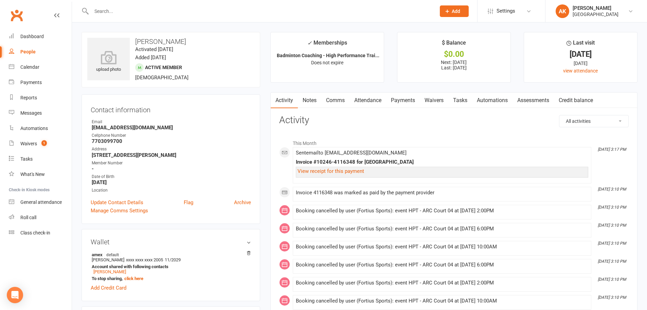
click at [342, 100] on link "Comms" at bounding box center [335, 100] width 28 height 16
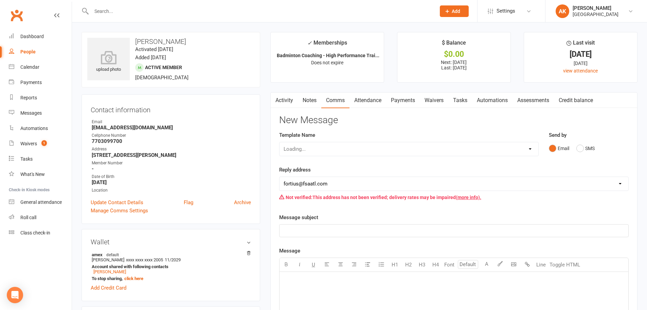
click at [375, 99] on link "Attendance" at bounding box center [368, 100] width 37 height 16
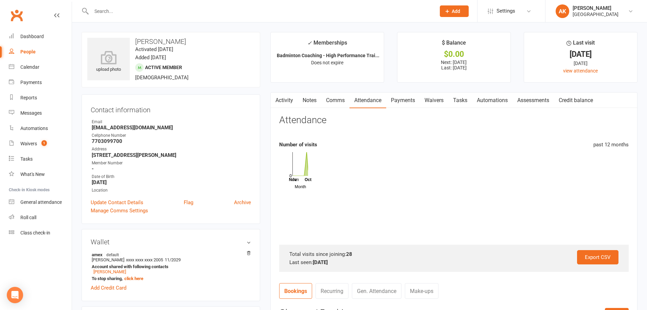
click at [402, 98] on link "Payments" at bounding box center [403, 100] width 34 height 16
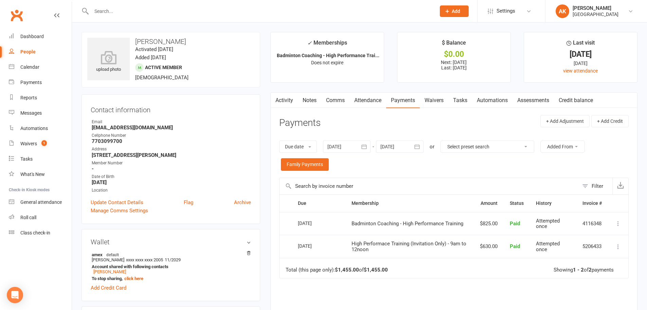
click at [289, 104] on link "Activity" at bounding box center [284, 100] width 27 height 16
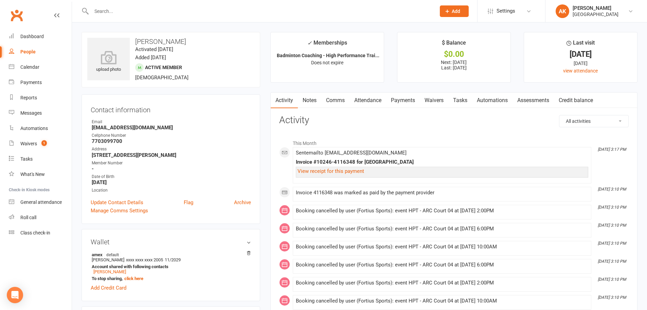
click at [315, 103] on link "Notes" at bounding box center [309, 100] width 23 height 16
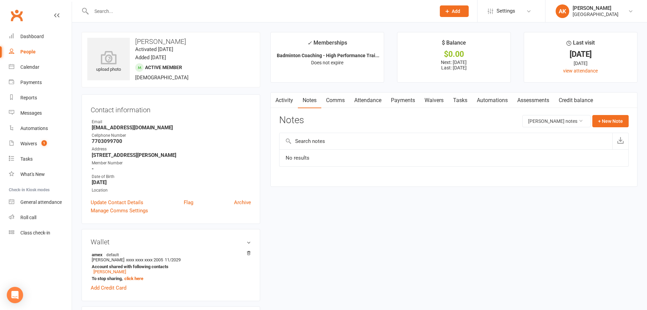
click at [292, 102] on link "Activity" at bounding box center [284, 100] width 27 height 16
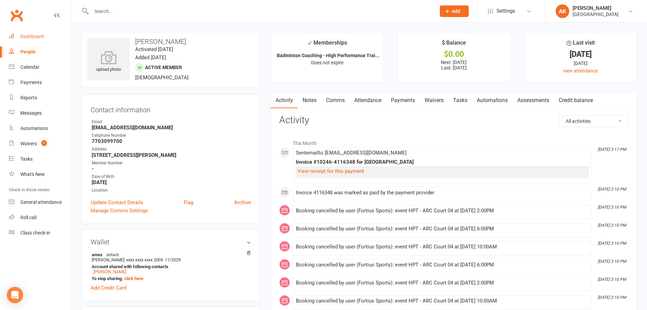
click at [30, 35] on div "Dashboard" at bounding box center [31, 36] width 23 height 5
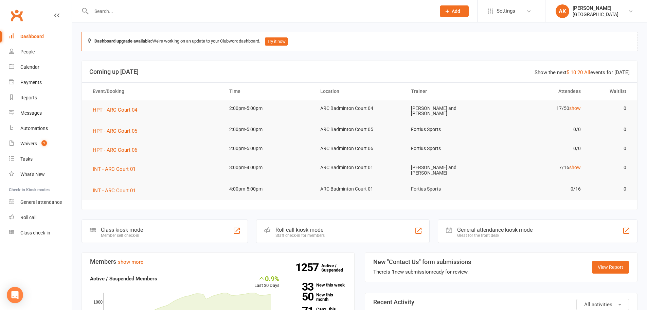
click at [189, 13] on input "text" at bounding box center [260, 11] width 342 height 10
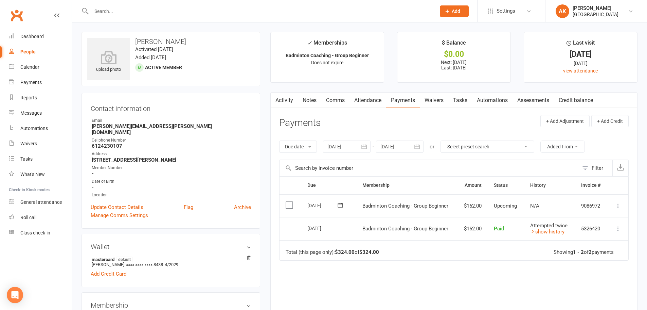
click at [216, 8] on input "text" at bounding box center [260, 11] width 342 height 10
type input "[PERSON_NAME]"
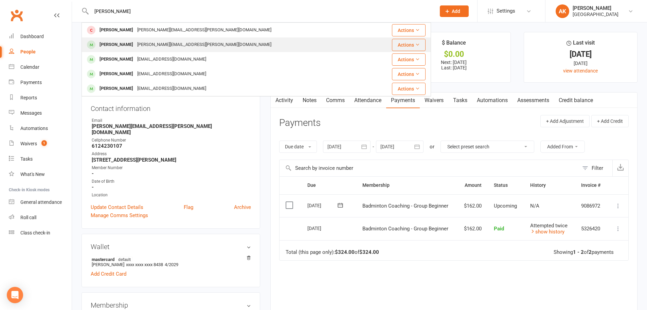
click at [187, 40] on div "[PERSON_NAME][EMAIL_ADDRESS][PERSON_NAME][DOMAIN_NAME]" at bounding box center [204, 45] width 138 height 10
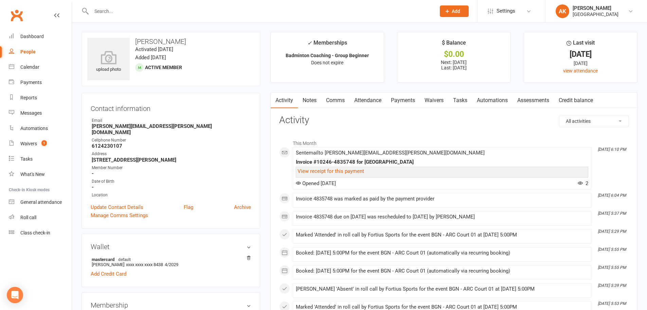
click at [358, 97] on link "Attendance" at bounding box center [368, 100] width 37 height 16
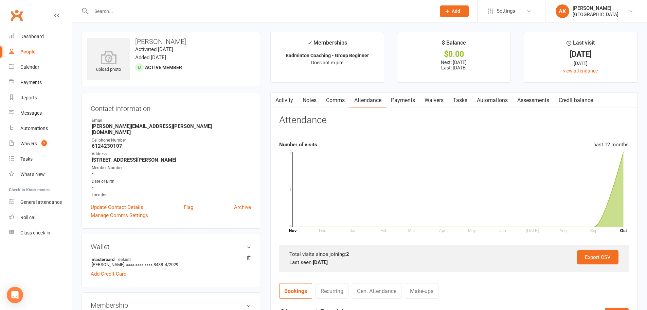
click at [396, 95] on link "Payments" at bounding box center [403, 100] width 34 height 16
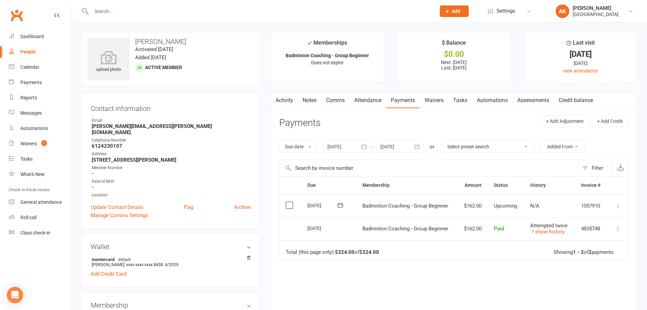
click at [316, 105] on link "Notes" at bounding box center [309, 100] width 23 height 16
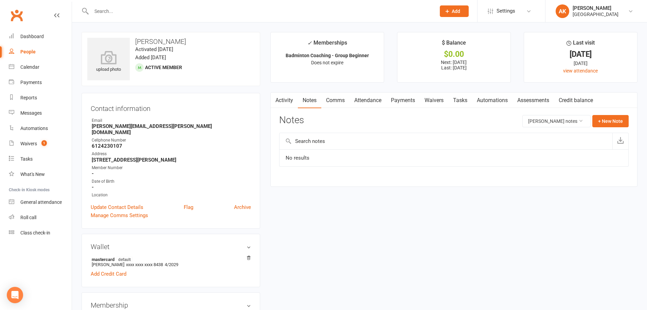
click at [283, 103] on link "Activity" at bounding box center [284, 100] width 27 height 16
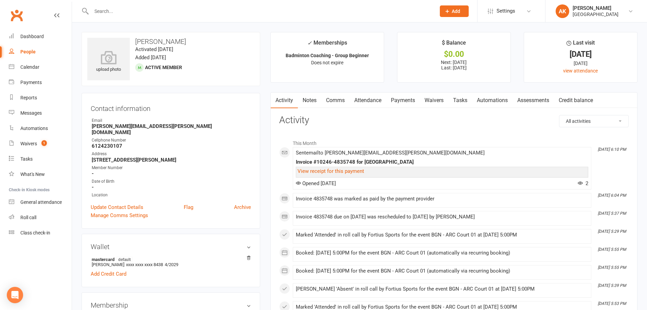
click at [314, 98] on link "Notes" at bounding box center [309, 100] width 23 height 16
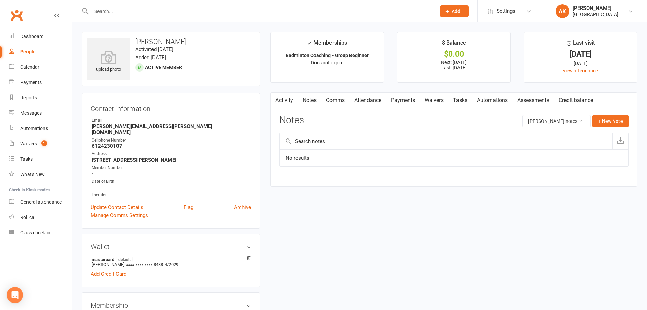
click at [368, 99] on link "Attendance" at bounding box center [368, 100] width 37 height 16
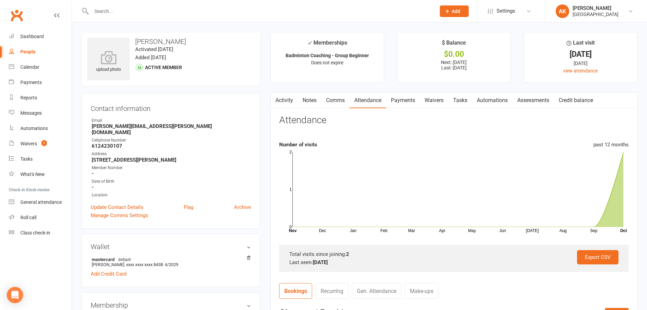
click at [418, 99] on link "Payments" at bounding box center [403, 100] width 34 height 16
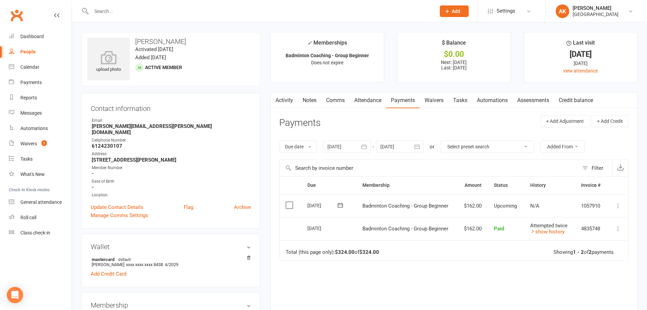
click at [367, 146] on icon "button" at bounding box center [364, 146] width 5 height 4
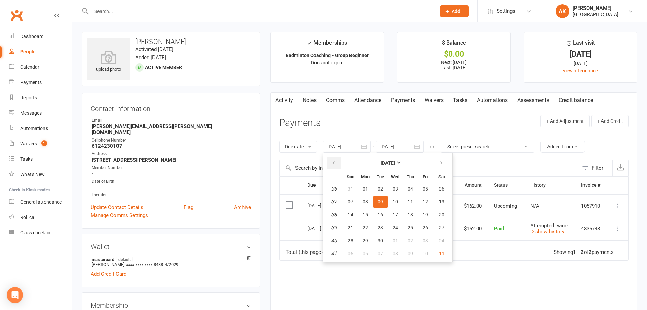
click at [339, 165] on button "button" at bounding box center [334, 163] width 15 height 12
click at [412, 189] on span "01" at bounding box center [410, 188] width 5 height 5
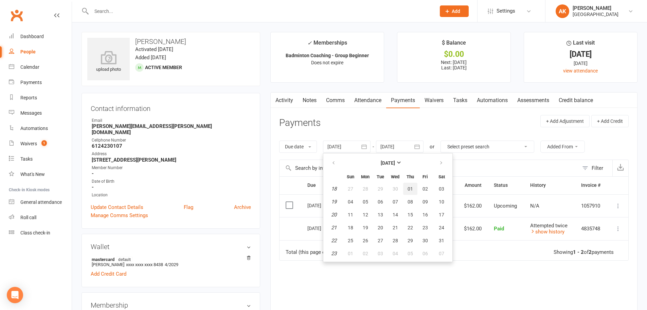
type input "[DATE]"
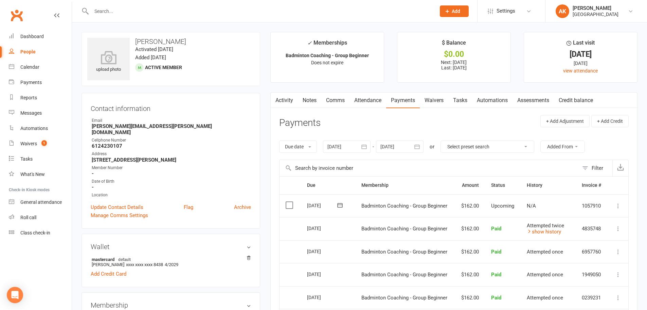
scroll to position [34, 0]
